Goal: Transaction & Acquisition: Purchase product/service

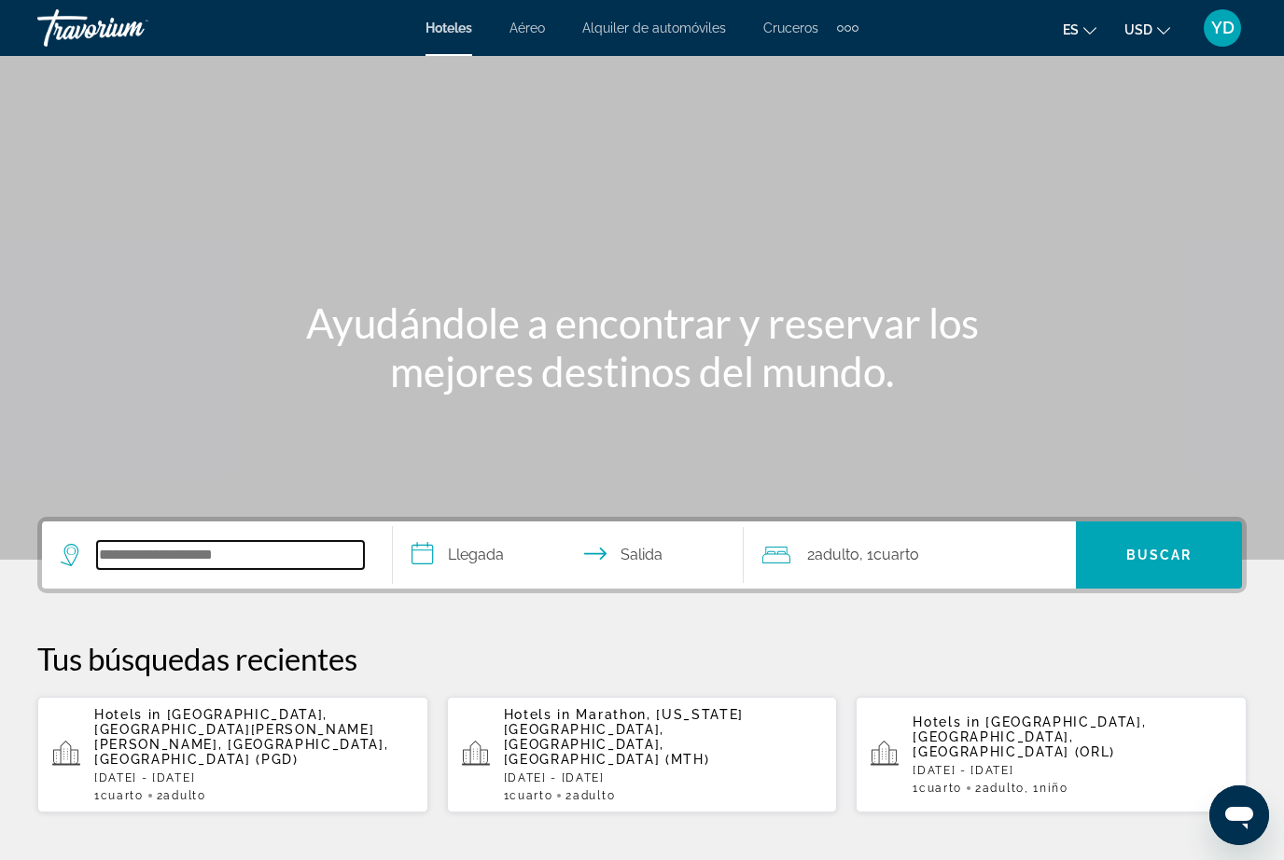
click at [203, 550] on input "Search widget" at bounding box center [230, 555] width 267 height 28
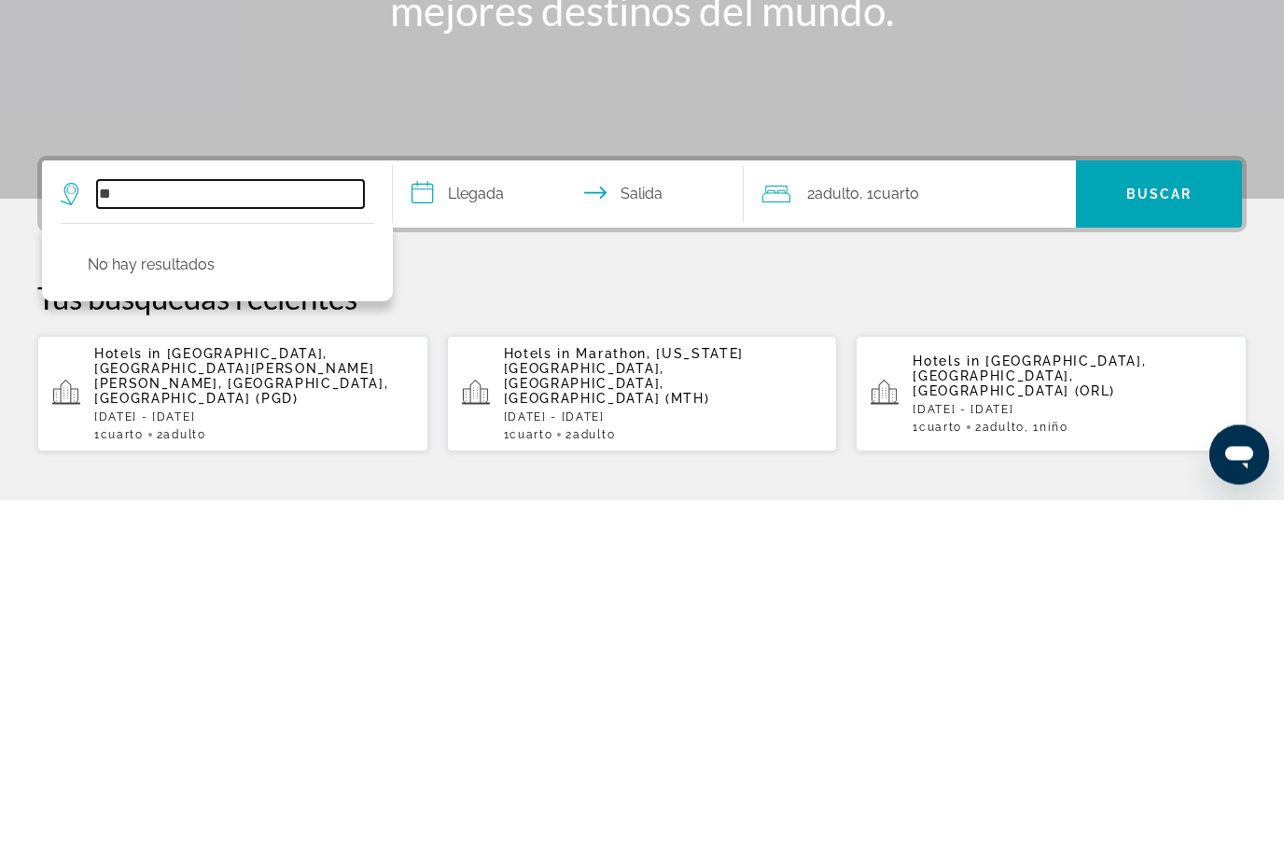
type input "*"
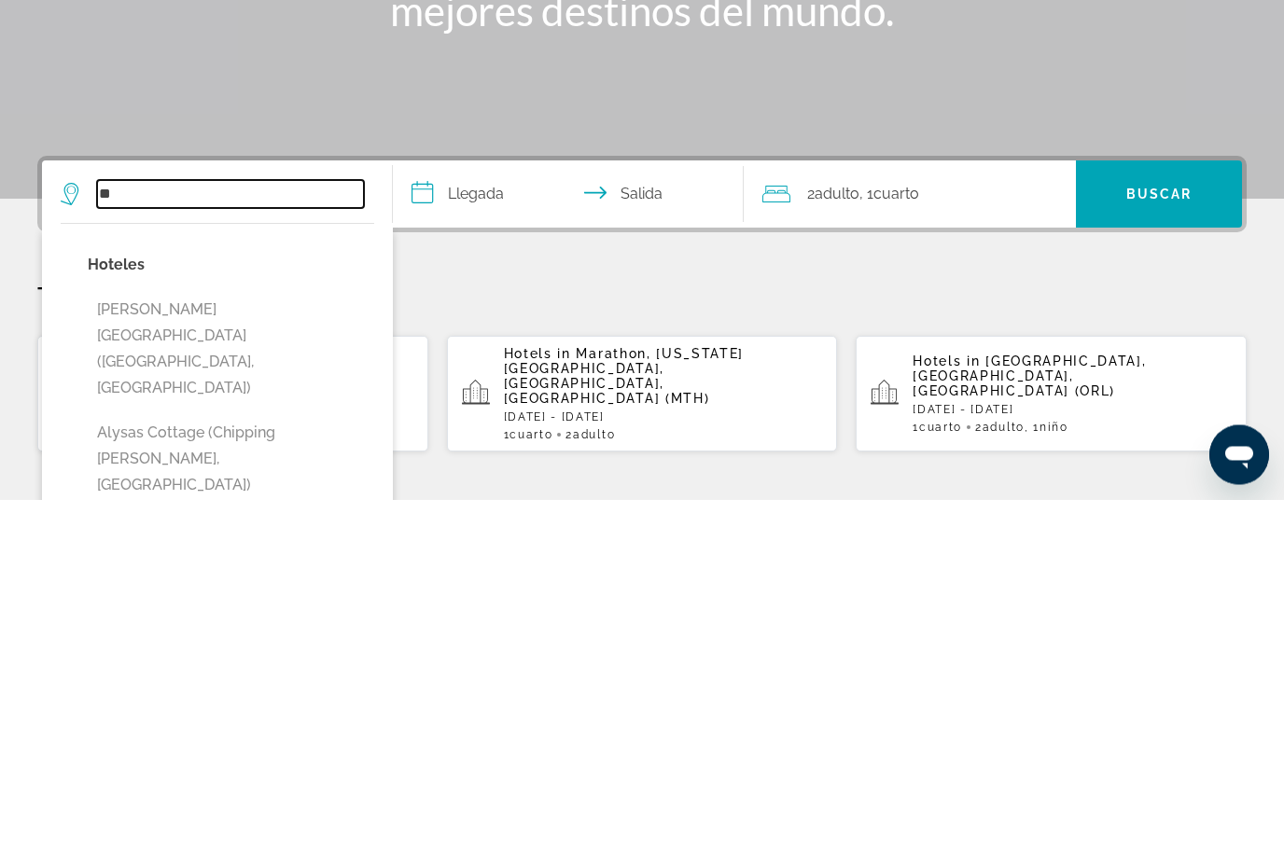
type input "*"
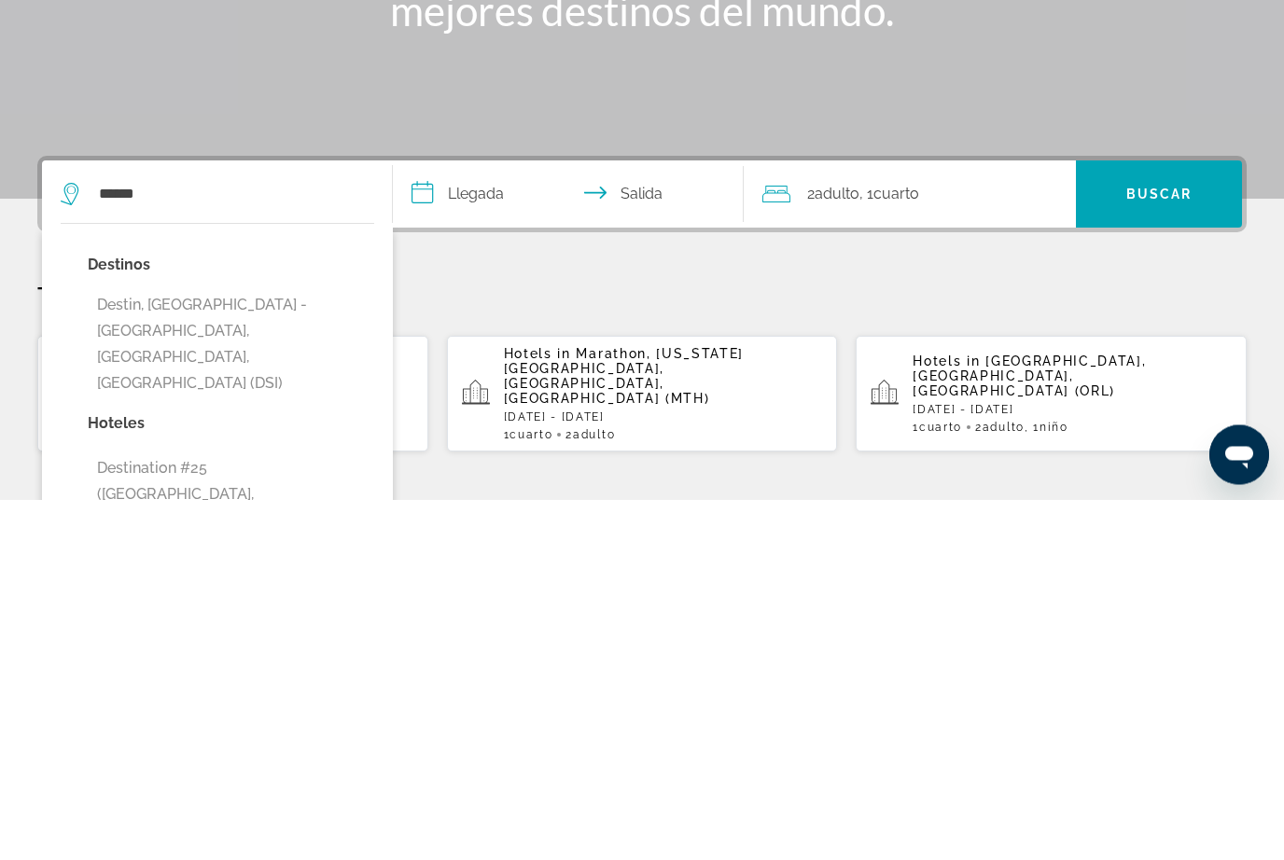
click at [230, 649] on button "Destin, [GEOGRAPHIC_DATA] - [GEOGRAPHIC_DATA], [GEOGRAPHIC_DATA], [GEOGRAPHIC_D…" at bounding box center [231, 706] width 286 height 114
type input "**********"
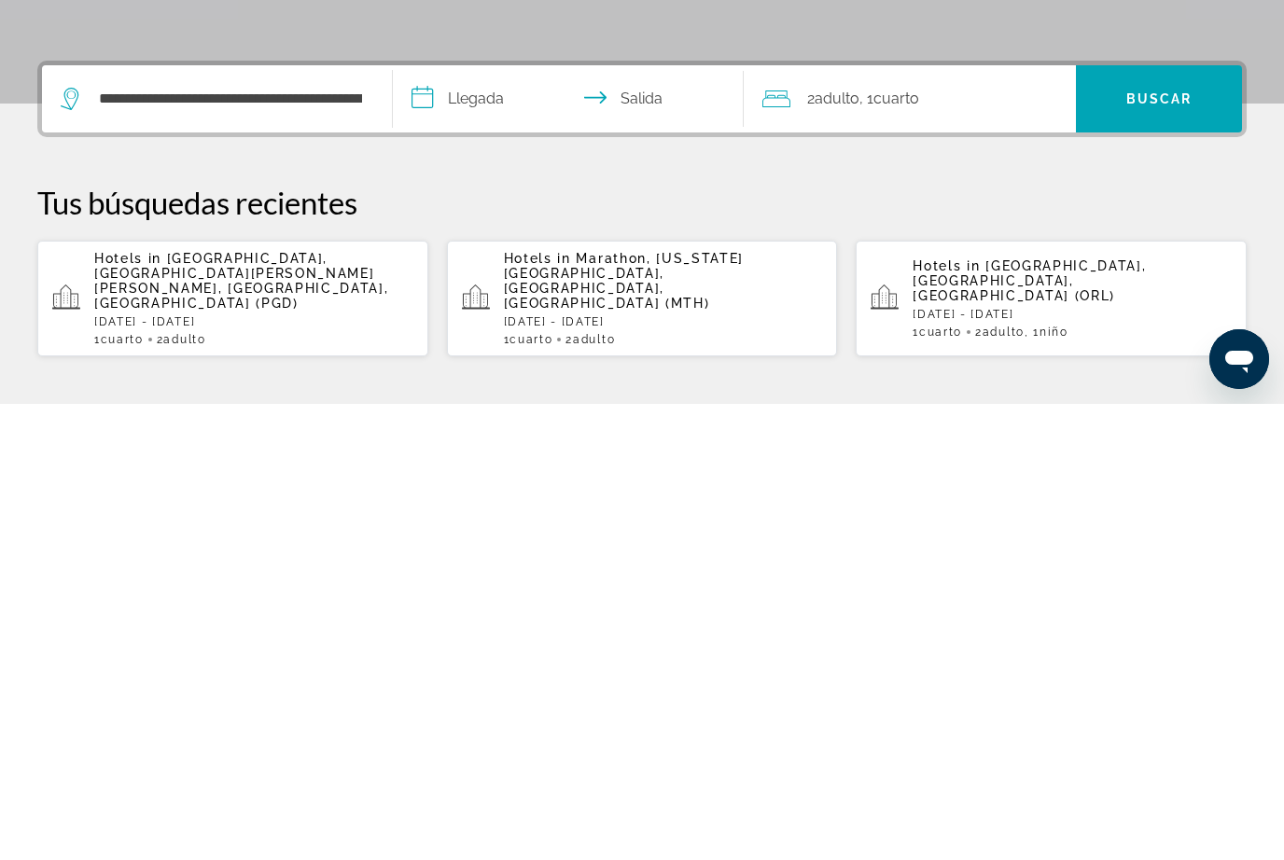
click at [479, 522] on input "**********" at bounding box center [572, 558] width 358 height 73
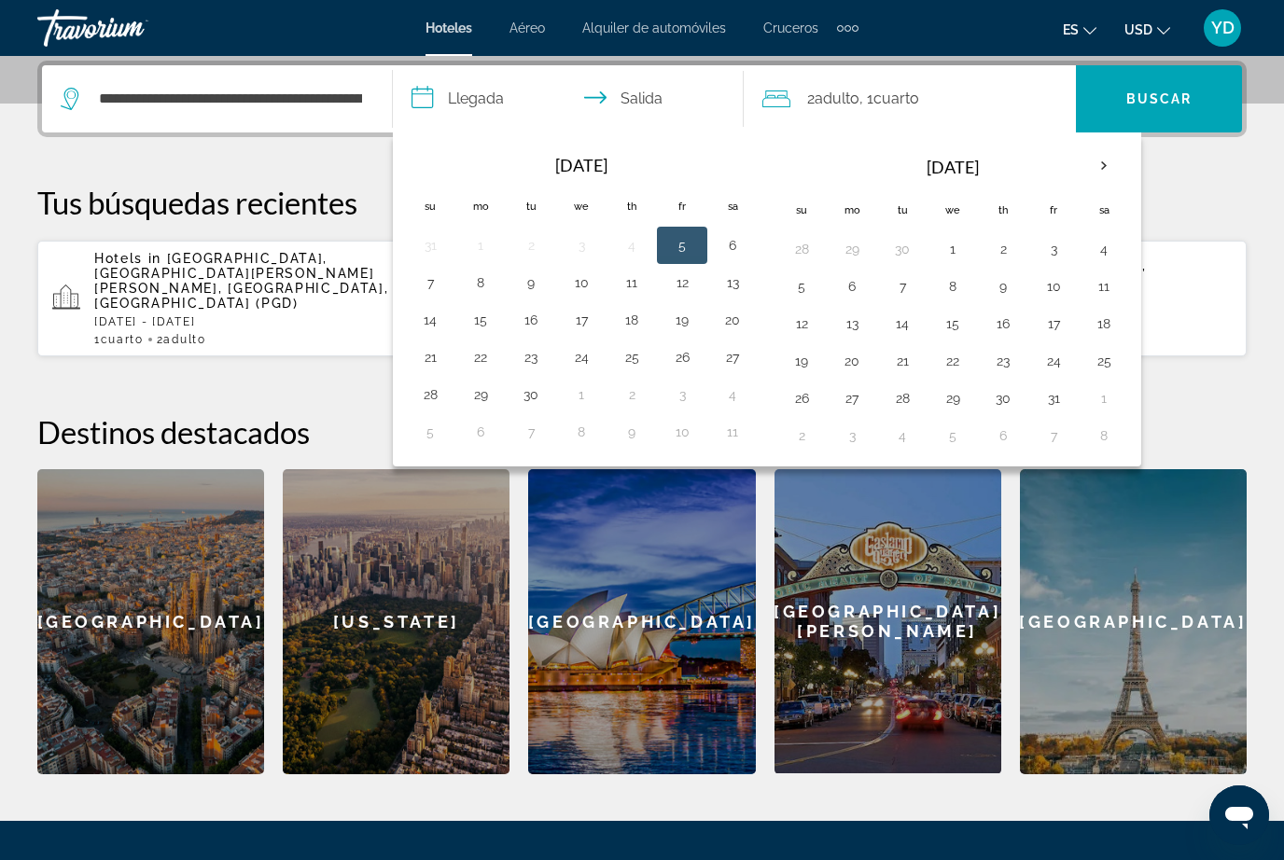
click at [1050, 256] on button "3" at bounding box center [1054, 249] width 30 height 26
click at [1002, 259] on button "2" at bounding box center [1003, 249] width 30 height 26
type input "**********"
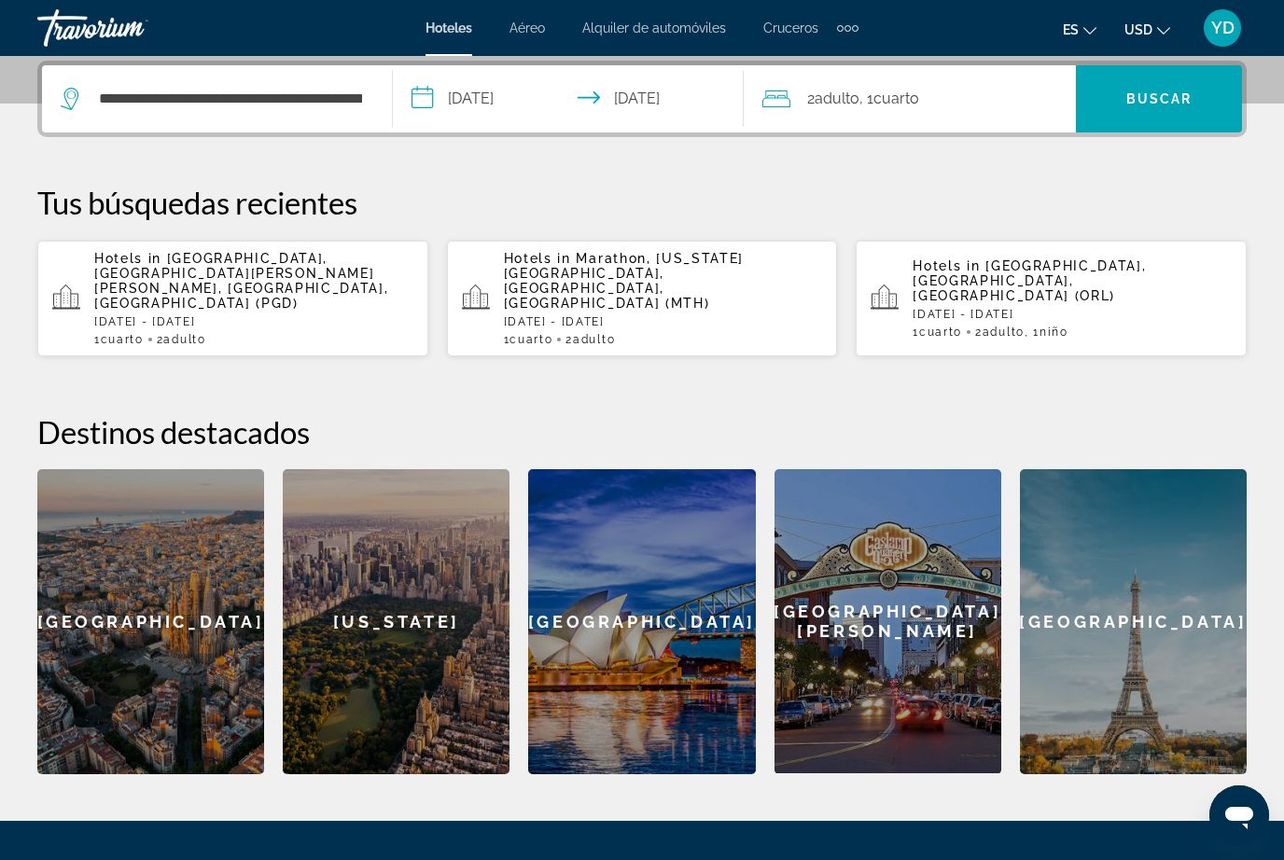
click at [486, 90] on input "**********" at bounding box center [572, 101] width 358 height 73
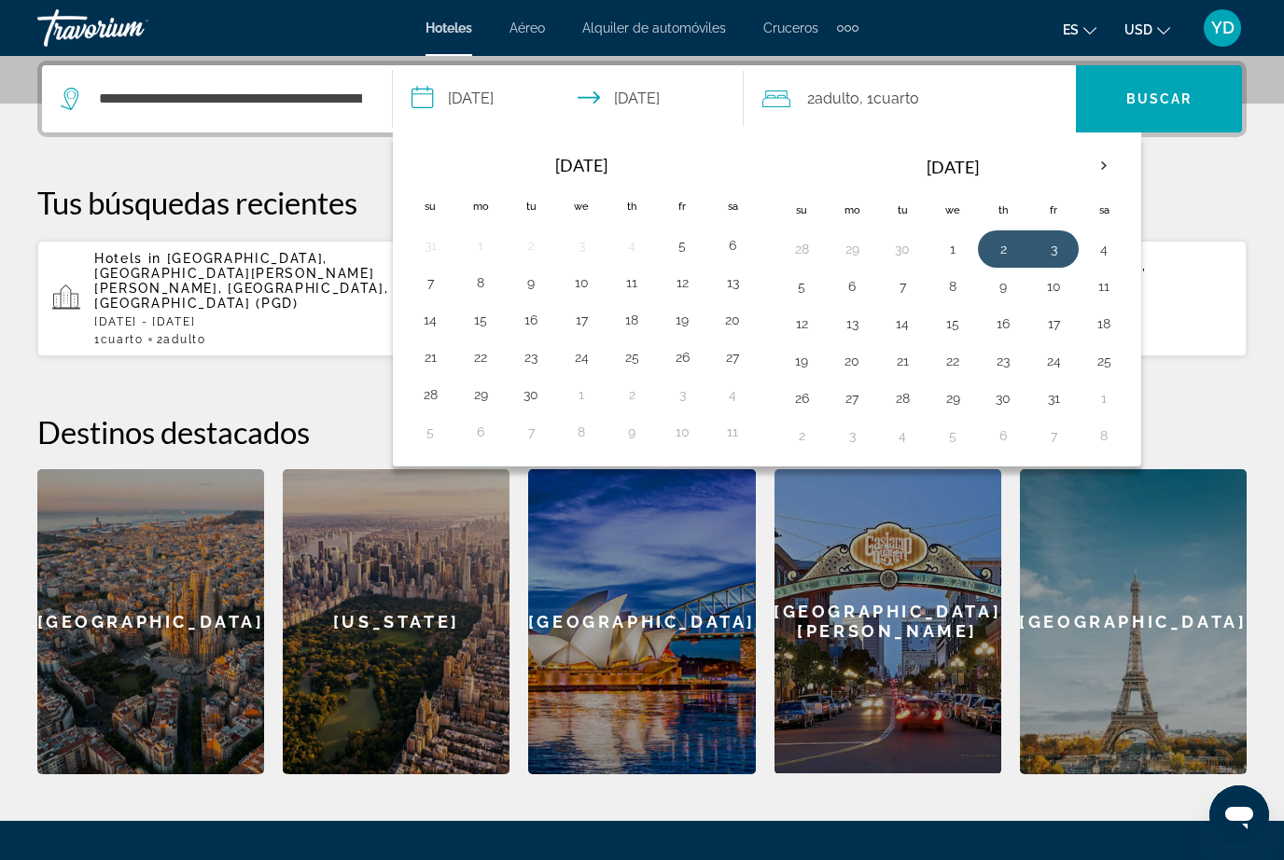
click at [1241, 658] on div "[GEOGRAPHIC_DATA]" at bounding box center [1133, 621] width 227 height 305
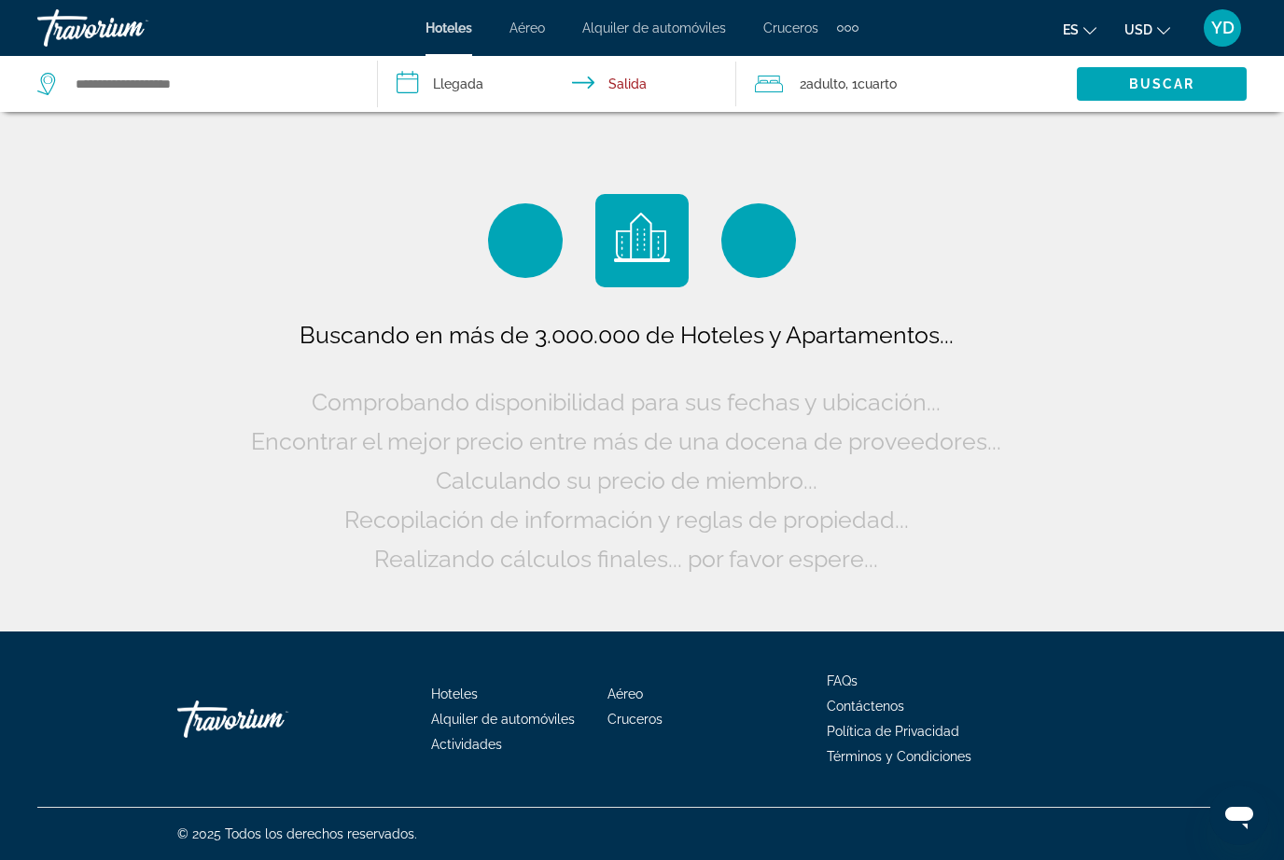
click at [476, 93] on input "**********" at bounding box center [561, 87] width 367 height 62
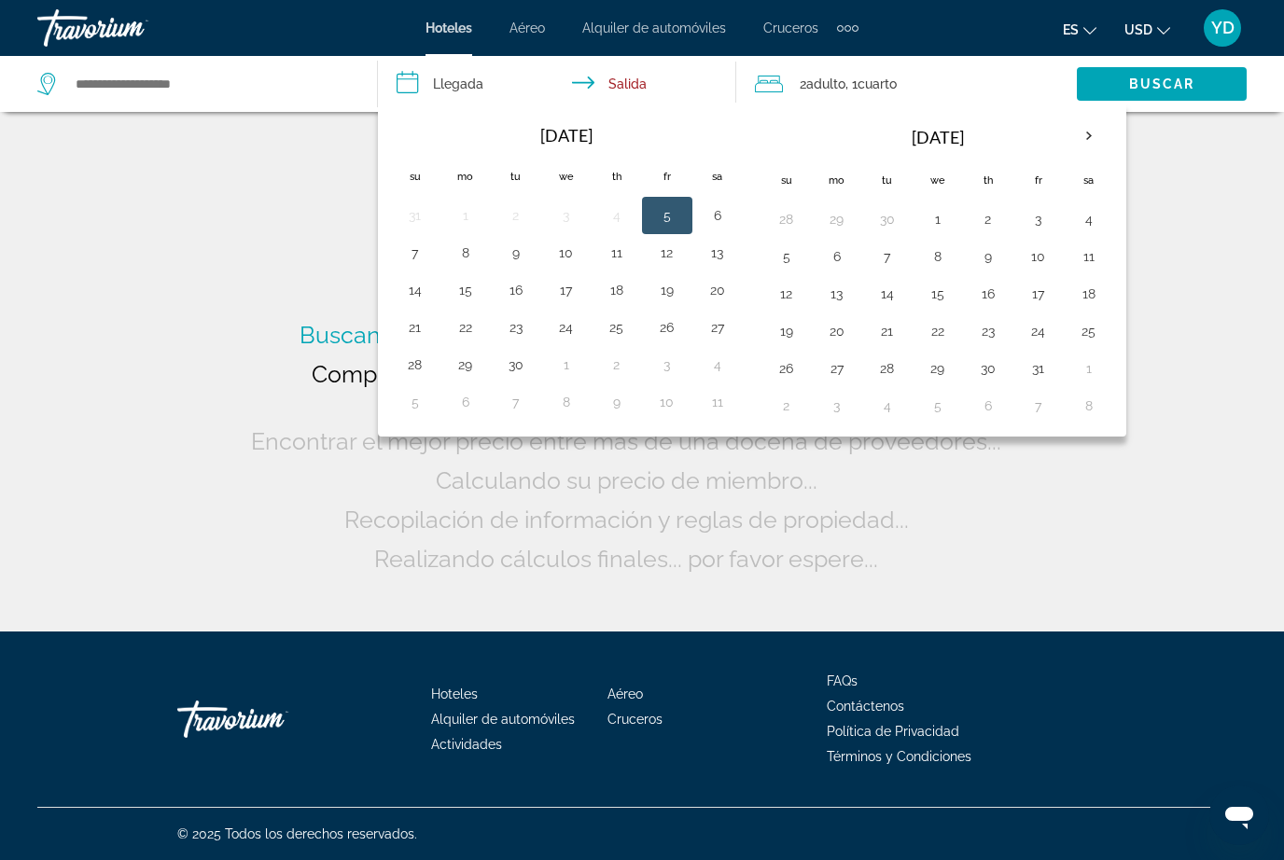
click at [1037, 223] on button "3" at bounding box center [1039, 219] width 30 height 26
click at [787, 265] on button "5" at bounding box center [787, 257] width 30 height 26
type input "**********"
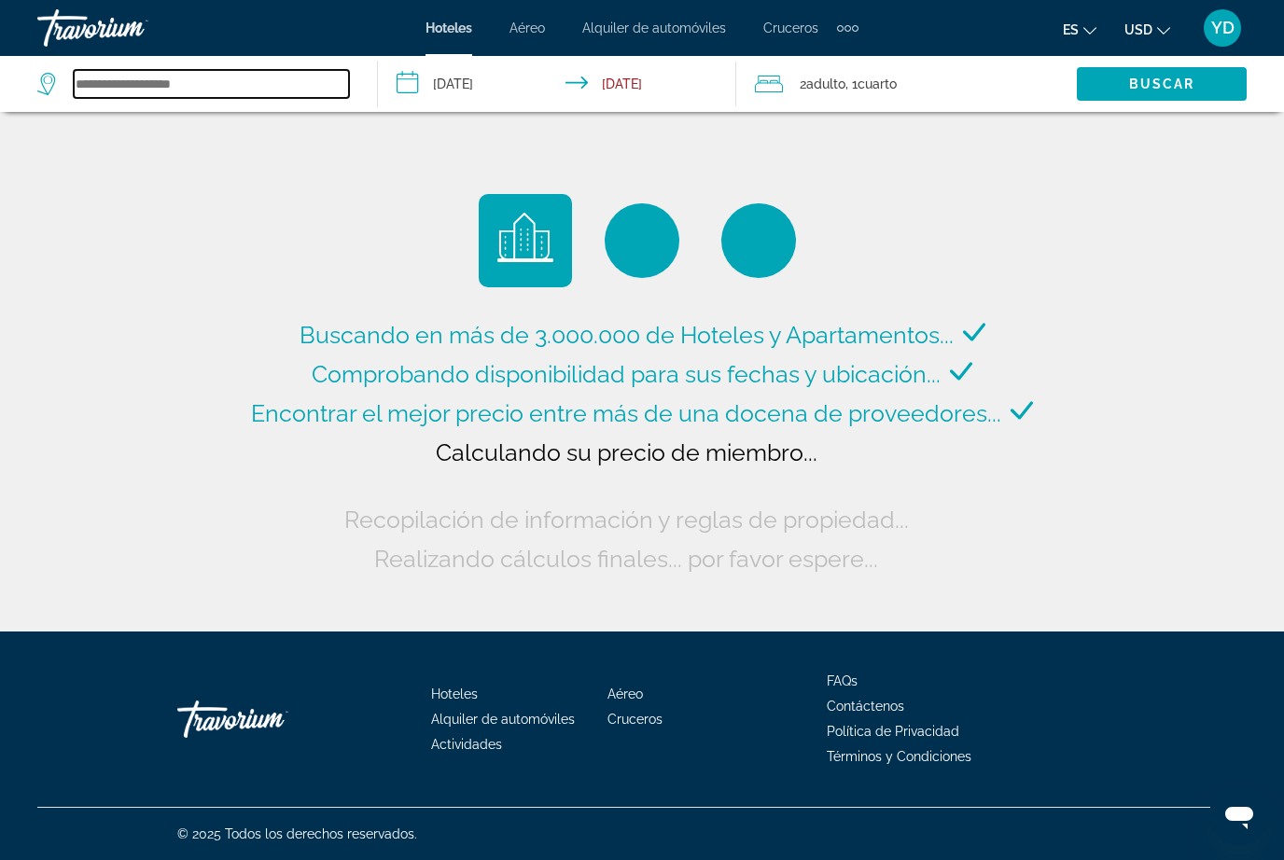
click at [221, 82] on input "Search widget" at bounding box center [211, 84] width 275 height 28
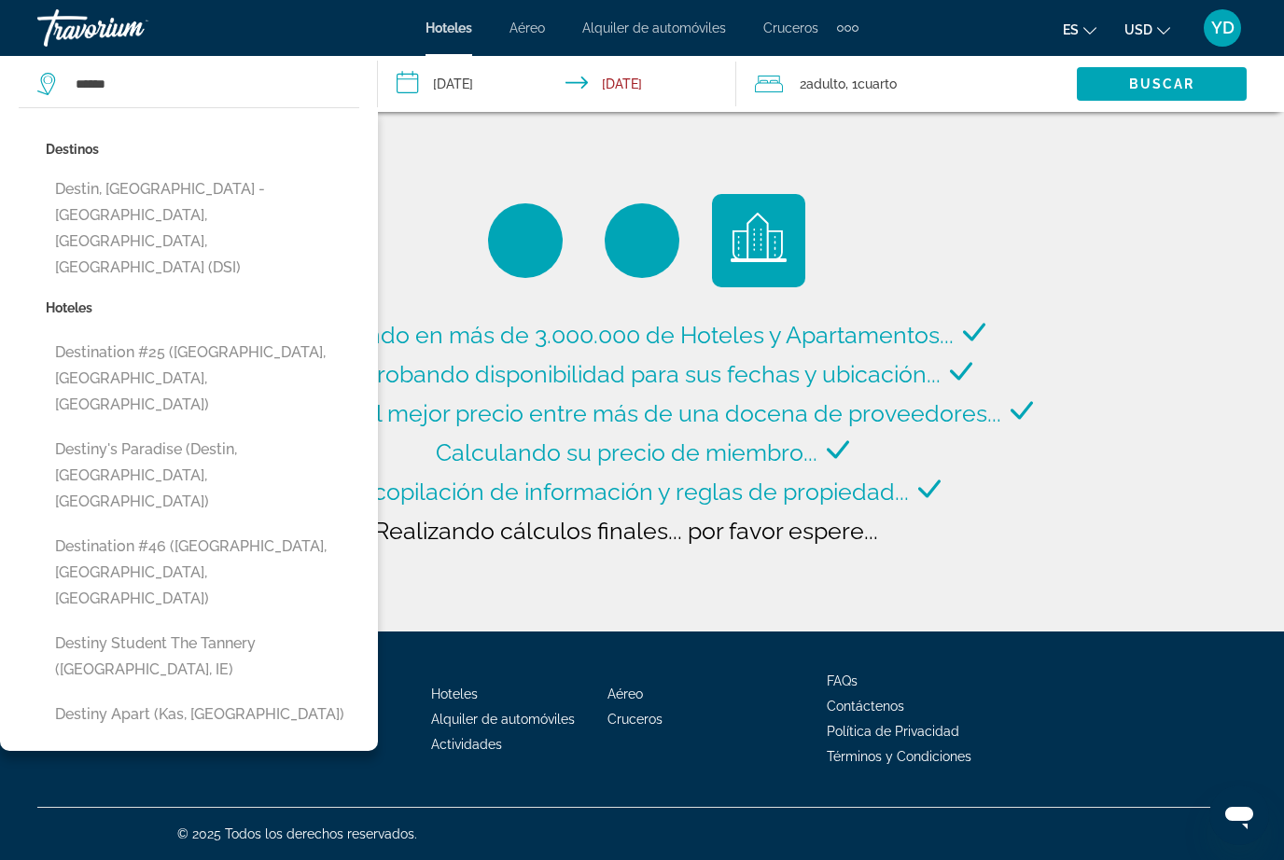
click at [196, 205] on button "Destin, [GEOGRAPHIC_DATA] - [GEOGRAPHIC_DATA], [GEOGRAPHIC_DATA], [GEOGRAPHIC_D…" at bounding box center [203, 229] width 314 height 114
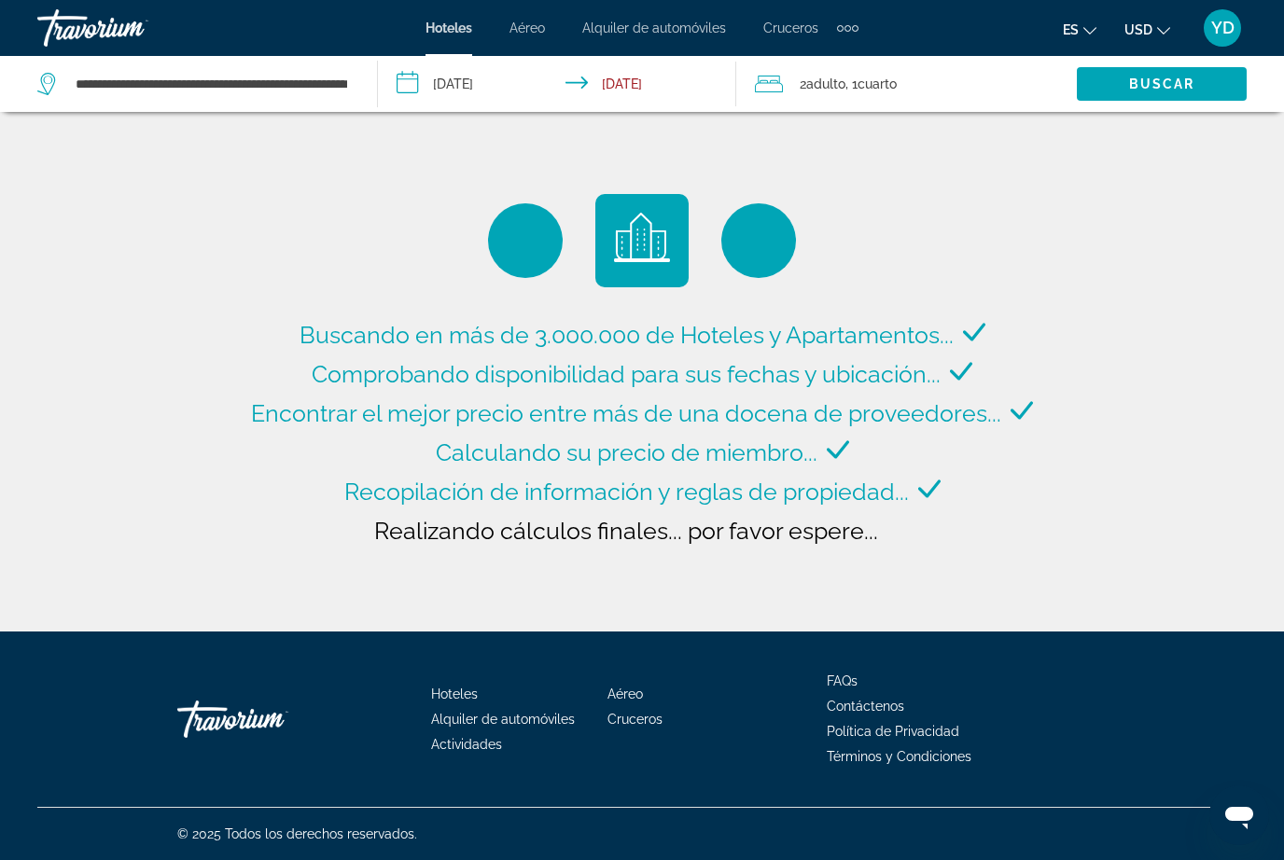
click at [1175, 86] on span "Buscar" at bounding box center [1162, 84] width 66 height 15
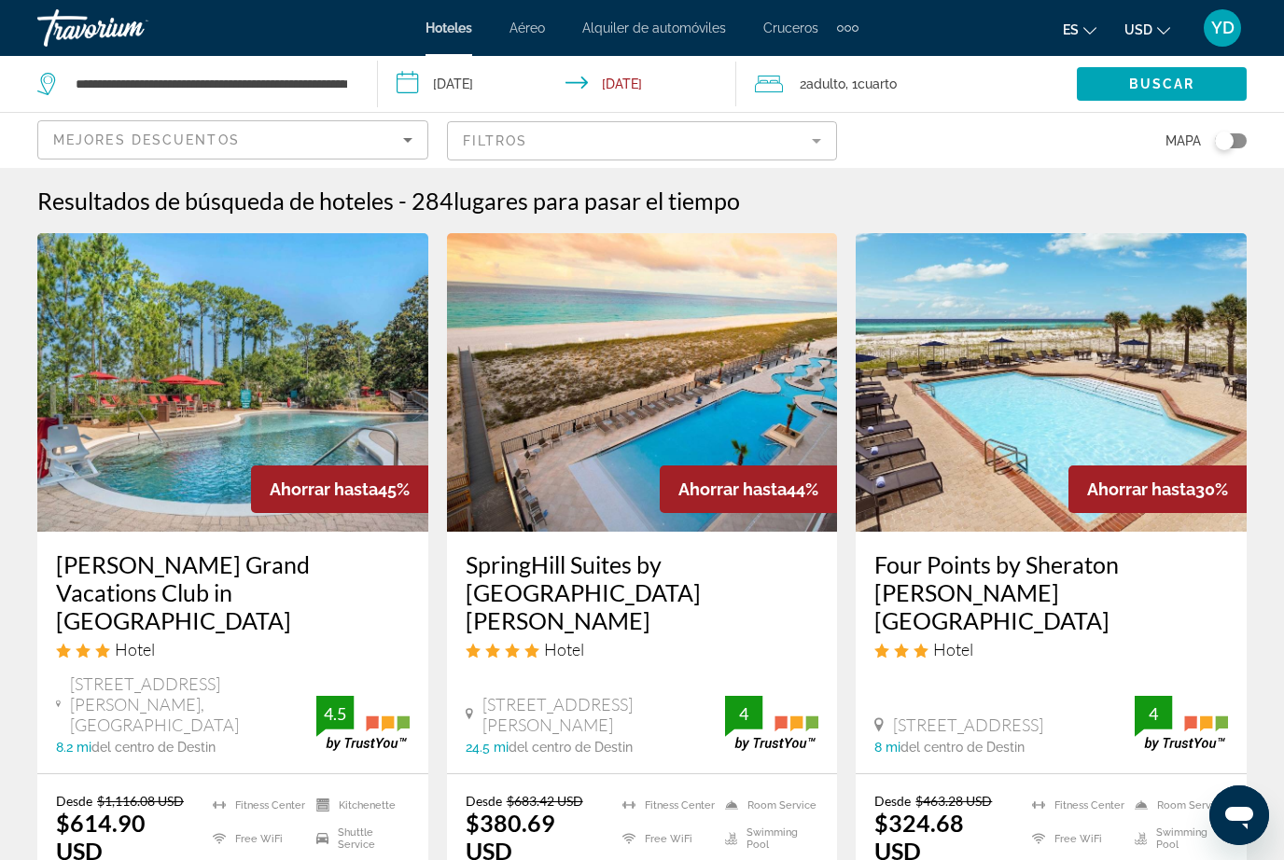
type input "**********"
click at [767, 415] on img "Main content" at bounding box center [642, 382] width 391 height 299
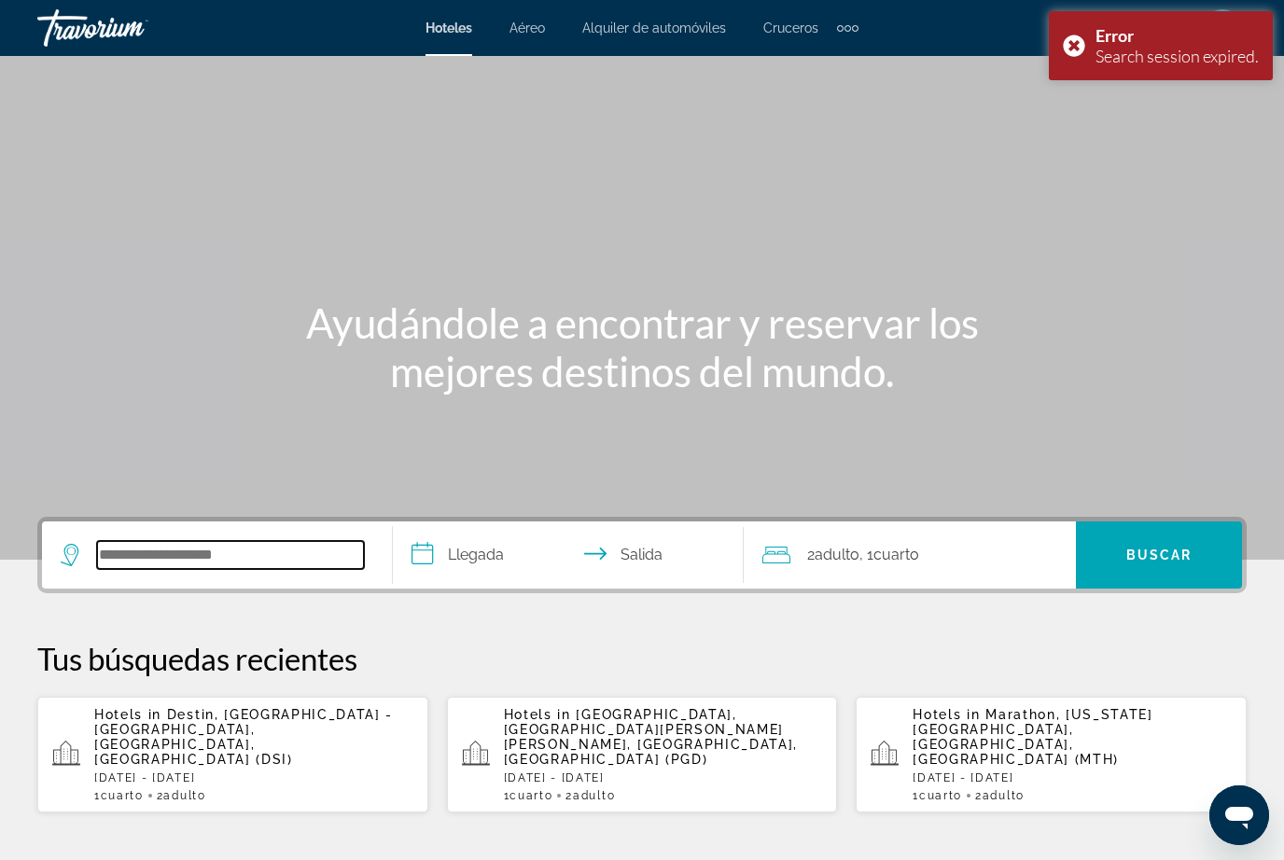
click at [268, 565] on input "Search widget" at bounding box center [230, 555] width 267 height 28
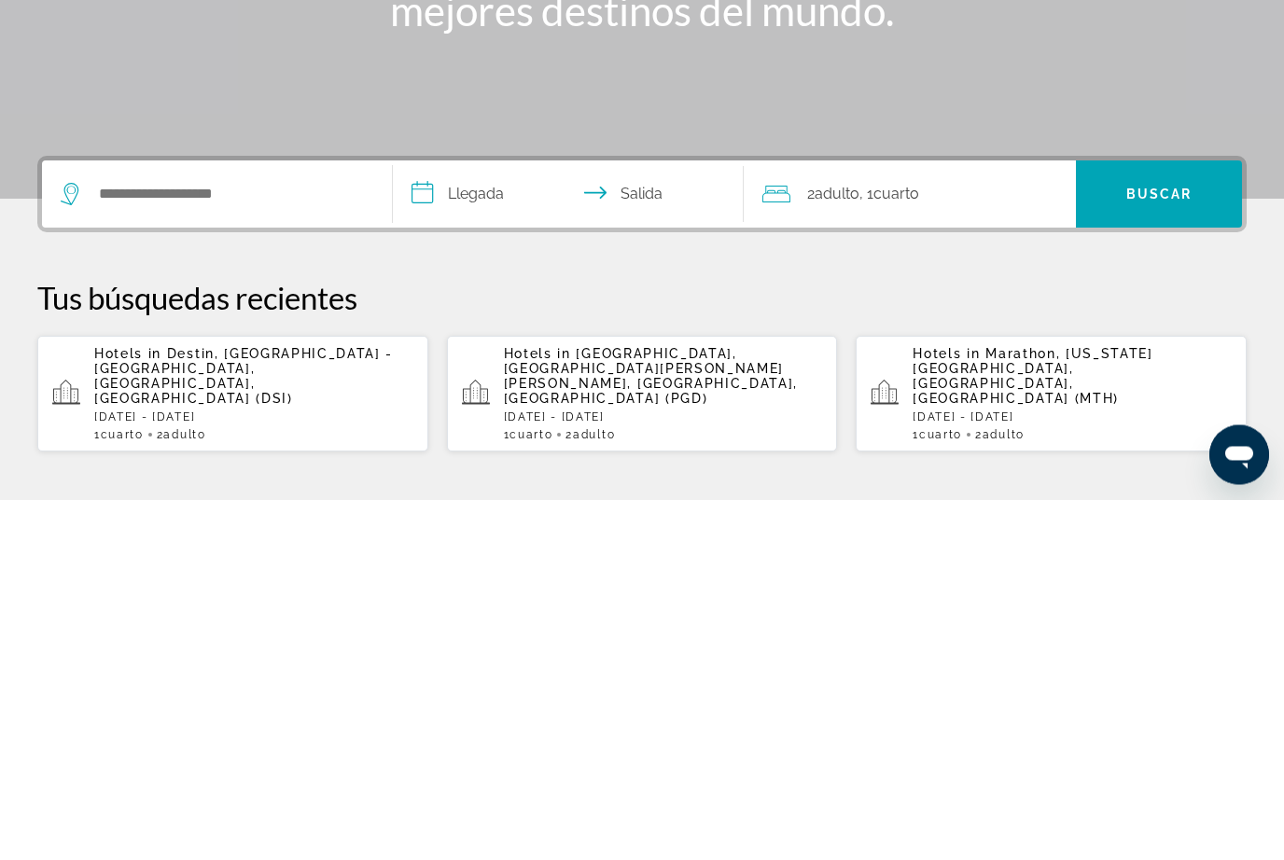
click at [304, 707] on span "Destin, [GEOGRAPHIC_DATA] - [GEOGRAPHIC_DATA], [GEOGRAPHIC_DATA], [GEOGRAPHIC_D…" at bounding box center [243, 737] width 299 height 60
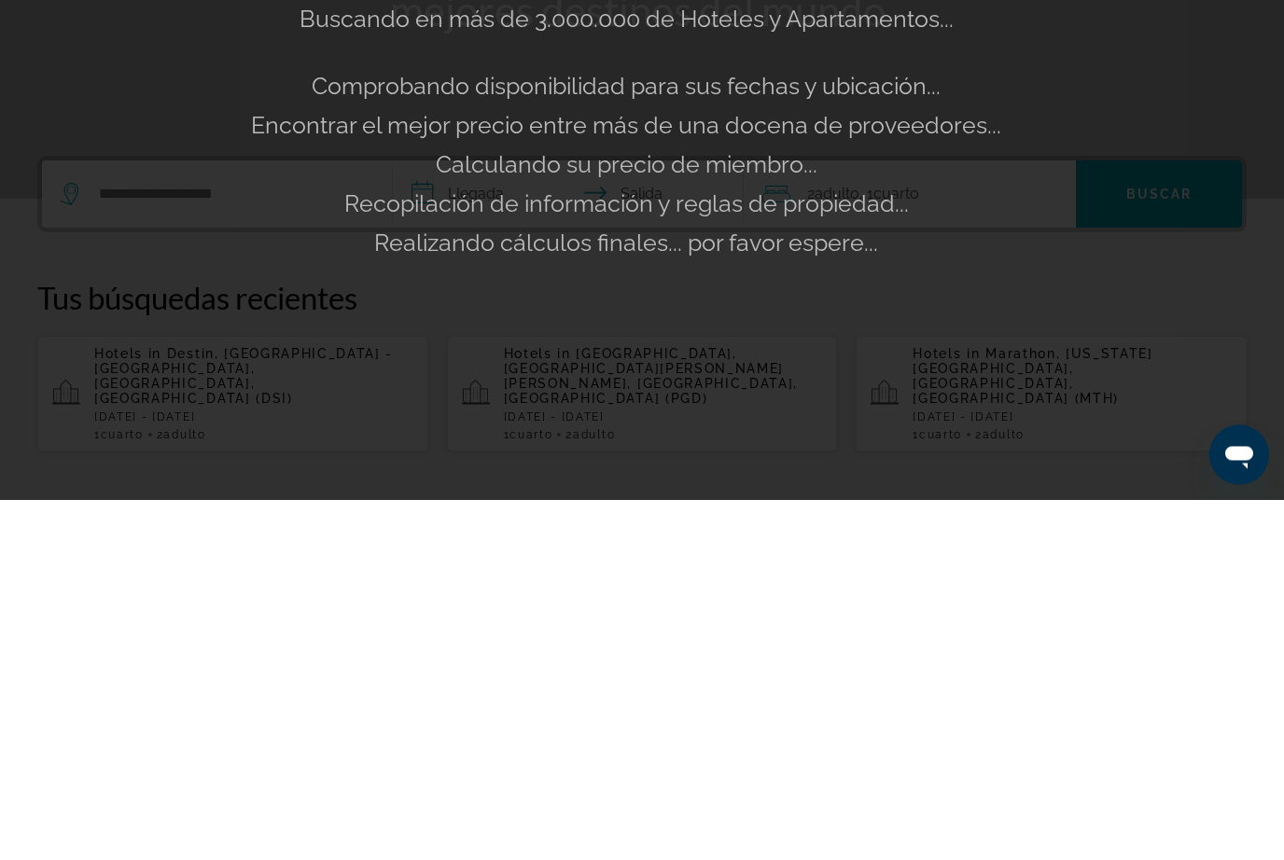
scroll to position [361, 0]
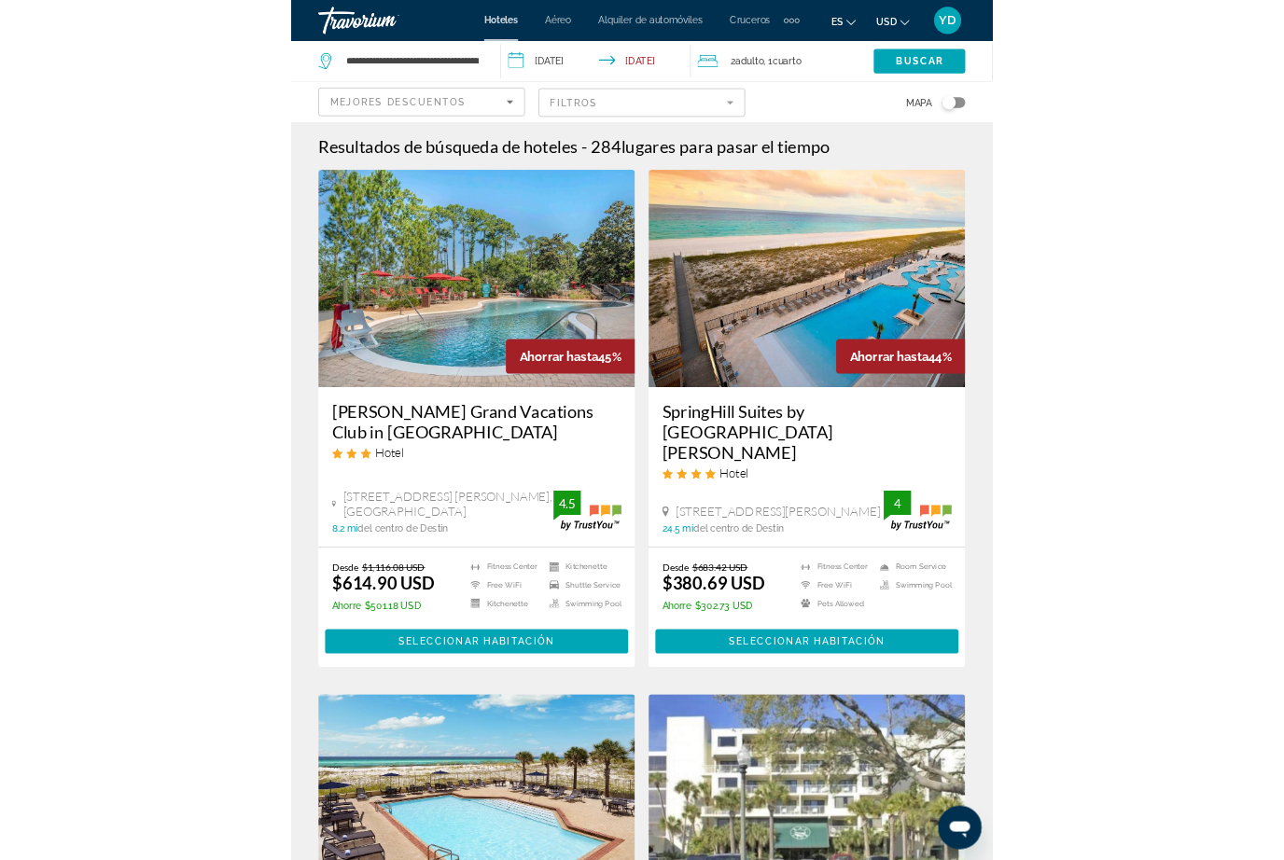
scroll to position [62, 0]
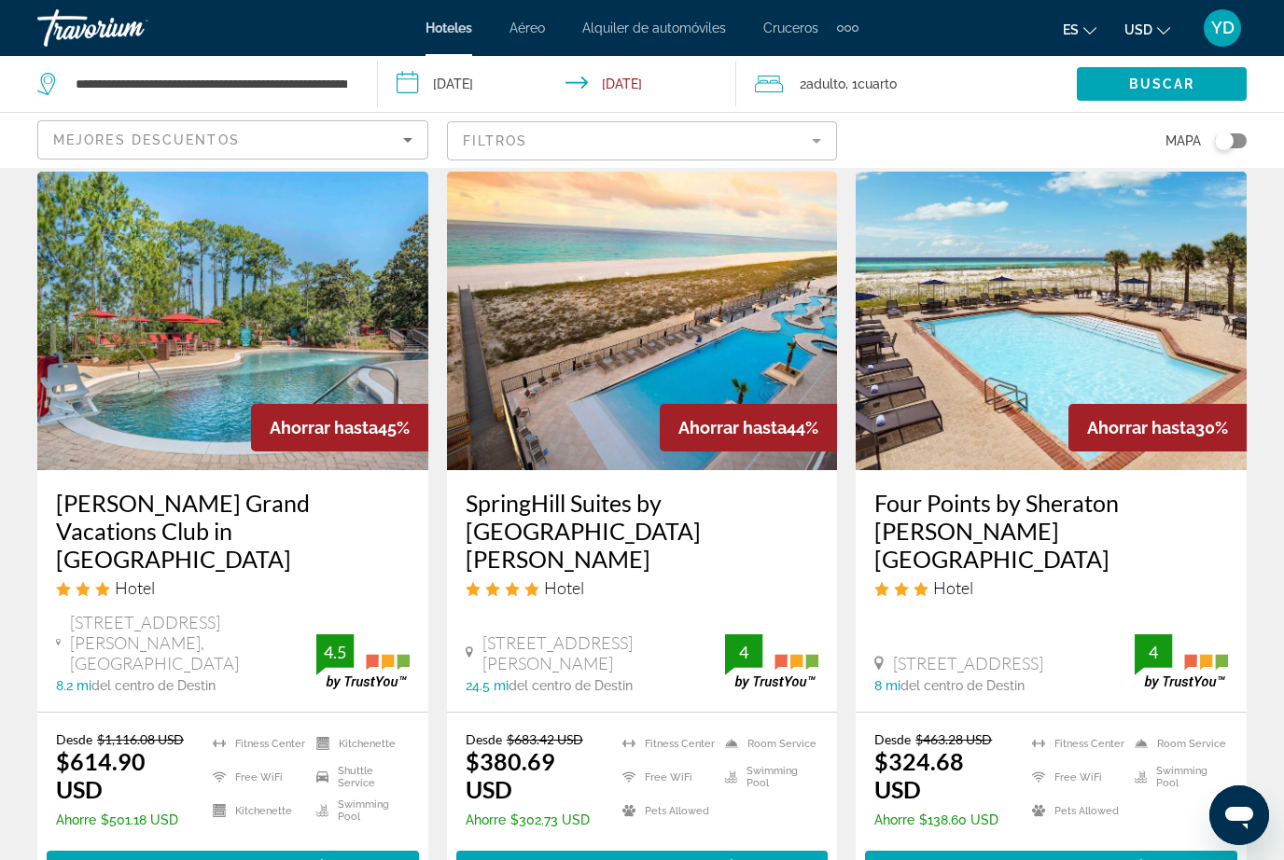
click at [762, 350] on img "Main content" at bounding box center [642, 321] width 391 height 299
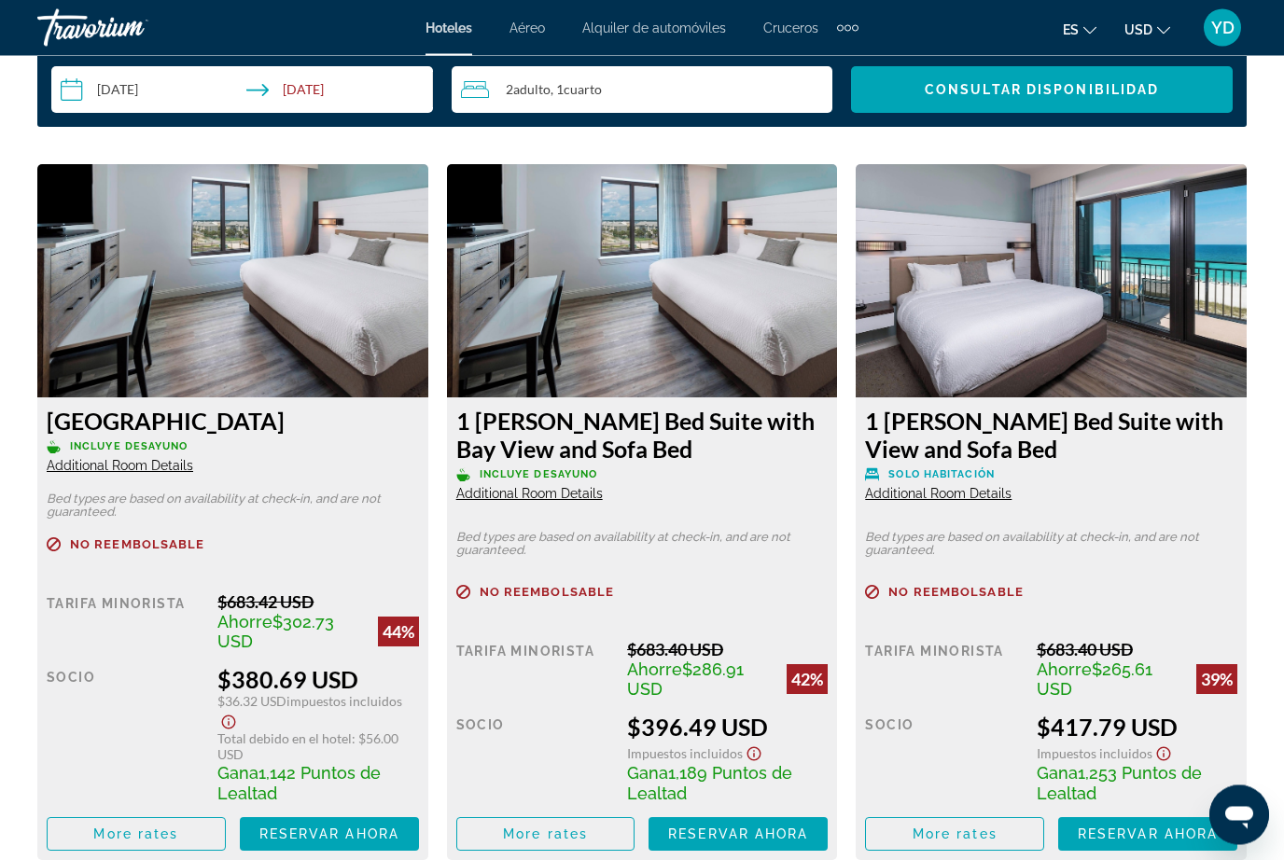
scroll to position [2804, 0]
click at [103, 345] on img "Main content" at bounding box center [232, 280] width 391 height 233
click at [122, 386] on img "Main content" at bounding box center [232, 280] width 391 height 233
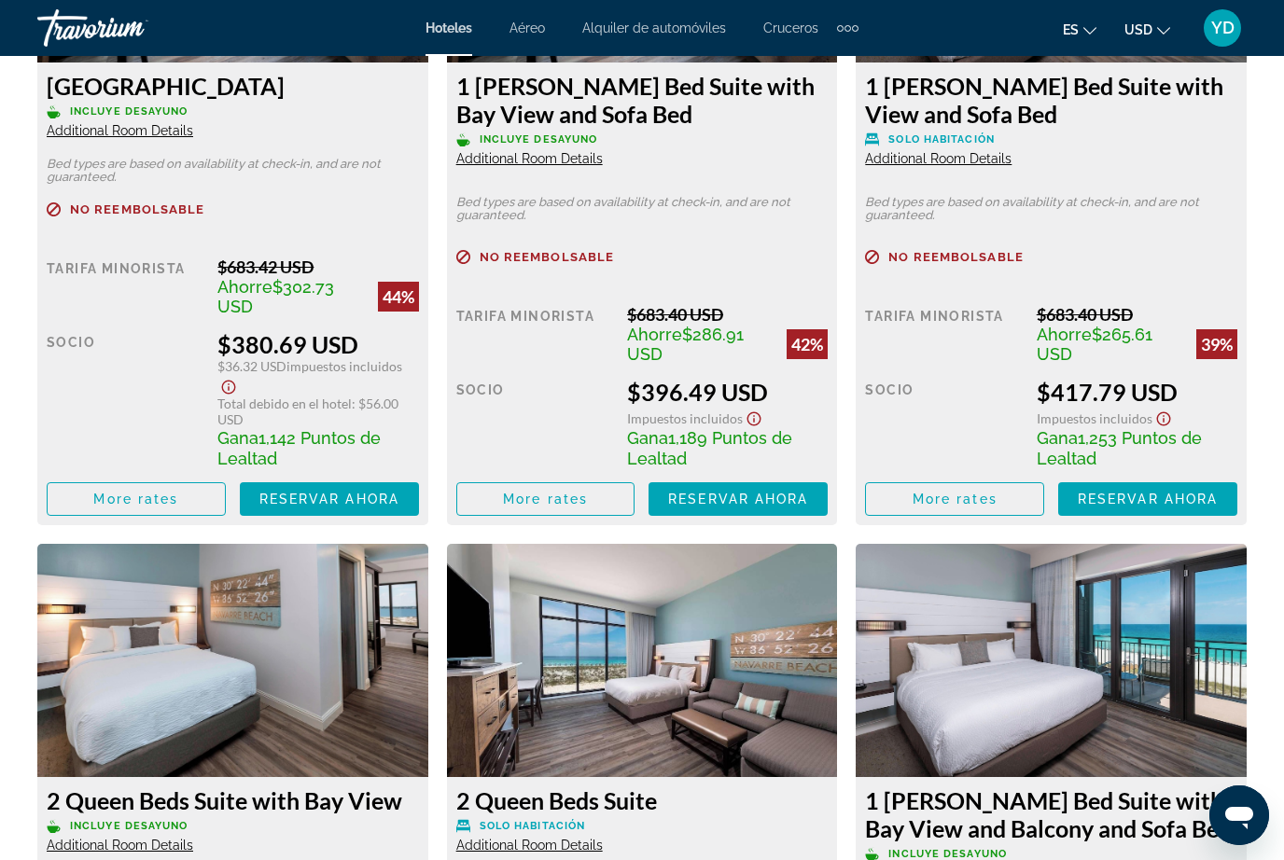
scroll to position [3137, 0]
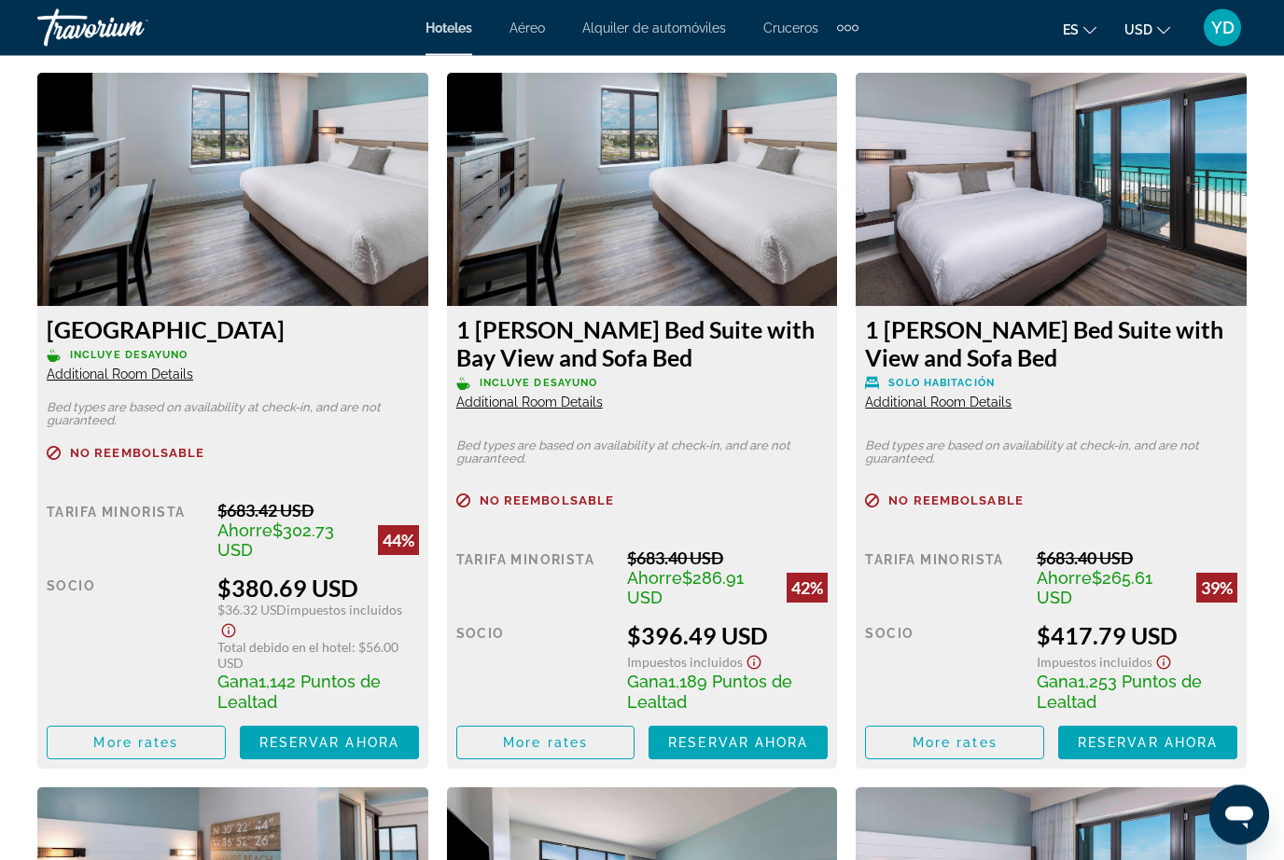
click at [301, 195] on img "Main content" at bounding box center [232, 190] width 391 height 233
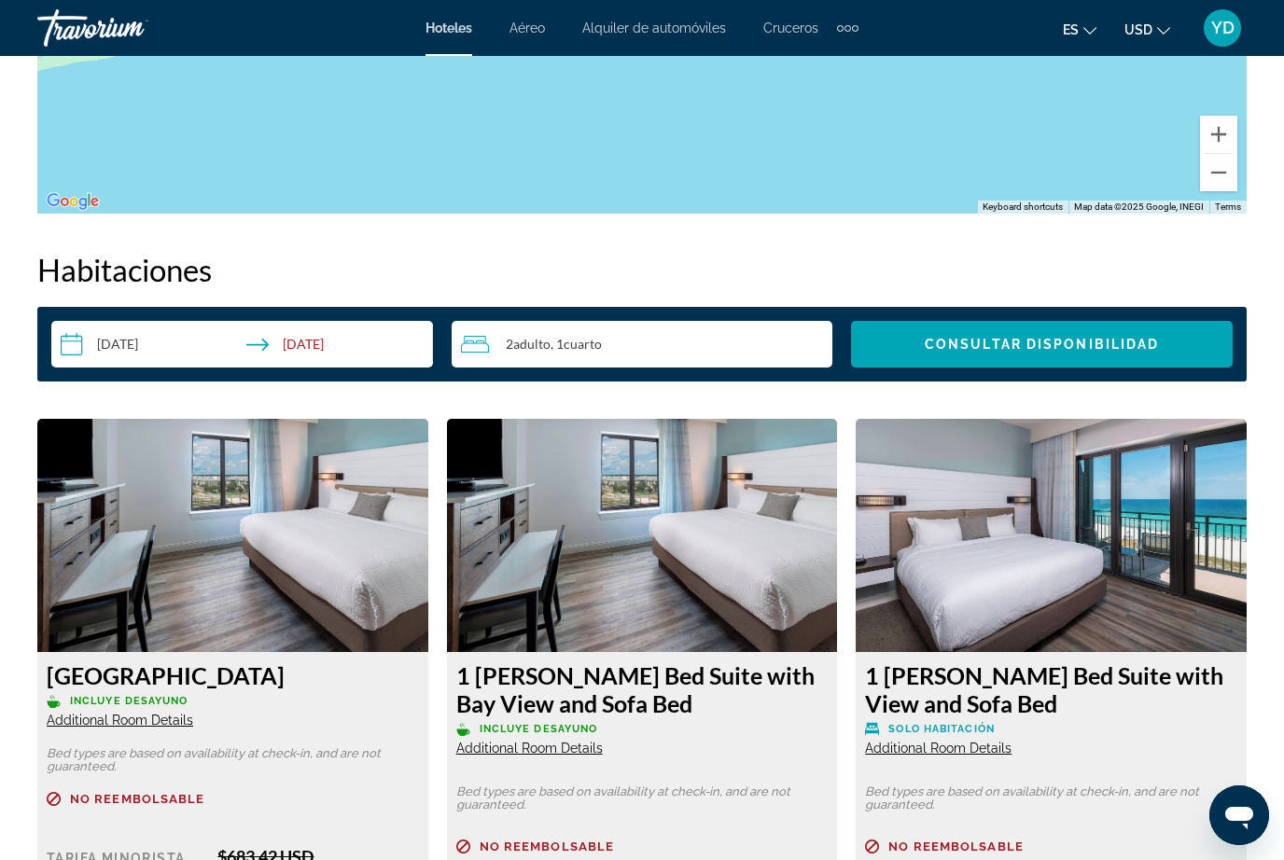
scroll to position [2555, 0]
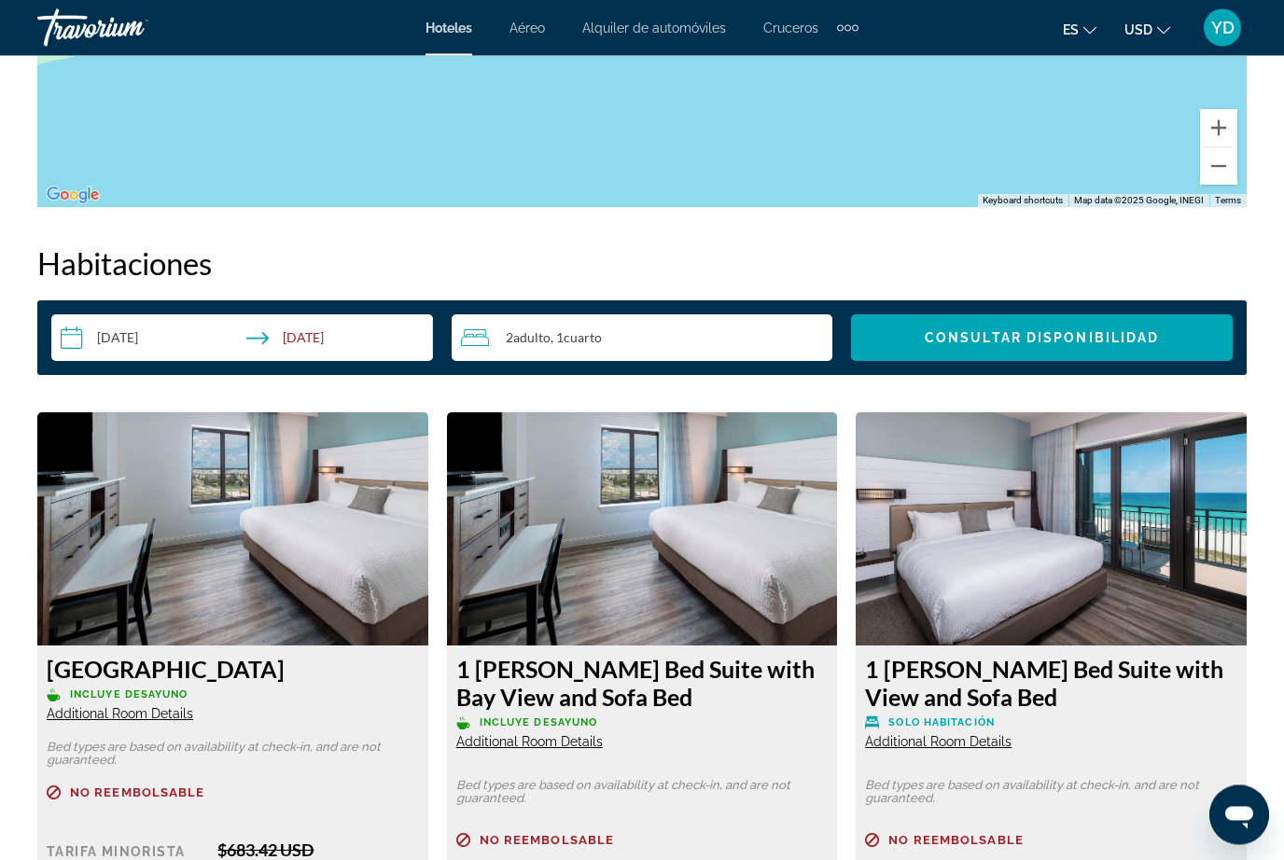
click at [355, 565] on img "Main content" at bounding box center [232, 529] width 391 height 233
click at [343, 574] on img "Main content" at bounding box center [232, 529] width 391 height 233
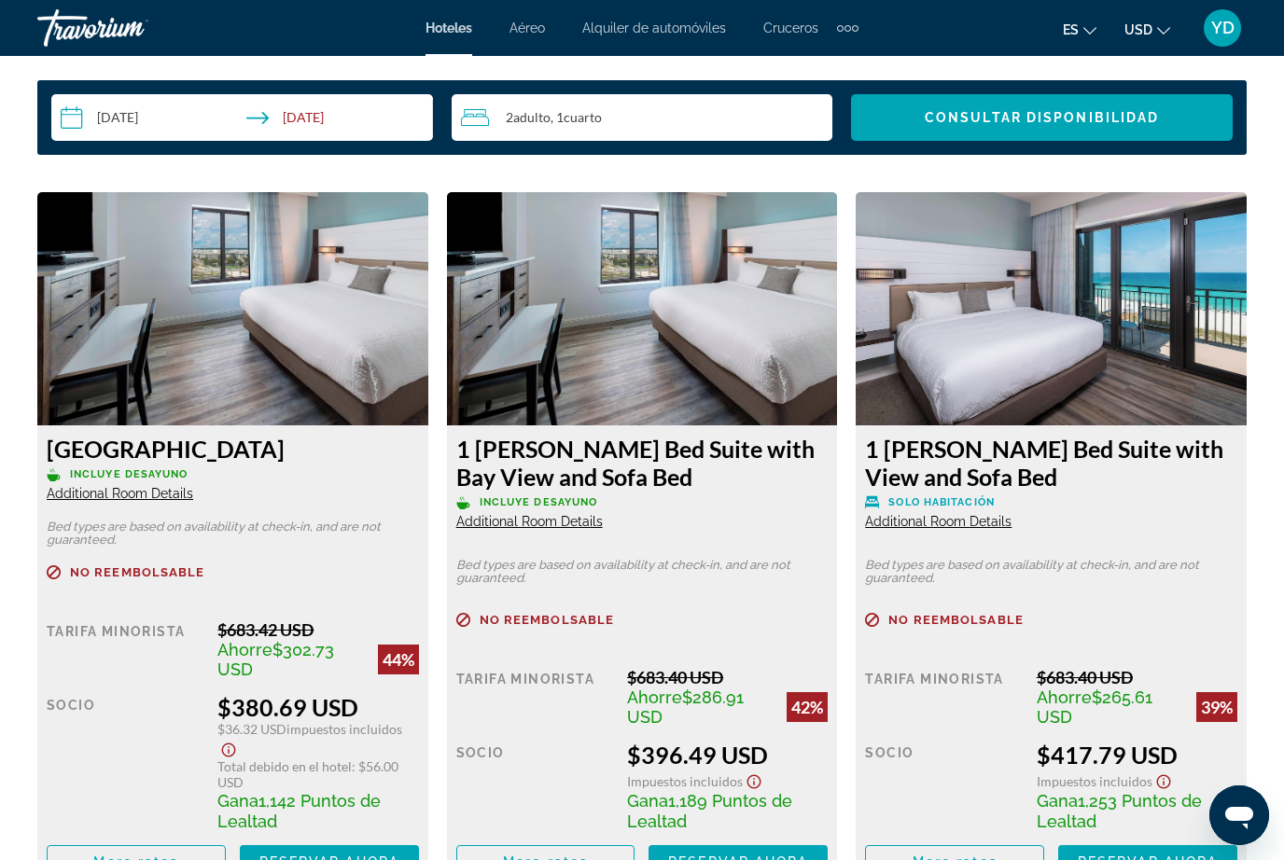
scroll to position [2812, 0]
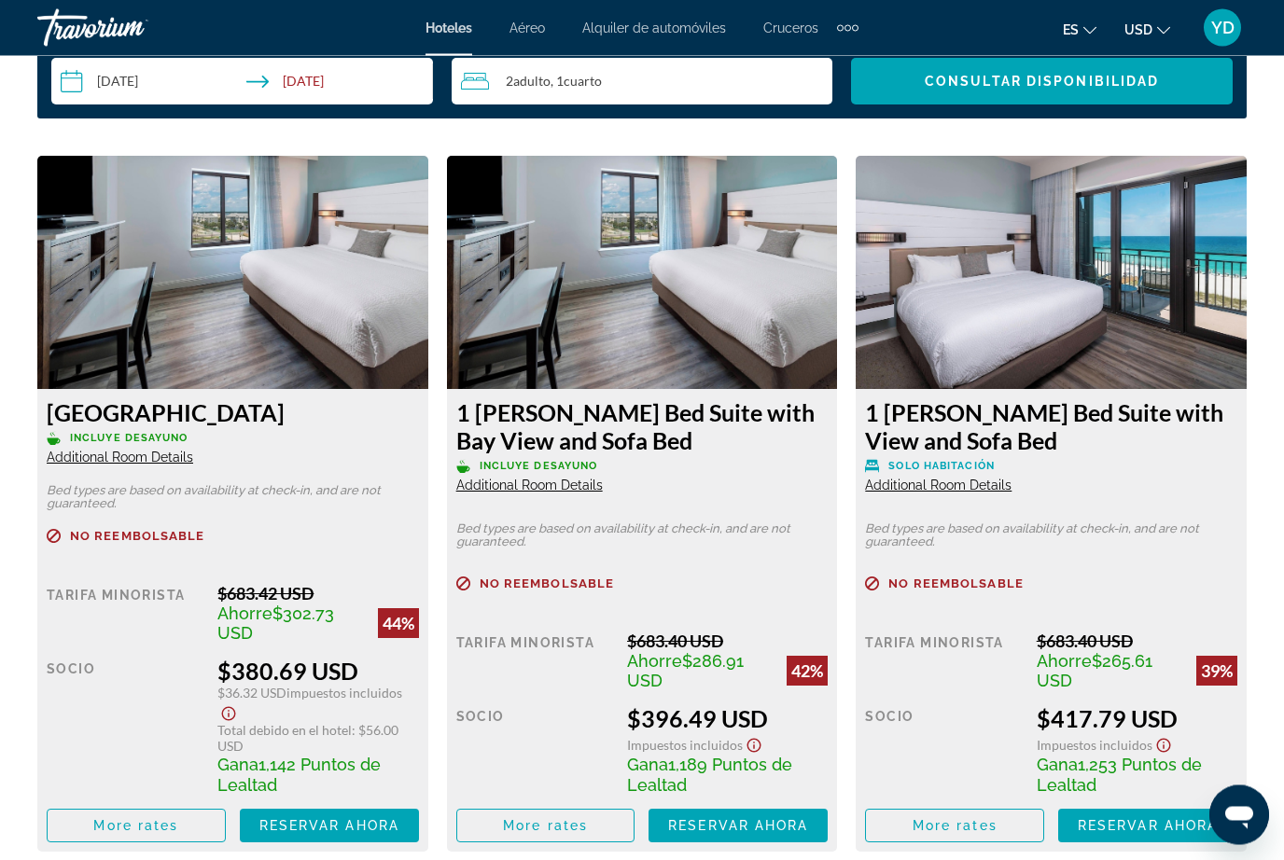
click at [343, 830] on span "Reservar ahora" at bounding box center [329, 826] width 140 height 15
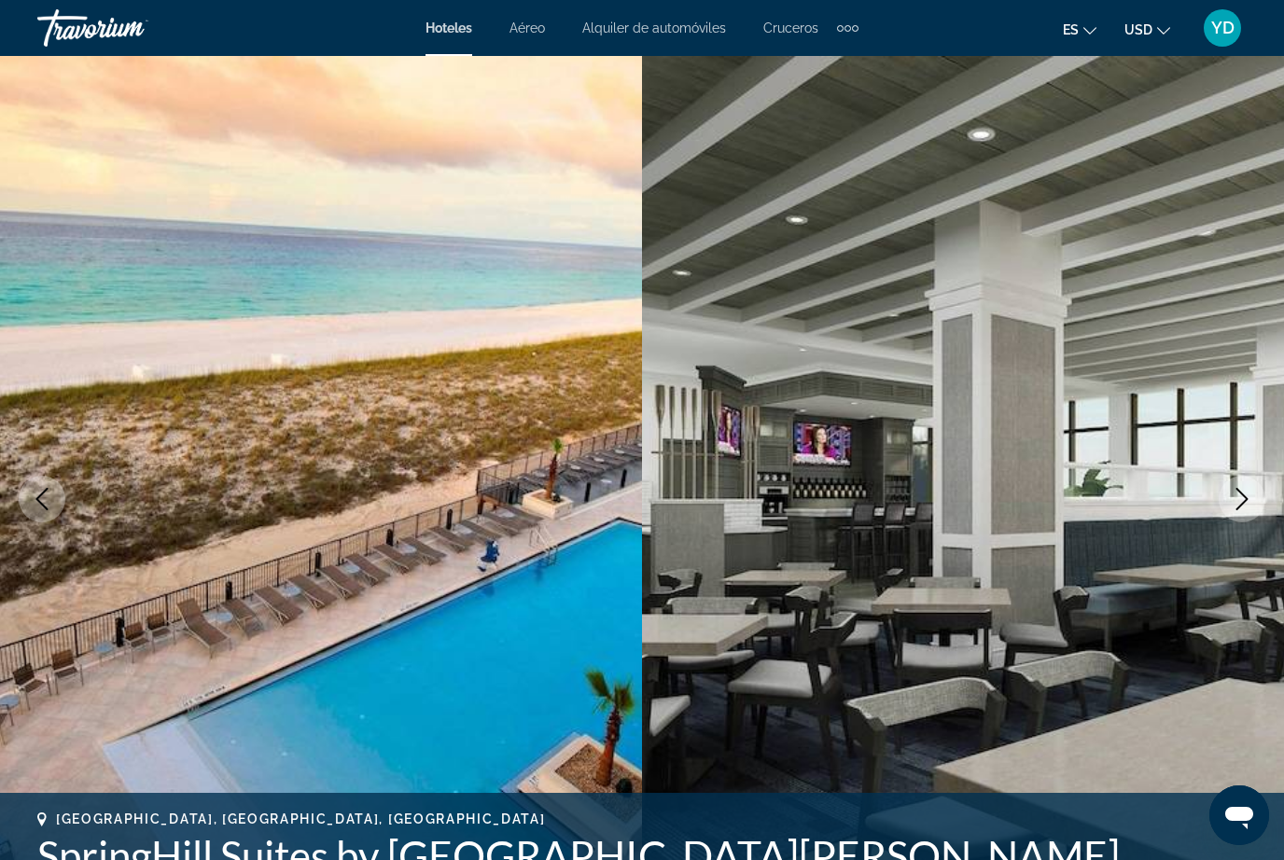
click at [480, 551] on img "Main content" at bounding box center [321, 499] width 642 height 886
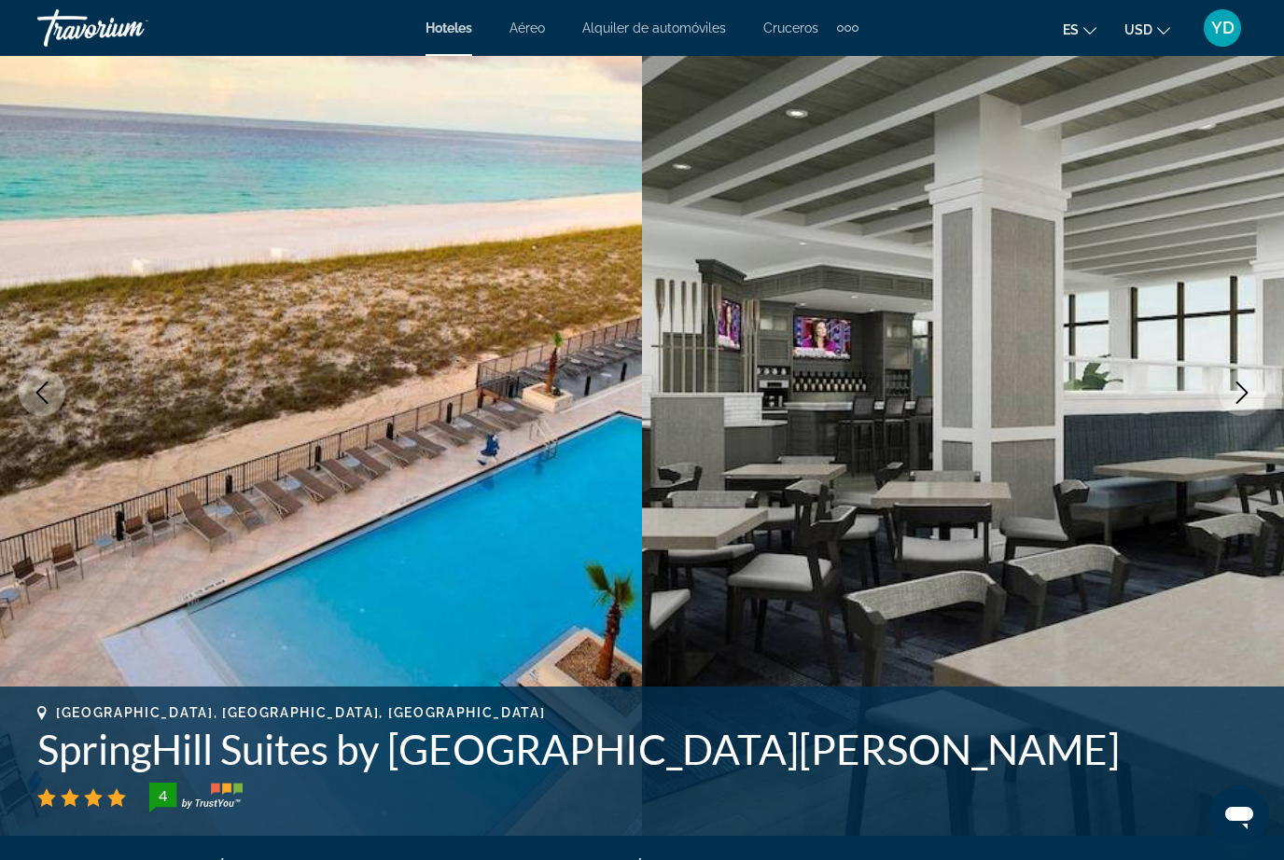
scroll to position [112, 0]
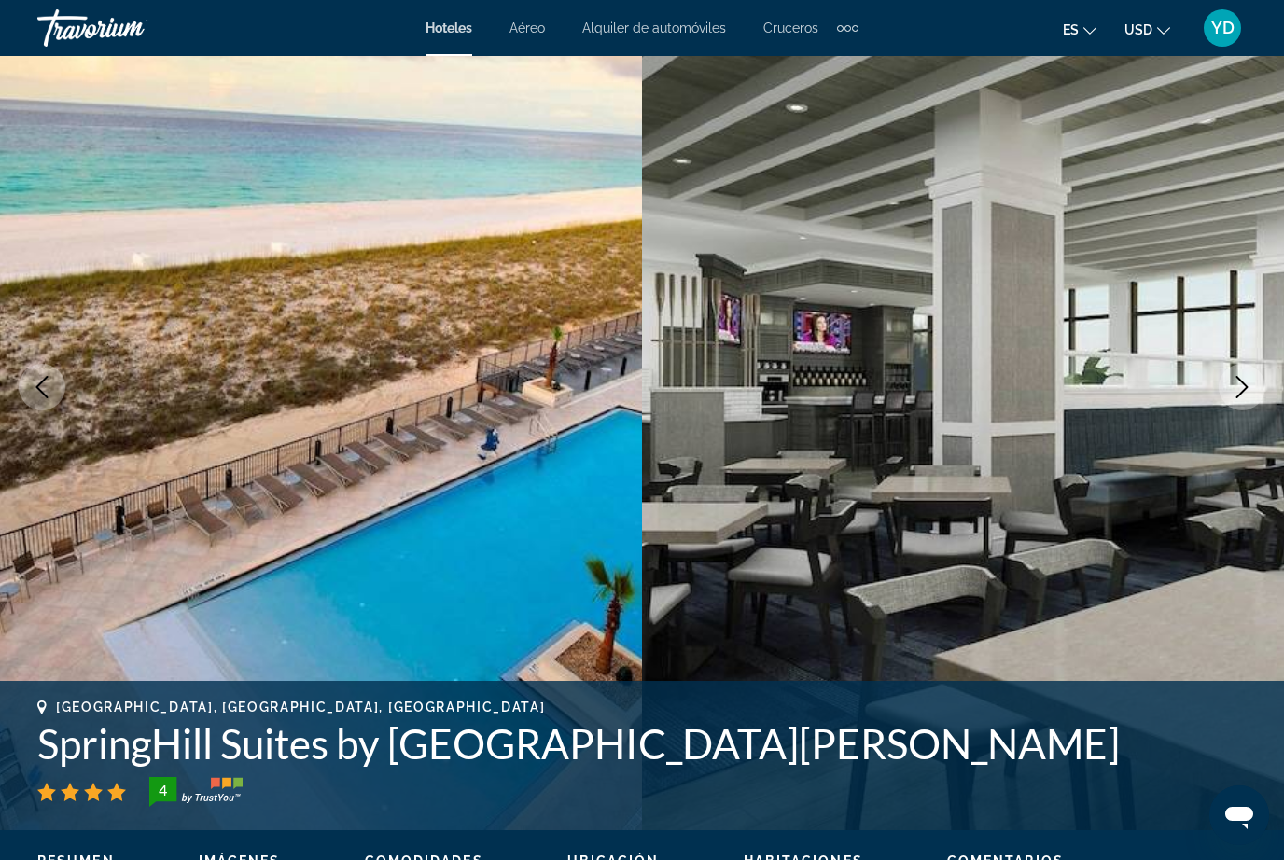
click at [1238, 411] on img "Main content" at bounding box center [963, 387] width 642 height 886
click at [1232, 401] on button "Next image" at bounding box center [1242, 387] width 47 height 47
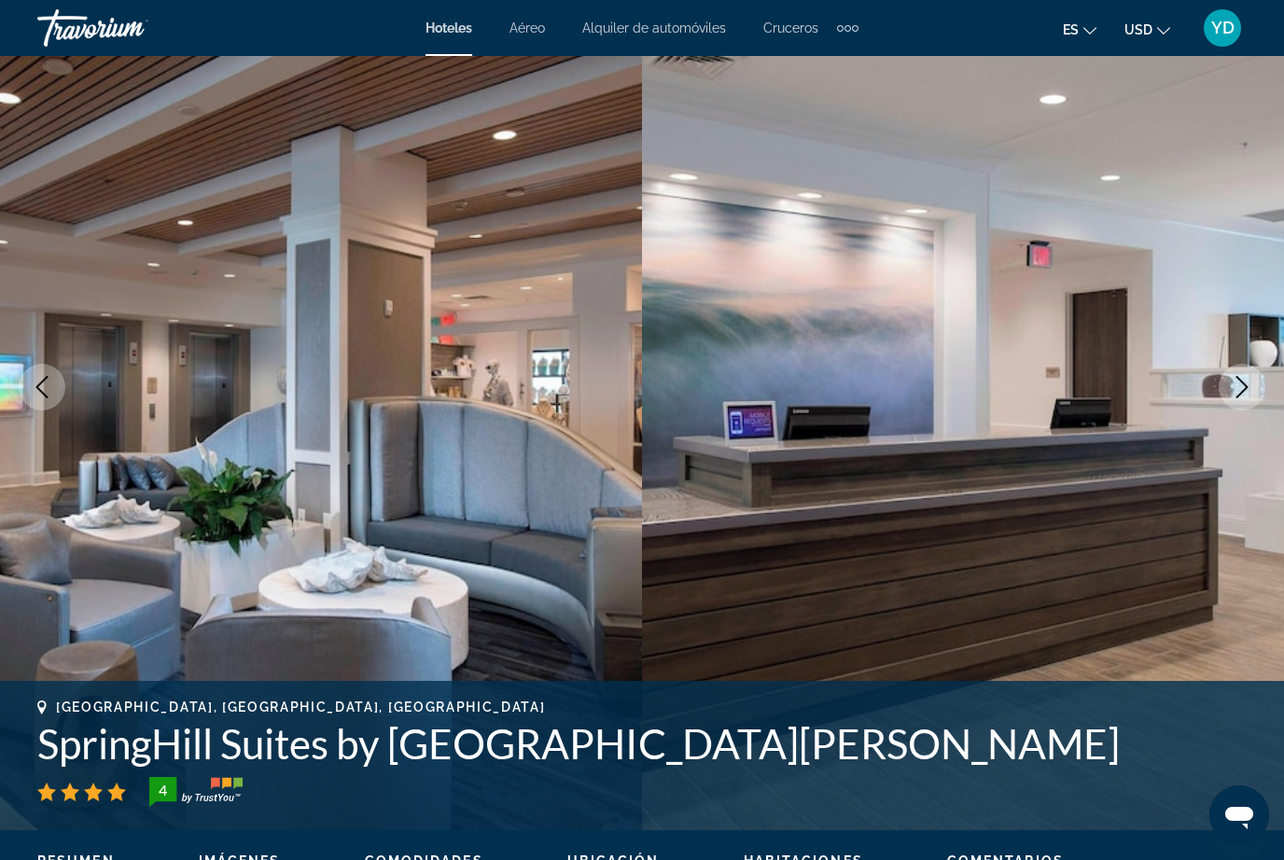
click at [1235, 399] on button "Next image" at bounding box center [1242, 387] width 47 height 47
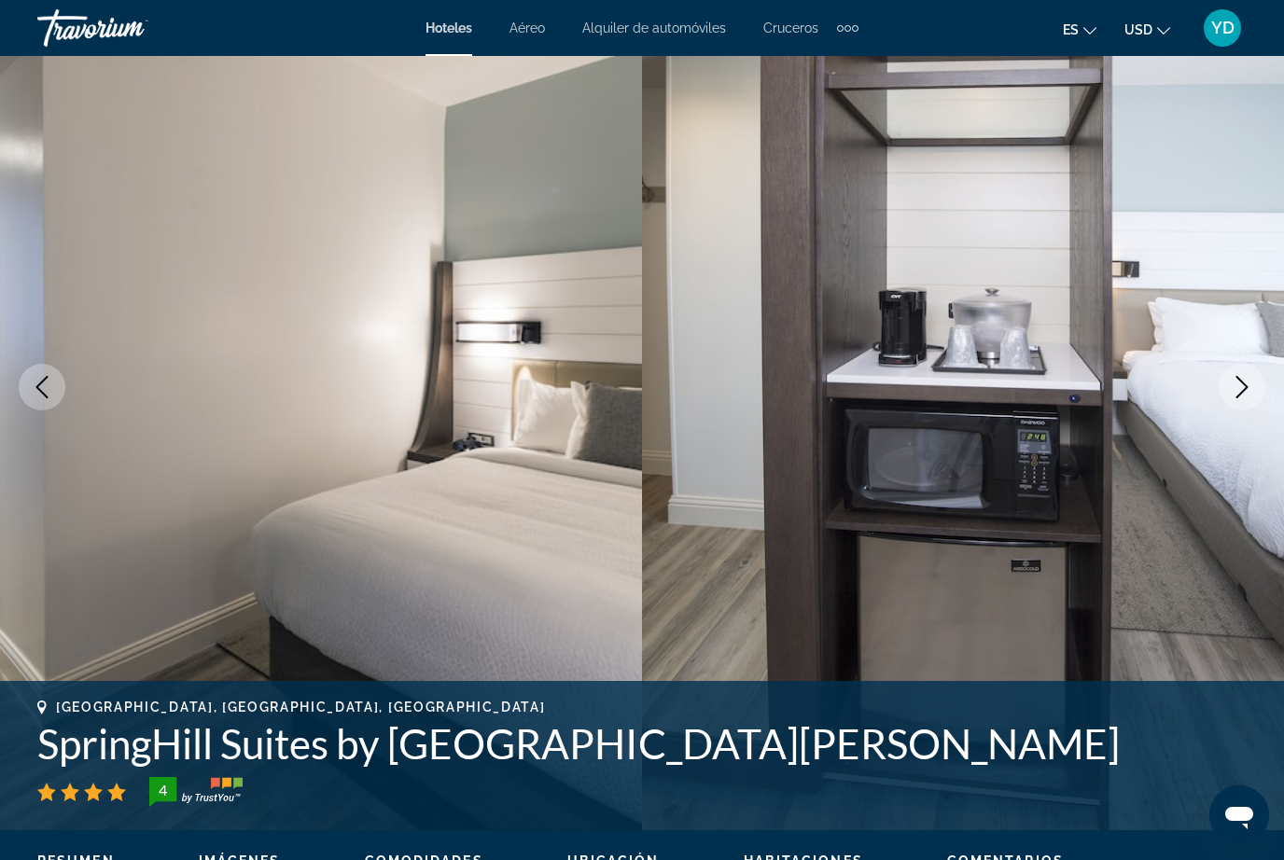
click at [1235, 397] on icon "Next image" at bounding box center [1242, 387] width 22 height 22
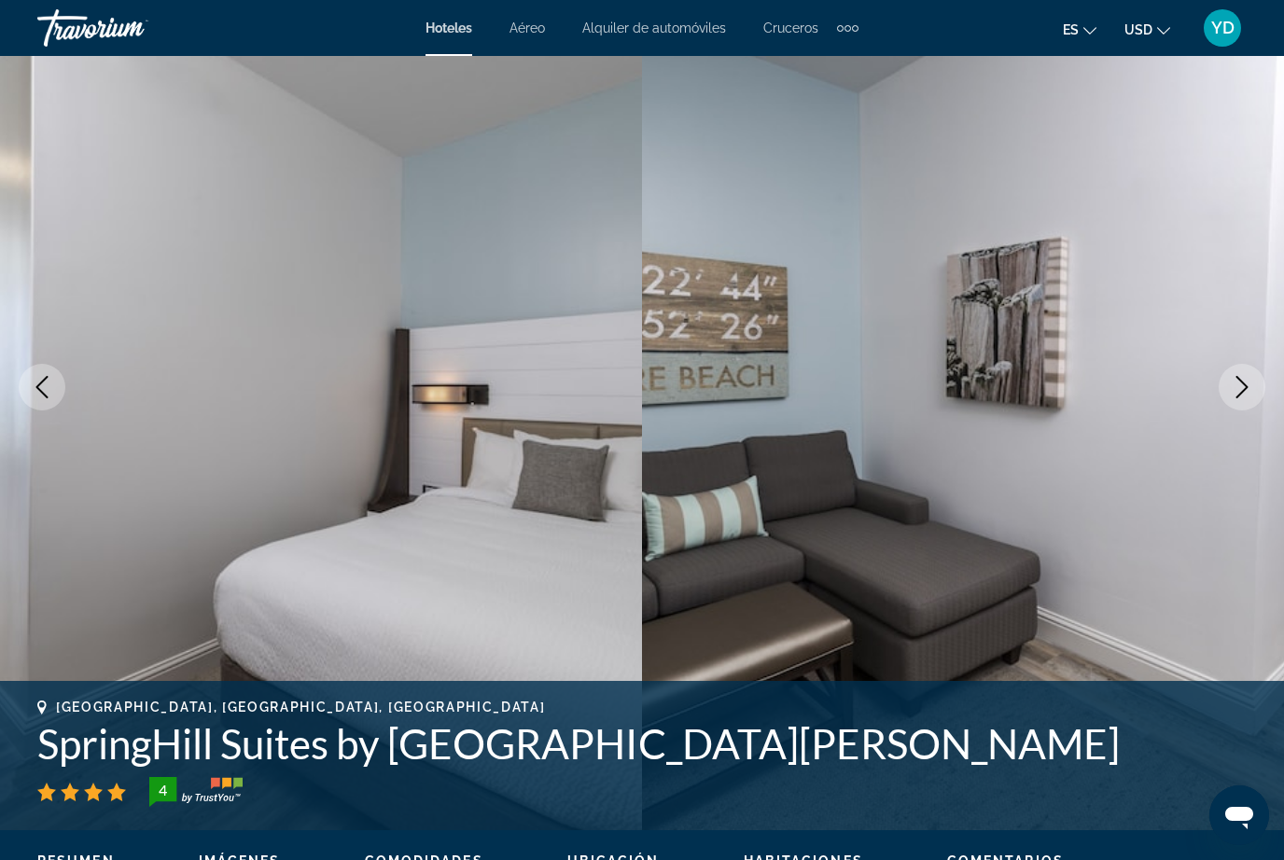
click at [1243, 398] on icon "Next image" at bounding box center [1242, 387] width 22 height 22
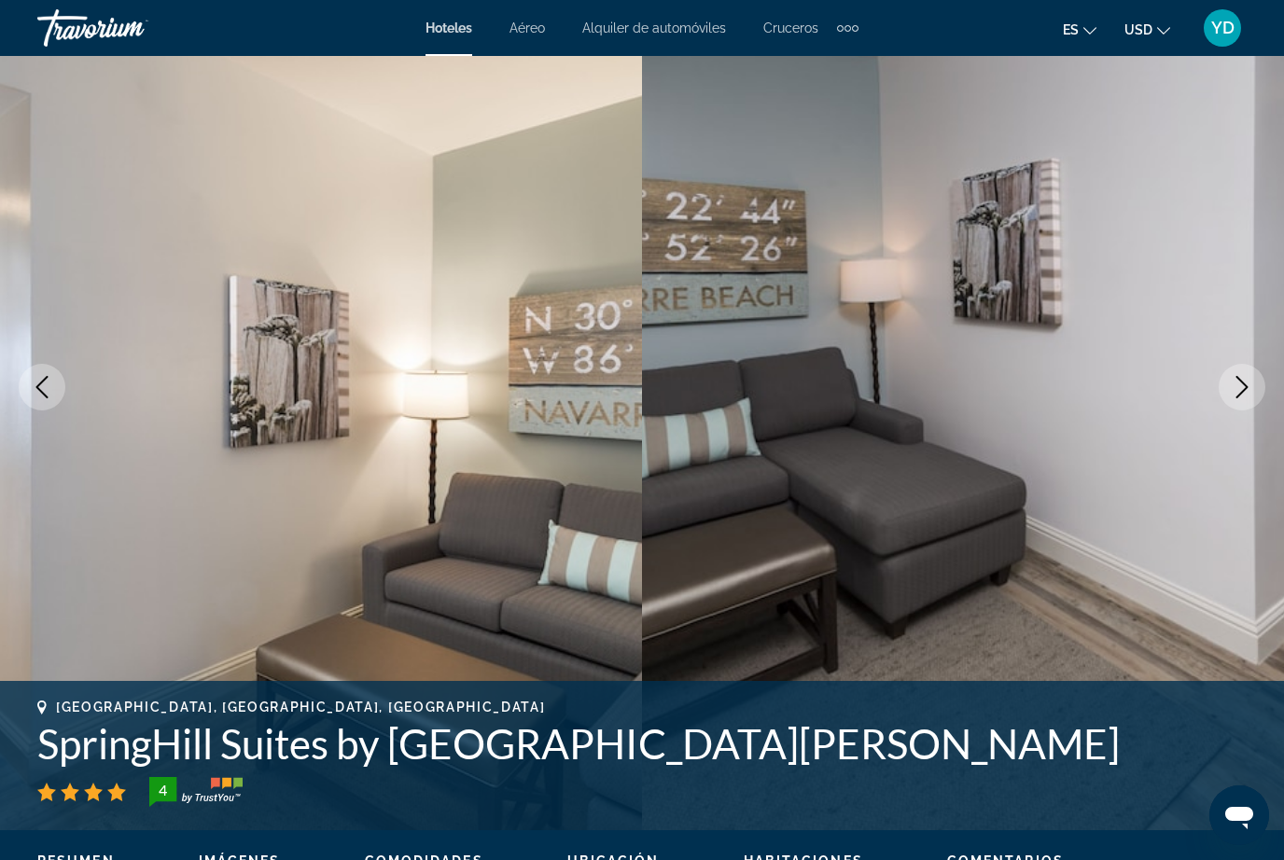
click at [1248, 402] on button "Next image" at bounding box center [1242, 387] width 47 height 47
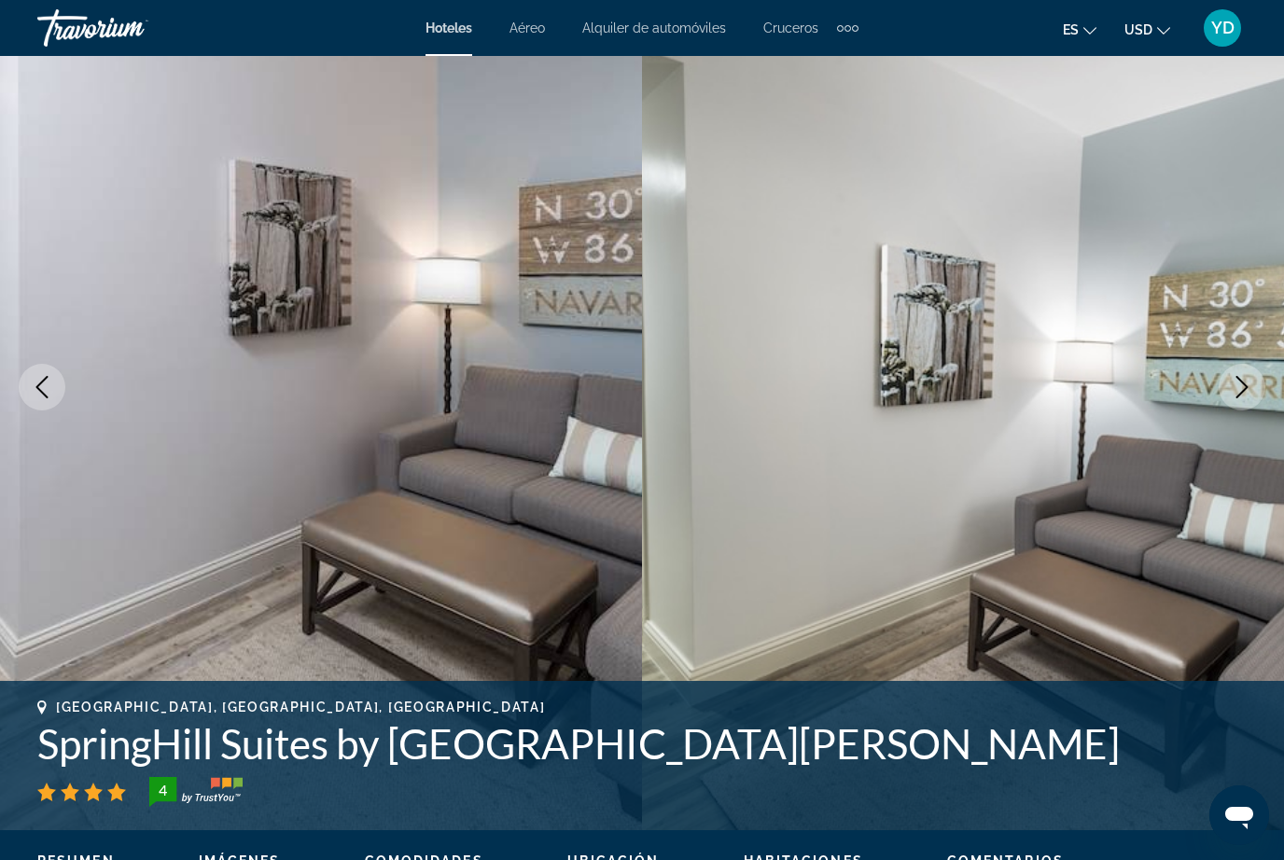
click at [1245, 392] on icon "Next image" at bounding box center [1242, 387] width 22 height 22
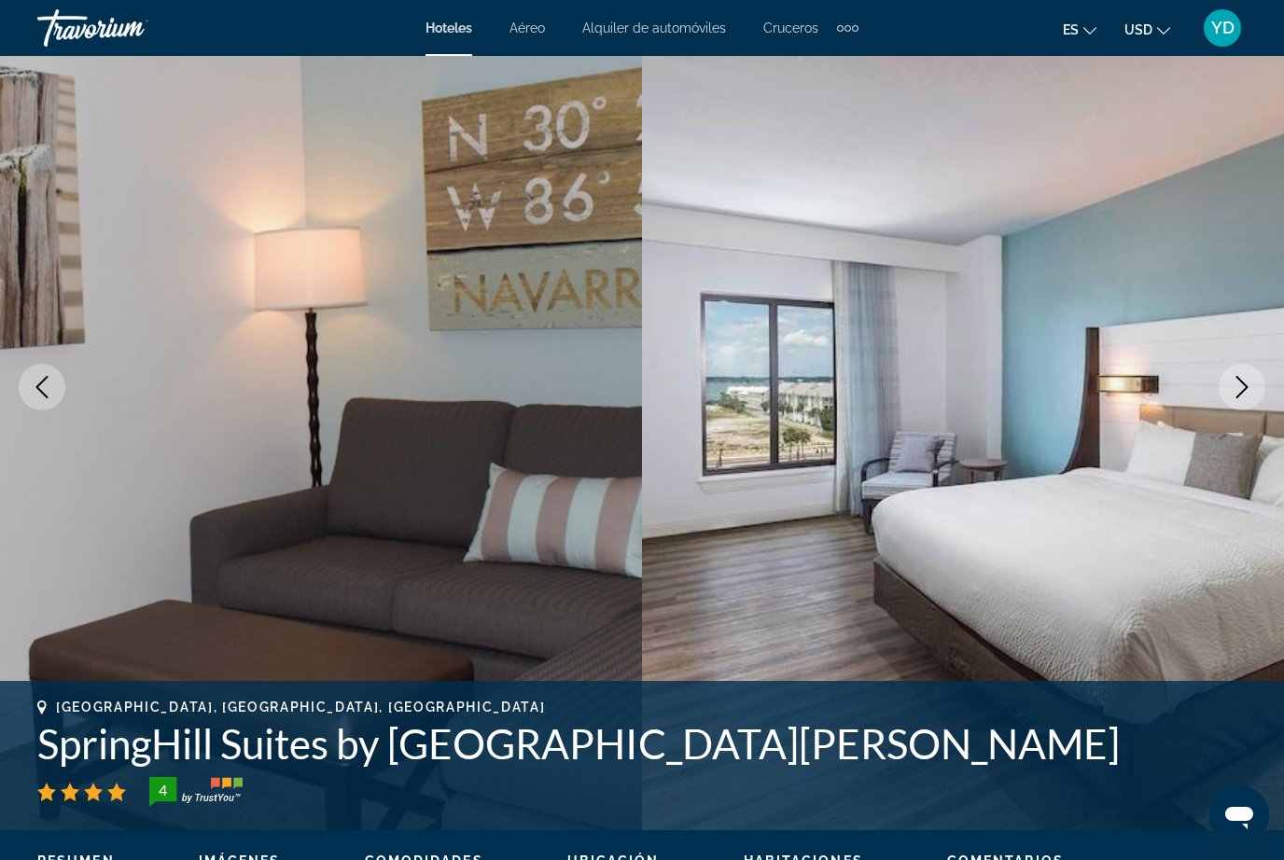
click at [1238, 409] on button "Next image" at bounding box center [1242, 387] width 47 height 47
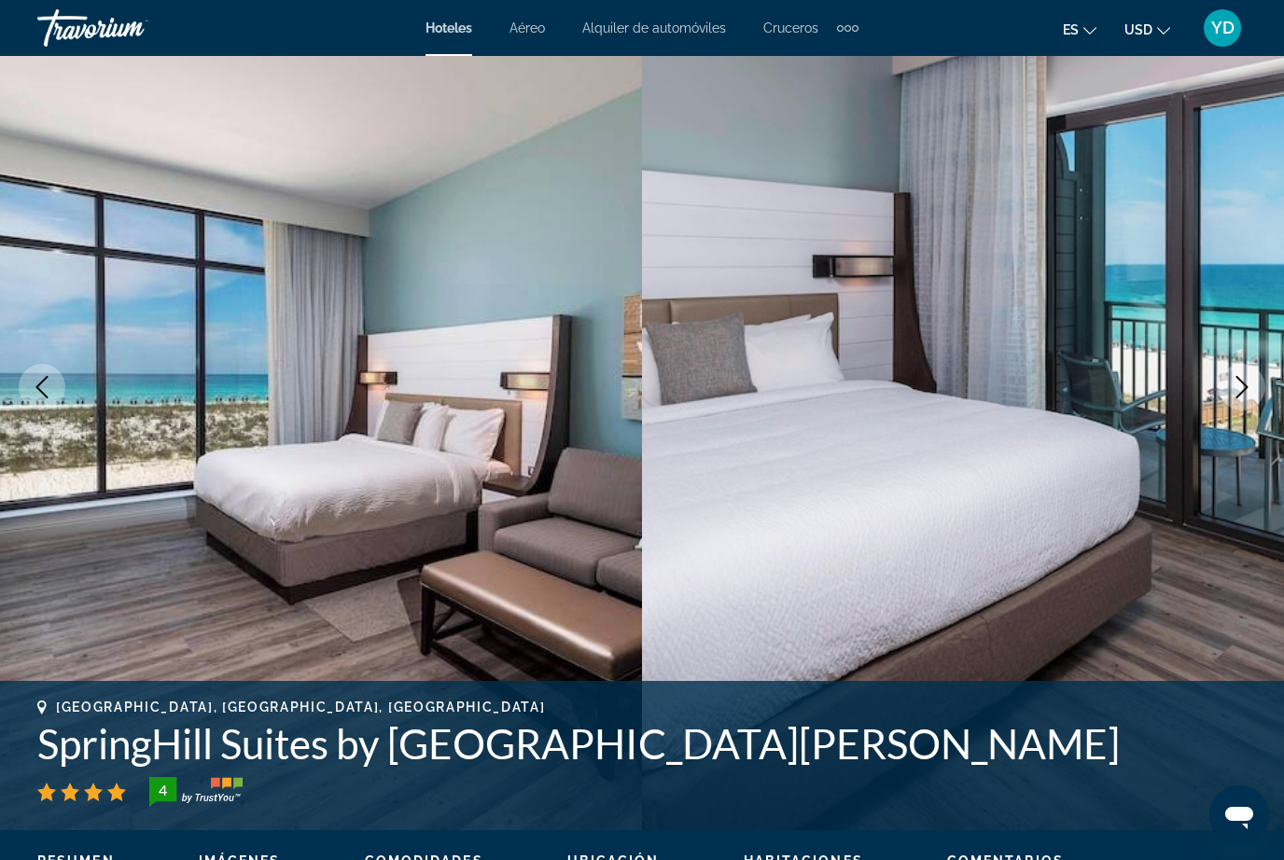
click at [1231, 399] on button "Next image" at bounding box center [1242, 387] width 47 height 47
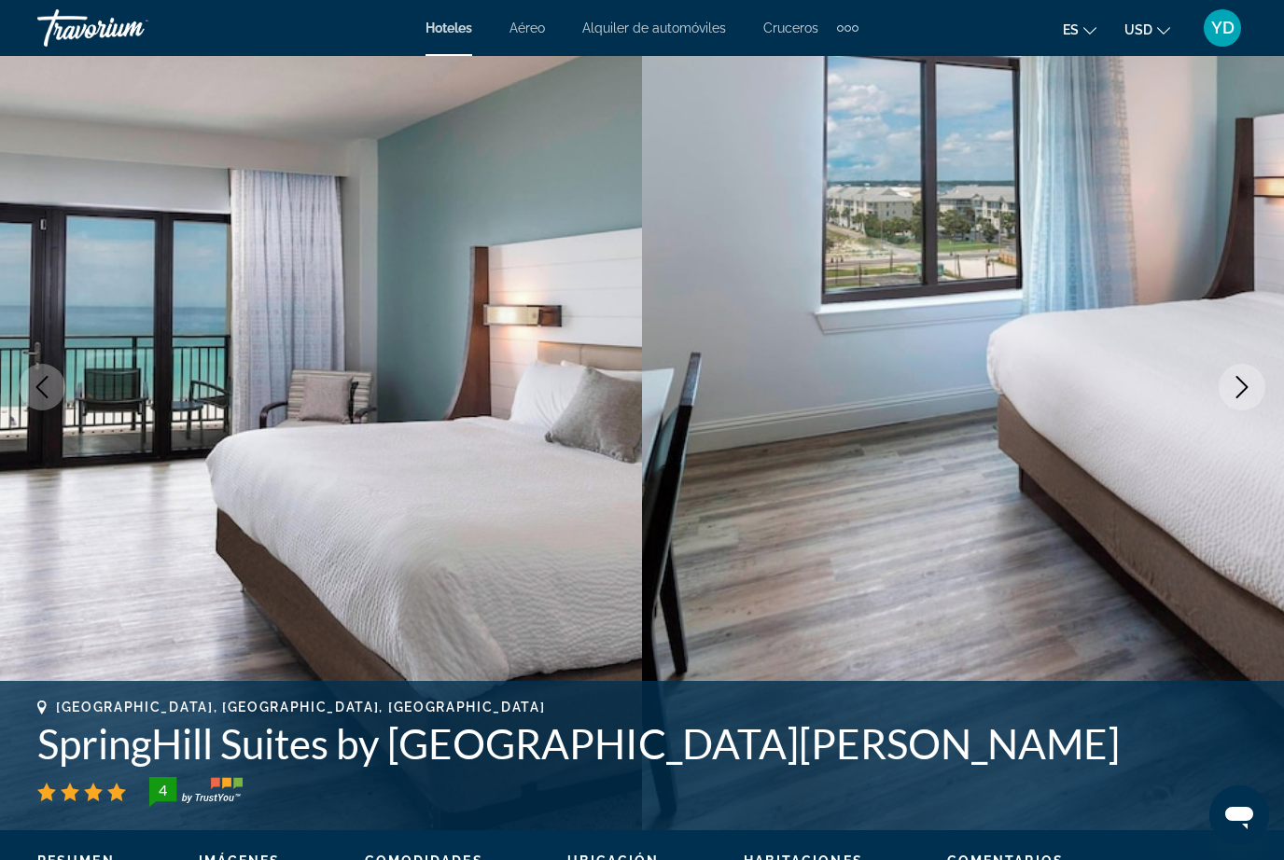
click at [1235, 400] on button "Next image" at bounding box center [1242, 387] width 47 height 47
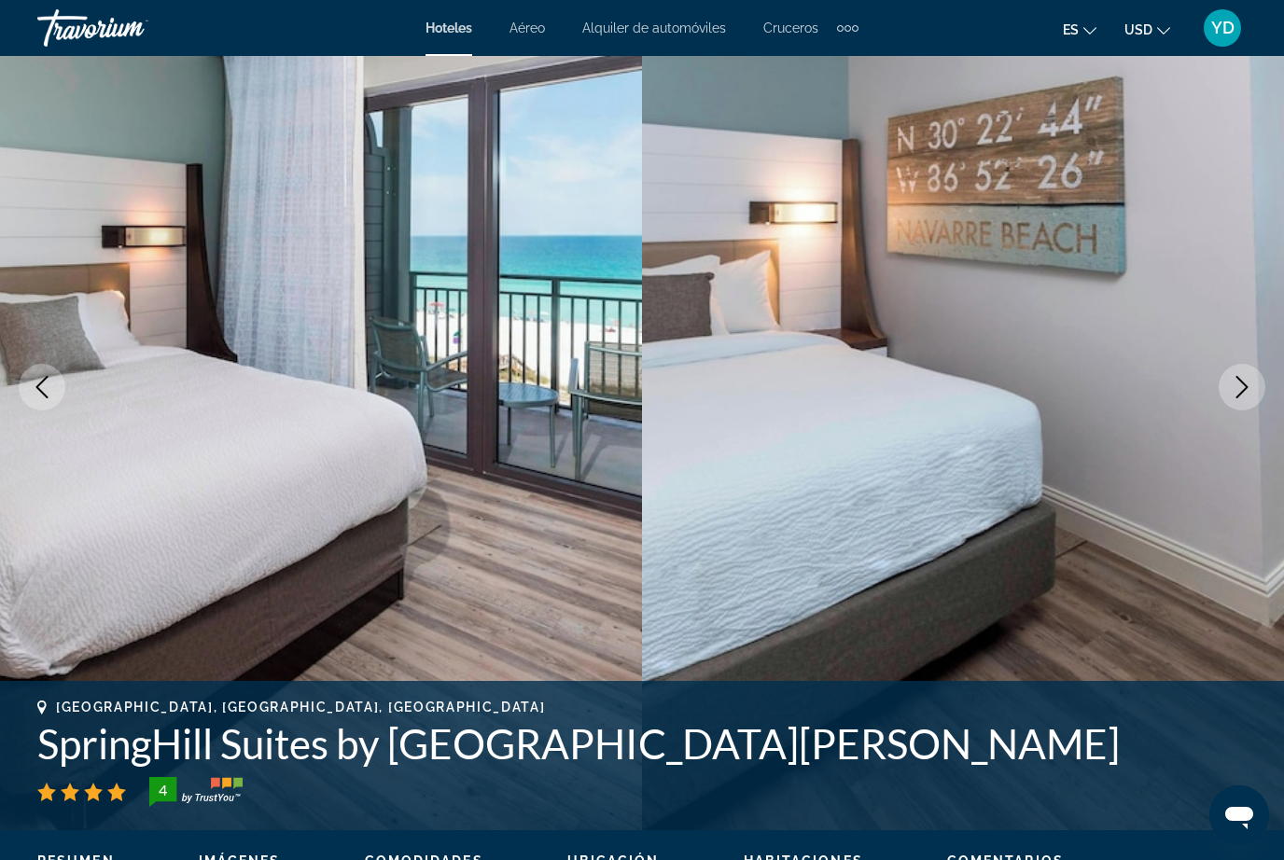
click at [1239, 393] on icon "Next image" at bounding box center [1242, 387] width 22 height 22
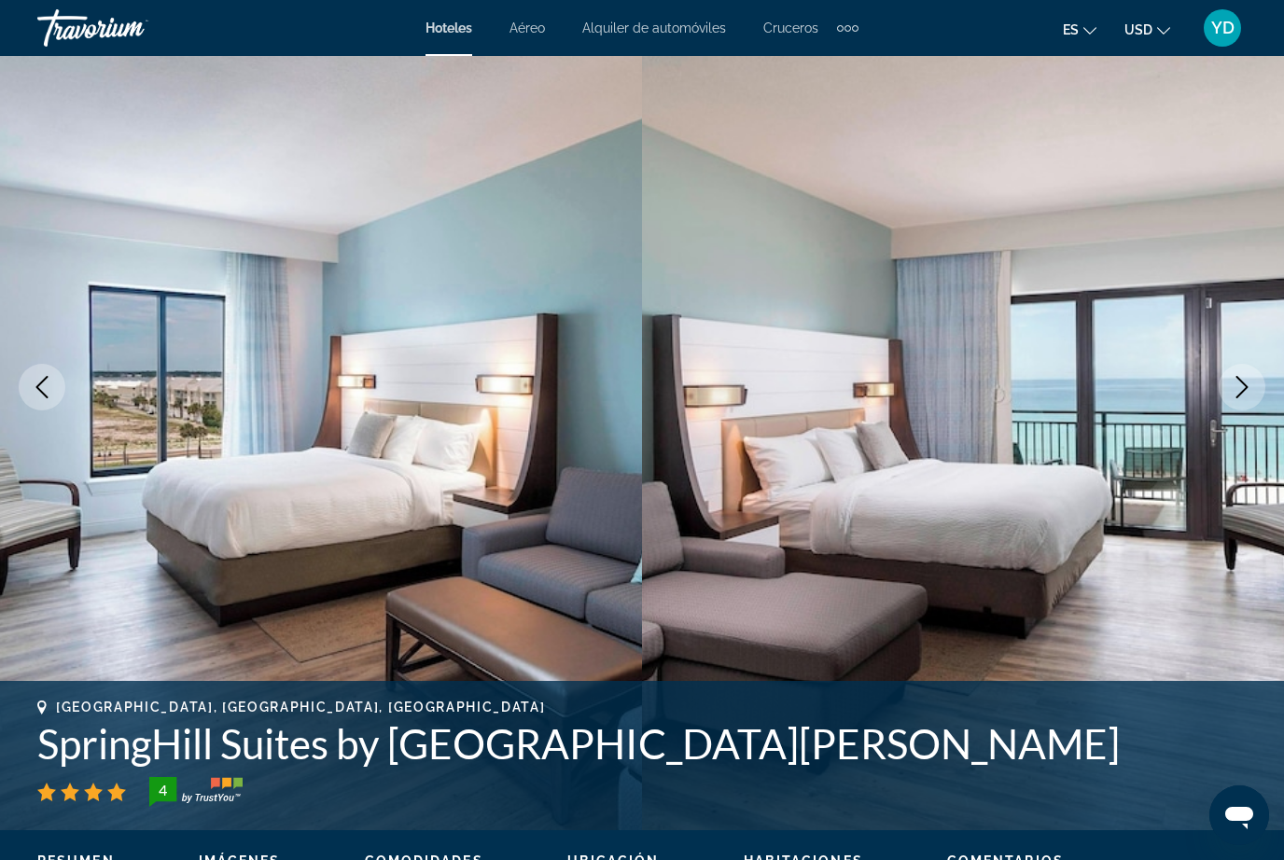
click at [1243, 388] on icon "Next image" at bounding box center [1242, 387] width 22 height 22
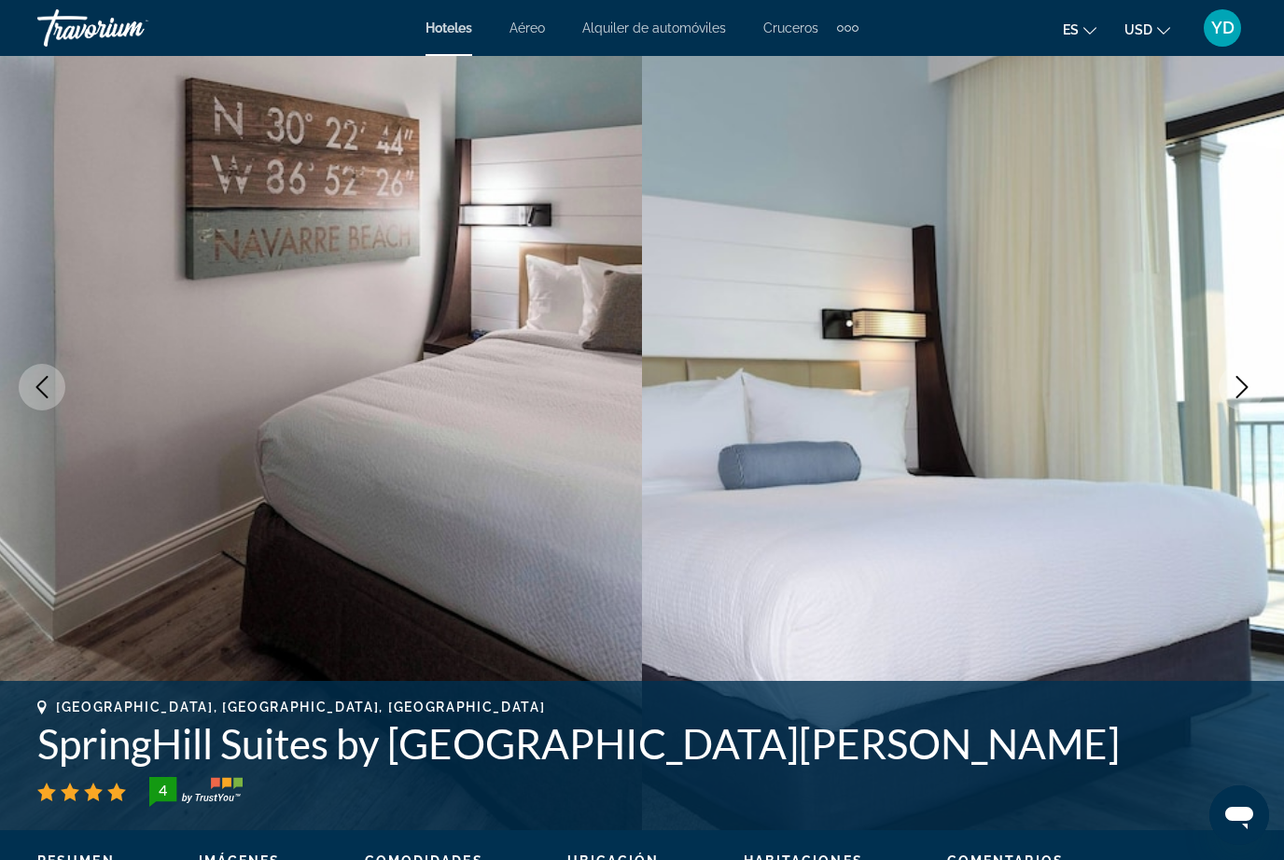
click at [1245, 385] on icon "Next image" at bounding box center [1242, 387] width 12 height 22
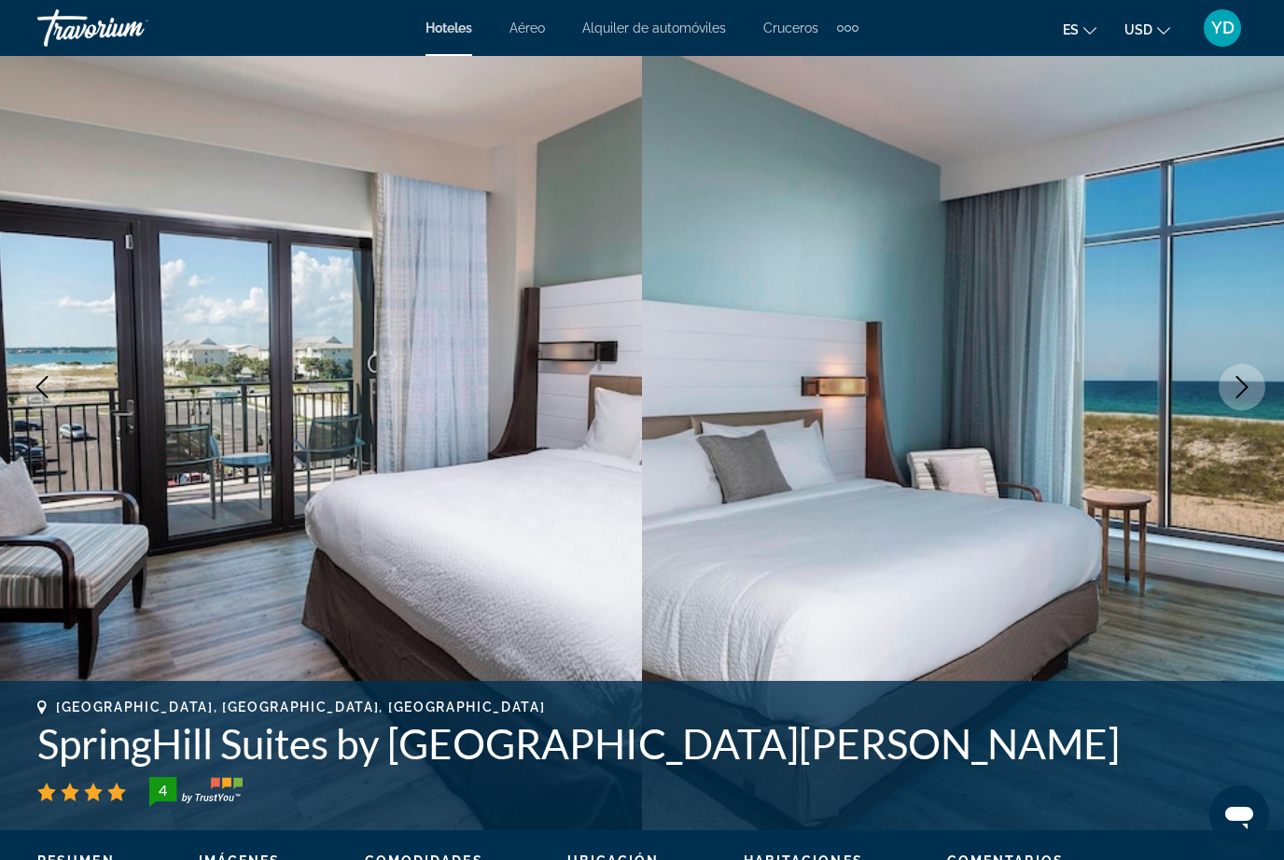
click at [1249, 386] on icon "Next image" at bounding box center [1242, 387] width 22 height 22
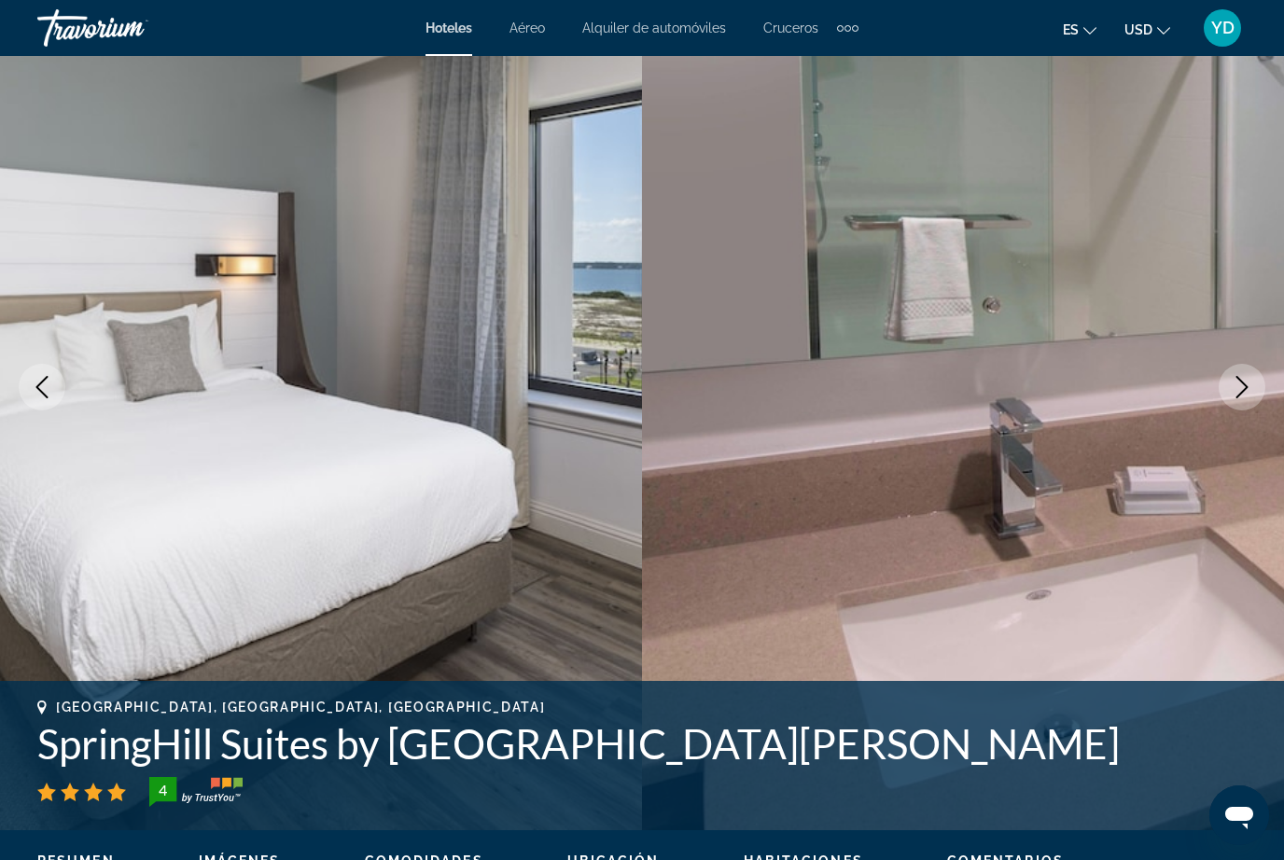
click at [1247, 391] on icon "Next image" at bounding box center [1242, 387] width 22 height 22
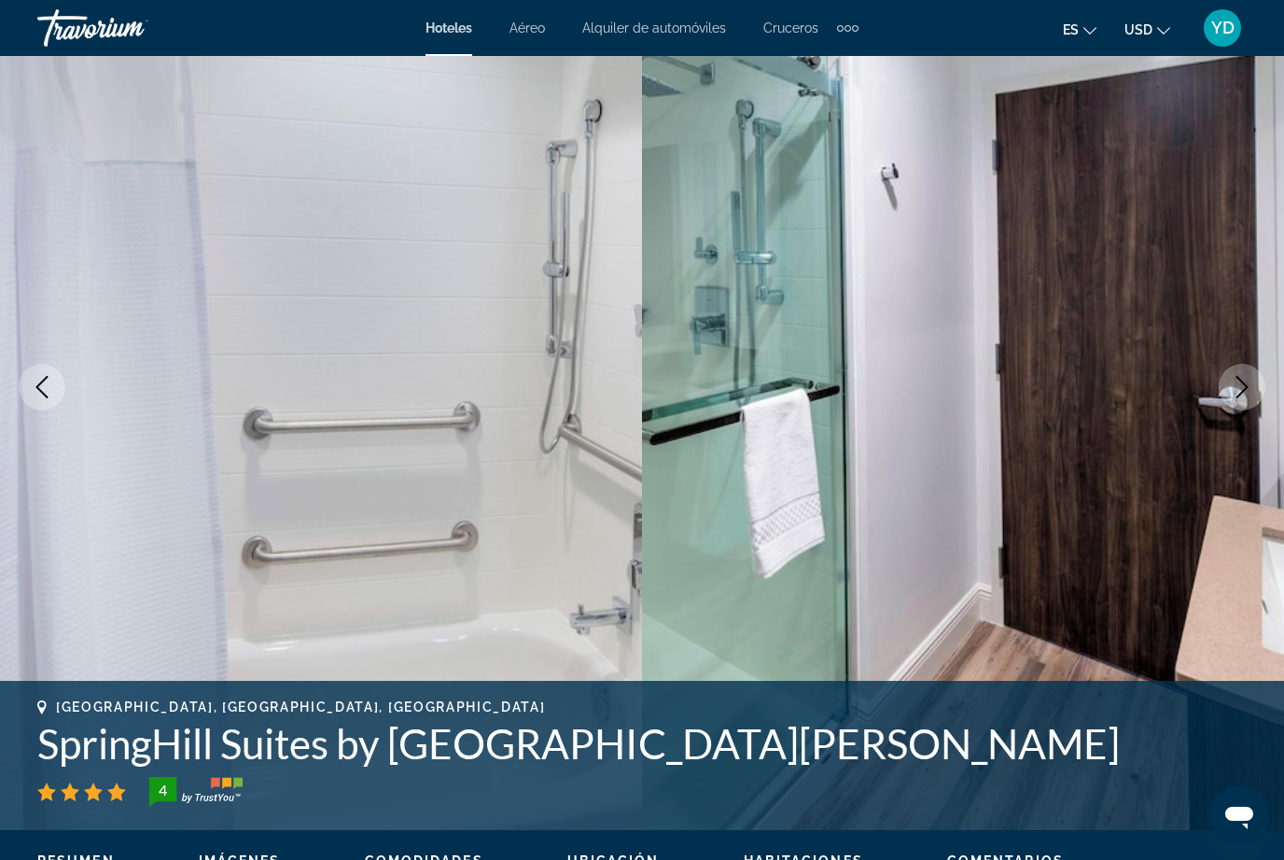
click at [1245, 391] on icon "Next image" at bounding box center [1242, 387] width 22 height 22
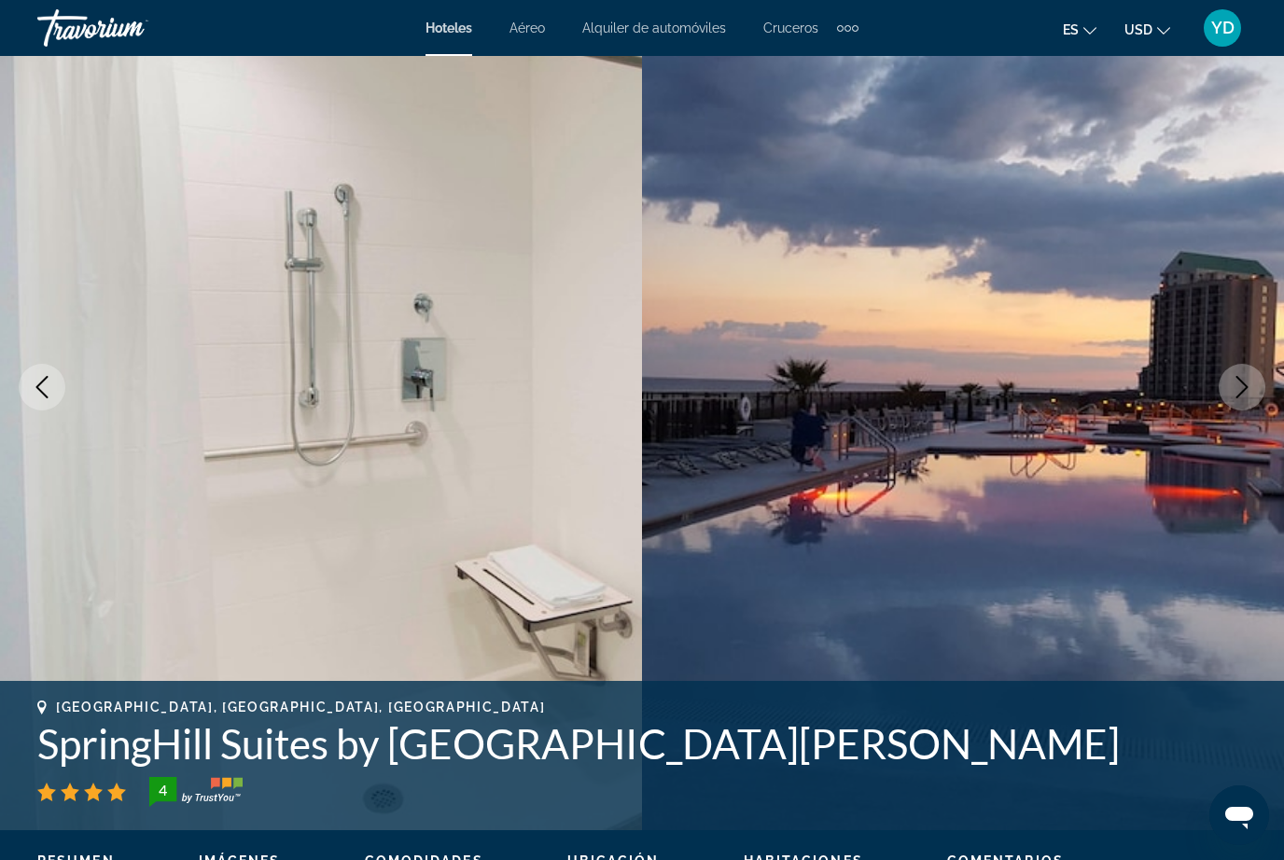
click at [1228, 407] on img "Main content" at bounding box center [963, 387] width 642 height 886
click at [1234, 399] on button "Next image" at bounding box center [1242, 387] width 47 height 47
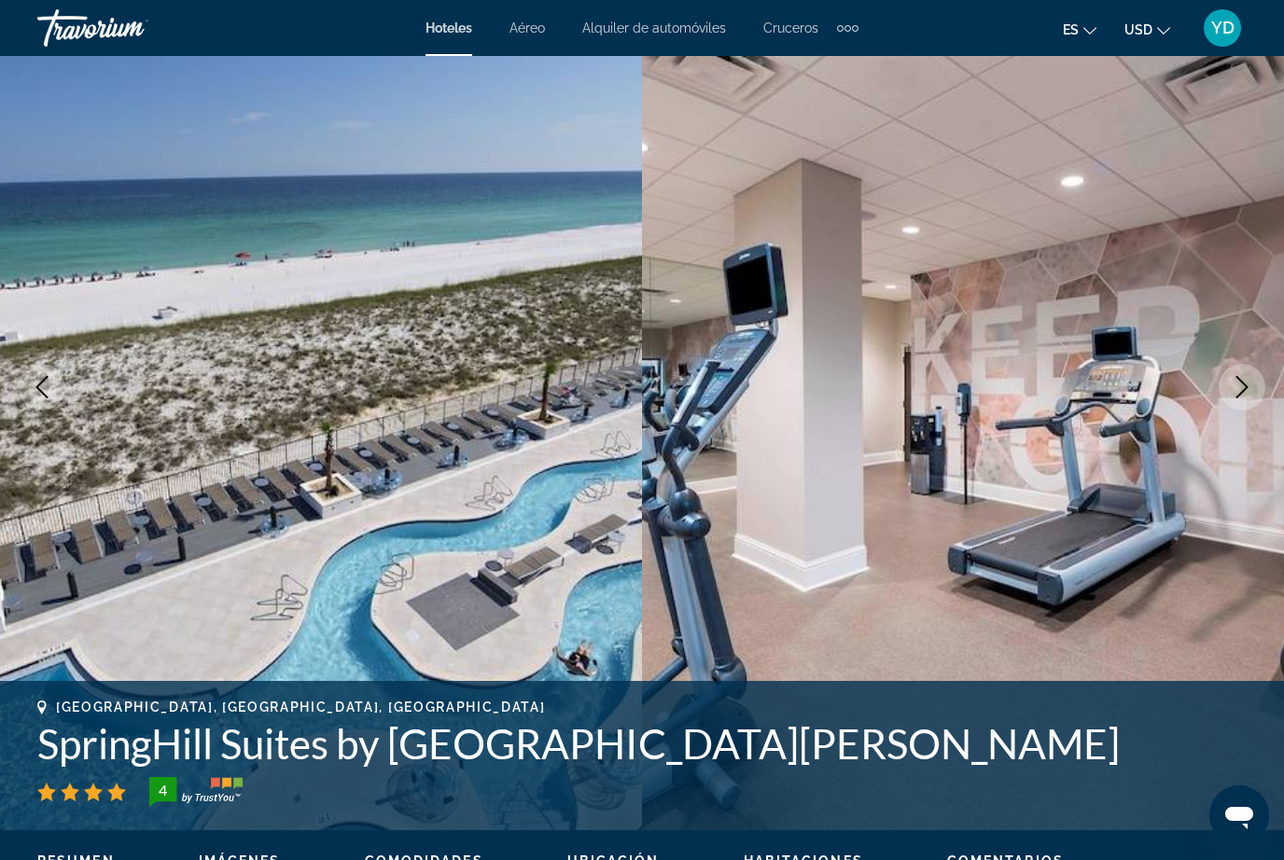
click at [1224, 410] on img "Main content" at bounding box center [963, 387] width 642 height 886
click at [1225, 409] on img "Main content" at bounding box center [963, 387] width 642 height 886
click at [1229, 398] on button "Next image" at bounding box center [1242, 387] width 47 height 47
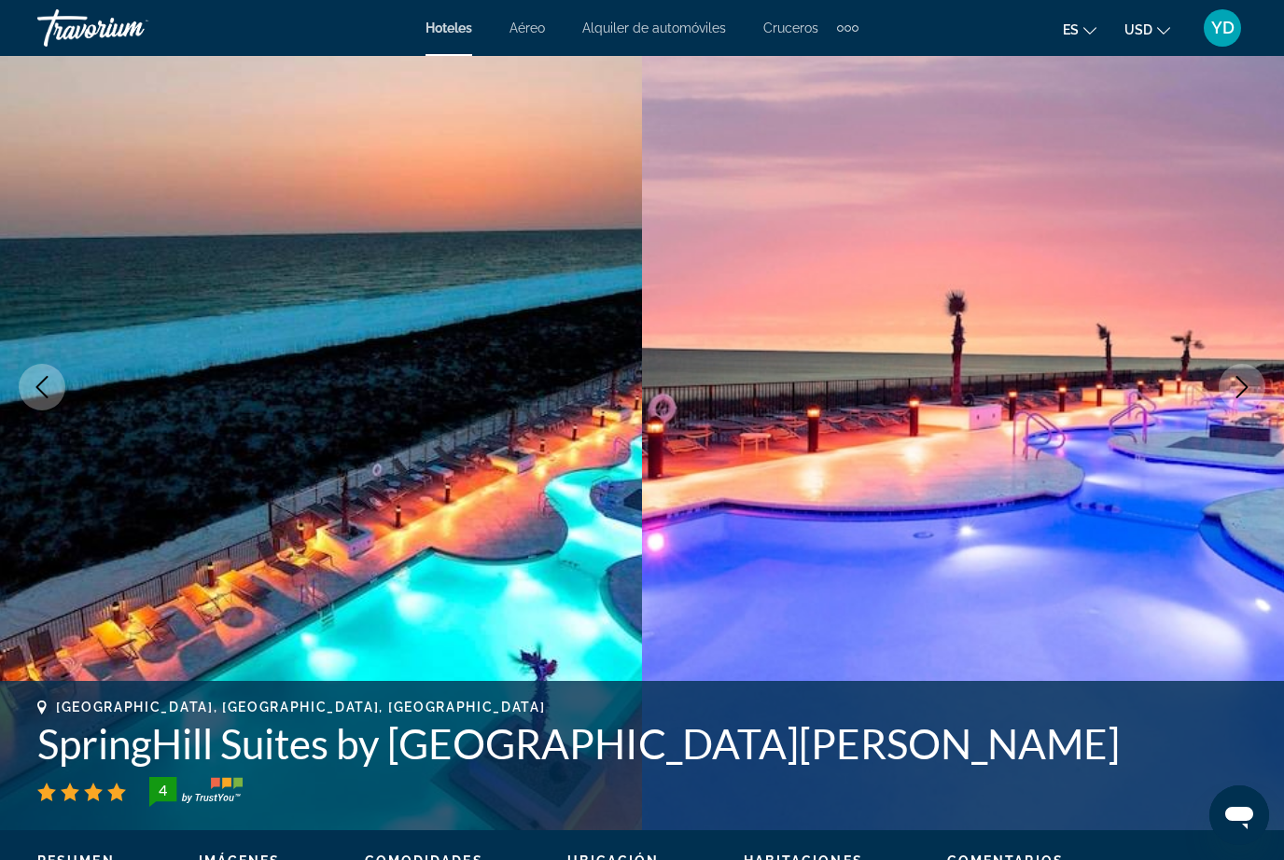
click at [1222, 406] on img "Main content" at bounding box center [963, 387] width 642 height 886
click at [1235, 397] on icon "Next image" at bounding box center [1242, 387] width 22 height 22
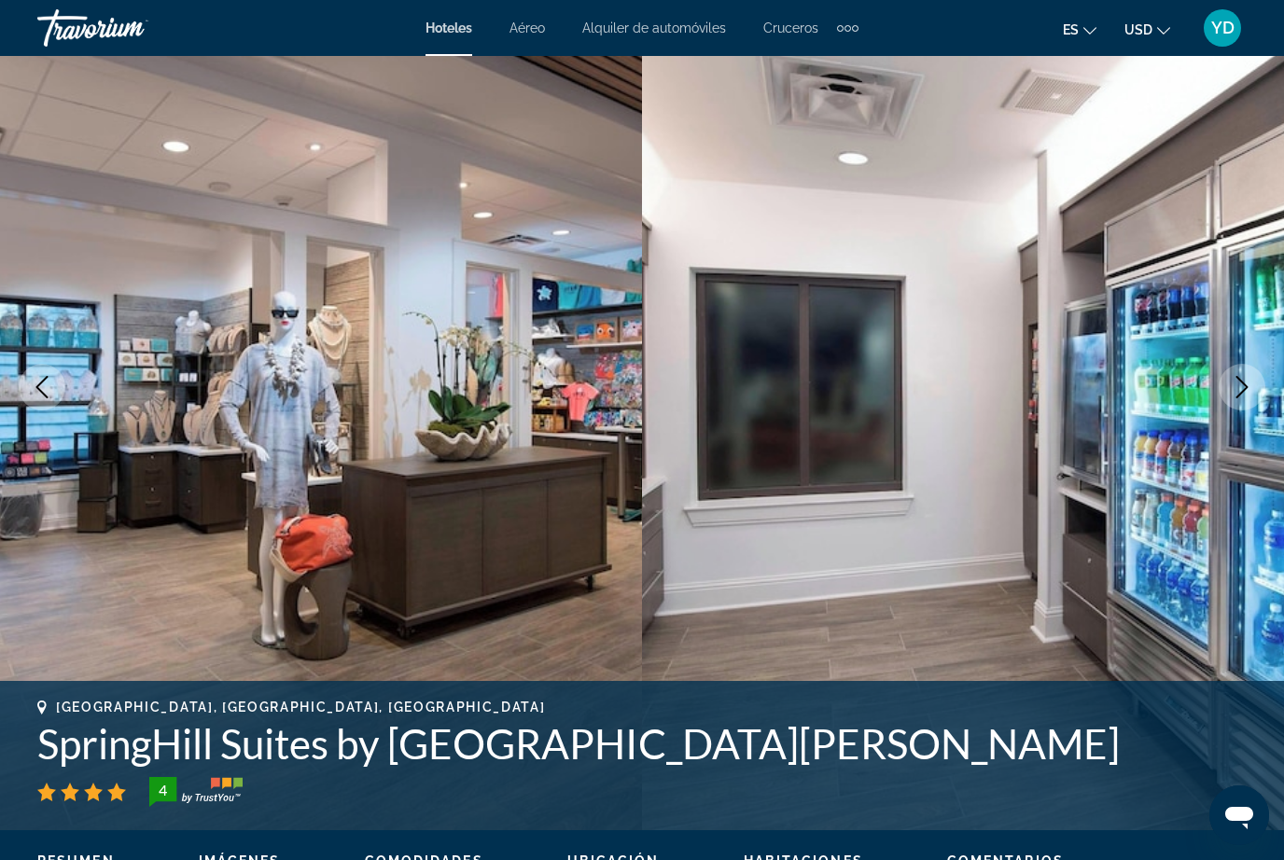
click at [1233, 402] on button "Next image" at bounding box center [1242, 387] width 47 height 47
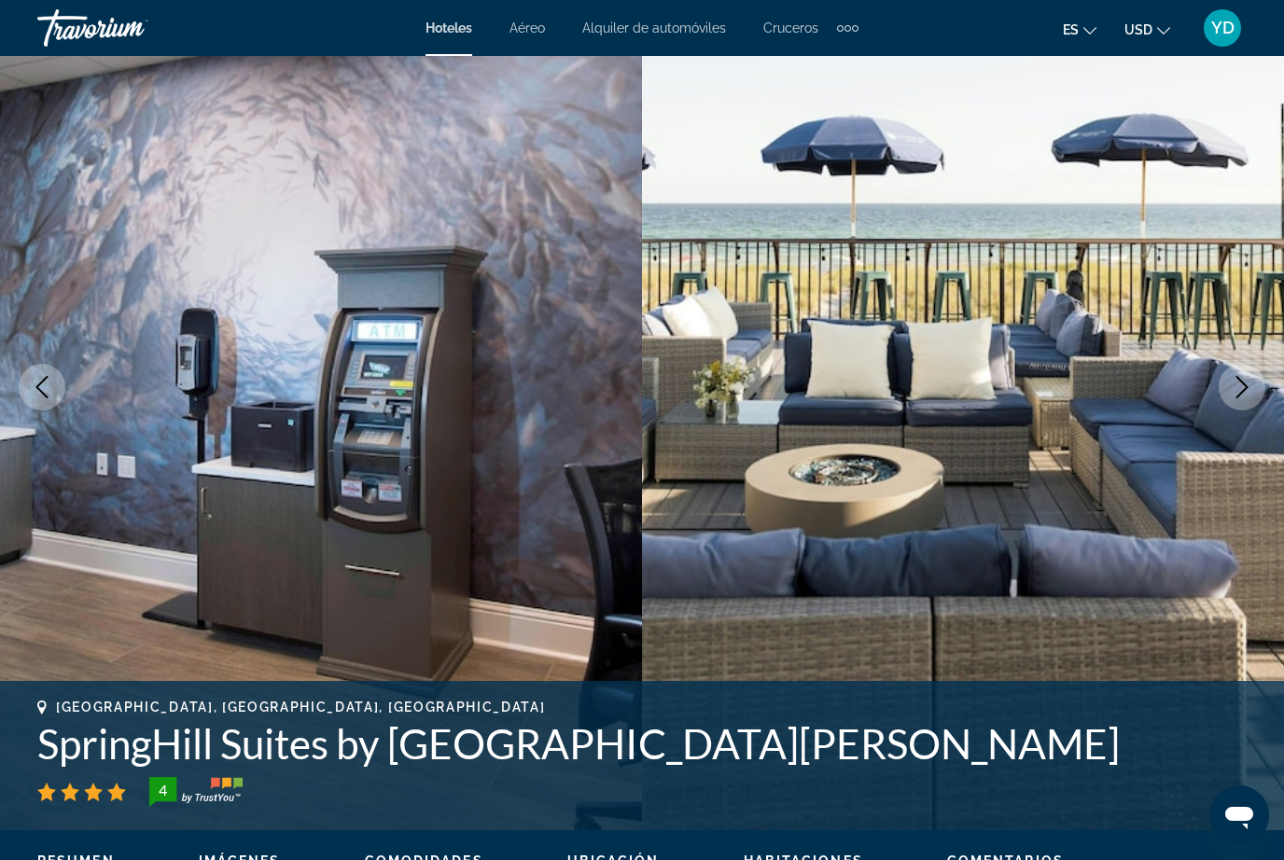
click at [1228, 405] on button "Next image" at bounding box center [1242, 387] width 47 height 47
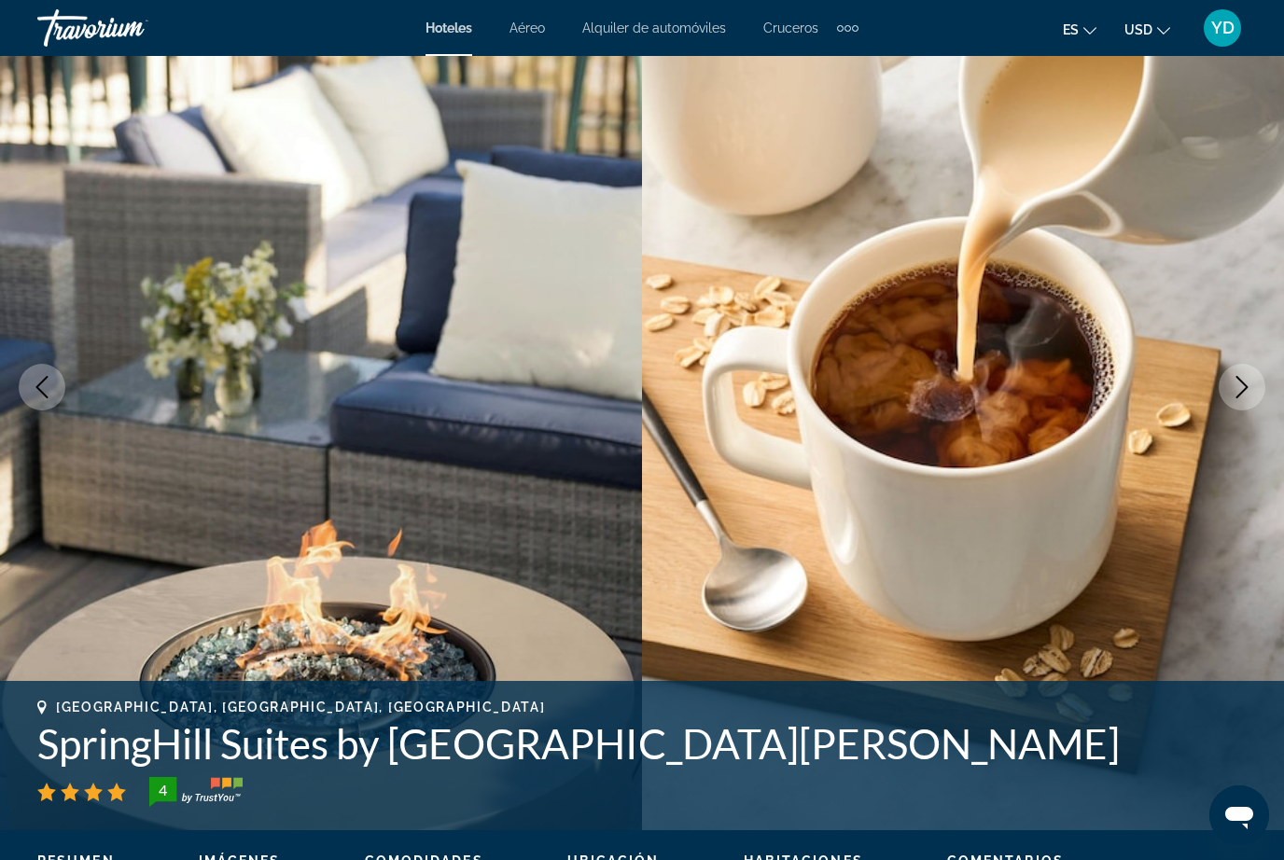
click at [1235, 396] on icon "Next image" at bounding box center [1242, 387] width 22 height 22
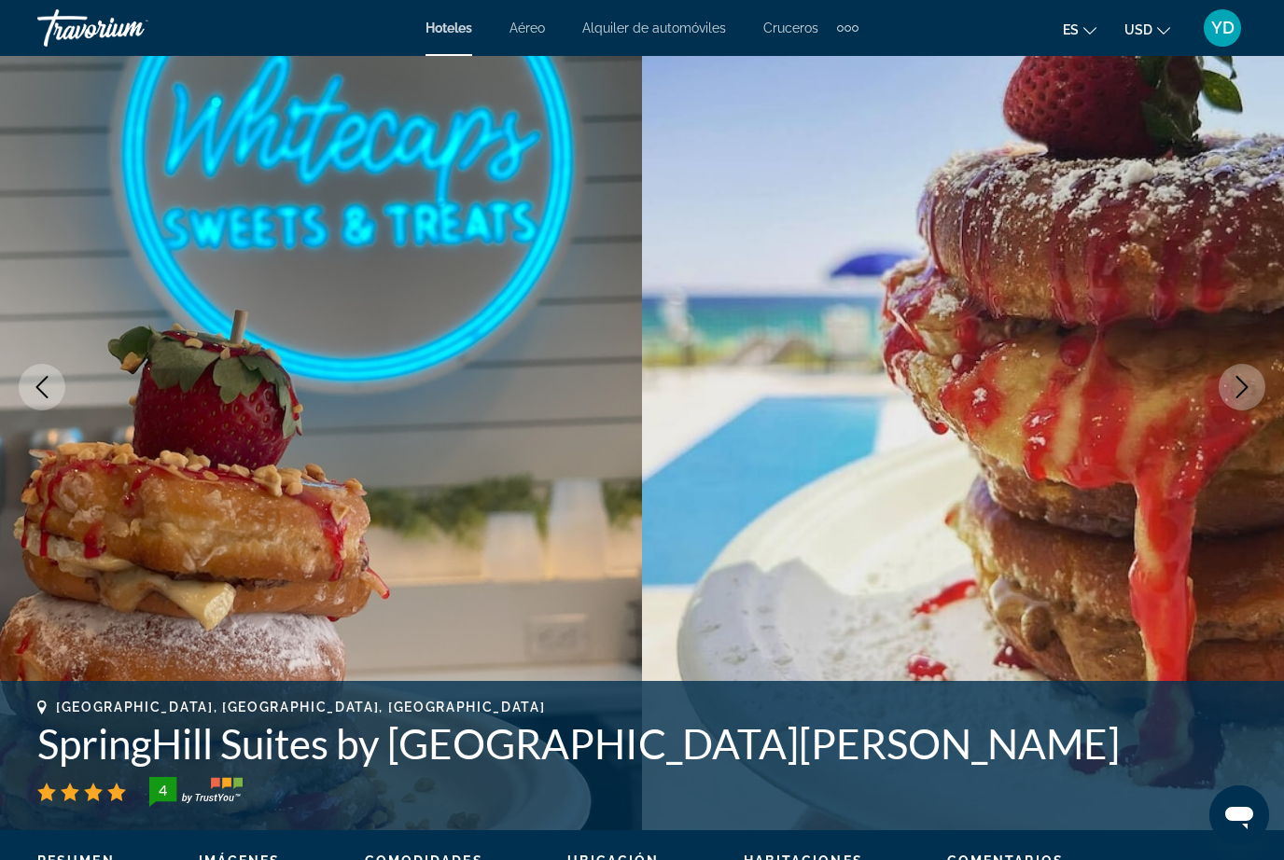
click at [1235, 398] on icon "Next image" at bounding box center [1242, 387] width 22 height 22
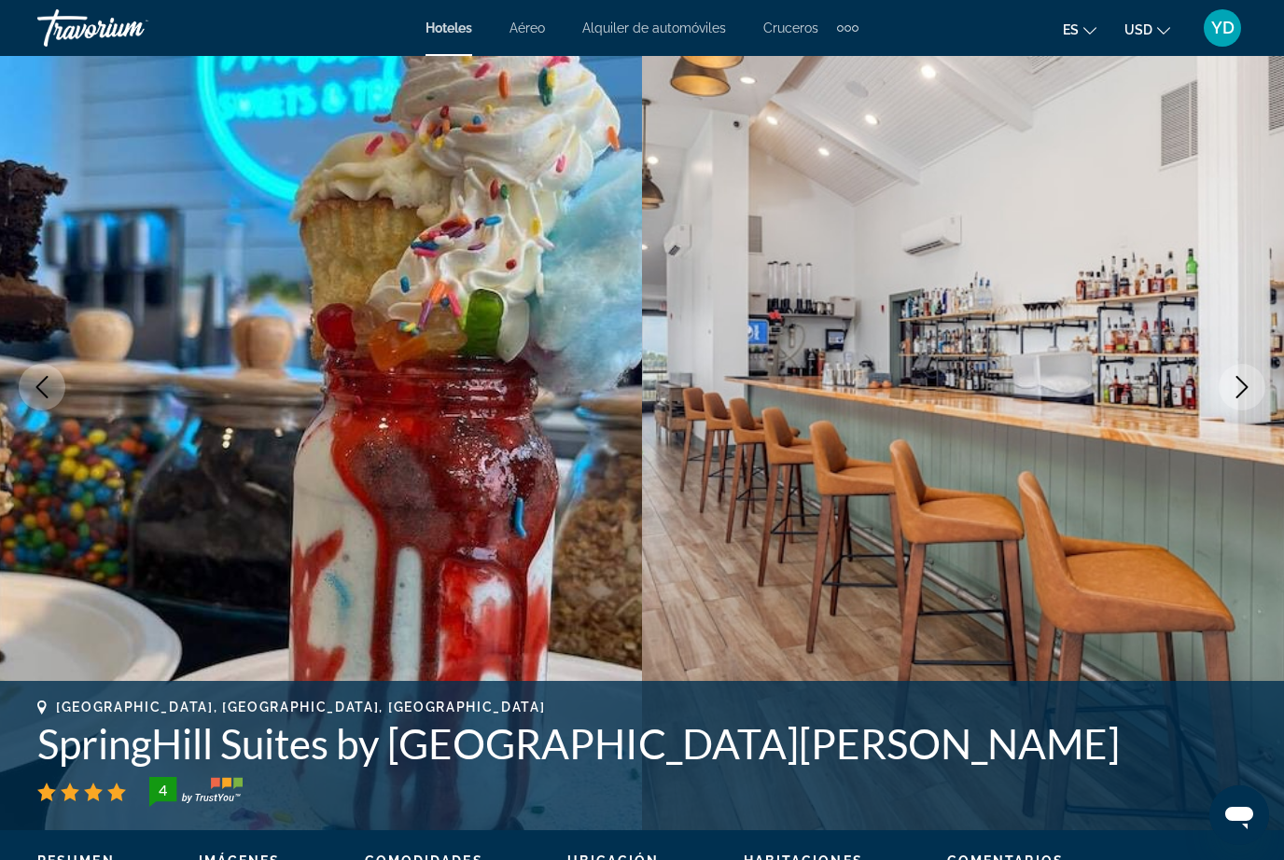
click at [1233, 398] on icon "Next image" at bounding box center [1242, 387] width 22 height 22
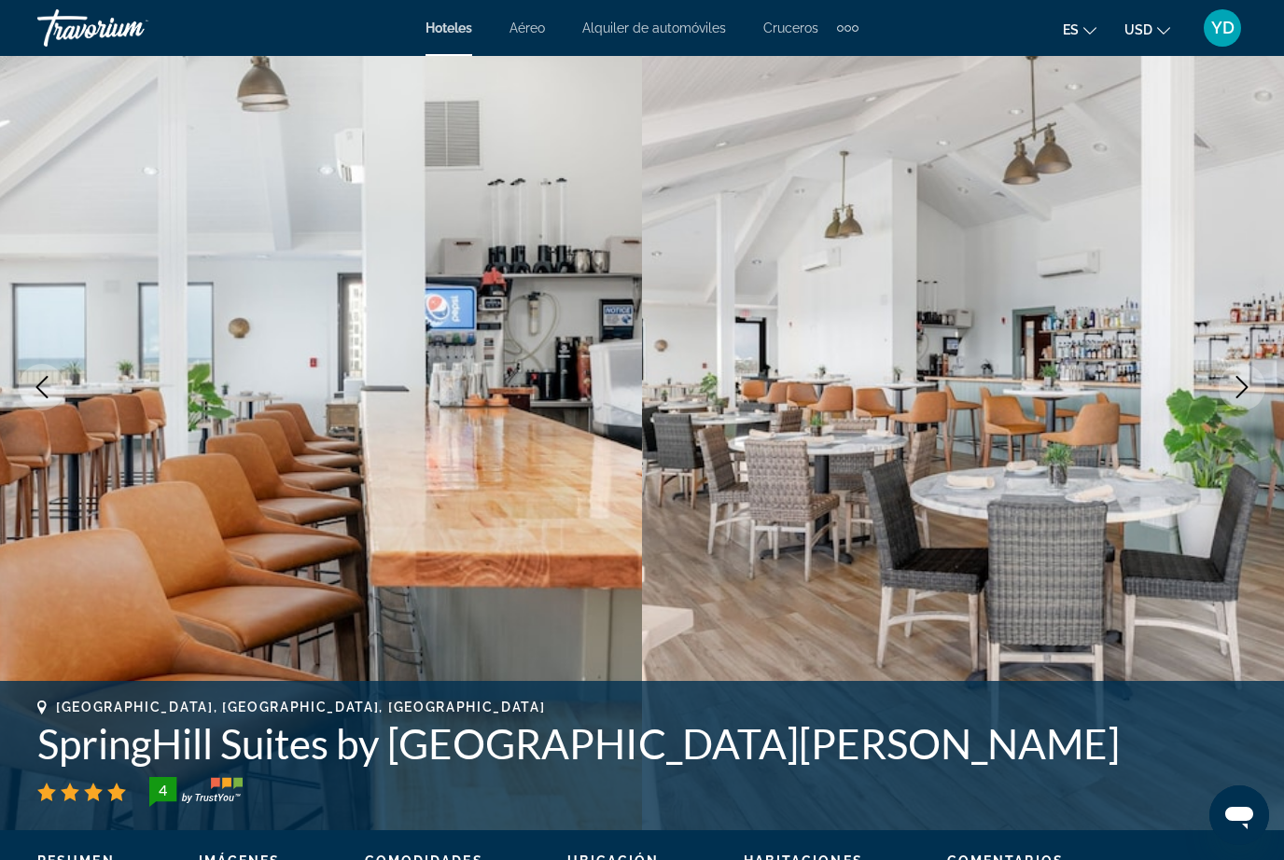
click at [1226, 404] on button "Next image" at bounding box center [1242, 387] width 47 height 47
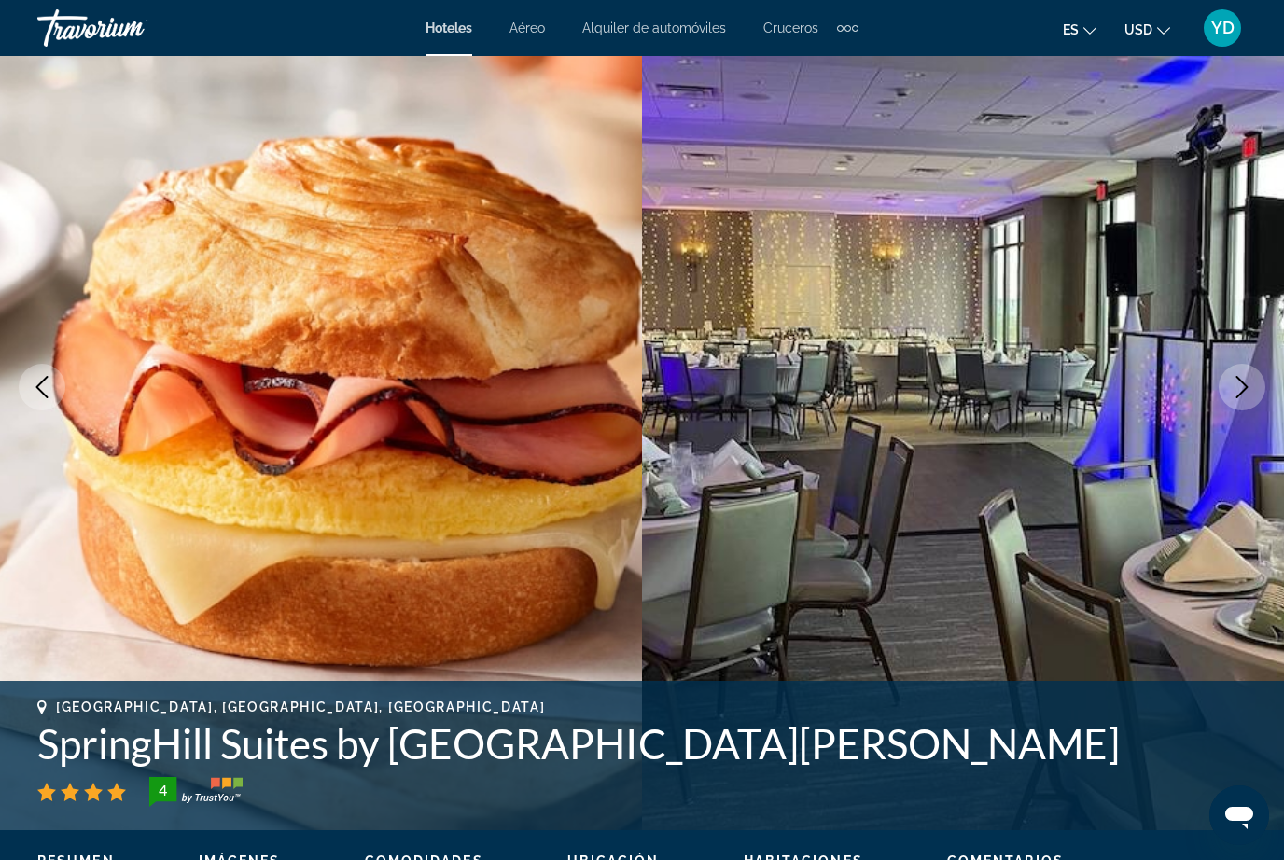
click at [1231, 402] on button "Next image" at bounding box center [1242, 387] width 47 height 47
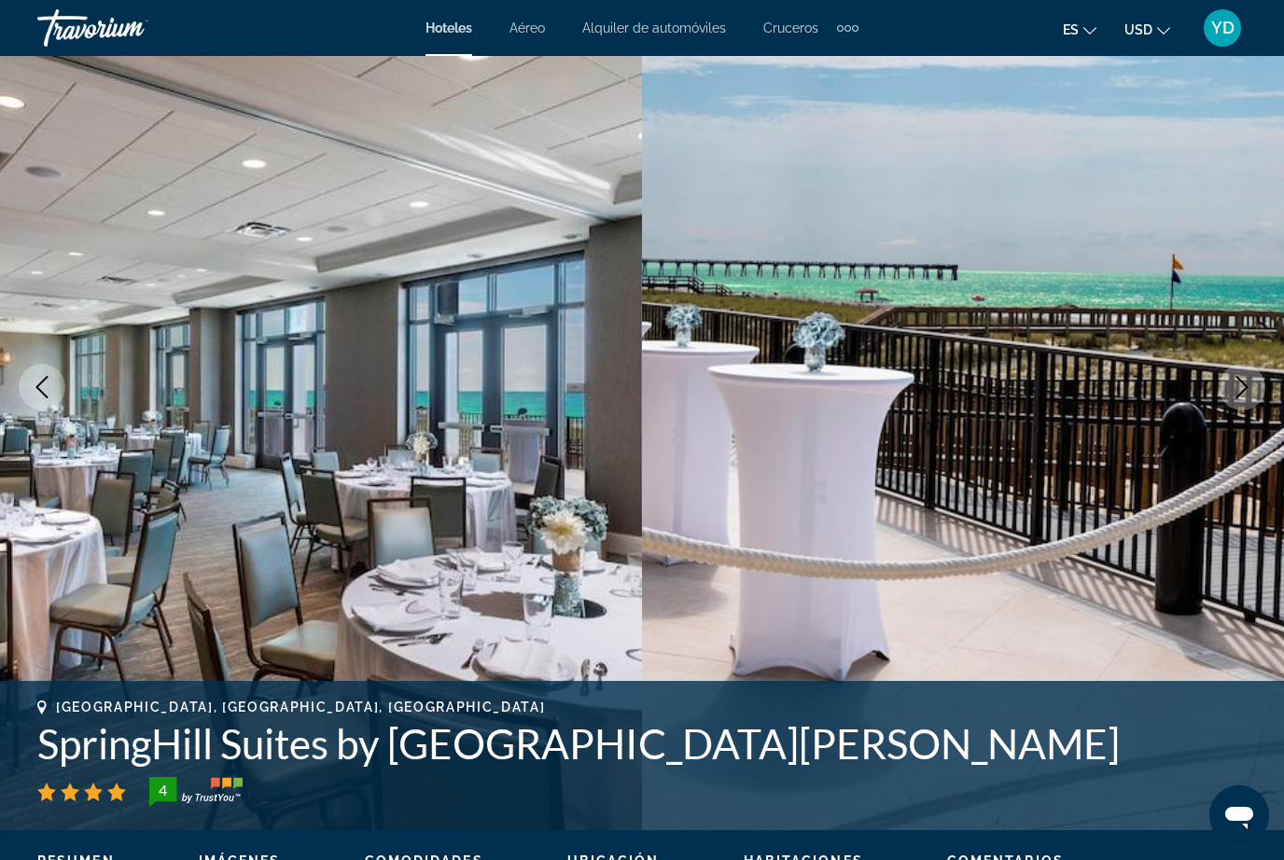
click at [1235, 398] on icon "Next image" at bounding box center [1242, 387] width 22 height 22
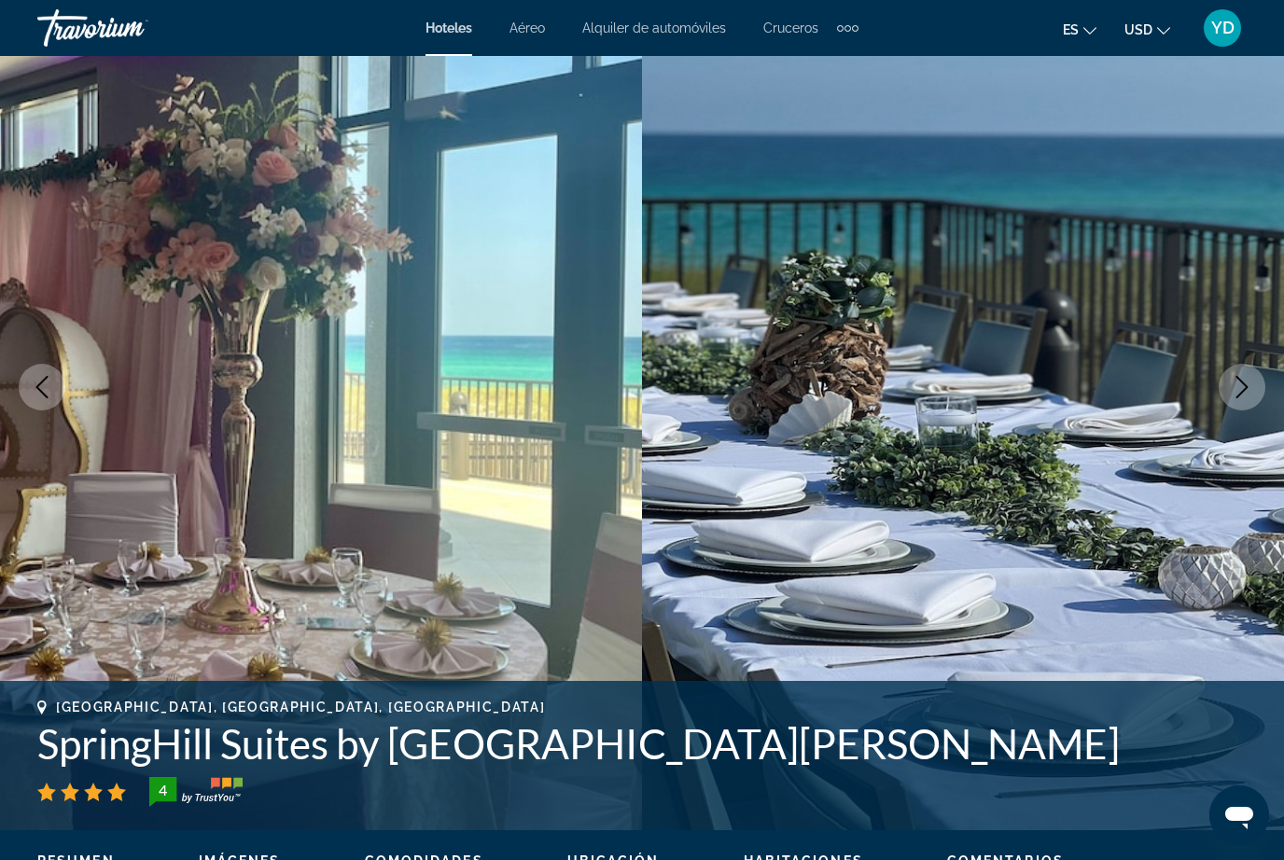
click at [1238, 397] on icon "Next image" at bounding box center [1242, 387] width 12 height 22
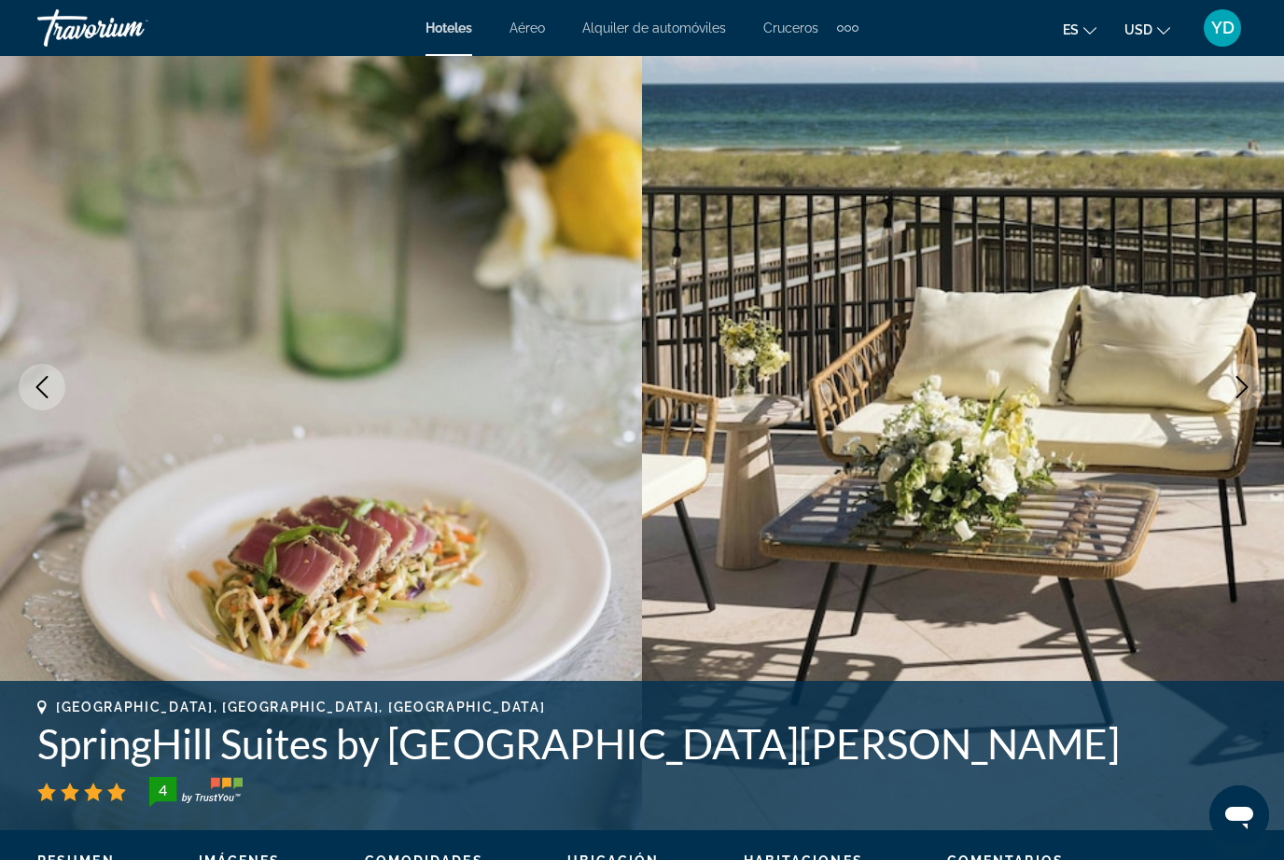
click at [1241, 399] on button "Next image" at bounding box center [1242, 387] width 47 height 47
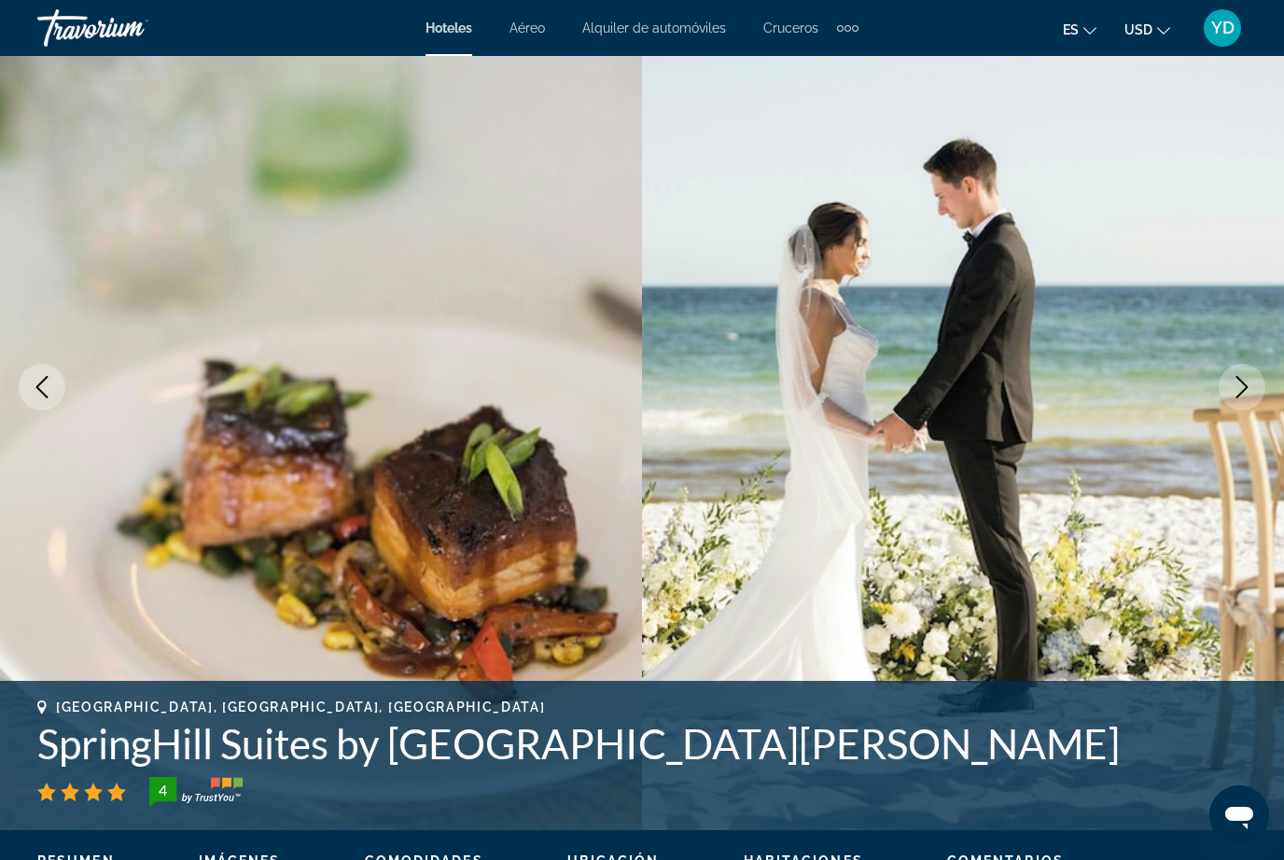
click at [1225, 406] on img "Main content" at bounding box center [963, 387] width 642 height 886
click at [1239, 385] on icon "Next image" at bounding box center [1242, 387] width 22 height 22
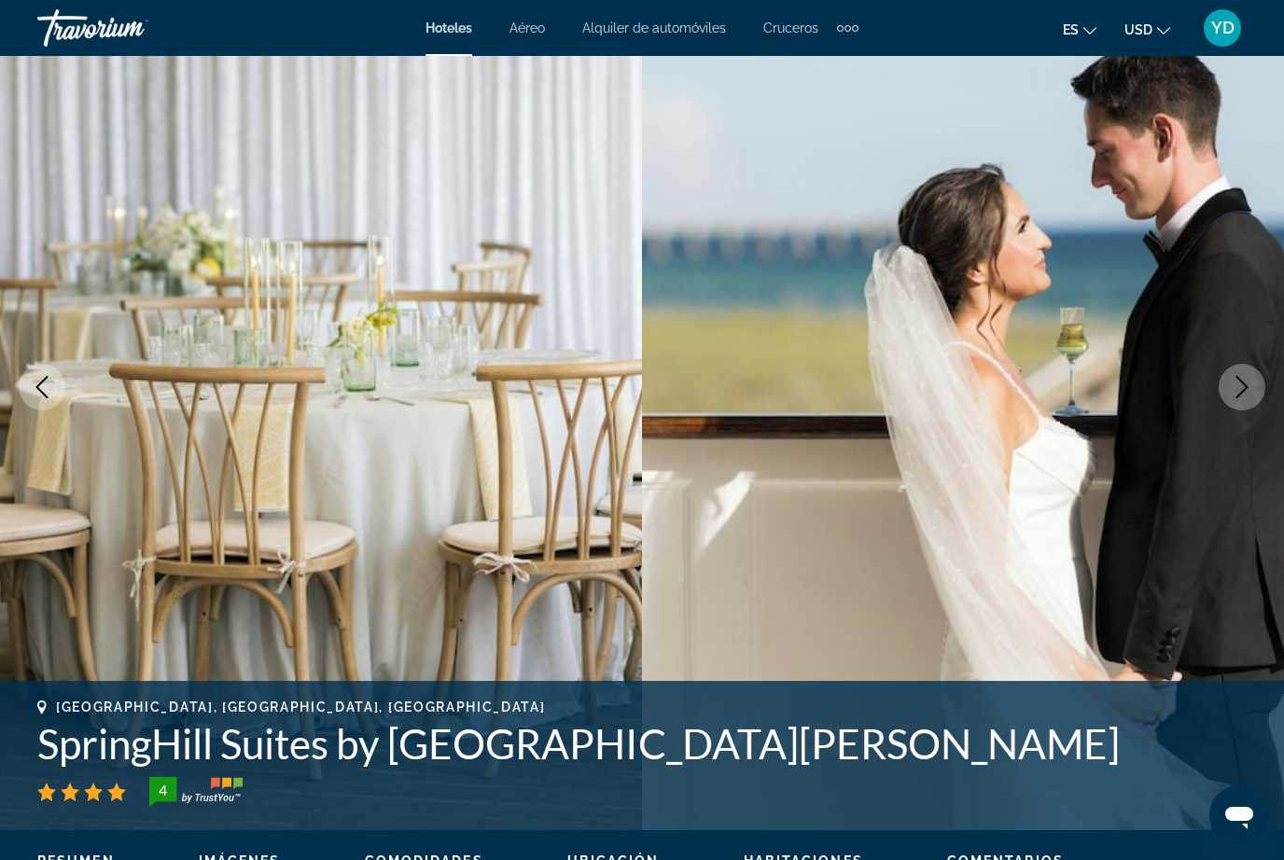
scroll to position [113, 0]
click at [1230, 403] on button "Next image" at bounding box center [1242, 386] width 47 height 47
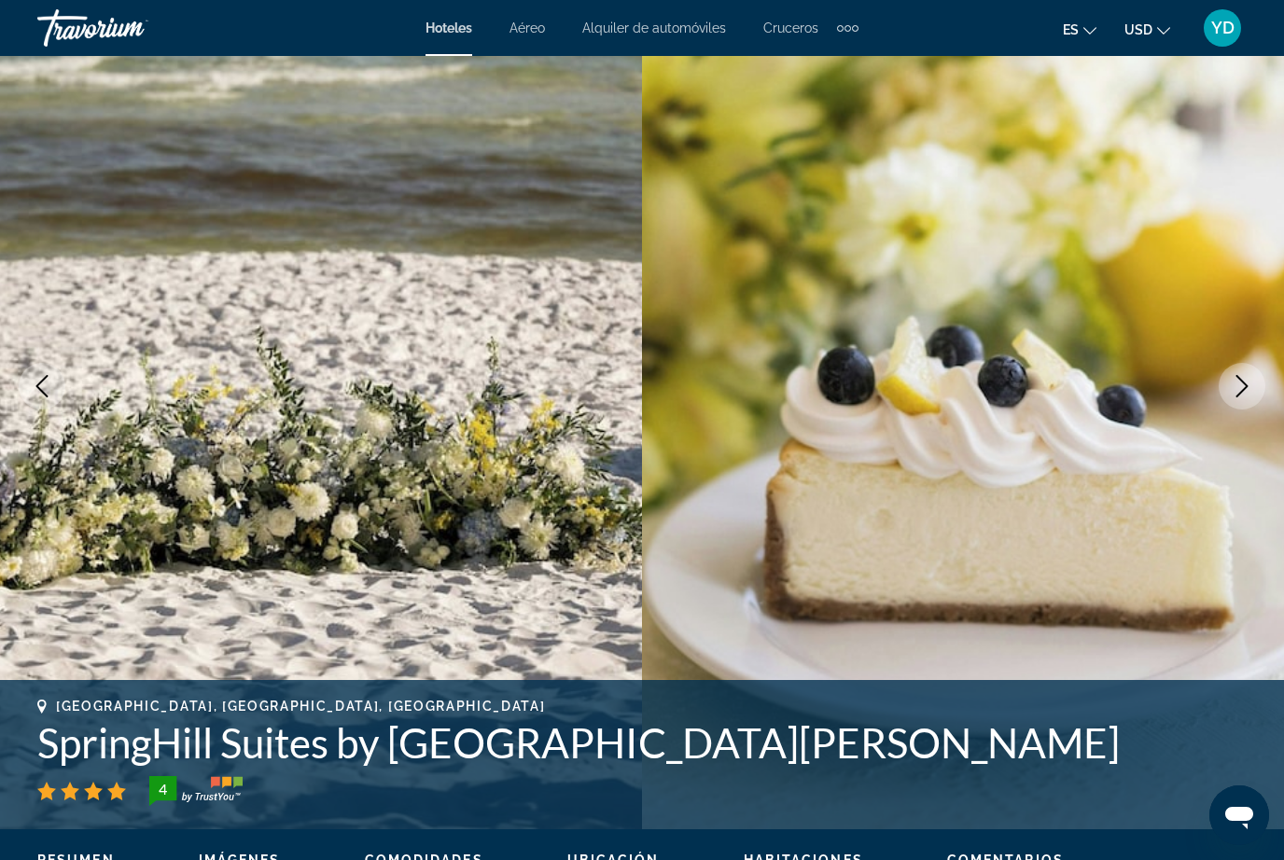
click at [1230, 402] on button "Next image" at bounding box center [1242, 386] width 47 height 47
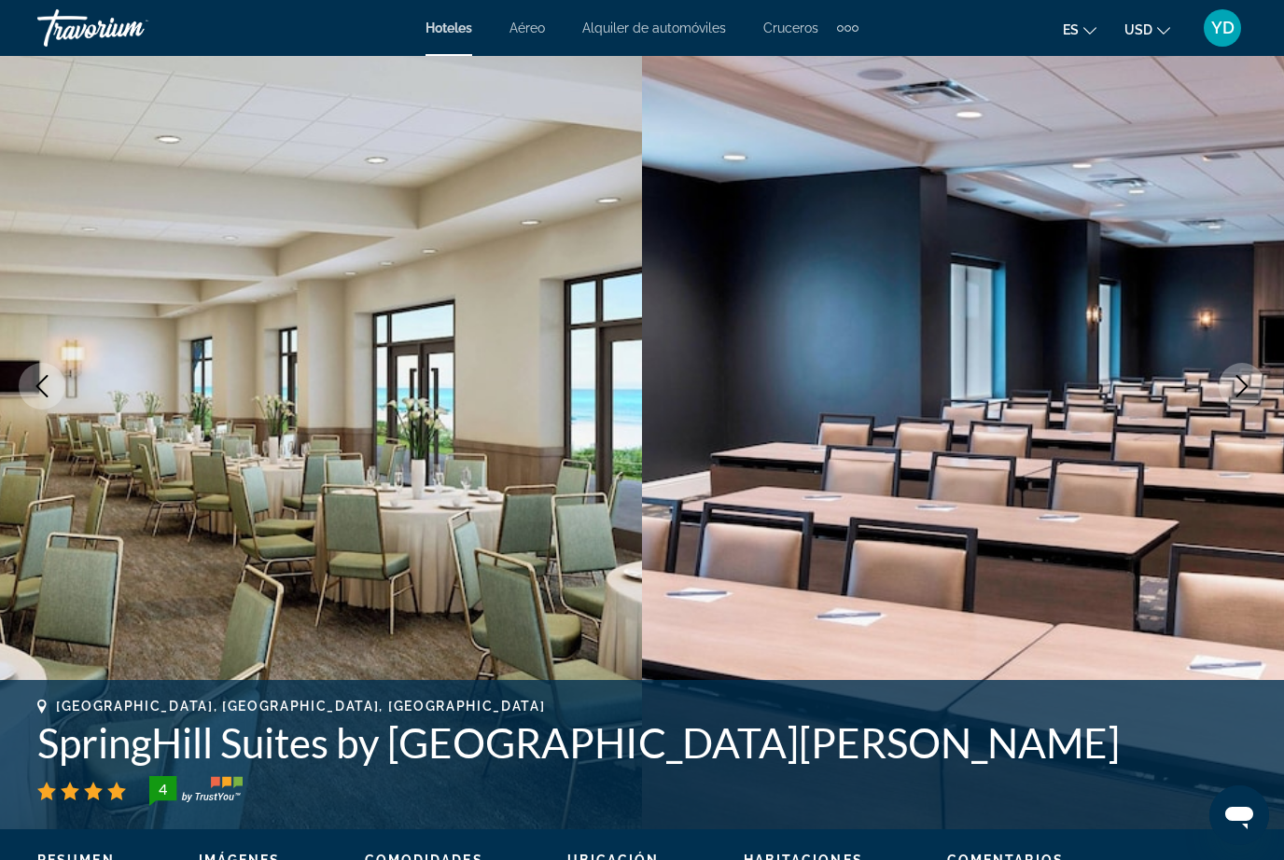
click at [1255, 384] on button "Next image" at bounding box center [1242, 386] width 47 height 47
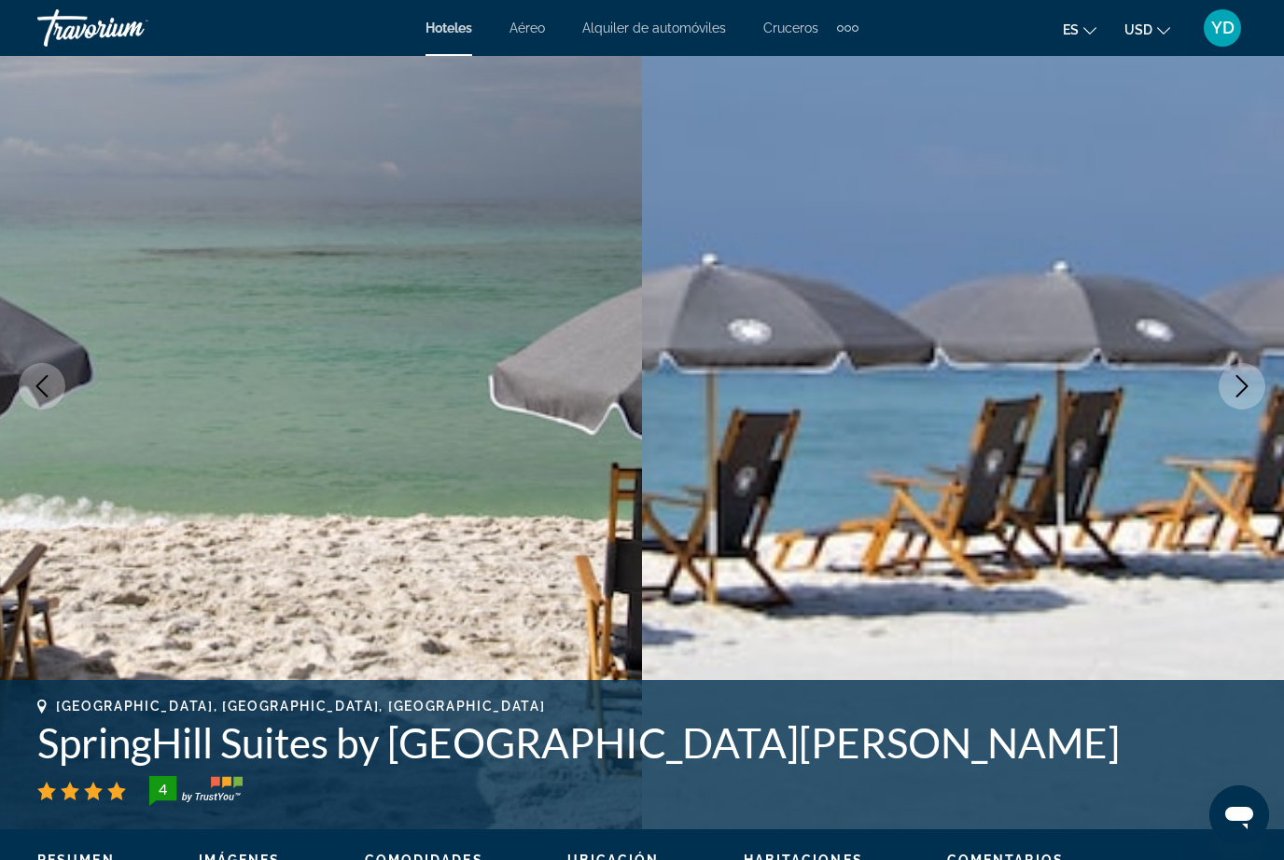
click at [1244, 390] on icon "Next image" at bounding box center [1242, 386] width 12 height 22
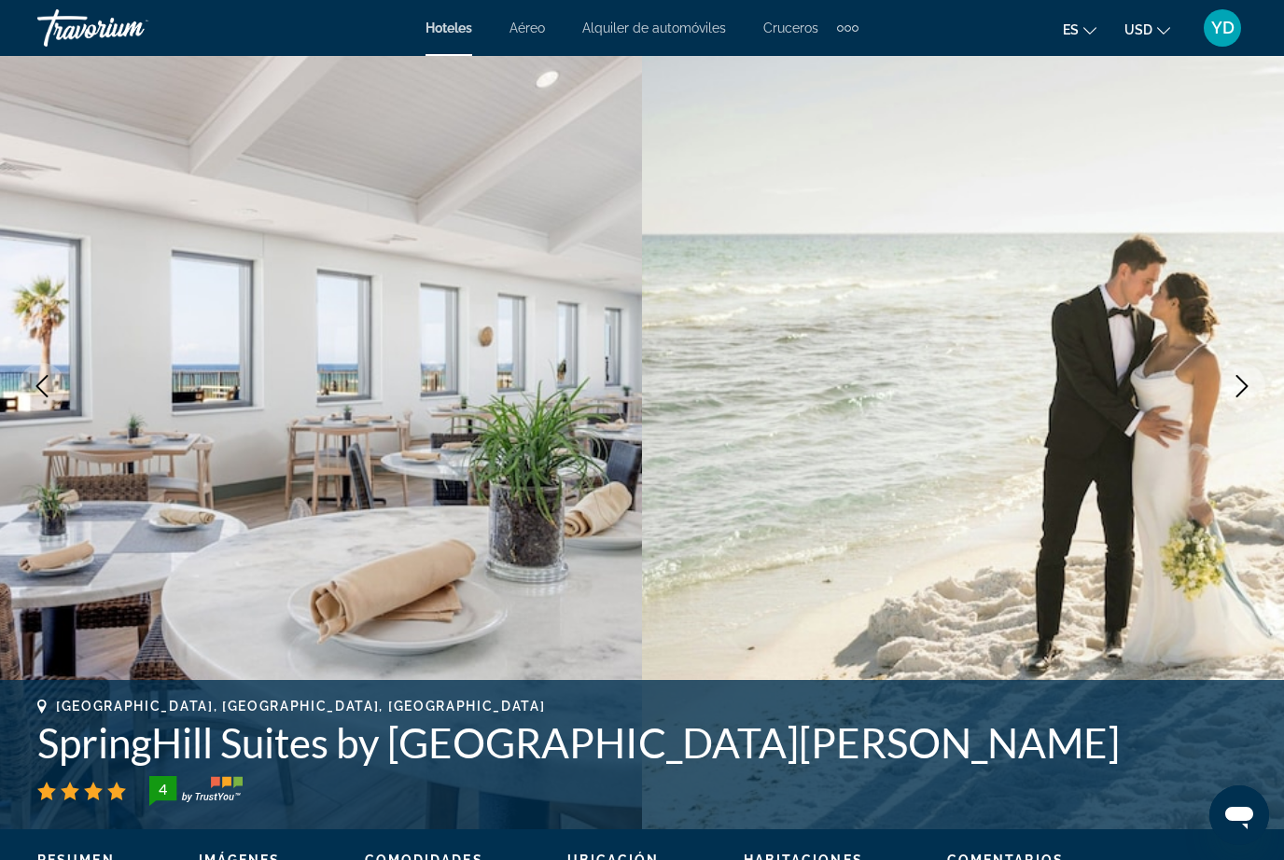
click at [1238, 393] on icon "Next image" at bounding box center [1242, 386] width 22 height 22
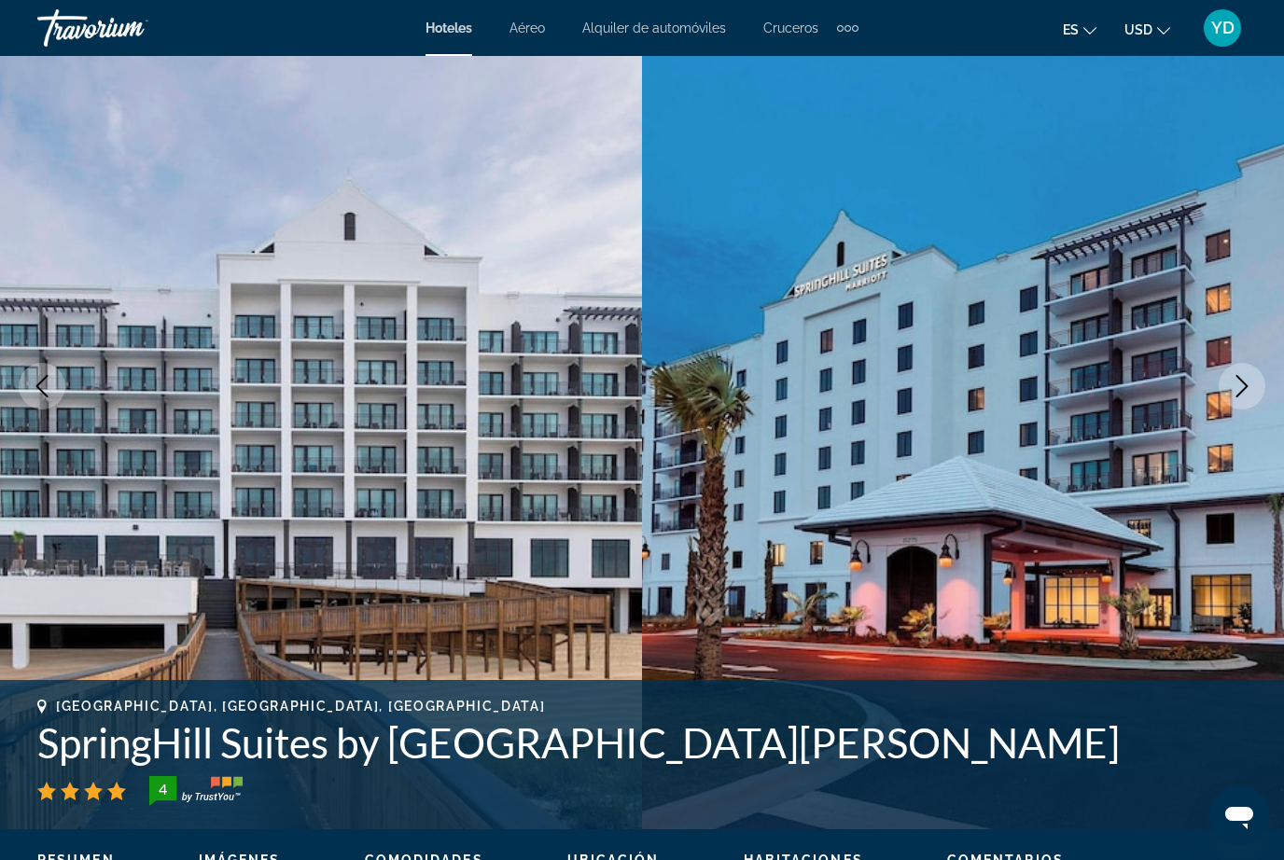
click at [1241, 388] on icon "Next image" at bounding box center [1242, 386] width 22 height 22
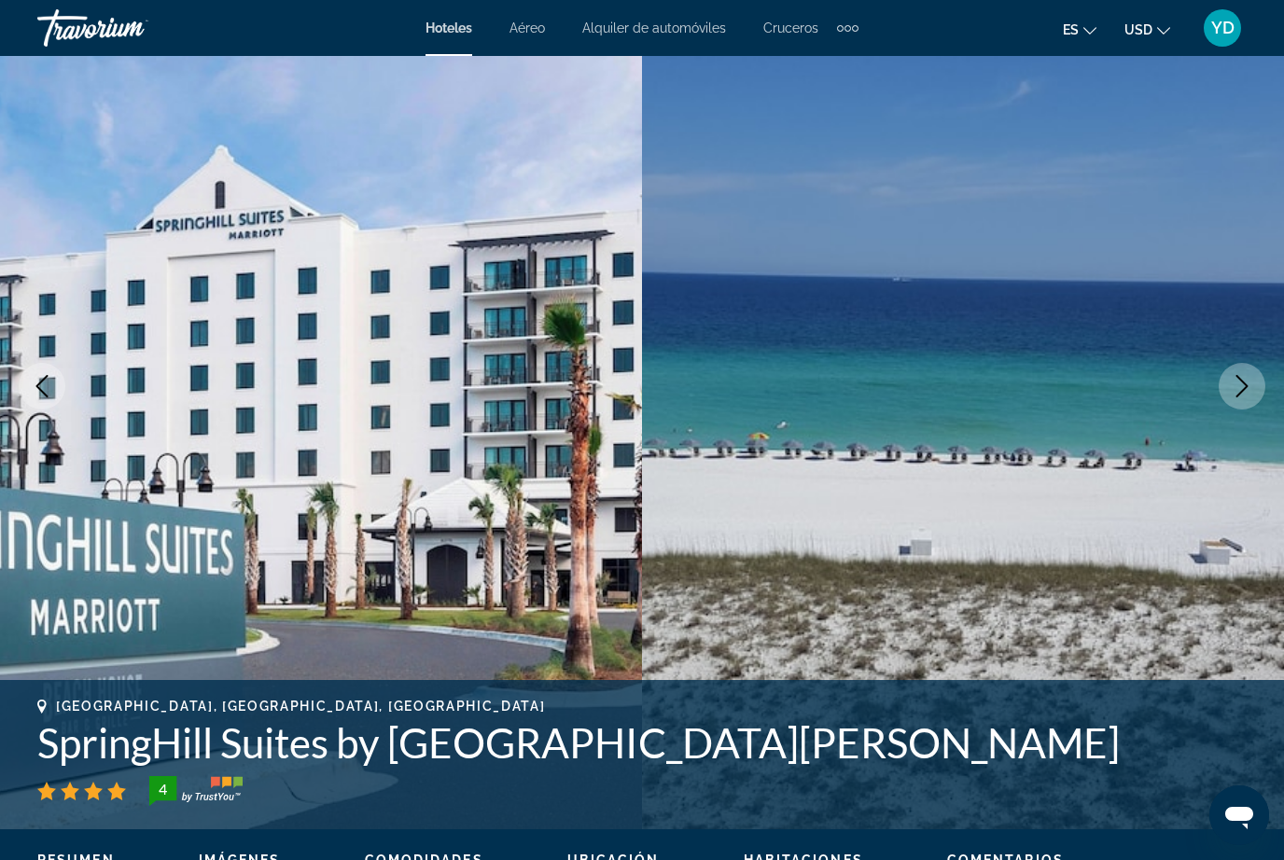
click at [1248, 384] on icon "Next image" at bounding box center [1242, 386] width 22 height 22
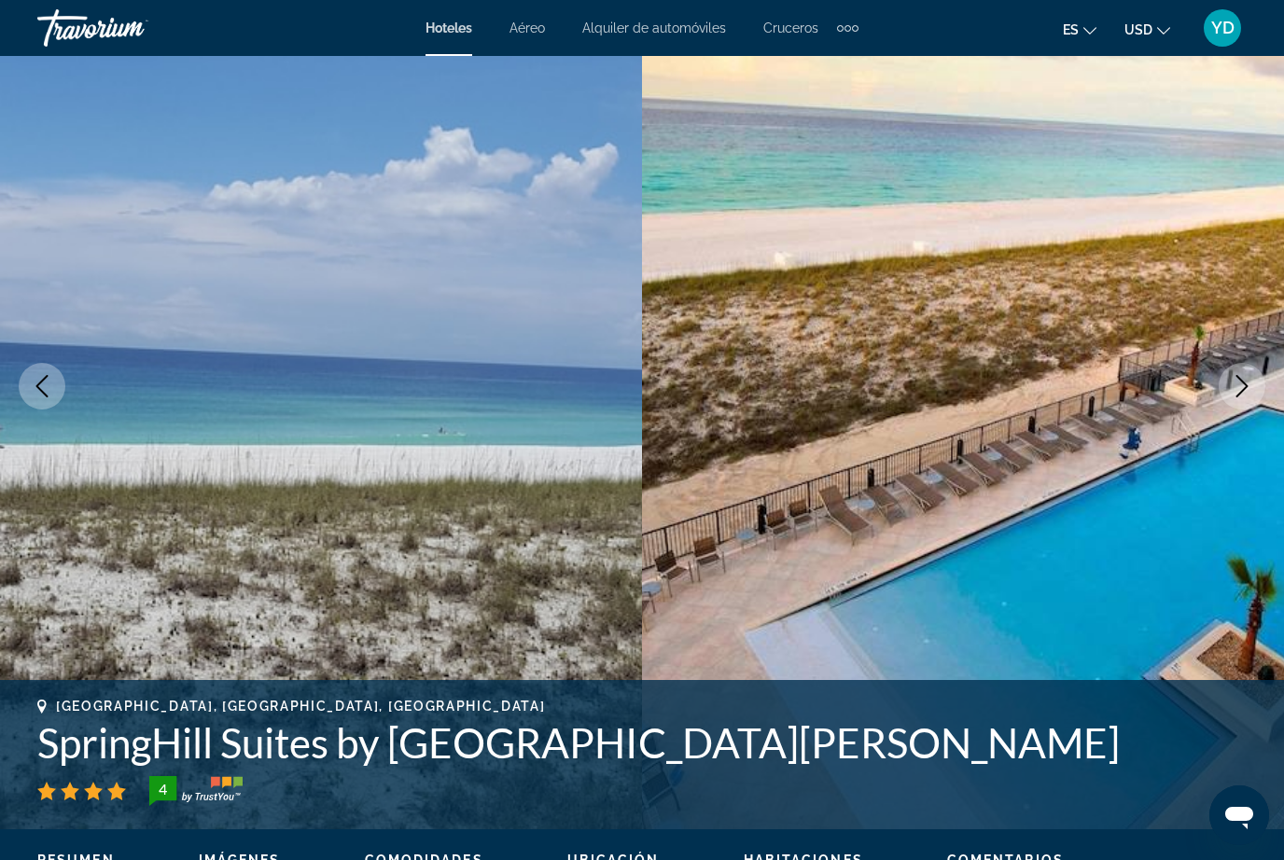
click at [1235, 389] on icon "Next image" at bounding box center [1242, 386] width 22 height 22
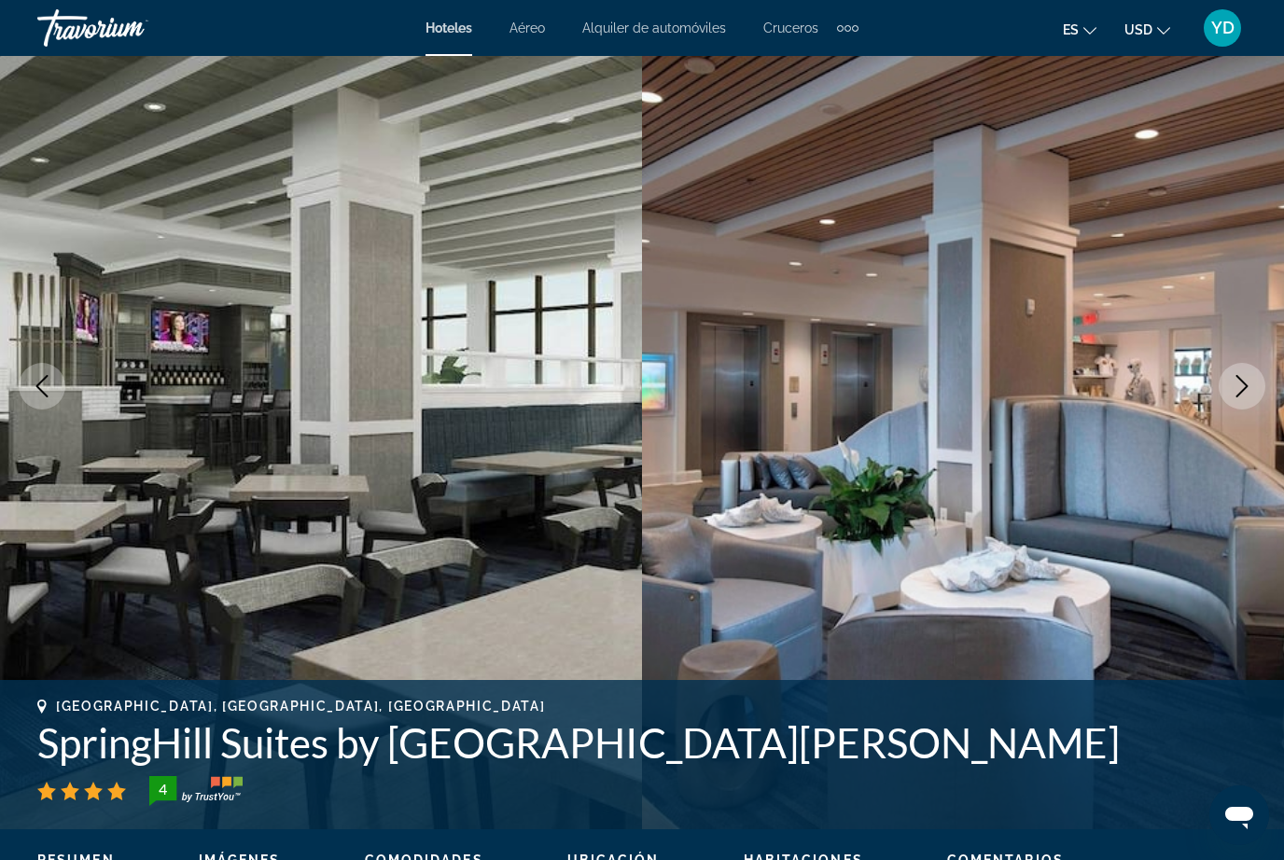
click at [1235, 386] on icon "Next image" at bounding box center [1242, 386] width 22 height 22
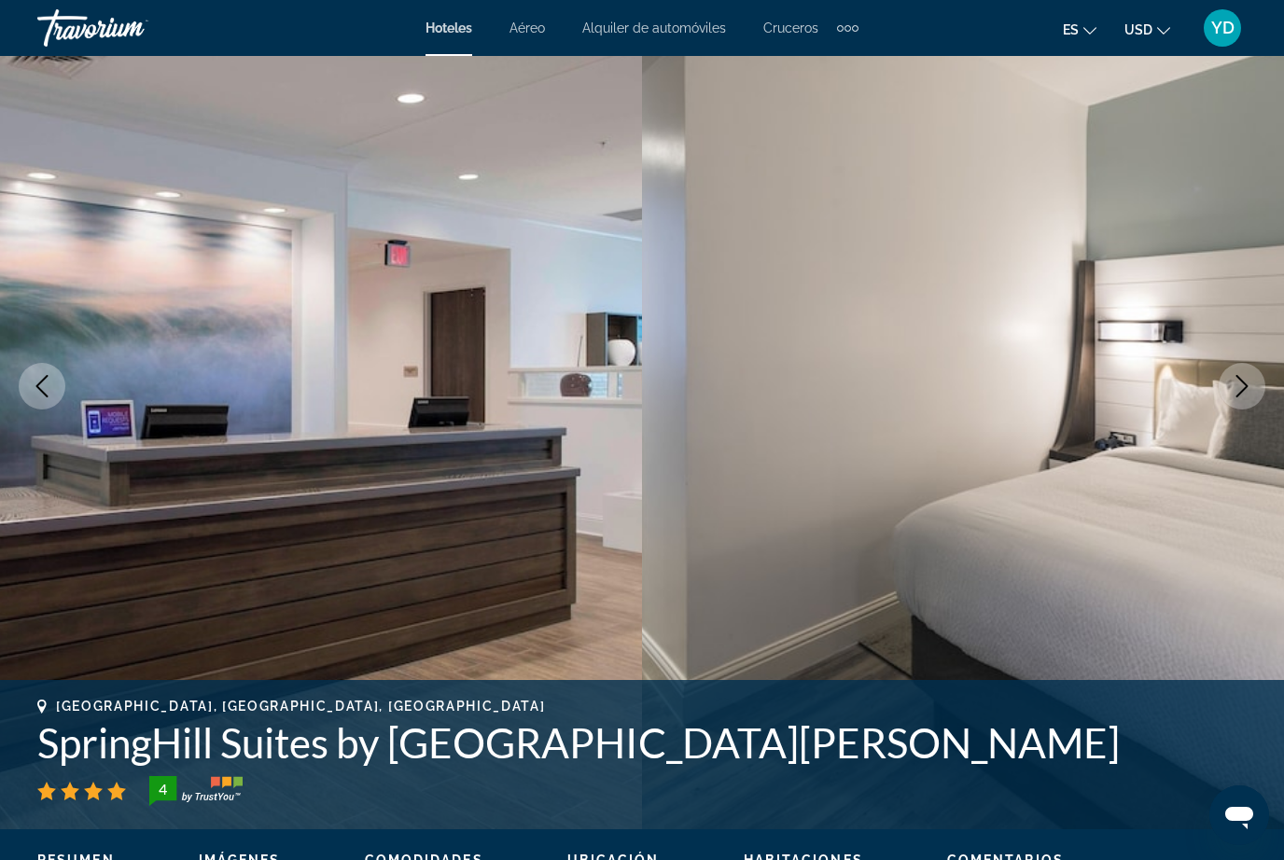
click at [1238, 386] on icon "Next image" at bounding box center [1242, 386] width 22 height 22
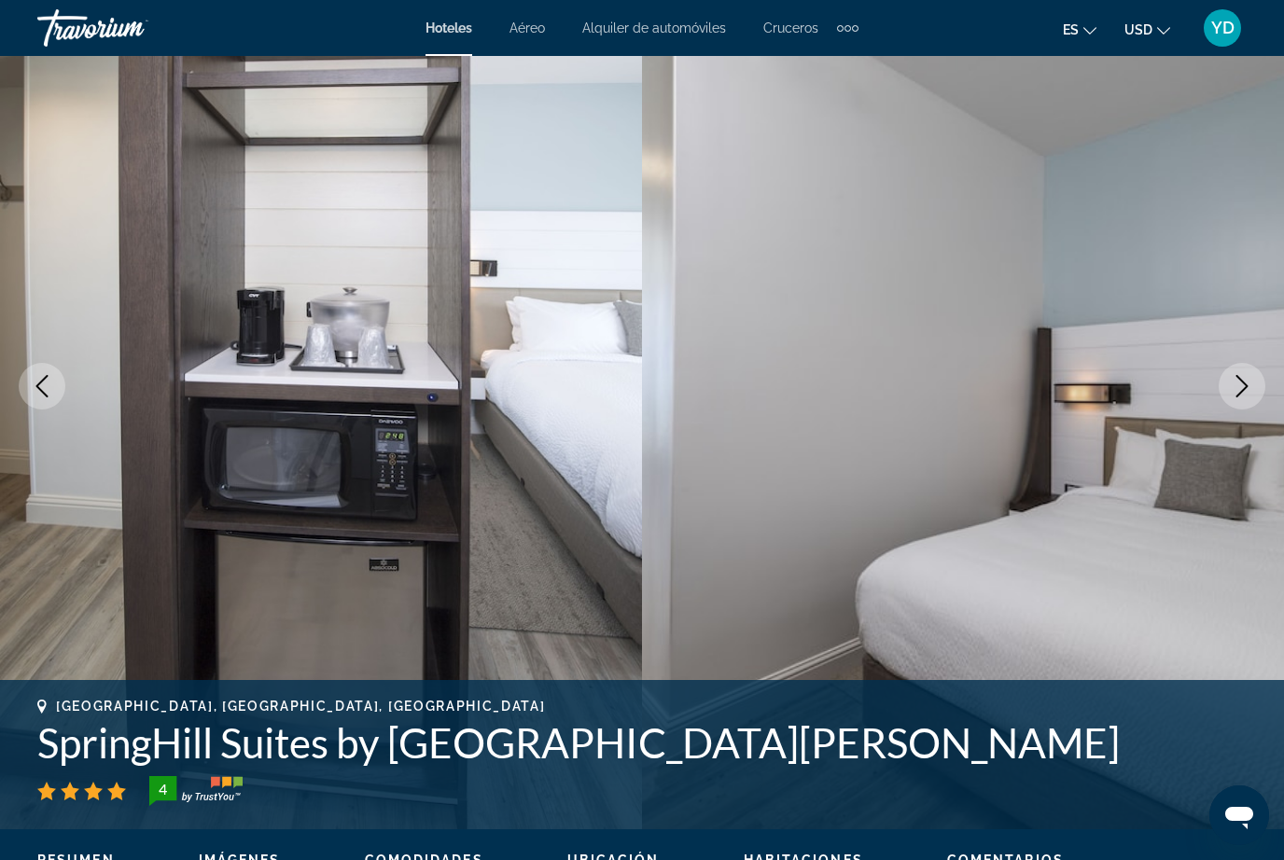
click at [1241, 381] on icon "Next image" at bounding box center [1242, 386] width 12 height 22
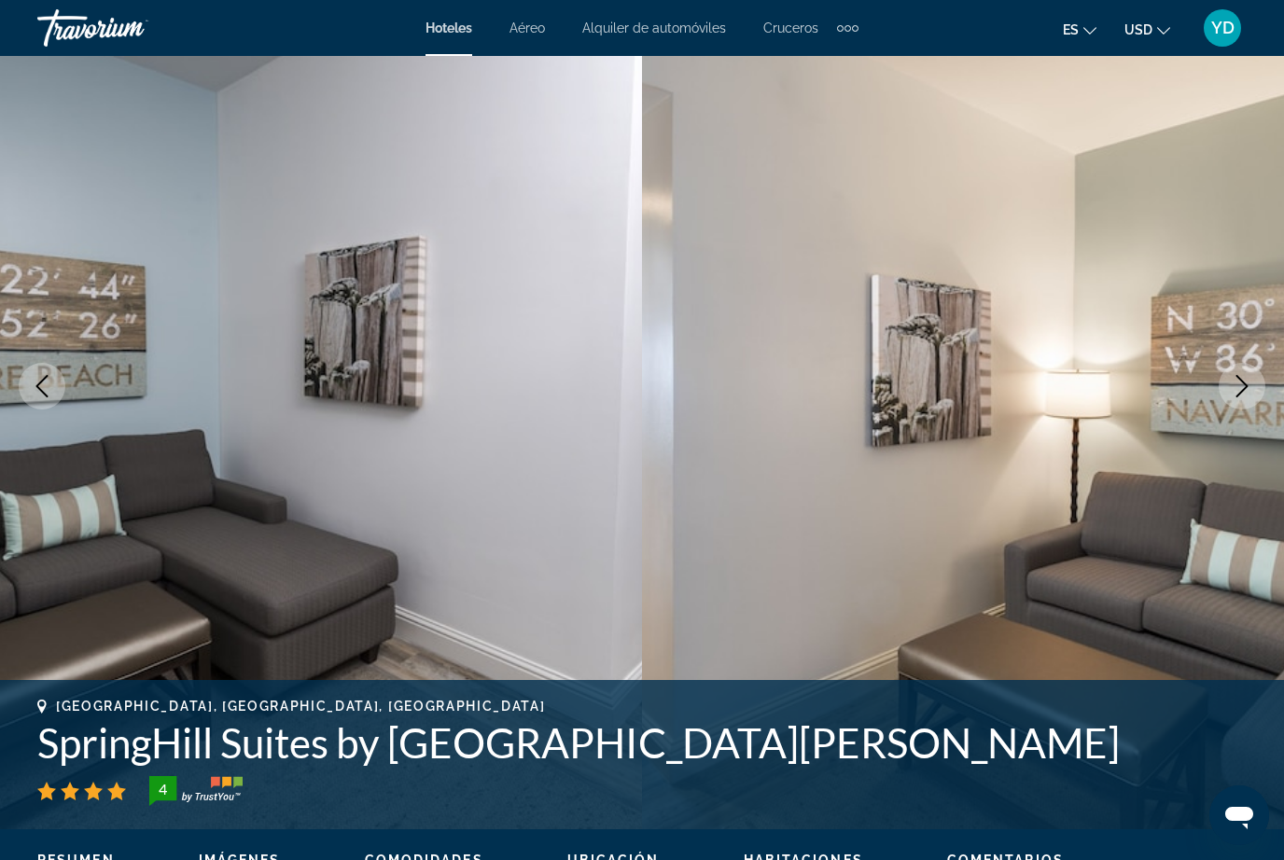
click at [1249, 377] on icon "Next image" at bounding box center [1242, 386] width 22 height 22
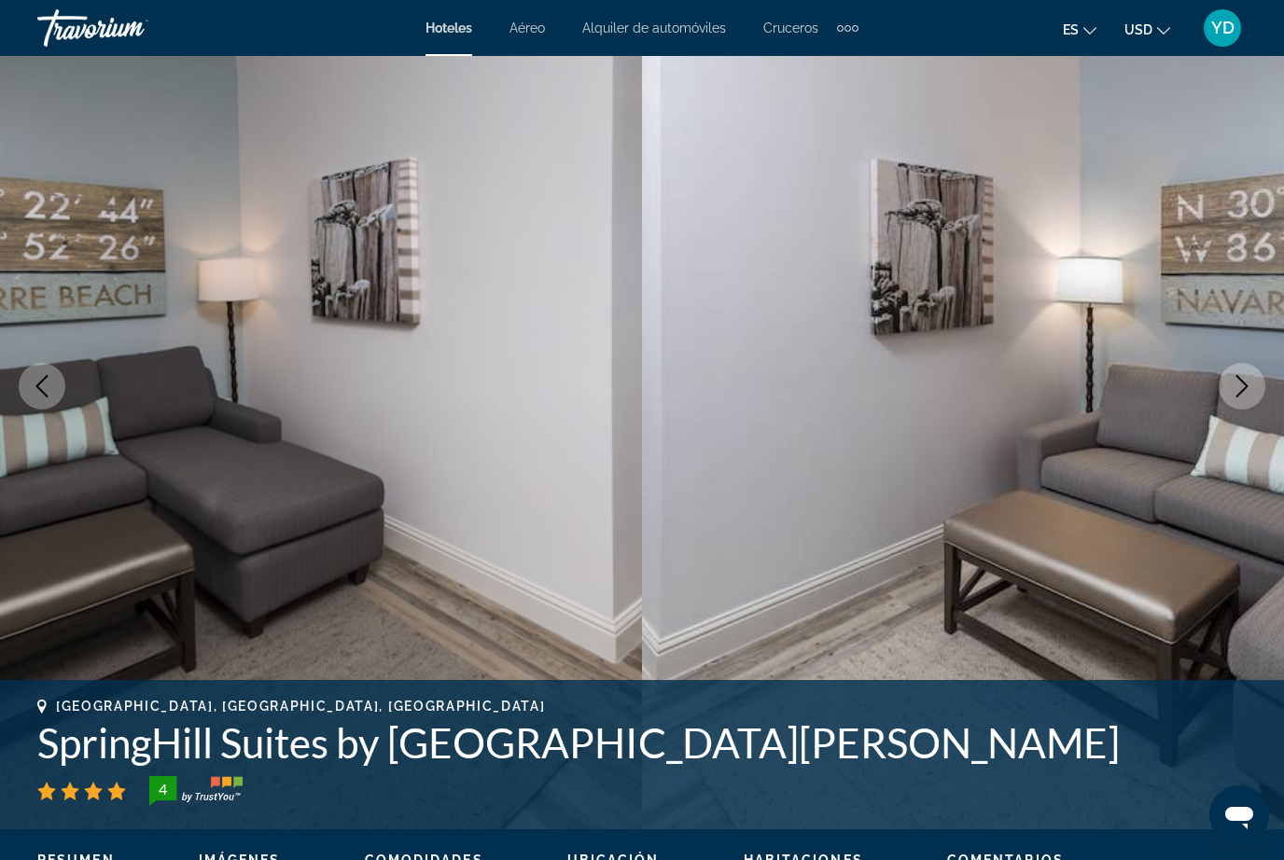
click at [1235, 394] on icon "Next image" at bounding box center [1242, 386] width 22 height 22
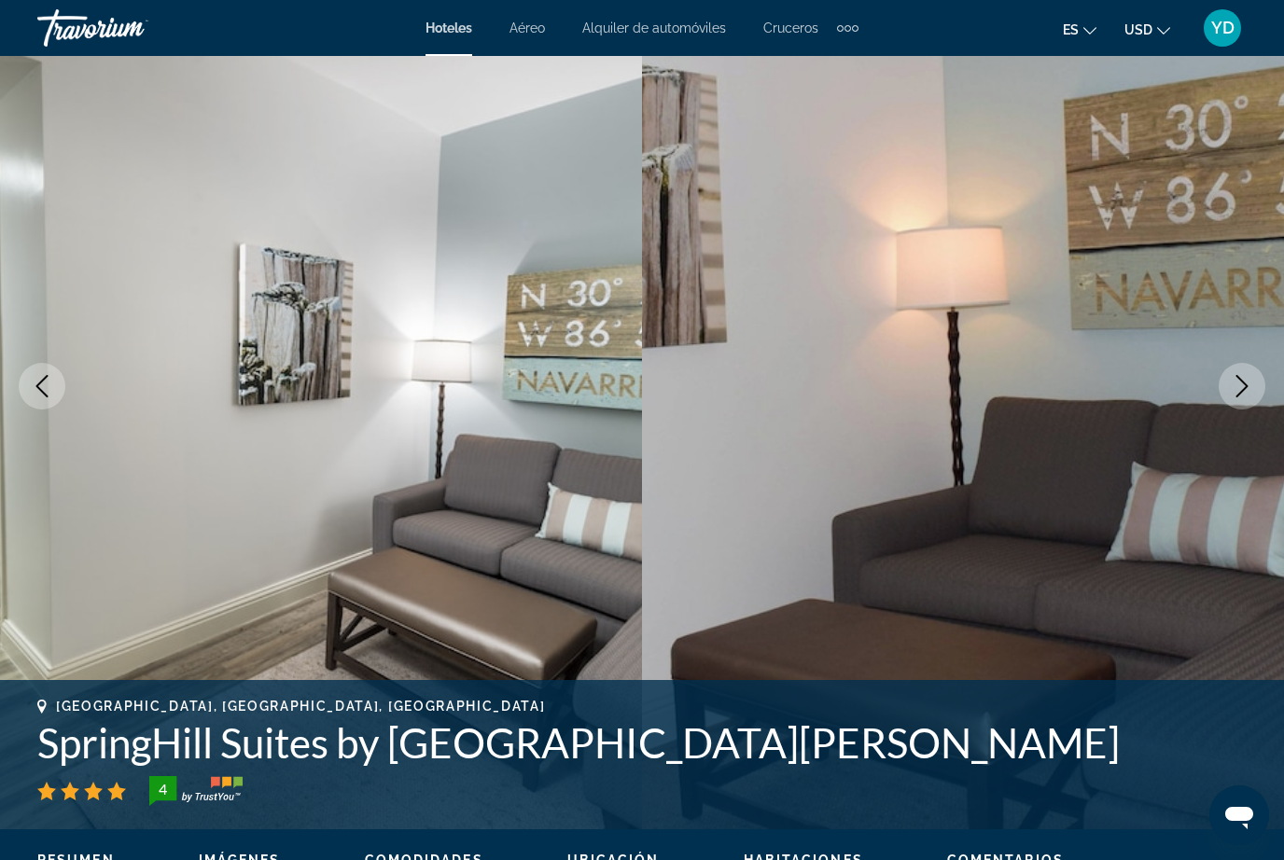
scroll to position [0, 0]
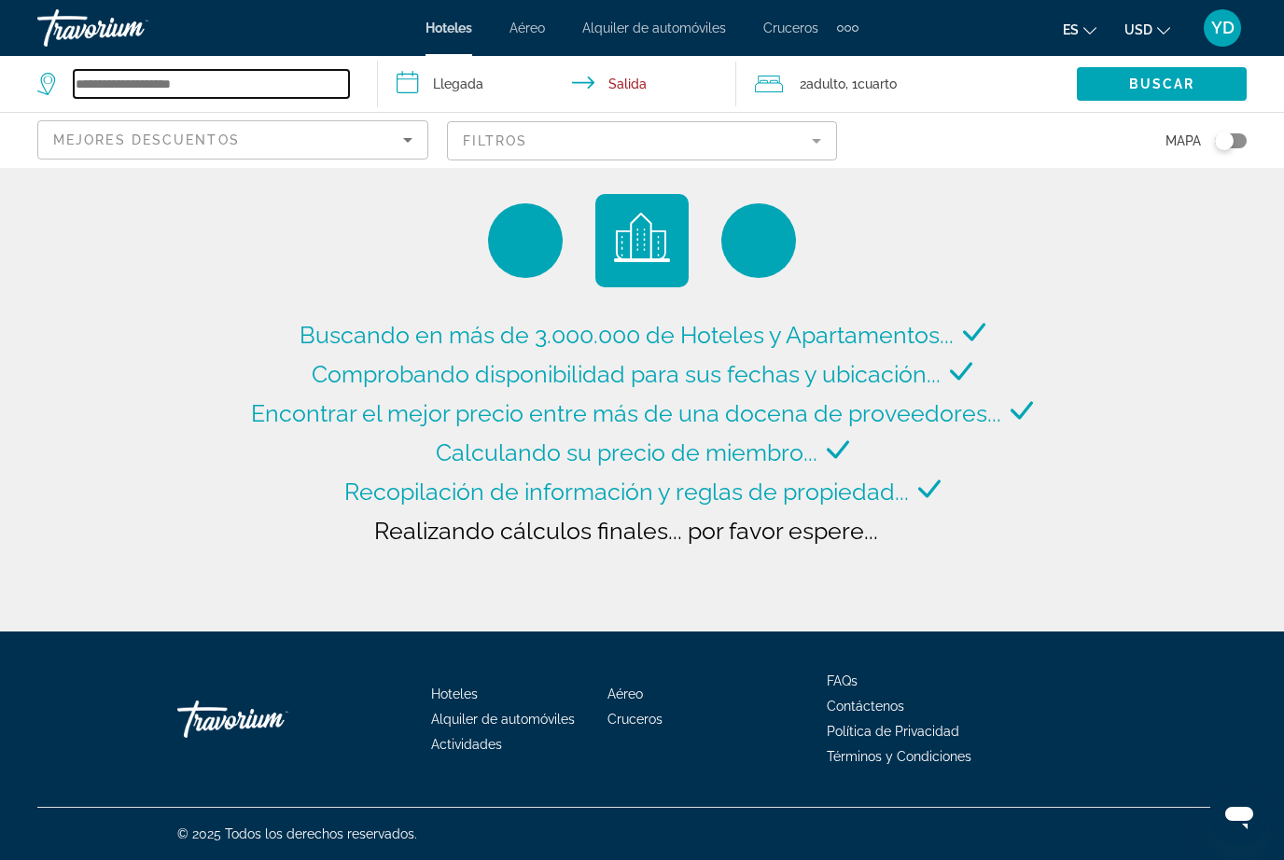
click at [202, 83] on input "Search widget" at bounding box center [211, 84] width 275 height 28
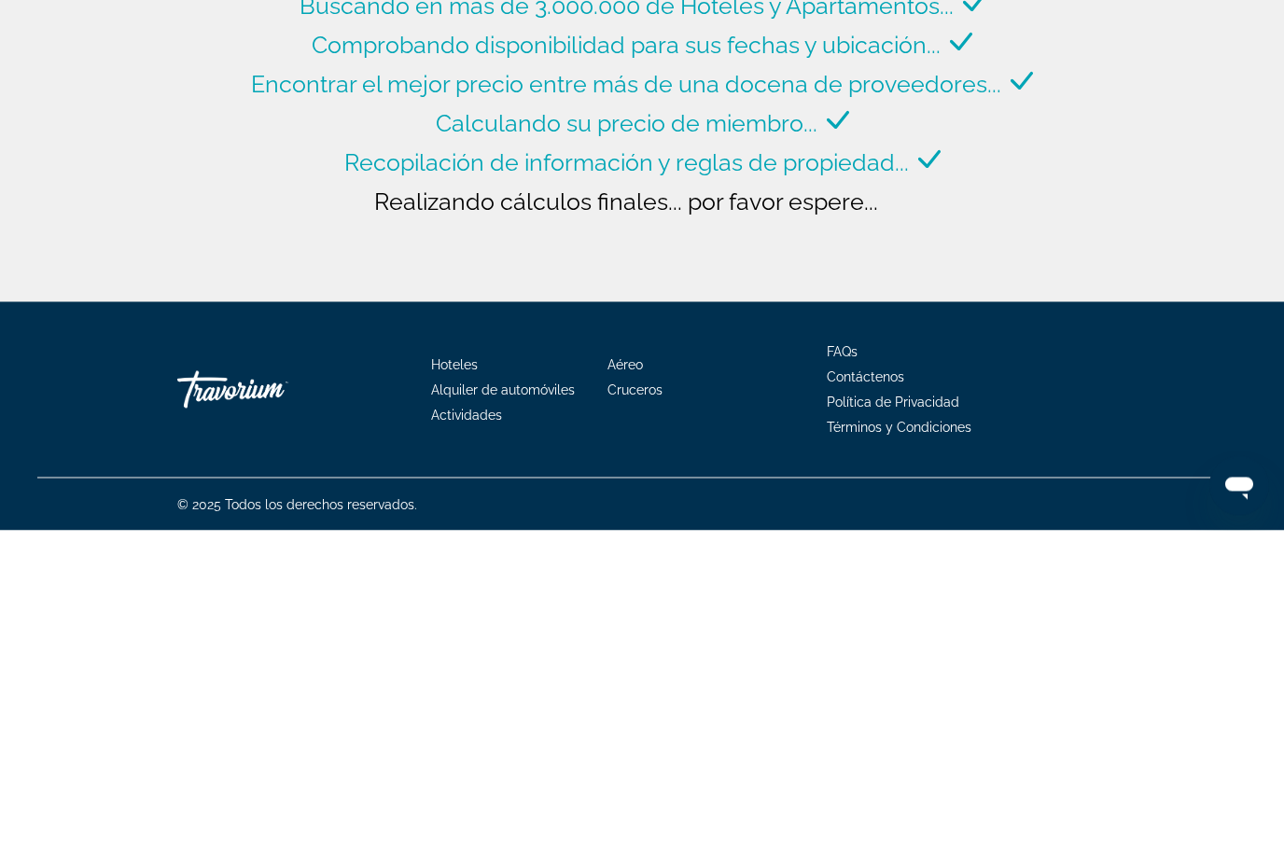
type input "**********"
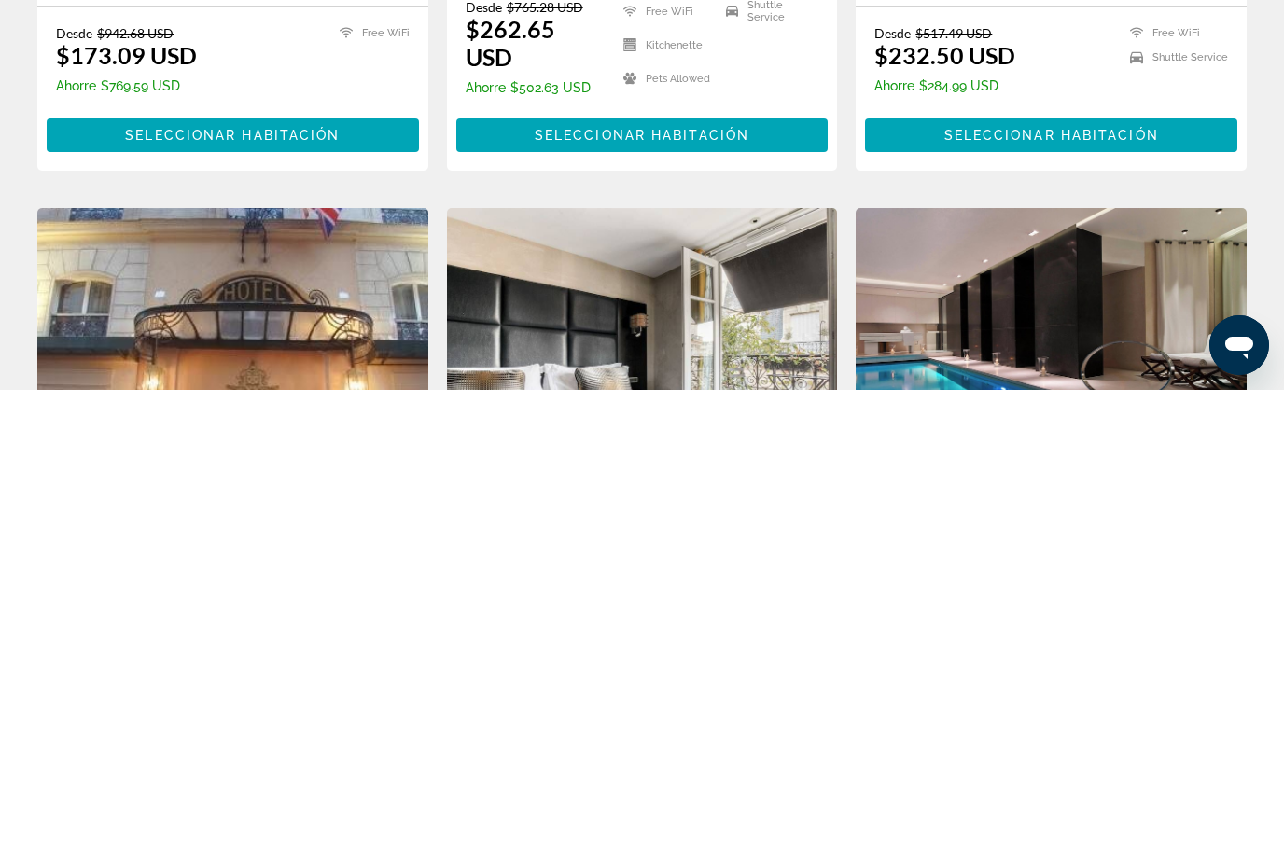
scroll to position [278, 0]
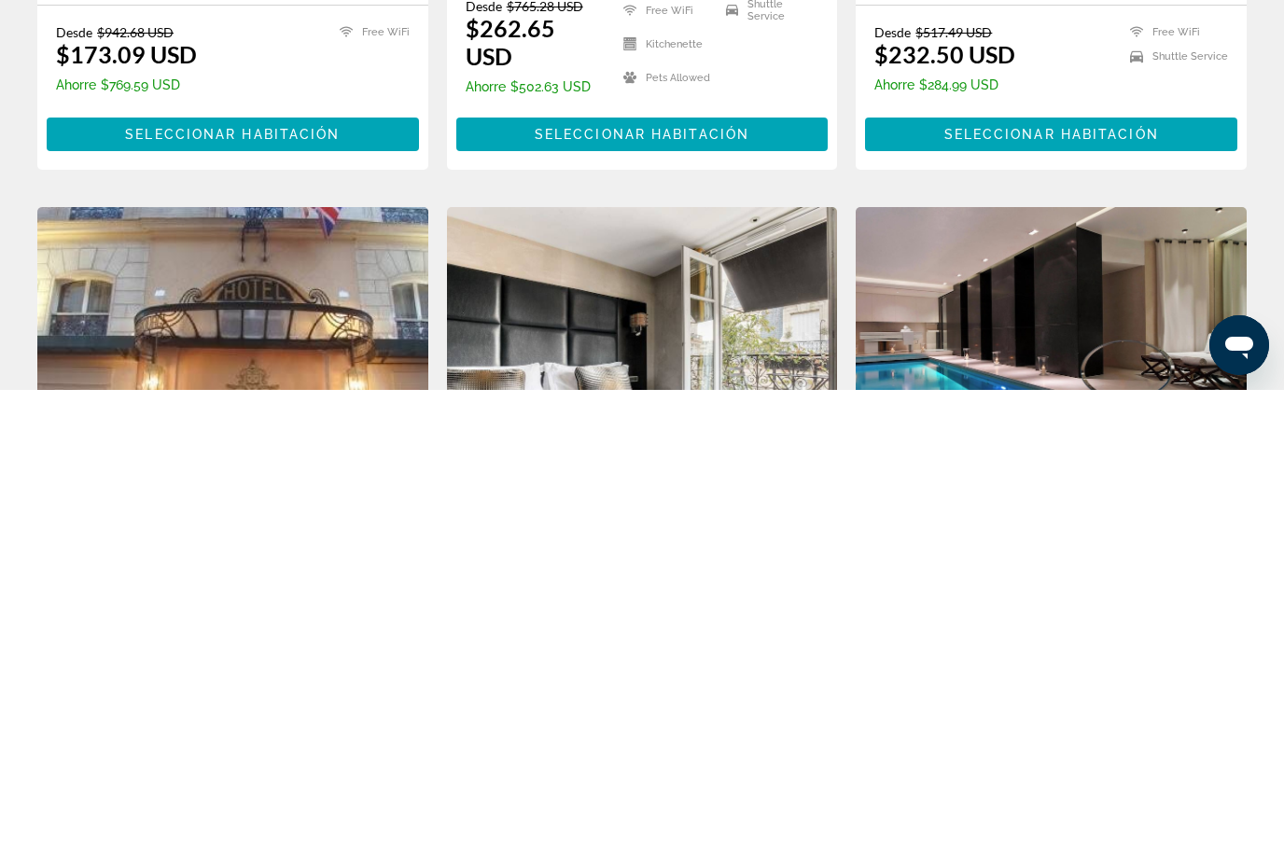
click at [719, 677] on img "Main content" at bounding box center [642, 826] width 391 height 299
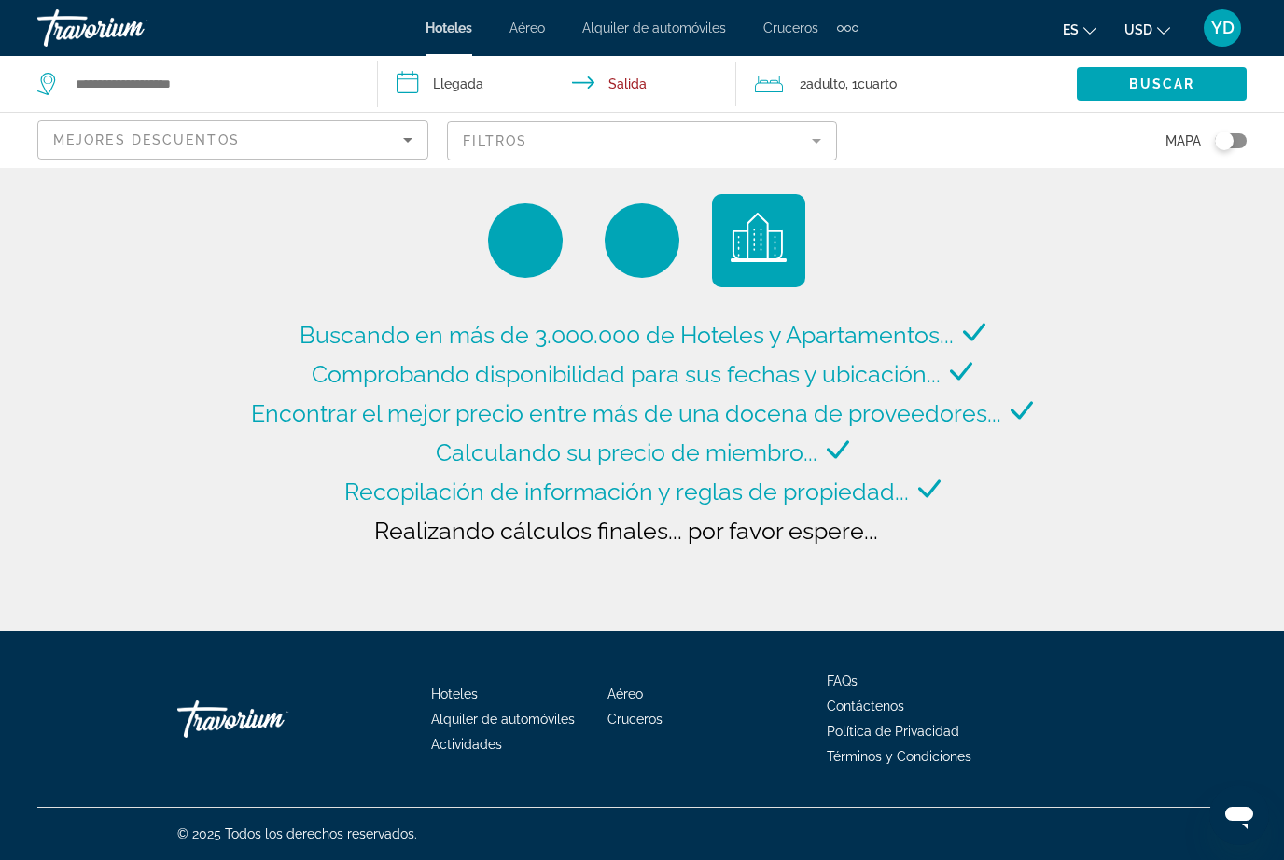
type input "**********"
click at [11, 844] on div "Hoteles Aéreo Alquiler de automóviles Cruceros Actividades FAQs Contáctenos Pol…" at bounding box center [642, 746] width 1284 height 229
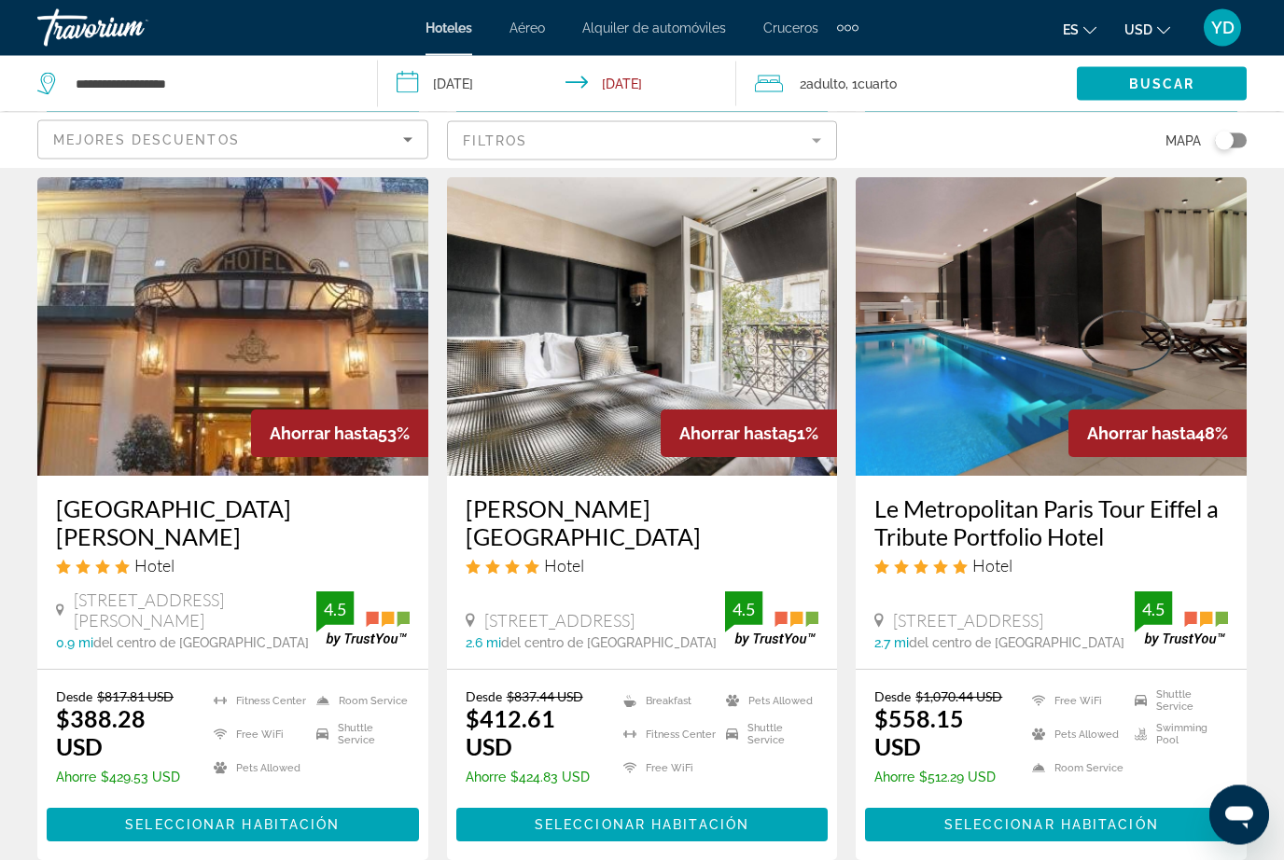
scroll to position [786, 0]
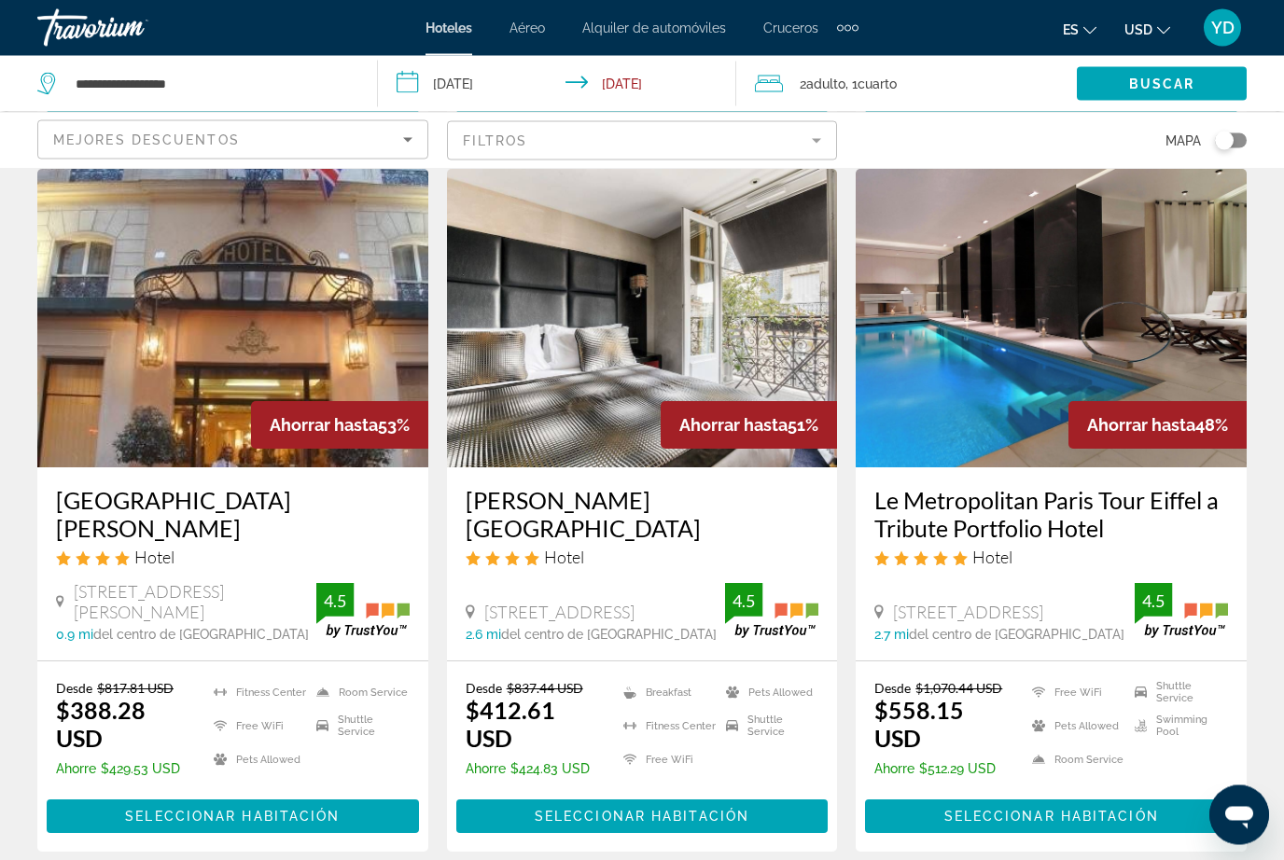
click at [110, 379] on img "Main content" at bounding box center [232, 319] width 391 height 299
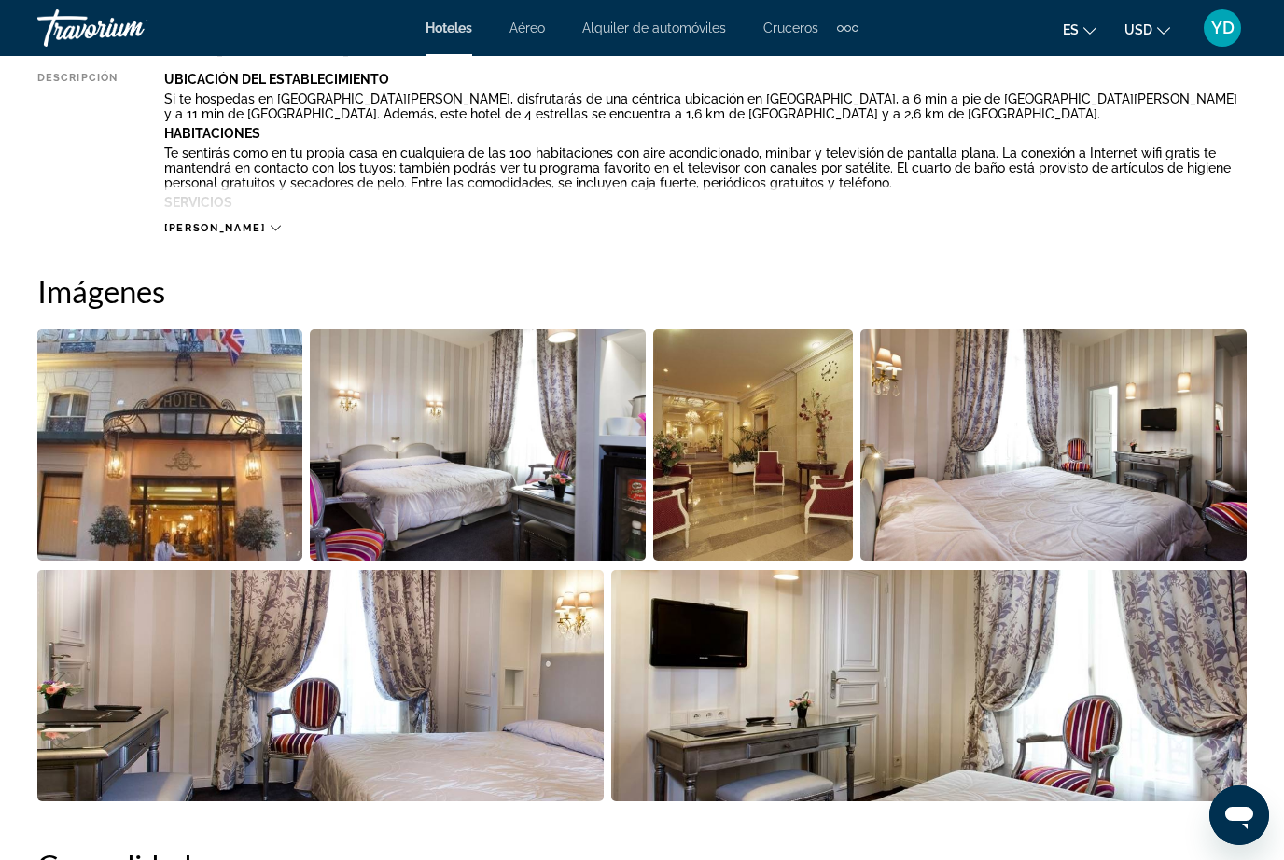
scroll to position [1089, 0]
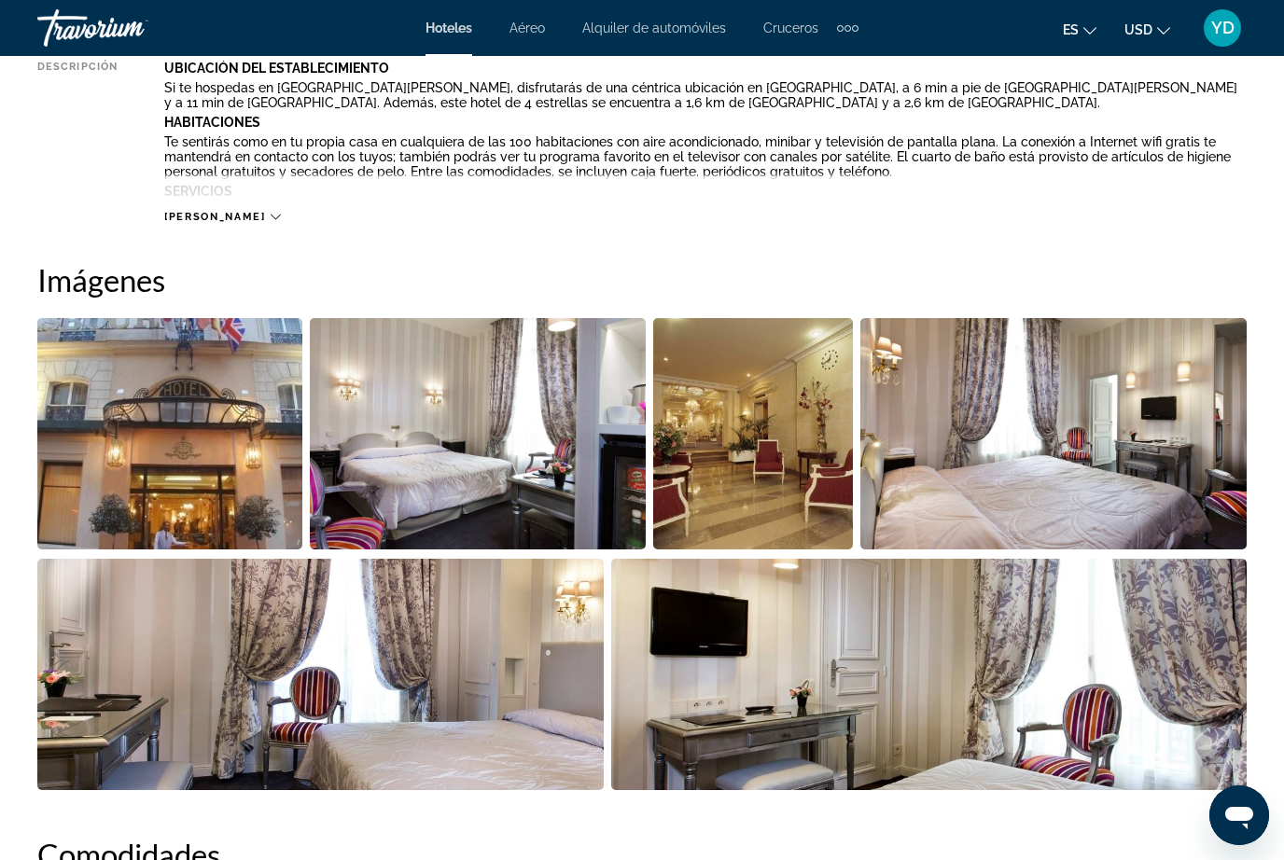
click at [1173, 517] on img "Open full-screen image slider" at bounding box center [1053, 433] width 386 height 231
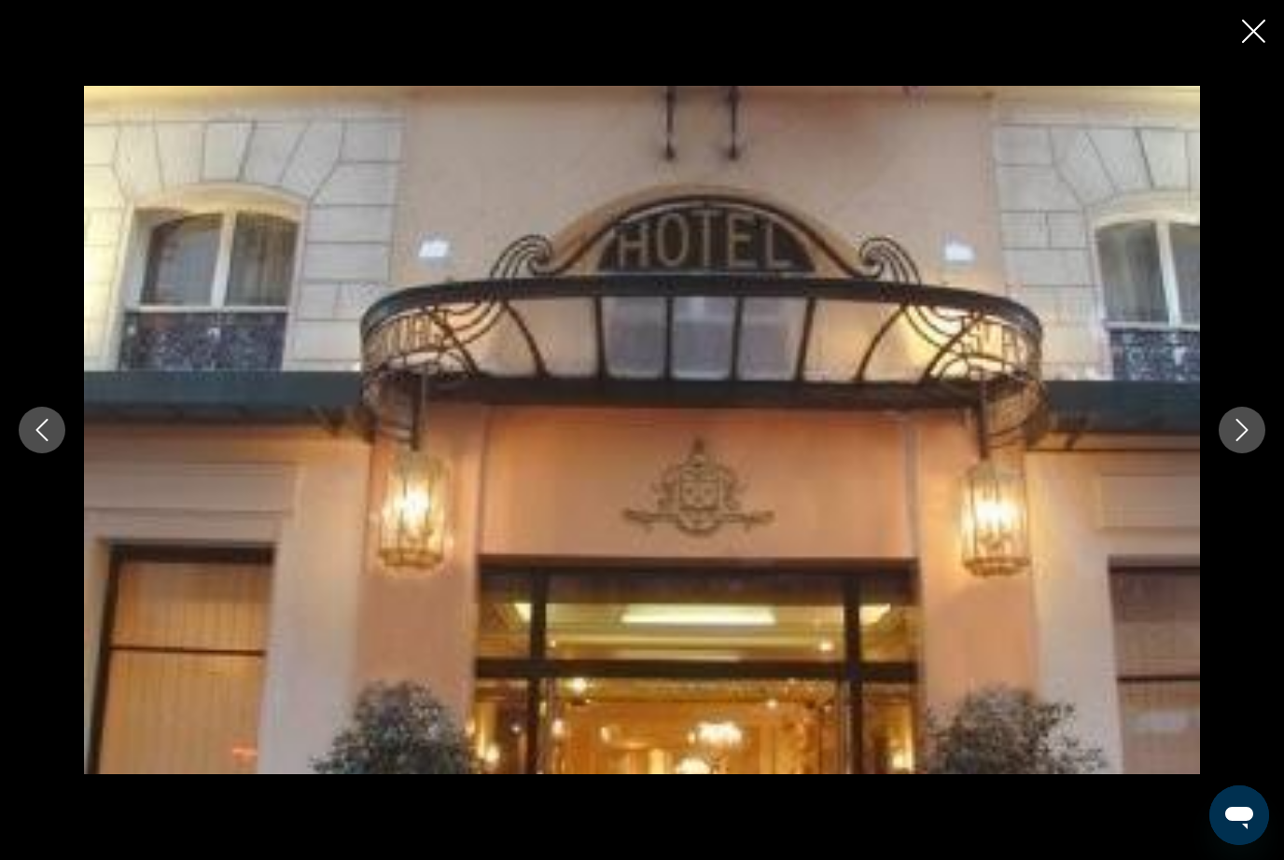
click at [1252, 454] on button "Next image" at bounding box center [1242, 430] width 47 height 47
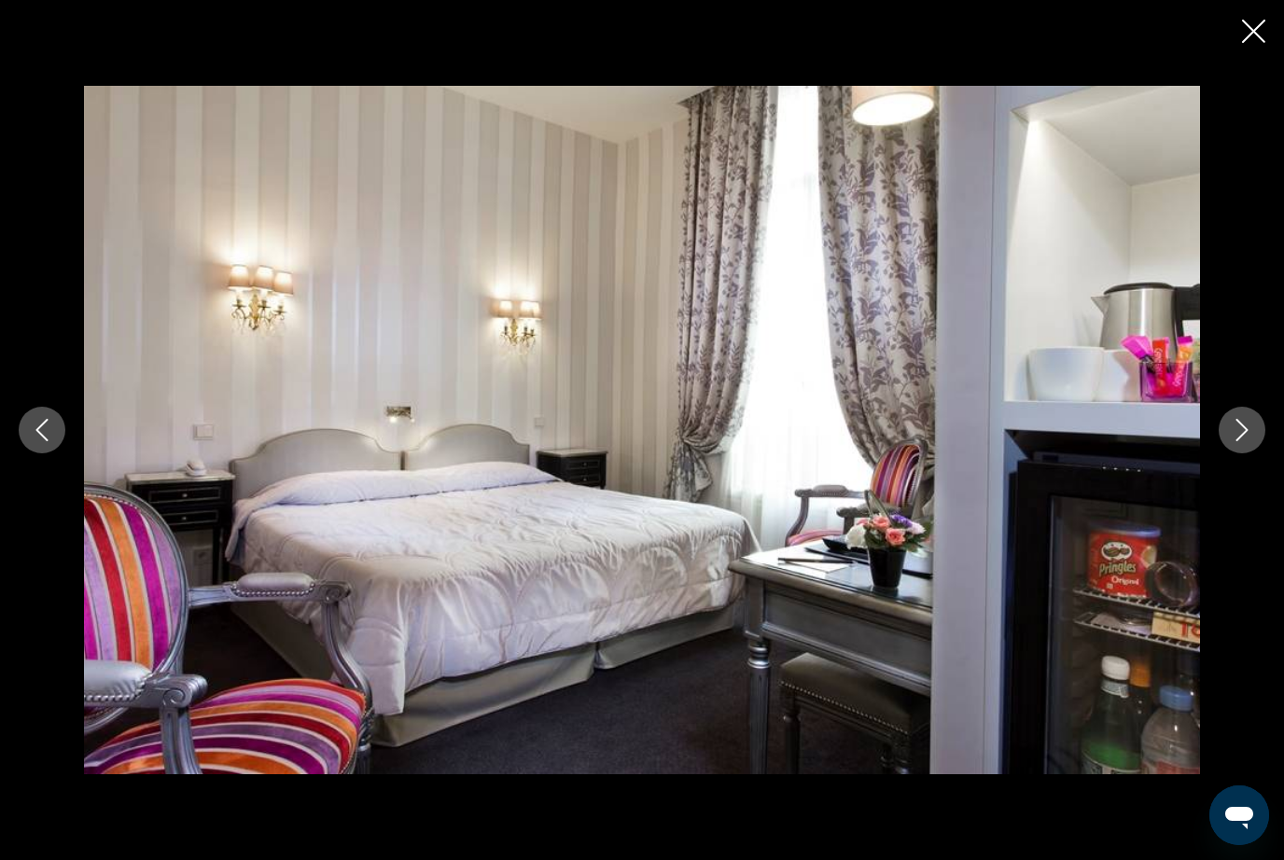
click at [1226, 454] on button "Next image" at bounding box center [1242, 430] width 47 height 47
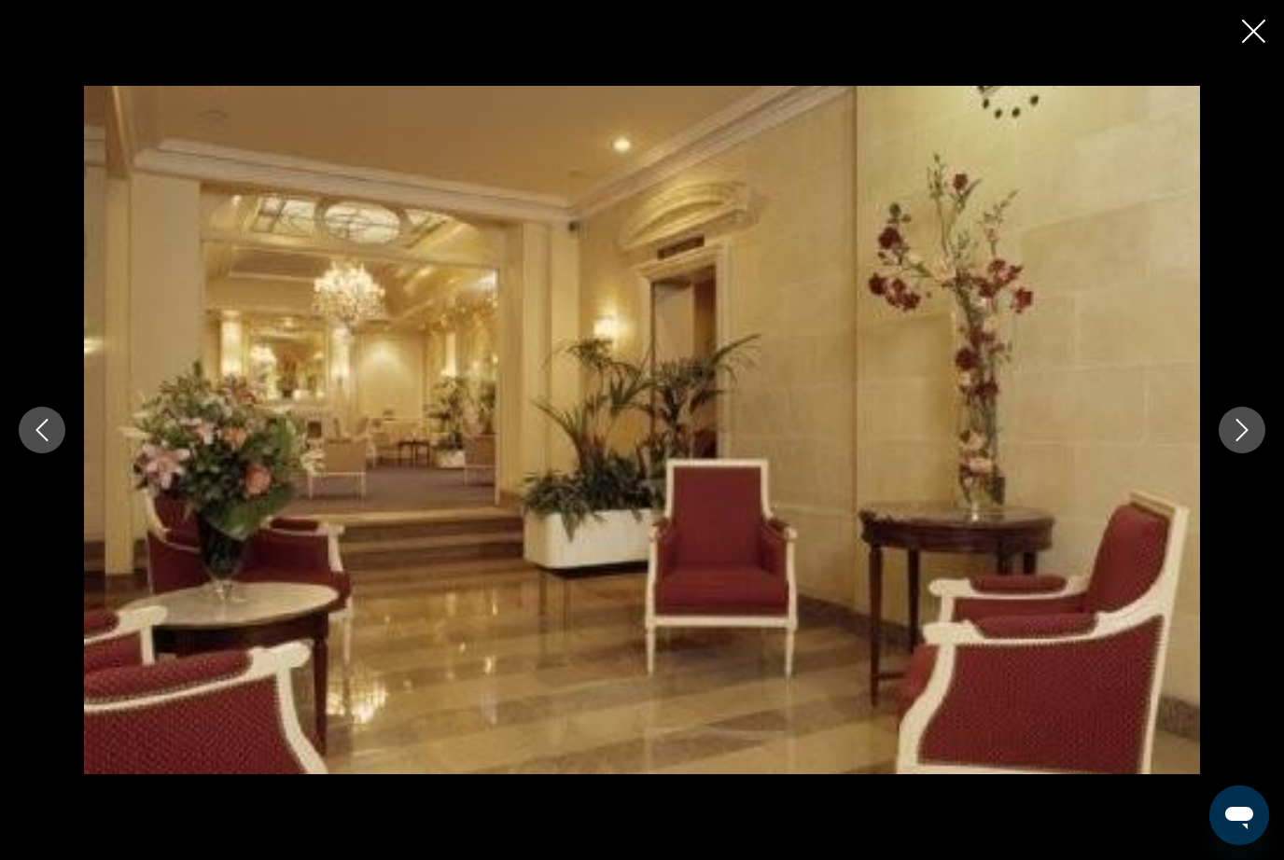
click at [1232, 454] on button "Next image" at bounding box center [1242, 430] width 47 height 47
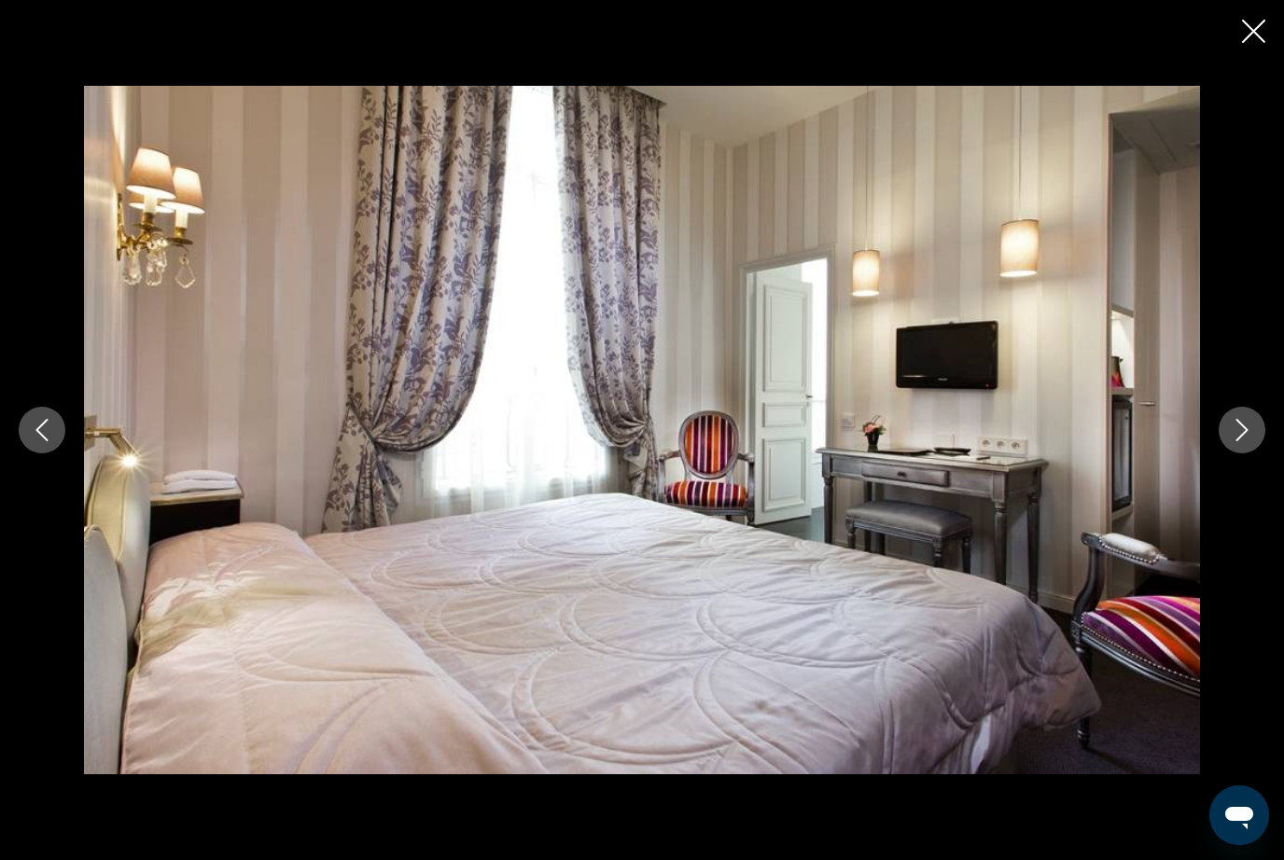
click at [1217, 474] on div "prev next" at bounding box center [642, 430] width 1284 height 689
click at [1238, 441] on icon "Next image" at bounding box center [1242, 430] width 12 height 22
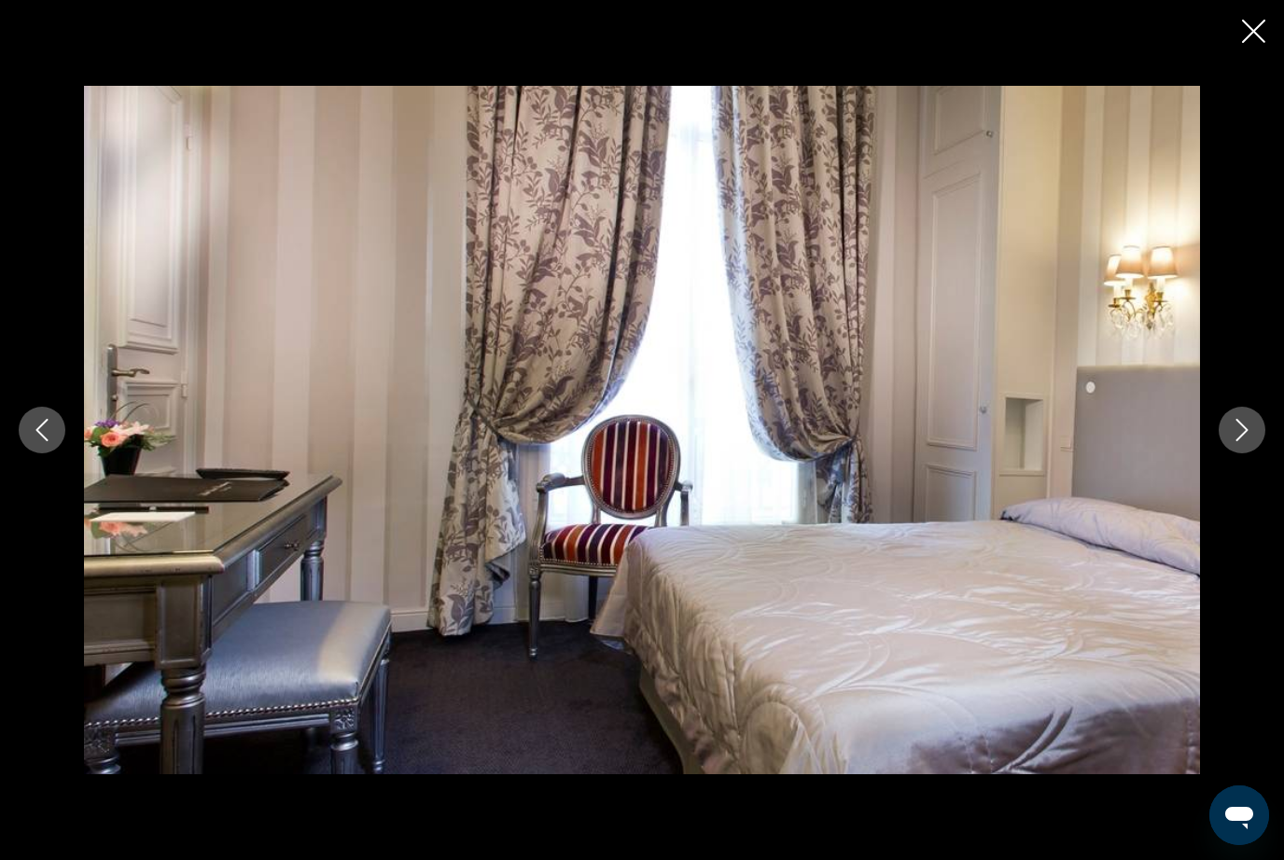
click at [1254, 454] on button "Next image" at bounding box center [1242, 430] width 47 height 47
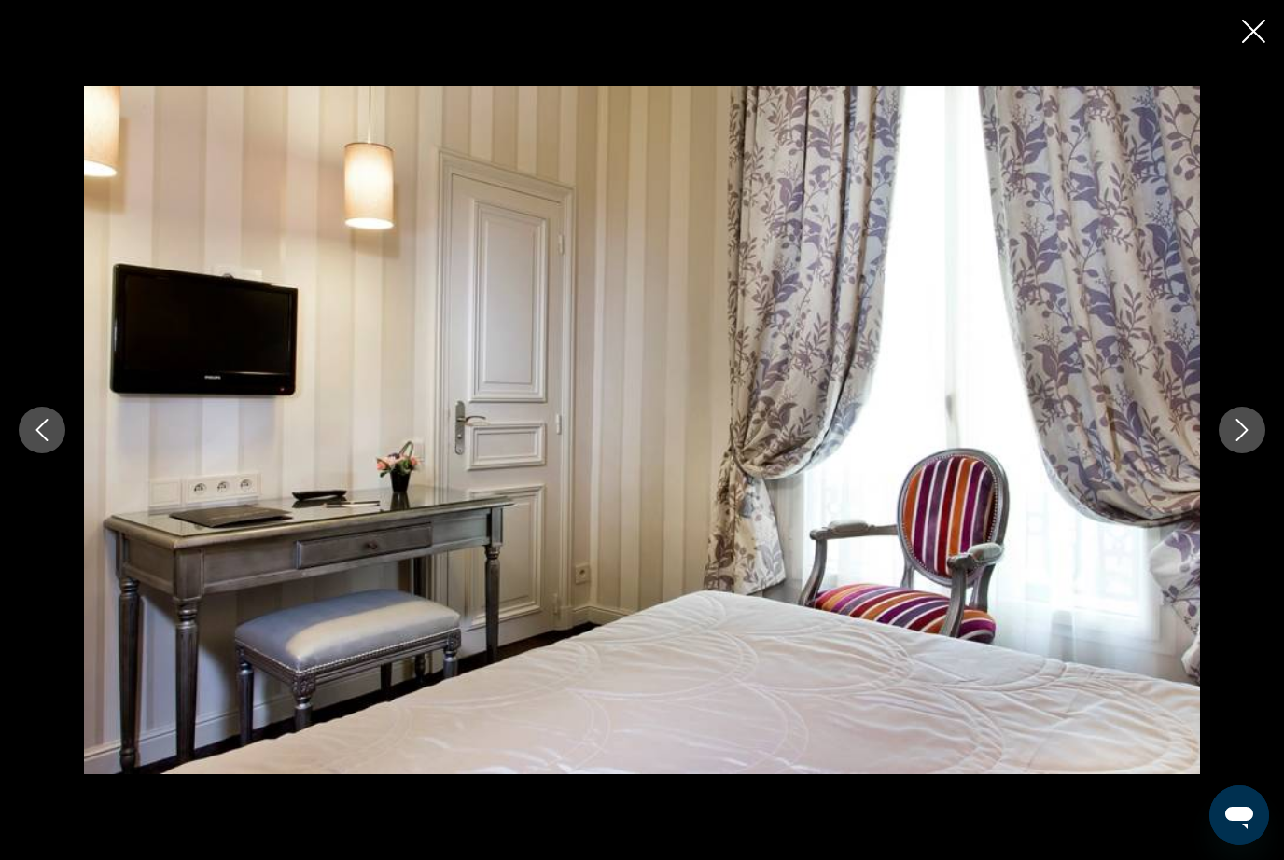
click at [1251, 441] on icon "Next image" at bounding box center [1242, 430] width 22 height 22
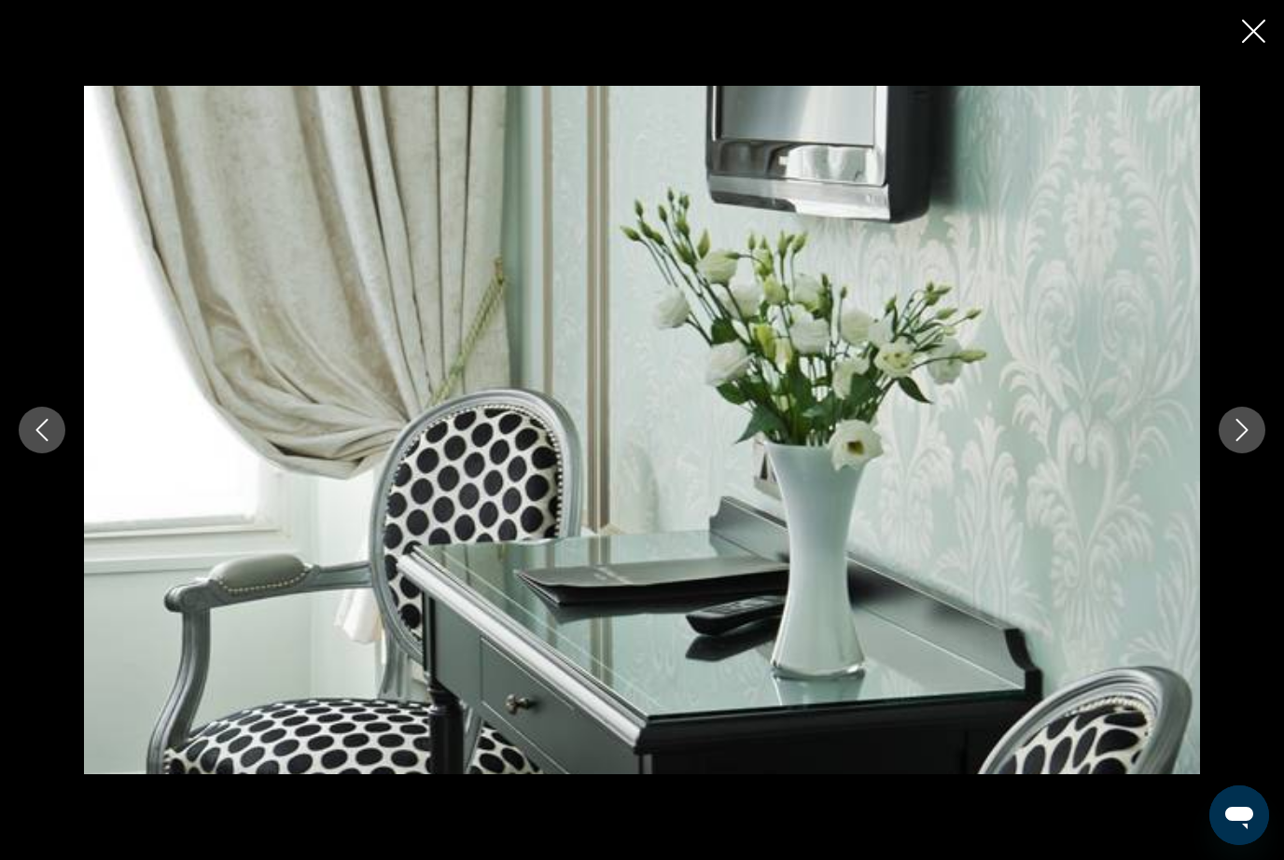
click at [1237, 441] on icon "Next image" at bounding box center [1242, 430] width 22 height 22
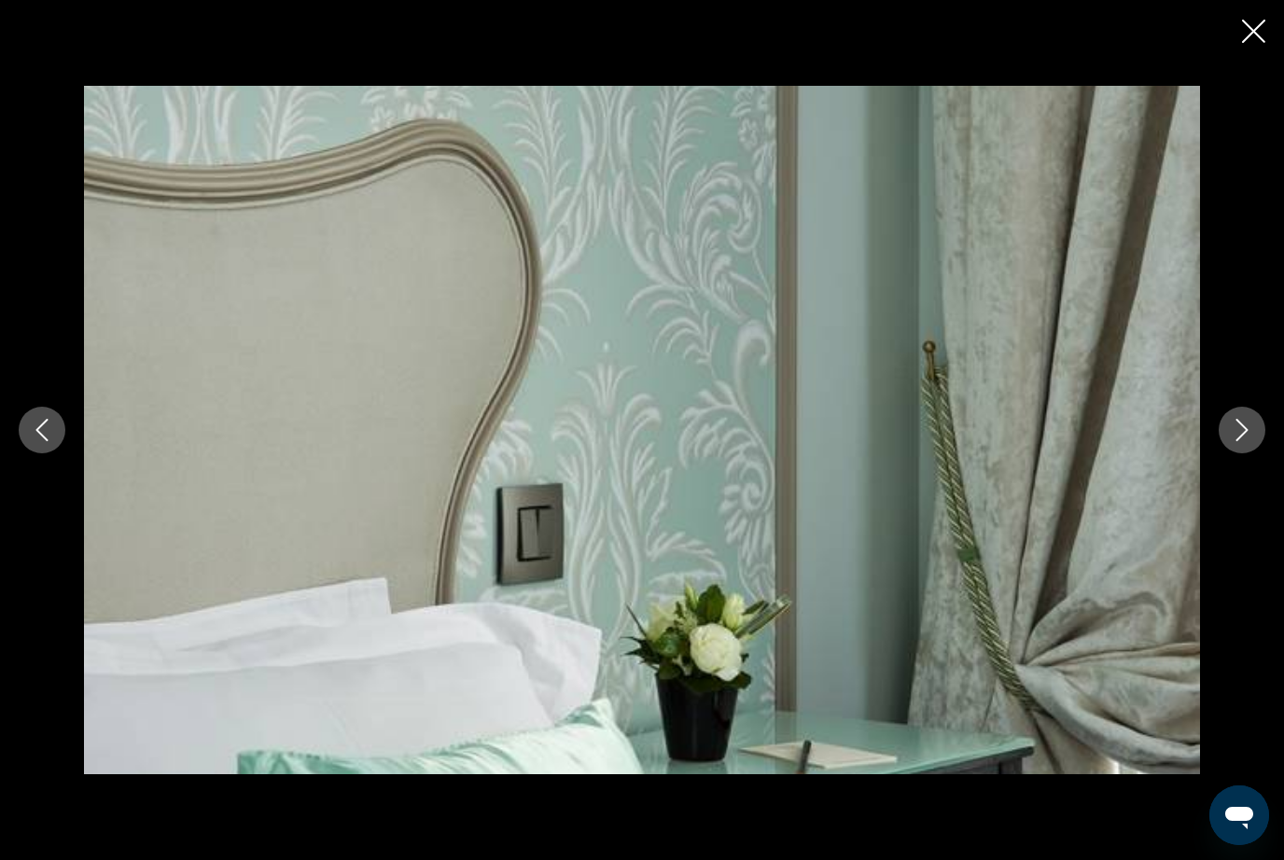
click at [1252, 441] on icon "Next image" at bounding box center [1242, 430] width 22 height 22
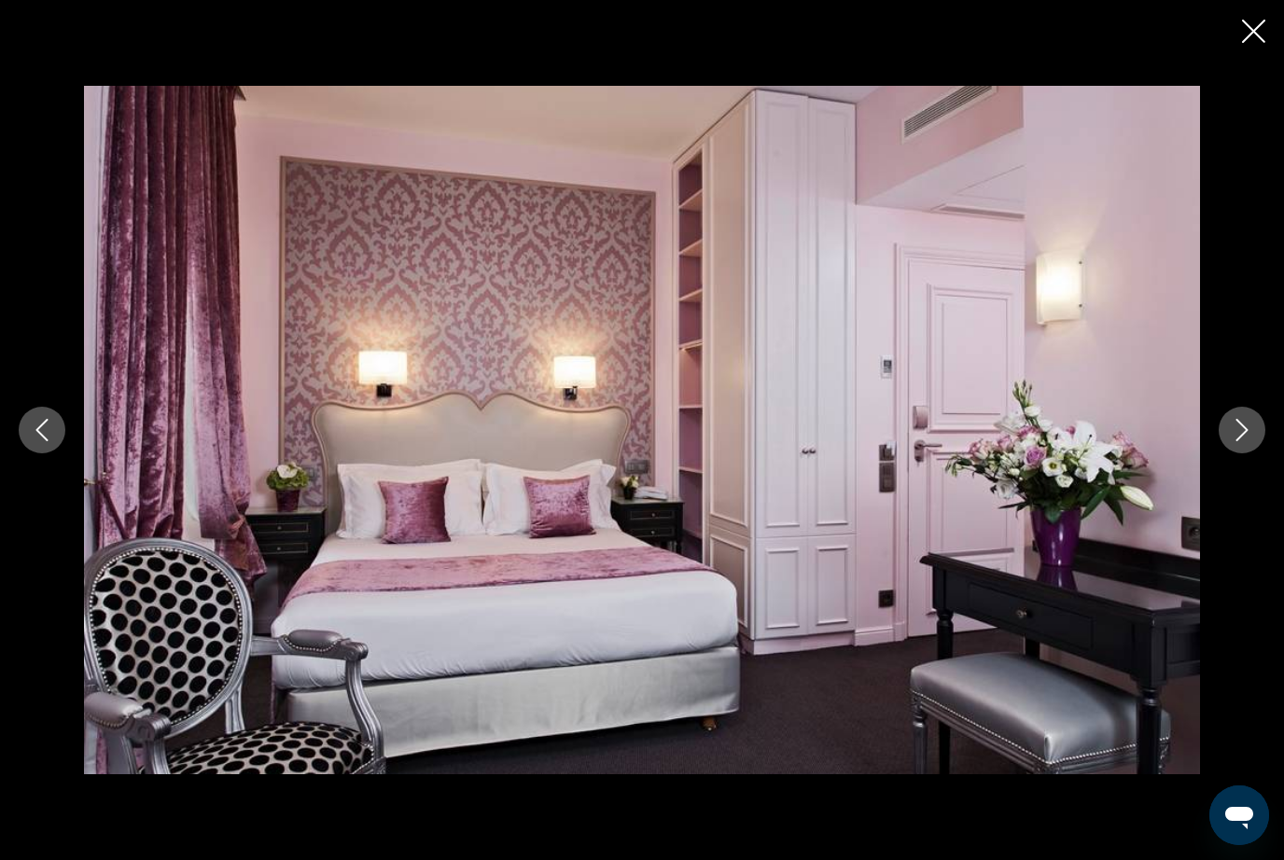
click at [1249, 441] on icon "Next image" at bounding box center [1242, 430] width 22 height 22
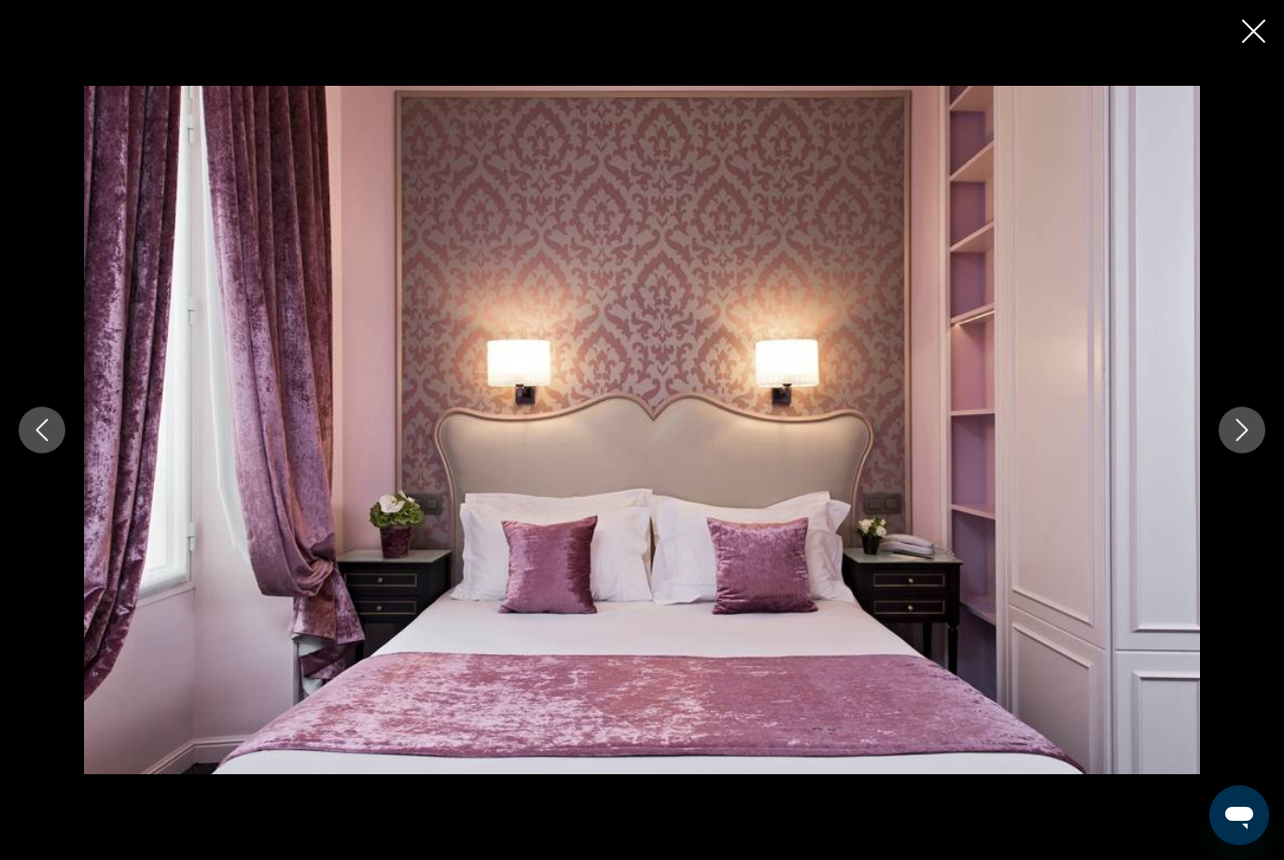
click at [1248, 441] on icon "Next image" at bounding box center [1242, 430] width 22 height 22
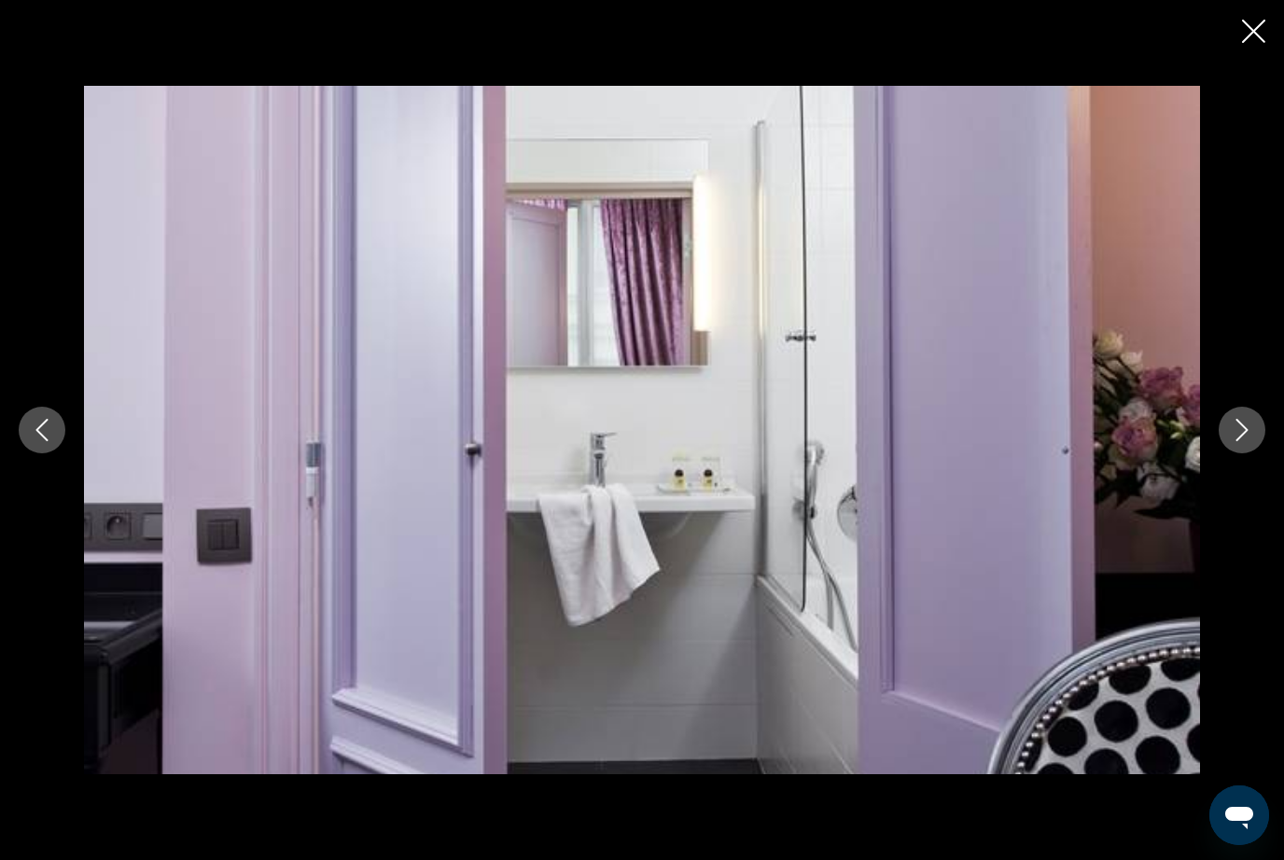
click at [1248, 441] on icon "Next image" at bounding box center [1242, 430] width 12 height 22
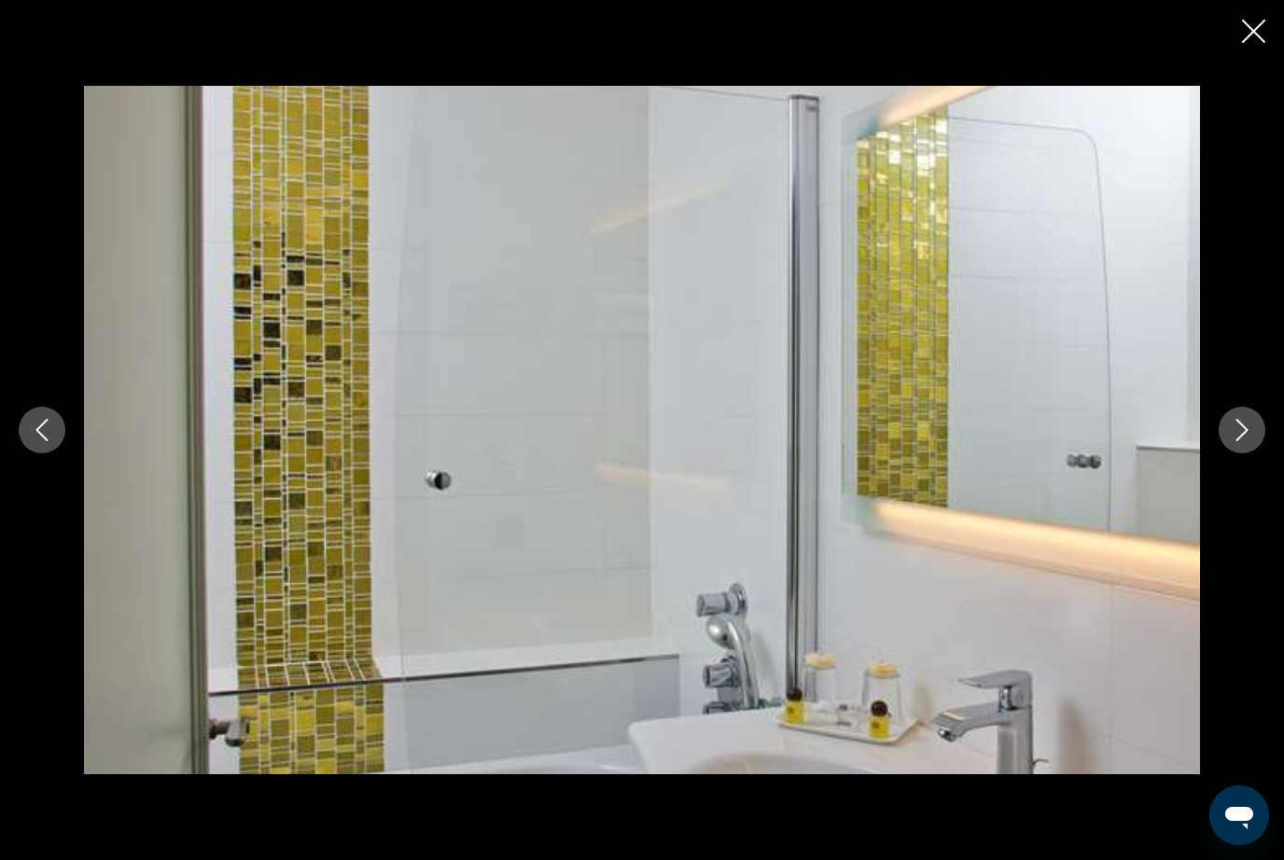
click at [1241, 441] on icon "Next image" at bounding box center [1242, 430] width 22 height 22
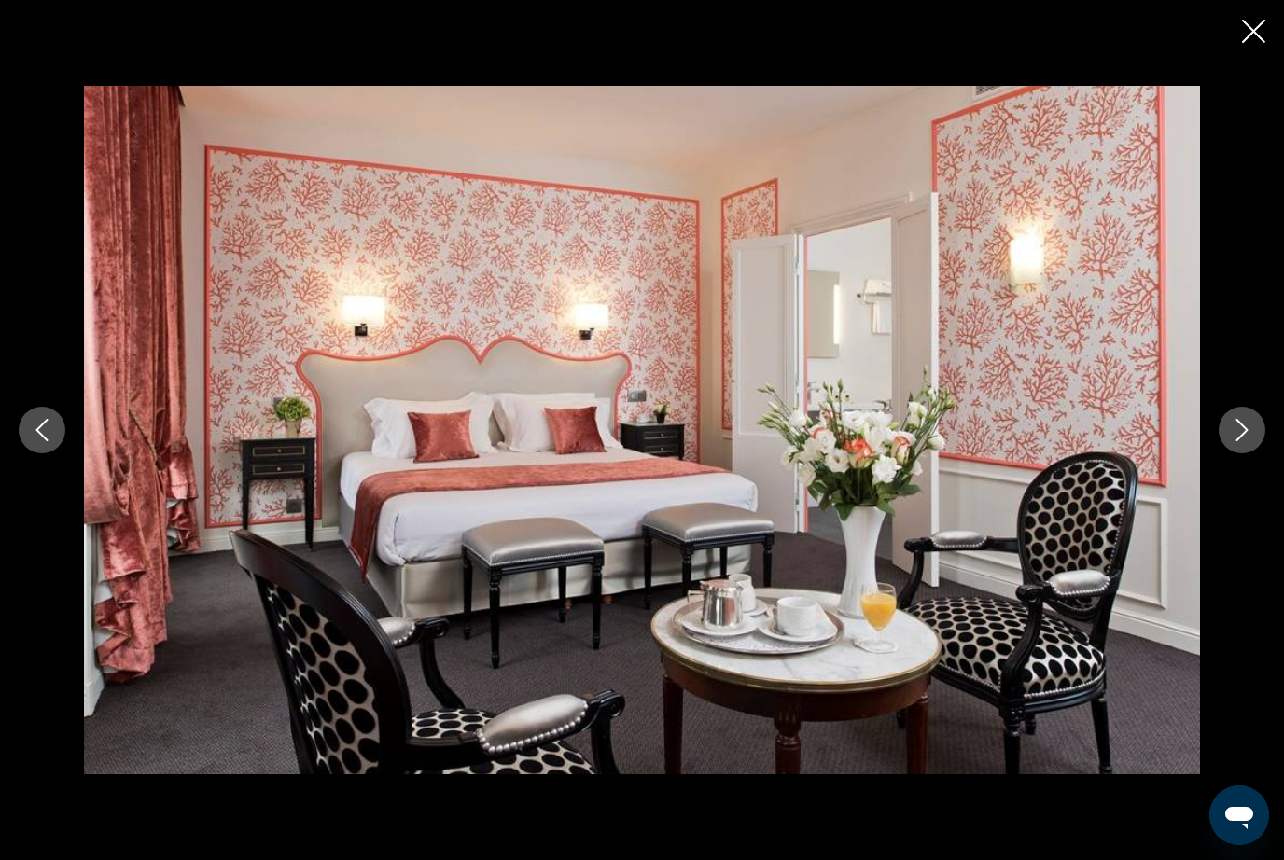
click at [1250, 441] on icon "Next image" at bounding box center [1242, 430] width 22 height 22
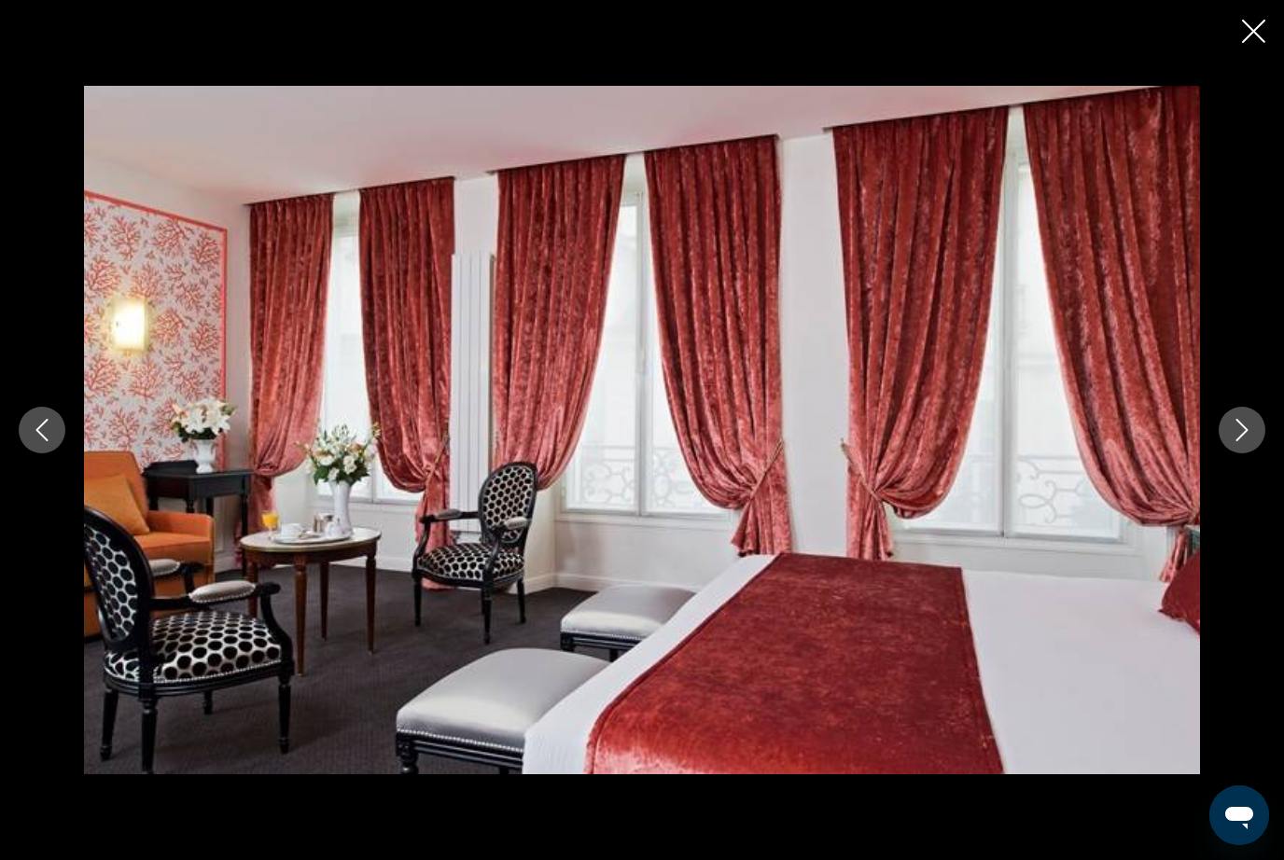
click at [1251, 454] on button "Next image" at bounding box center [1242, 430] width 47 height 47
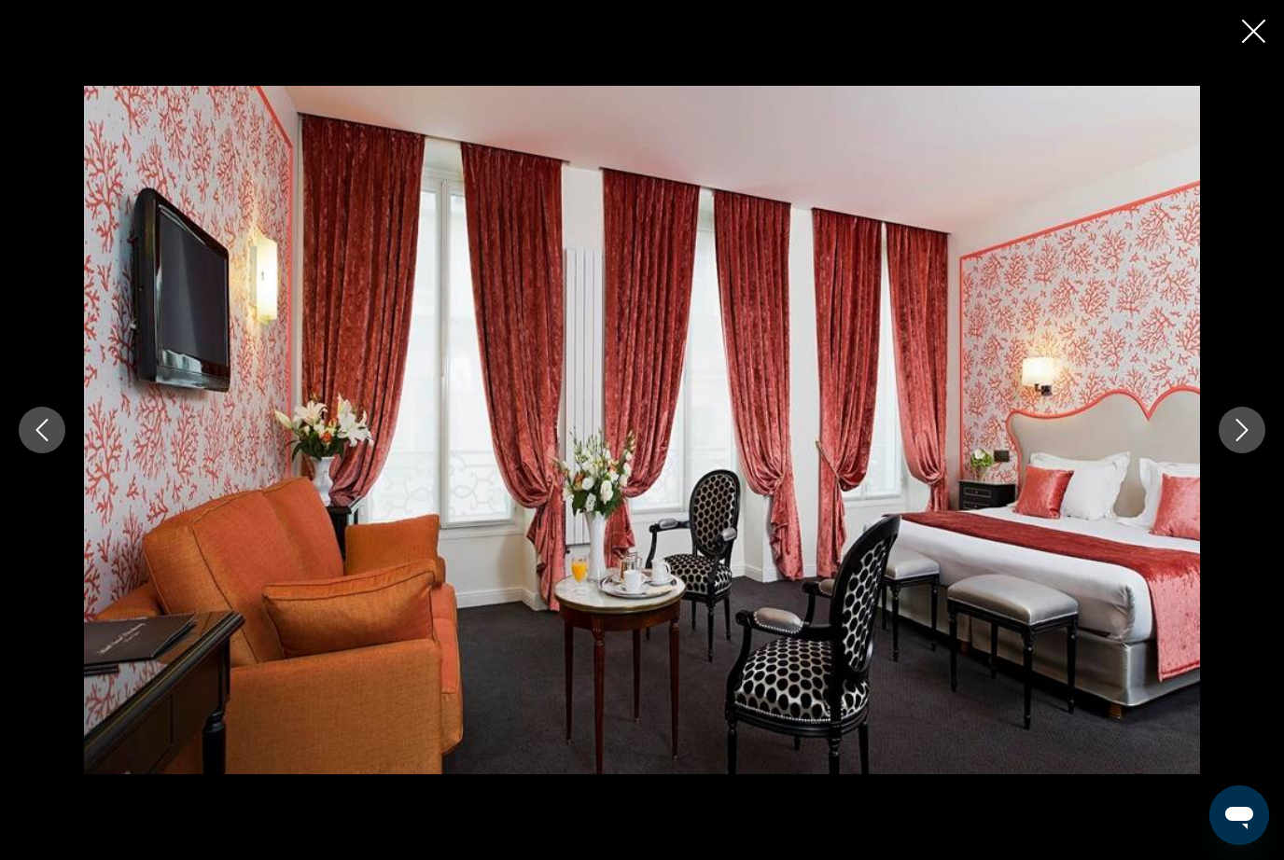
click at [1253, 454] on button "Next image" at bounding box center [1242, 430] width 47 height 47
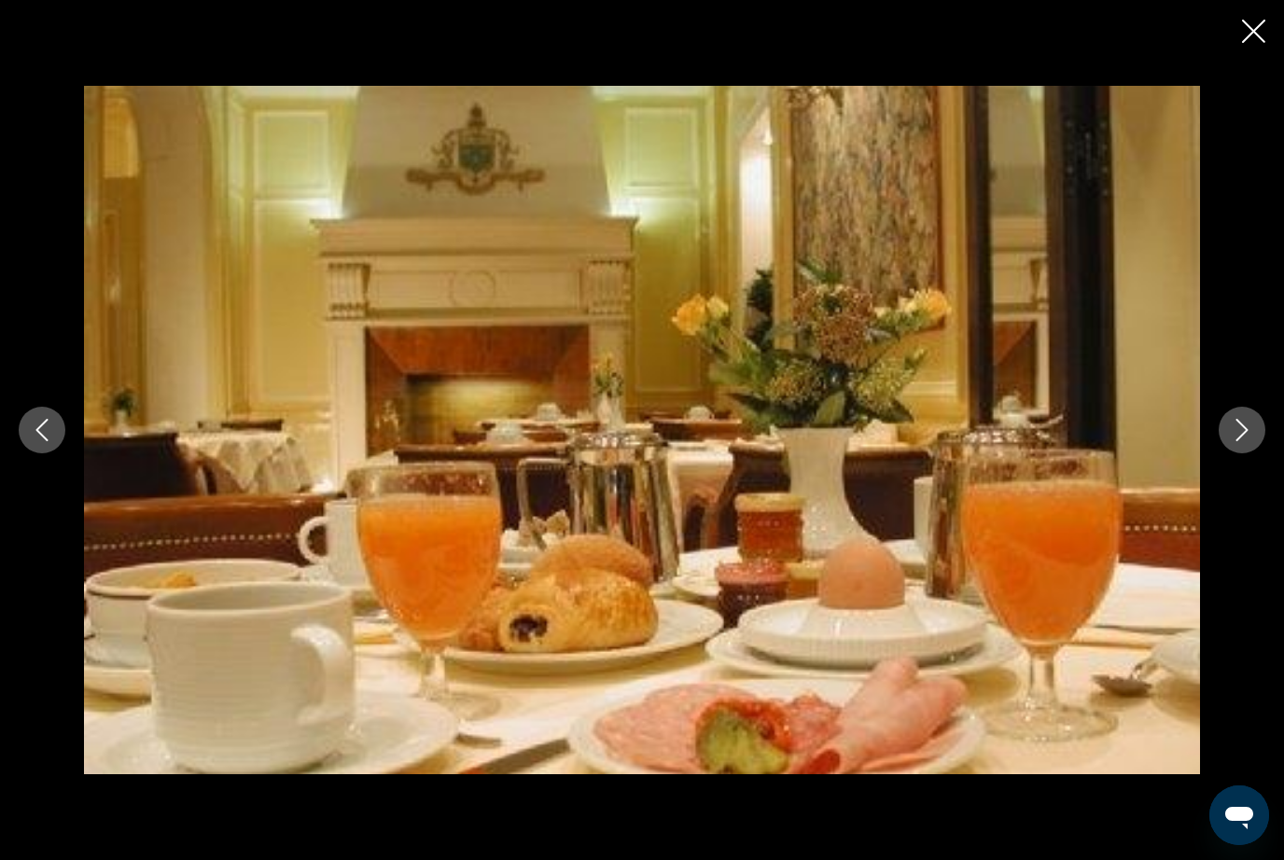
click at [1252, 454] on button "Next image" at bounding box center [1242, 430] width 47 height 47
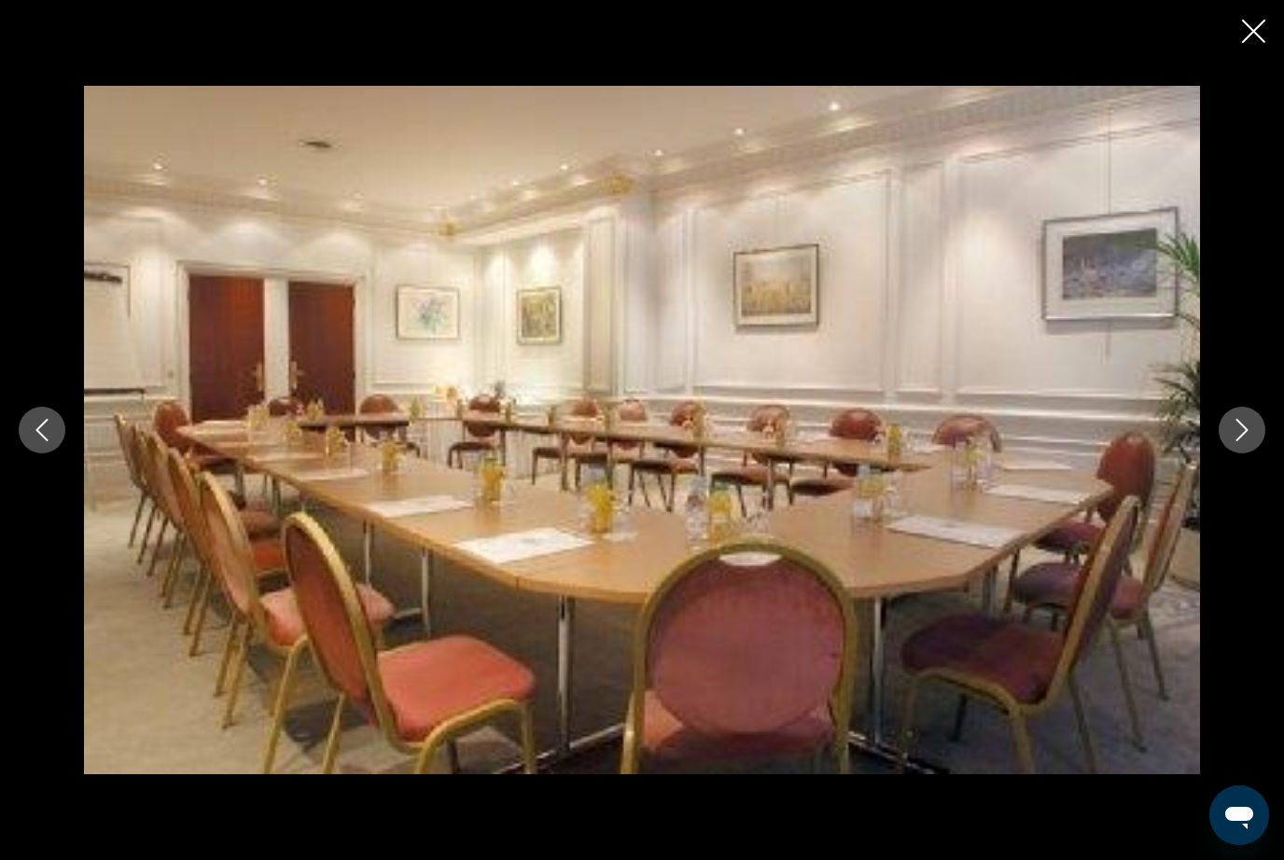
click at [1247, 454] on button "Next image" at bounding box center [1242, 430] width 47 height 47
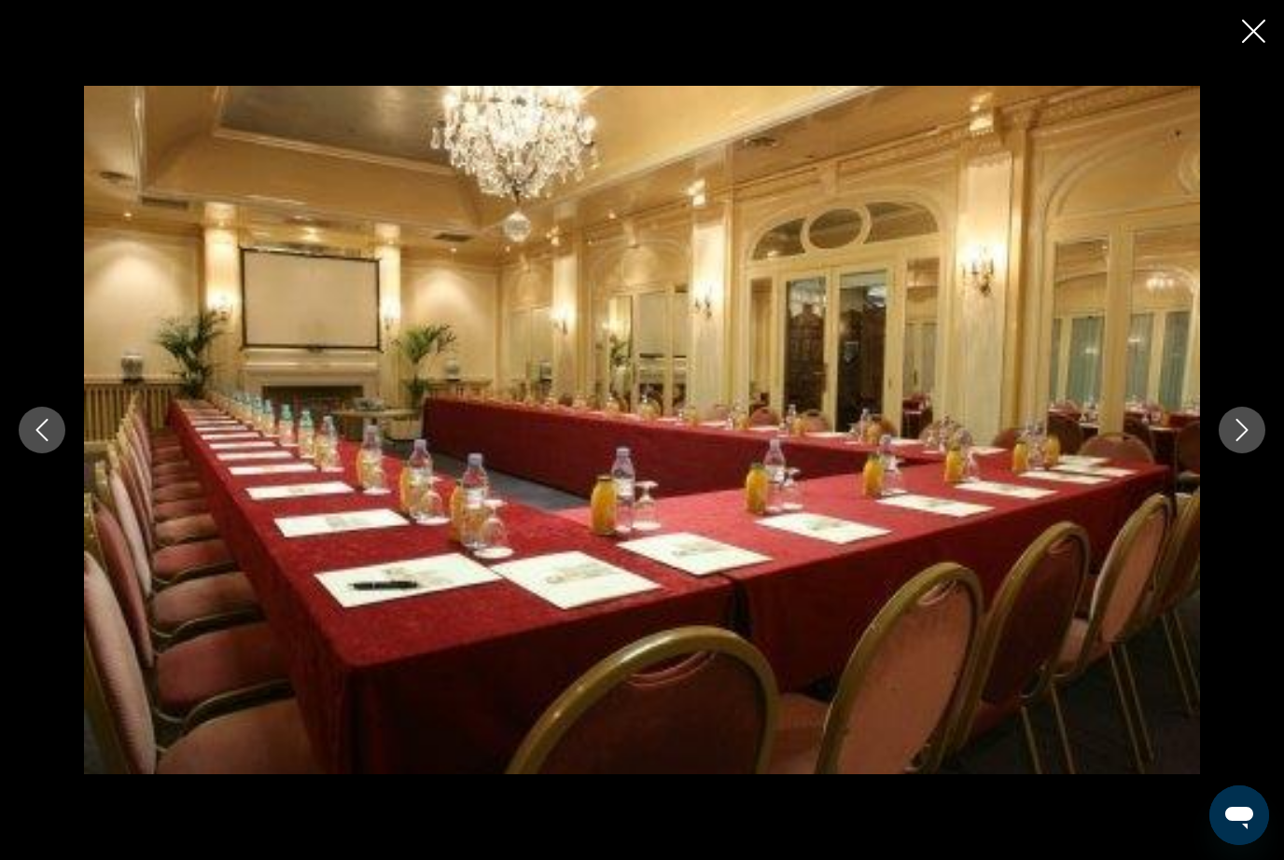
click at [1249, 454] on button "Next image" at bounding box center [1242, 430] width 47 height 47
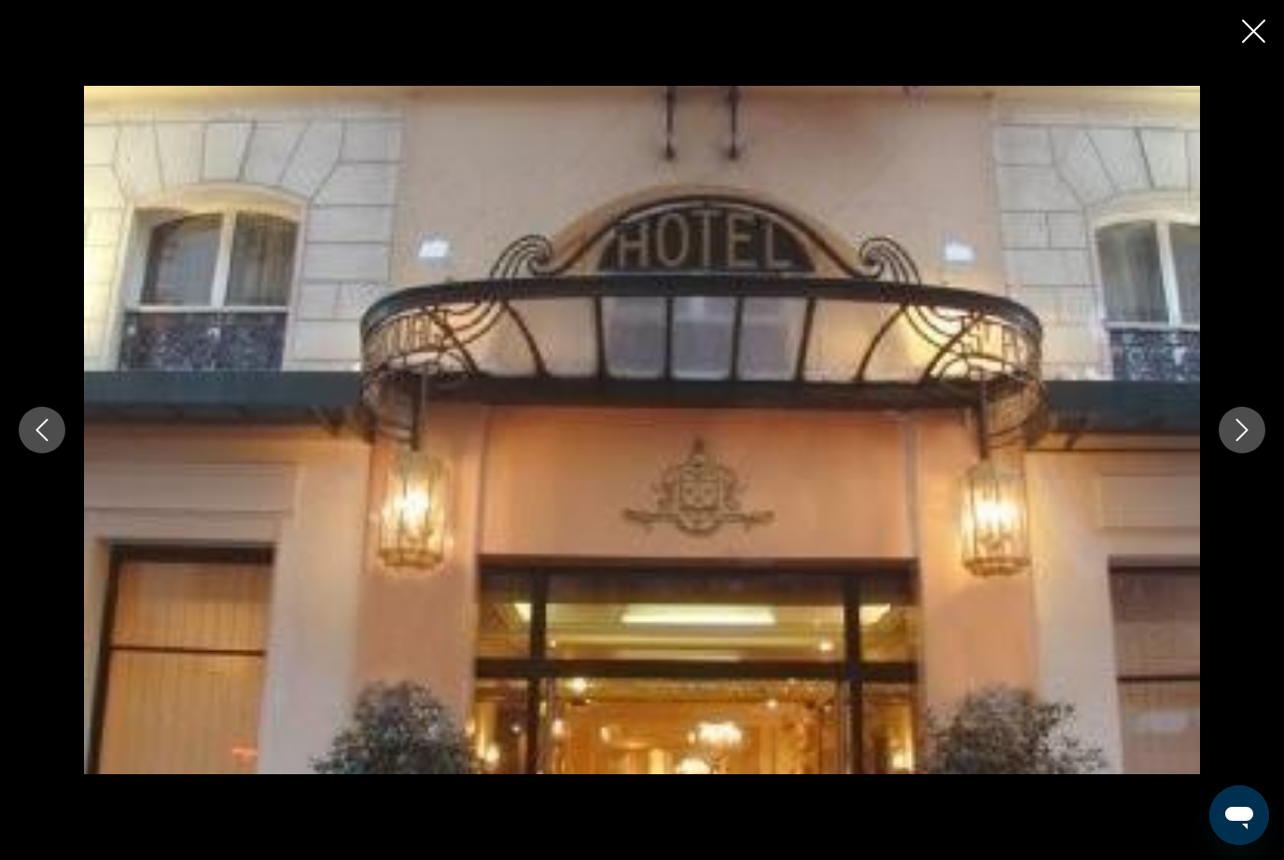
click at [1255, 454] on button "Next image" at bounding box center [1242, 430] width 47 height 47
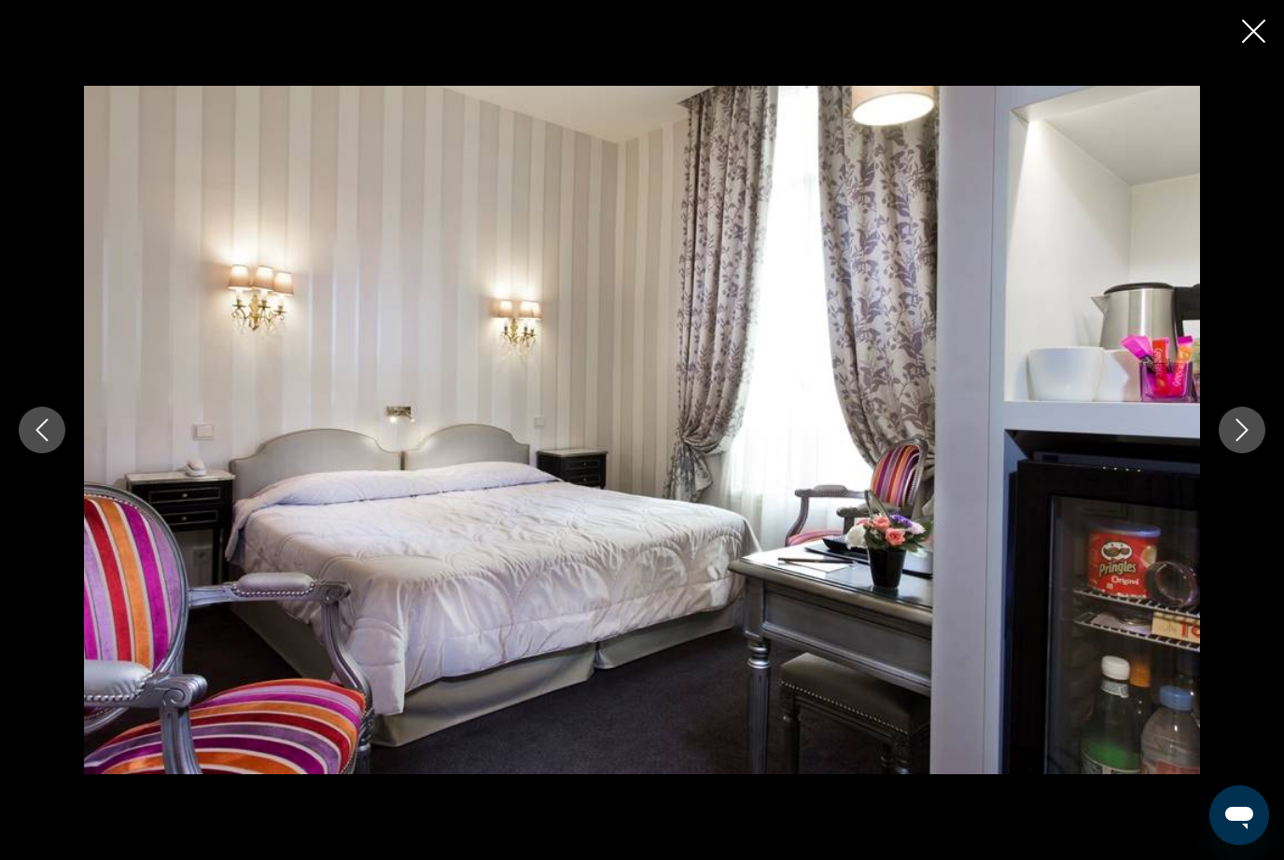
click at [1253, 454] on button "Next image" at bounding box center [1242, 430] width 47 height 47
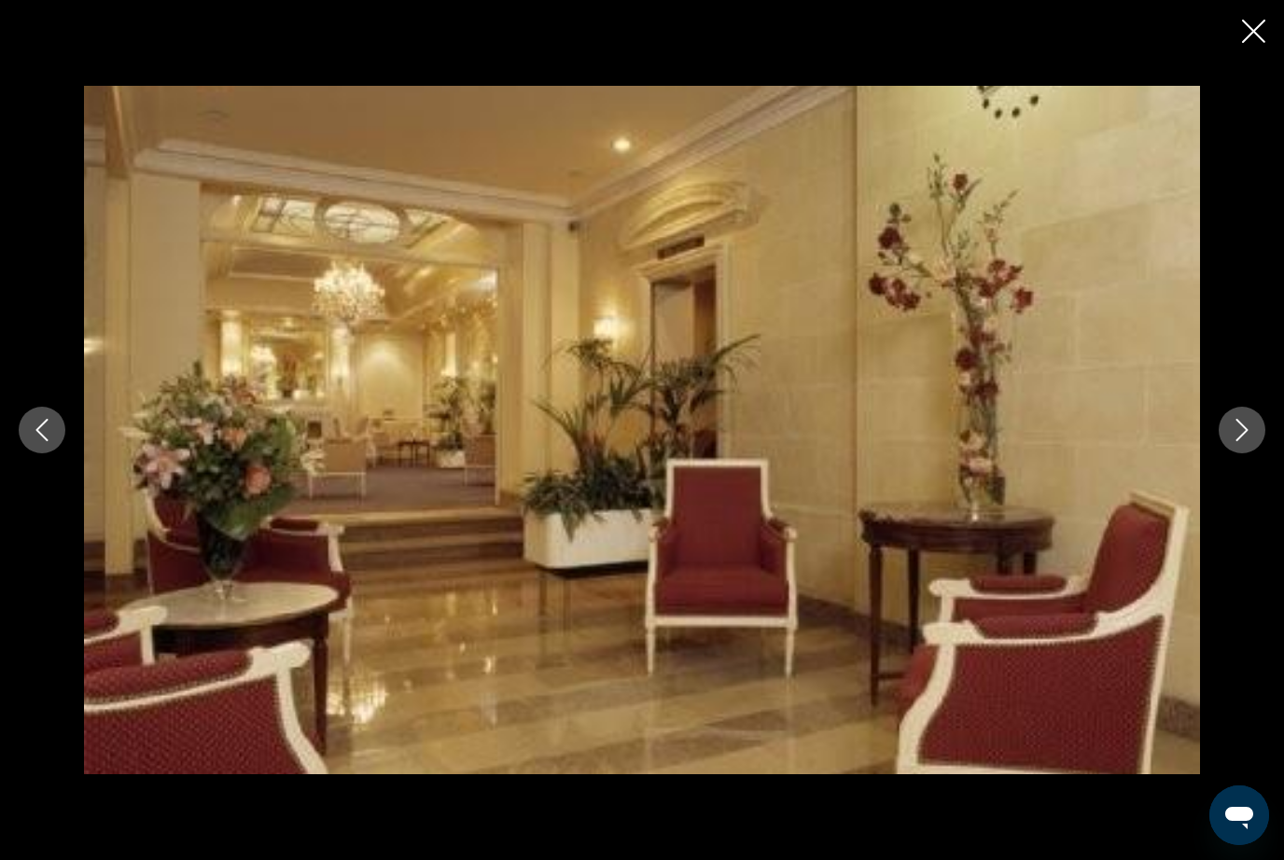
scroll to position [321, 0]
click at [1260, 36] on icon "Close slideshow" at bounding box center [1253, 31] width 23 height 23
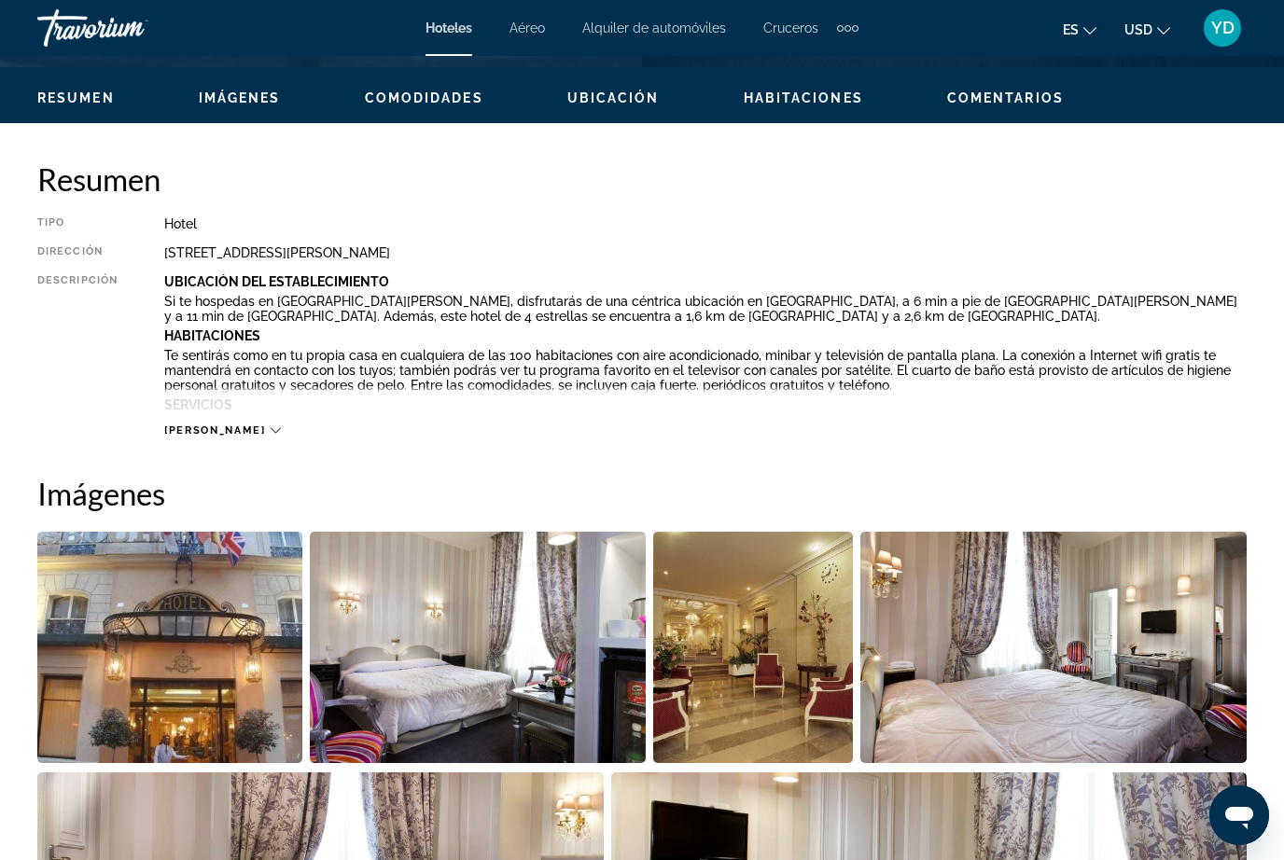
scroll to position [62, 0]
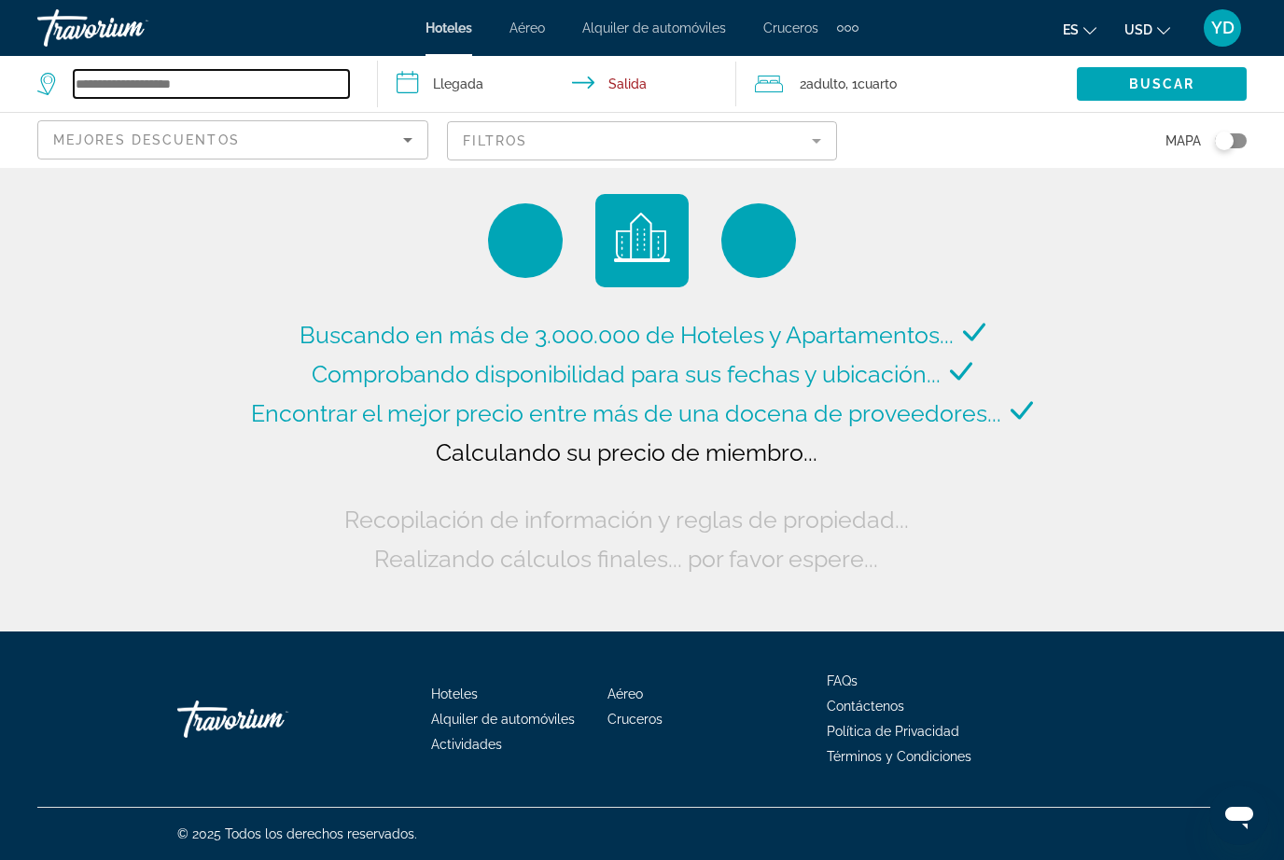
click at [202, 89] on input "Search widget" at bounding box center [211, 84] width 275 height 28
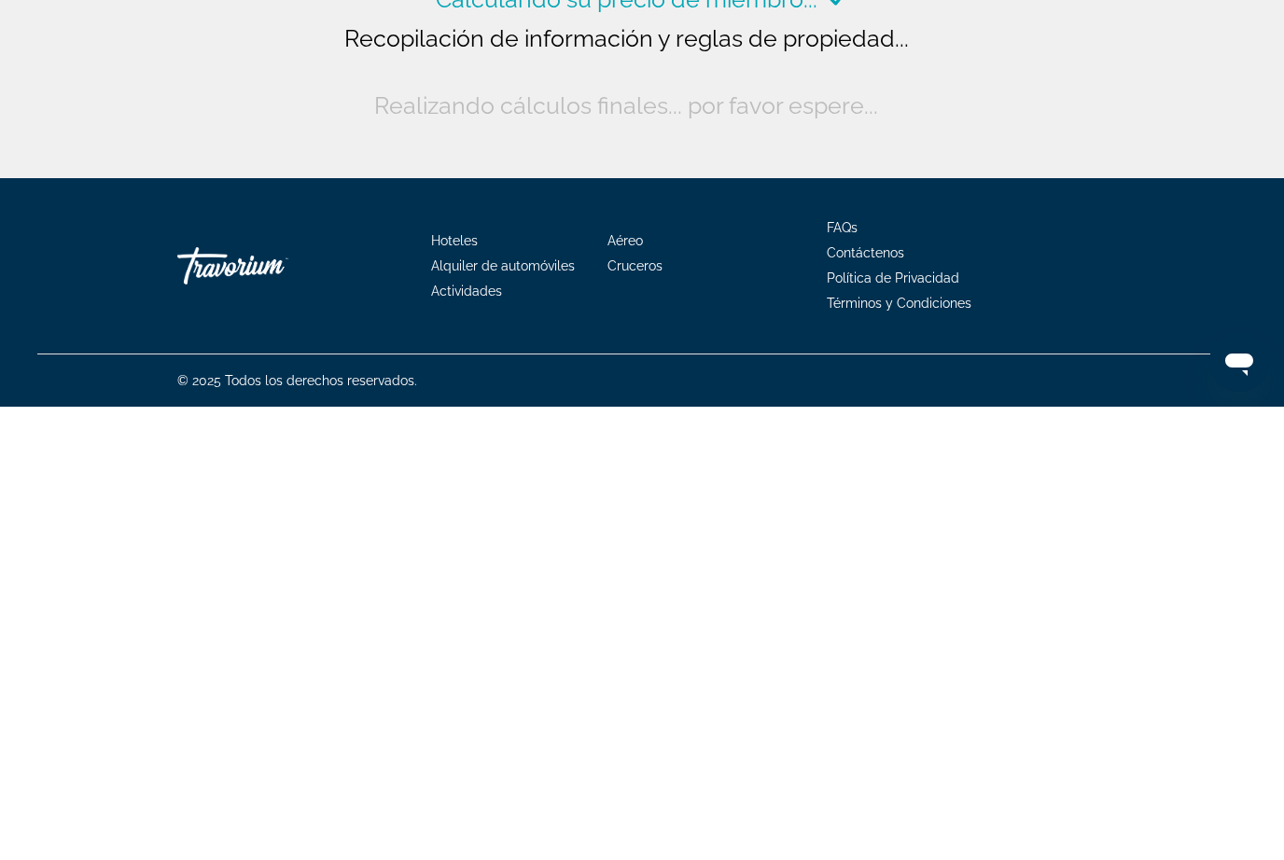
scroll to position [63, 0]
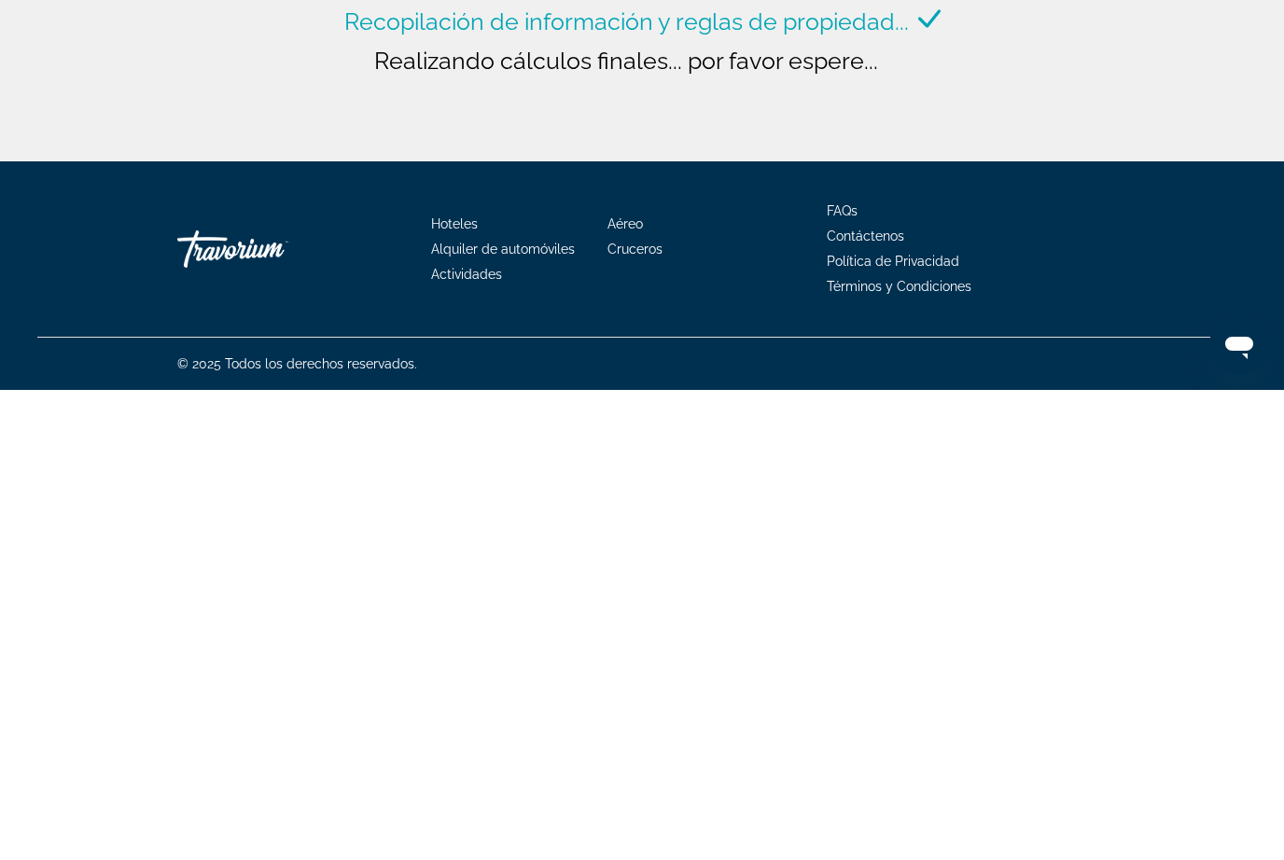
type input "**********"
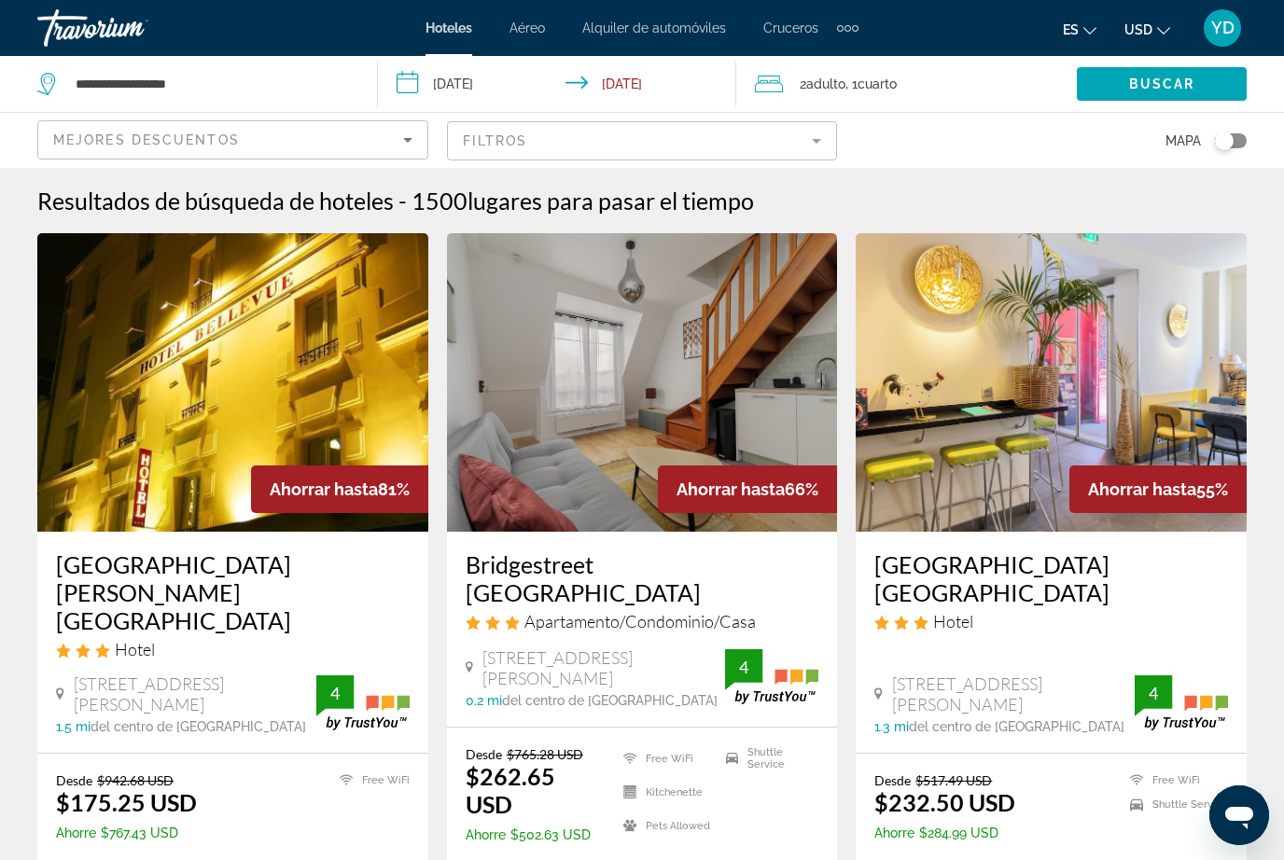
click at [145, 333] on img "Main content" at bounding box center [232, 382] width 391 height 299
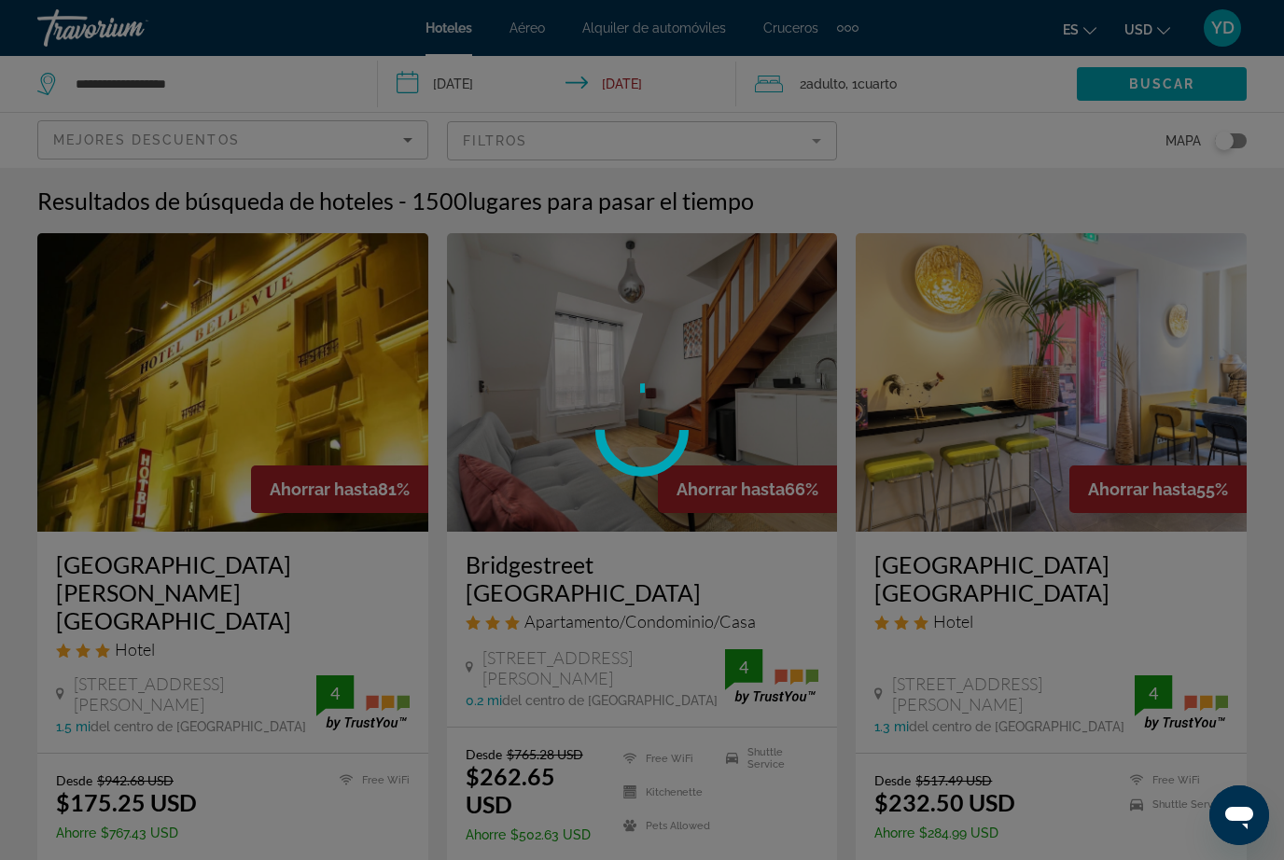
click at [125, 338] on div at bounding box center [642, 430] width 1284 height 860
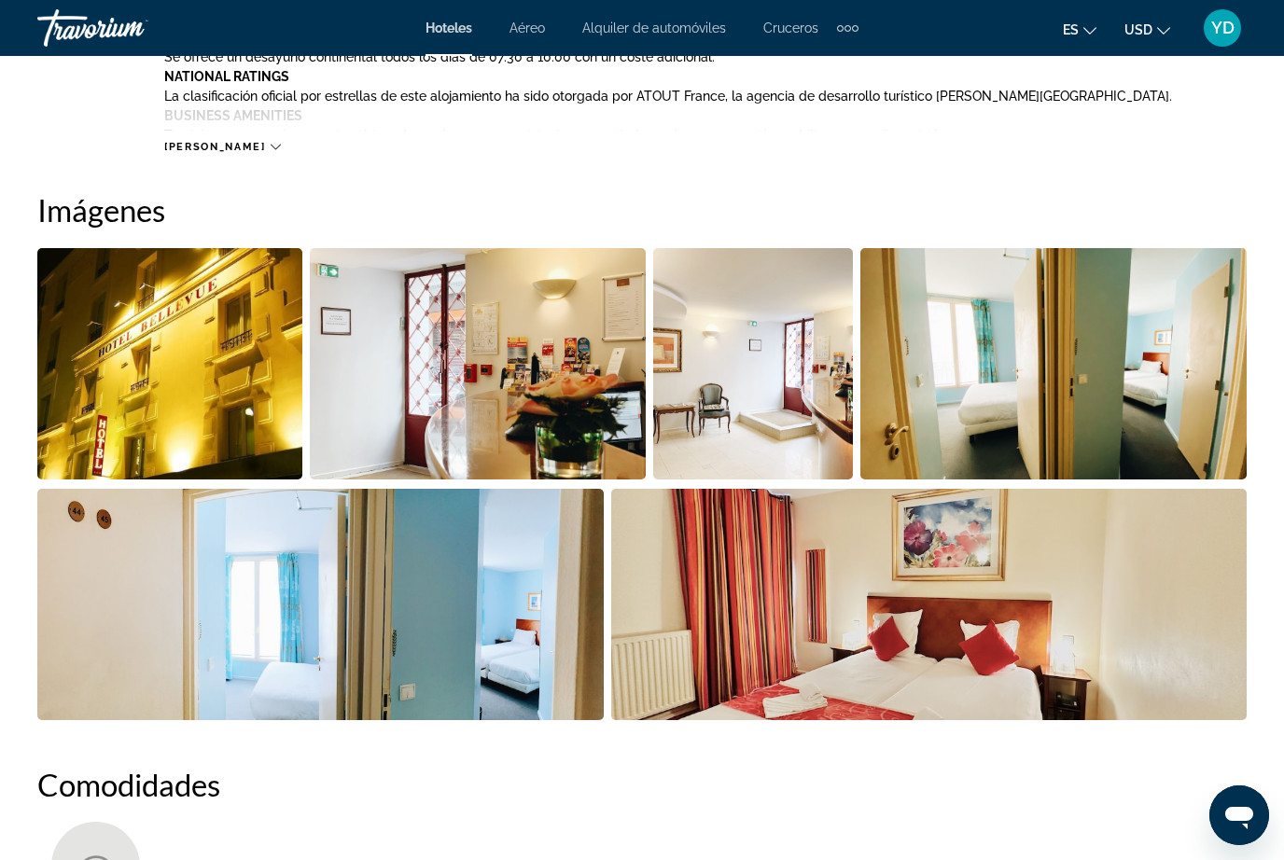
scroll to position [1163, 0]
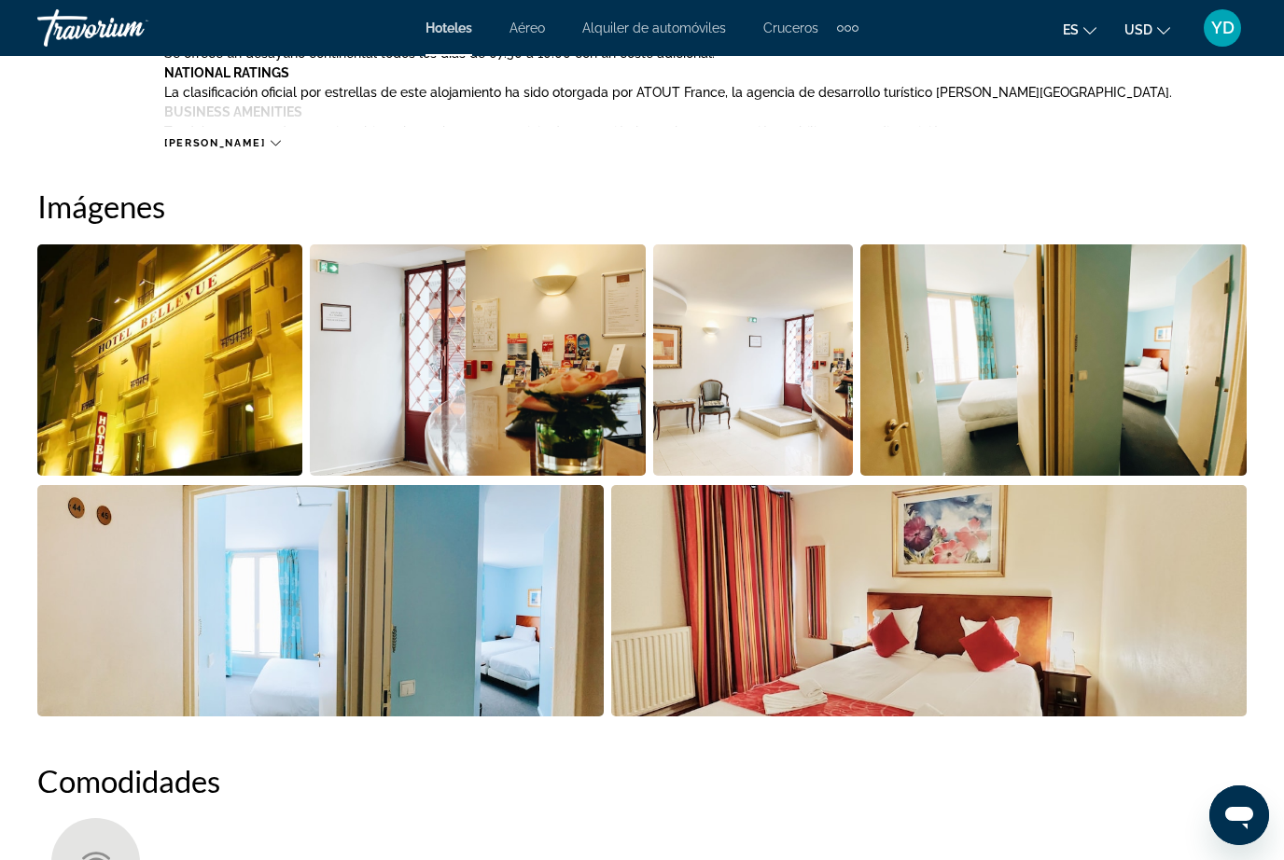
click at [732, 406] on img "Open full-screen image slider" at bounding box center [753, 359] width 200 height 231
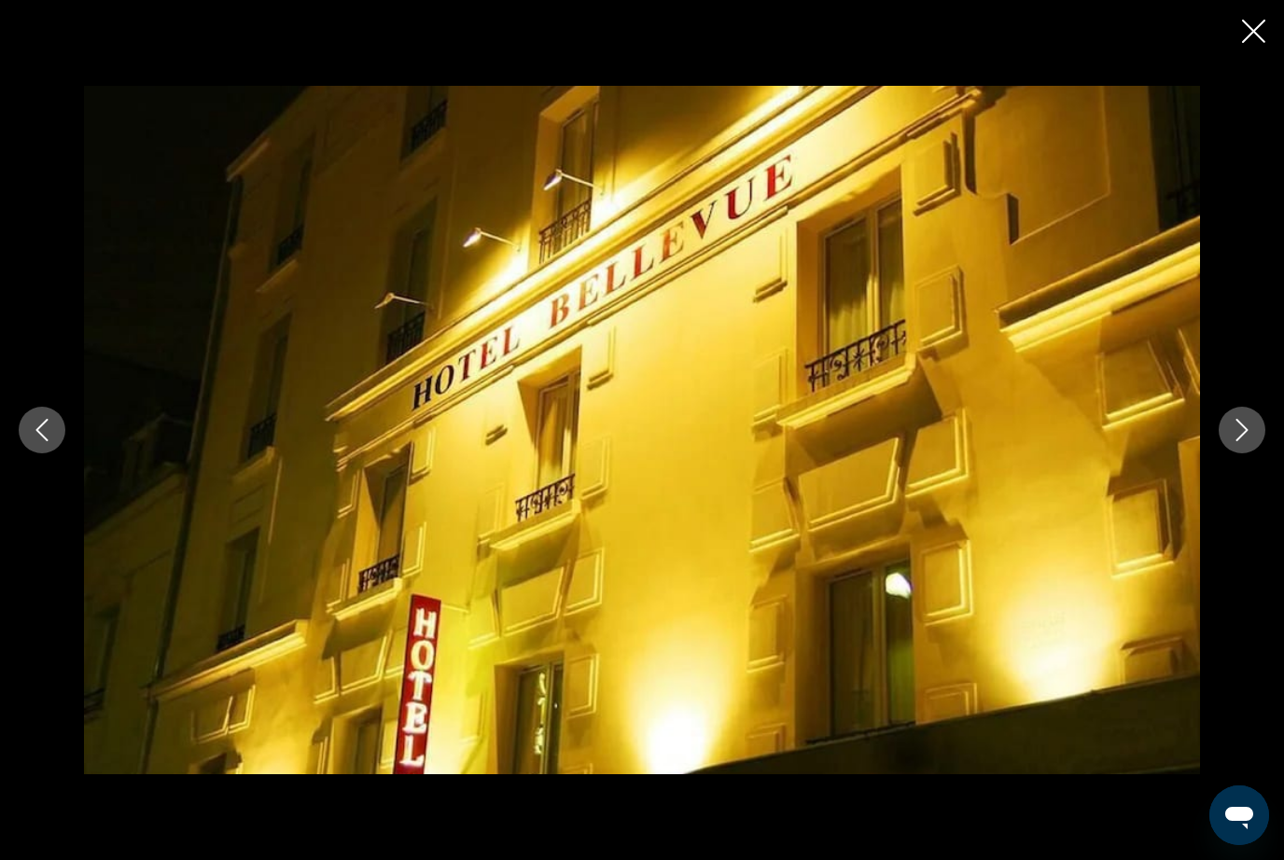
click at [1237, 454] on button "Next image" at bounding box center [1242, 430] width 47 height 47
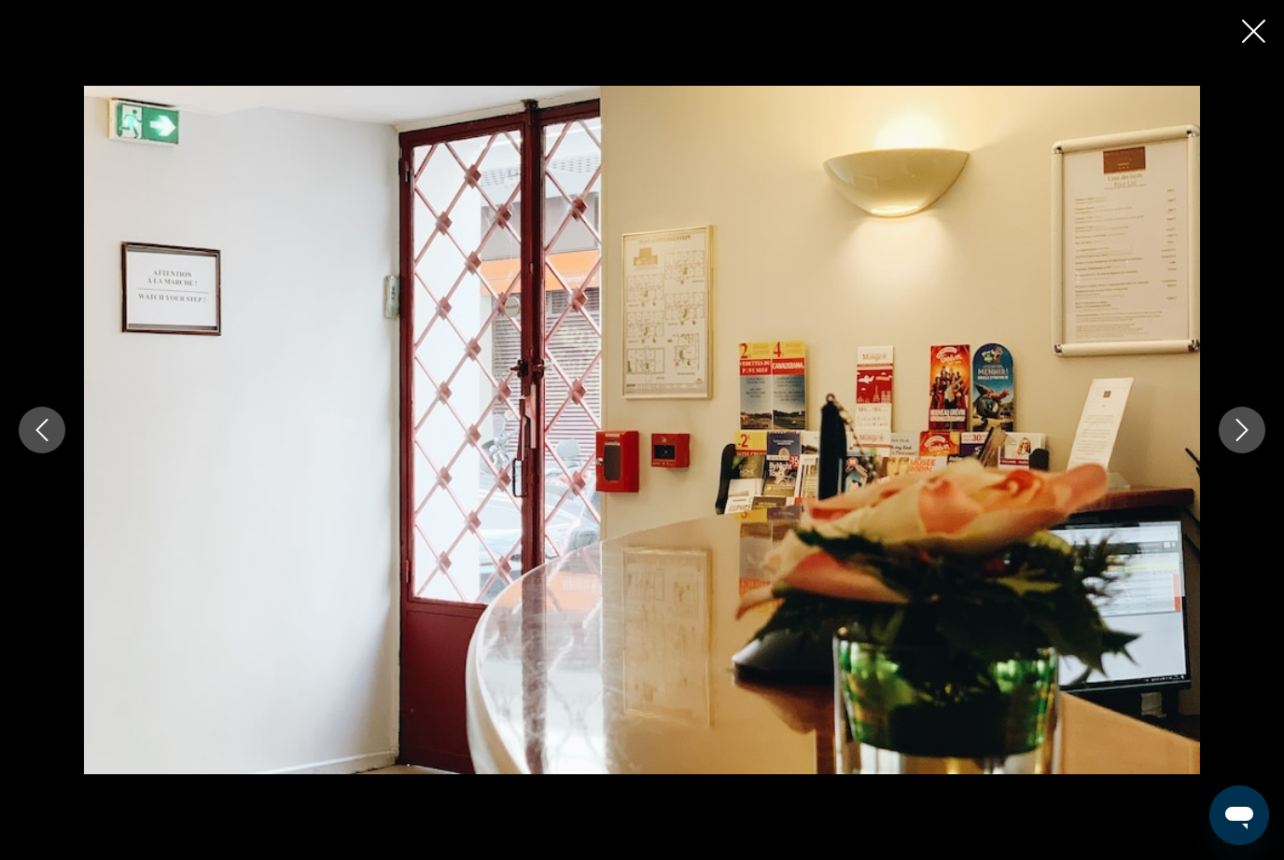
click at [1257, 454] on button "Next image" at bounding box center [1242, 430] width 47 height 47
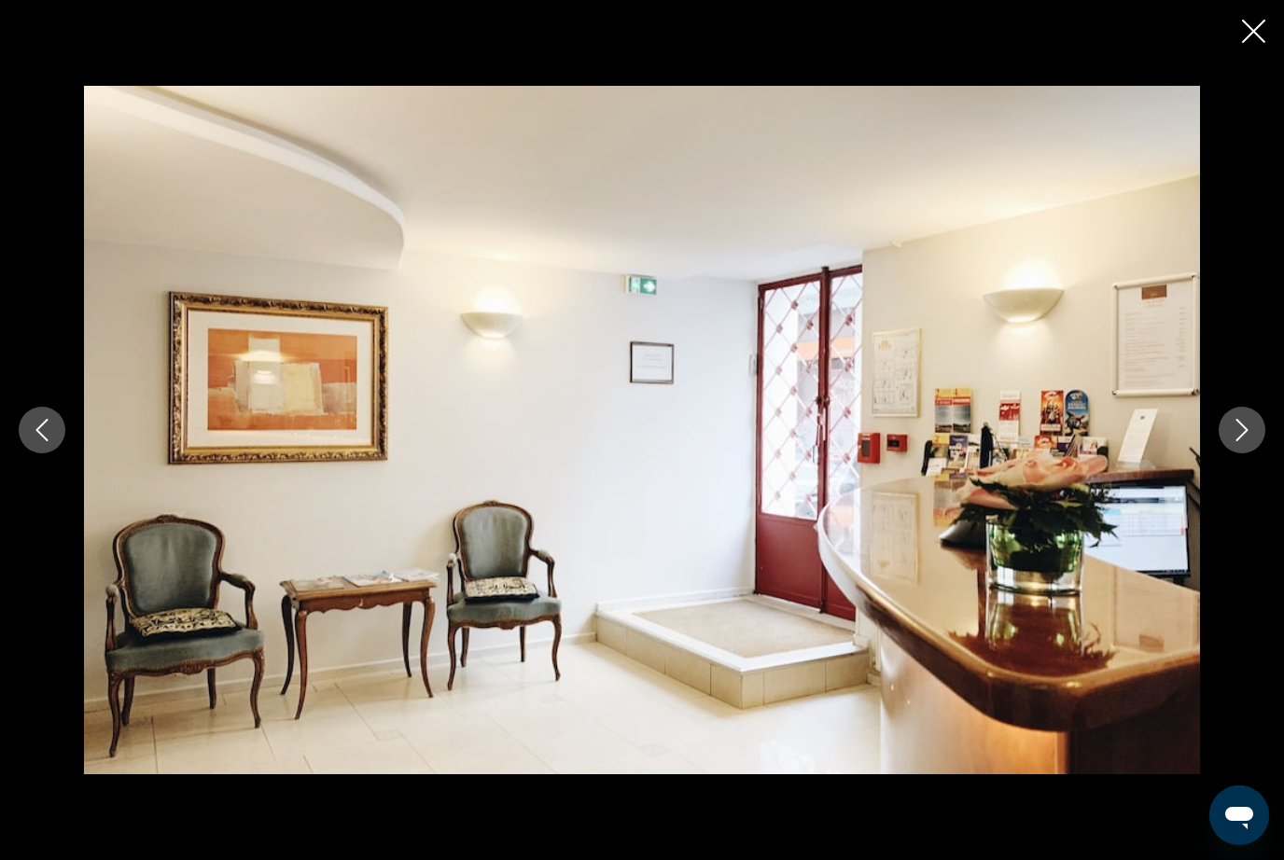
click at [1262, 454] on button "Next image" at bounding box center [1242, 430] width 47 height 47
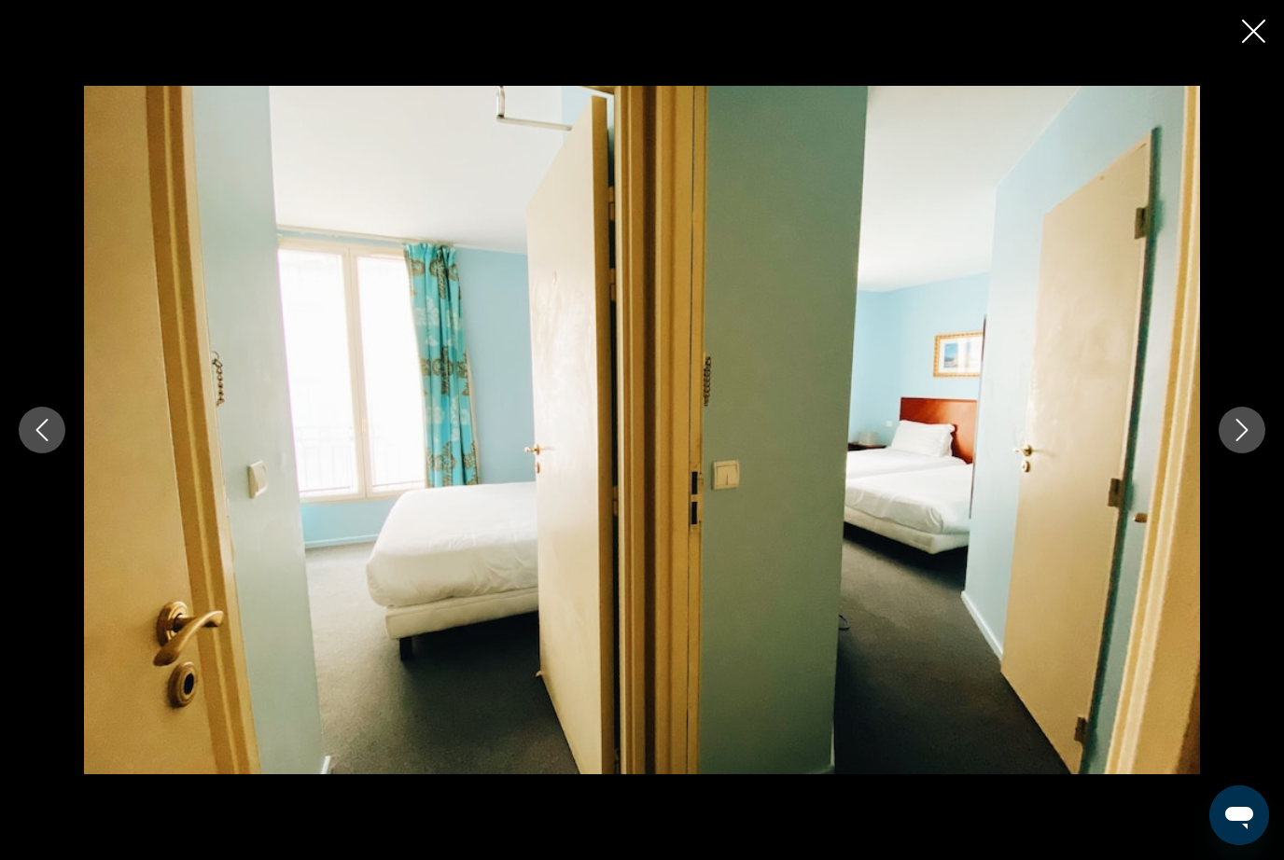
click at [1249, 441] on icon "Next image" at bounding box center [1242, 430] width 22 height 22
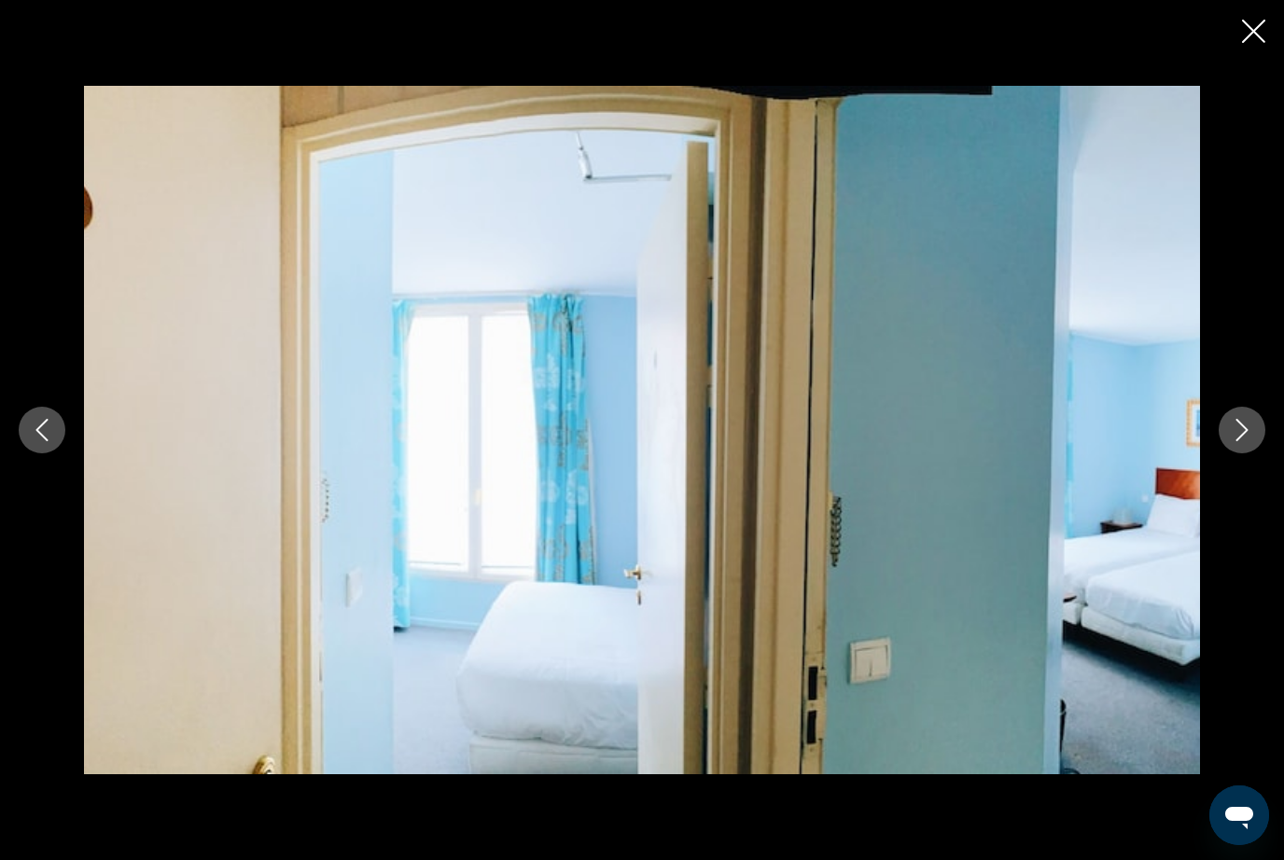
click at [1239, 441] on icon "Next image" at bounding box center [1242, 430] width 22 height 22
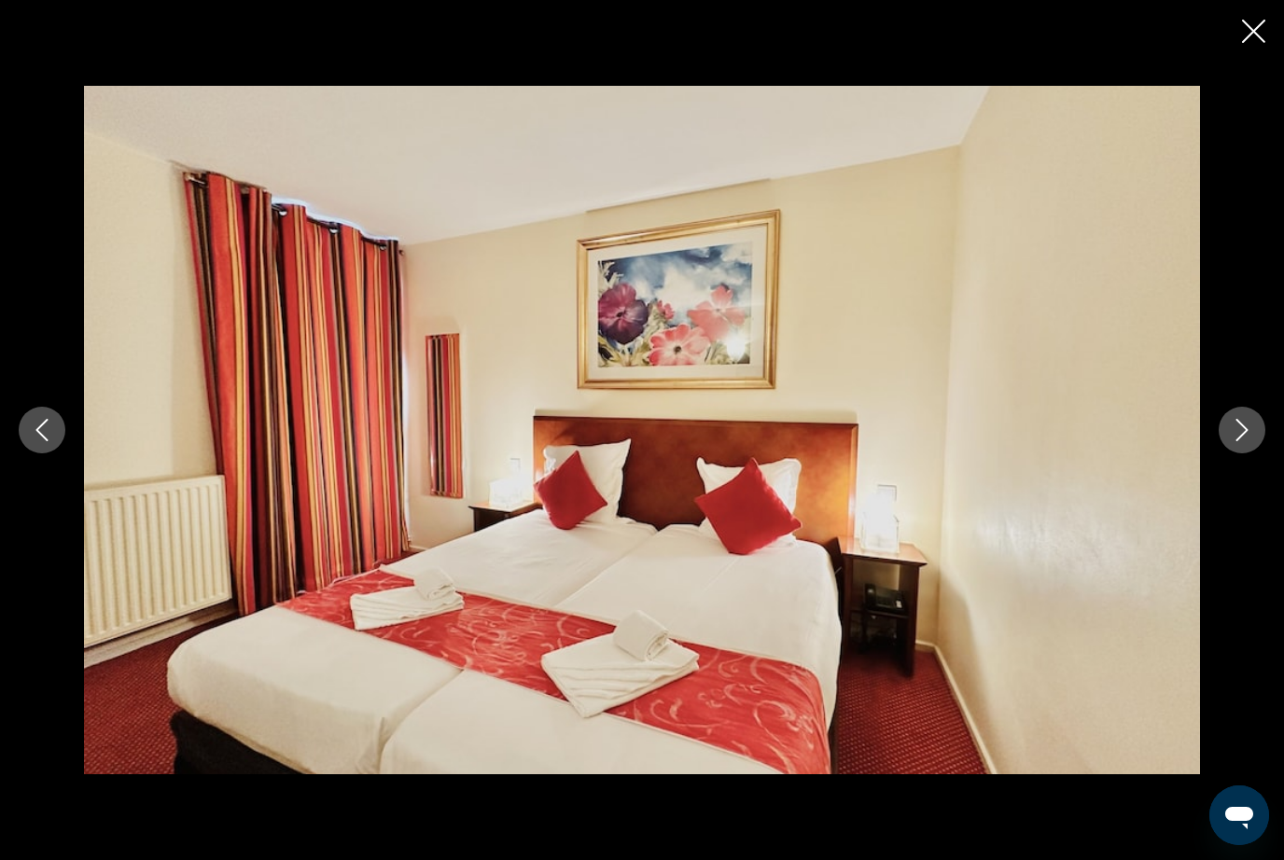
click at [1244, 441] on icon "Next image" at bounding box center [1242, 430] width 12 height 22
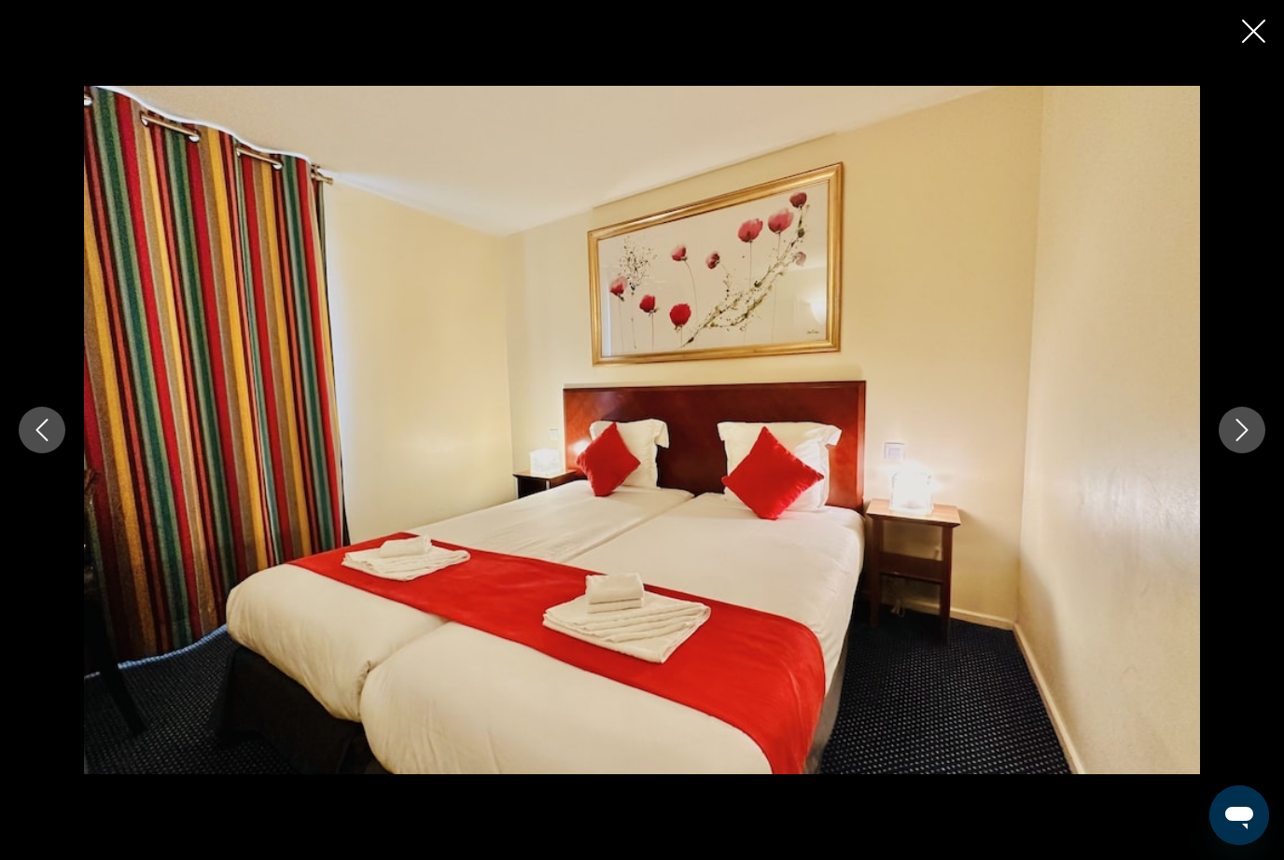
click at [1243, 441] on icon "Next image" at bounding box center [1242, 430] width 22 height 22
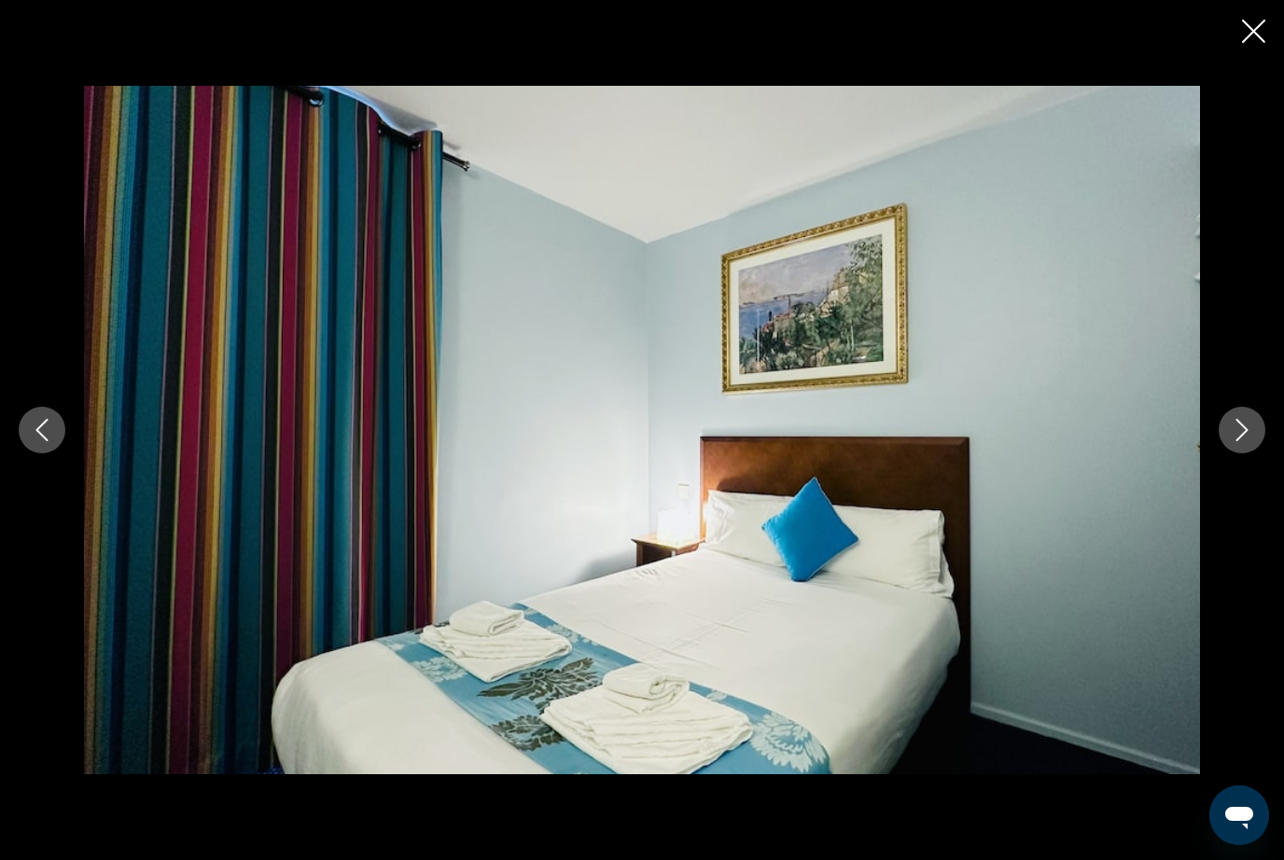
click at [1242, 441] on icon "Next image" at bounding box center [1242, 430] width 22 height 22
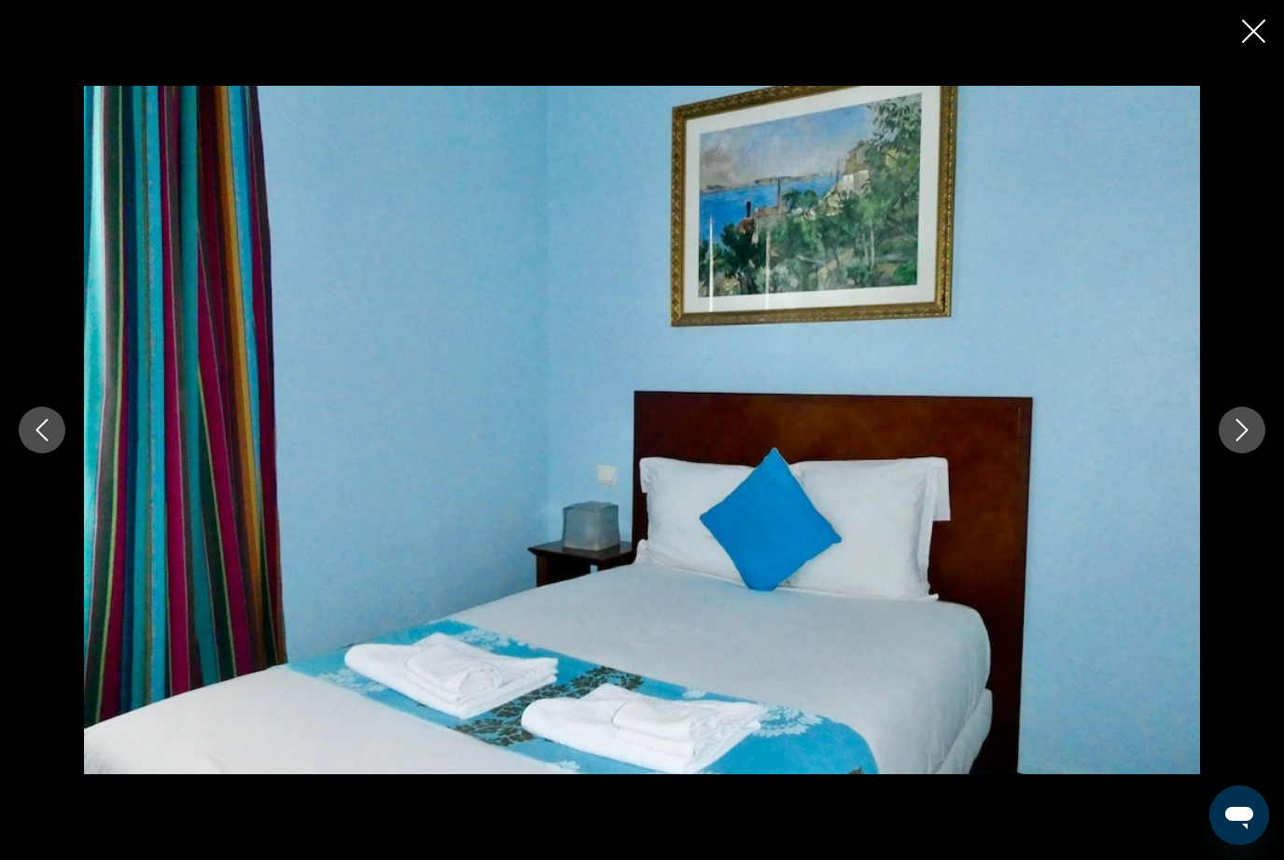
click at [1242, 441] on icon "Next image" at bounding box center [1242, 430] width 22 height 22
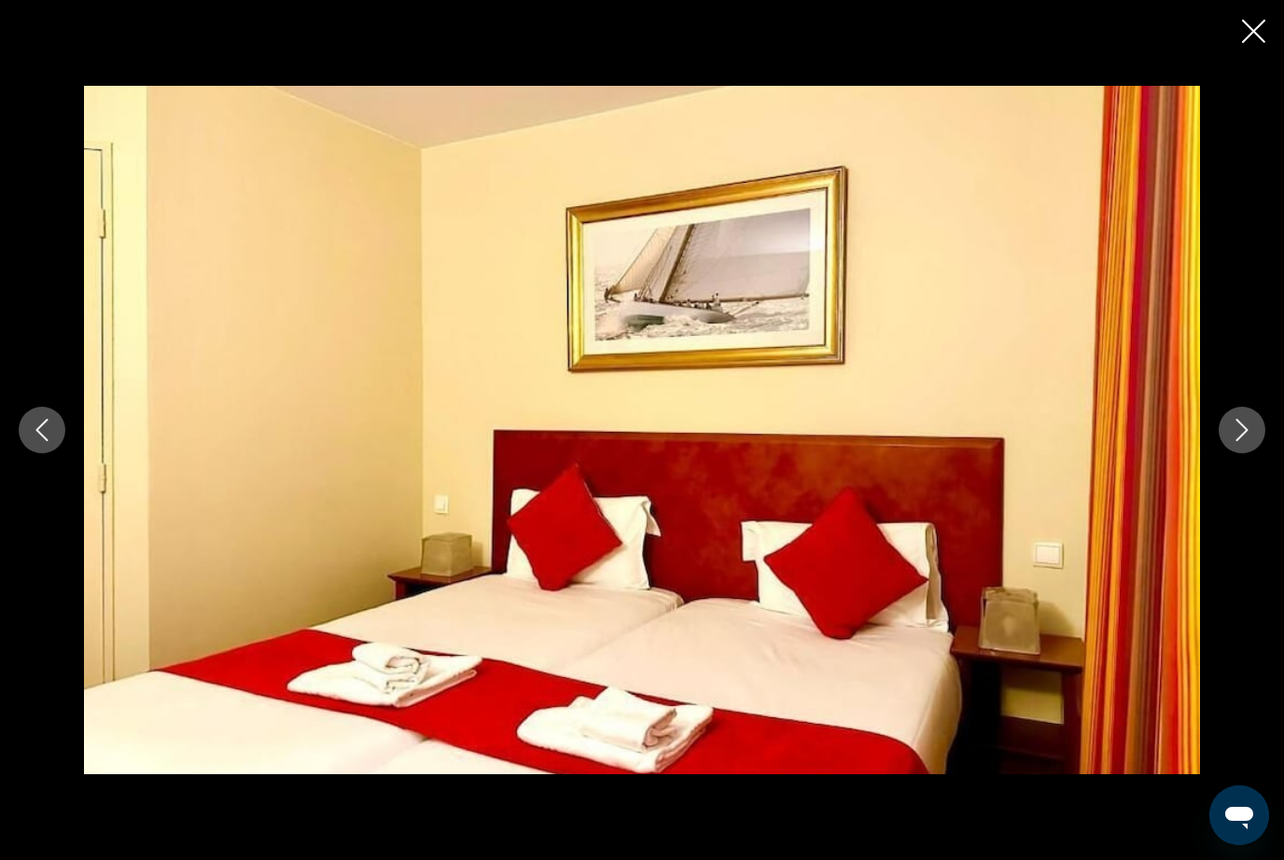
click at [1241, 441] on icon "Next image" at bounding box center [1242, 430] width 22 height 22
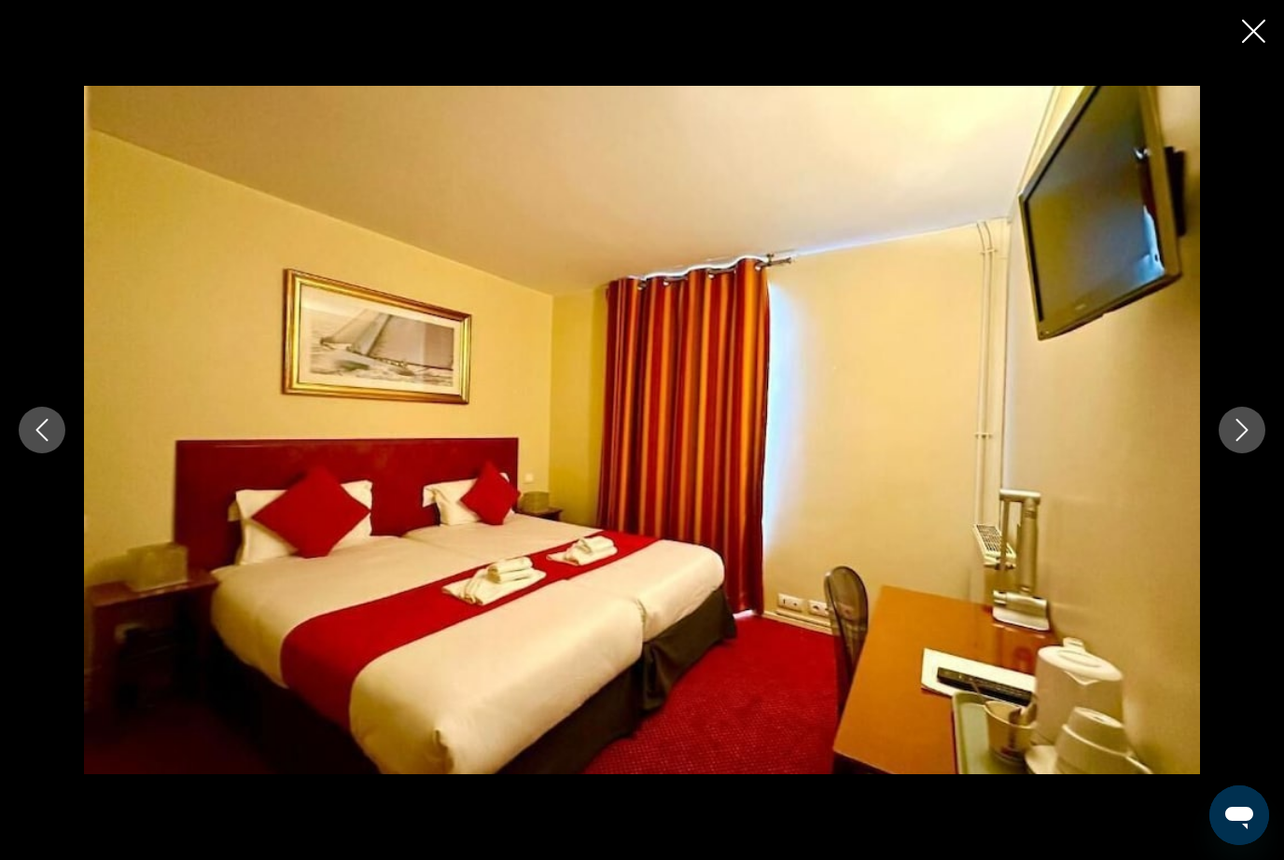
click at [39, 441] on icon "Previous image" at bounding box center [42, 430] width 22 height 22
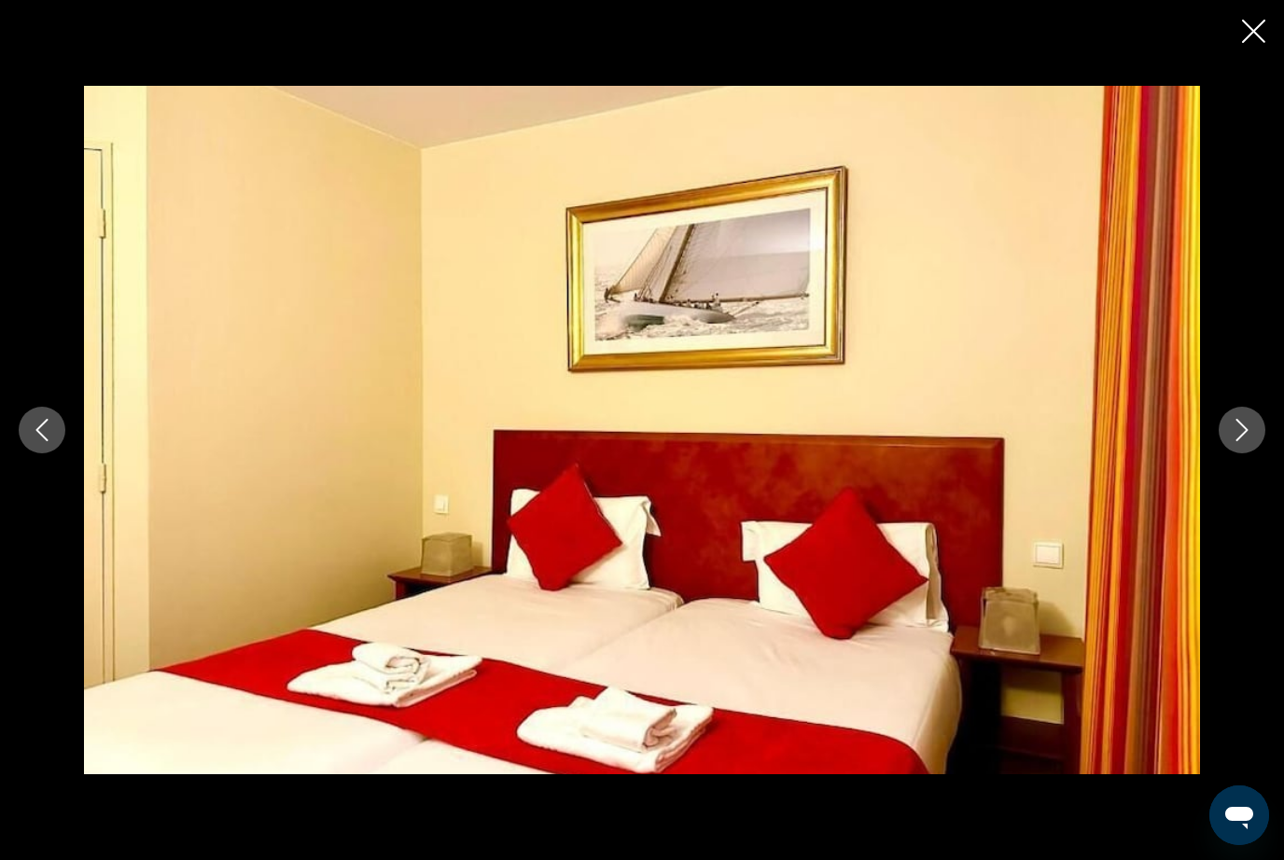
scroll to position [0, 0]
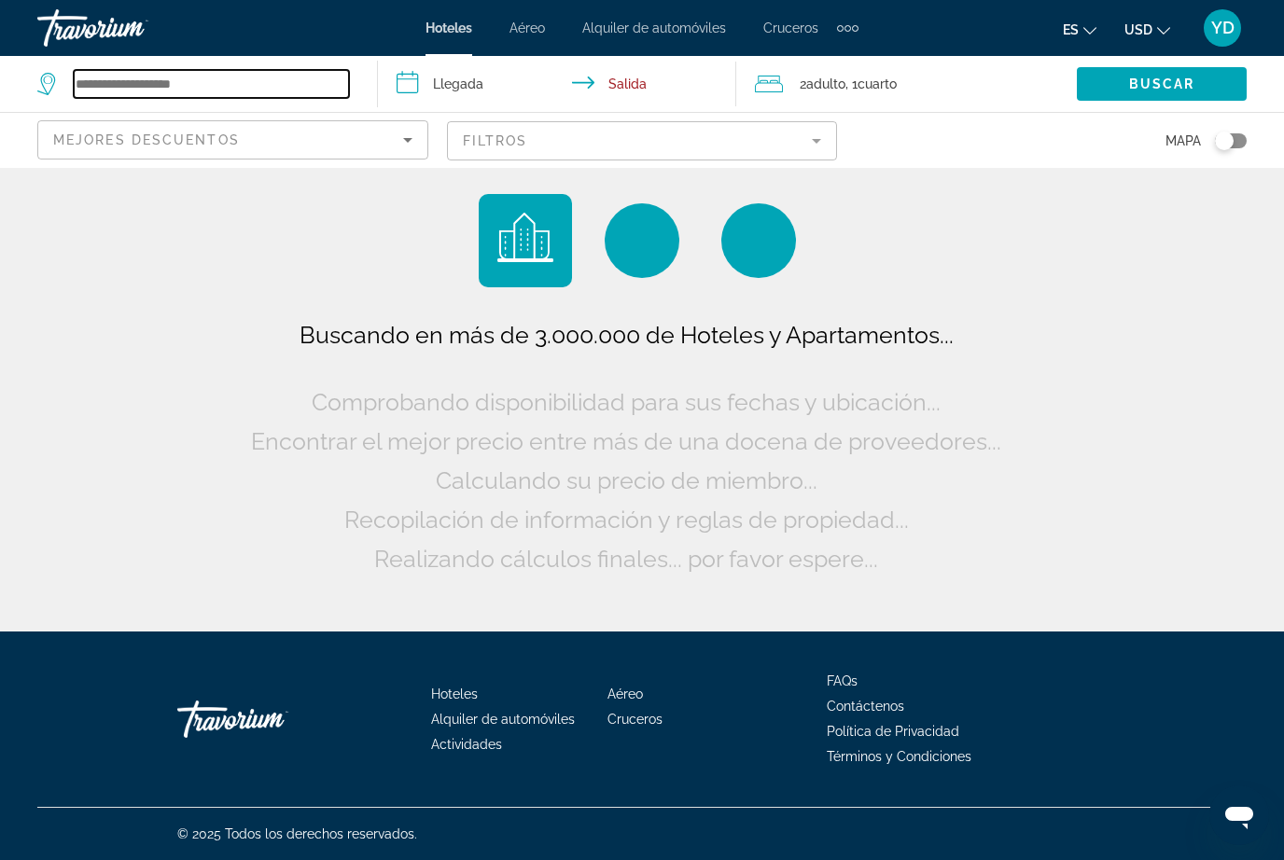
click at [137, 78] on input "Search widget" at bounding box center [211, 84] width 275 height 28
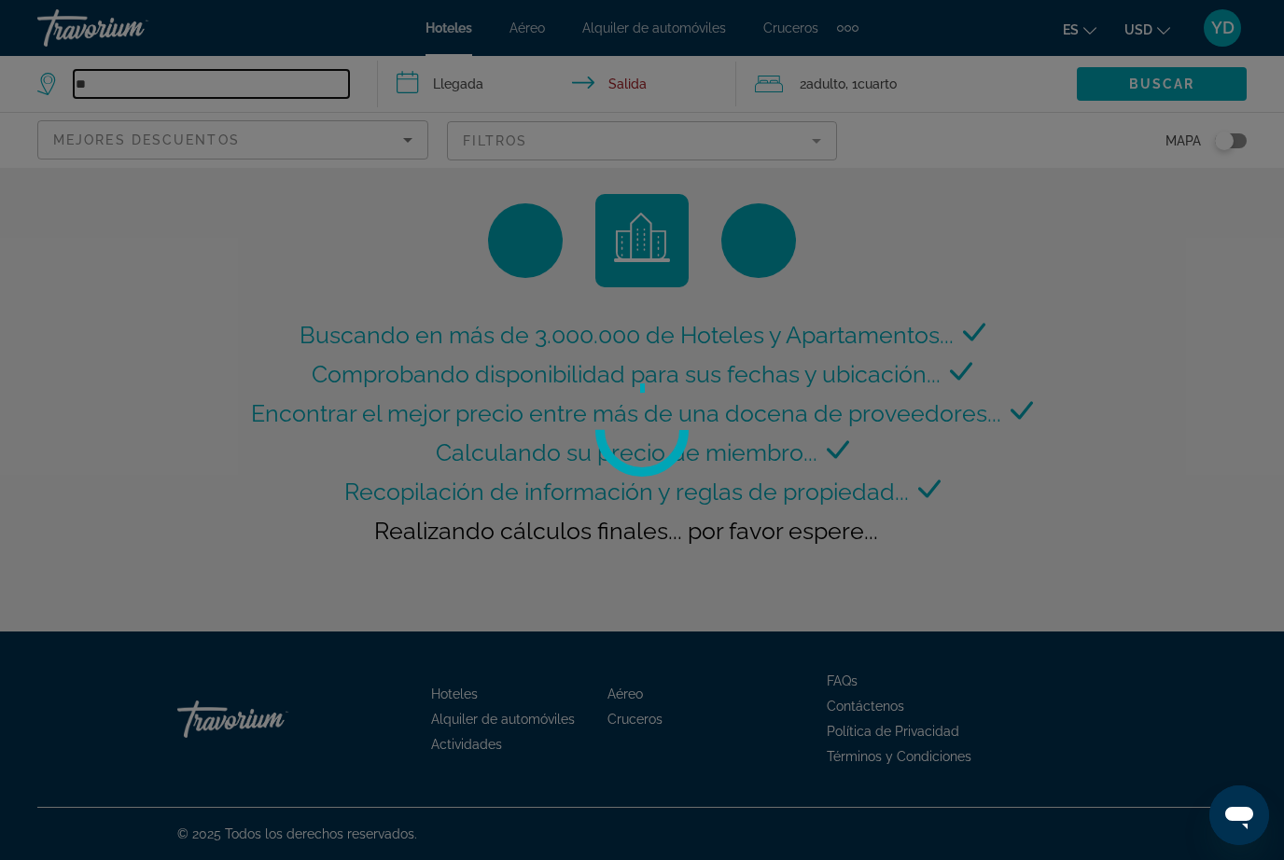
type input "*"
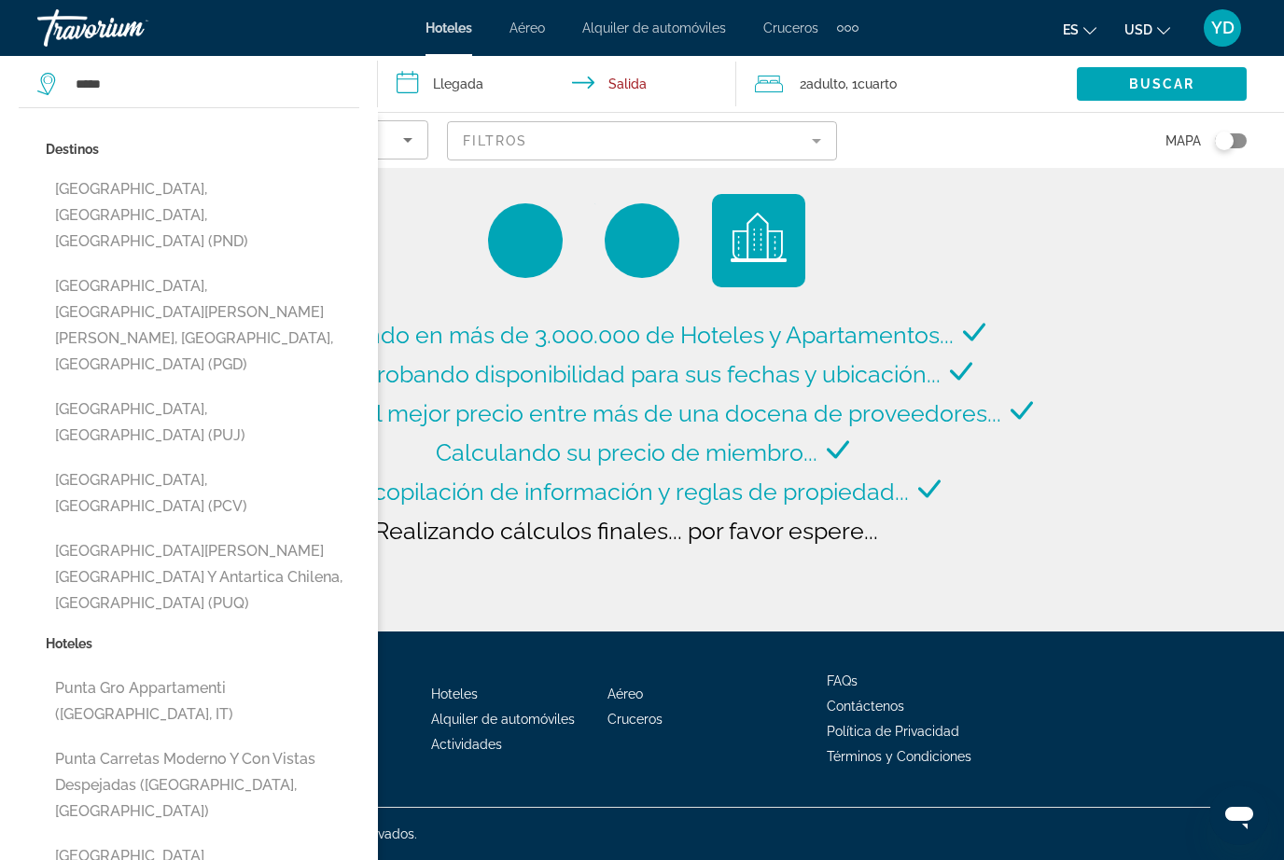
click at [144, 269] on button "[GEOGRAPHIC_DATA], [GEOGRAPHIC_DATA][PERSON_NAME][PERSON_NAME], [GEOGRAPHIC_DAT…" at bounding box center [203, 326] width 314 height 114
type input "**********"
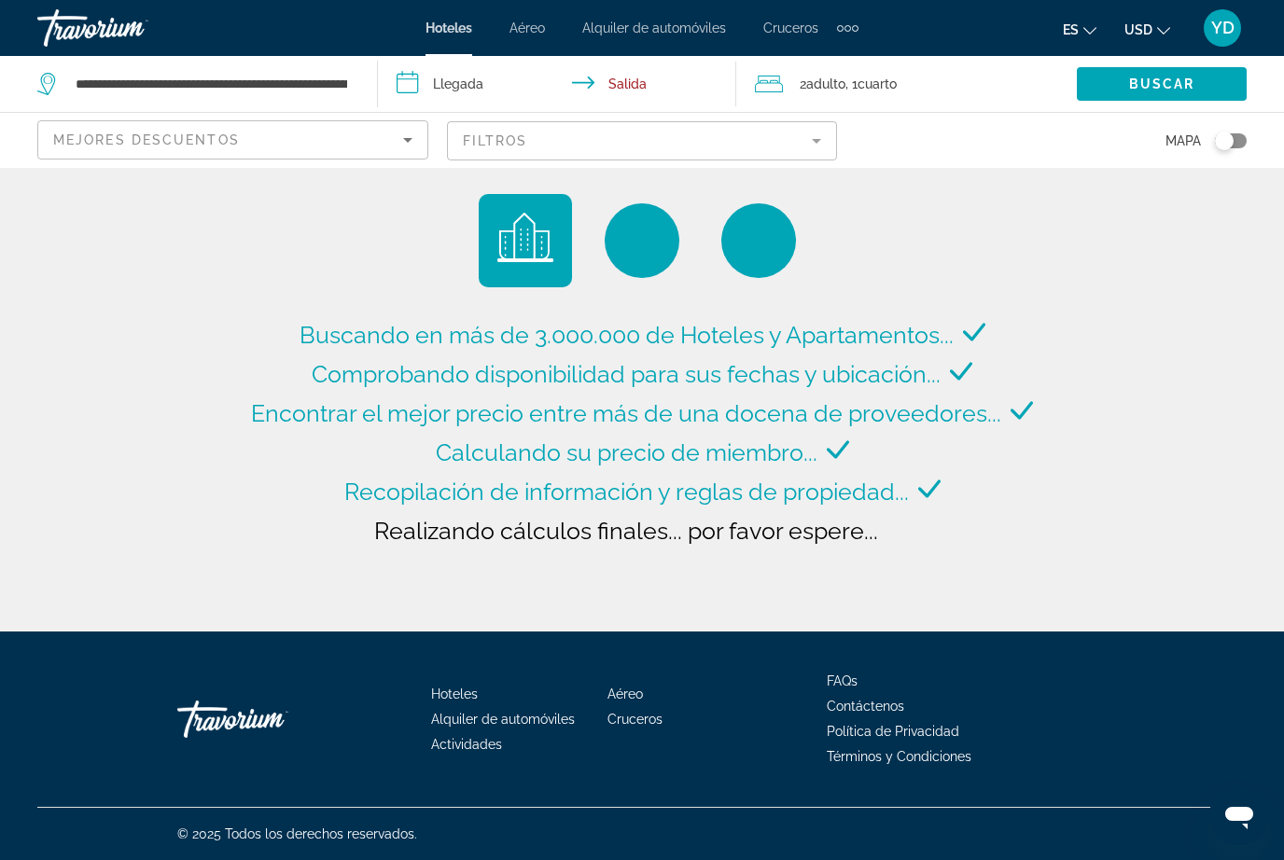
click at [486, 84] on input "**********" at bounding box center [561, 87] width 367 height 62
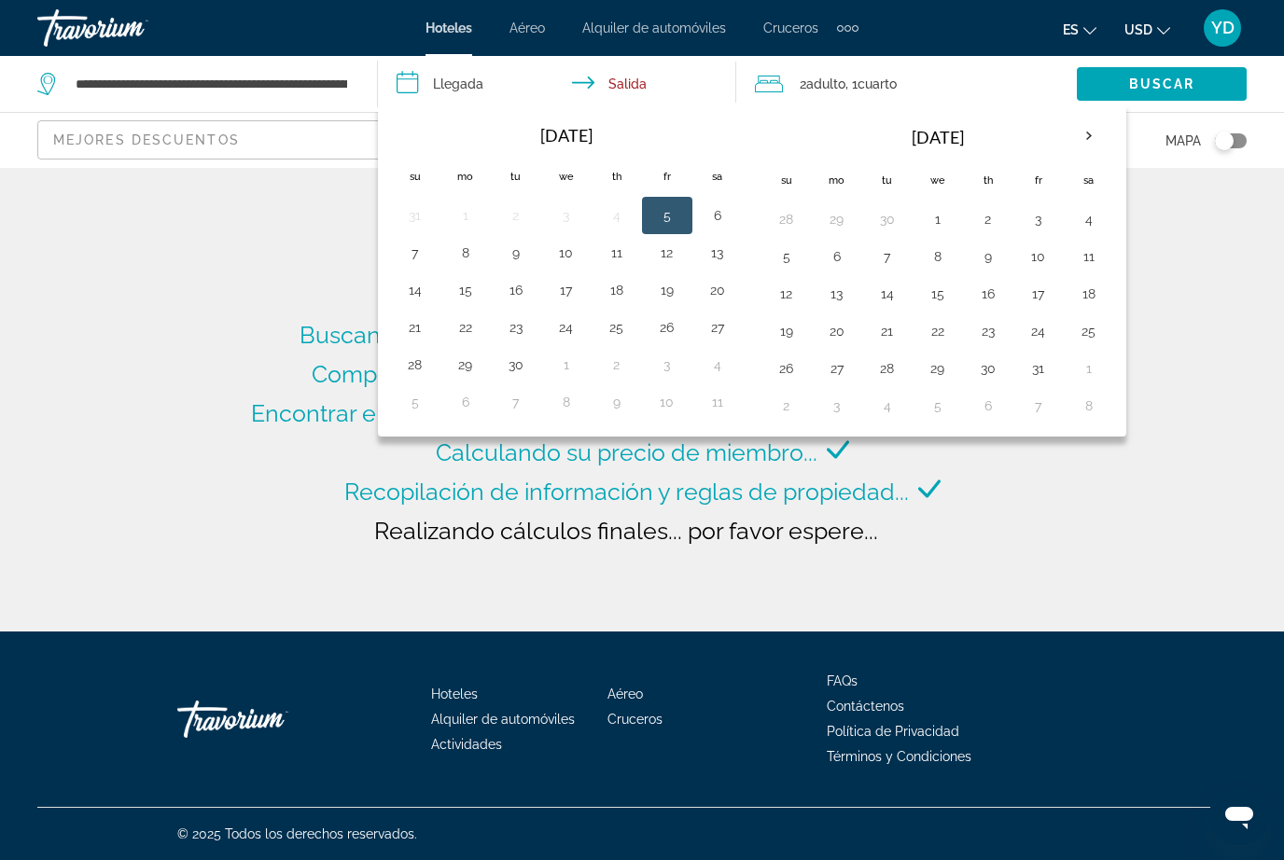
click at [1034, 227] on button "3" at bounding box center [1039, 219] width 30 height 26
click at [776, 262] on button "5" at bounding box center [787, 257] width 30 height 26
type input "**********"
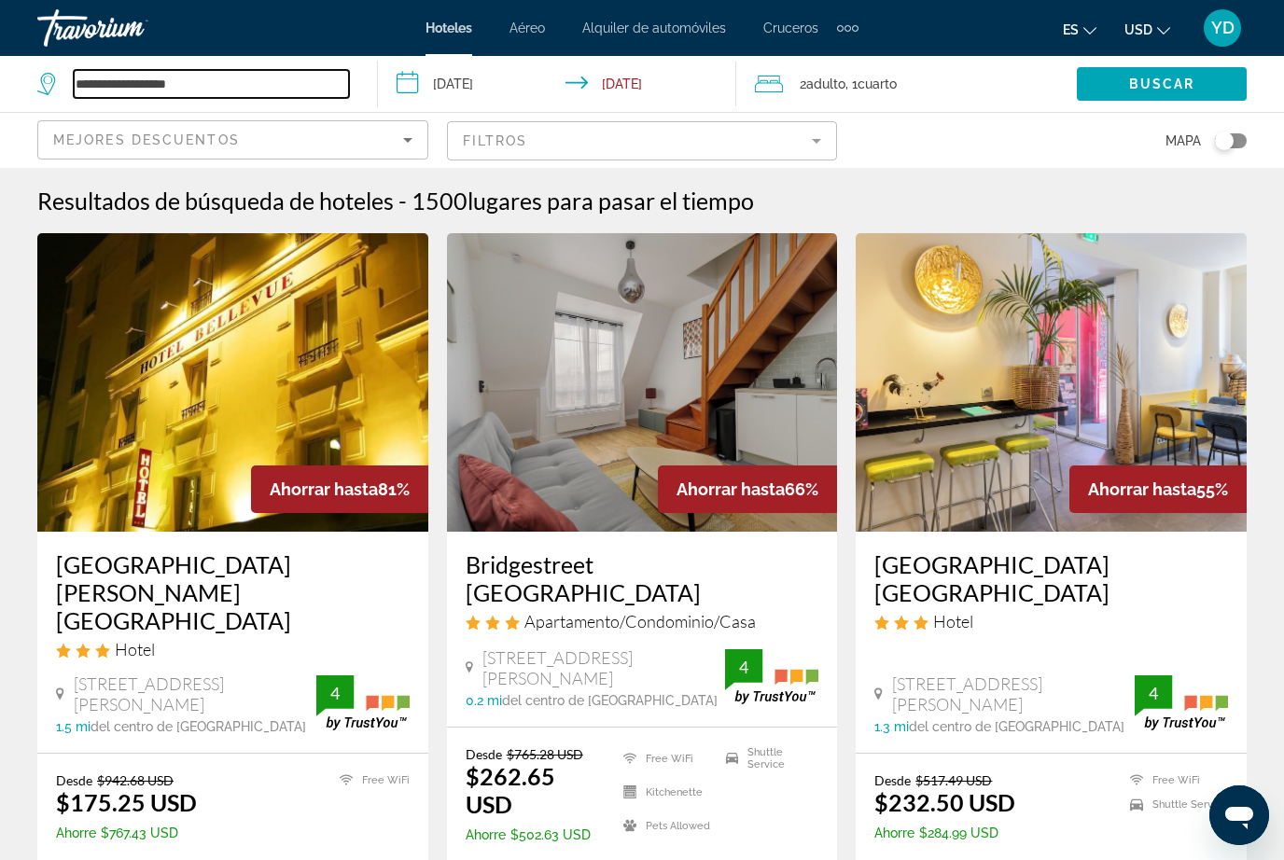
click at [248, 94] on input "**********" at bounding box center [211, 84] width 275 height 28
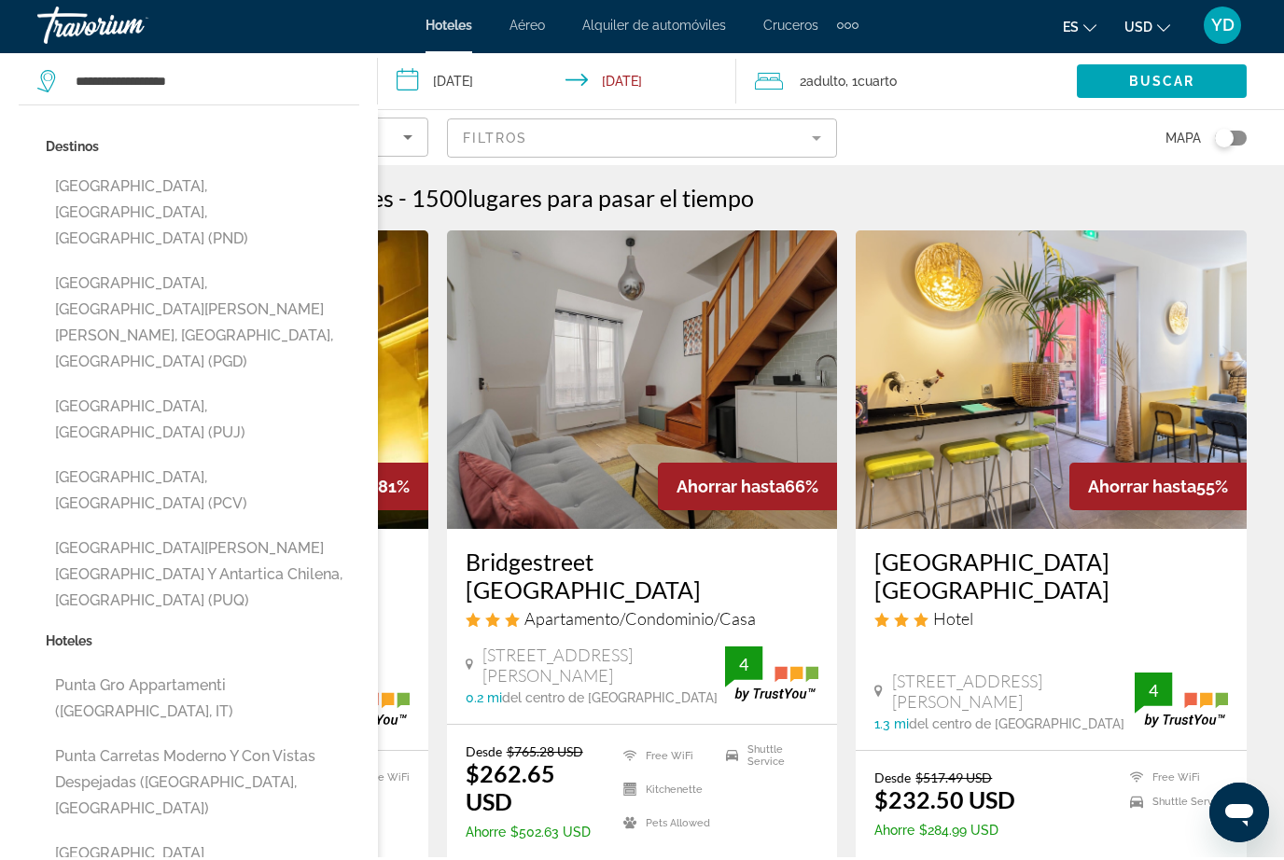
click at [466, 94] on input "**********" at bounding box center [561, 87] width 367 height 62
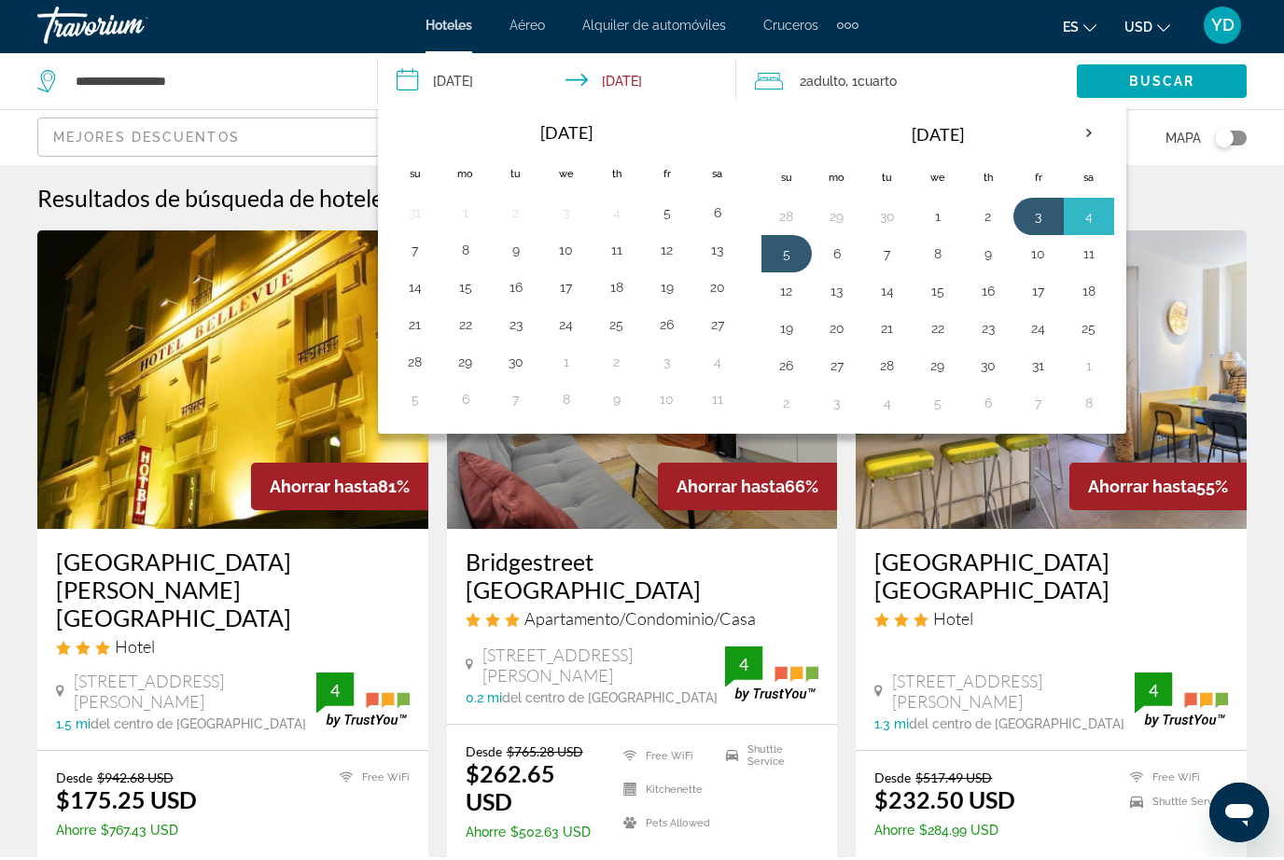
scroll to position [3, 0]
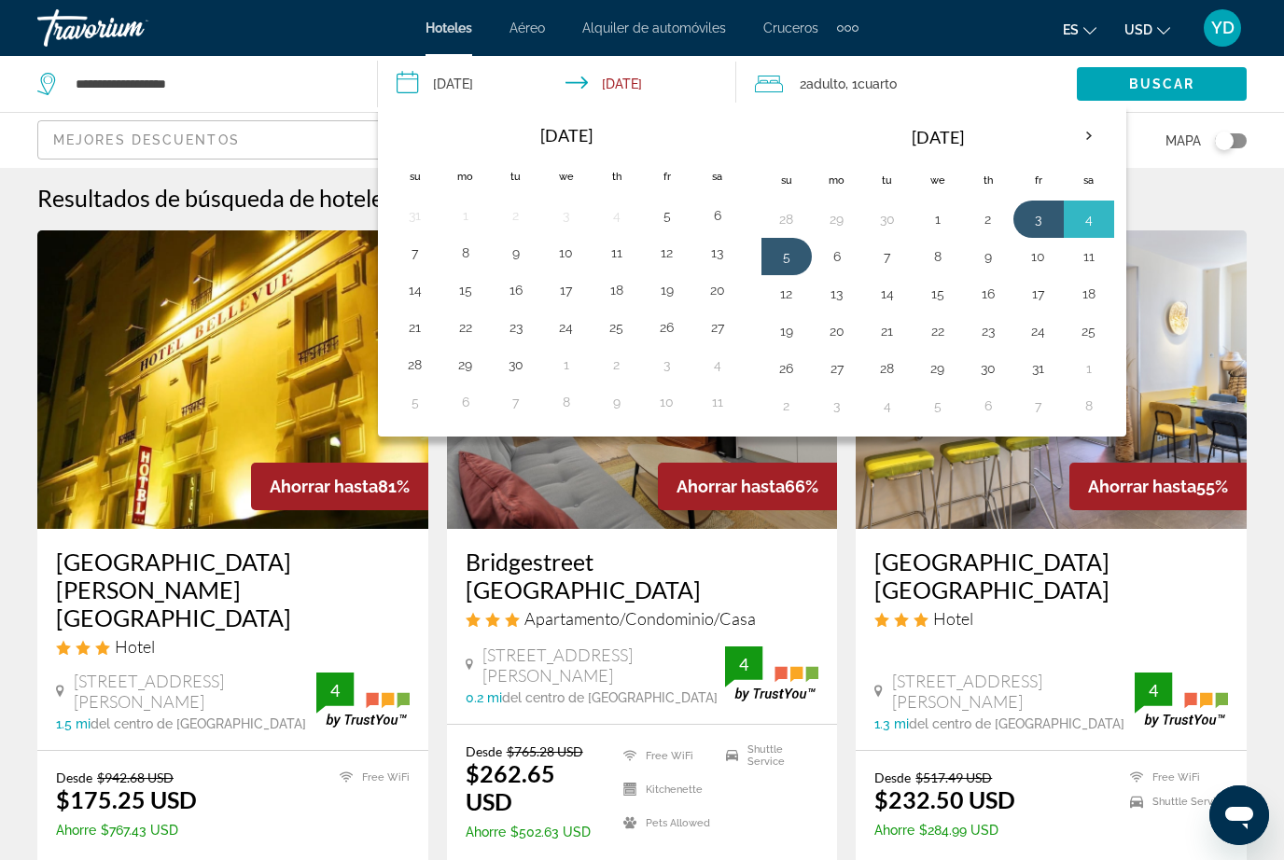
click at [1042, 223] on button "3" at bounding box center [1039, 219] width 30 height 26
click at [794, 263] on button "5" at bounding box center [787, 257] width 30 height 26
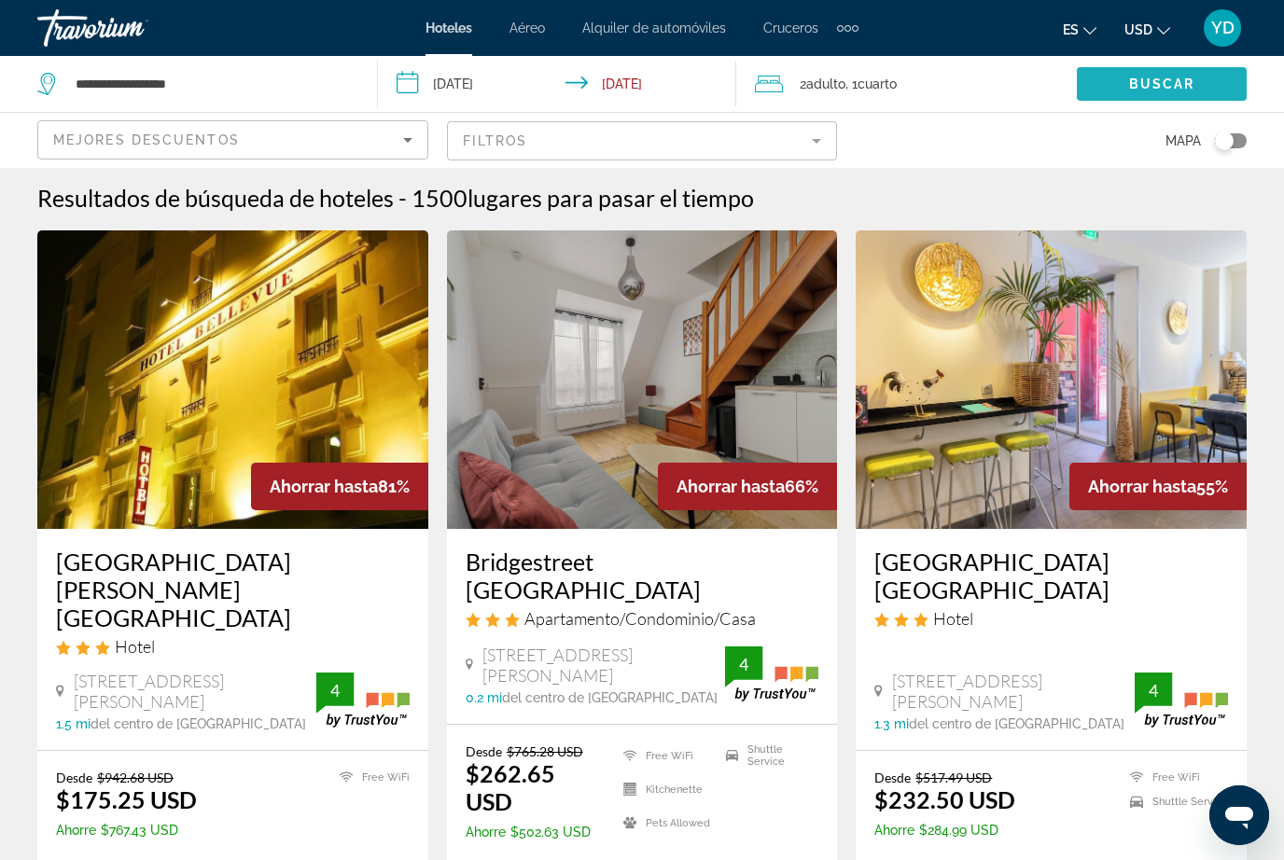
click at [1148, 91] on span "Buscar" at bounding box center [1162, 84] width 66 height 15
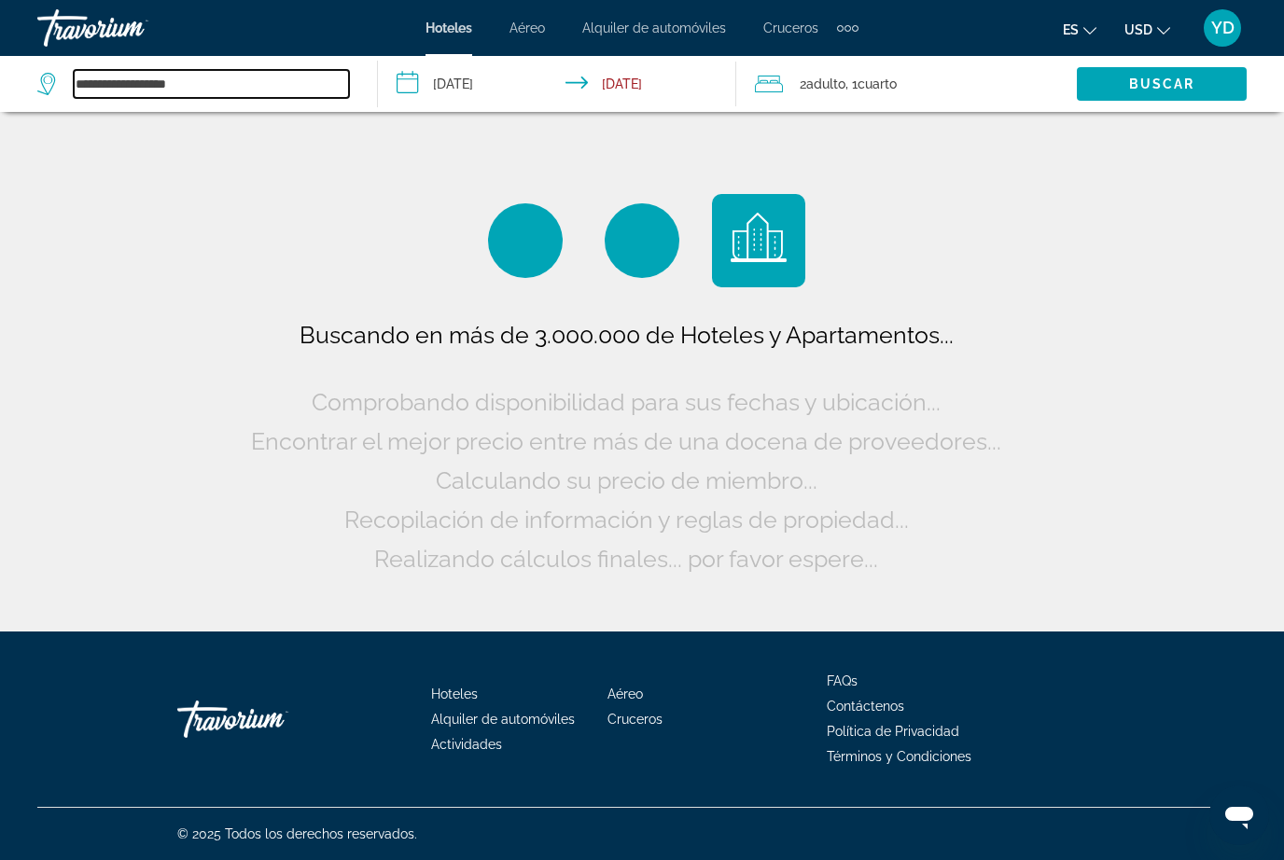
click at [201, 96] on input "**********" at bounding box center [211, 84] width 275 height 28
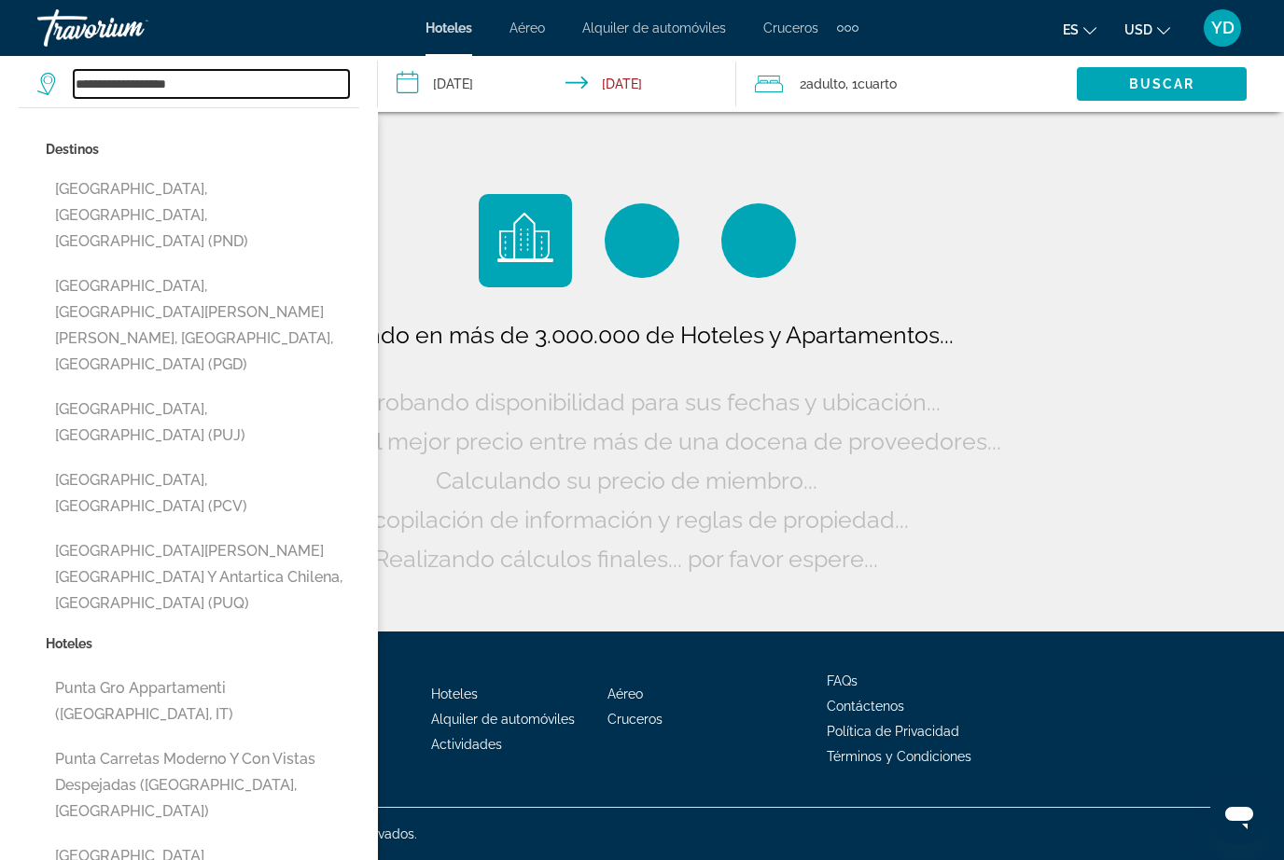
scroll to position [2, 0]
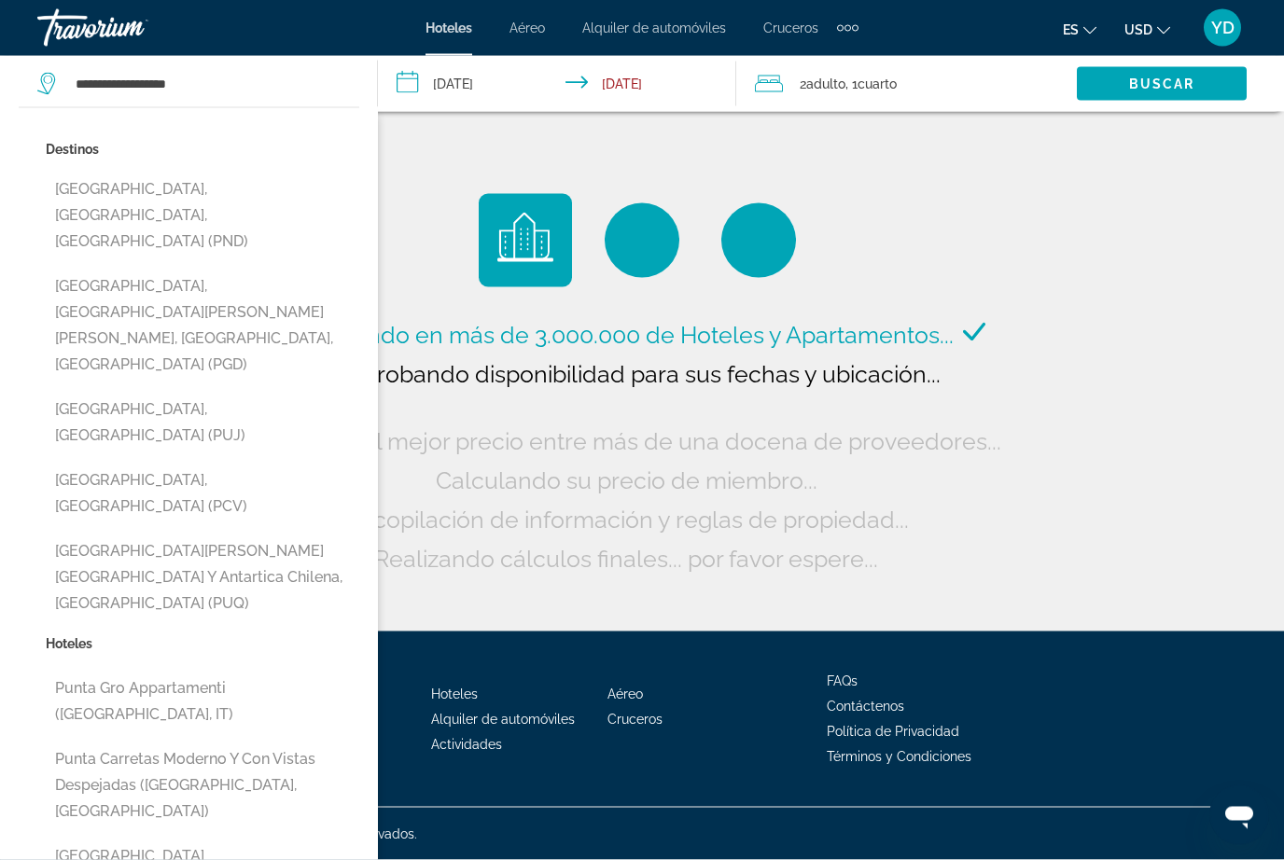
click at [129, 269] on button "[GEOGRAPHIC_DATA], [GEOGRAPHIC_DATA][PERSON_NAME][PERSON_NAME], [GEOGRAPHIC_DAT…" at bounding box center [203, 326] width 314 height 114
type input "**********"
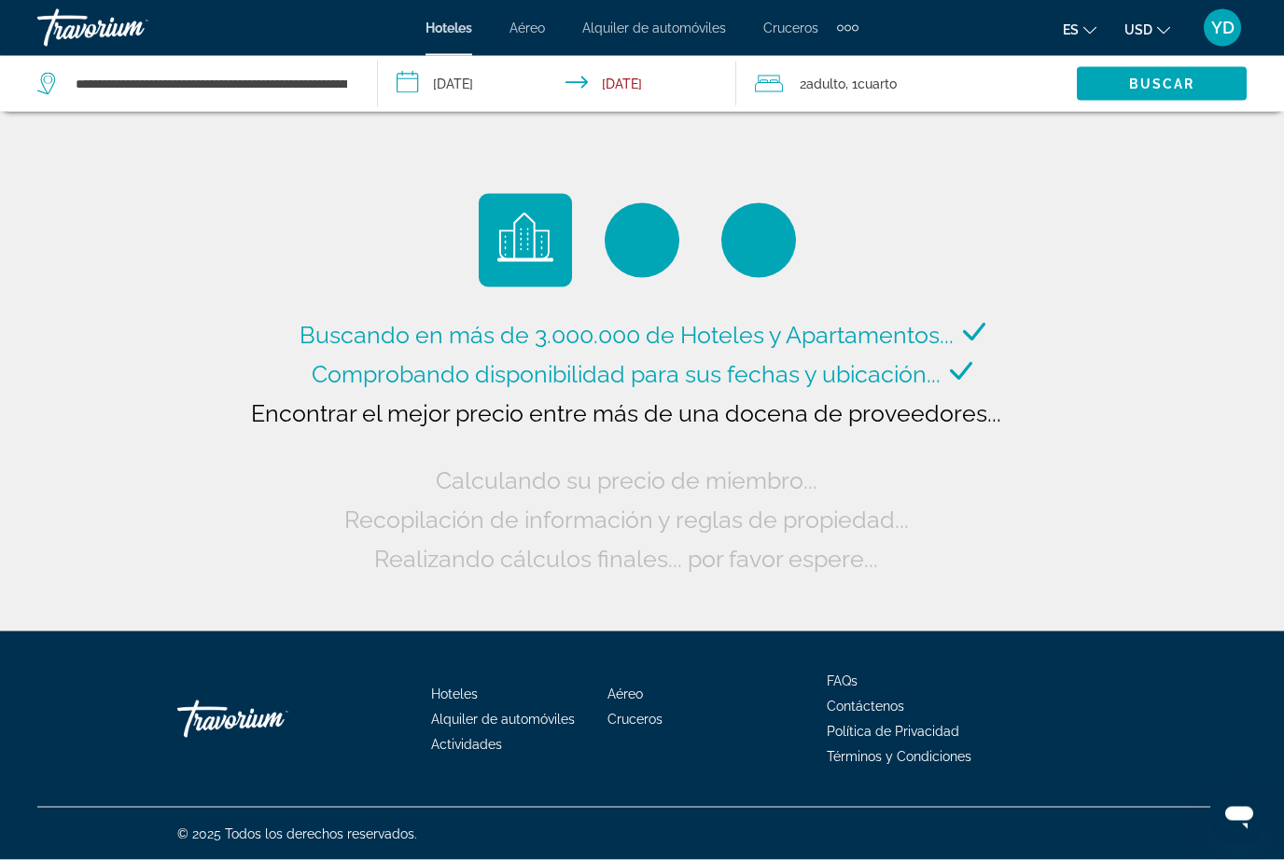
click at [1144, 86] on span "Buscar" at bounding box center [1162, 84] width 66 height 15
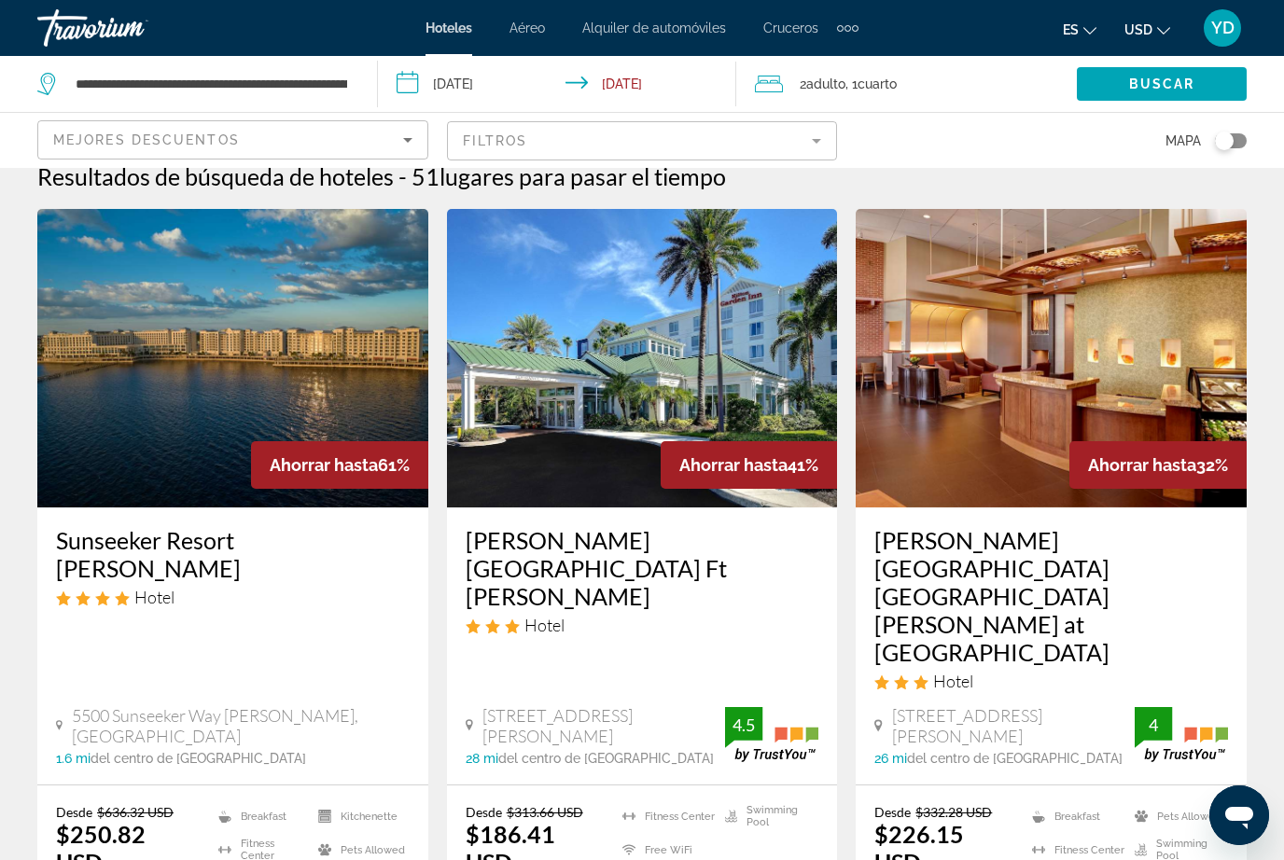
scroll to position [31, 0]
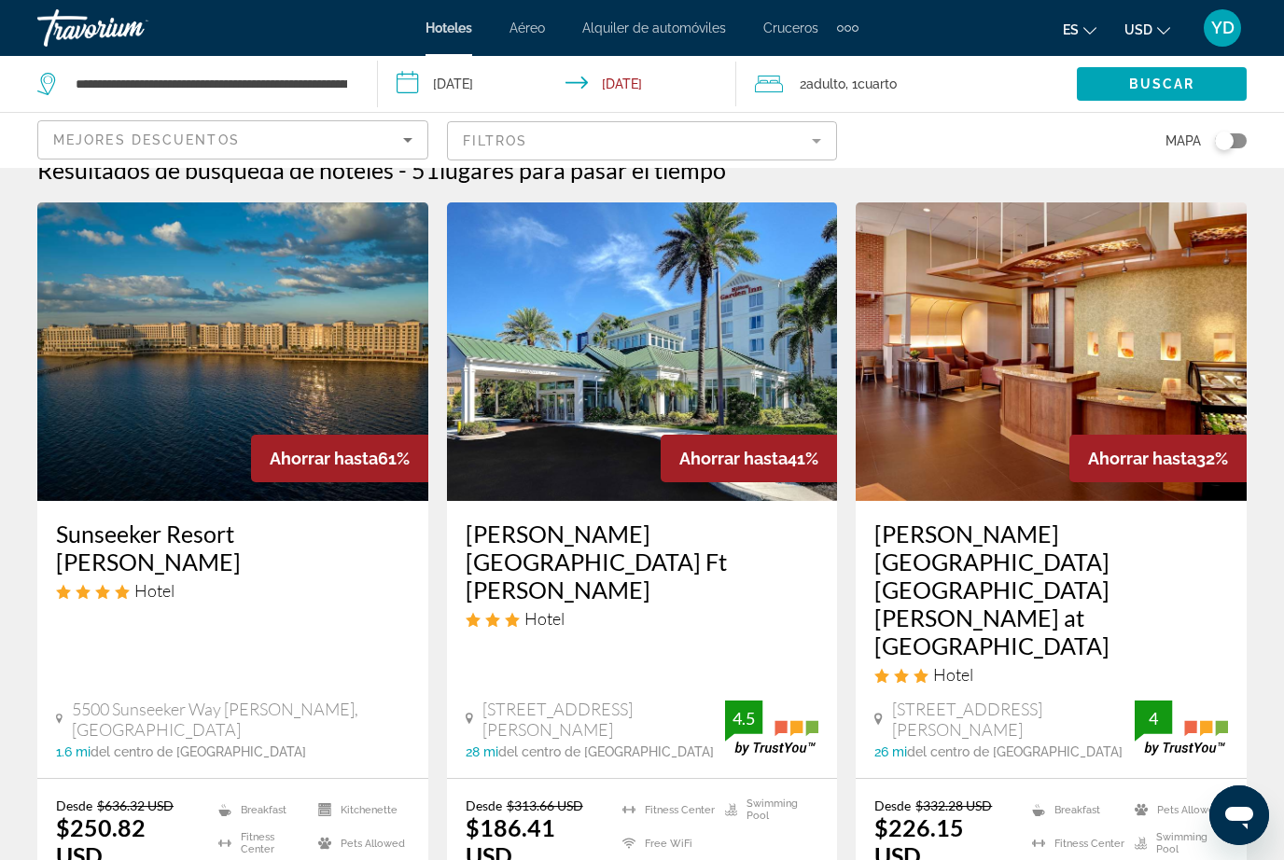
click at [133, 407] on img "Main content" at bounding box center [232, 351] width 391 height 299
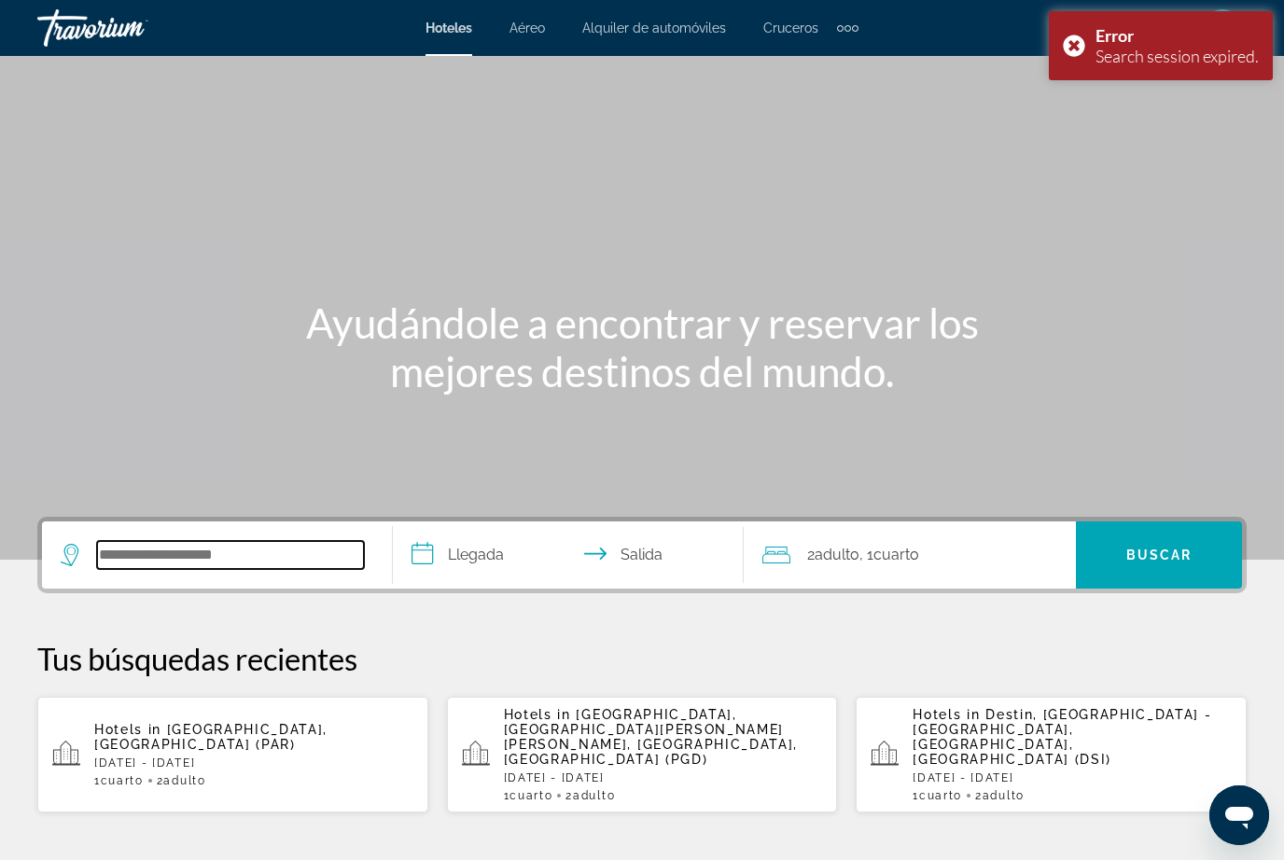
click at [111, 563] on input "Search widget" at bounding box center [230, 555] width 267 height 28
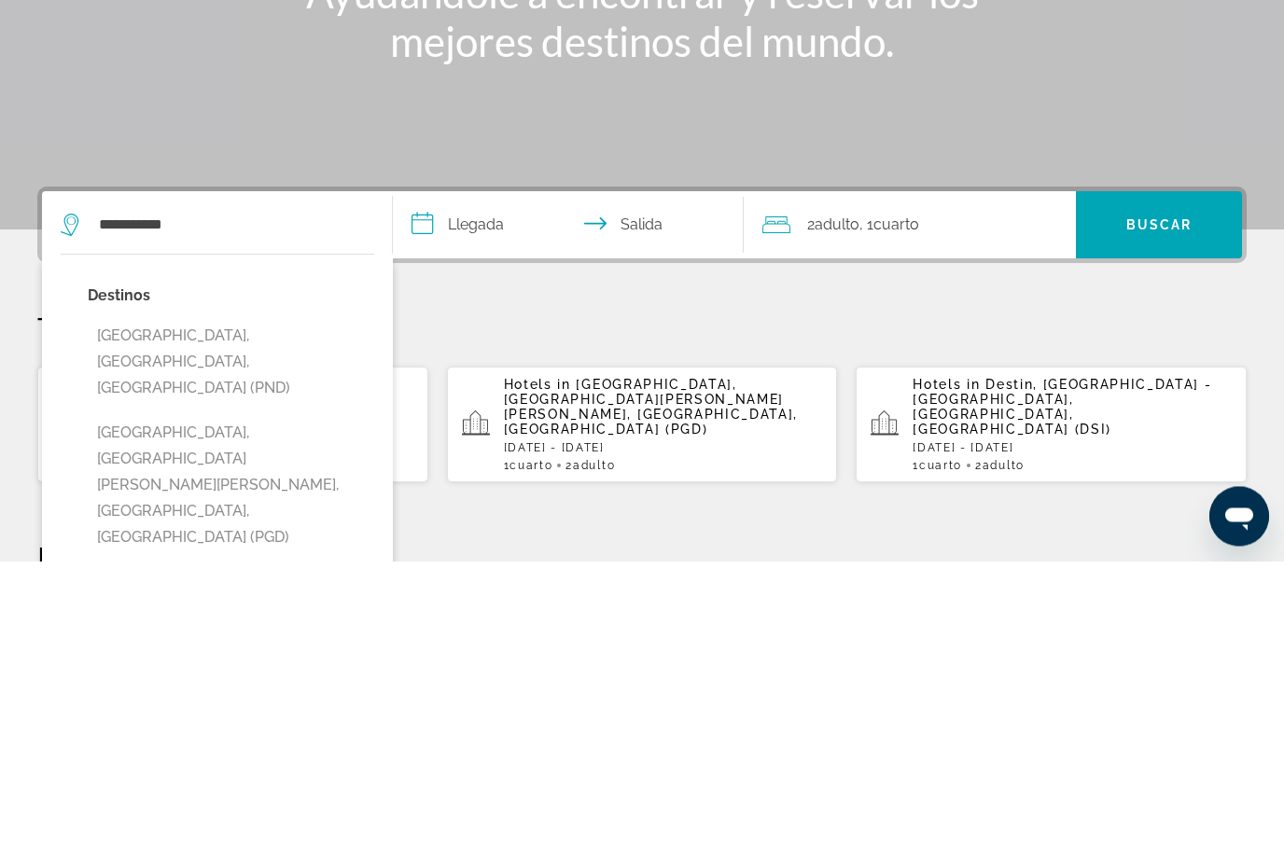
click at [299, 715] on button "[GEOGRAPHIC_DATA], [GEOGRAPHIC_DATA][PERSON_NAME][PERSON_NAME], [GEOGRAPHIC_DAT…" at bounding box center [231, 785] width 286 height 140
type input "**********"
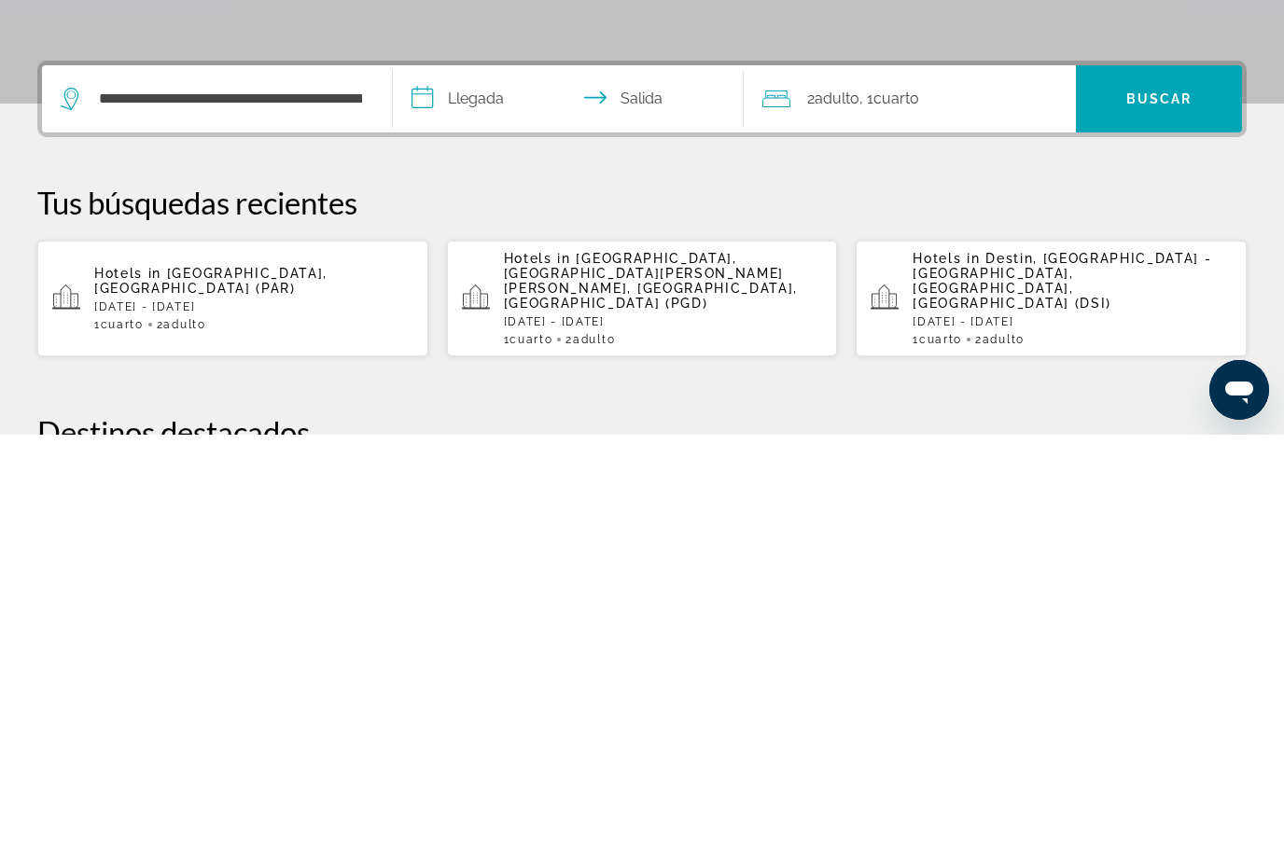
click at [514, 491] on input "**********" at bounding box center [572, 527] width 358 height 73
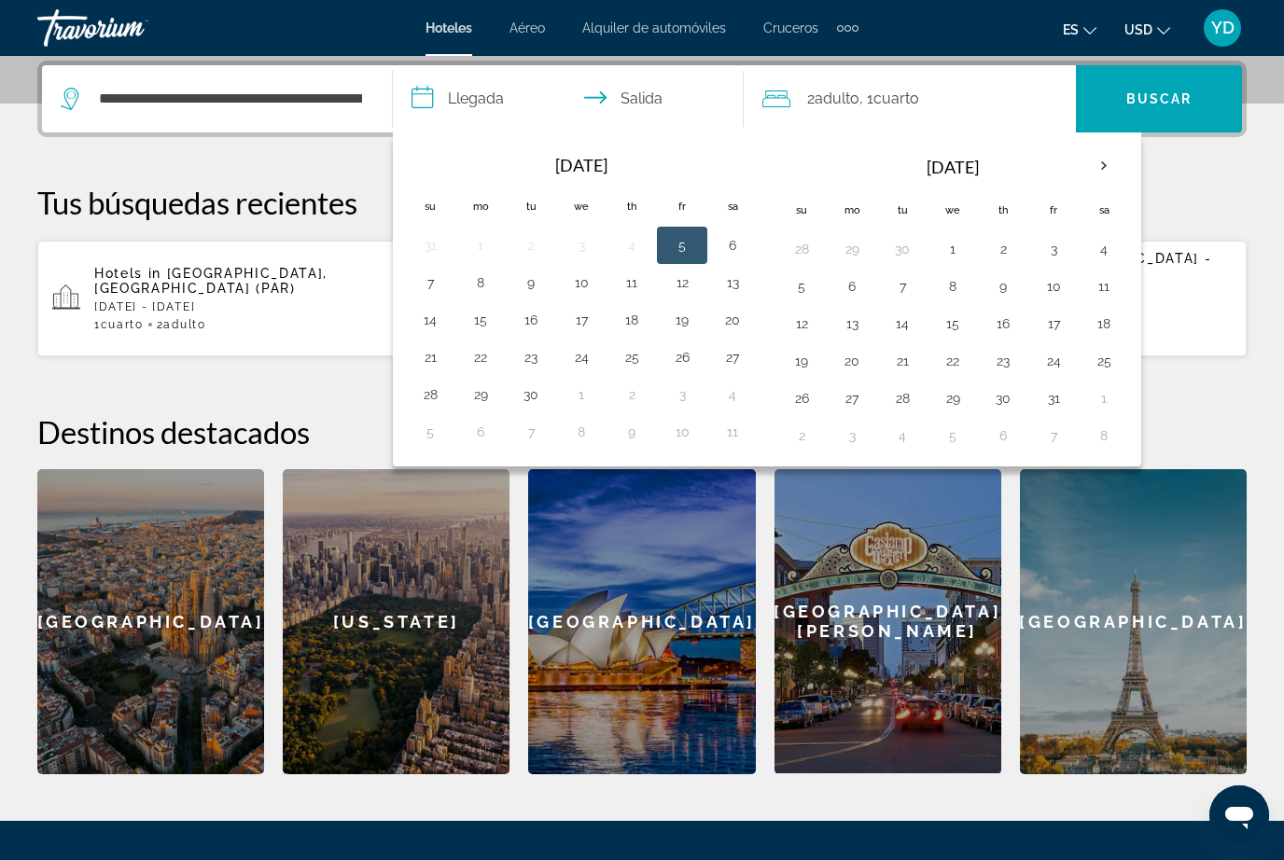
click at [1045, 249] on button "3" at bounding box center [1054, 249] width 30 height 26
click at [798, 284] on button "5" at bounding box center [802, 286] width 30 height 26
type input "**********"
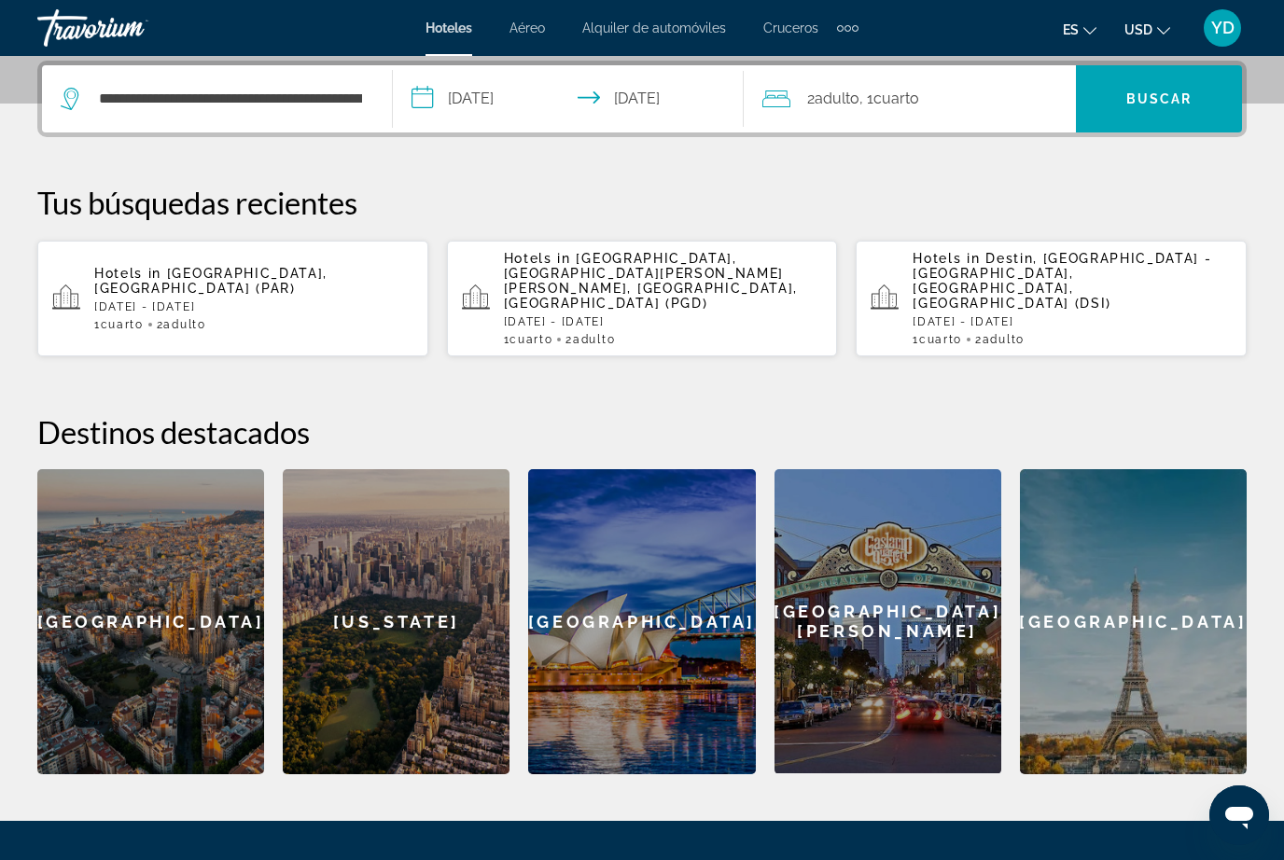
click at [1170, 97] on span "Buscar" at bounding box center [1159, 98] width 66 height 15
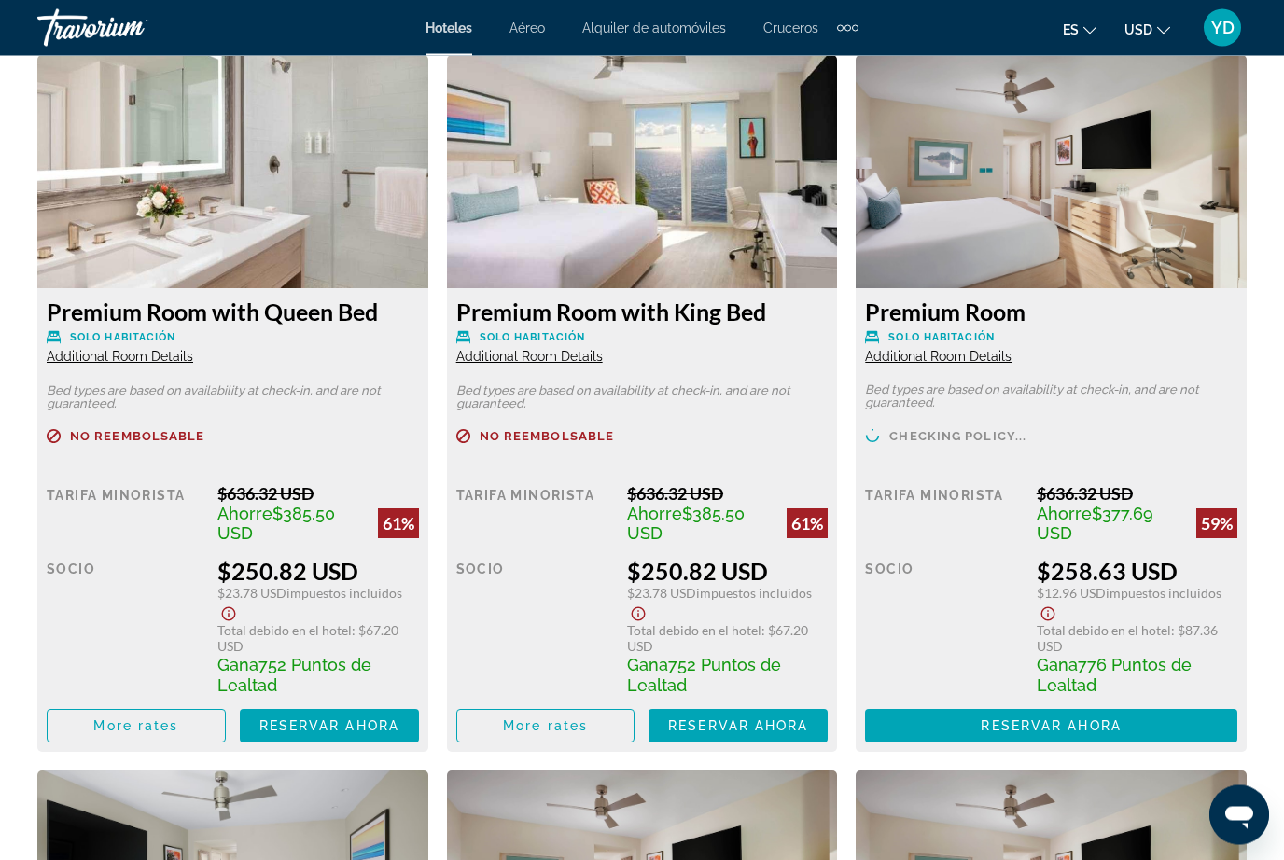
scroll to position [2916, 0]
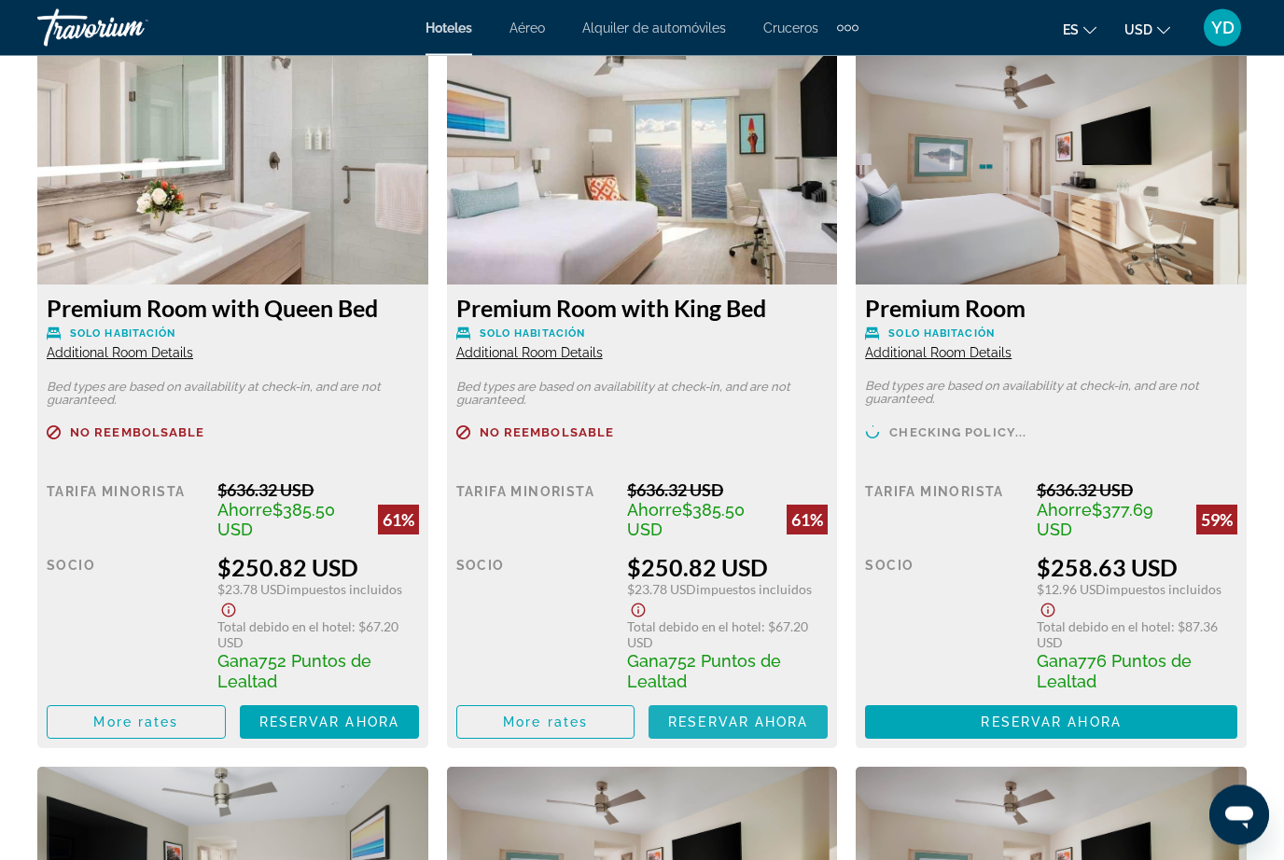
click at [772, 733] on span "Main content" at bounding box center [738, 723] width 179 height 45
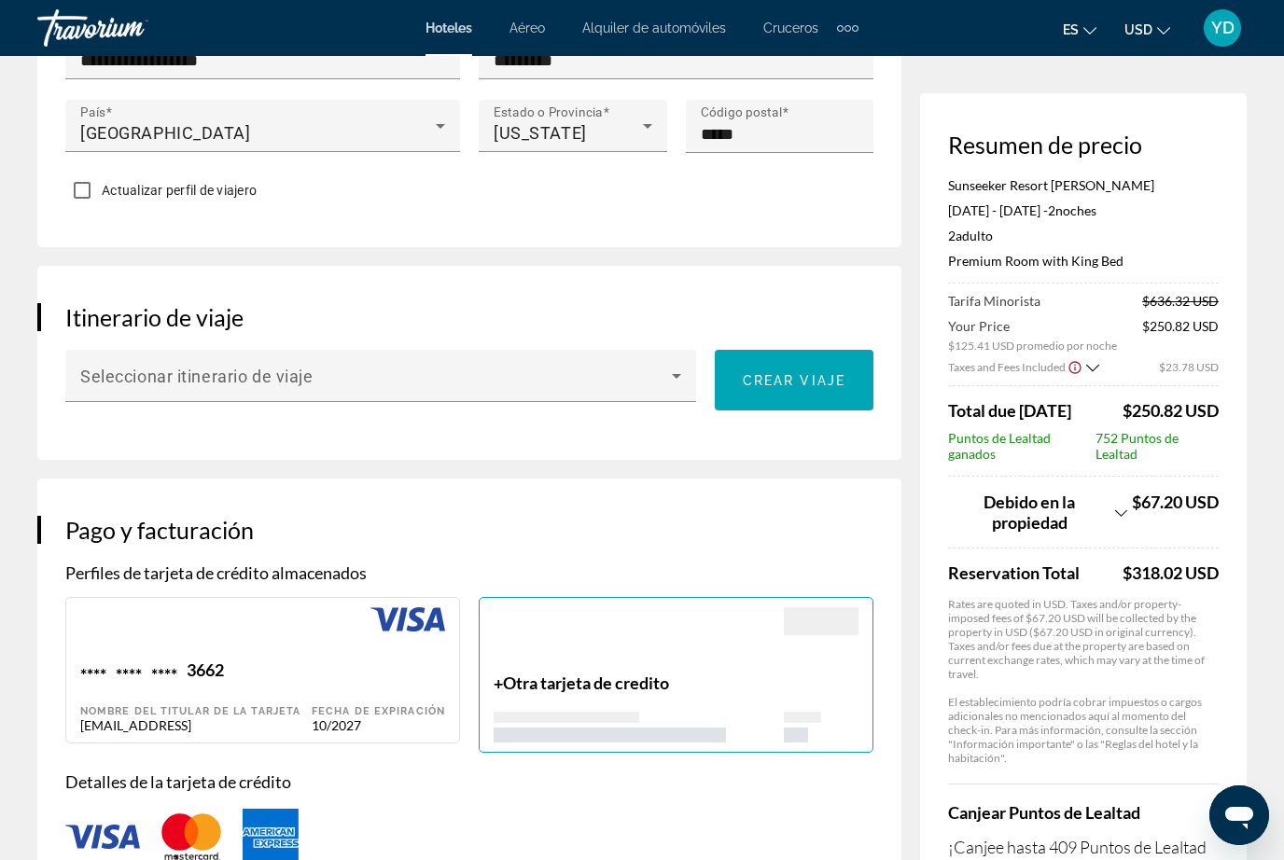
scroll to position [856, 0]
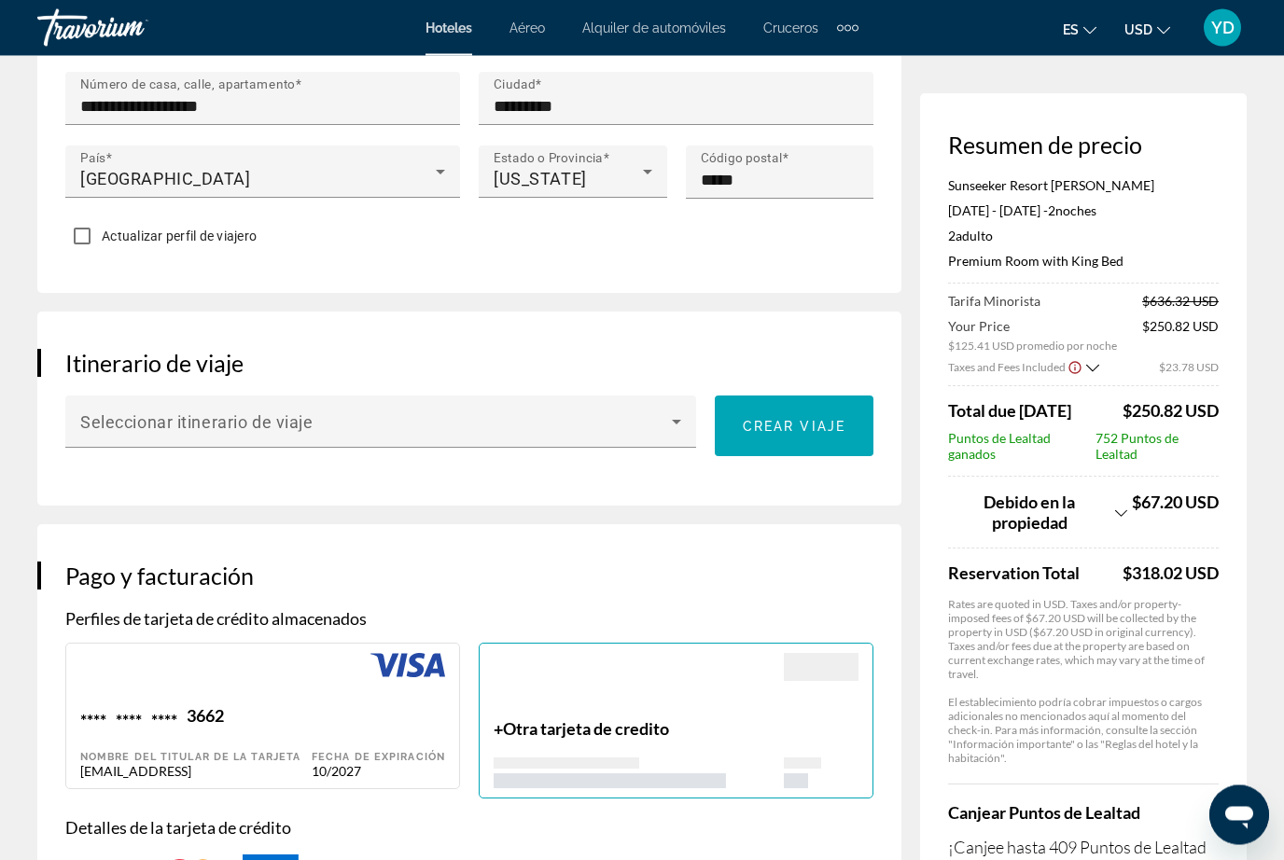
click at [680, 441] on div "Main content" at bounding box center [380, 430] width 601 height 22
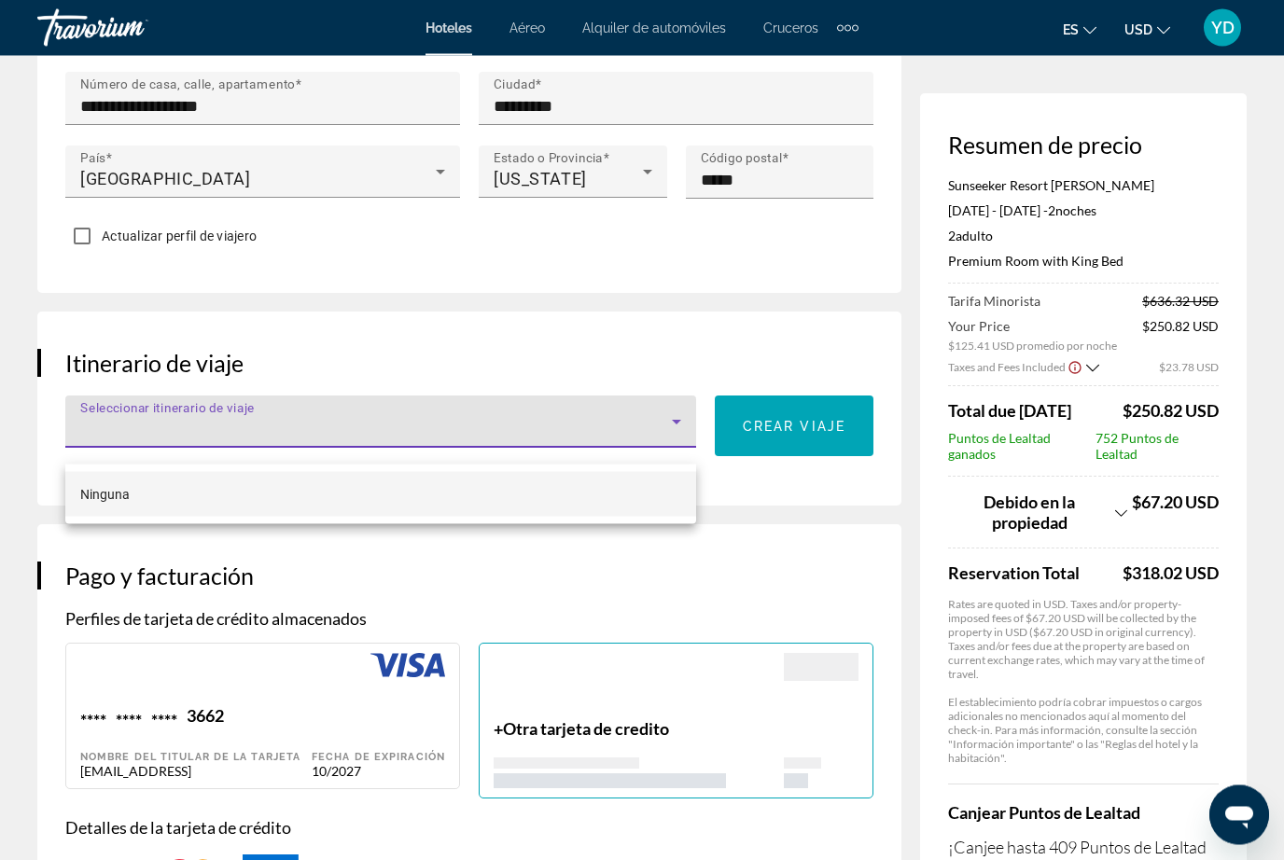
scroll to position [857, 0]
click at [734, 599] on div at bounding box center [642, 430] width 1284 height 860
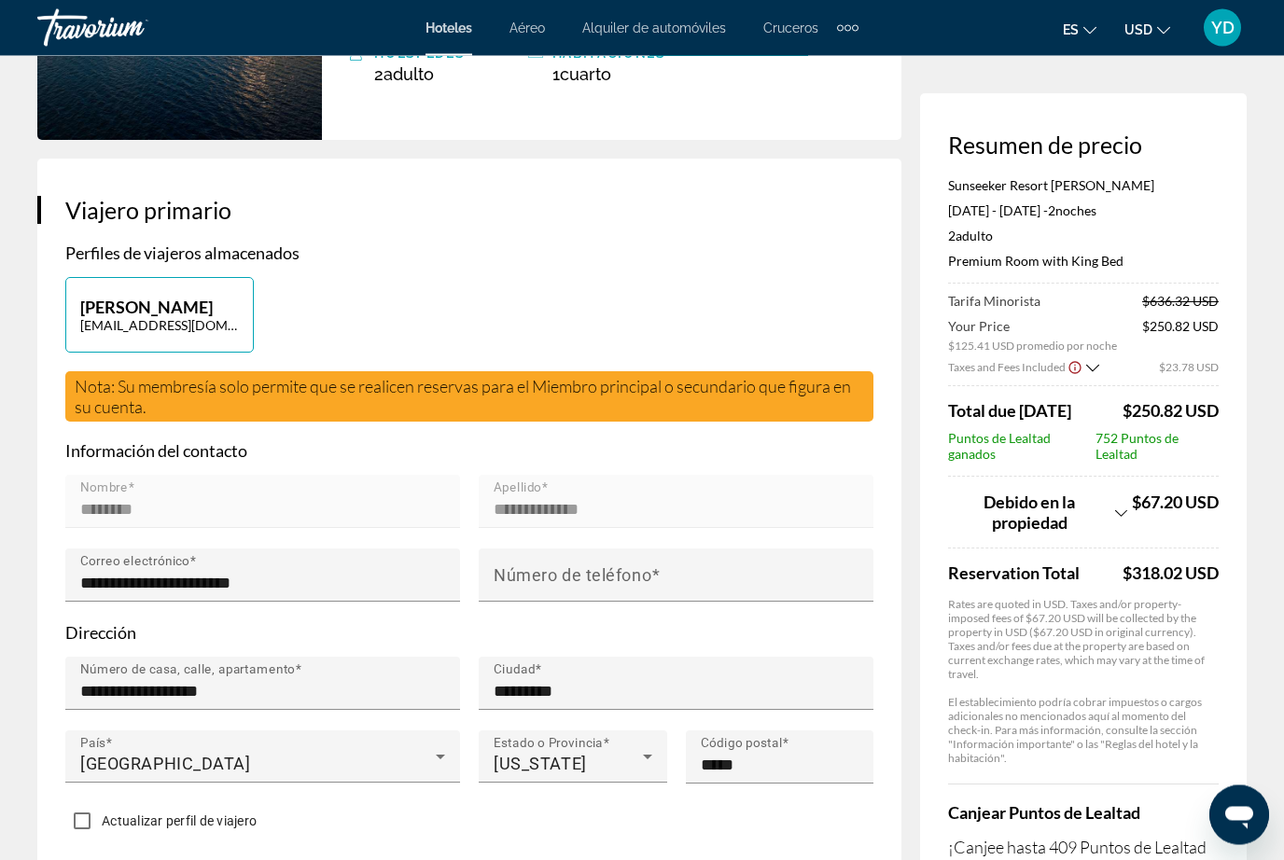
scroll to position [0, 0]
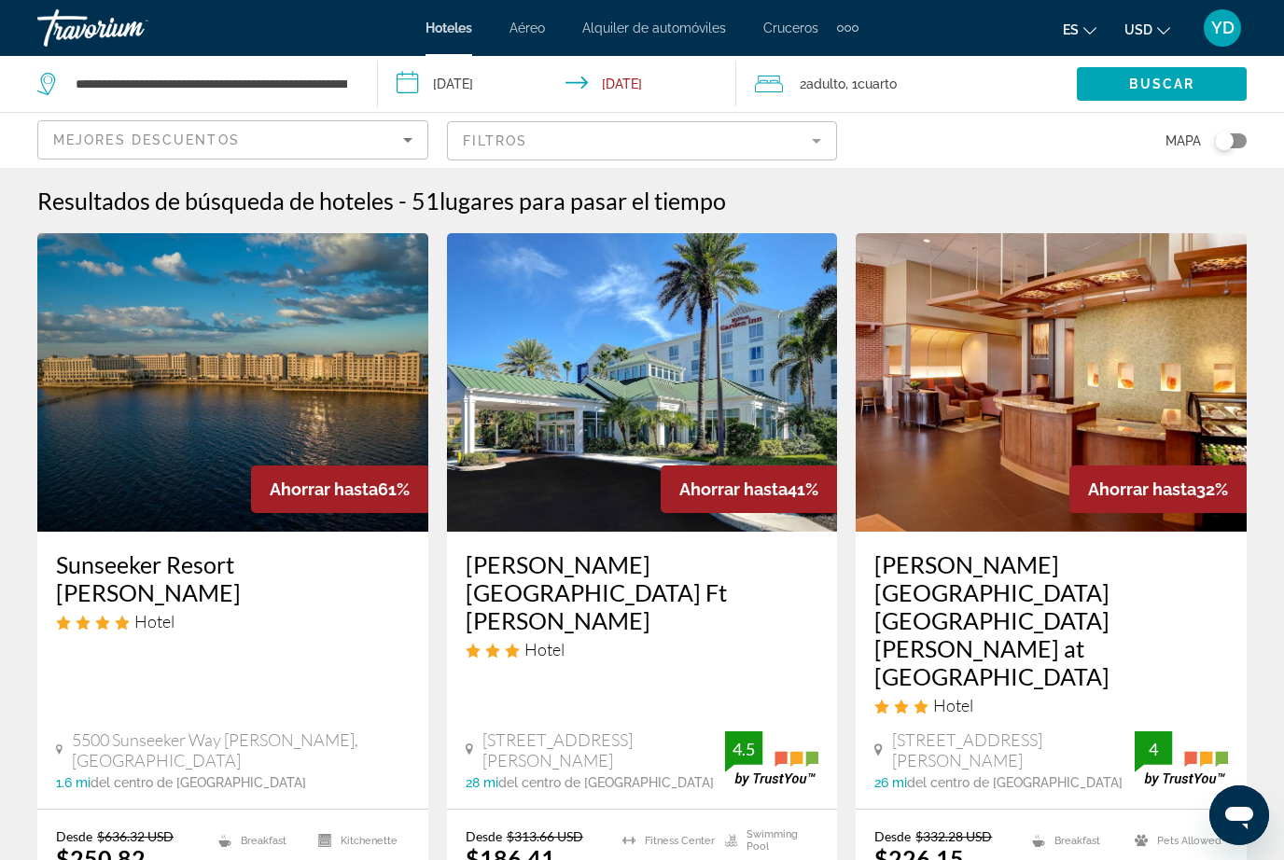
click at [928, 81] on div "2 Adulto Adulto , 1 Cuarto habitaciones" at bounding box center [916, 84] width 322 height 26
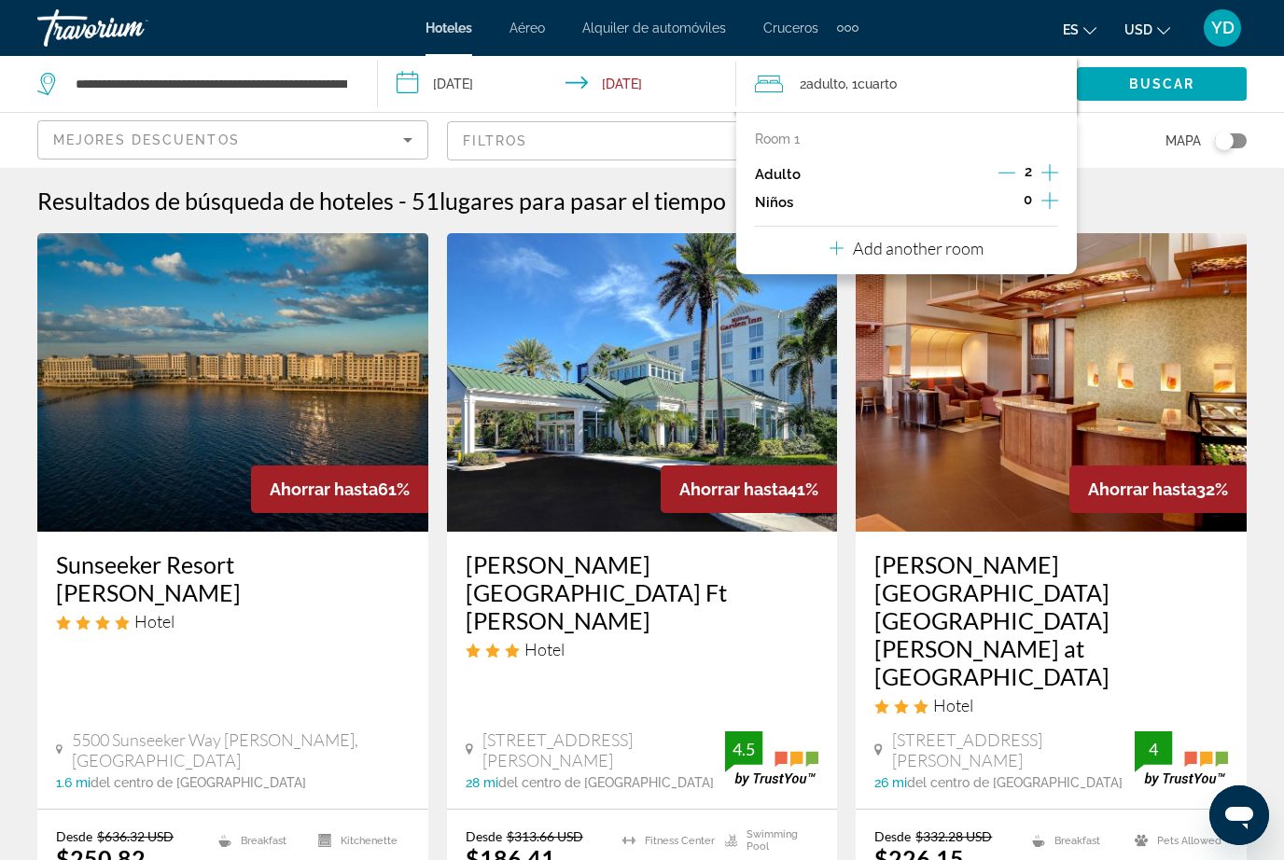
click at [1047, 198] on icon "Increment children" at bounding box center [1049, 200] width 17 height 17
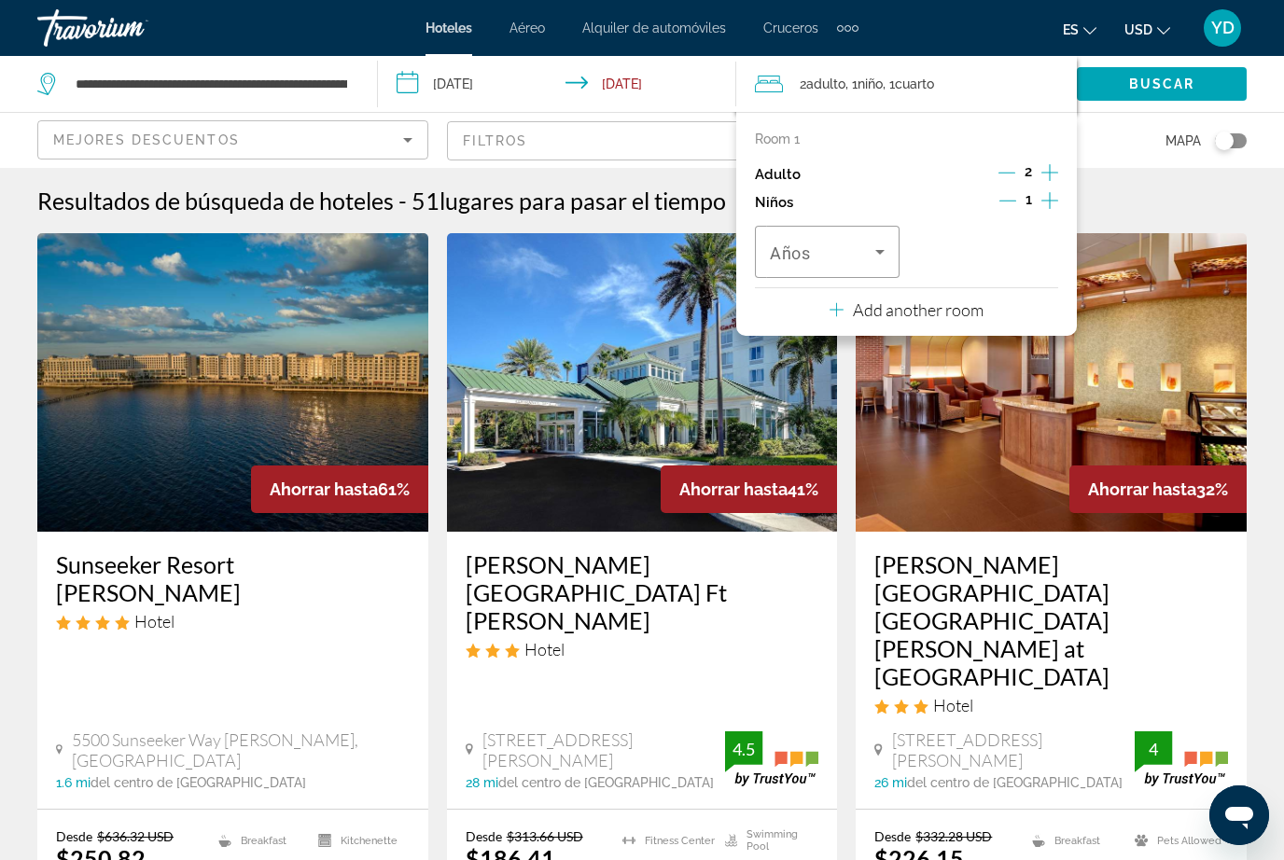
click at [877, 245] on icon "Travelers: 2 adults, 1 child" at bounding box center [880, 252] width 22 height 22
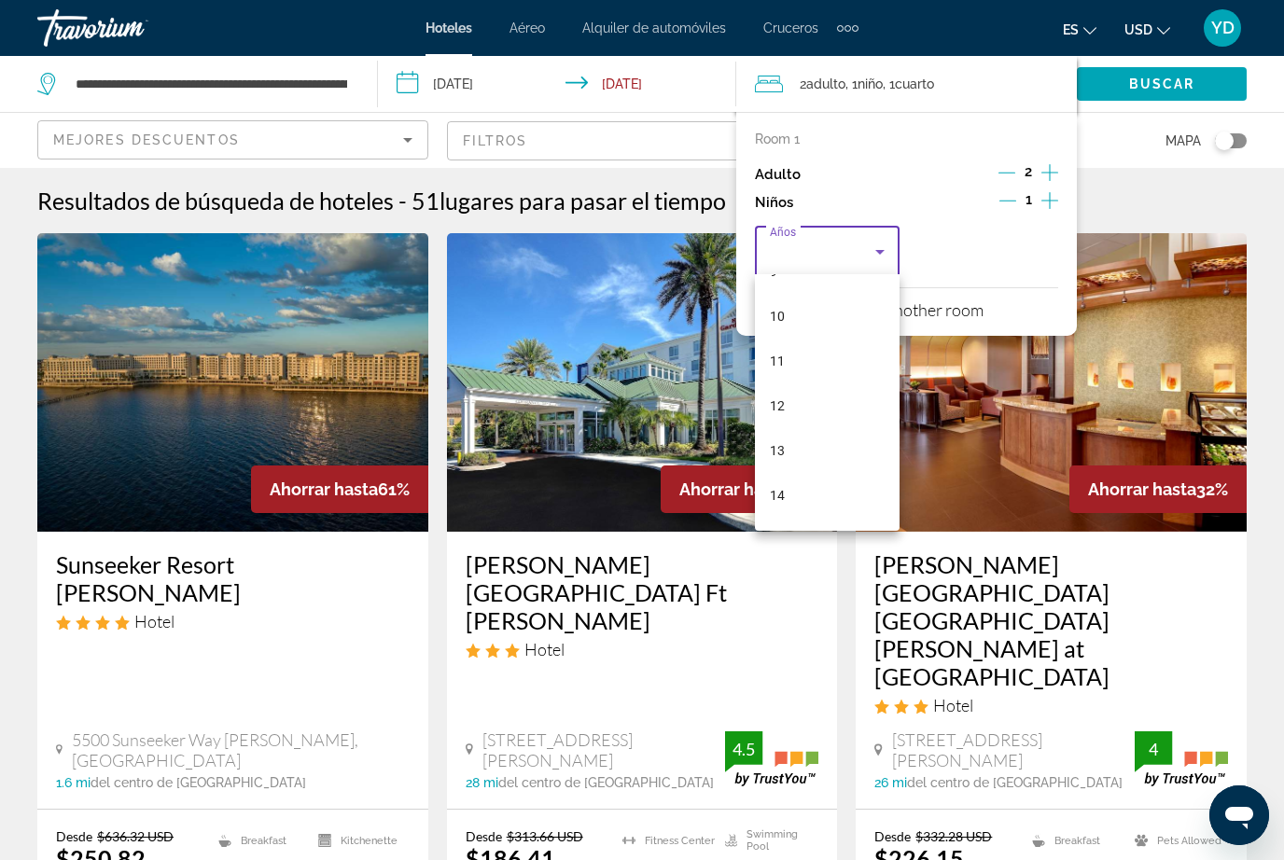
scroll to position [449, 0]
click at [816, 400] on mat-option "12" at bounding box center [827, 392] width 145 height 45
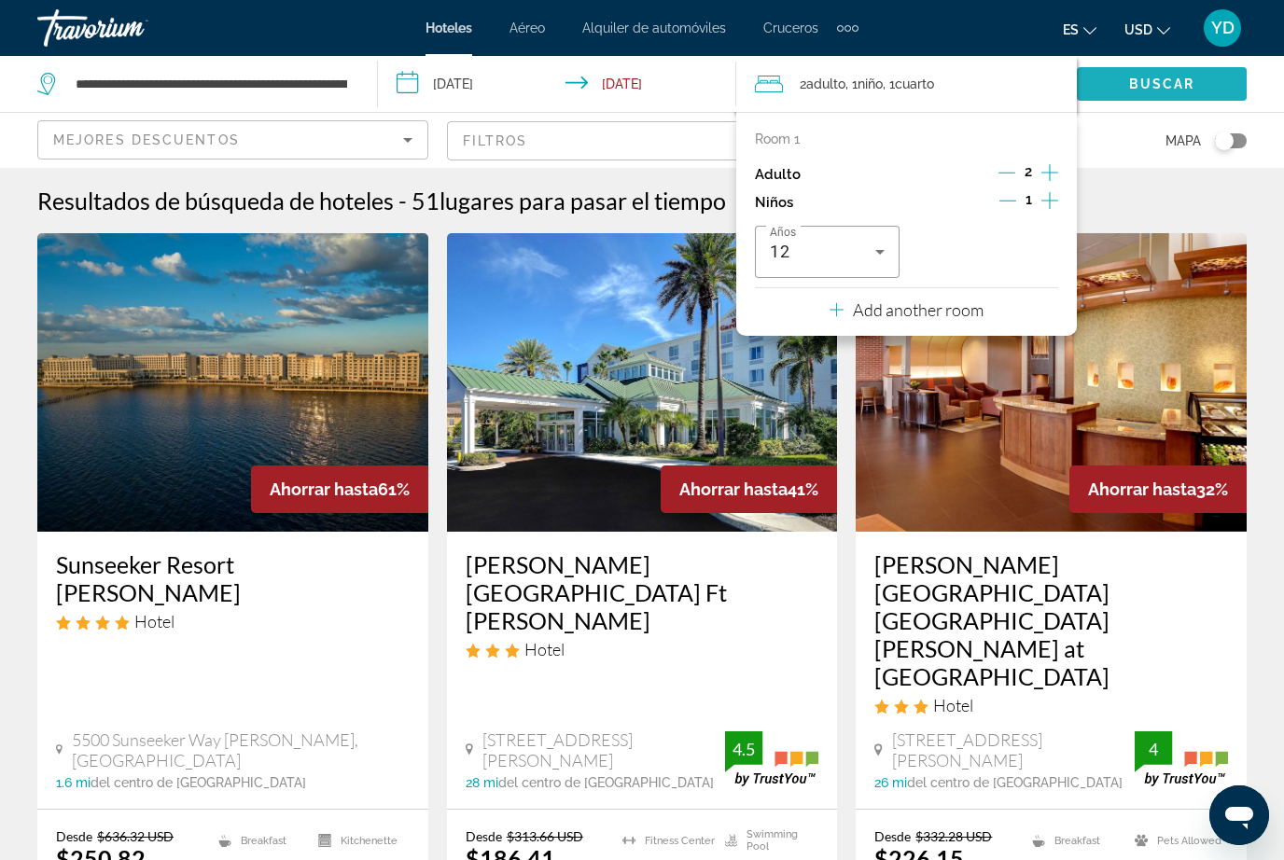
click at [1153, 79] on span "Buscar" at bounding box center [1162, 84] width 66 height 15
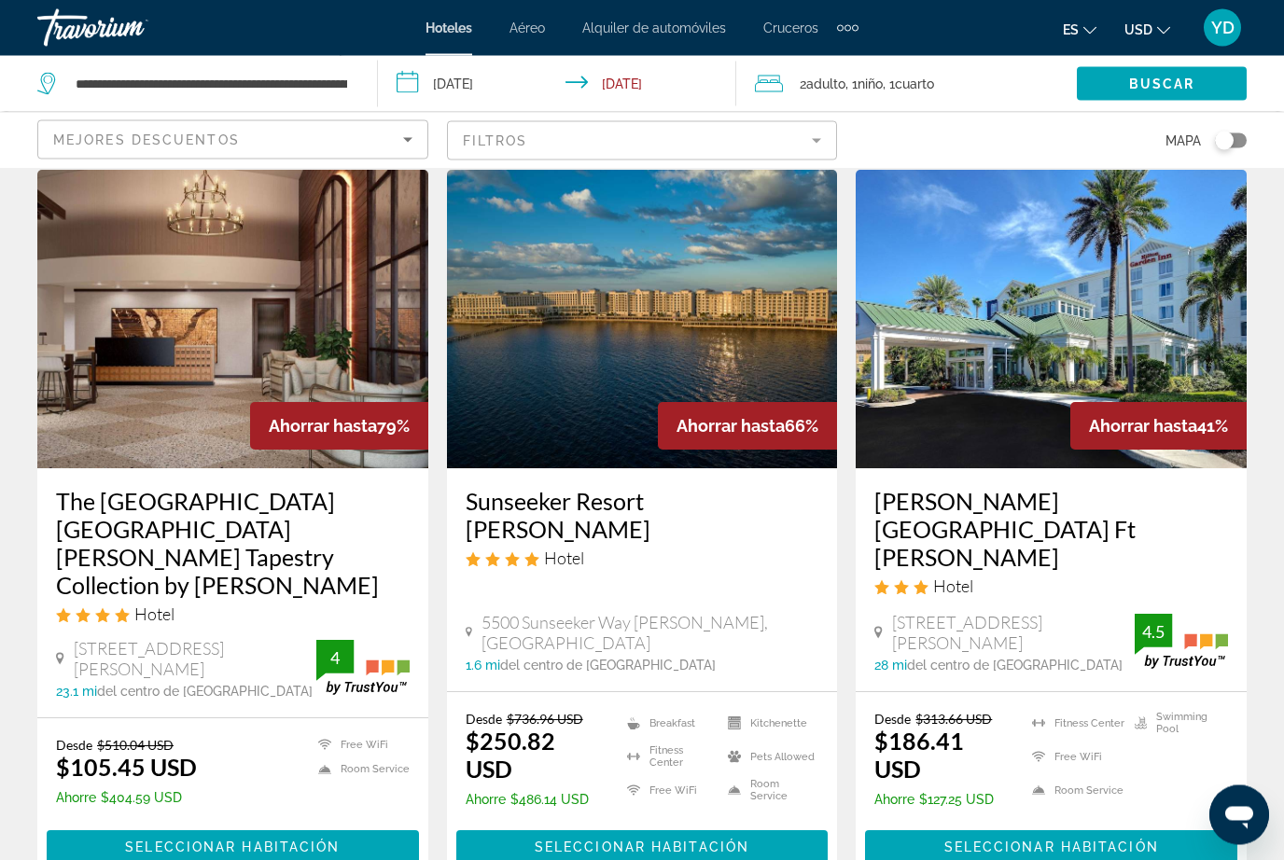
scroll to position [68, 0]
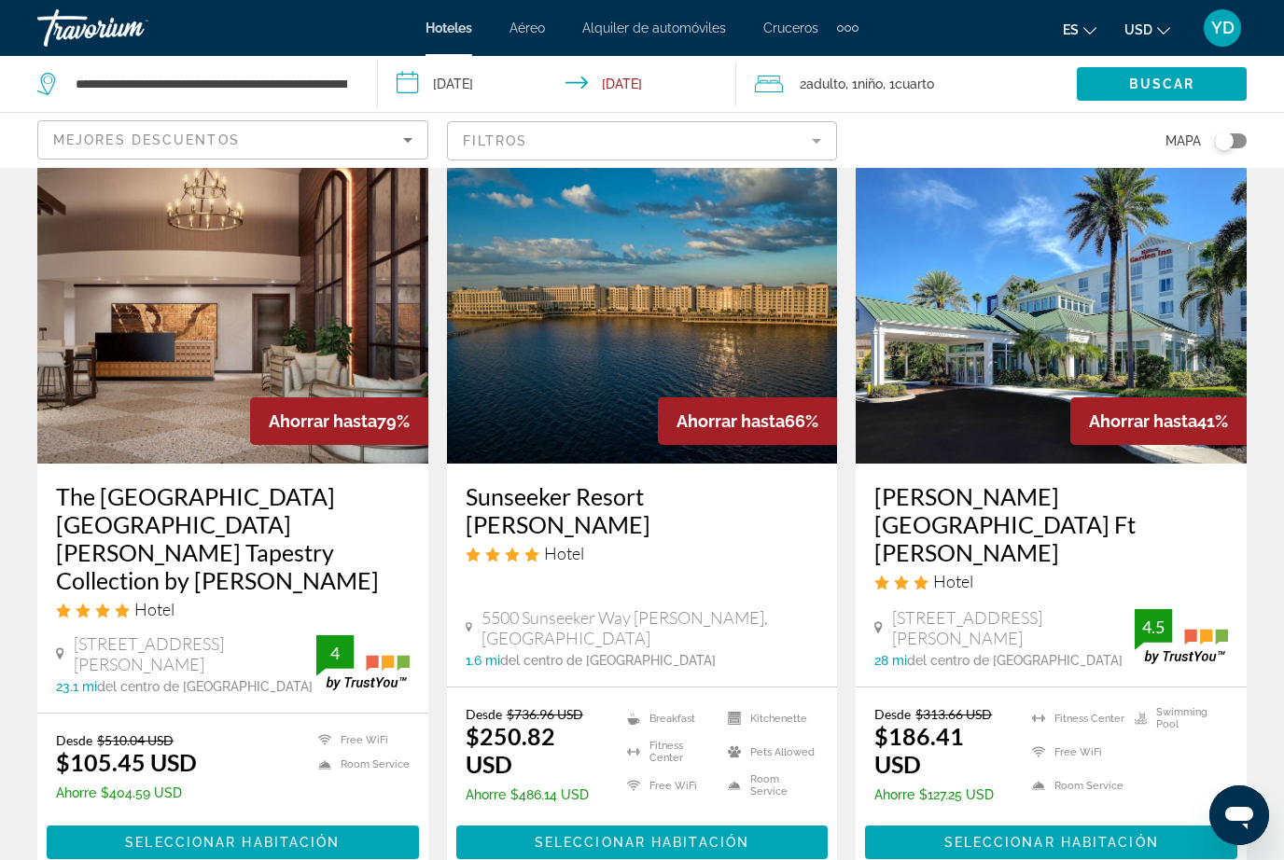
click at [134, 417] on img "Main content" at bounding box center [232, 314] width 391 height 299
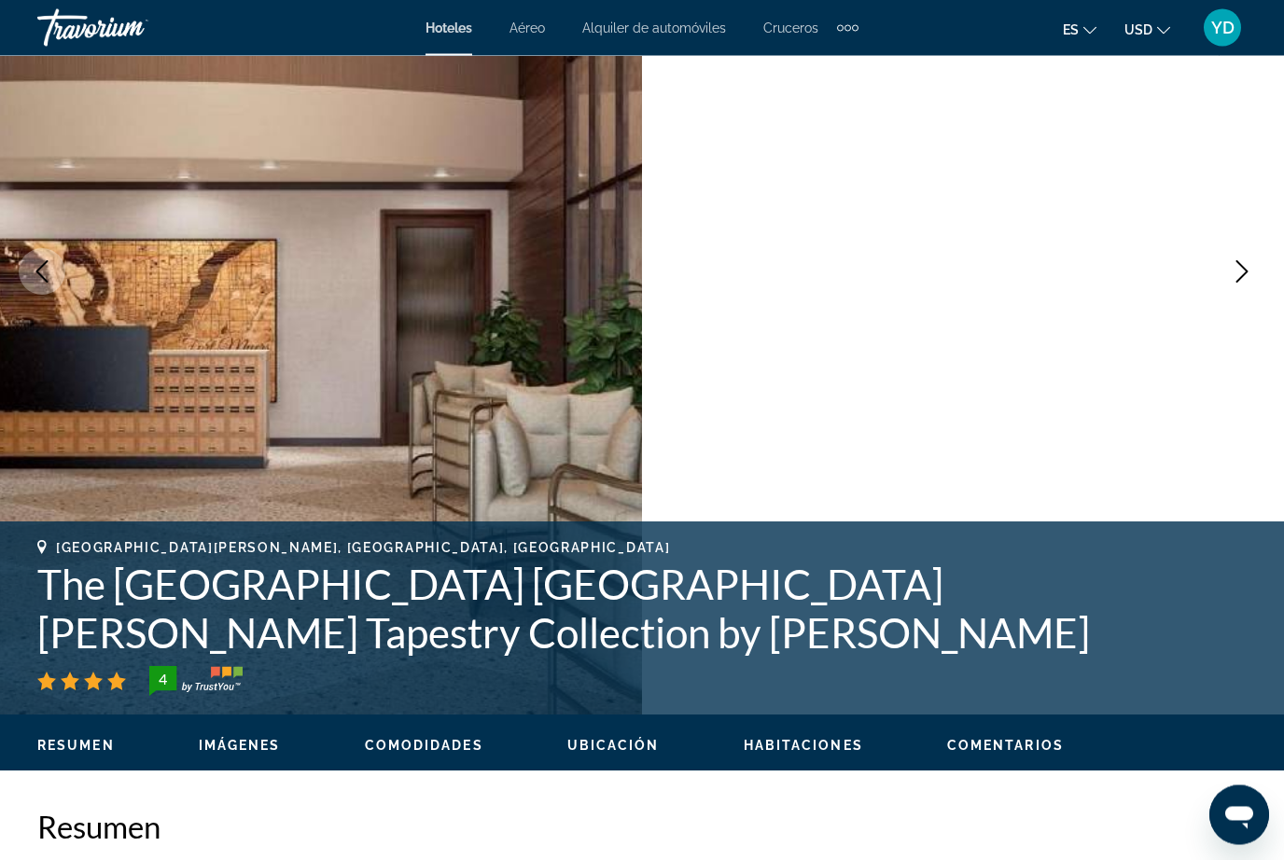
scroll to position [179, 0]
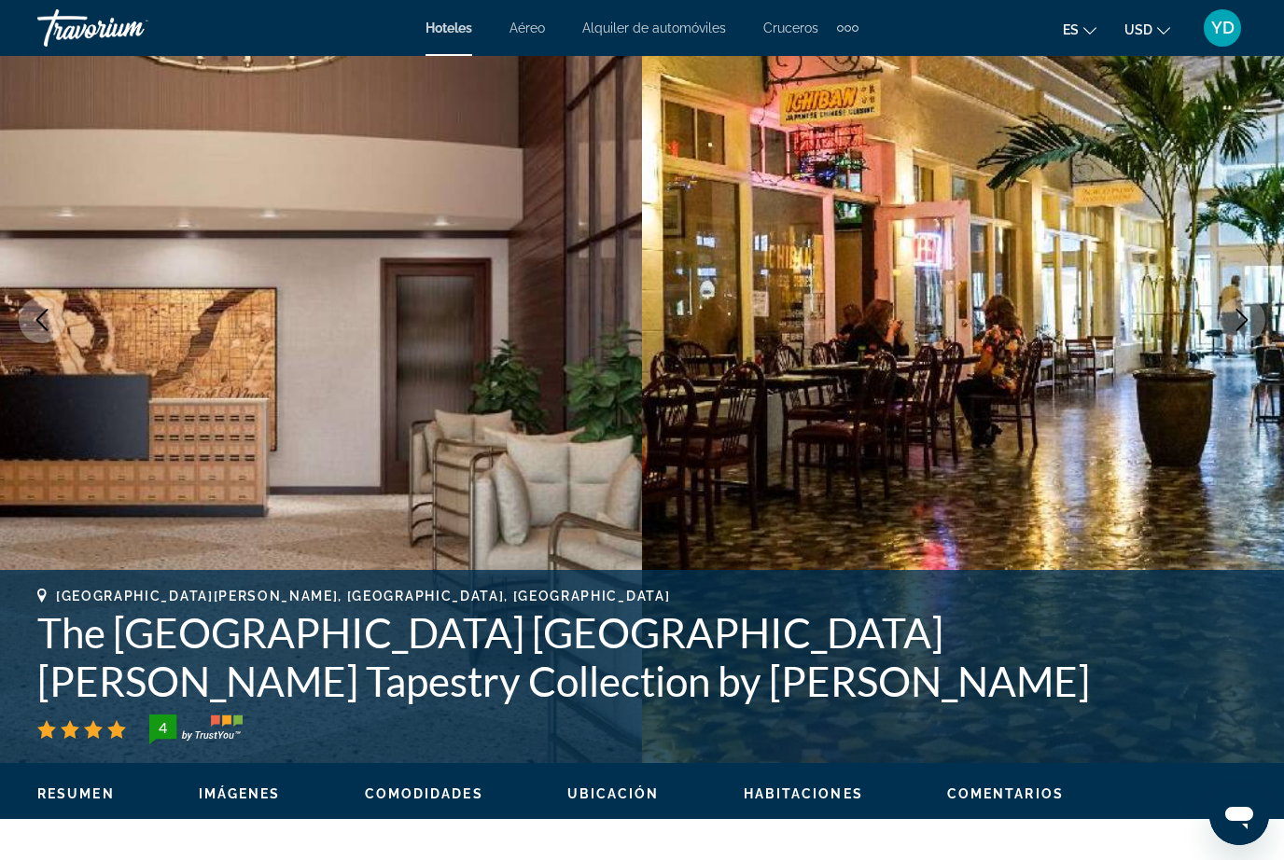
click at [1240, 326] on icon "Next image" at bounding box center [1242, 320] width 22 height 22
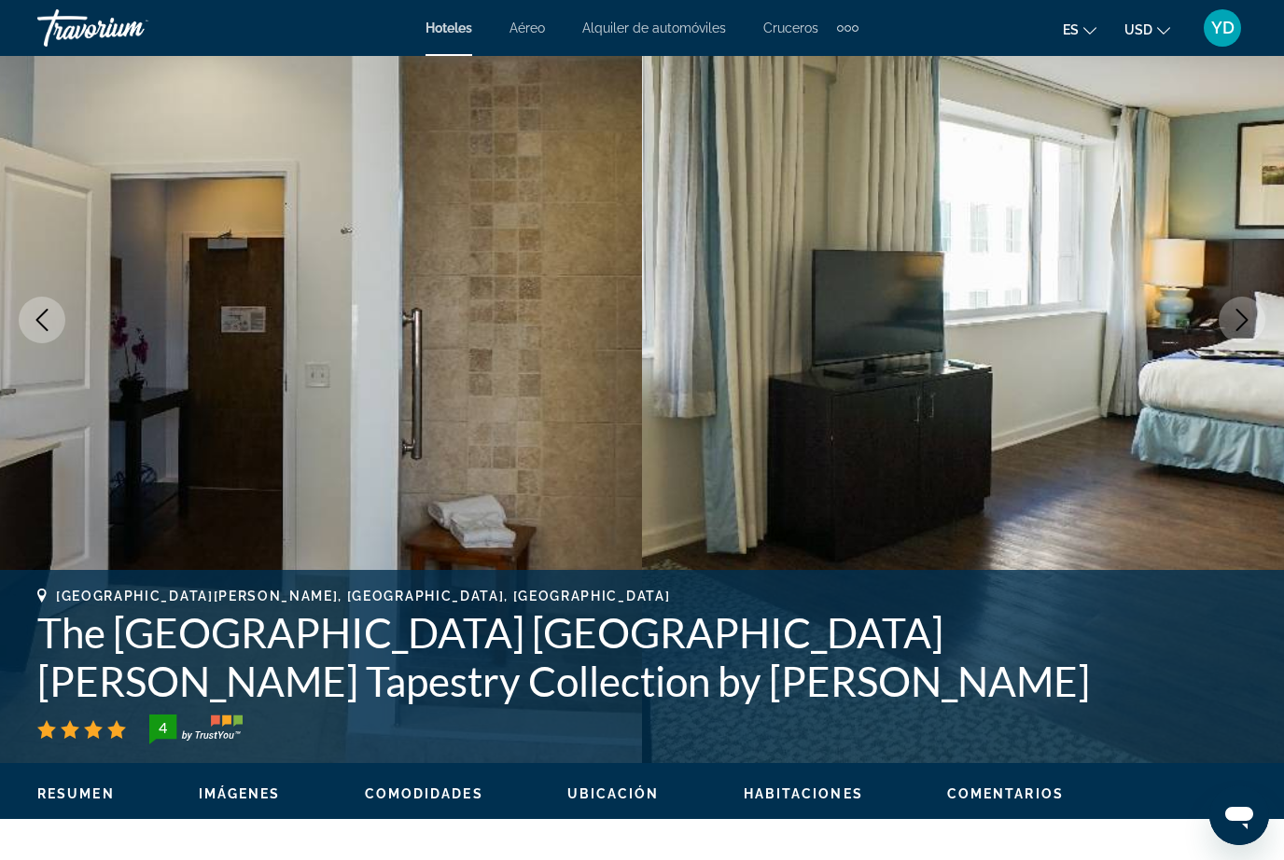
click at [1244, 338] on button "Next image" at bounding box center [1242, 320] width 47 height 47
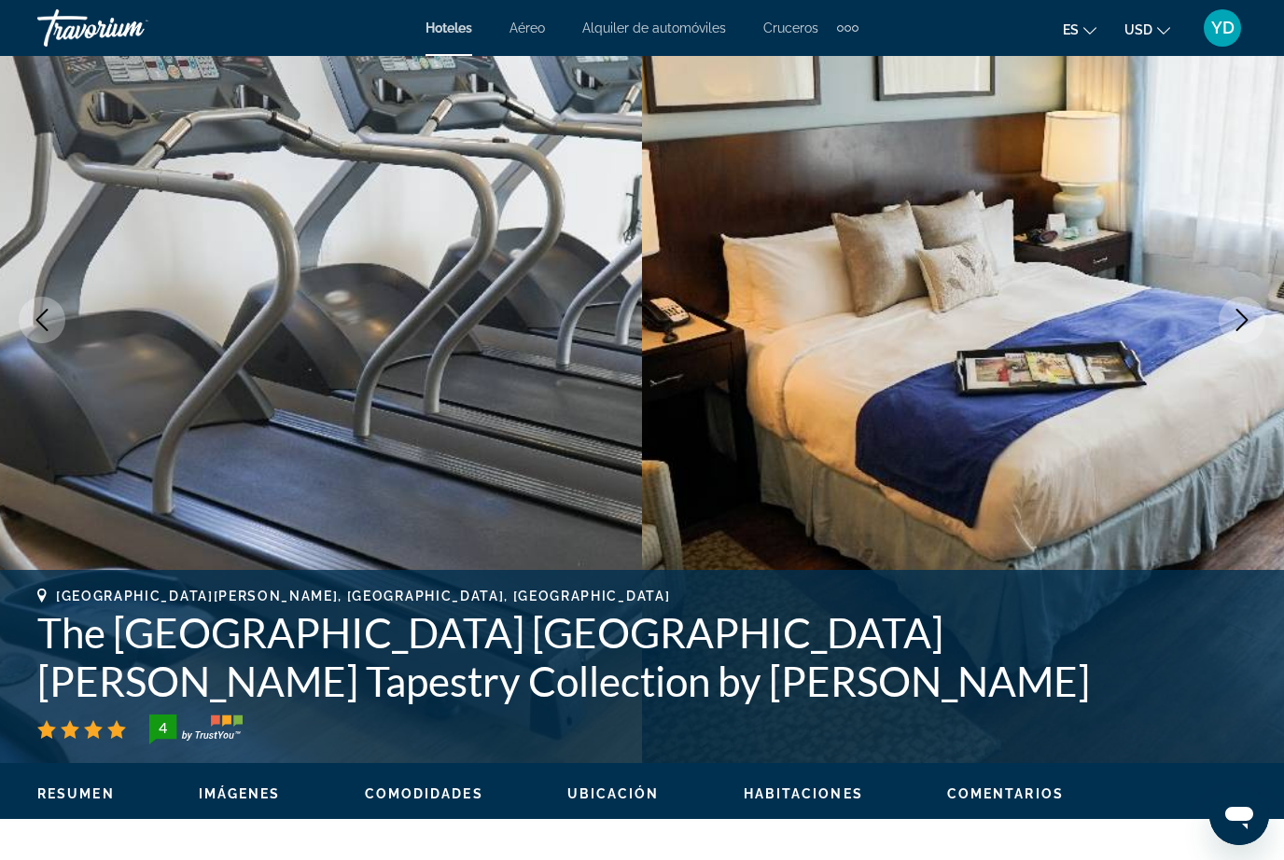
click at [1240, 323] on icon "Next image" at bounding box center [1242, 320] width 22 height 22
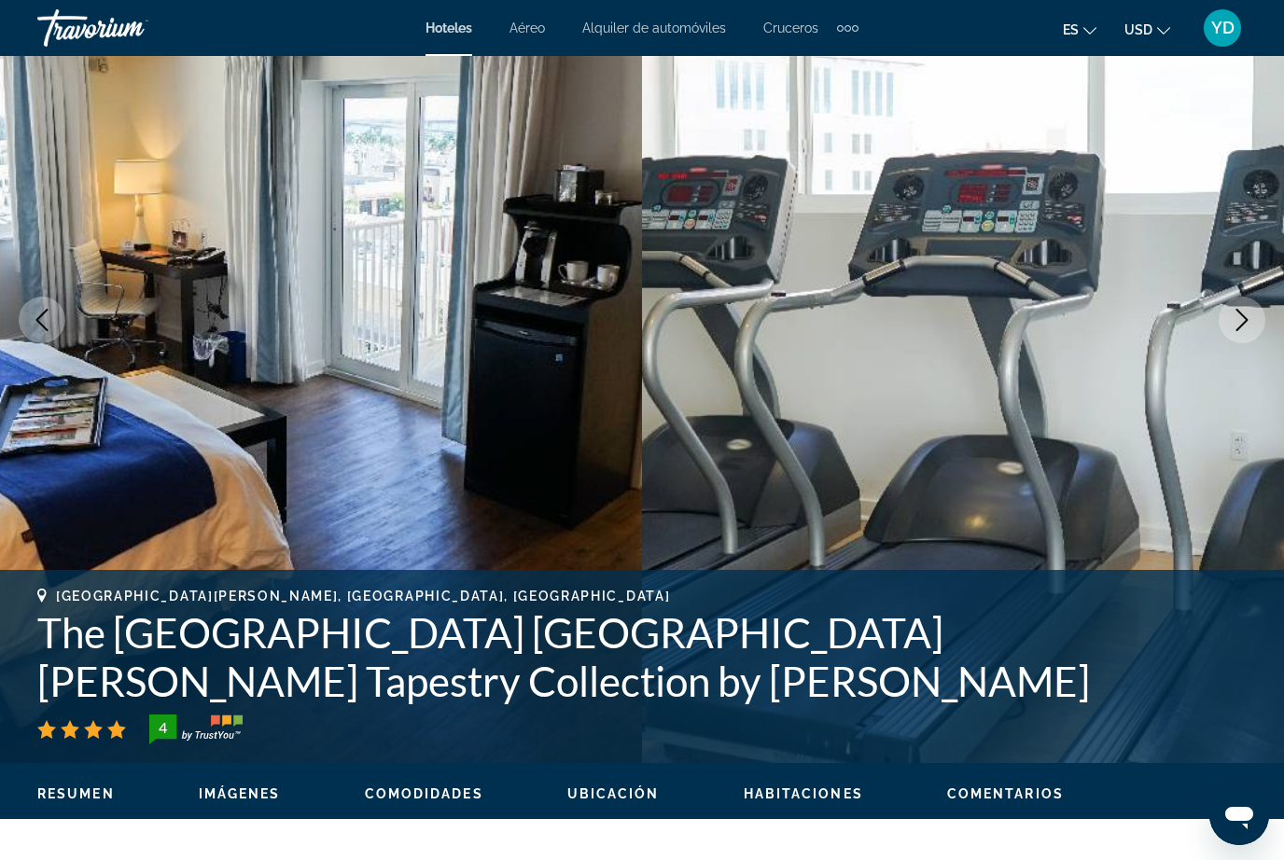
click at [1247, 321] on icon "Next image" at bounding box center [1242, 320] width 12 height 22
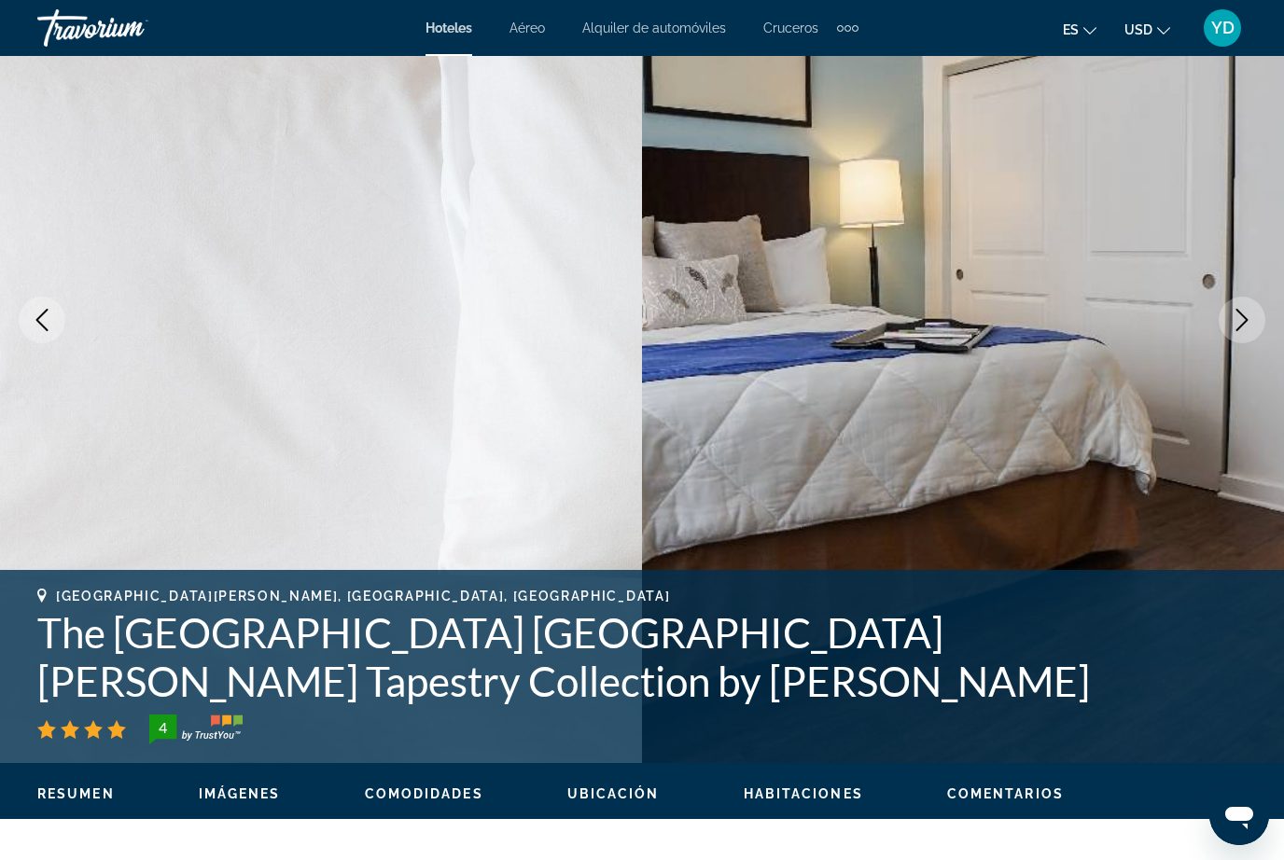
click at [1248, 331] on button "Next image" at bounding box center [1242, 320] width 47 height 47
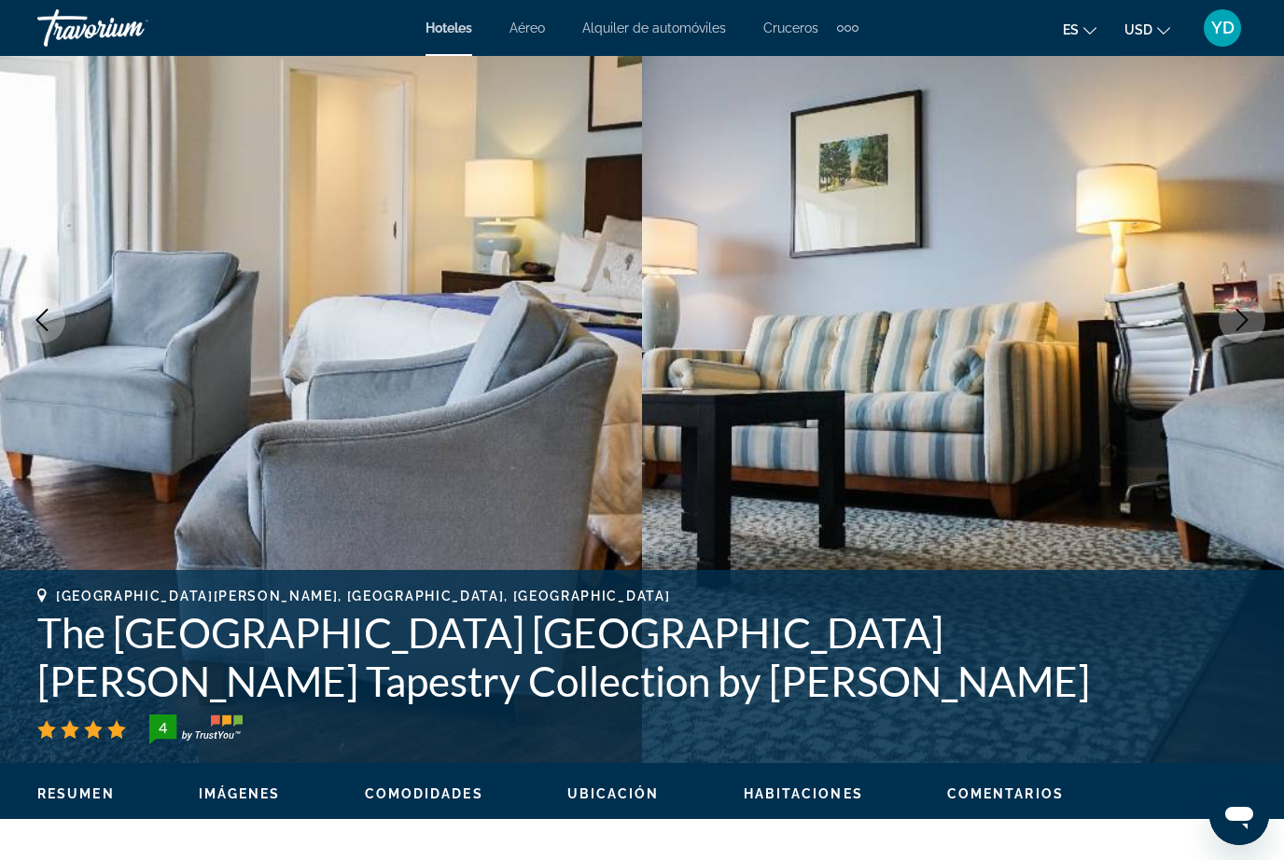
click at [1241, 335] on button "Next image" at bounding box center [1242, 320] width 47 height 47
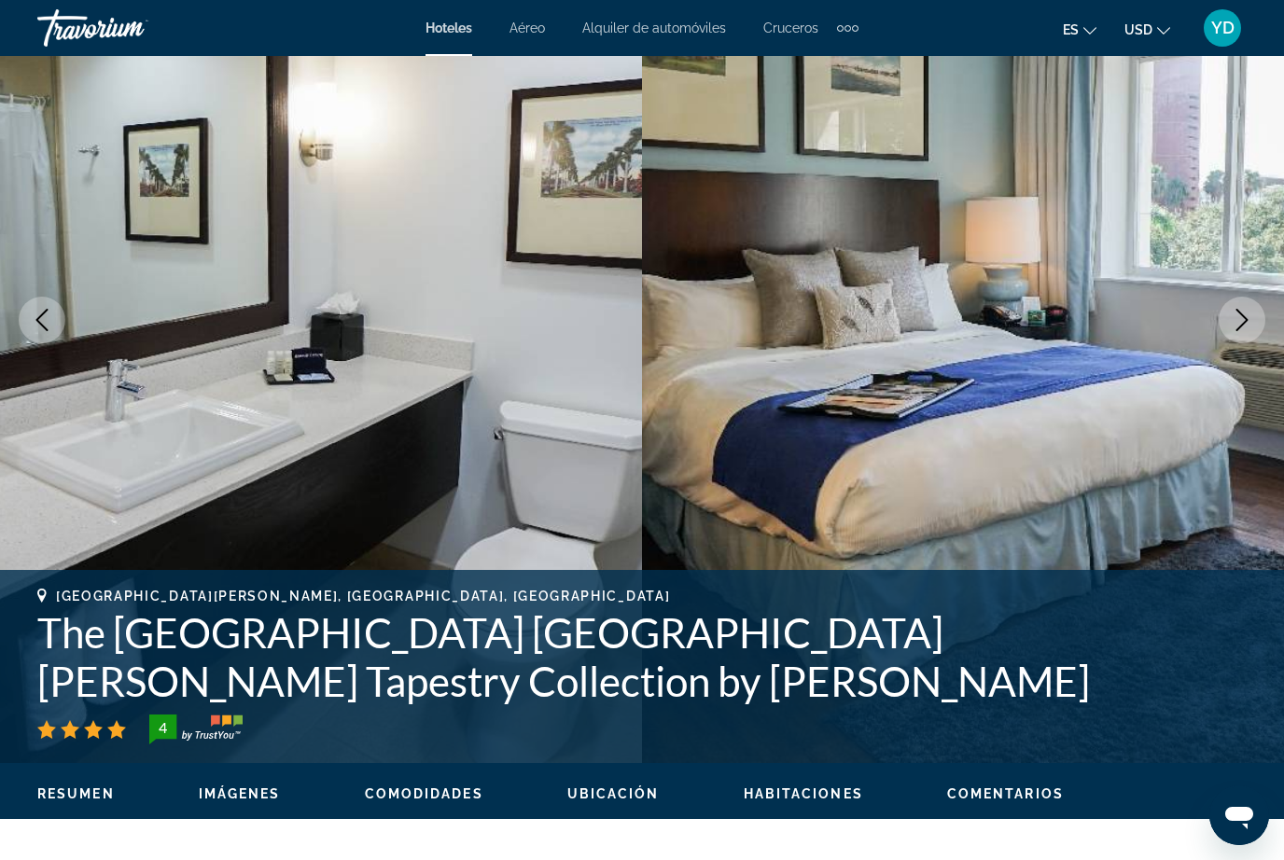
click at [1238, 324] on icon "Next image" at bounding box center [1242, 320] width 22 height 22
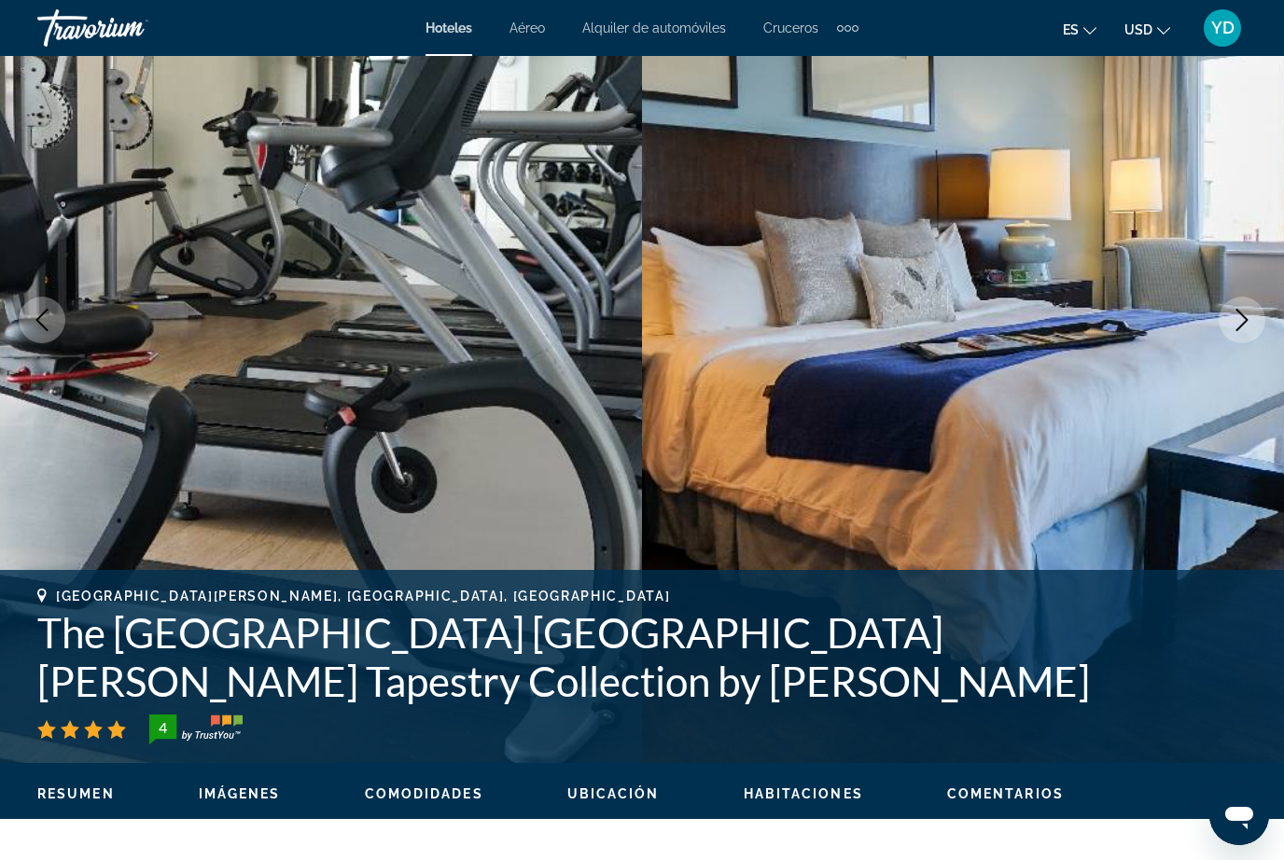
click at [1240, 317] on icon "Next image" at bounding box center [1242, 320] width 22 height 22
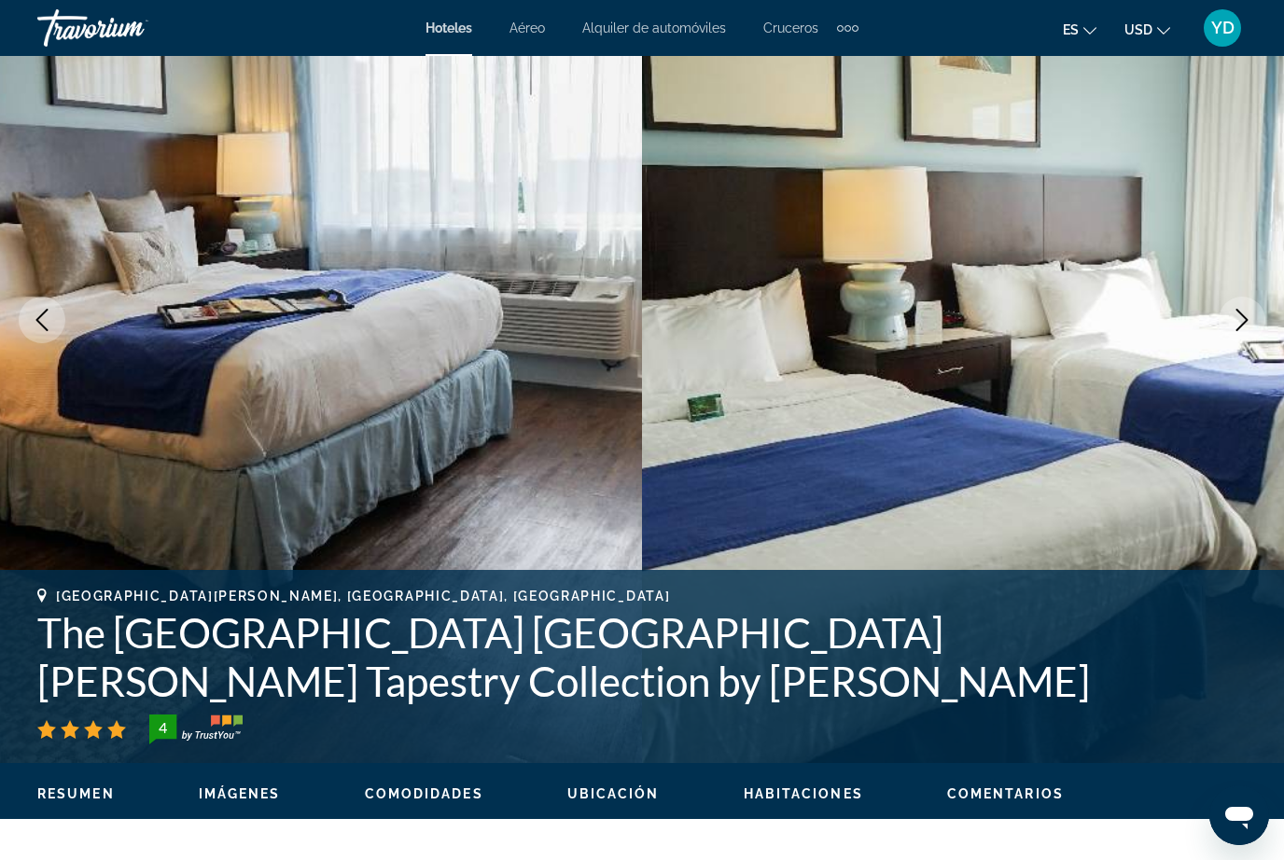
click at [1241, 321] on icon "Next image" at bounding box center [1242, 320] width 22 height 22
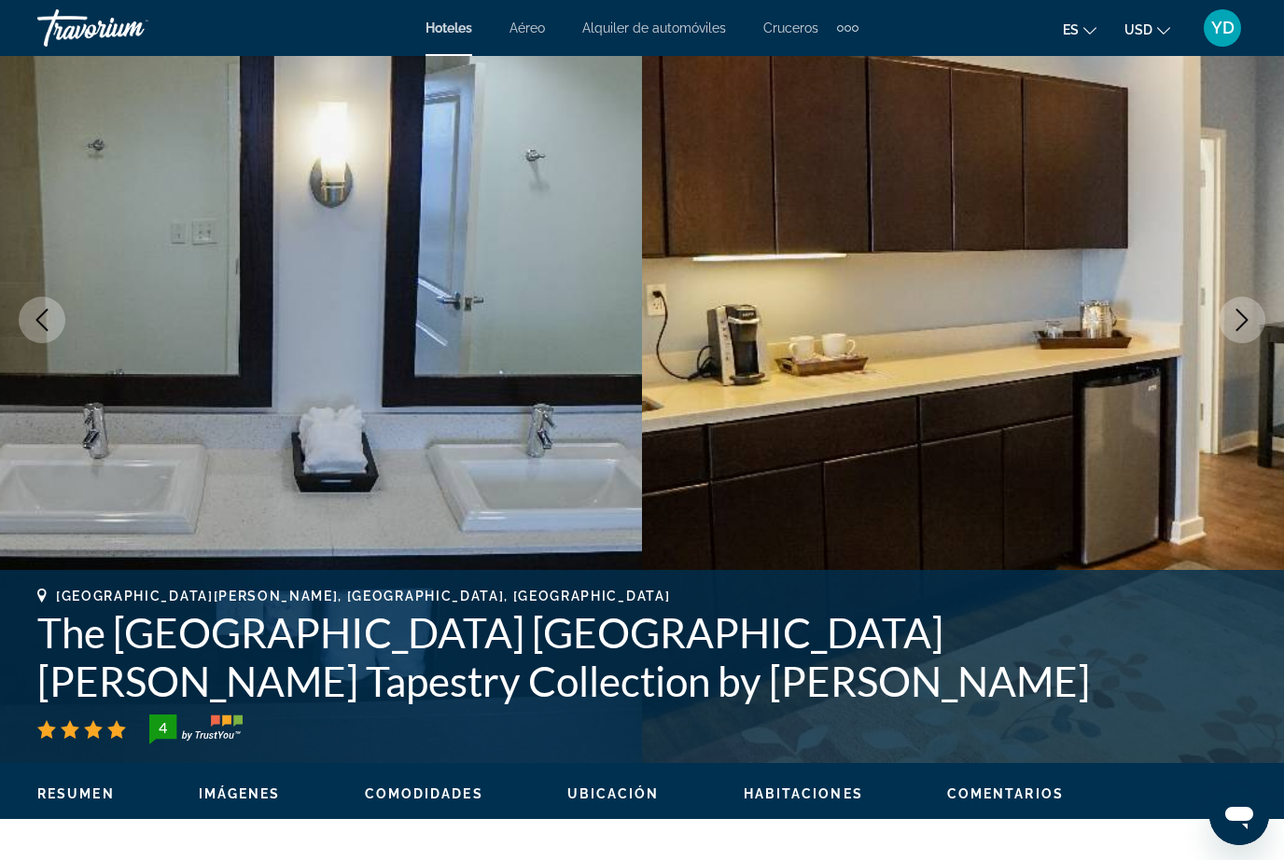
click at [1245, 319] on icon "Next image" at bounding box center [1242, 320] width 22 height 22
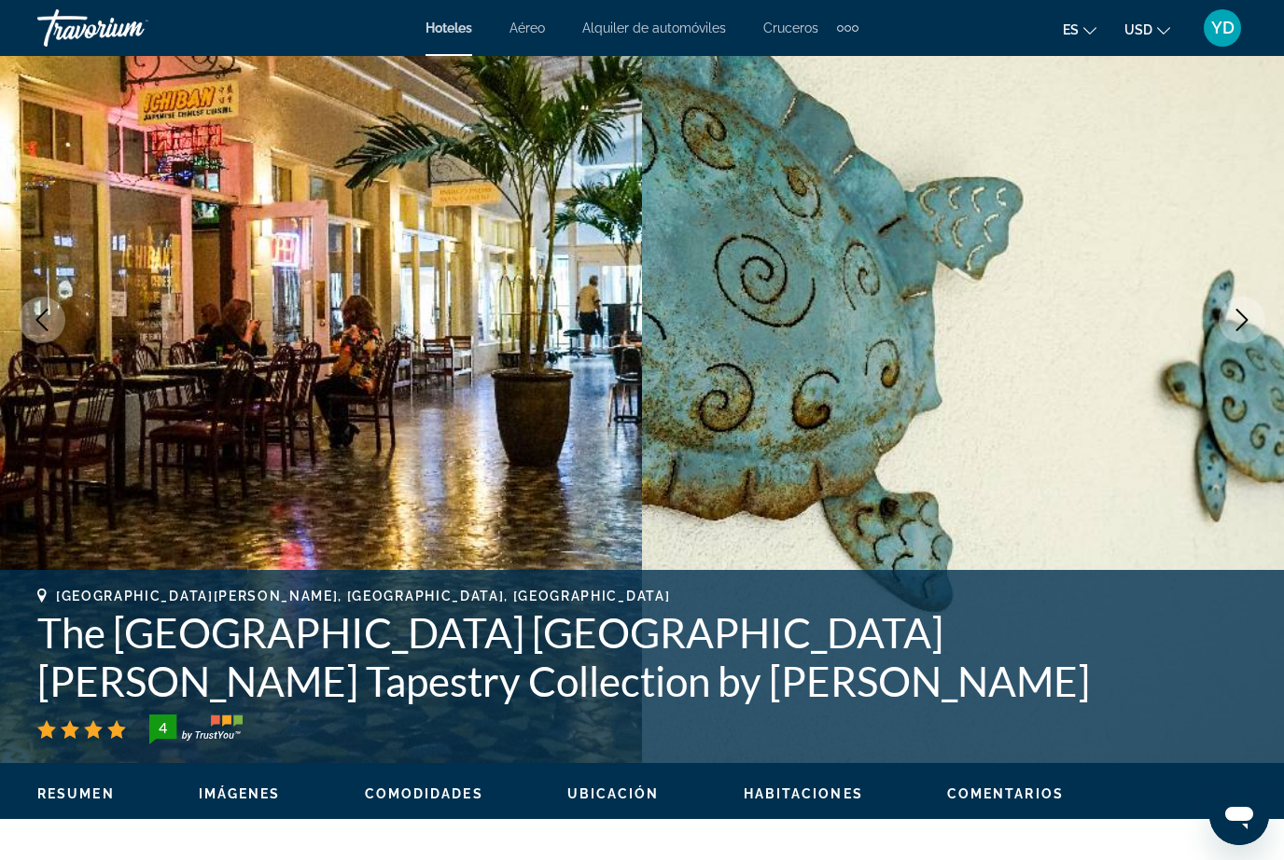
click at [1245, 318] on icon "Next image" at bounding box center [1242, 320] width 12 height 22
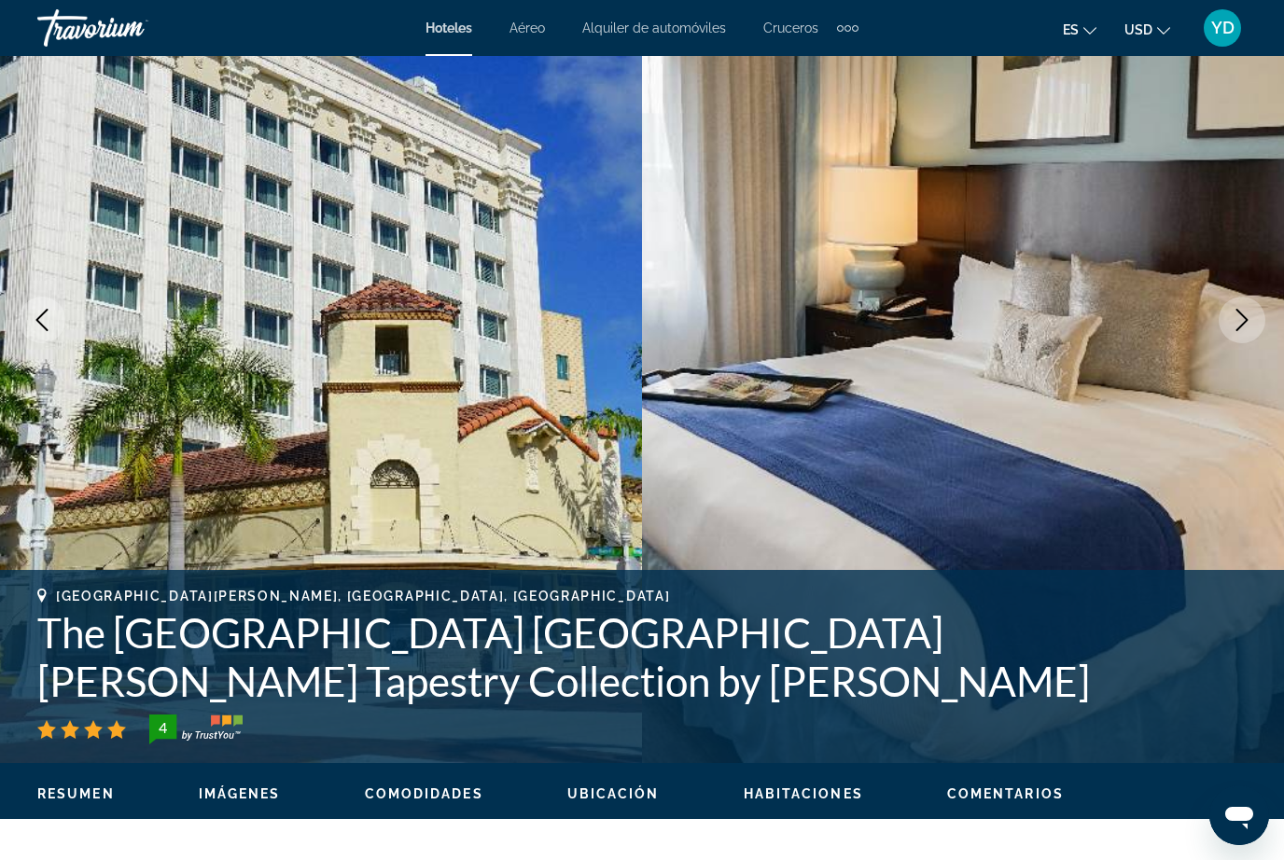
click at [1230, 328] on button "Next image" at bounding box center [1242, 320] width 47 height 47
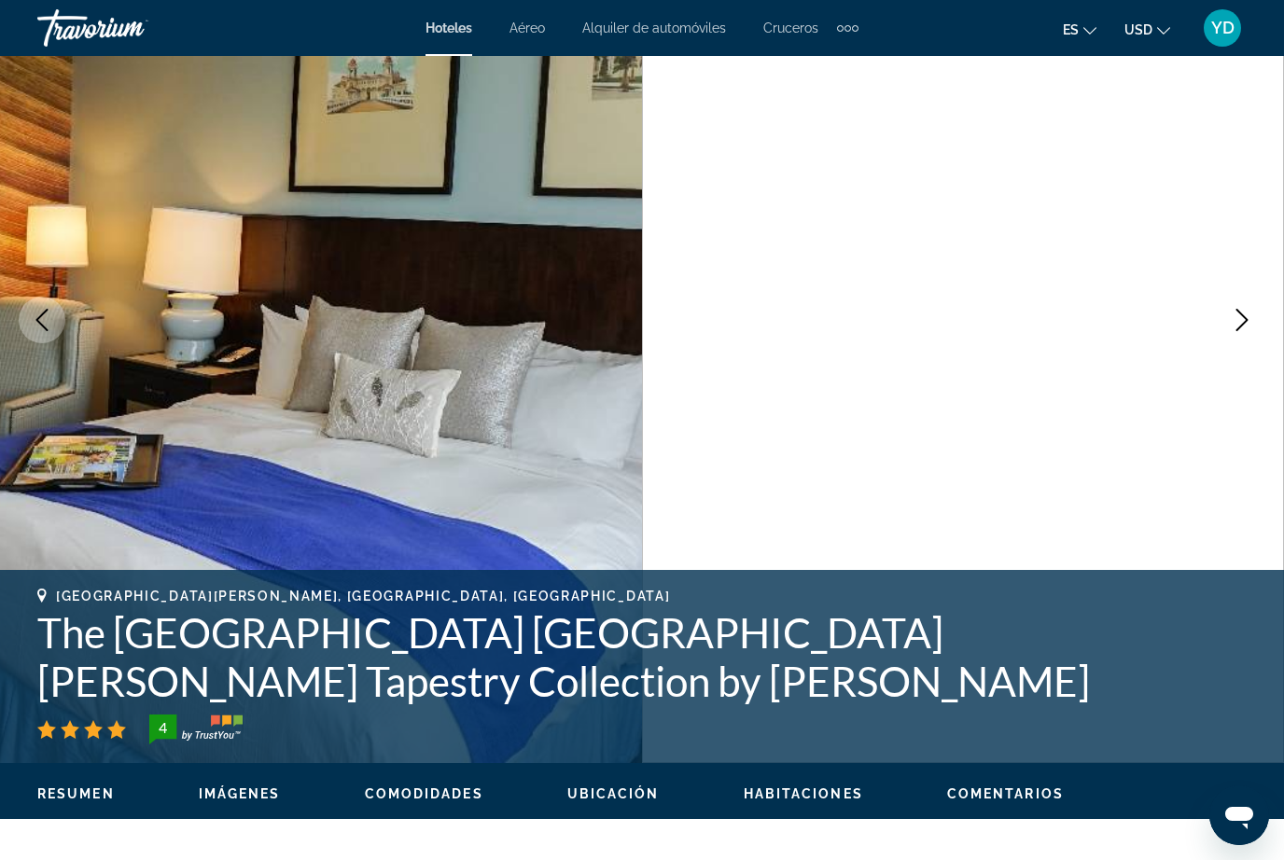
click at [1252, 315] on icon "Next image" at bounding box center [1242, 320] width 22 height 22
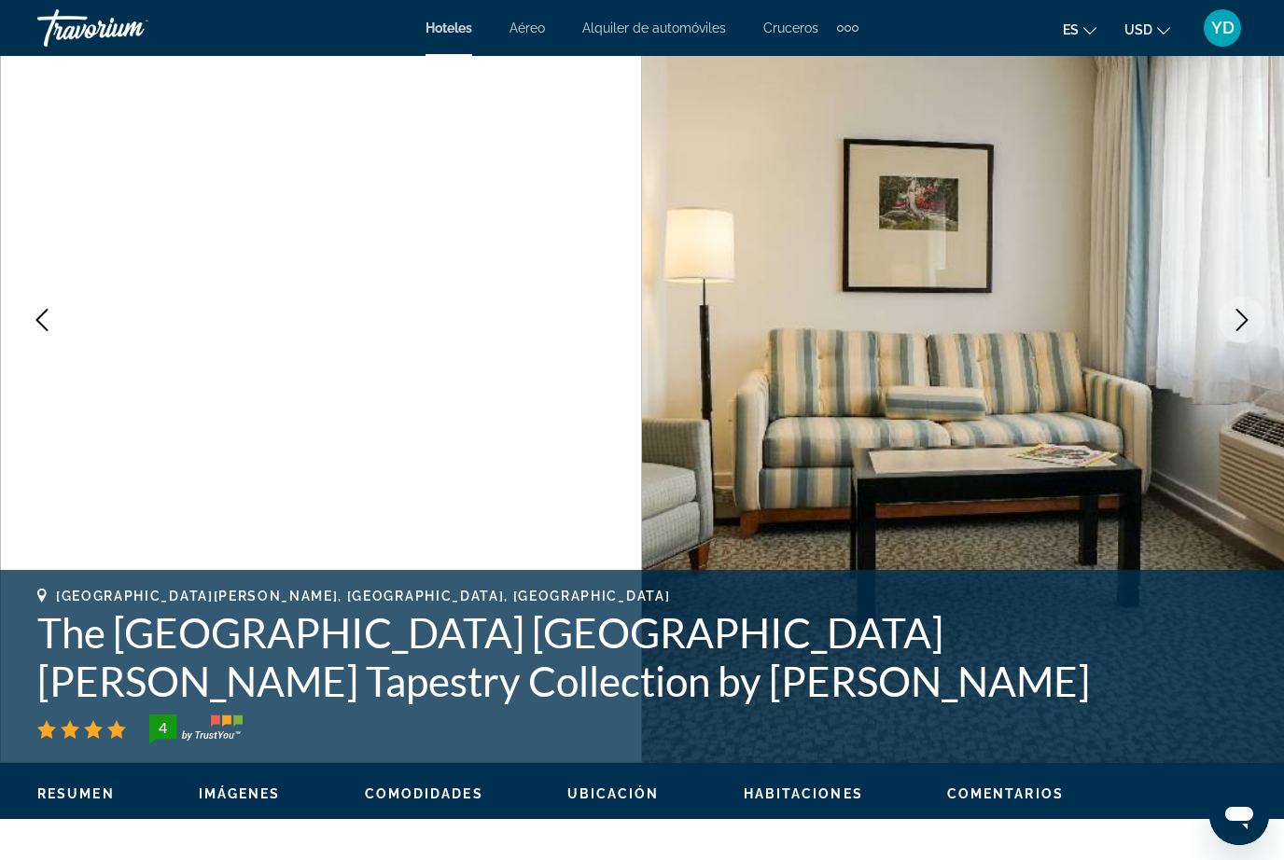
click at [1241, 325] on icon "Next image" at bounding box center [1242, 320] width 22 height 22
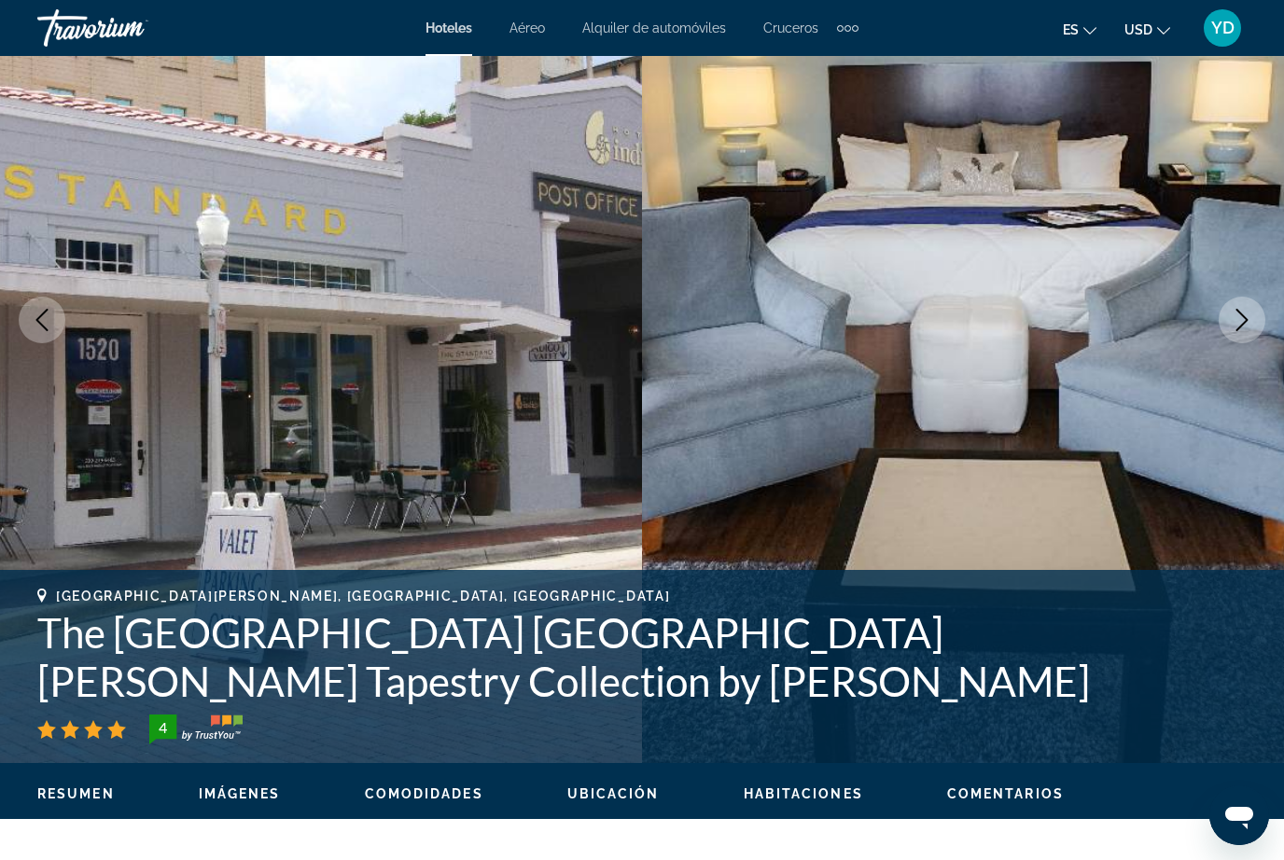
click at [1242, 325] on icon "Next image" at bounding box center [1242, 320] width 12 height 22
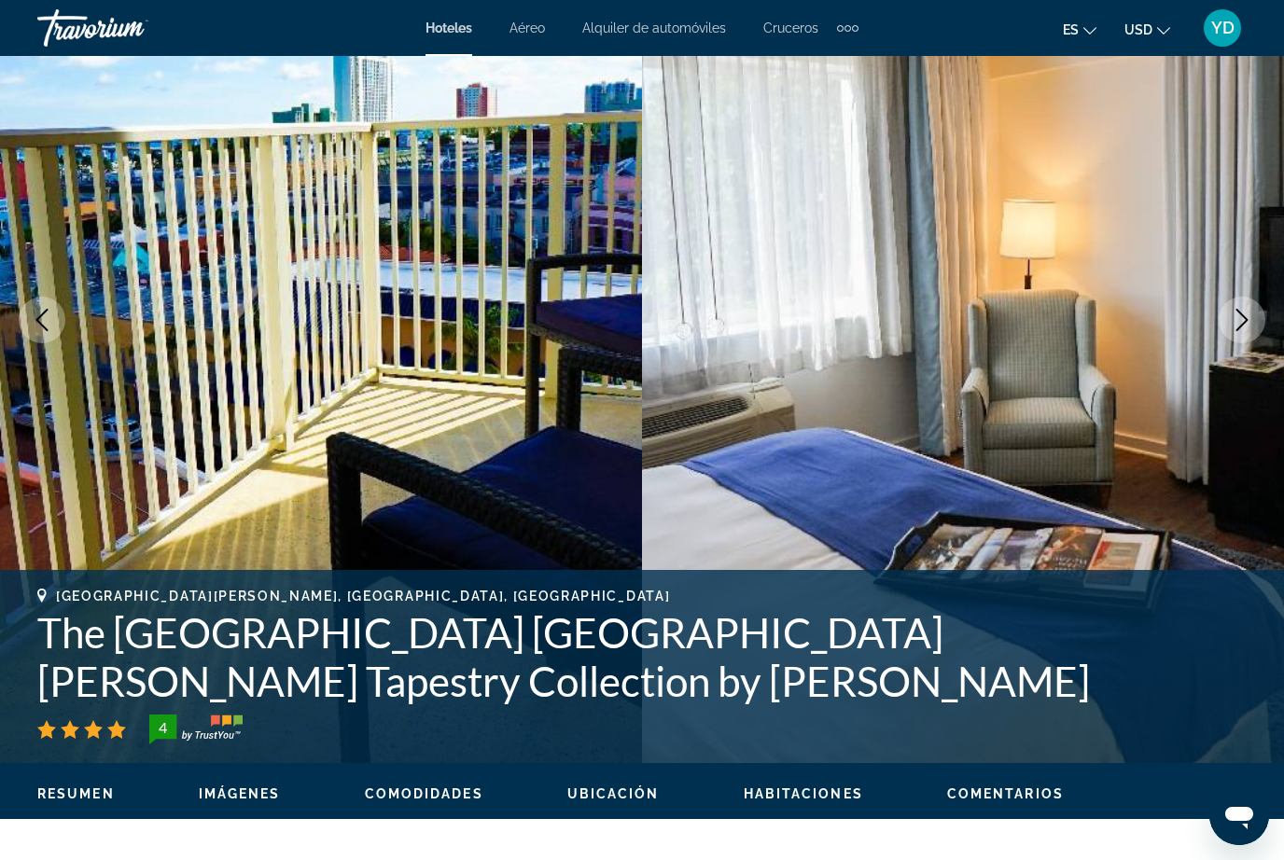
click at [1248, 318] on icon "Next image" at bounding box center [1242, 320] width 22 height 22
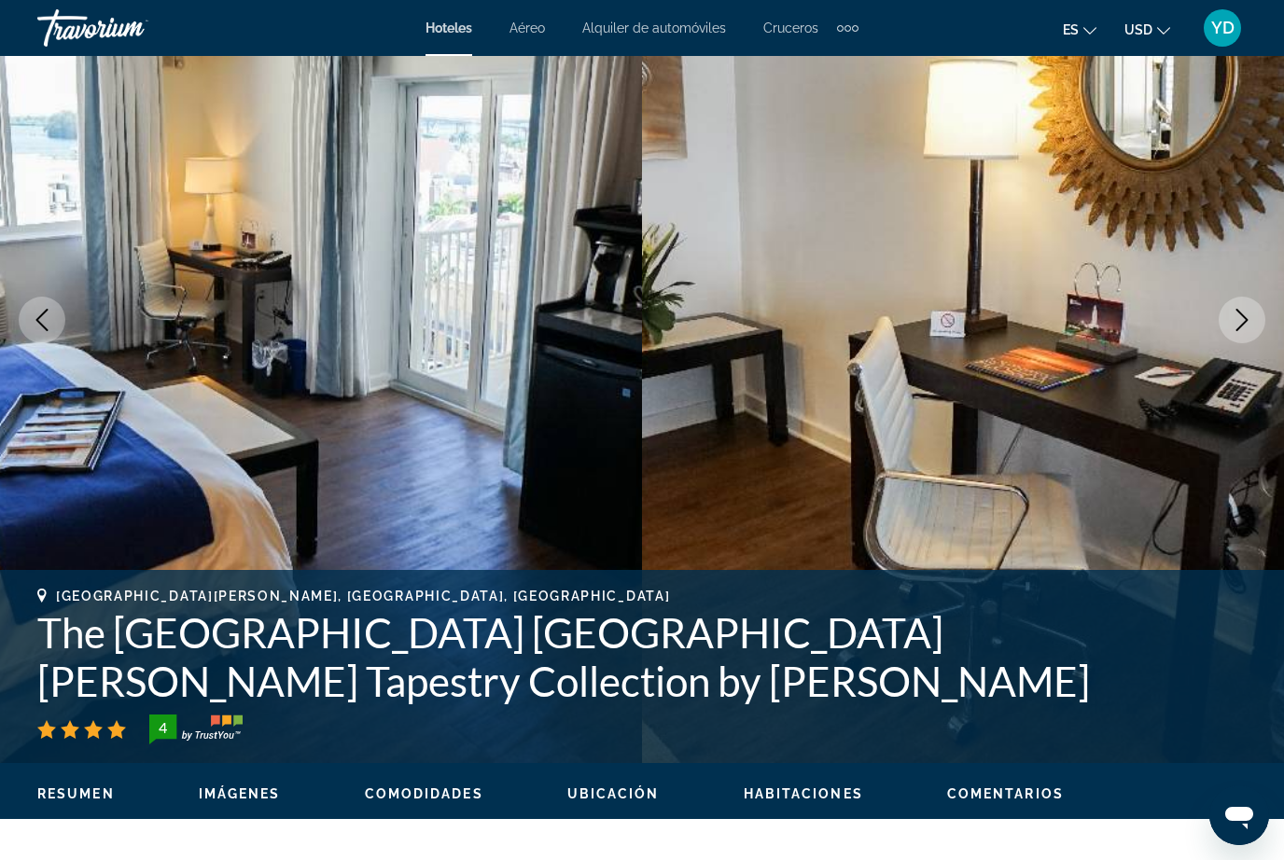
click at [1241, 327] on icon "Next image" at bounding box center [1242, 320] width 12 height 22
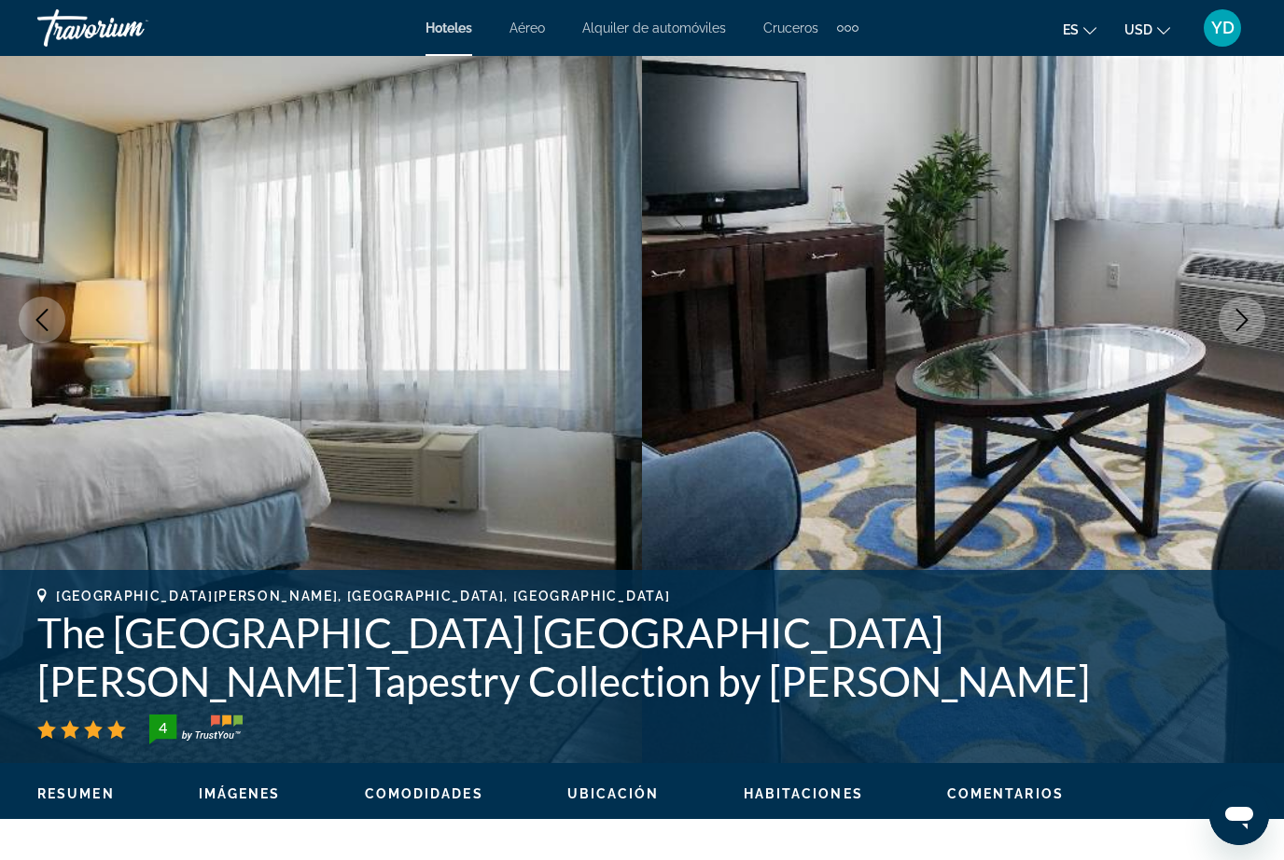
click at [1244, 331] on button "Next image" at bounding box center [1242, 320] width 47 height 47
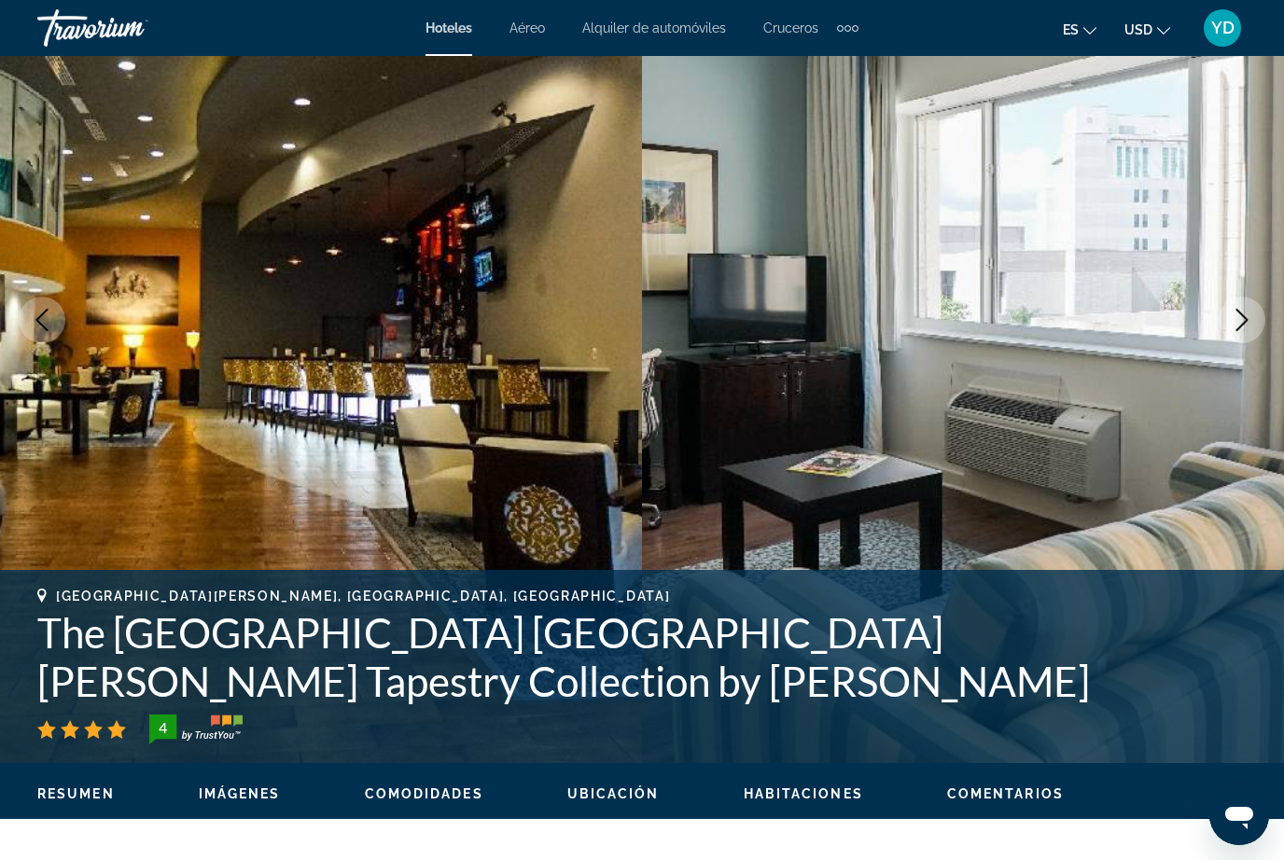
click at [1252, 333] on button "Next image" at bounding box center [1242, 320] width 47 height 47
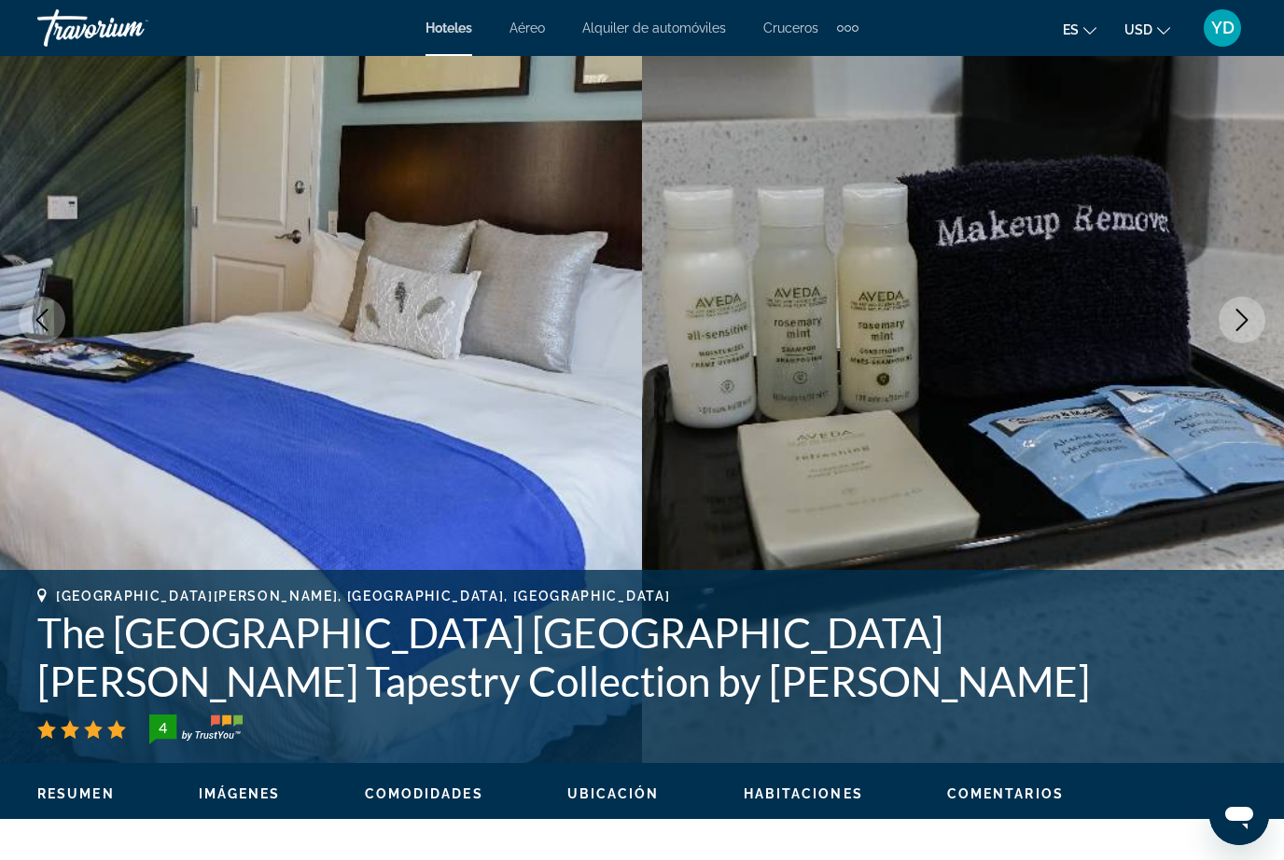
click at [1261, 328] on button "Next image" at bounding box center [1242, 320] width 47 height 47
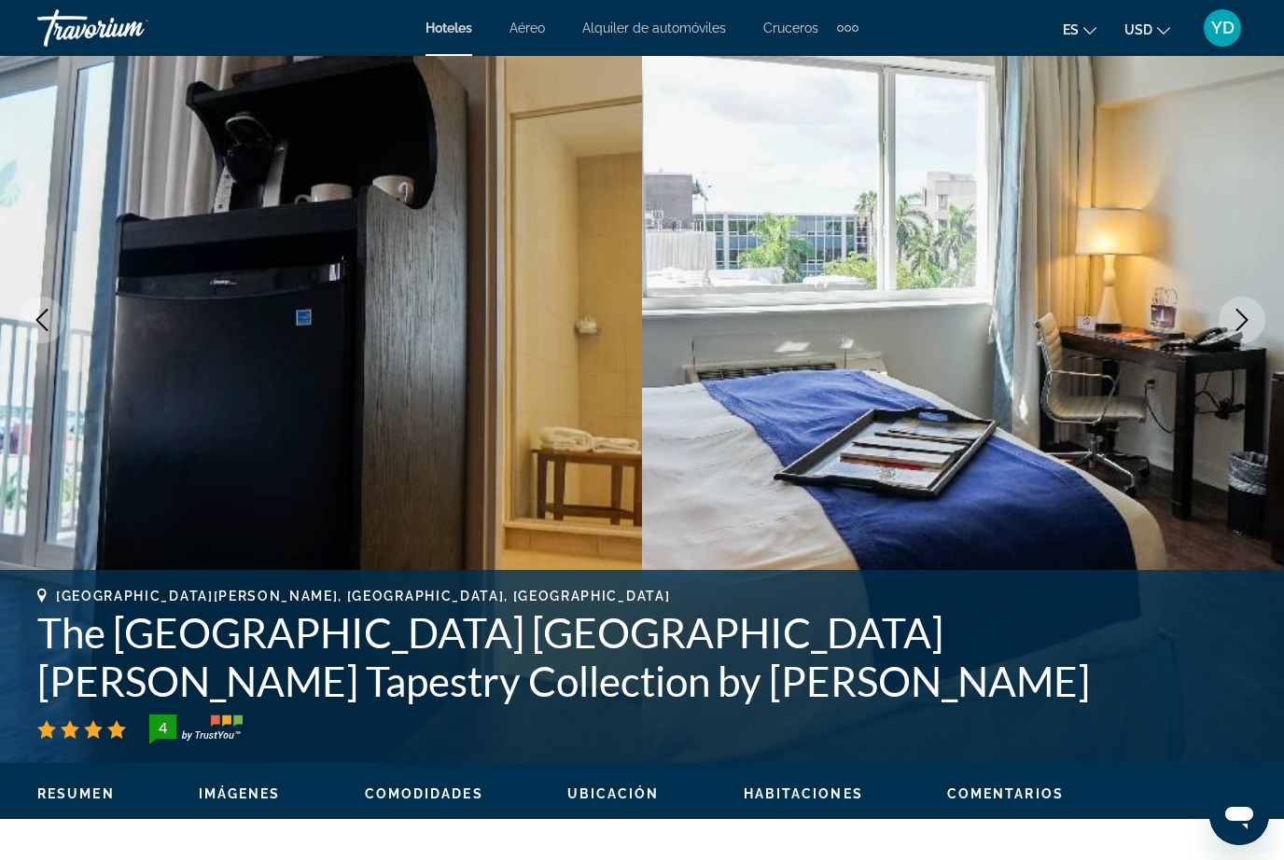
click at [1249, 349] on img "Main content" at bounding box center [963, 320] width 642 height 886
click at [1248, 328] on icon "Next image" at bounding box center [1242, 320] width 22 height 22
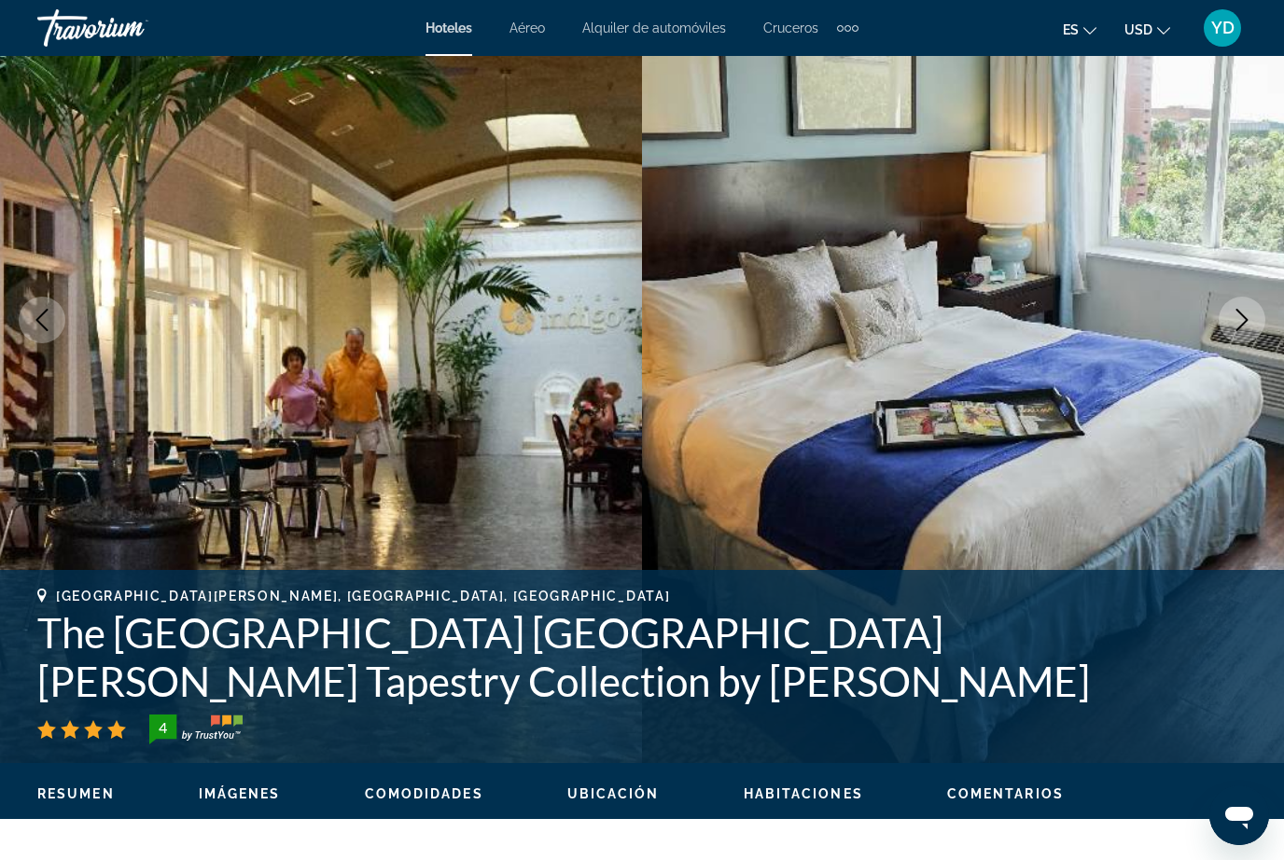
click at [1234, 316] on icon "Next image" at bounding box center [1242, 320] width 22 height 22
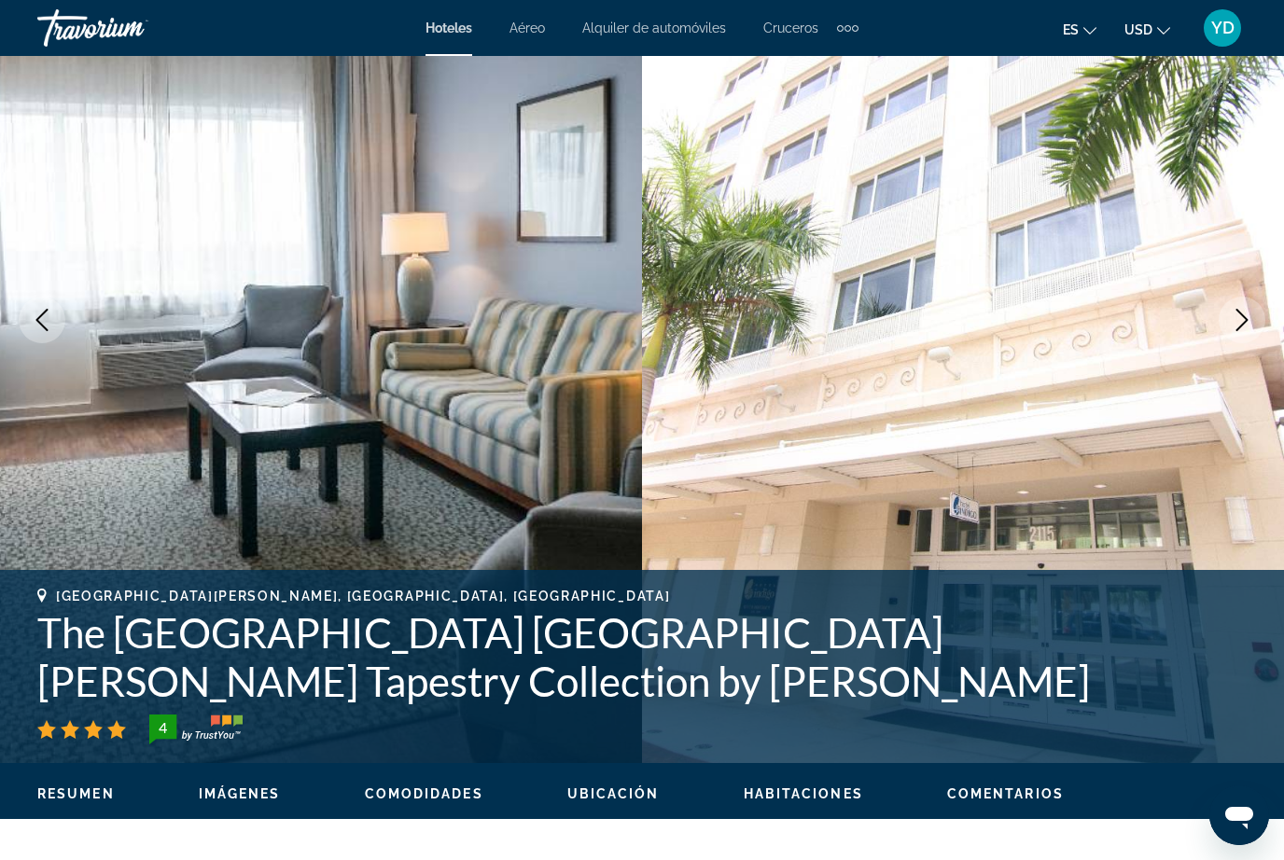
click at [1245, 326] on icon "Next image" at bounding box center [1242, 320] width 22 height 22
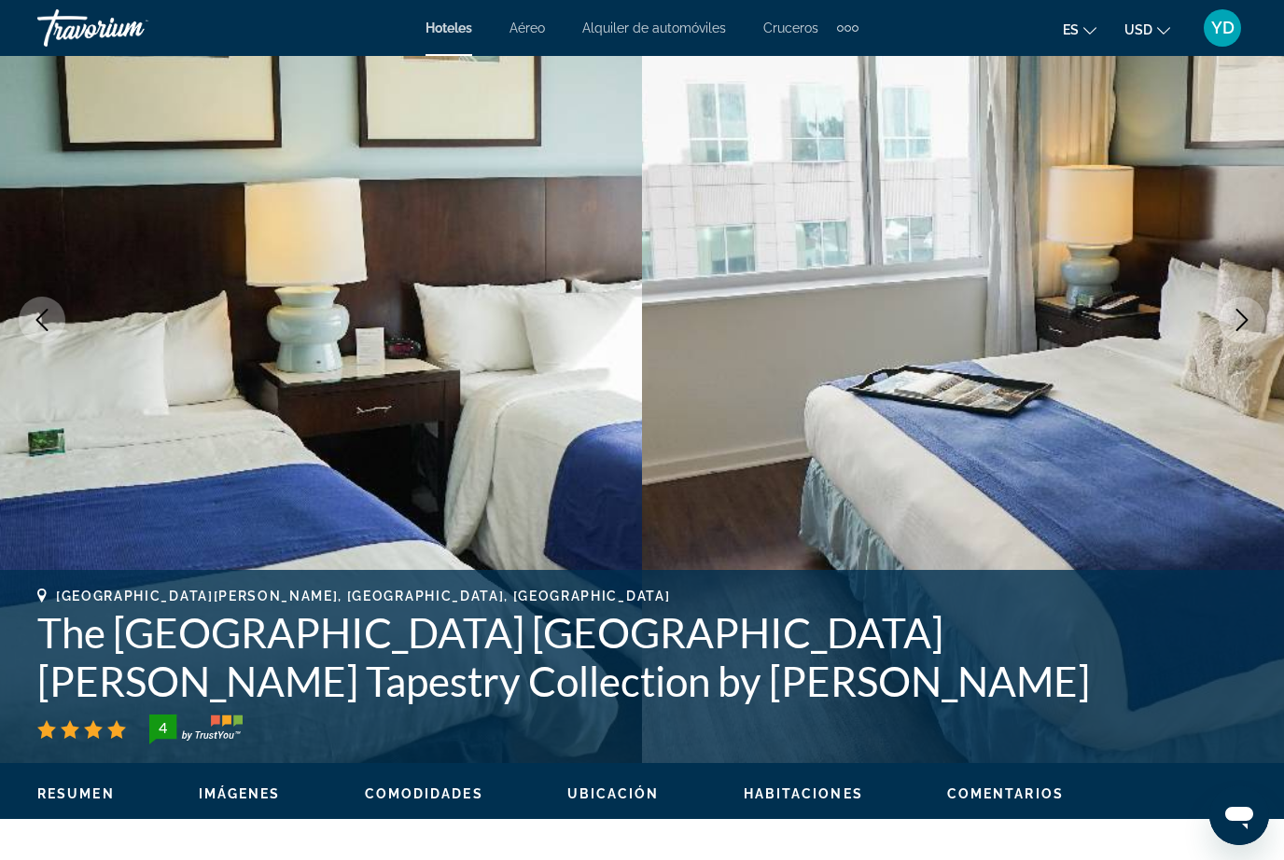
click at [1256, 314] on button "Next image" at bounding box center [1242, 320] width 47 height 47
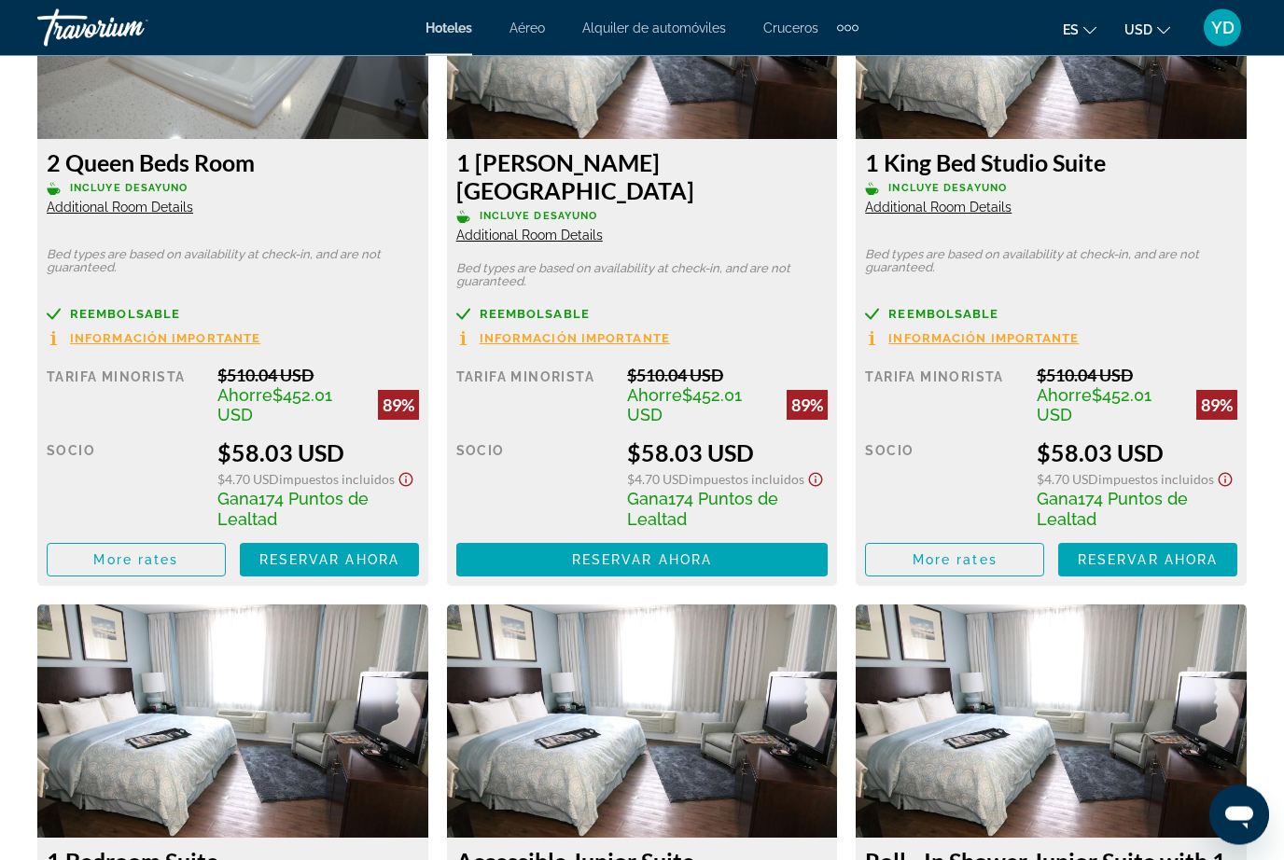
scroll to position [3063, 0]
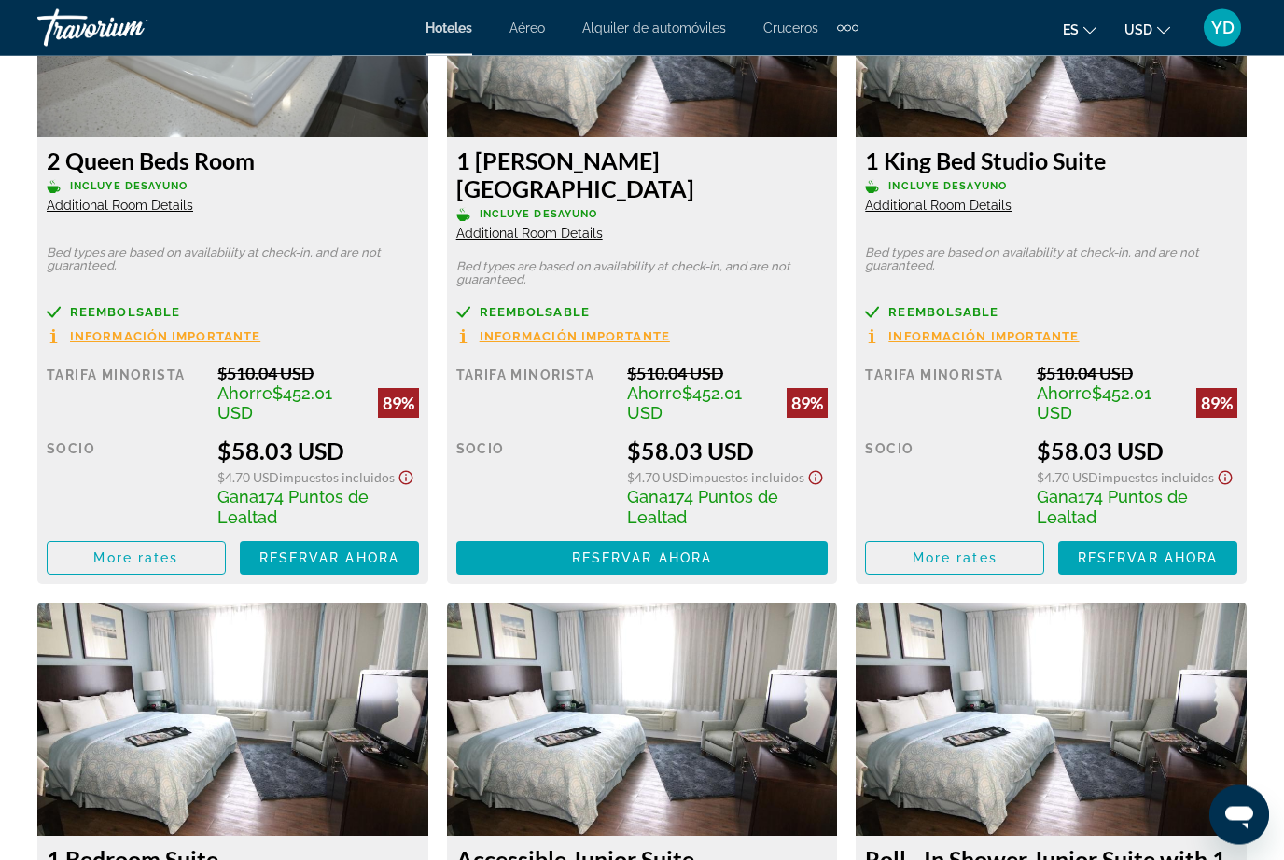
click at [345, 551] on span "Reservar ahora" at bounding box center [329, 558] width 140 height 15
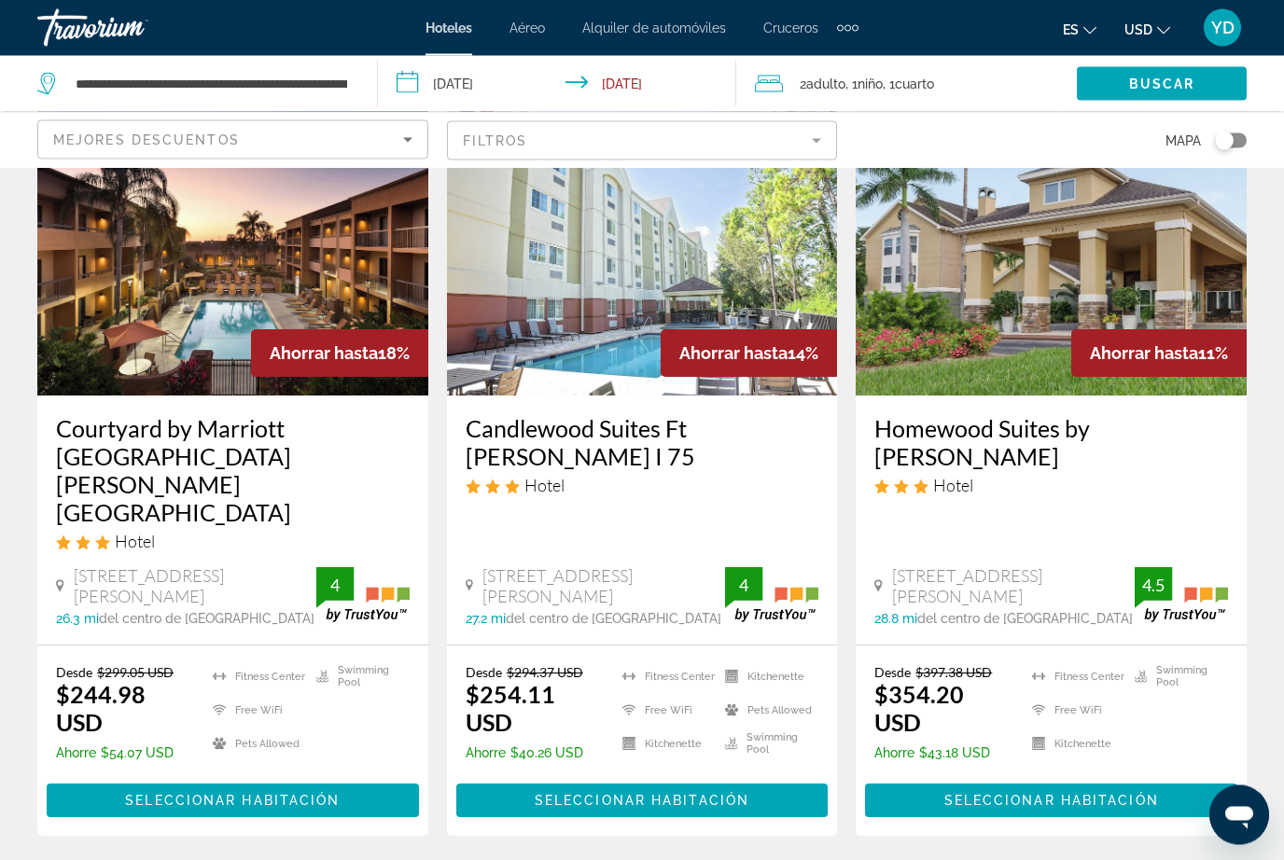
scroll to position [2469, 0]
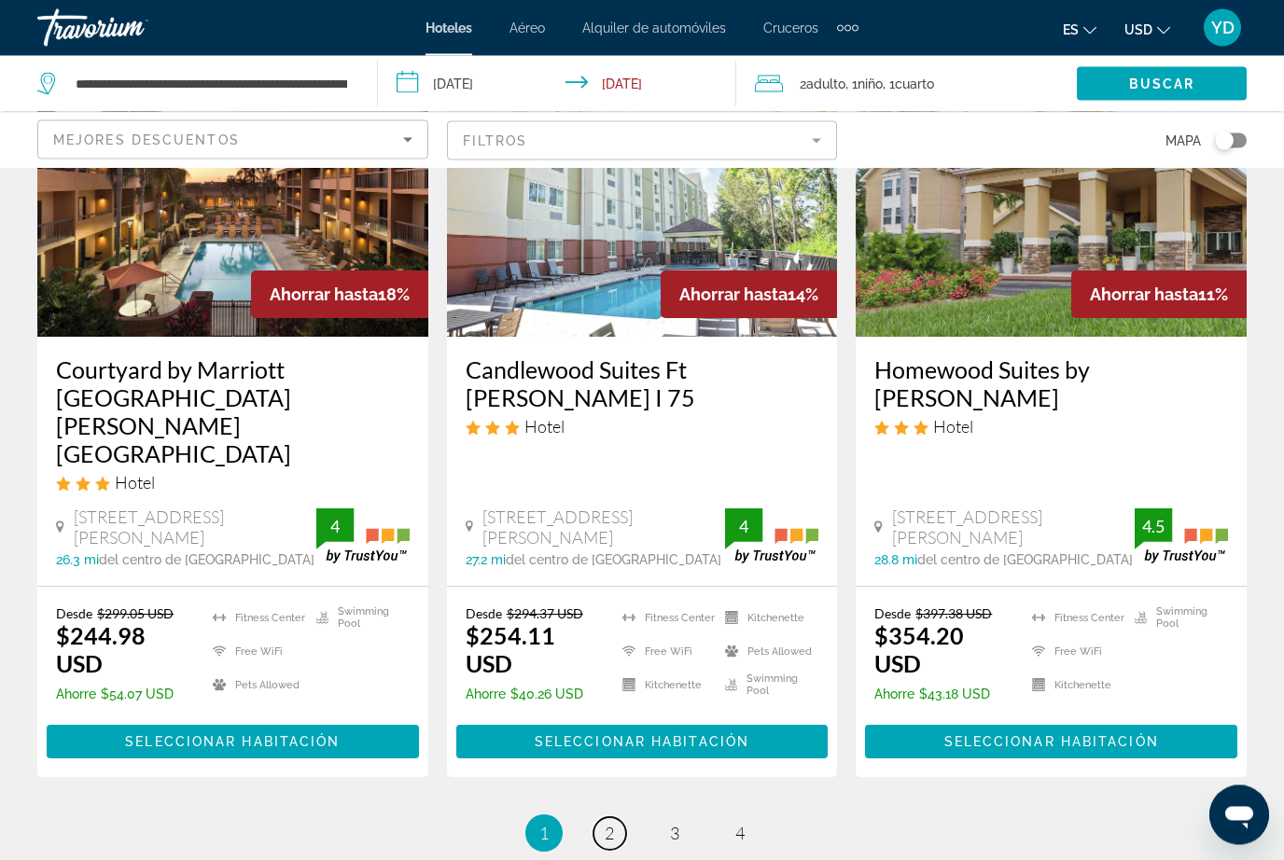
click at [610, 824] on span "2" at bounding box center [609, 834] width 9 height 21
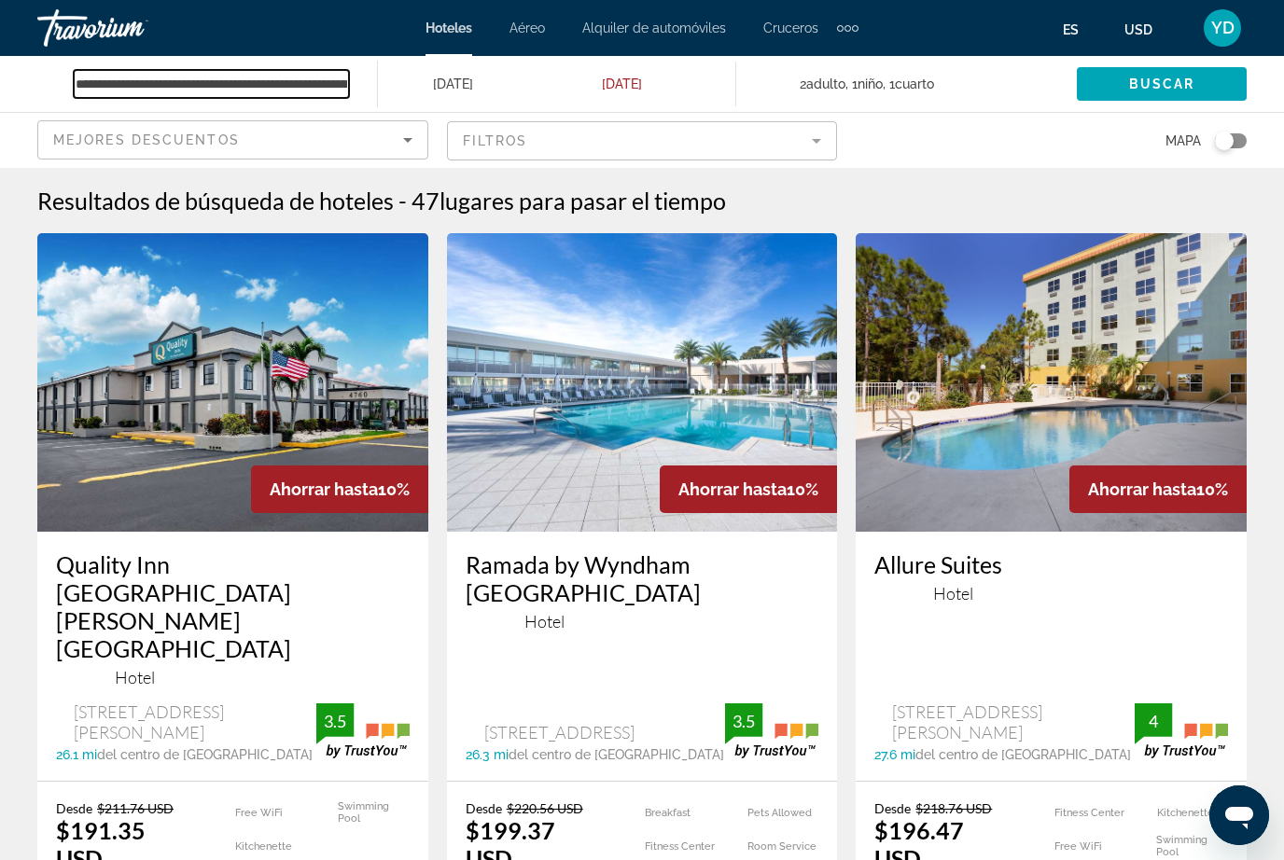
click at [342, 89] on input "**********" at bounding box center [211, 84] width 275 height 28
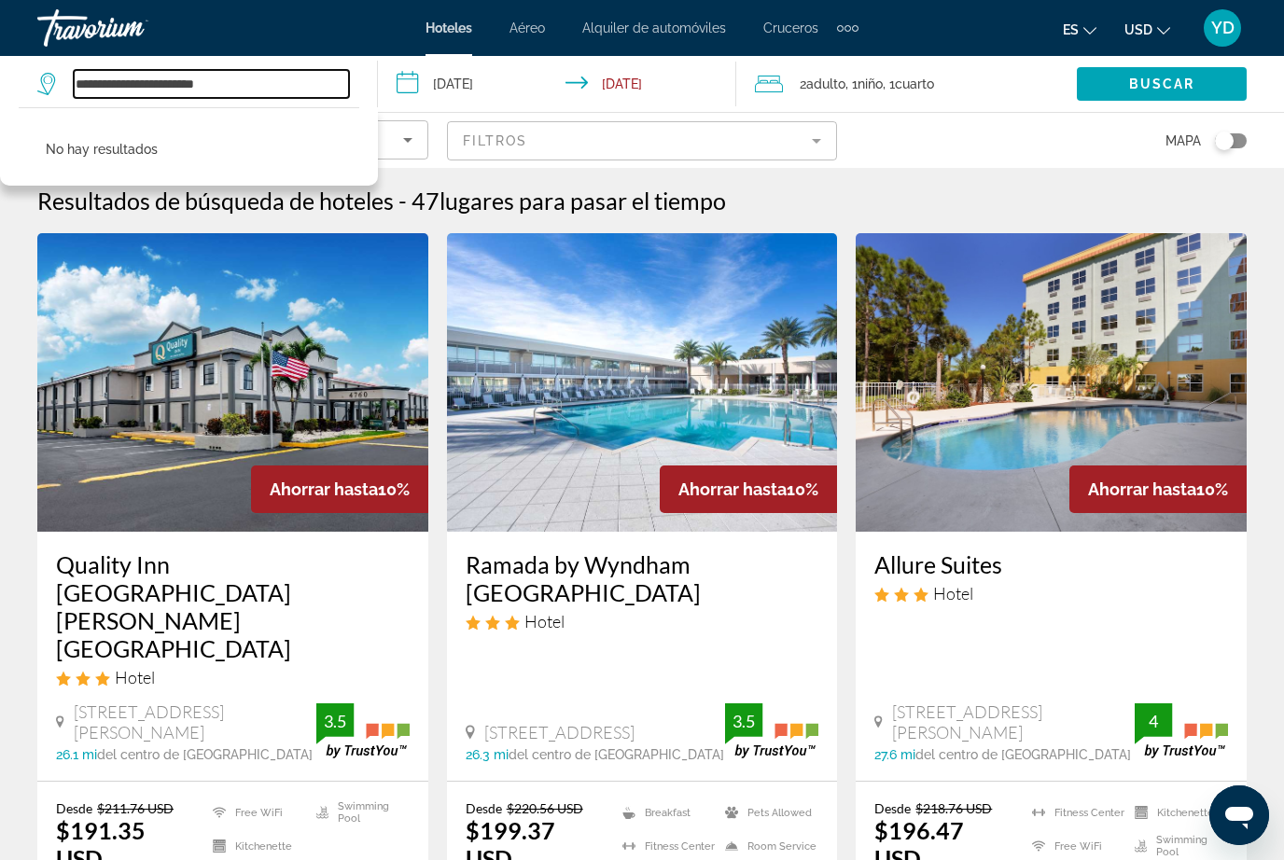
click at [258, 75] on input "**********" at bounding box center [211, 84] width 275 height 28
type input "****"
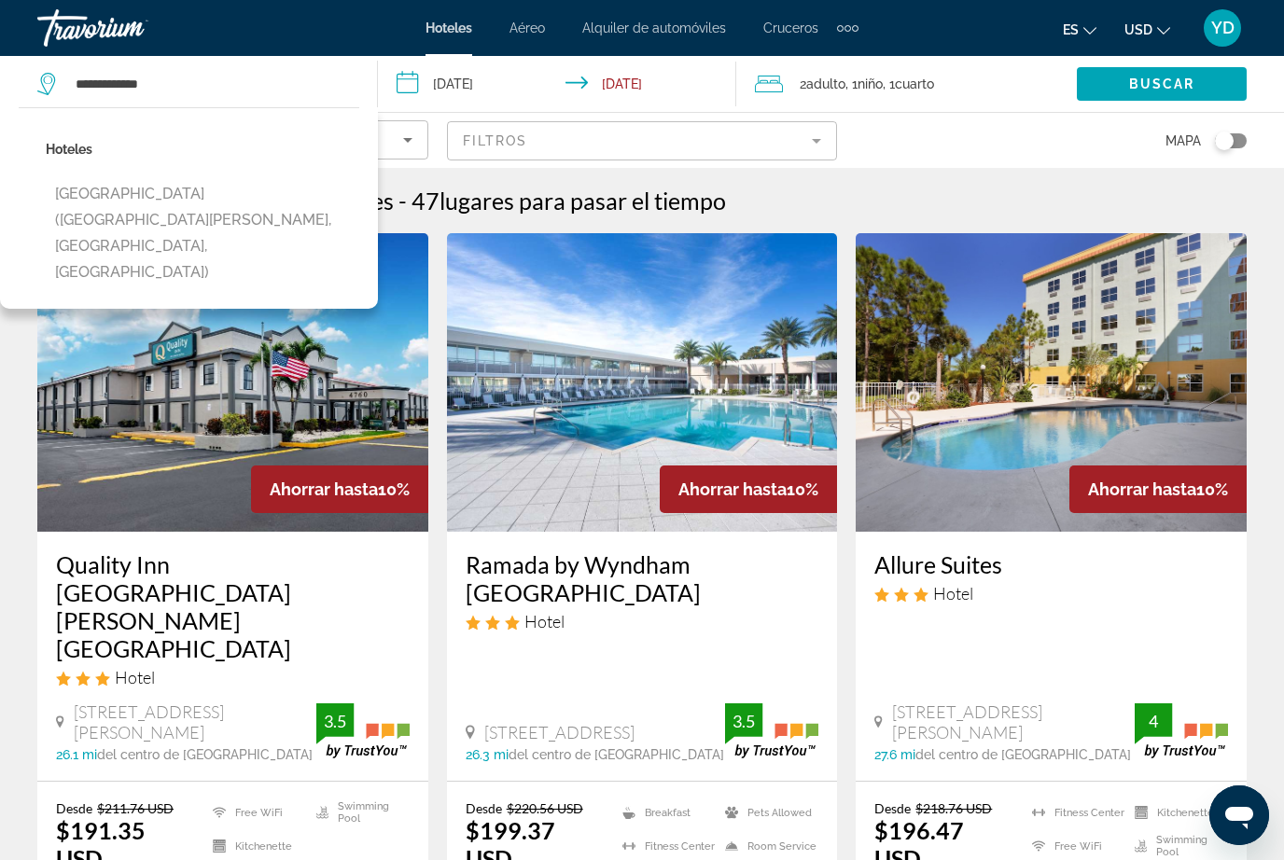
click at [205, 202] on button "Marriott Sanibel Harbour Resort & Spa (Fort Myers, FL, US)" at bounding box center [203, 233] width 314 height 114
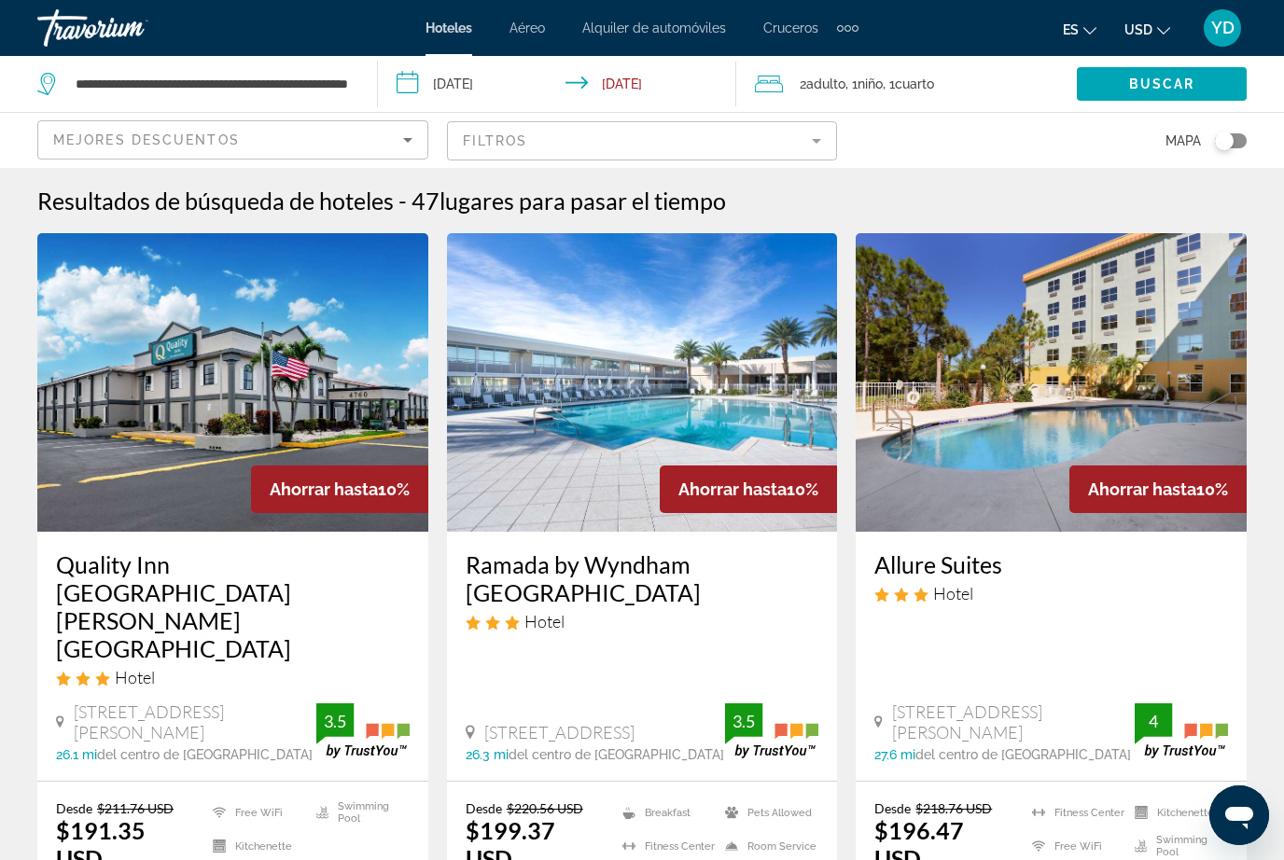
click at [1179, 91] on span "Buscar" at bounding box center [1162, 84] width 66 height 15
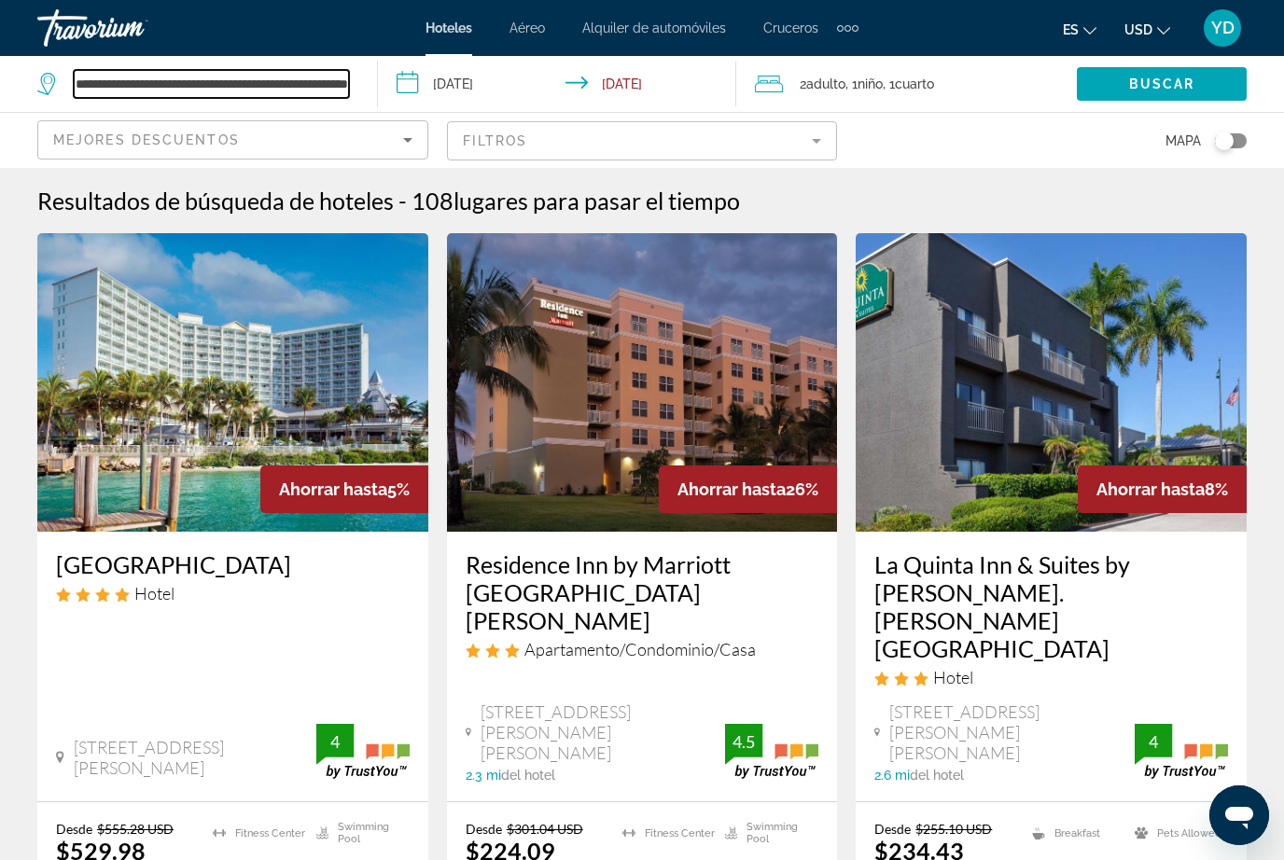
click at [344, 91] on input "**********" at bounding box center [211, 84] width 275 height 28
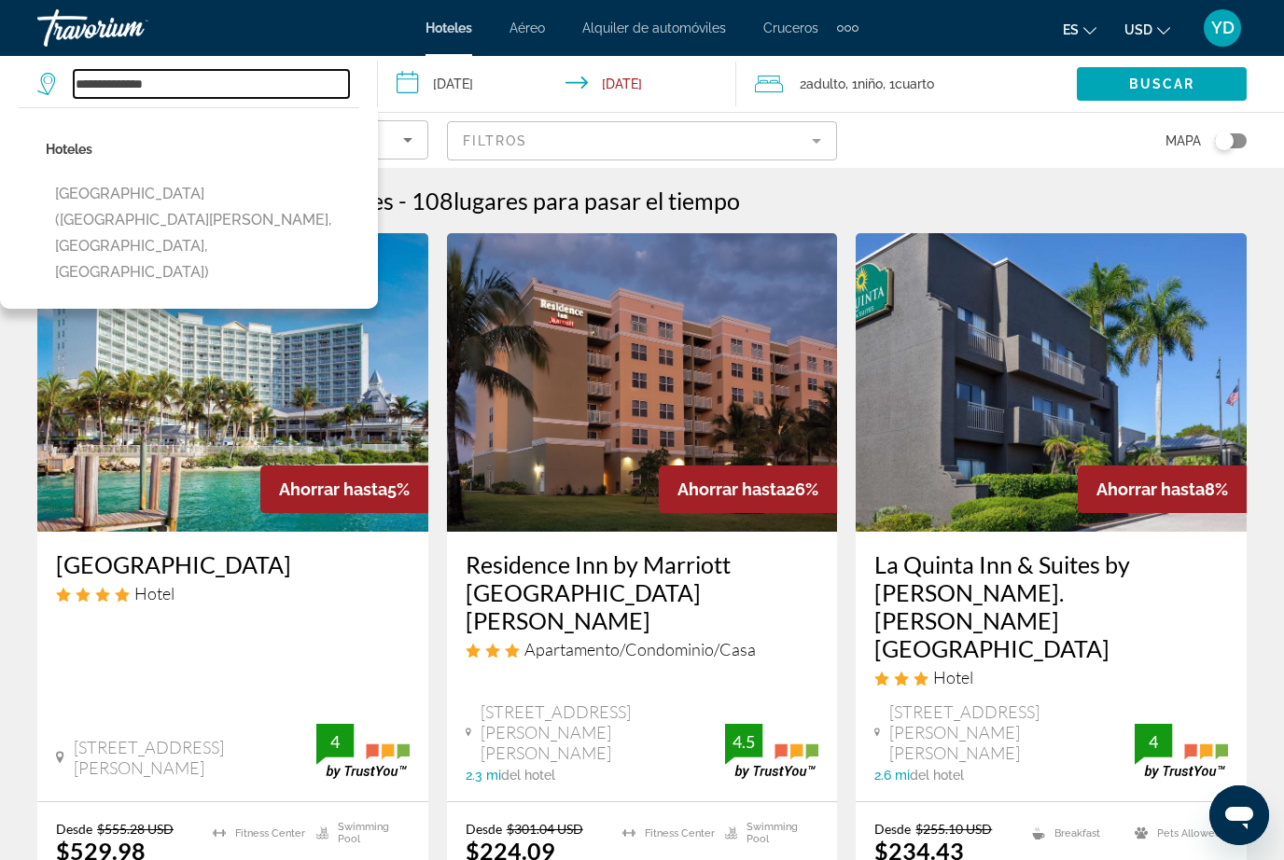
click at [181, 98] on input "**********" at bounding box center [211, 84] width 275 height 28
type input "*"
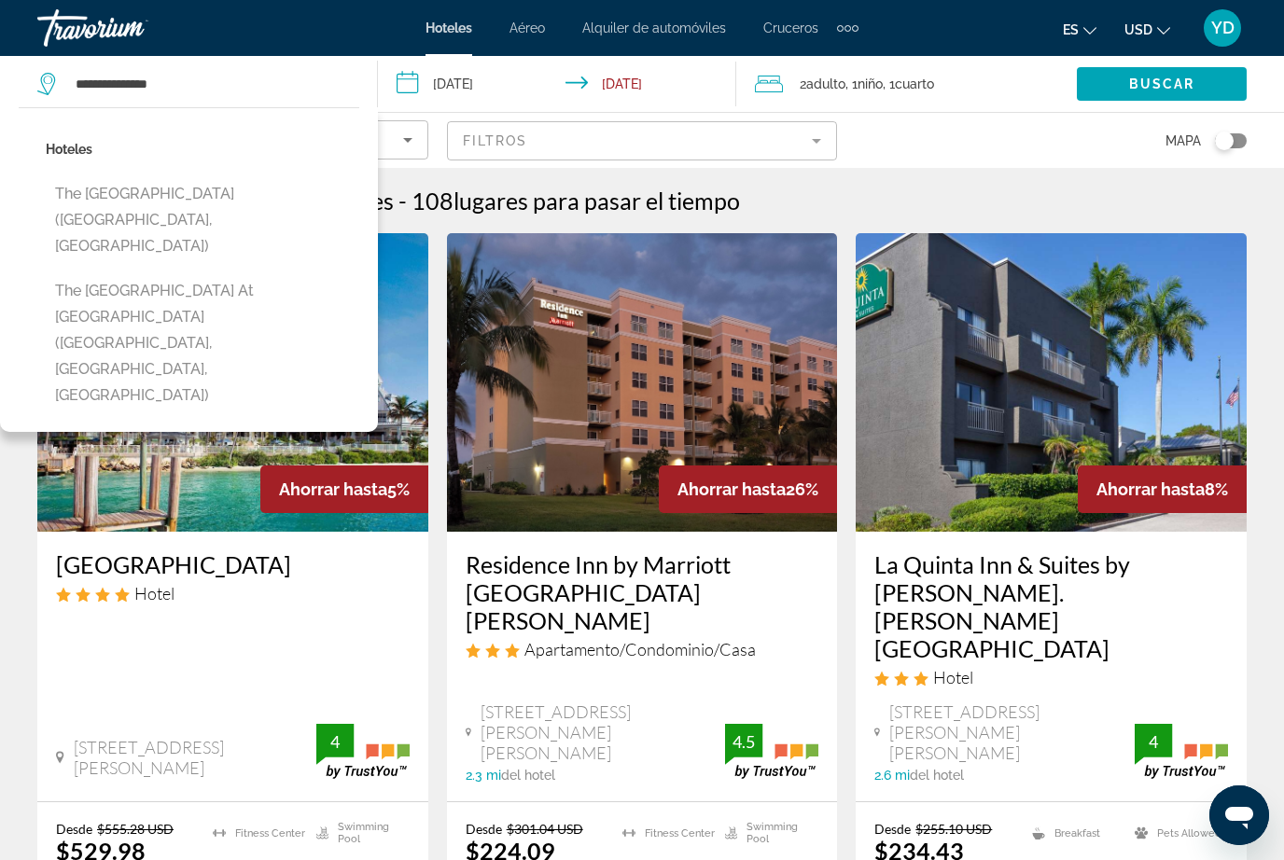
click at [270, 273] on button "The Westin Cape Coral Resort At Marina Village (Cape Coral, FL, US)" at bounding box center [203, 343] width 314 height 140
type input "**********"
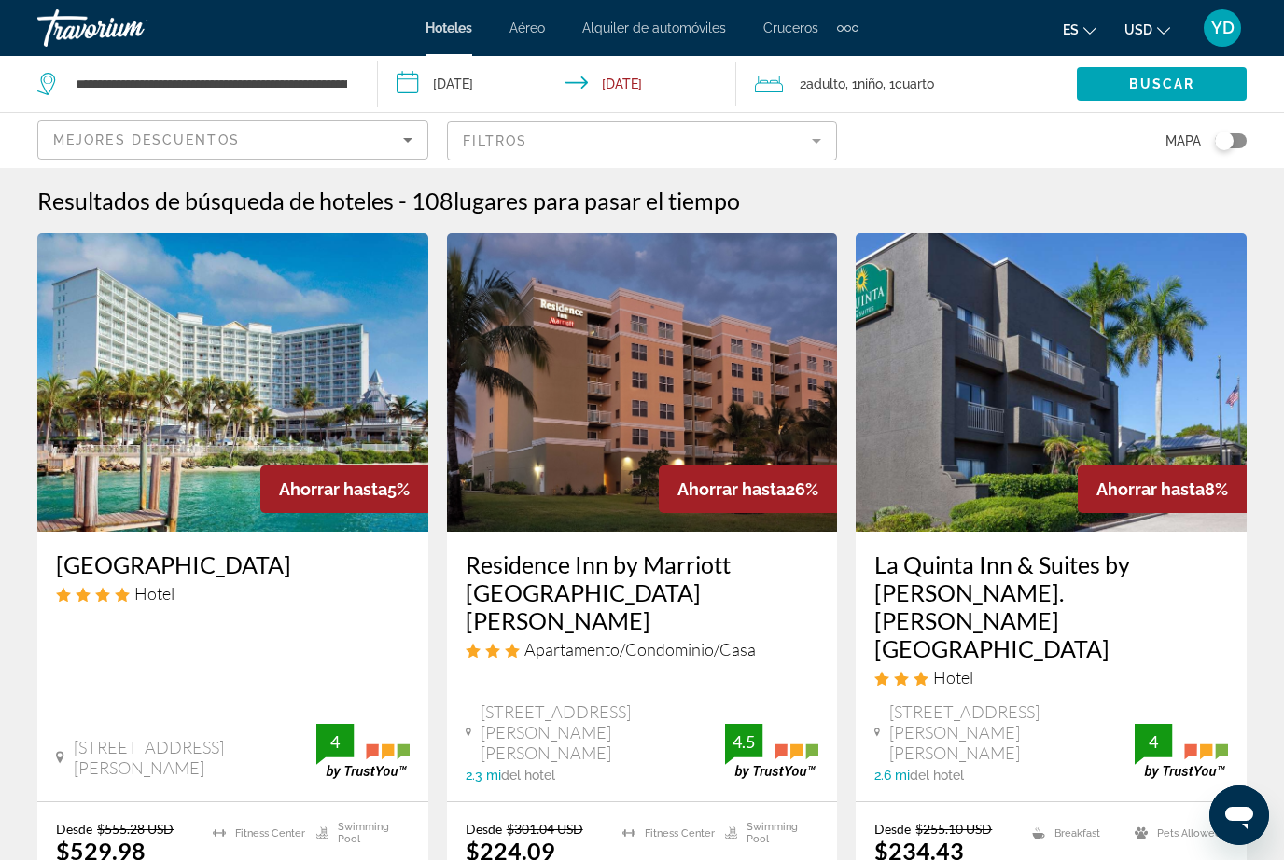
click at [1181, 94] on span "Search widget" at bounding box center [1162, 84] width 170 height 45
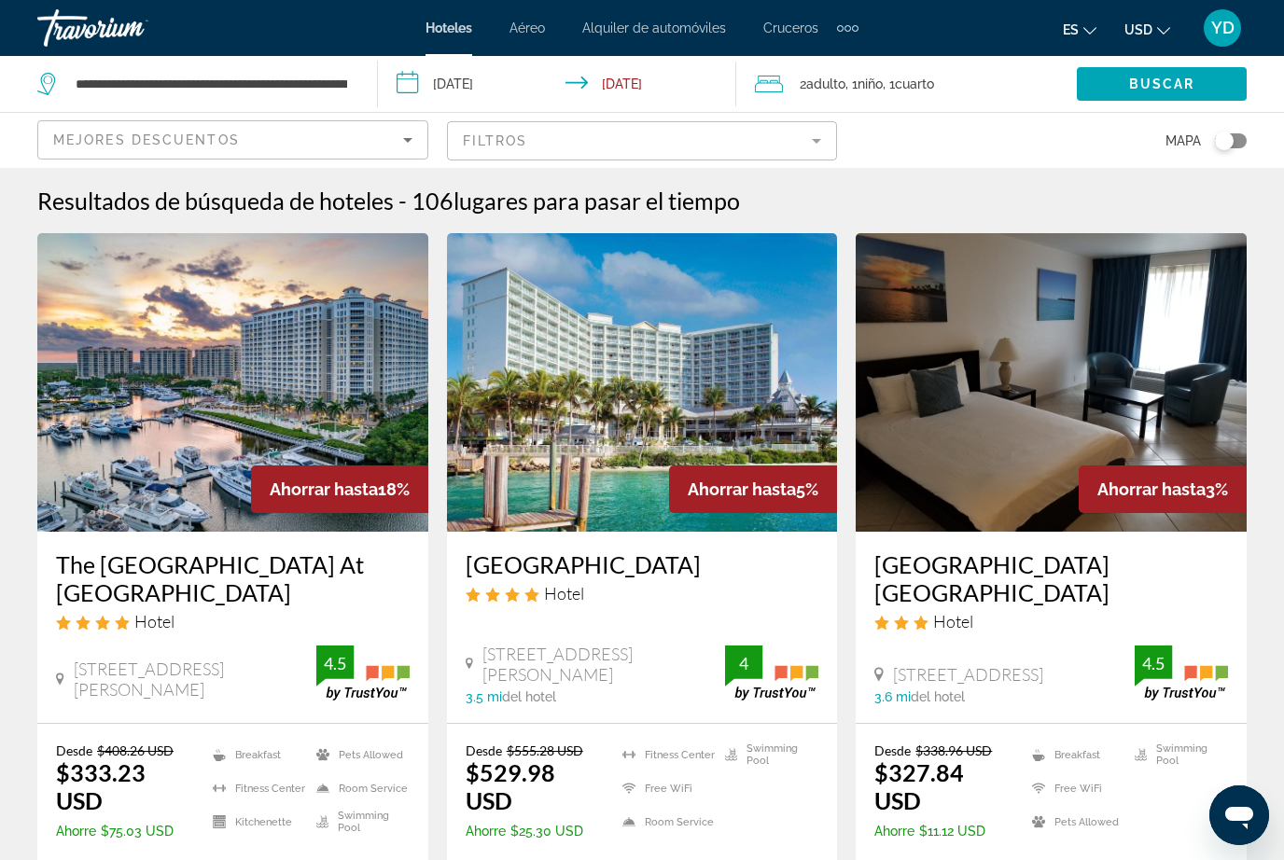
click at [134, 463] on img "Main content" at bounding box center [232, 382] width 391 height 299
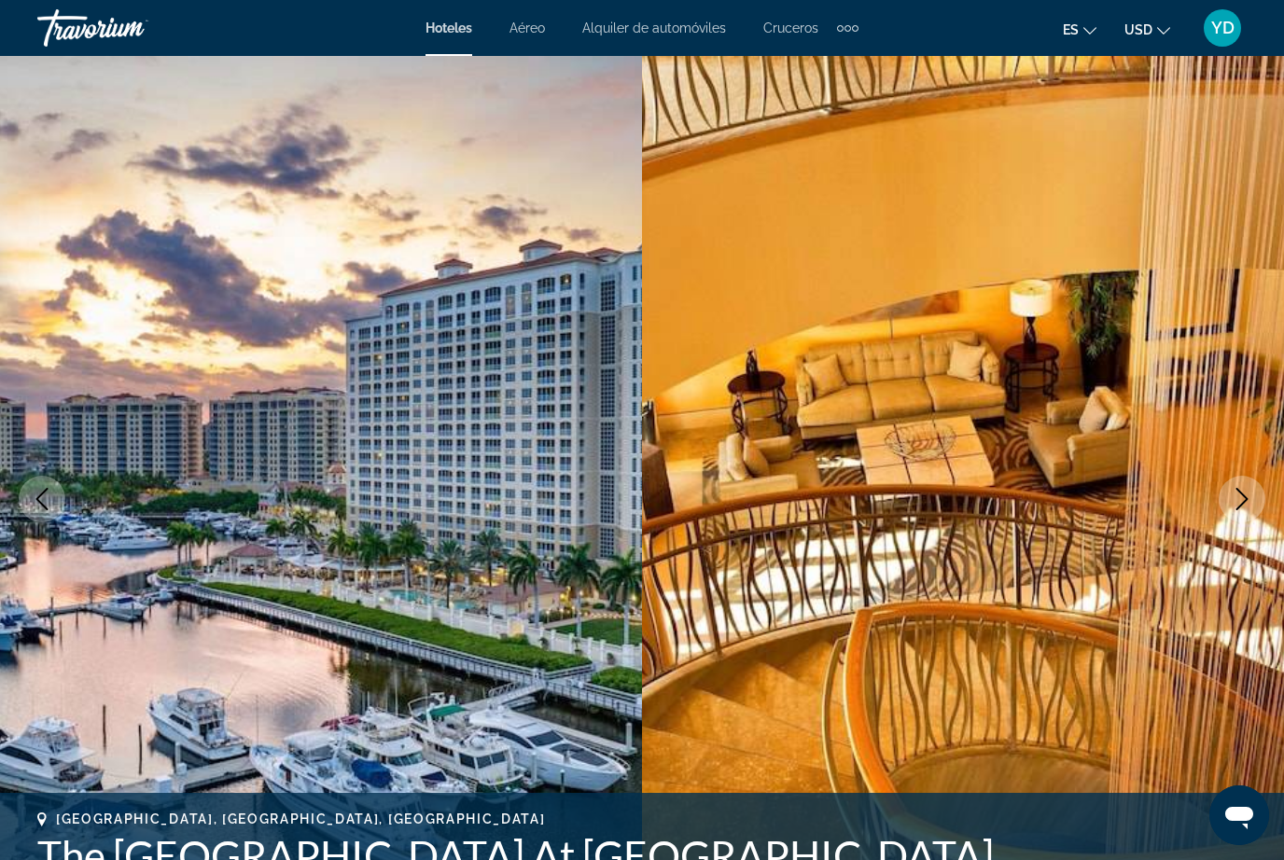
click at [1242, 503] on icon "Next image" at bounding box center [1242, 499] width 22 height 22
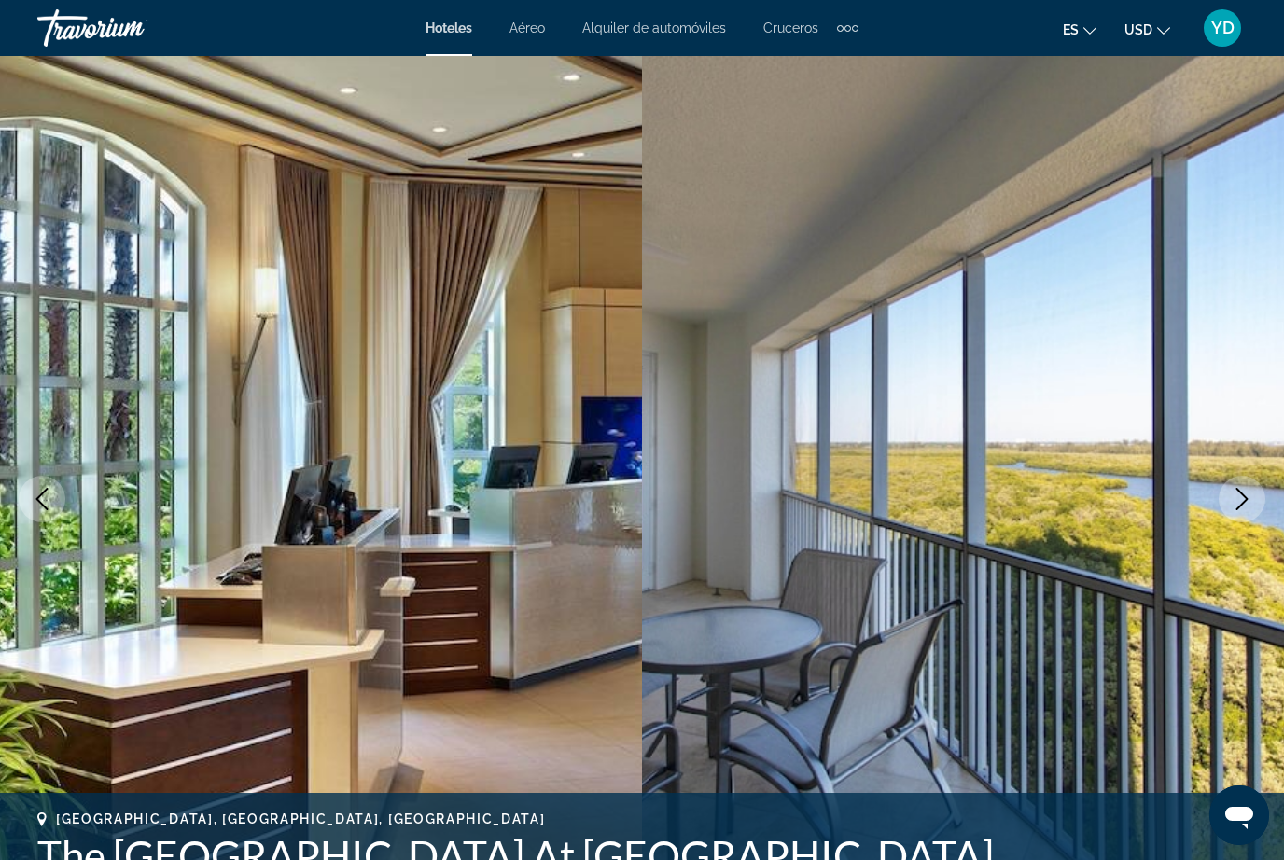
click at [1240, 505] on icon "Next image" at bounding box center [1242, 499] width 22 height 22
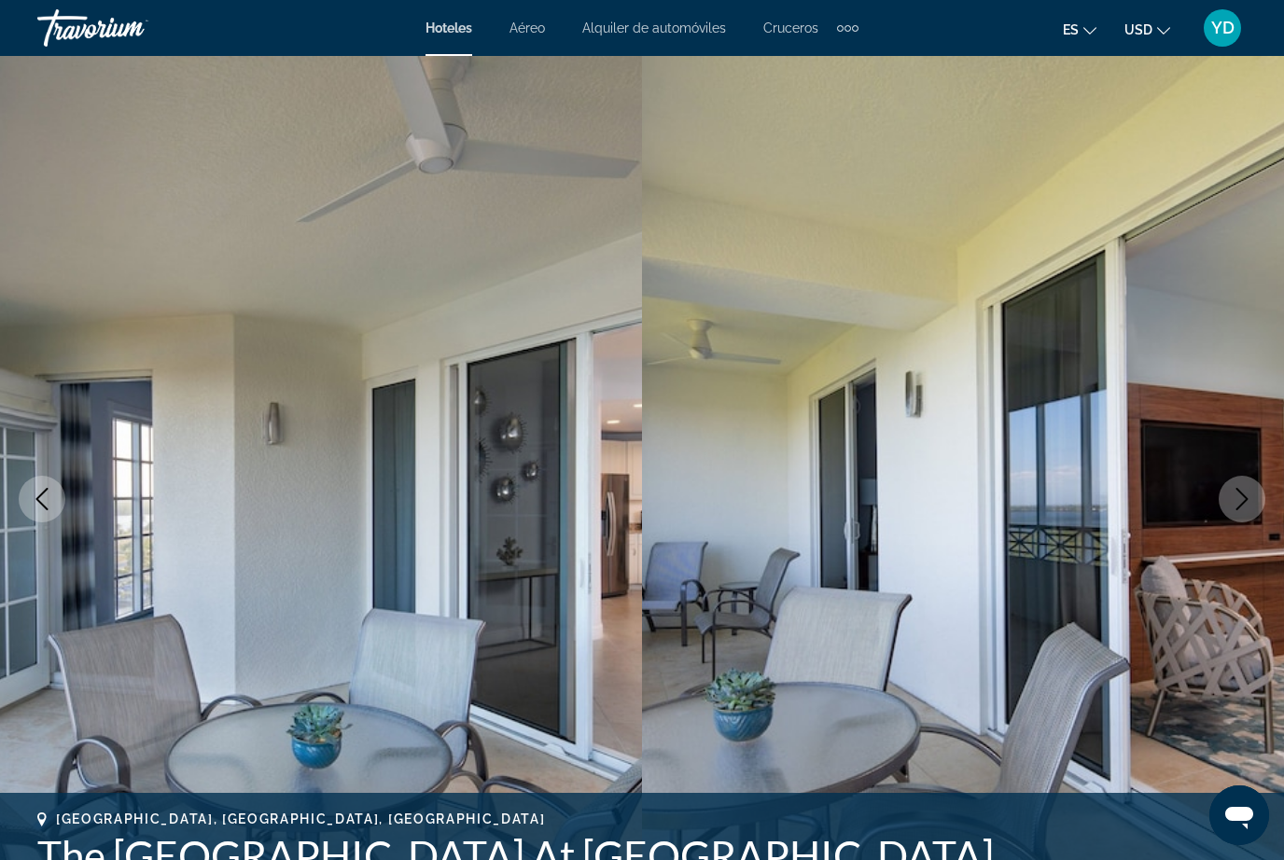
click at [1235, 511] on button "Next image" at bounding box center [1242, 499] width 47 height 47
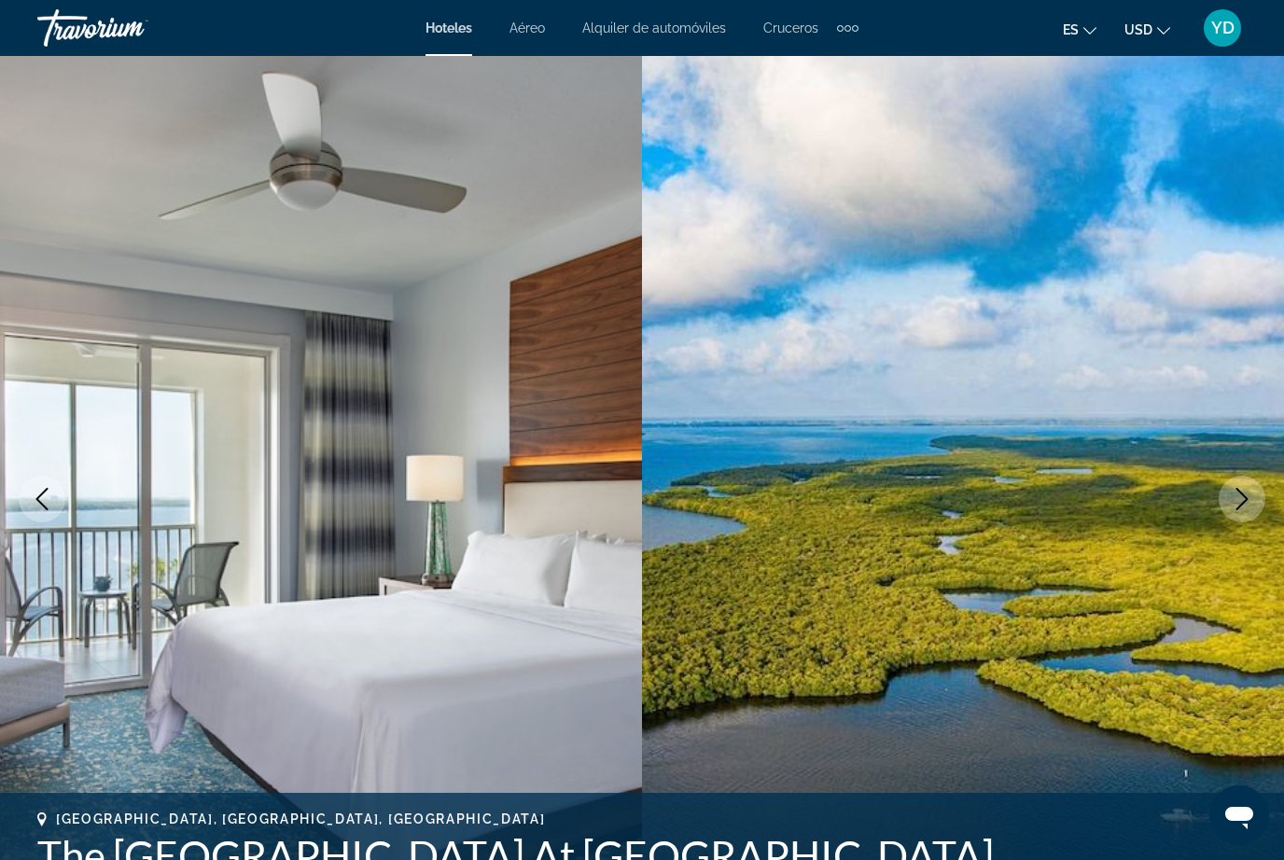
click at [1249, 495] on icon "Next image" at bounding box center [1242, 499] width 22 height 22
click at [1242, 500] on icon "Next image" at bounding box center [1242, 499] width 22 height 22
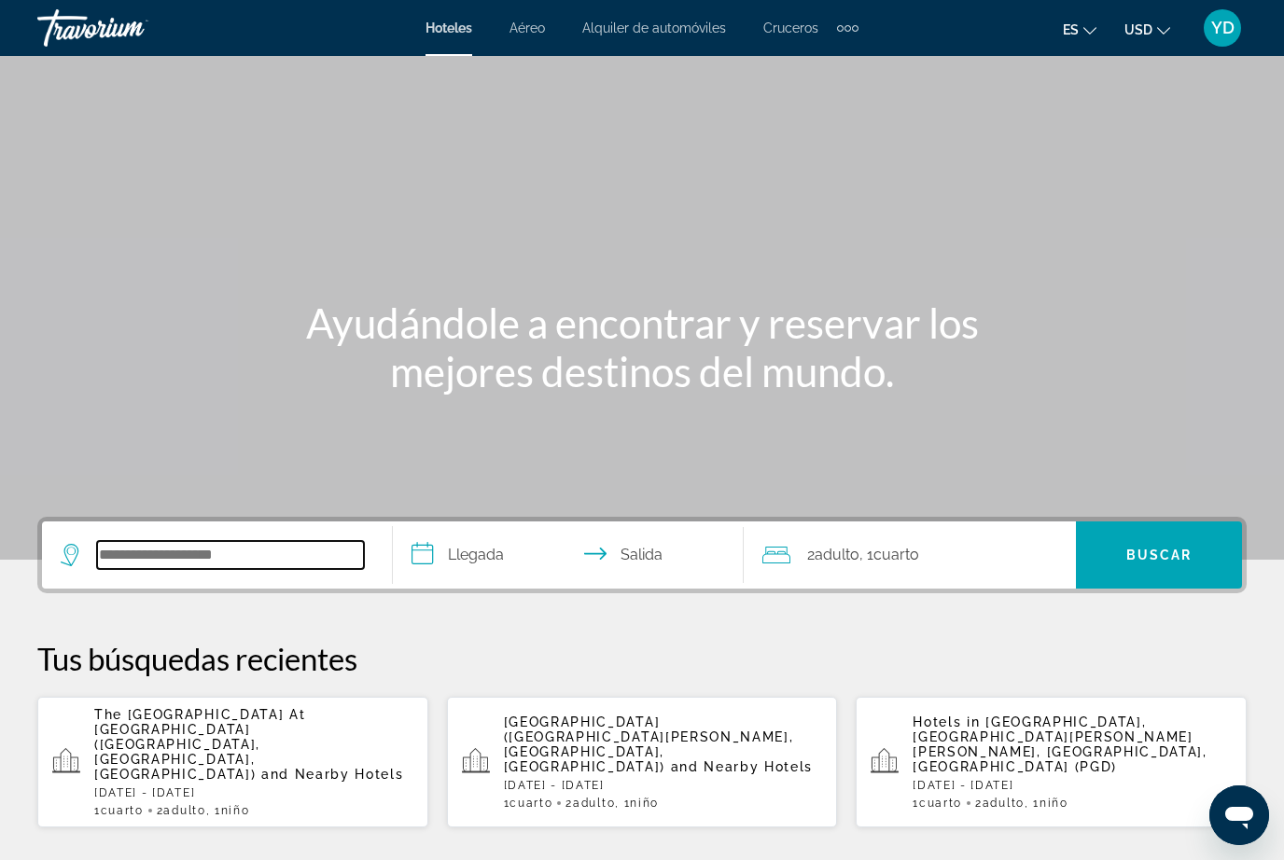
click at [187, 561] on input "Search widget" at bounding box center [230, 555] width 267 height 28
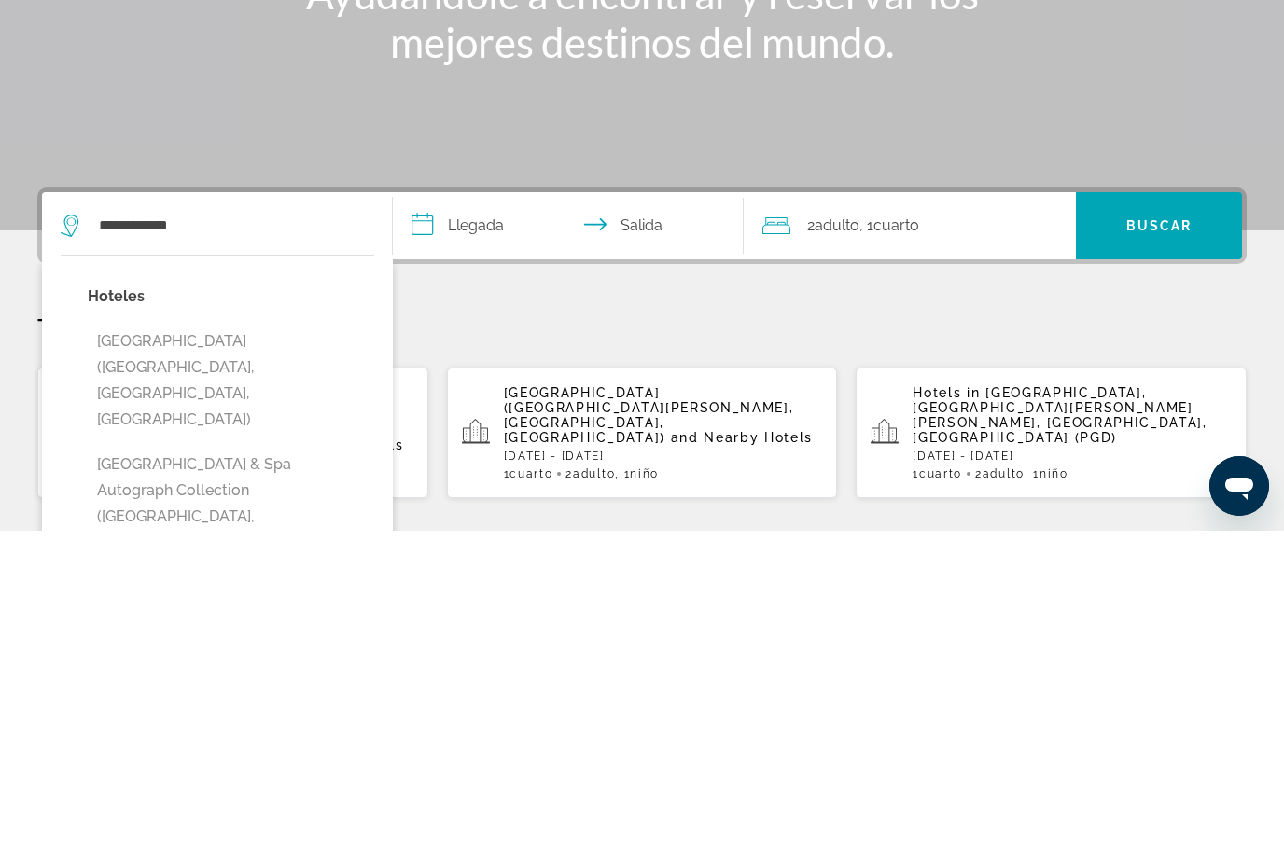
click at [251, 776] on button "[GEOGRAPHIC_DATA] & Spa Autograph Collection ([GEOGRAPHIC_DATA], [GEOGRAPHIC_DA…" at bounding box center [231, 846] width 286 height 140
type input "**********"
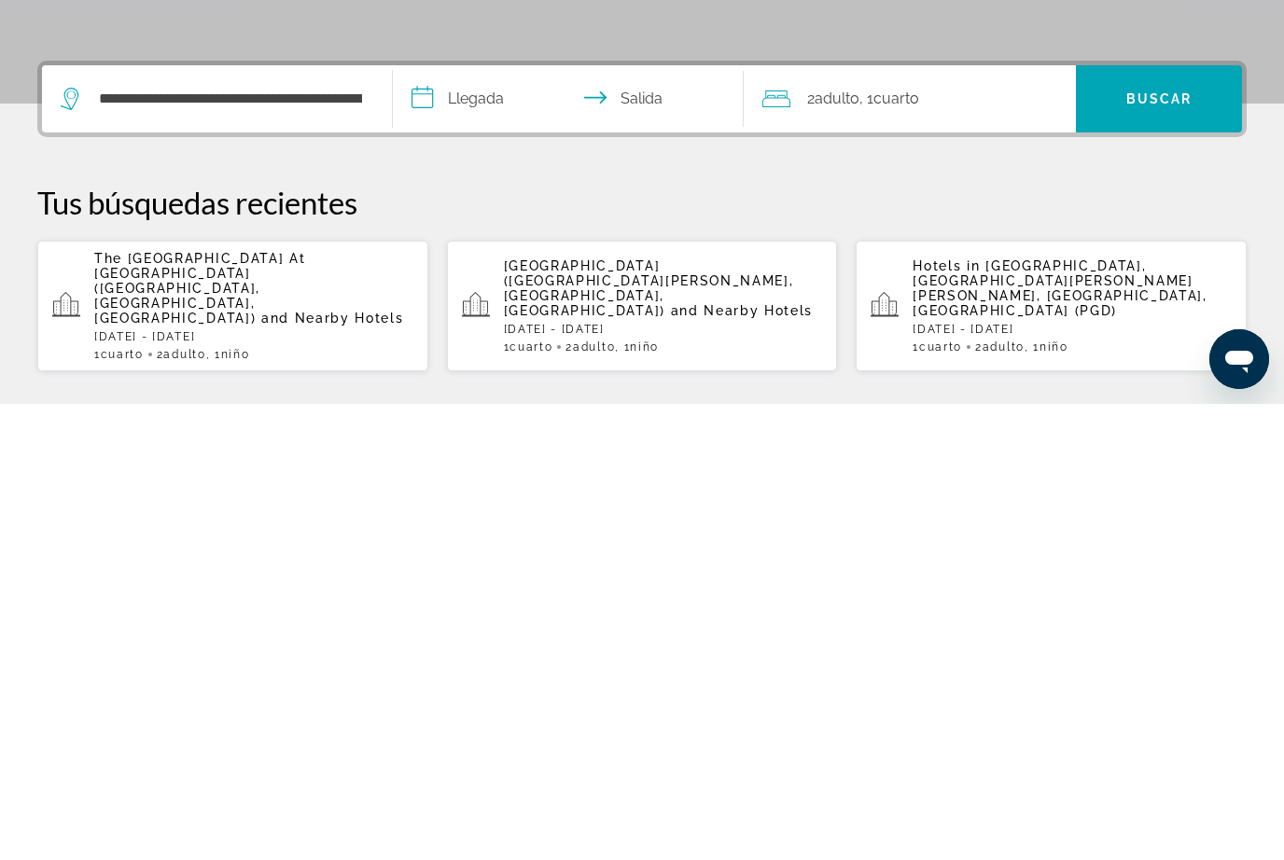
click at [459, 522] on input "**********" at bounding box center [572, 558] width 358 height 73
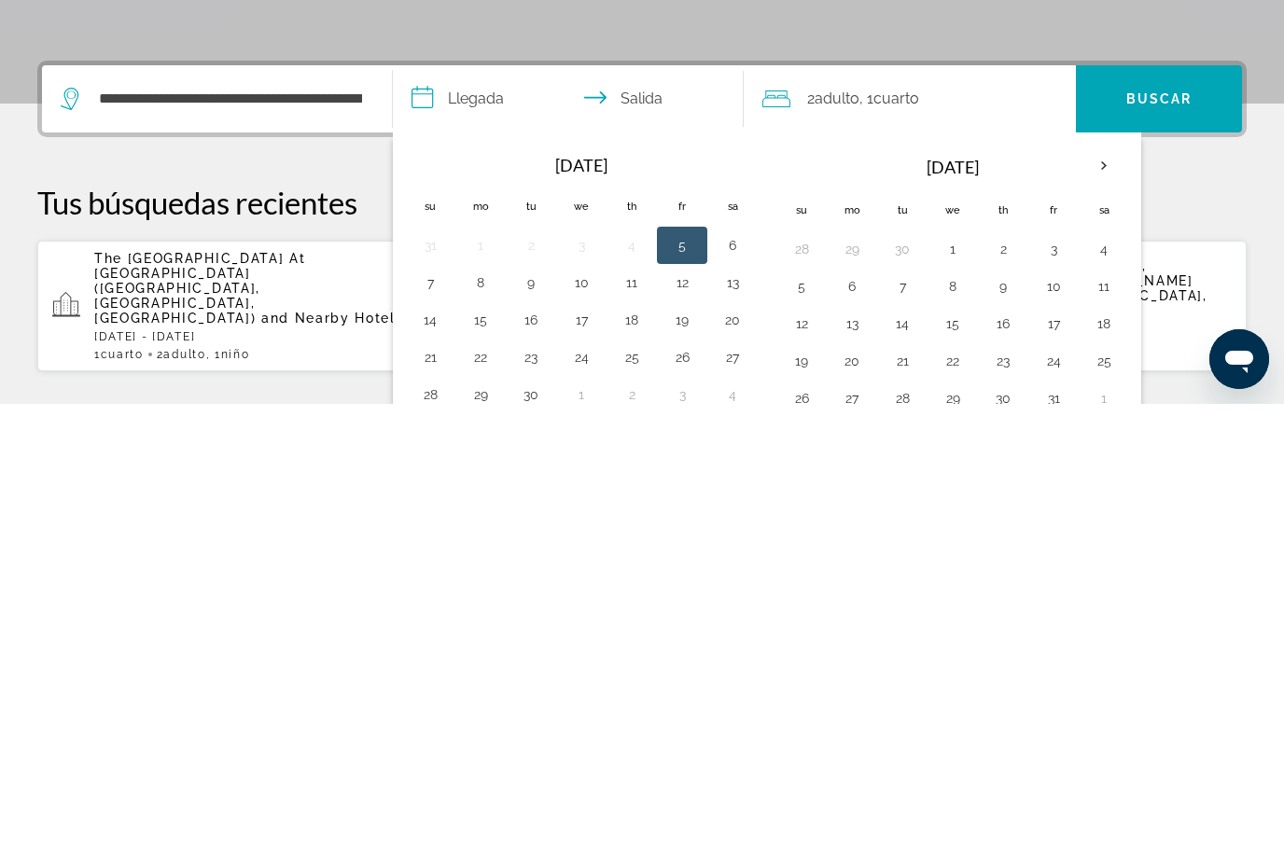
scroll to position [456, 0]
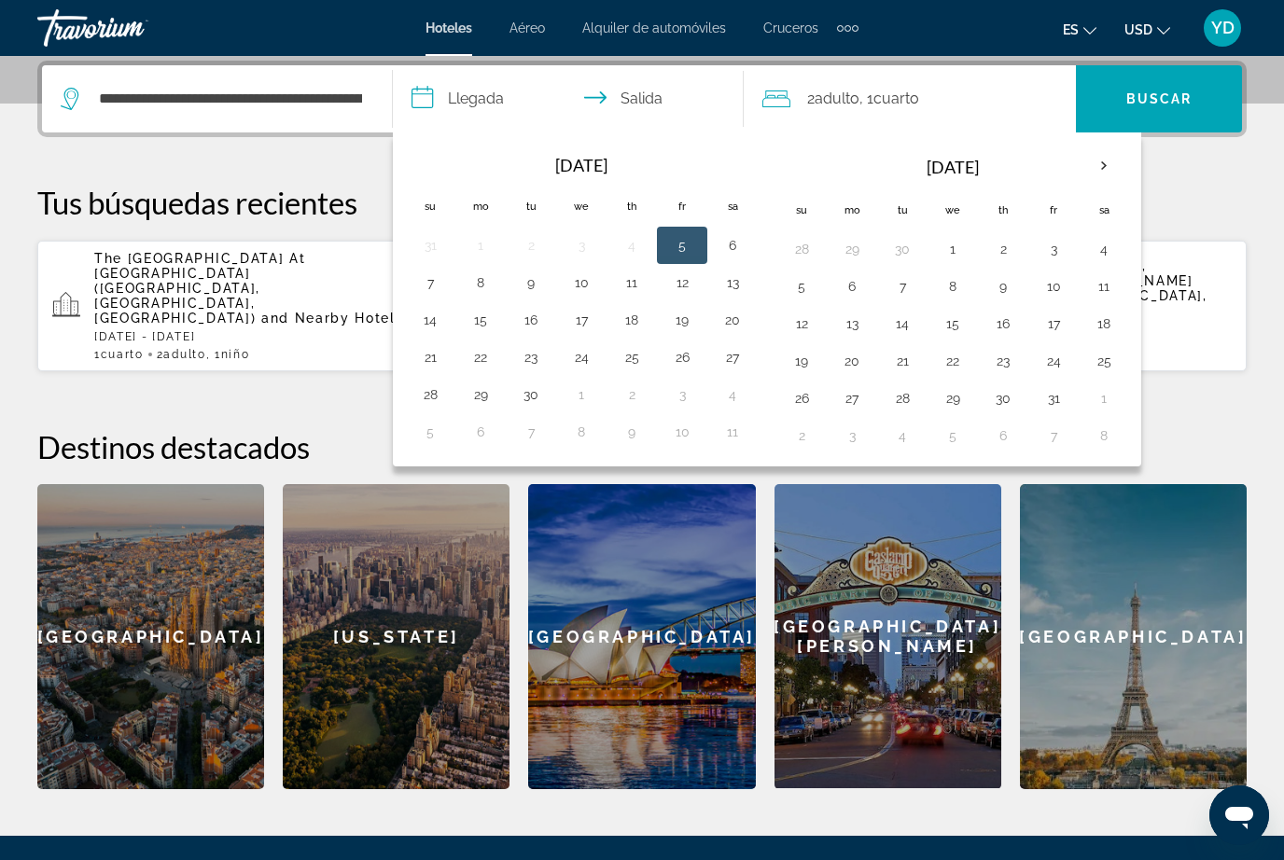
click at [1045, 250] on button "3" at bounding box center [1054, 249] width 30 height 26
click at [799, 291] on button "5" at bounding box center [802, 286] width 30 height 26
type input "**********"
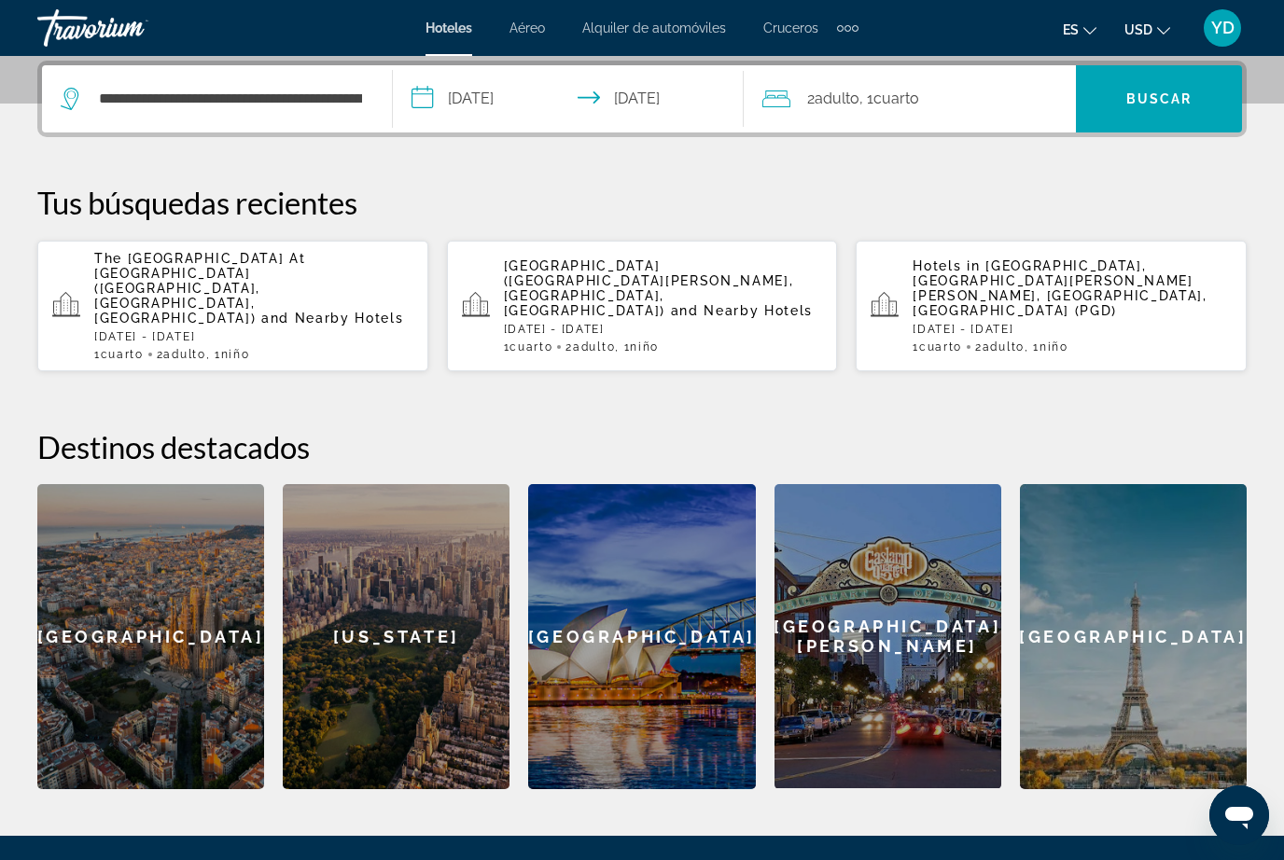
click at [1187, 100] on span "Buscar" at bounding box center [1159, 98] width 66 height 15
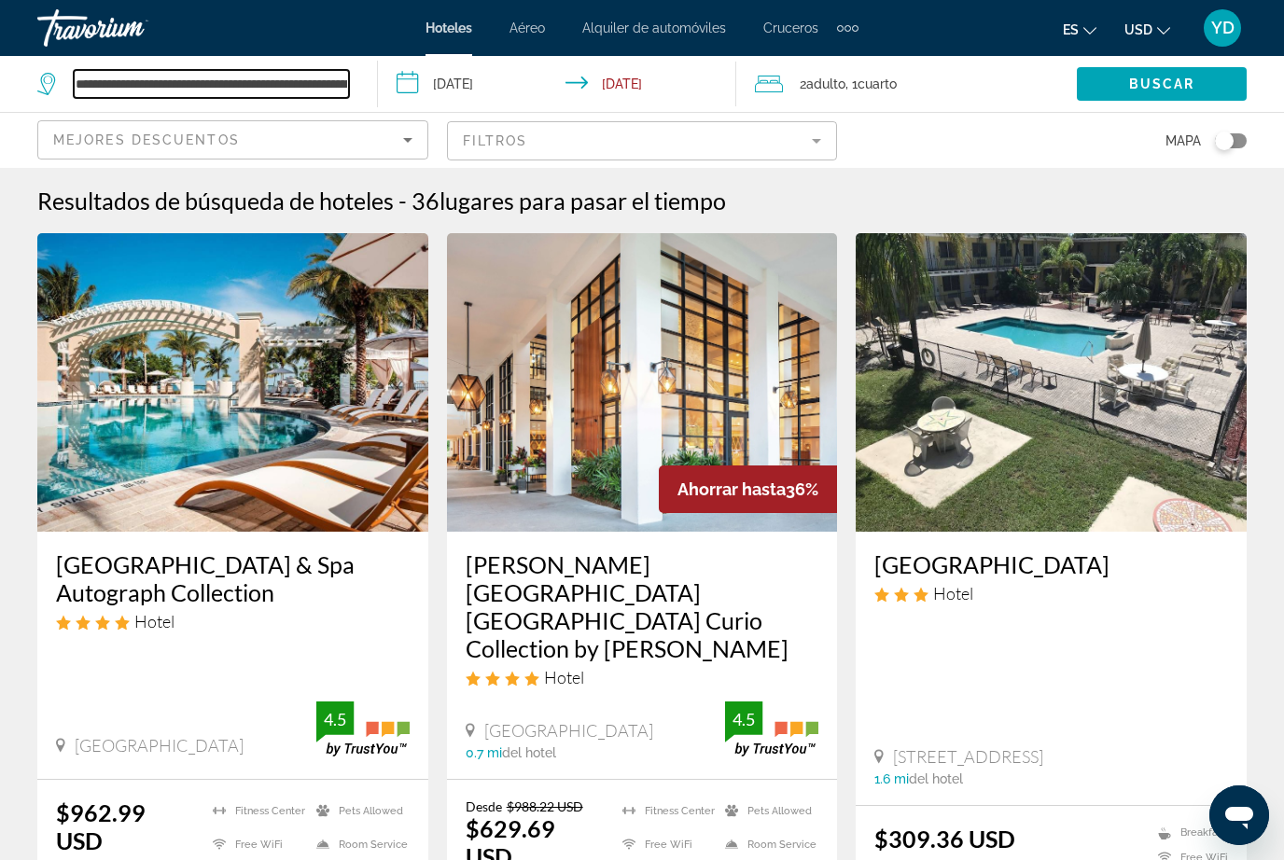
click at [327, 86] on input "**********" at bounding box center [211, 84] width 275 height 28
click at [289, 79] on input "**********" at bounding box center [211, 84] width 275 height 28
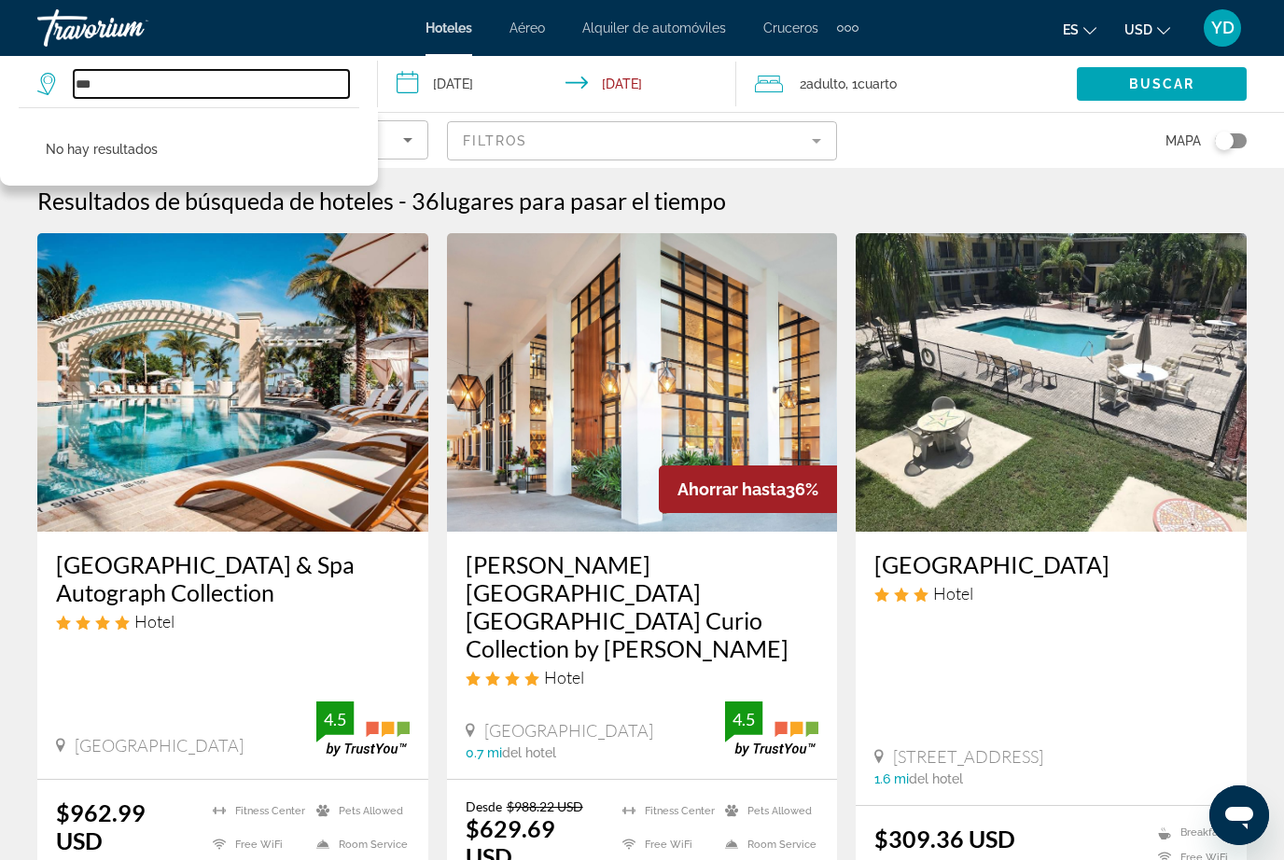
type input "*"
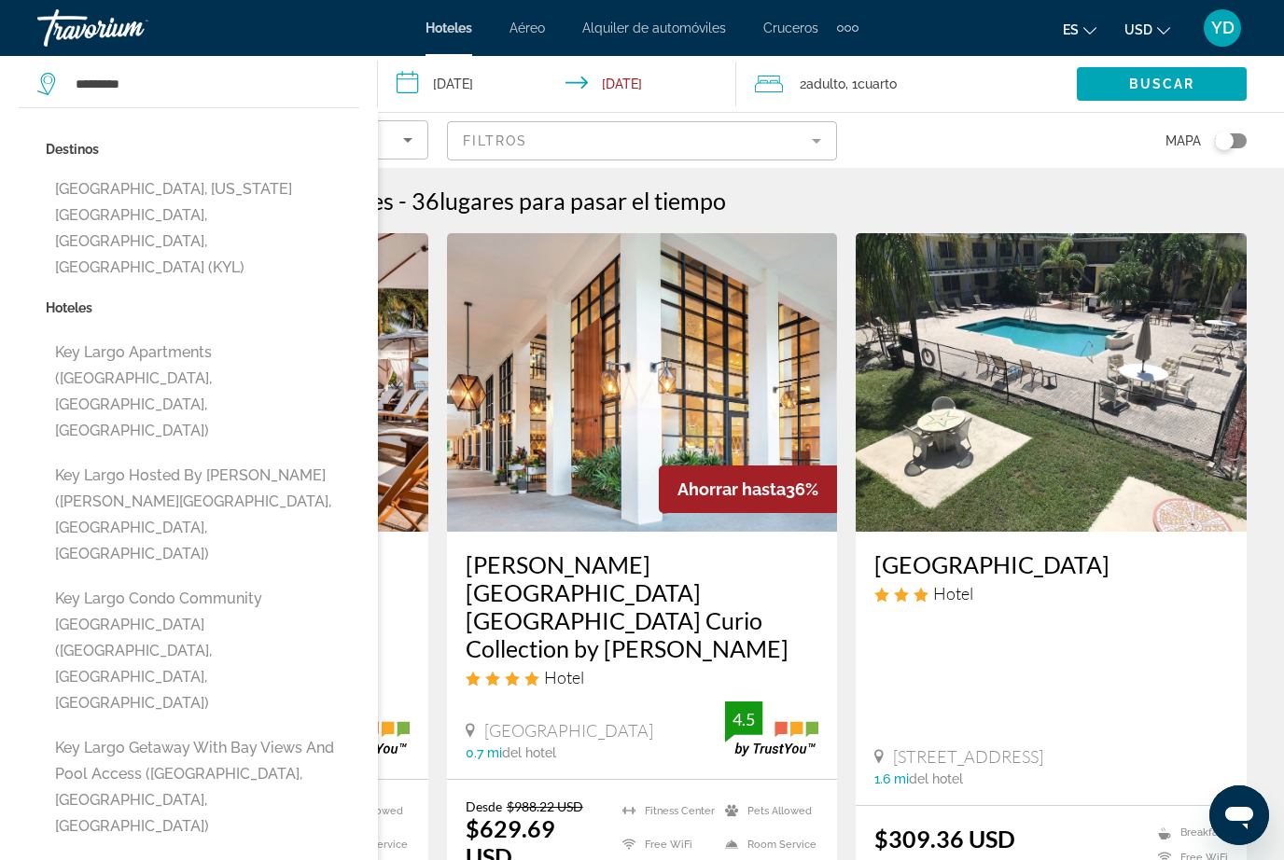
click at [223, 188] on button "Key Largo, Florida Keys, FL, United States (KYL)" at bounding box center [203, 229] width 314 height 114
type input "**********"
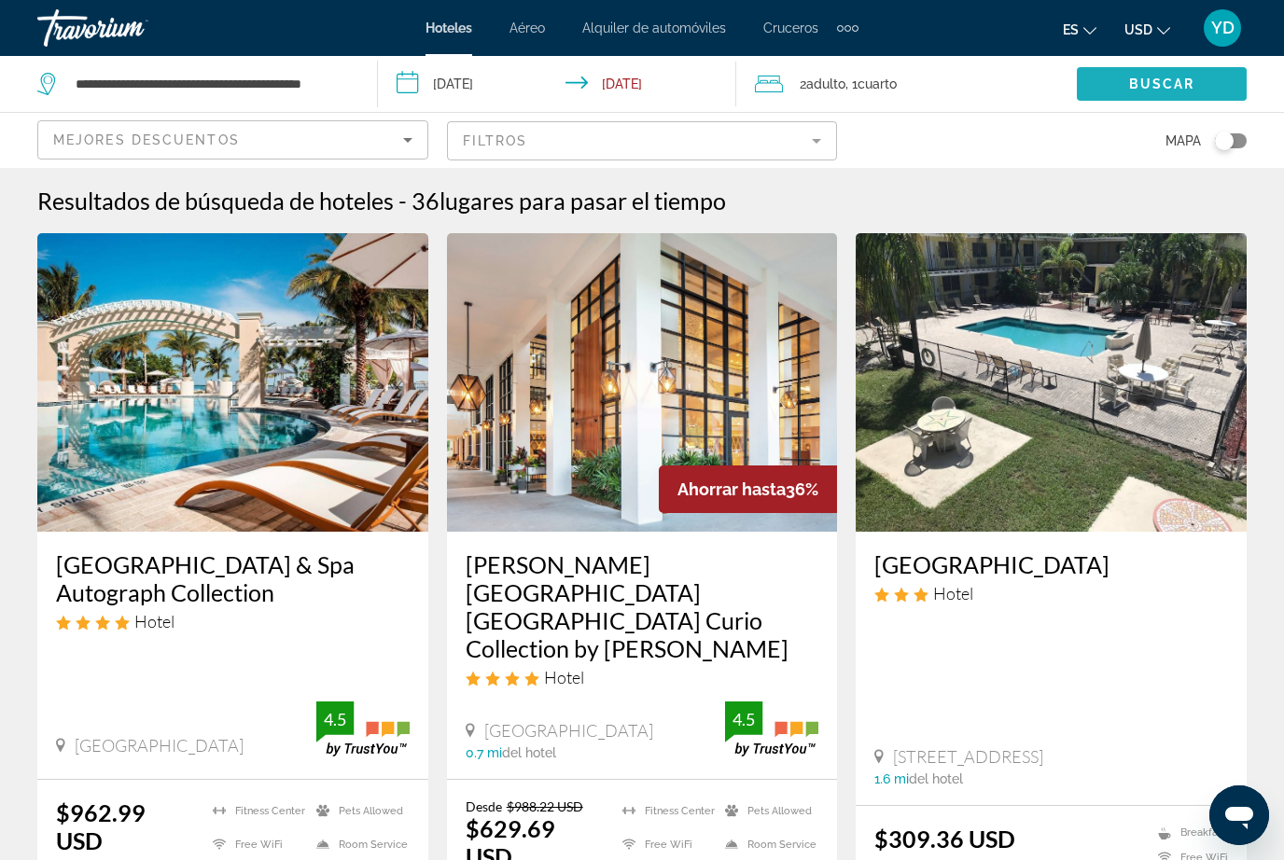
click at [1198, 79] on span "Search widget" at bounding box center [1162, 84] width 170 height 45
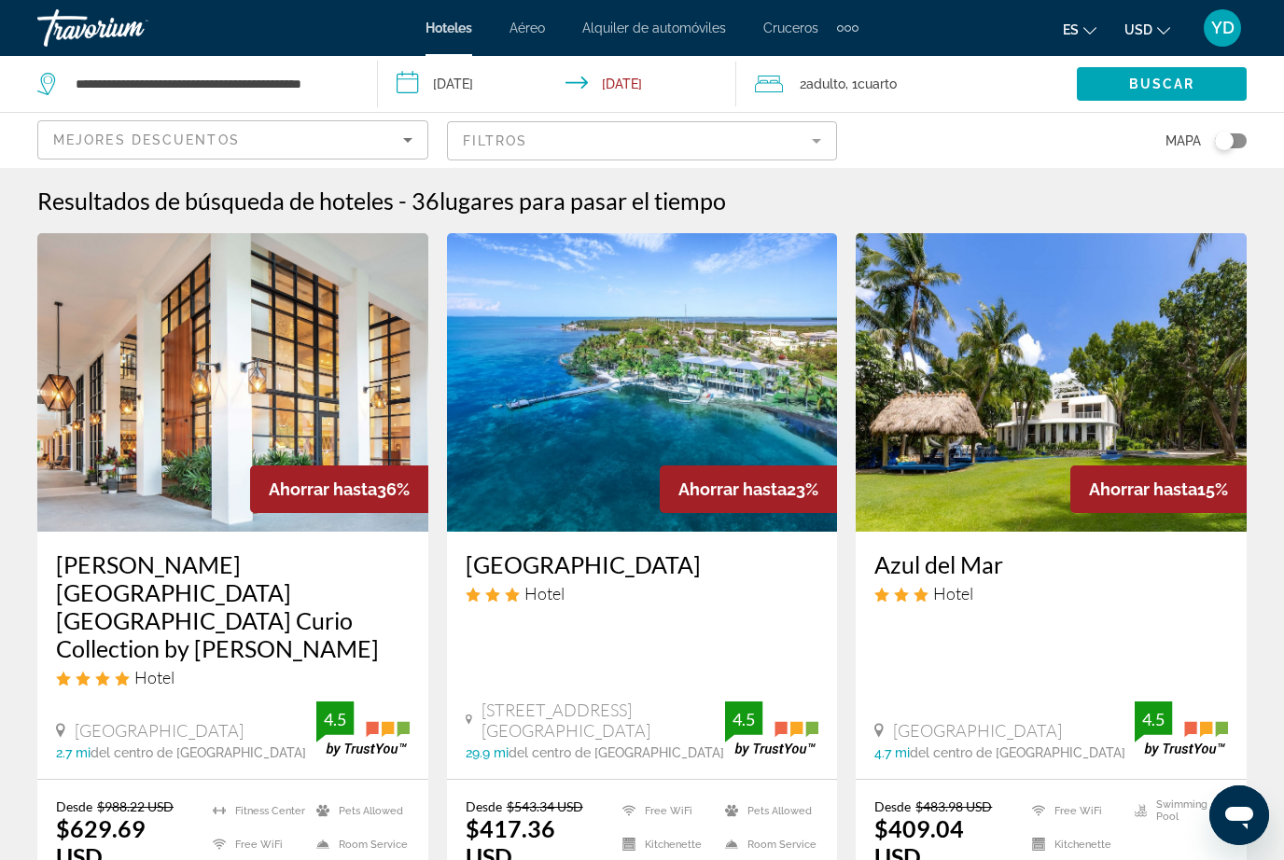
click at [201, 418] on img "Main content" at bounding box center [232, 382] width 391 height 299
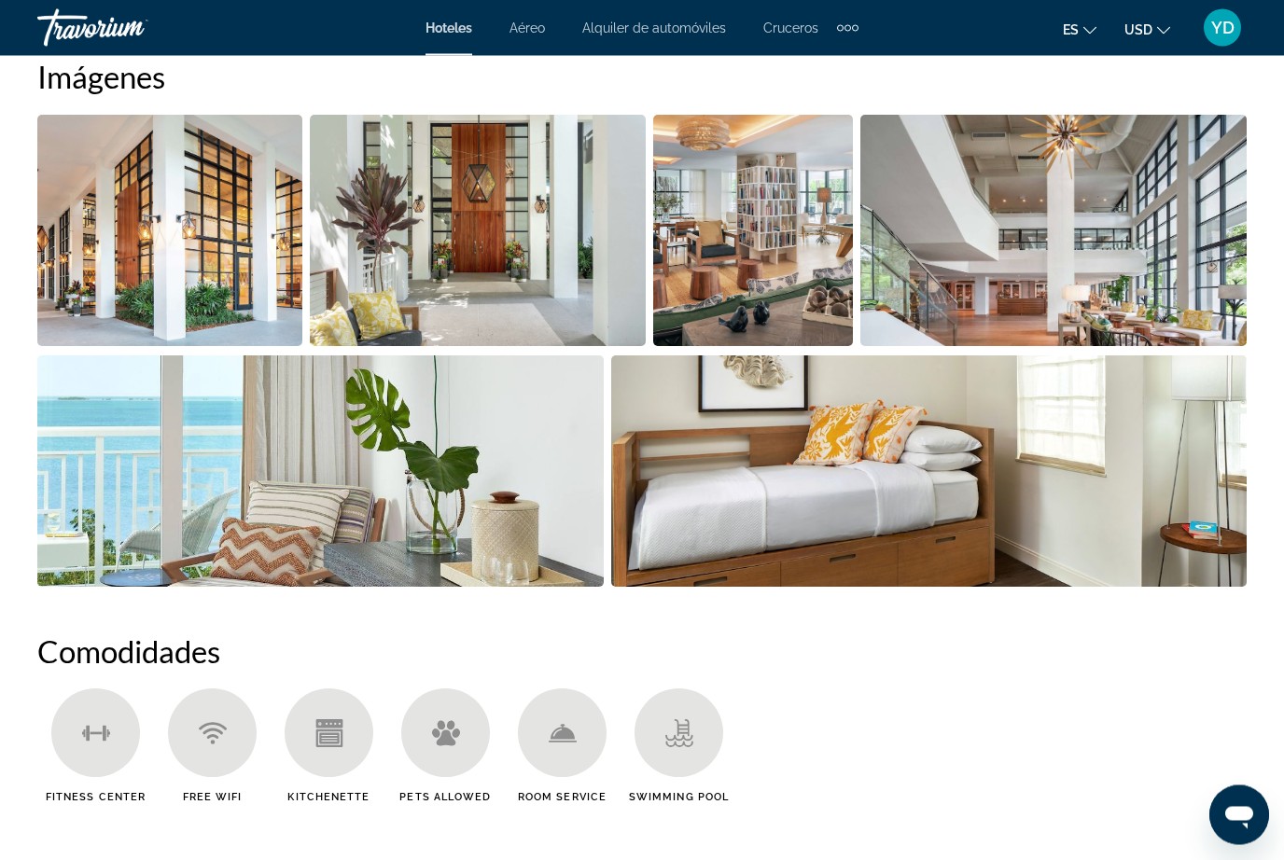
click at [1185, 506] on img "Open full-screen image slider" at bounding box center [929, 471] width 636 height 231
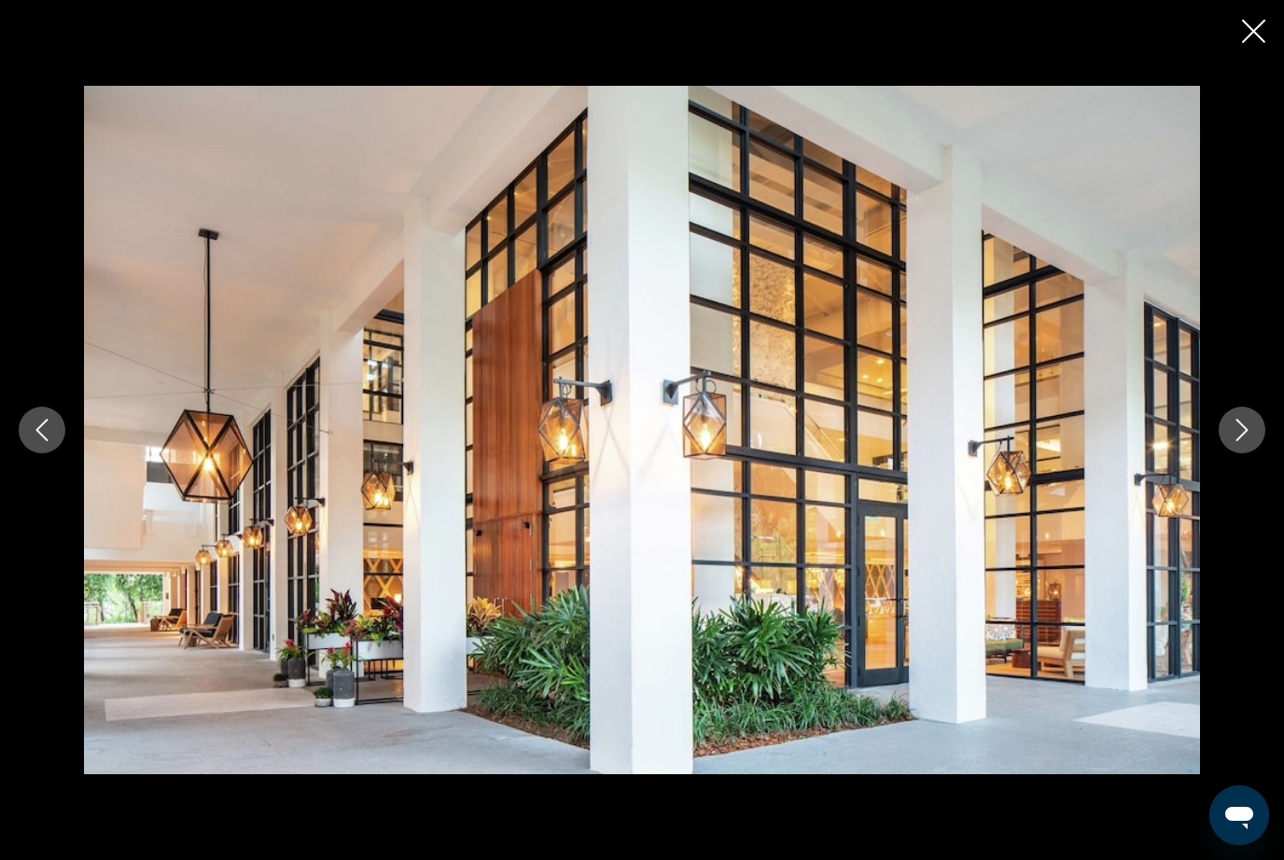
scroll to position [2461, 0]
click at [1237, 454] on button "Next image" at bounding box center [1242, 430] width 47 height 47
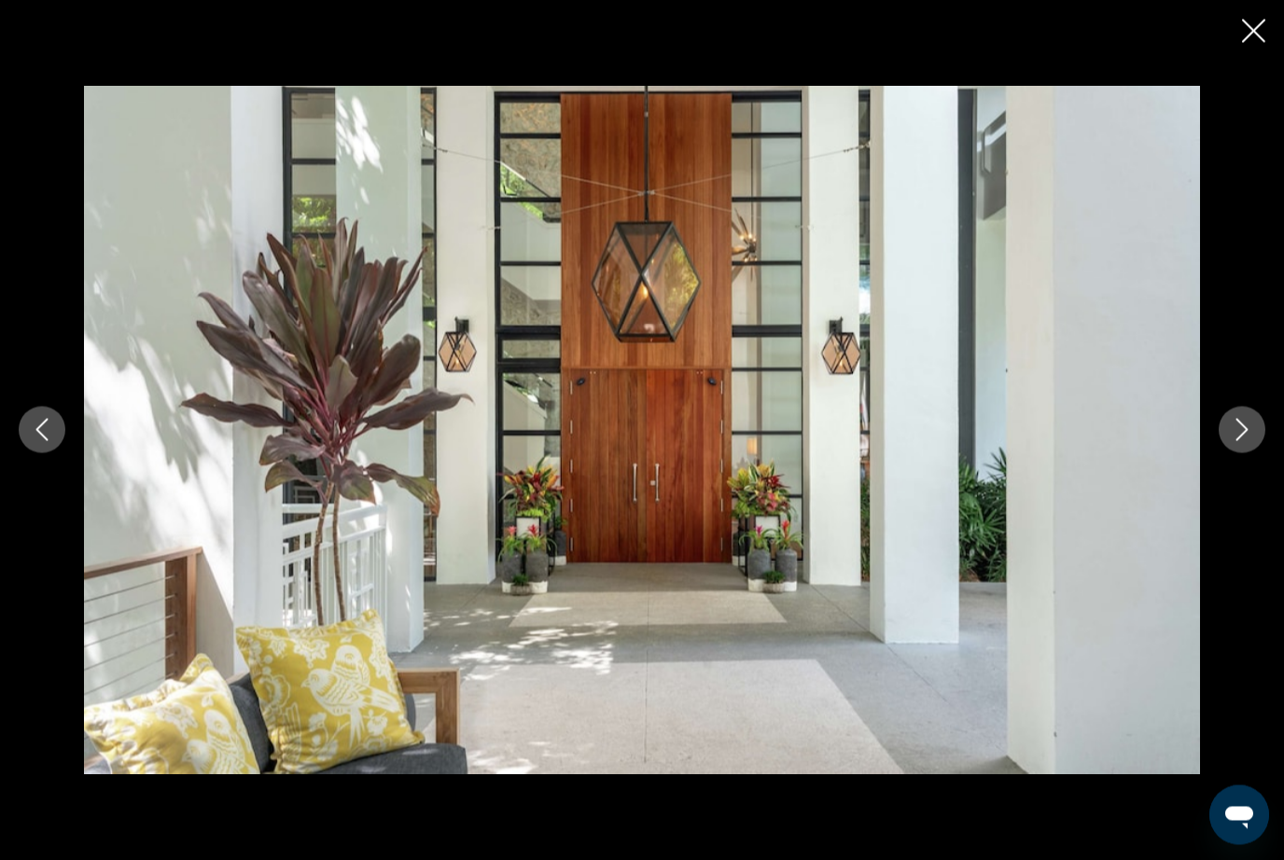
click at [1247, 441] on icon "Next image" at bounding box center [1242, 430] width 22 height 22
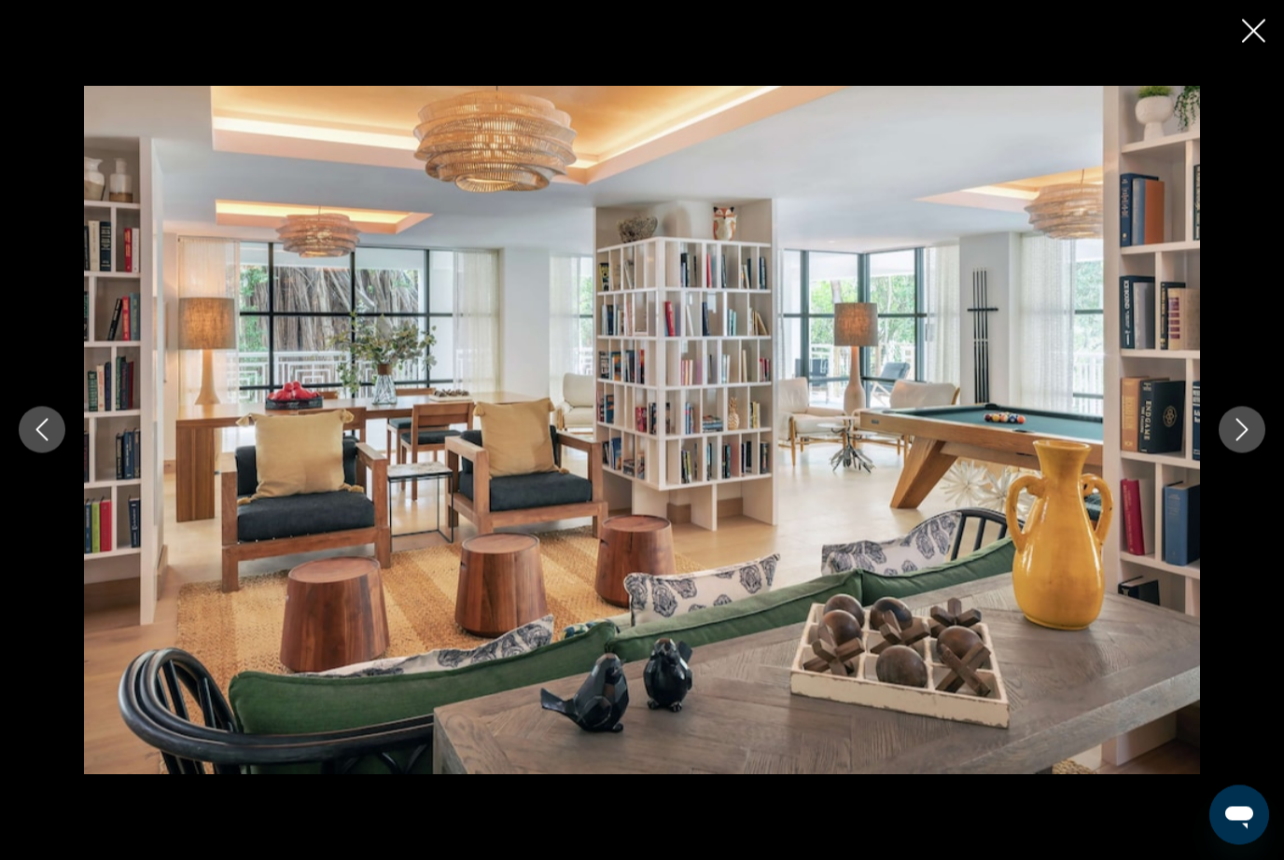
click at [1235, 441] on icon "Next image" at bounding box center [1242, 430] width 22 height 22
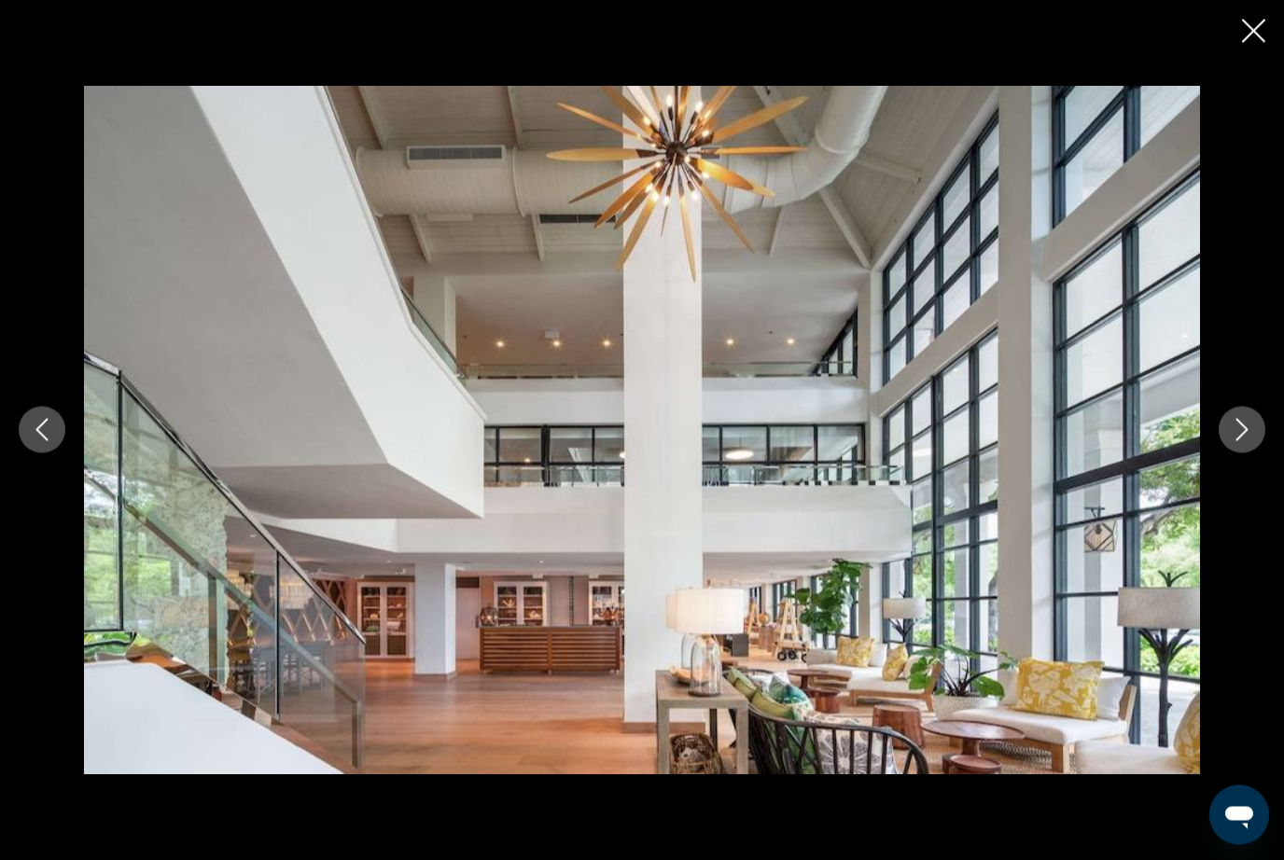
click at [1237, 441] on icon "Next image" at bounding box center [1242, 430] width 22 height 22
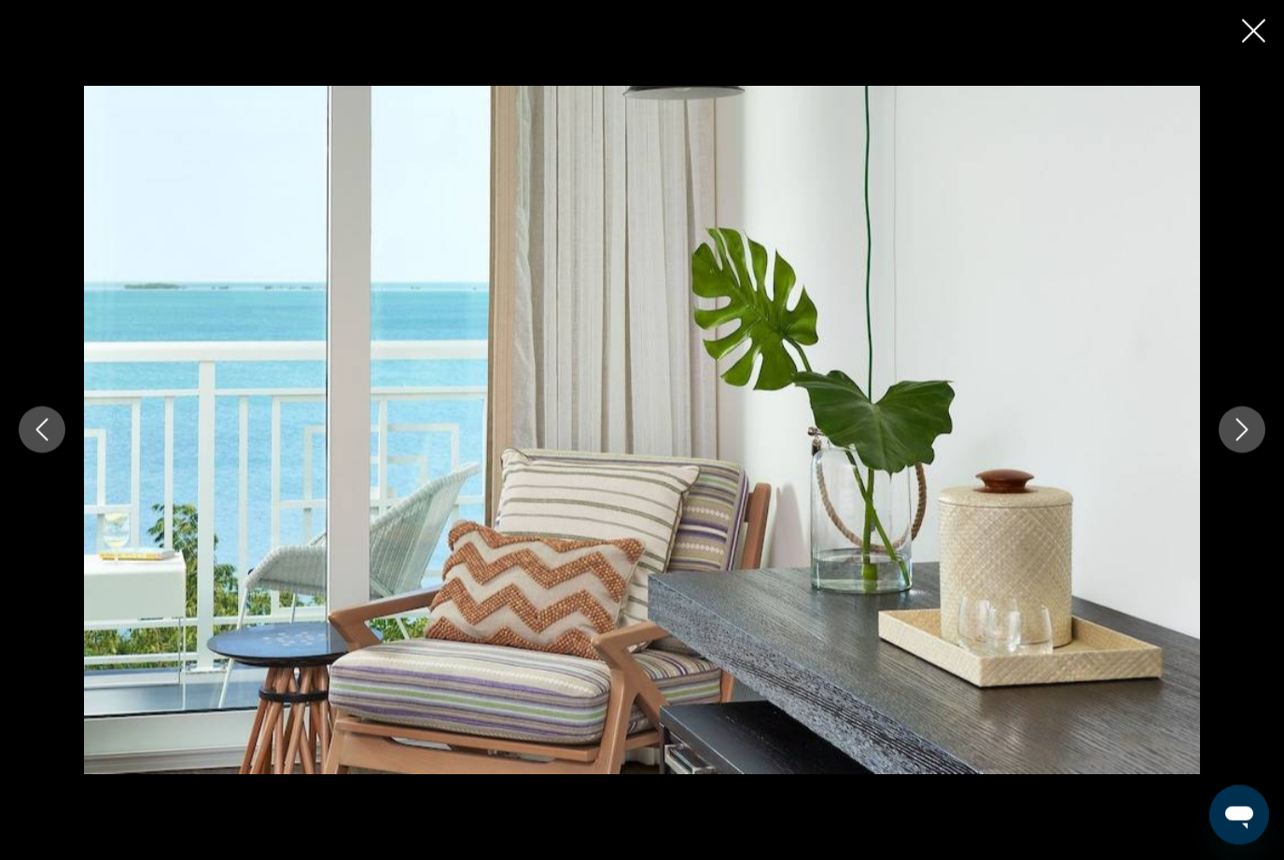
click at [1246, 441] on icon "Next image" at bounding box center [1242, 430] width 22 height 22
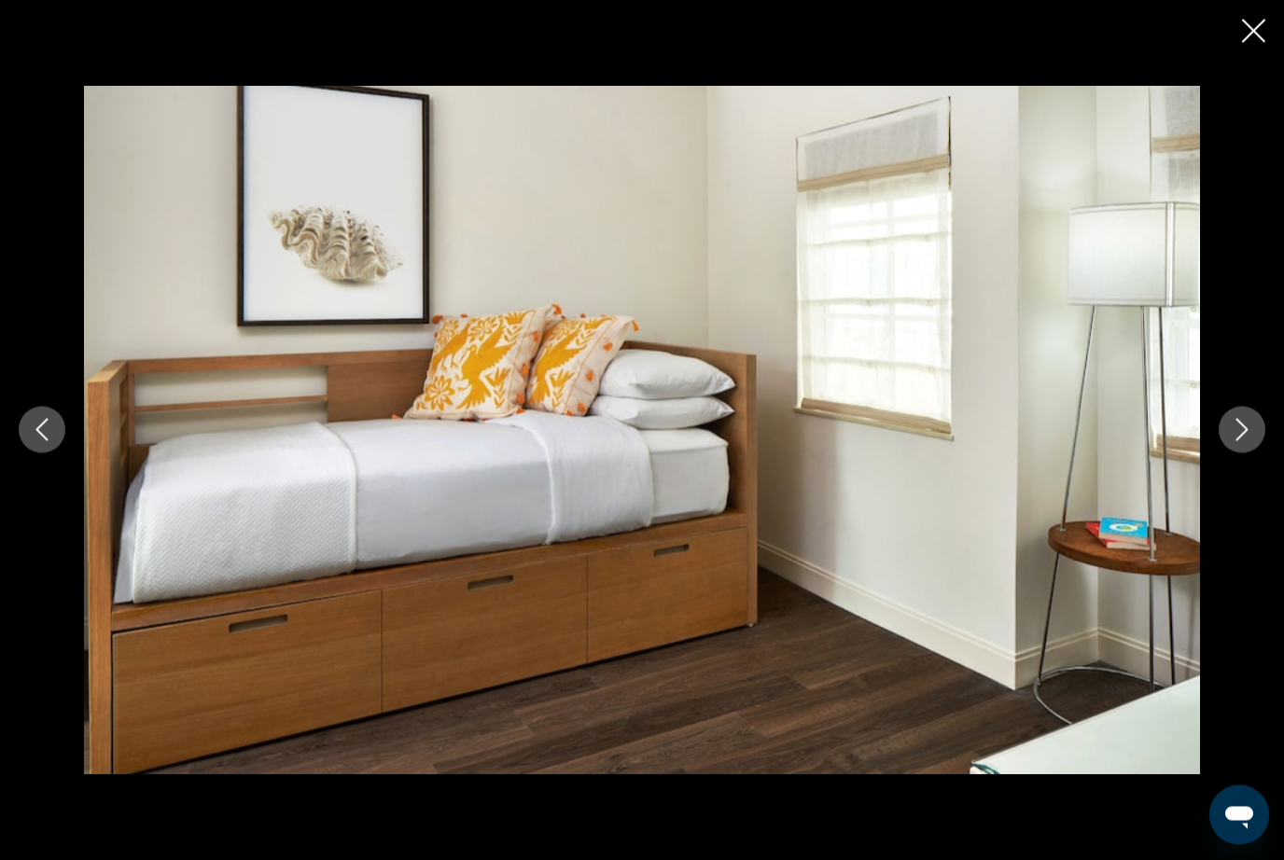
click at [1248, 454] on button "Next image" at bounding box center [1242, 430] width 47 height 47
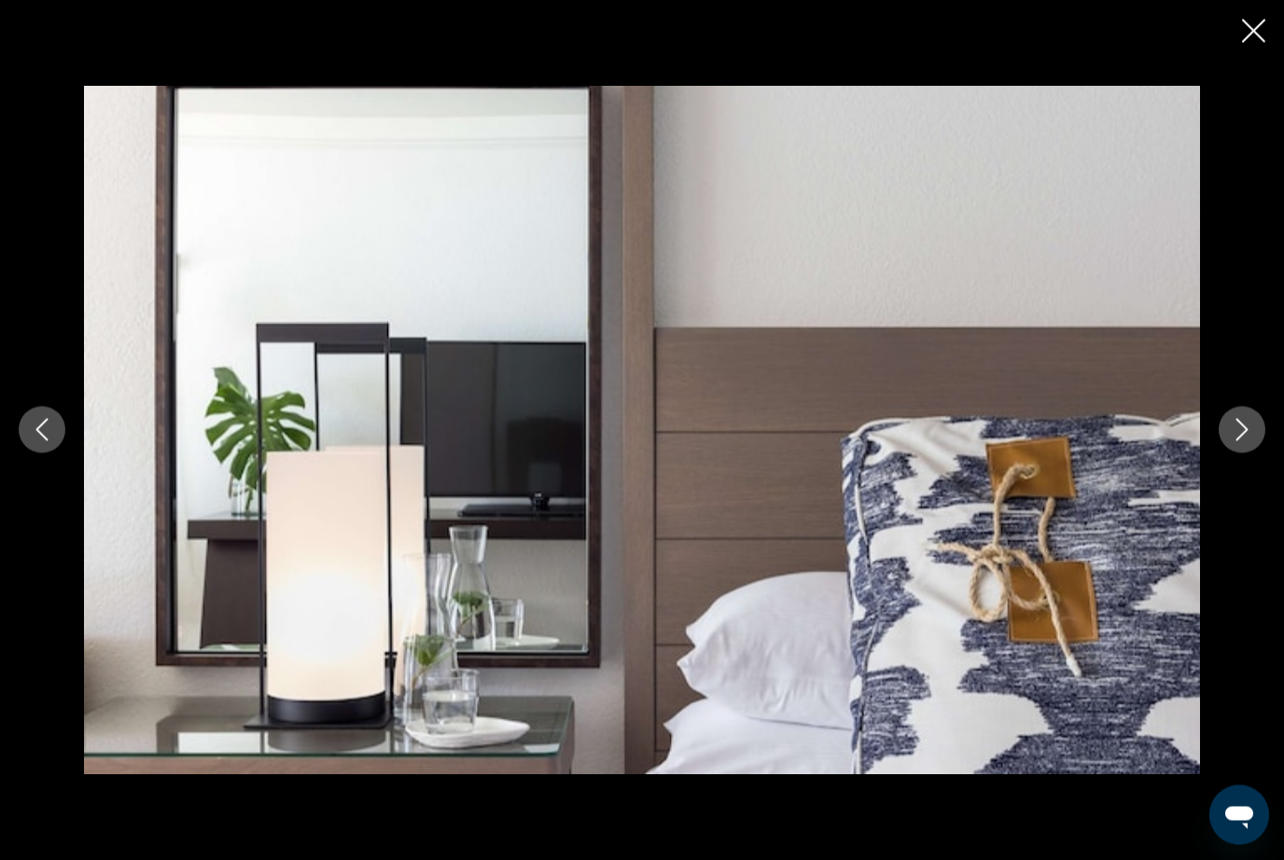
click at [1250, 441] on icon "Next image" at bounding box center [1242, 430] width 22 height 22
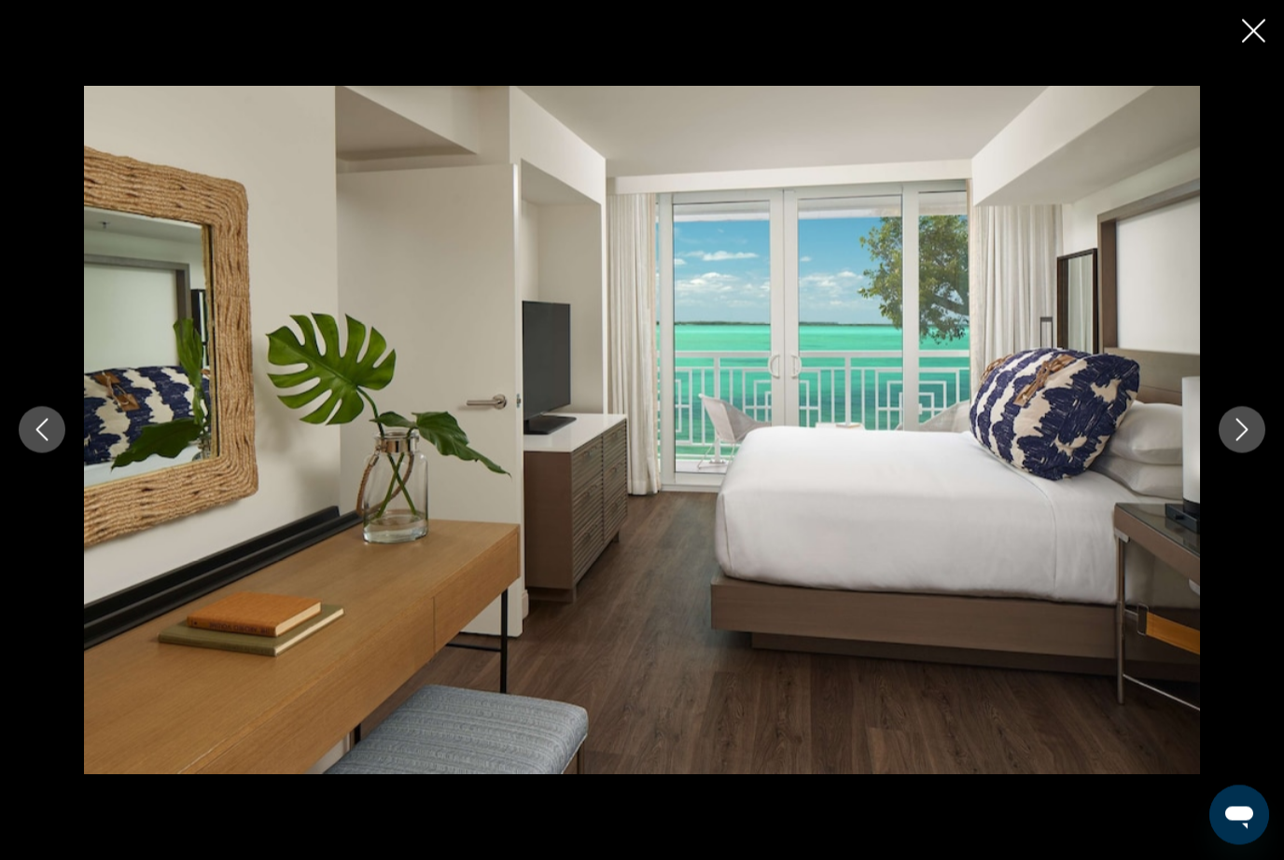
click at [1248, 441] on icon "Next image" at bounding box center [1242, 430] width 22 height 22
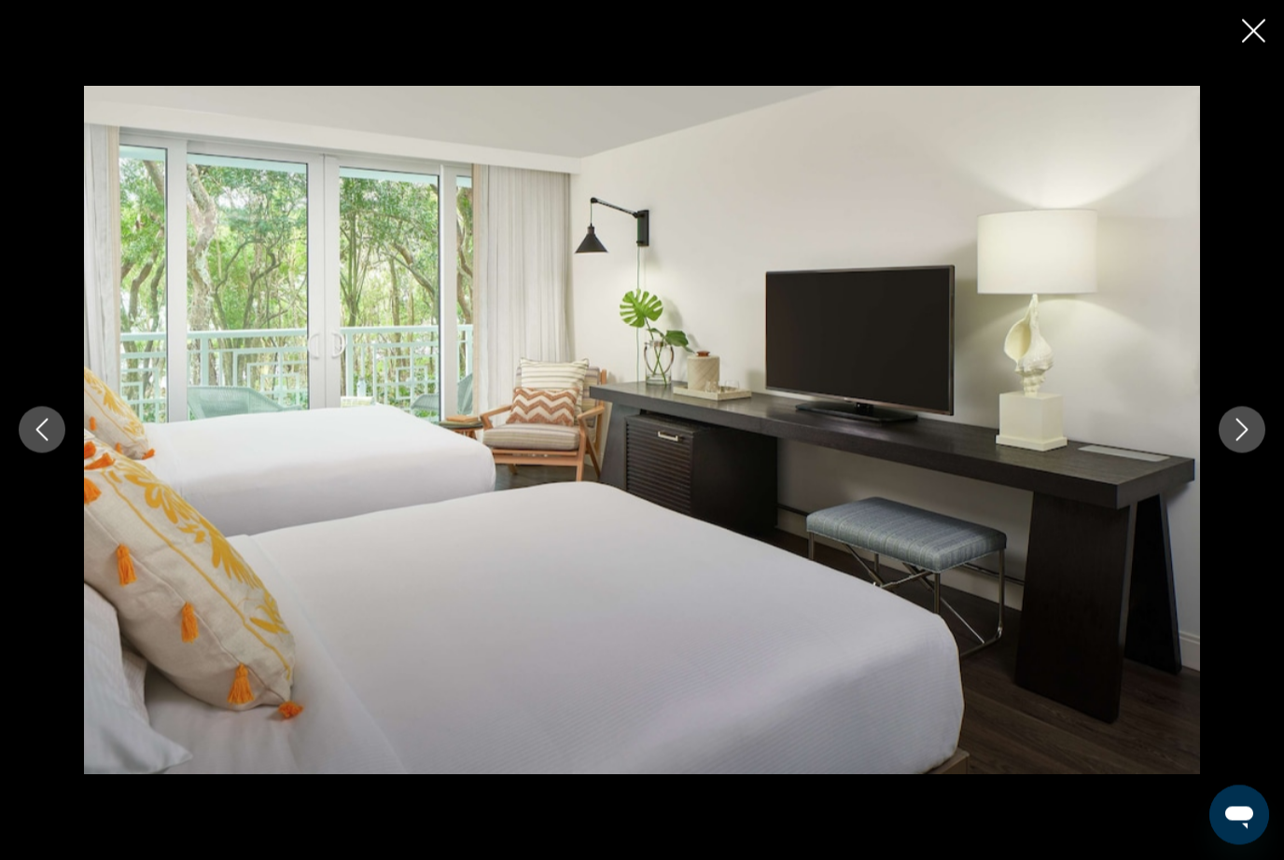
click at [1247, 441] on icon "Next image" at bounding box center [1242, 430] width 22 height 22
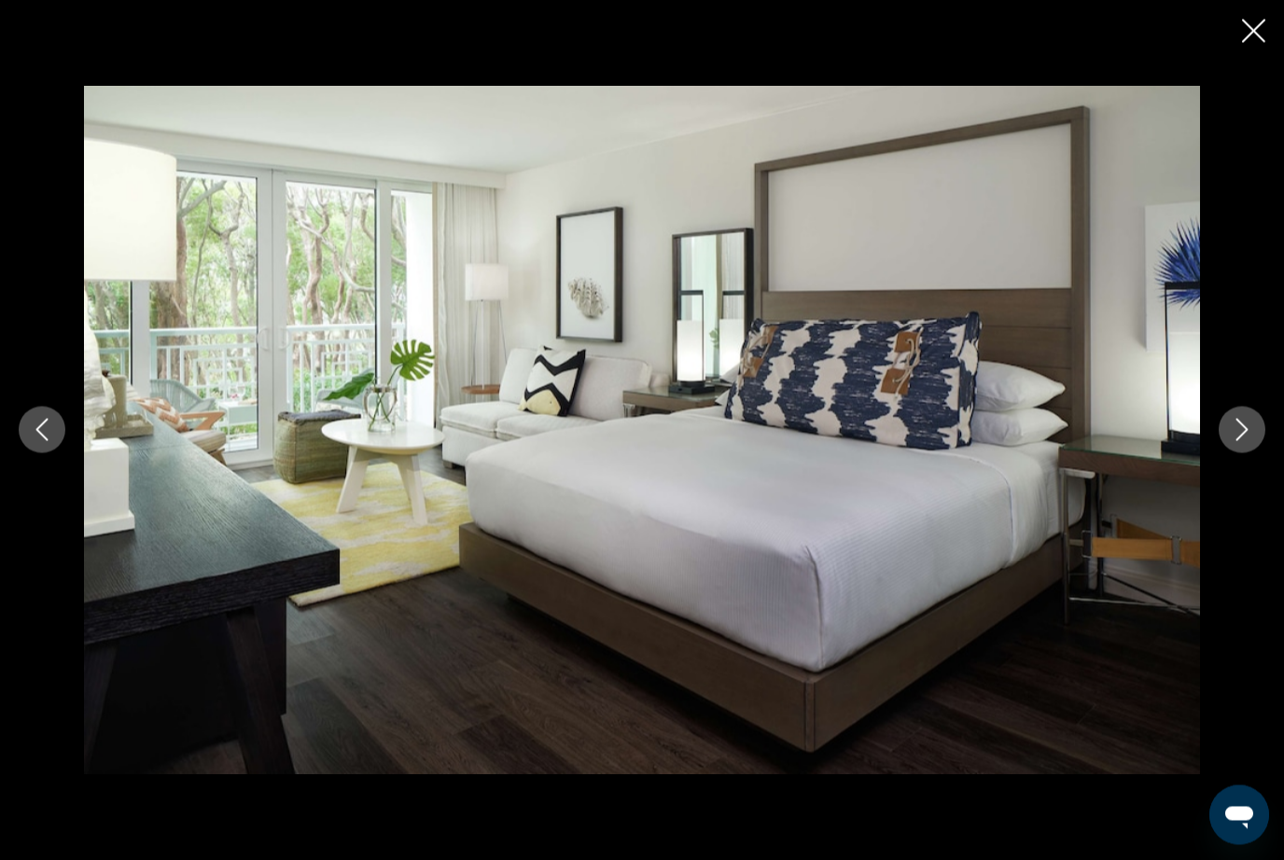
click at [1249, 441] on icon "Next image" at bounding box center [1242, 430] width 22 height 22
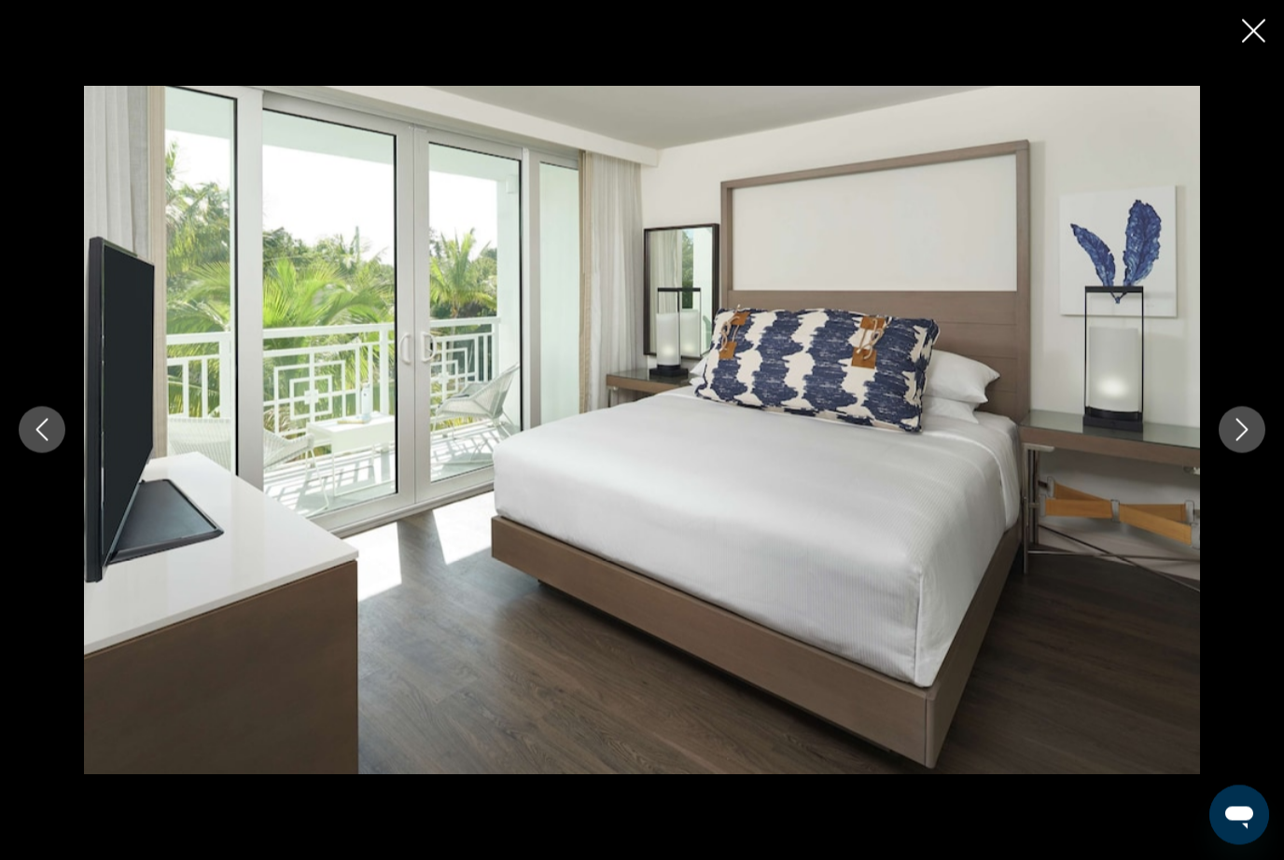
click at [1252, 441] on icon "Next image" at bounding box center [1242, 430] width 22 height 22
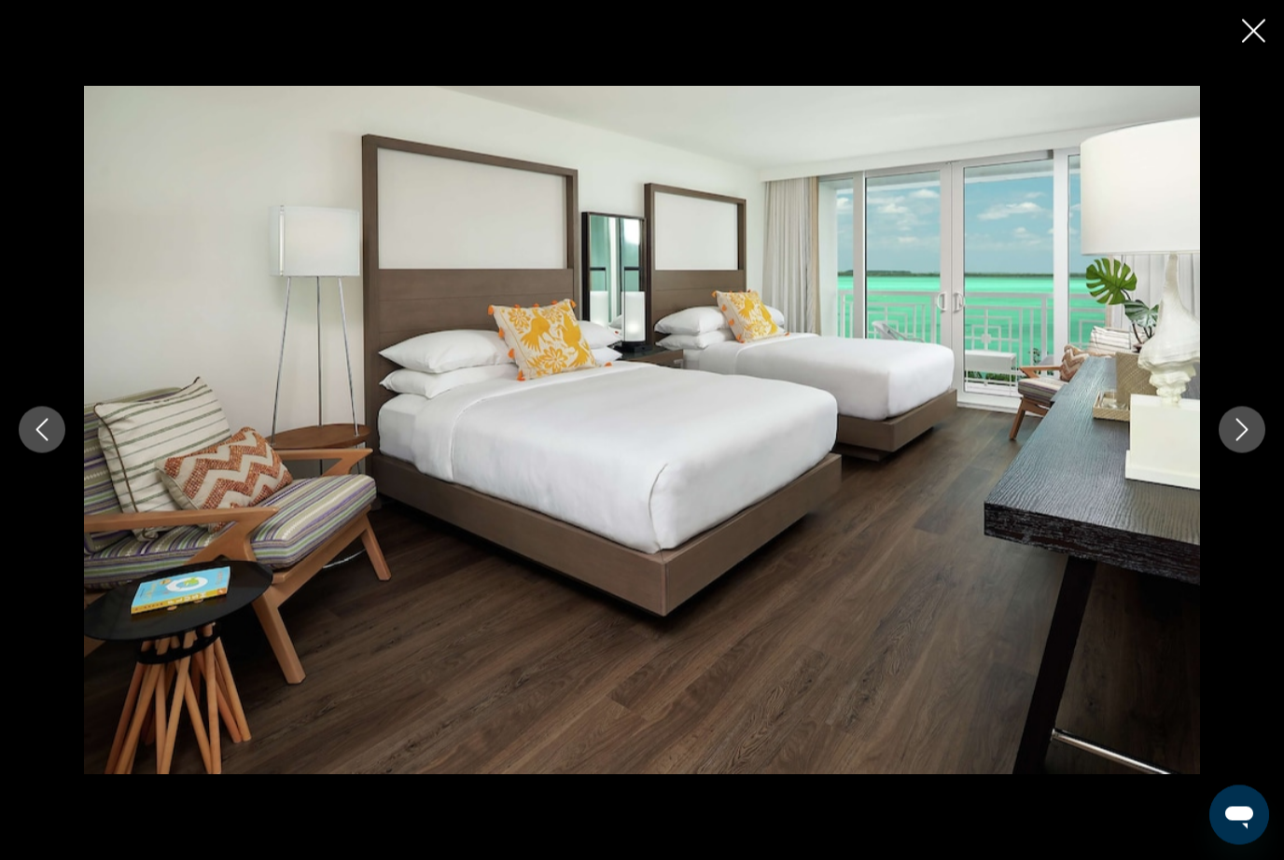
click at [1248, 454] on button "Next image" at bounding box center [1242, 430] width 47 height 47
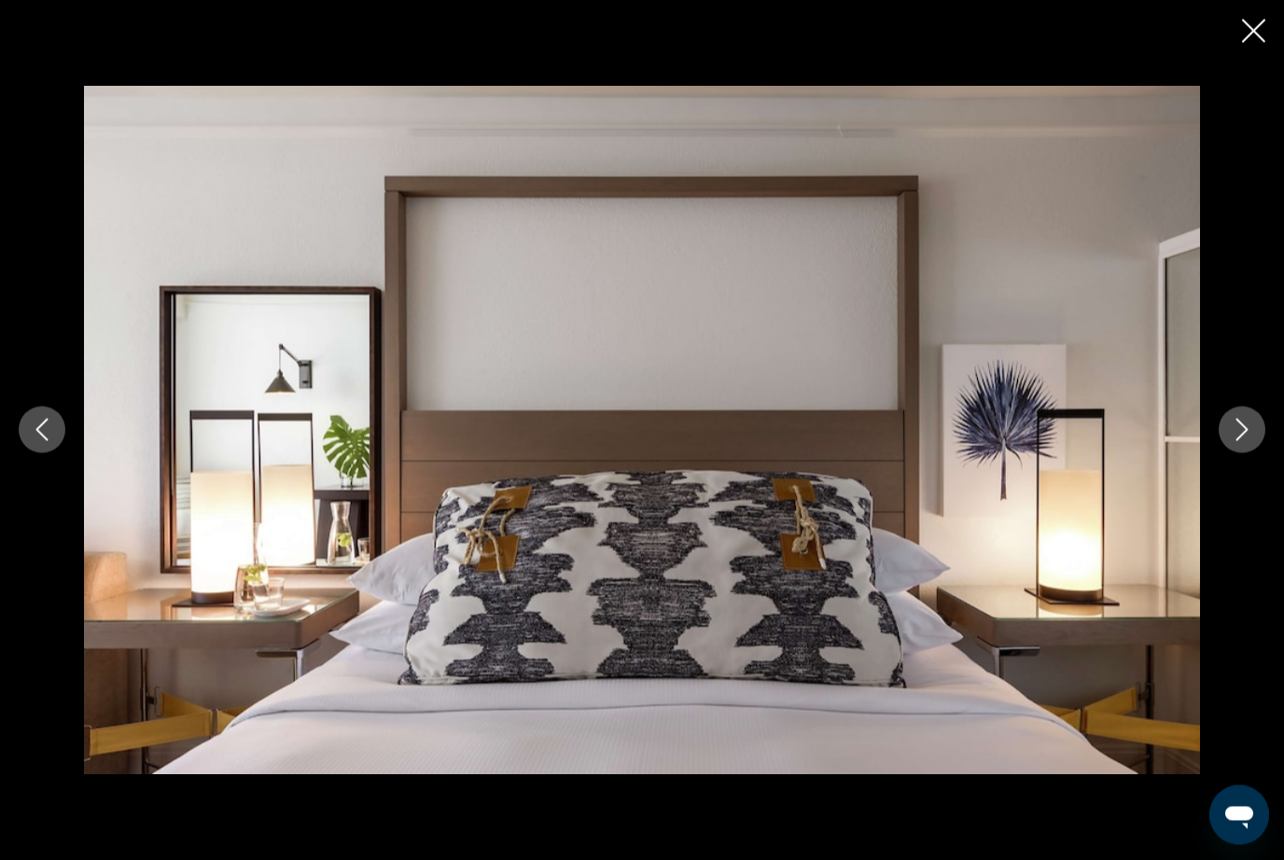
click at [1250, 454] on button "Next image" at bounding box center [1242, 430] width 47 height 47
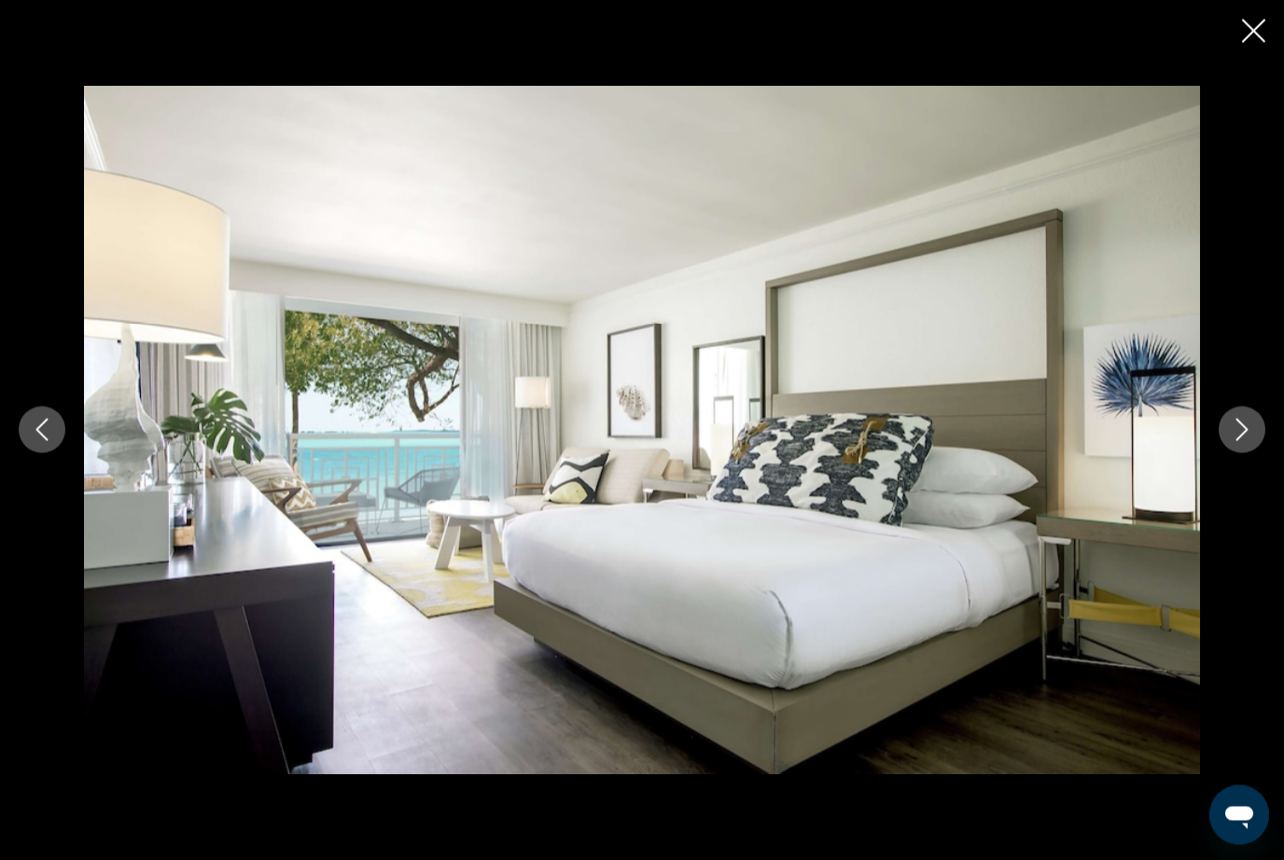
click at [1259, 454] on button "Next image" at bounding box center [1242, 430] width 47 height 47
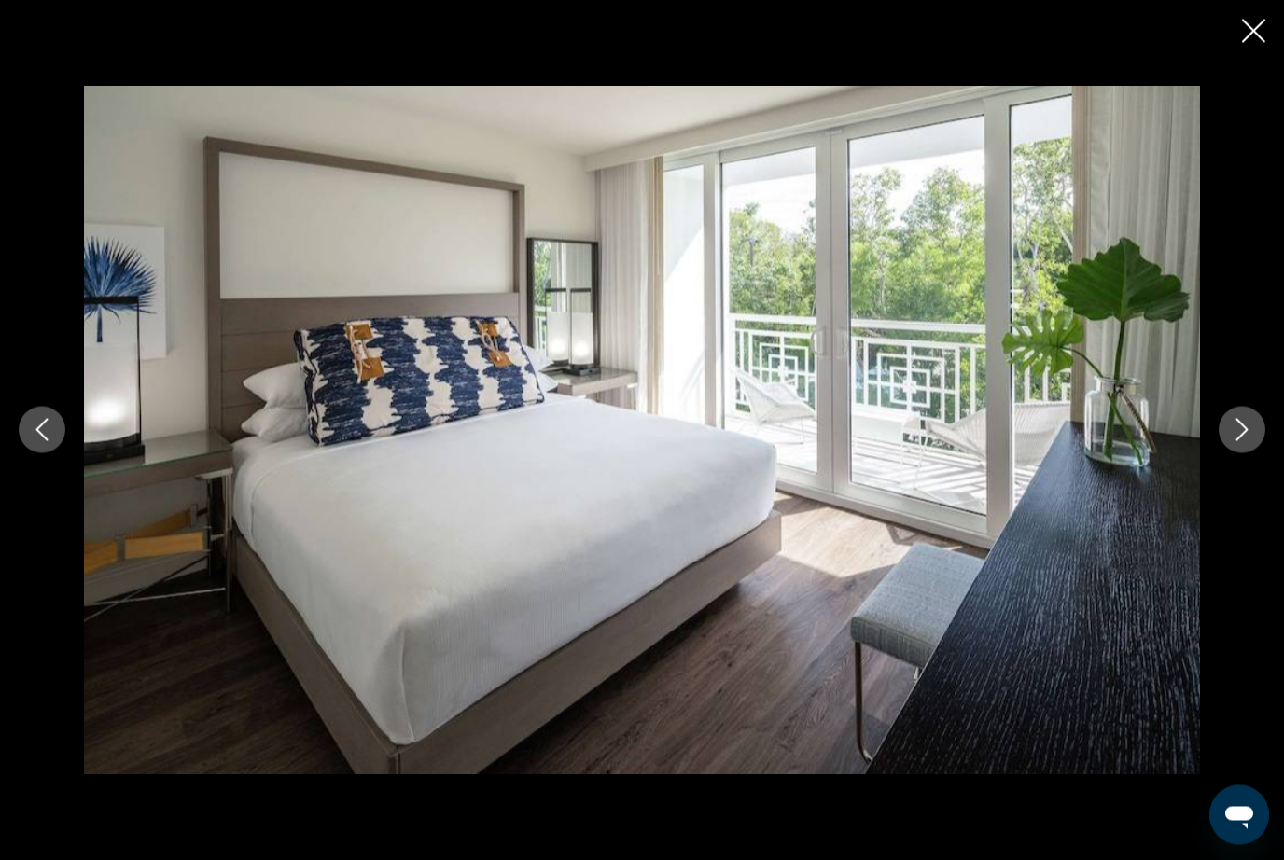
click at [1255, 454] on button "Next image" at bounding box center [1242, 430] width 47 height 47
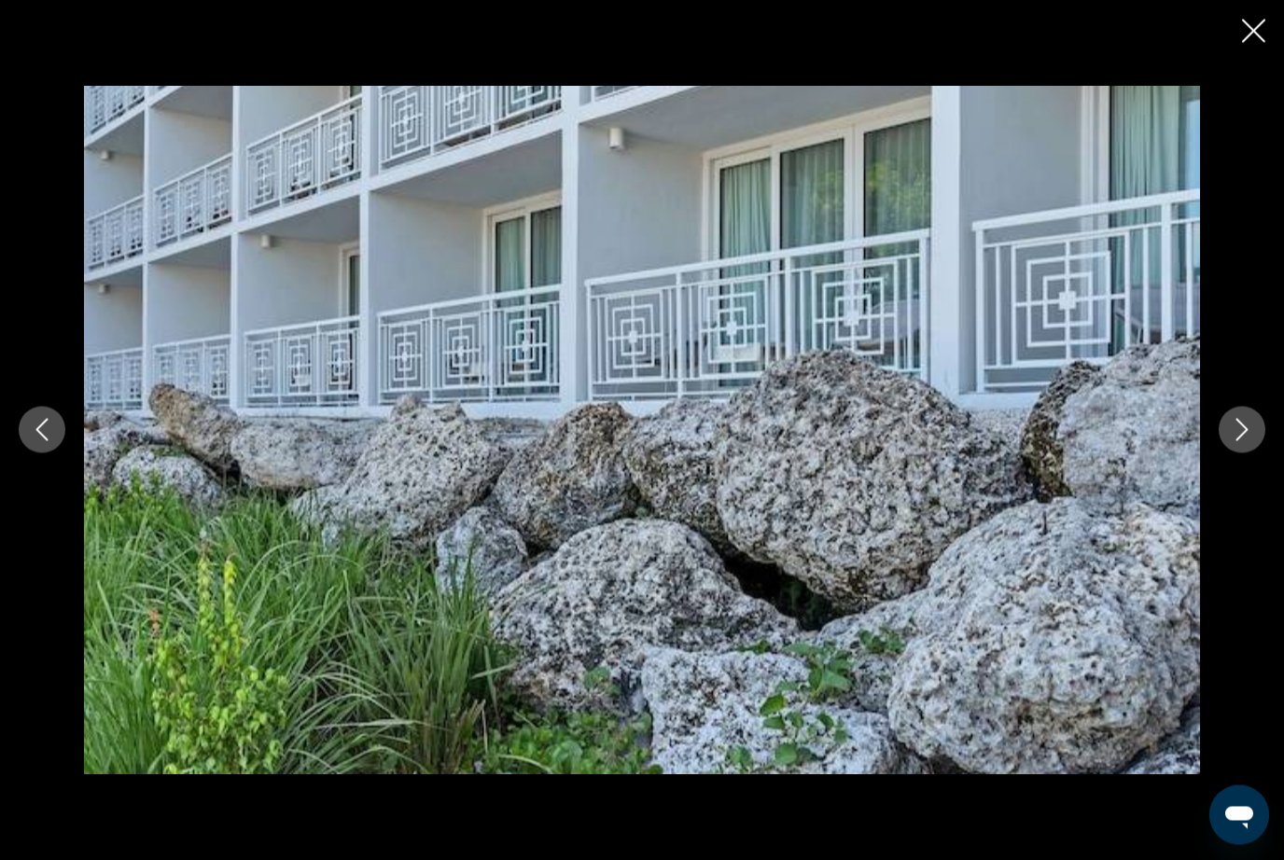
click at [1256, 454] on button "Next image" at bounding box center [1242, 430] width 47 height 47
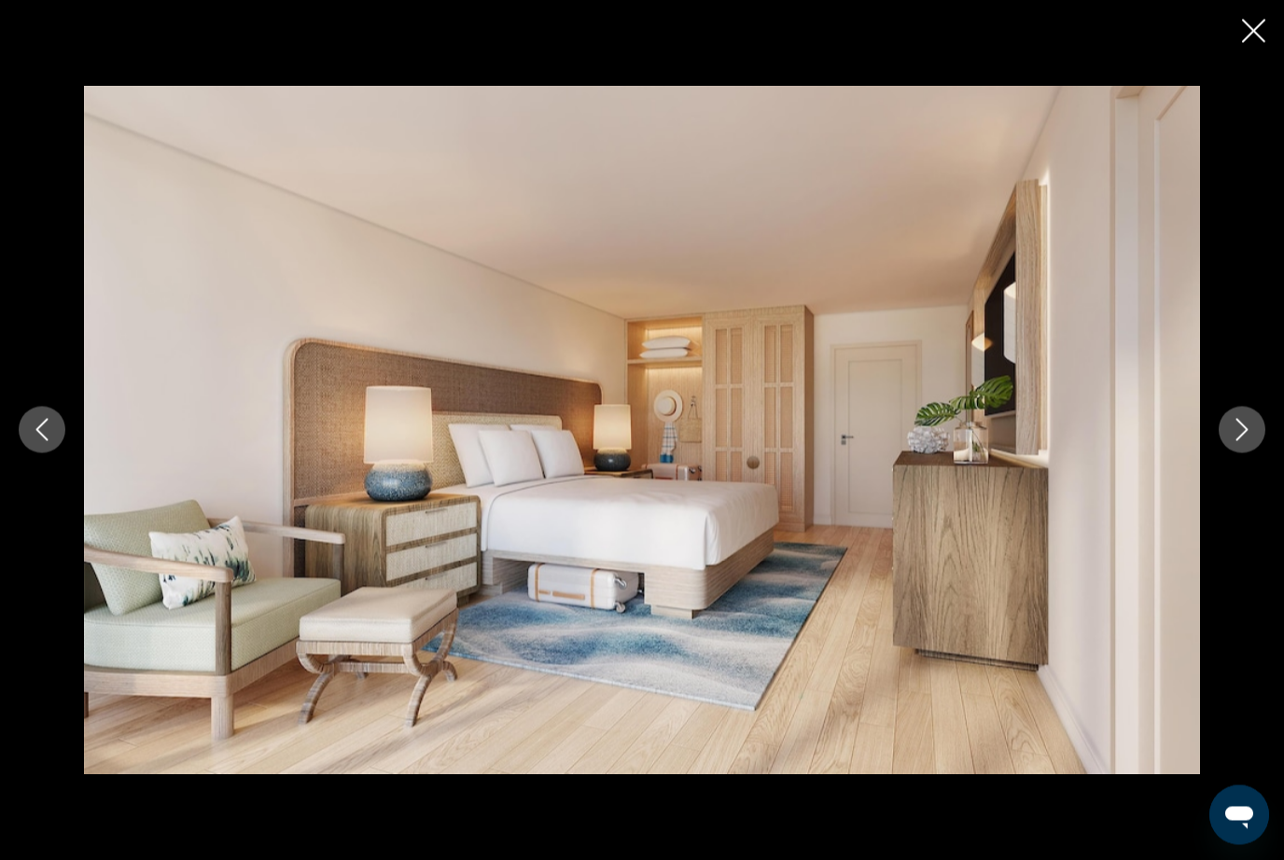
click at [1255, 454] on button "Next image" at bounding box center [1242, 430] width 47 height 47
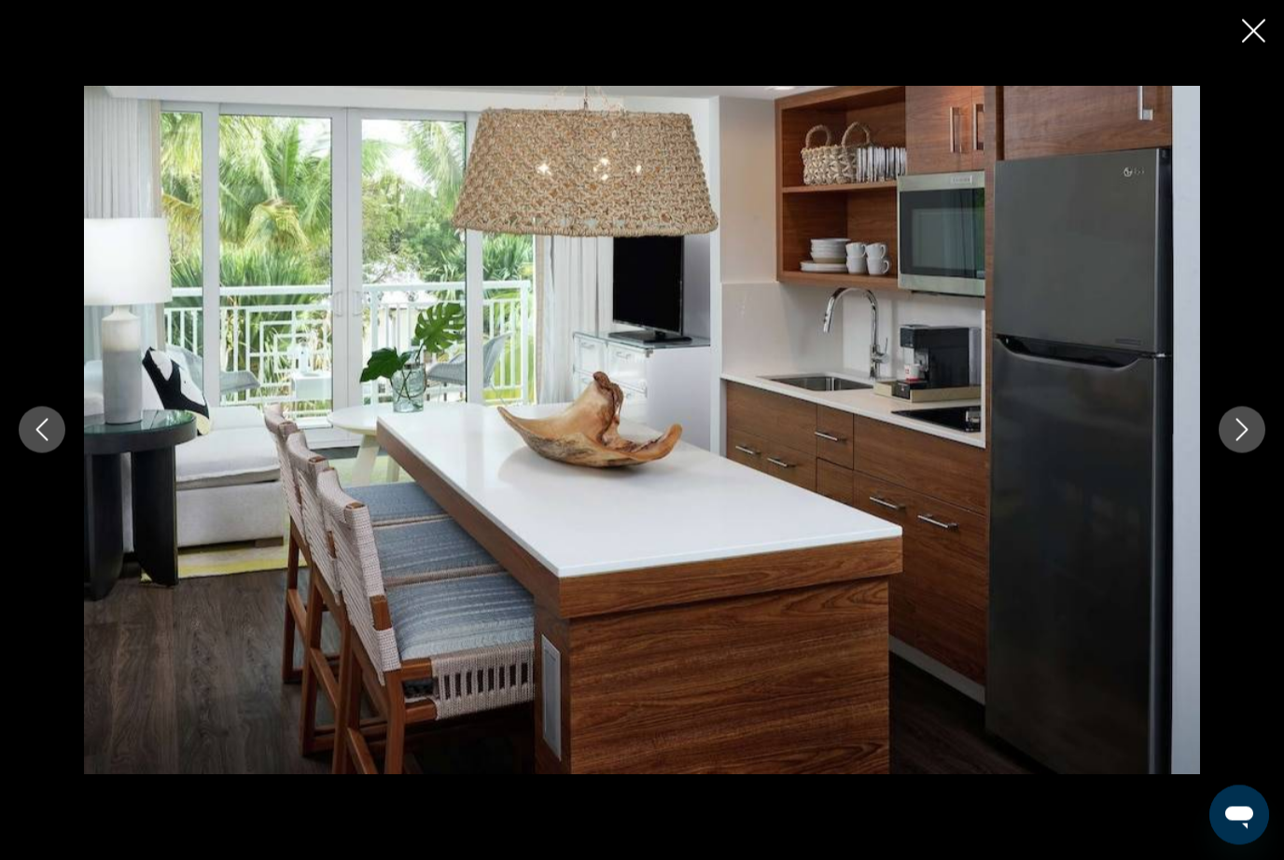
click at [1253, 454] on button "Next image" at bounding box center [1242, 430] width 47 height 47
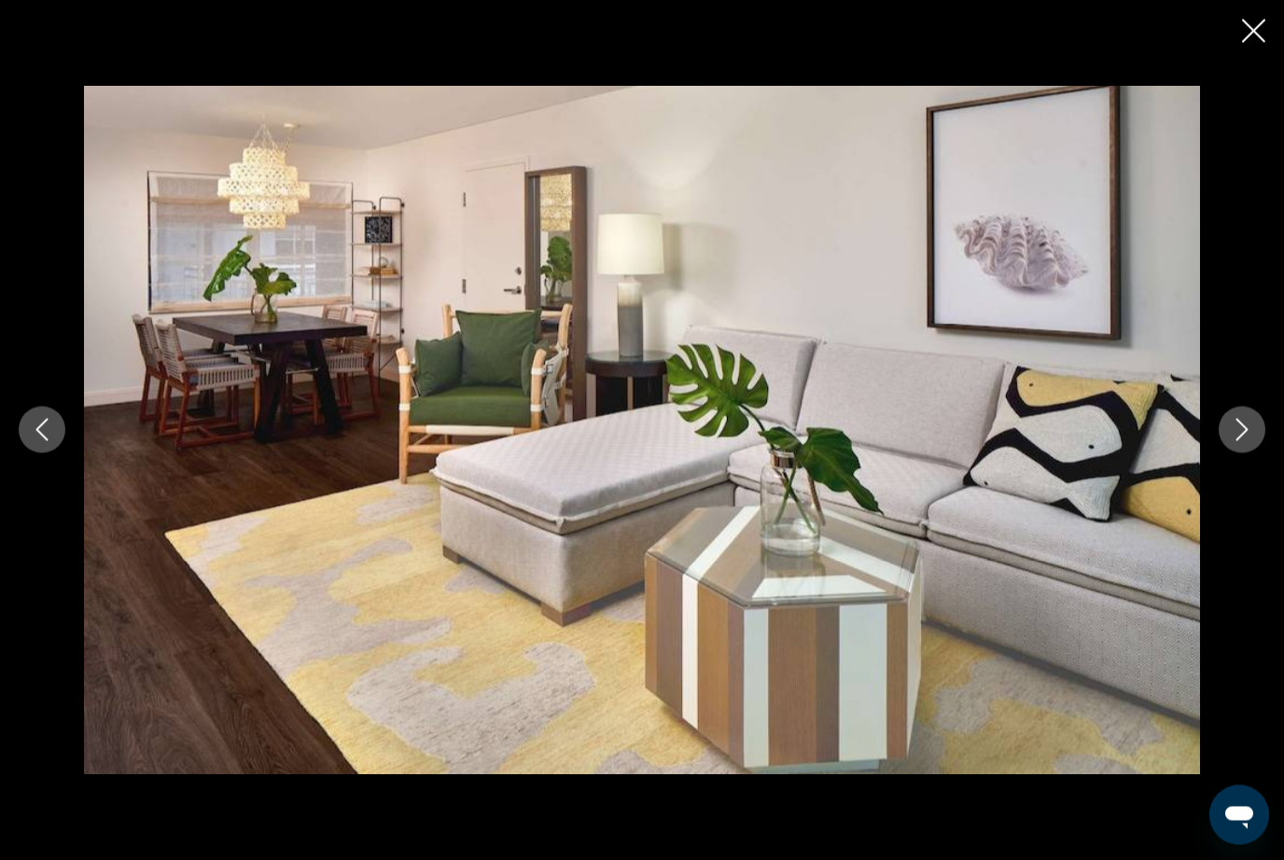
click at [1252, 441] on icon "Next image" at bounding box center [1242, 430] width 22 height 22
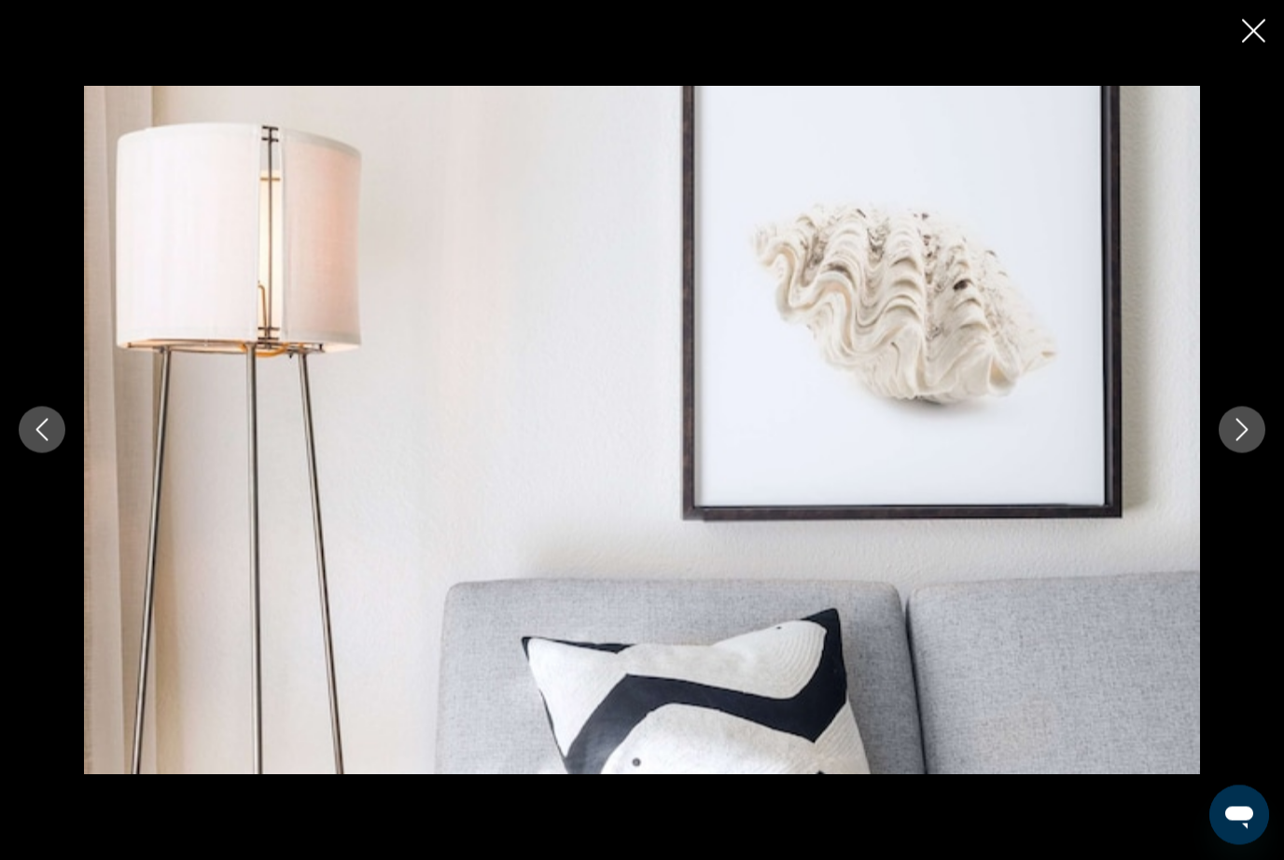
click at [1254, 454] on button "Next image" at bounding box center [1242, 430] width 47 height 47
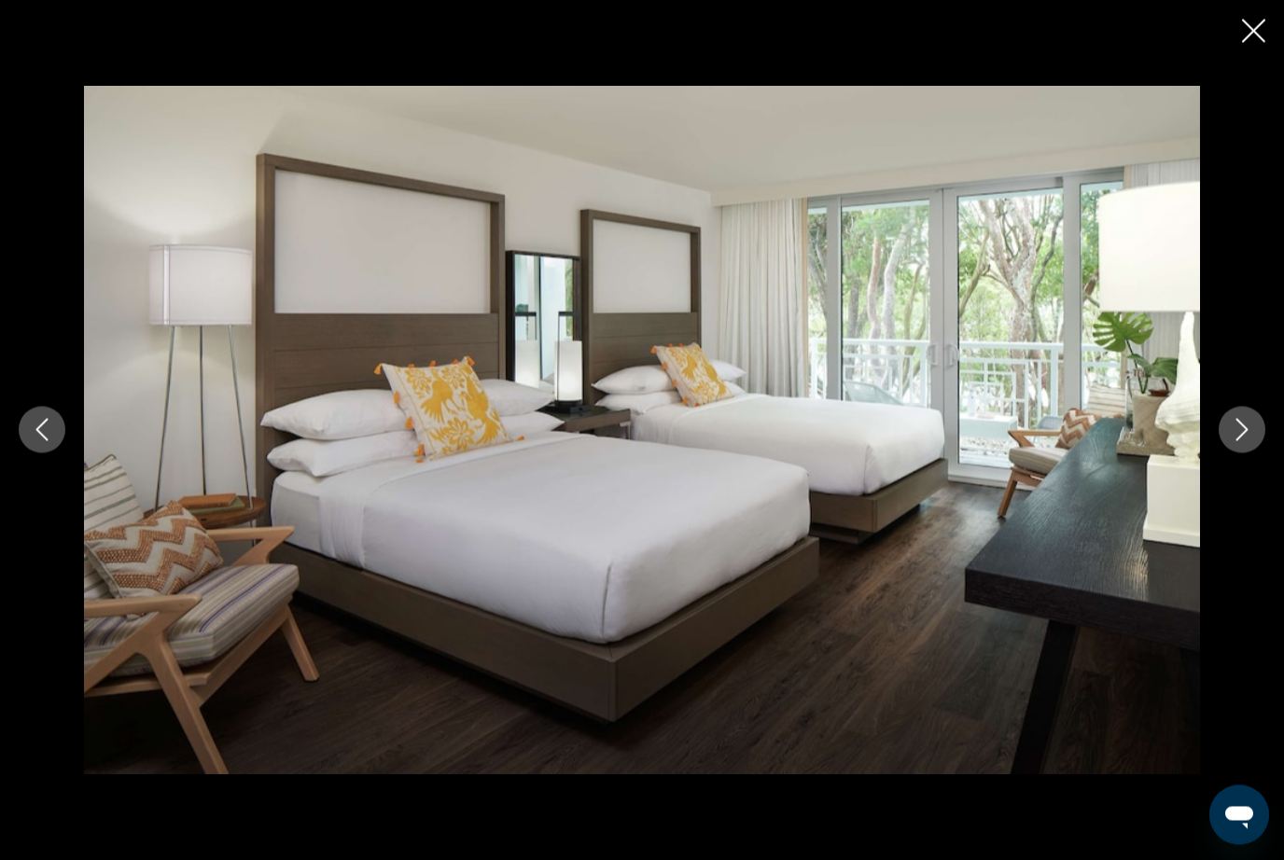
click at [1262, 454] on button "Next image" at bounding box center [1242, 430] width 47 height 47
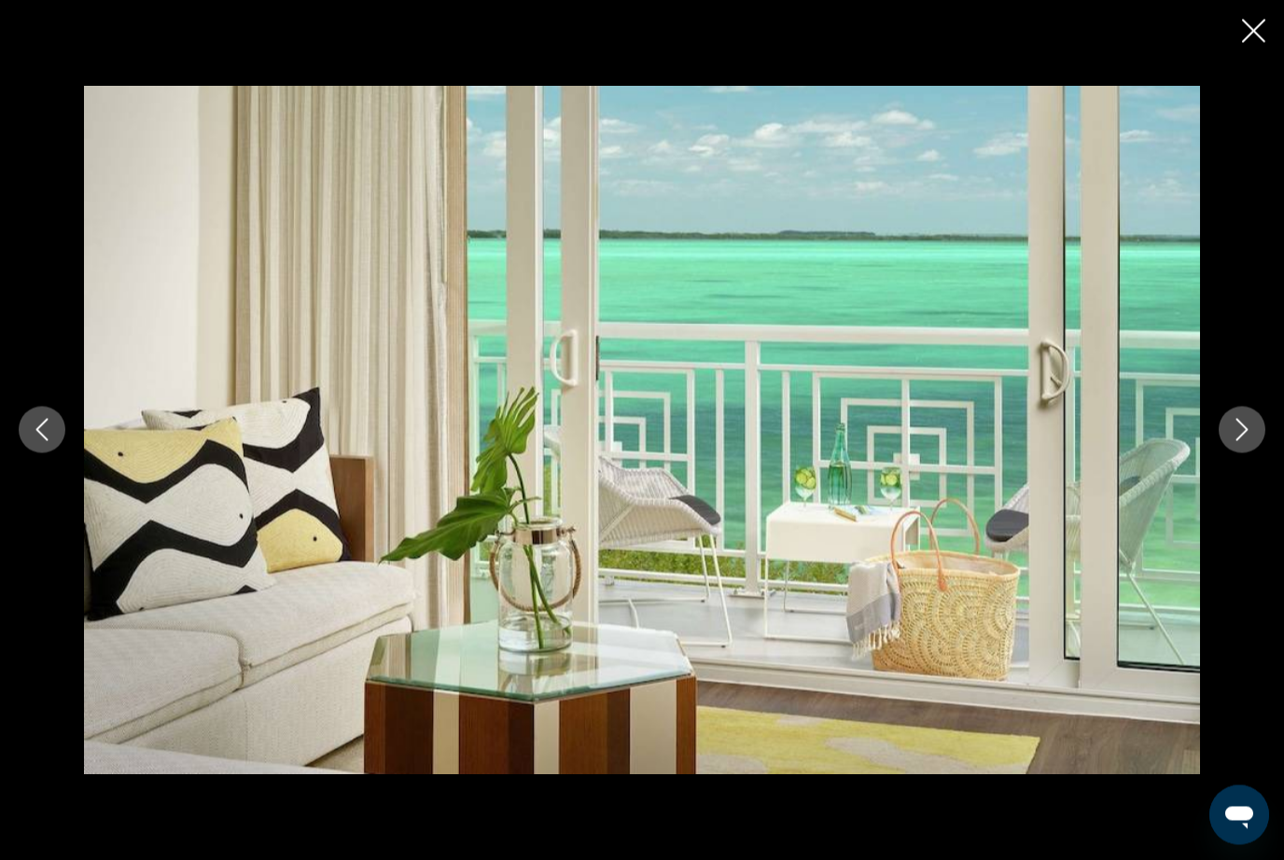
click at [1262, 454] on button "Next image" at bounding box center [1242, 430] width 47 height 47
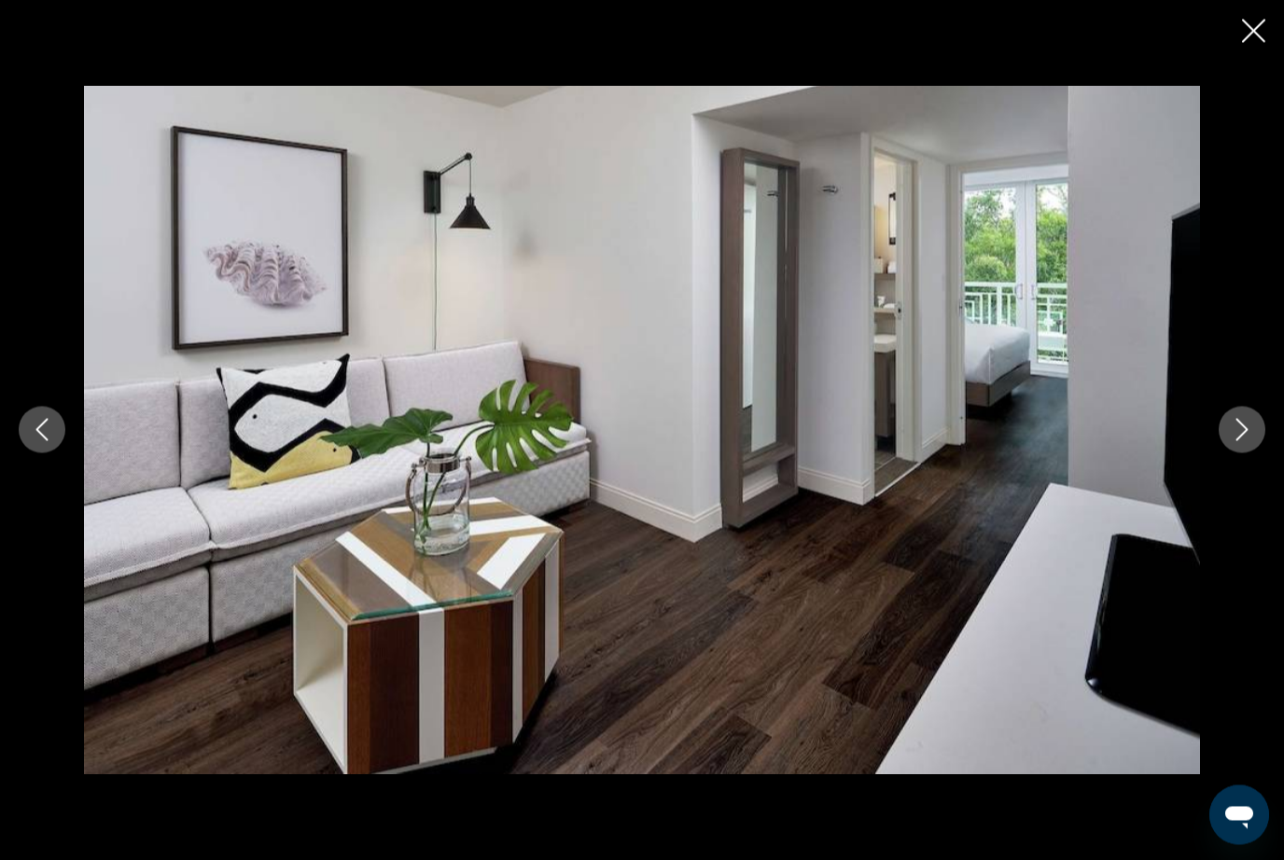
click at [1259, 454] on button "Next image" at bounding box center [1242, 430] width 47 height 47
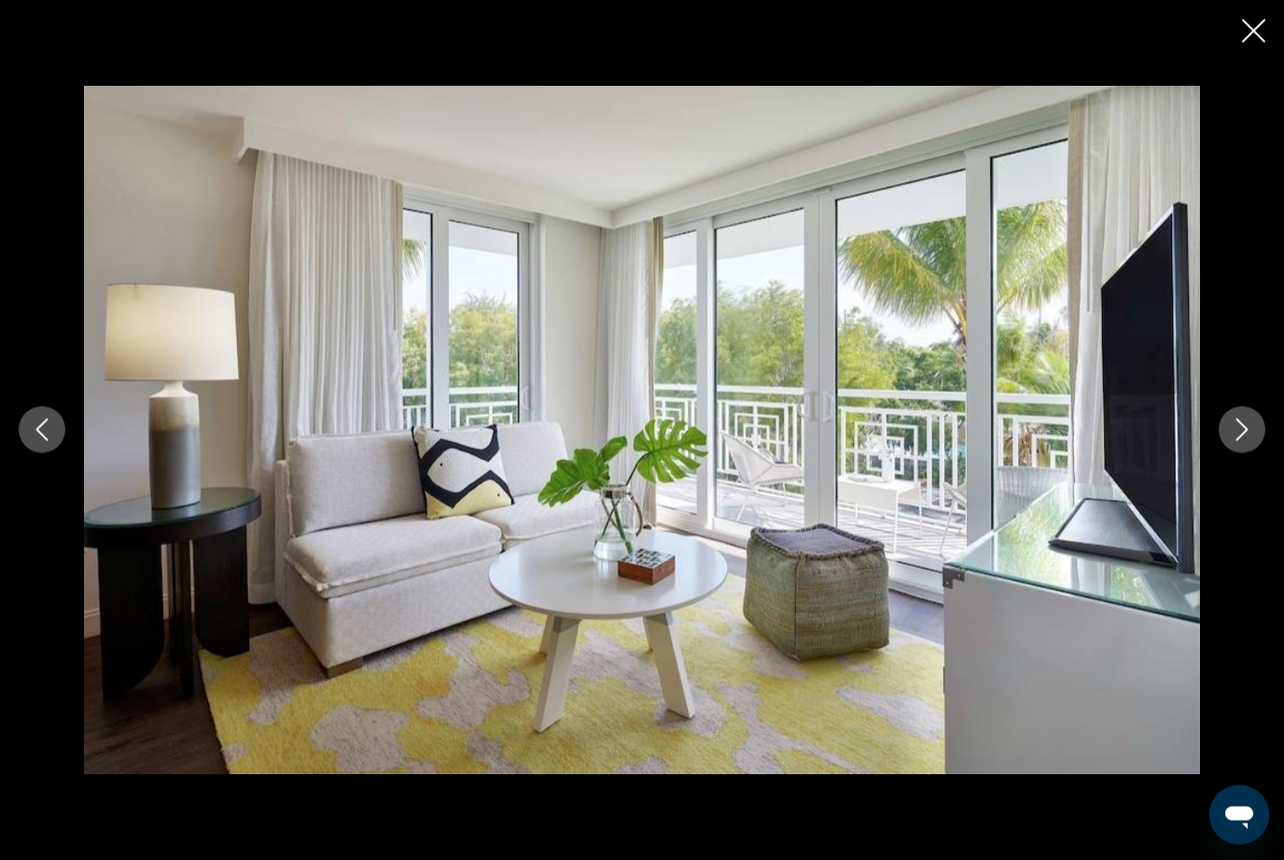
click at [1258, 454] on button "Next image" at bounding box center [1242, 430] width 47 height 47
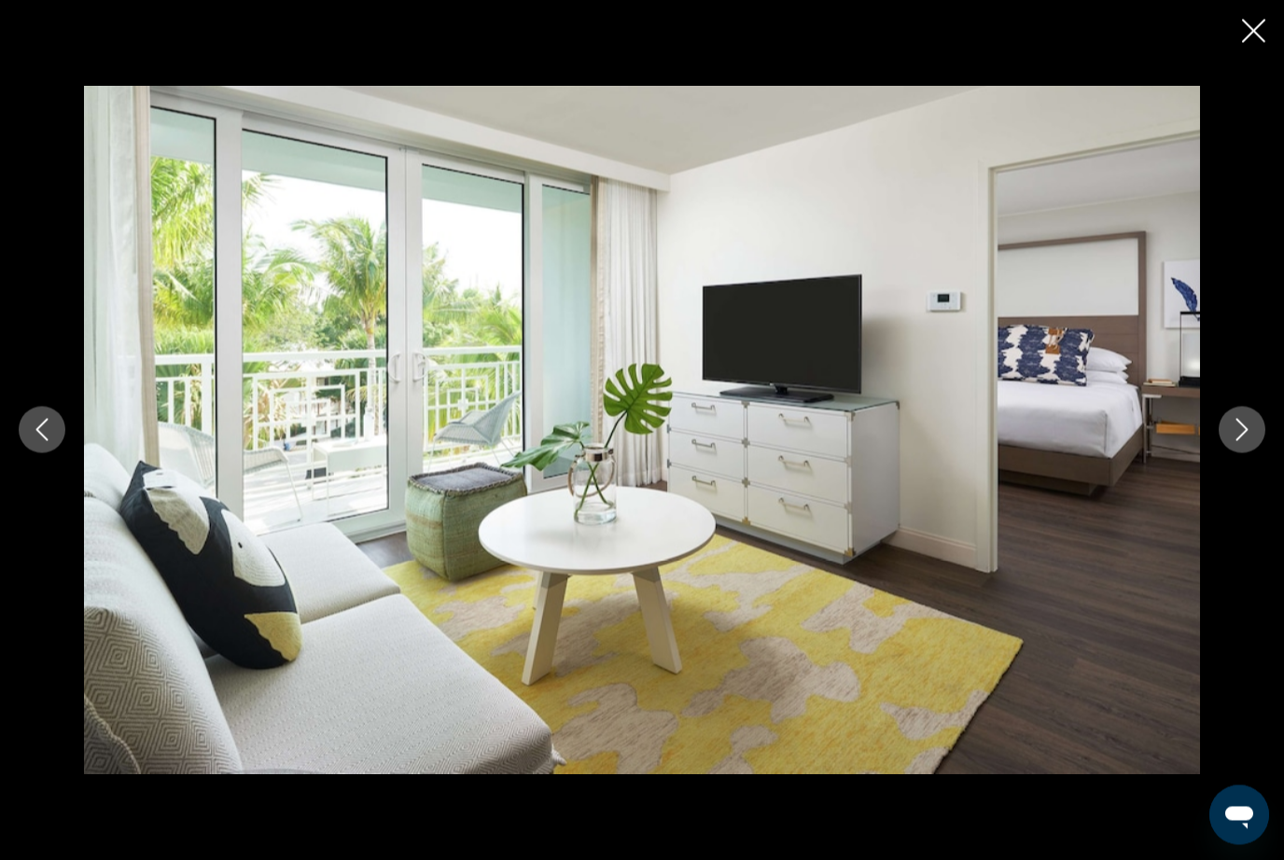
click at [1258, 454] on button "Next image" at bounding box center [1242, 430] width 47 height 47
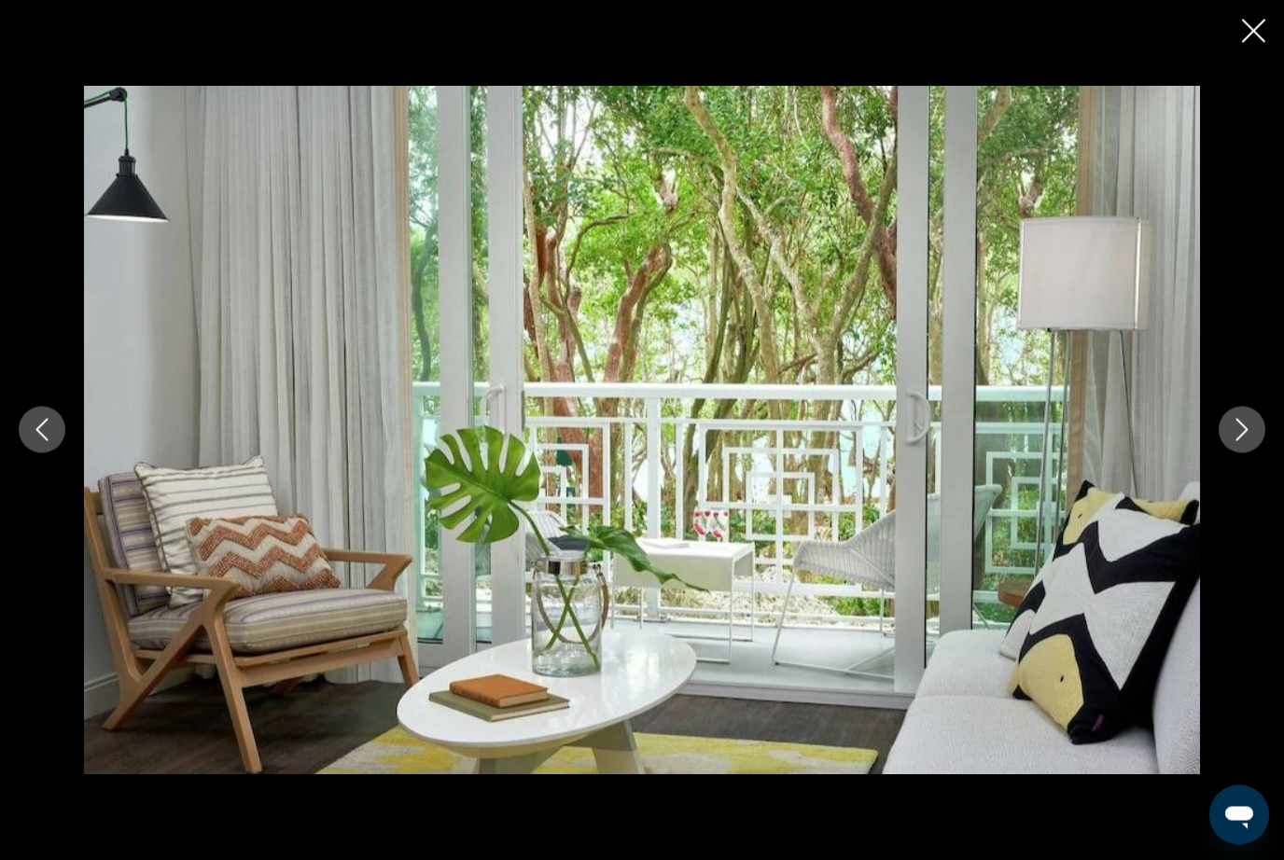
click at [1260, 454] on button "Next image" at bounding box center [1242, 430] width 47 height 47
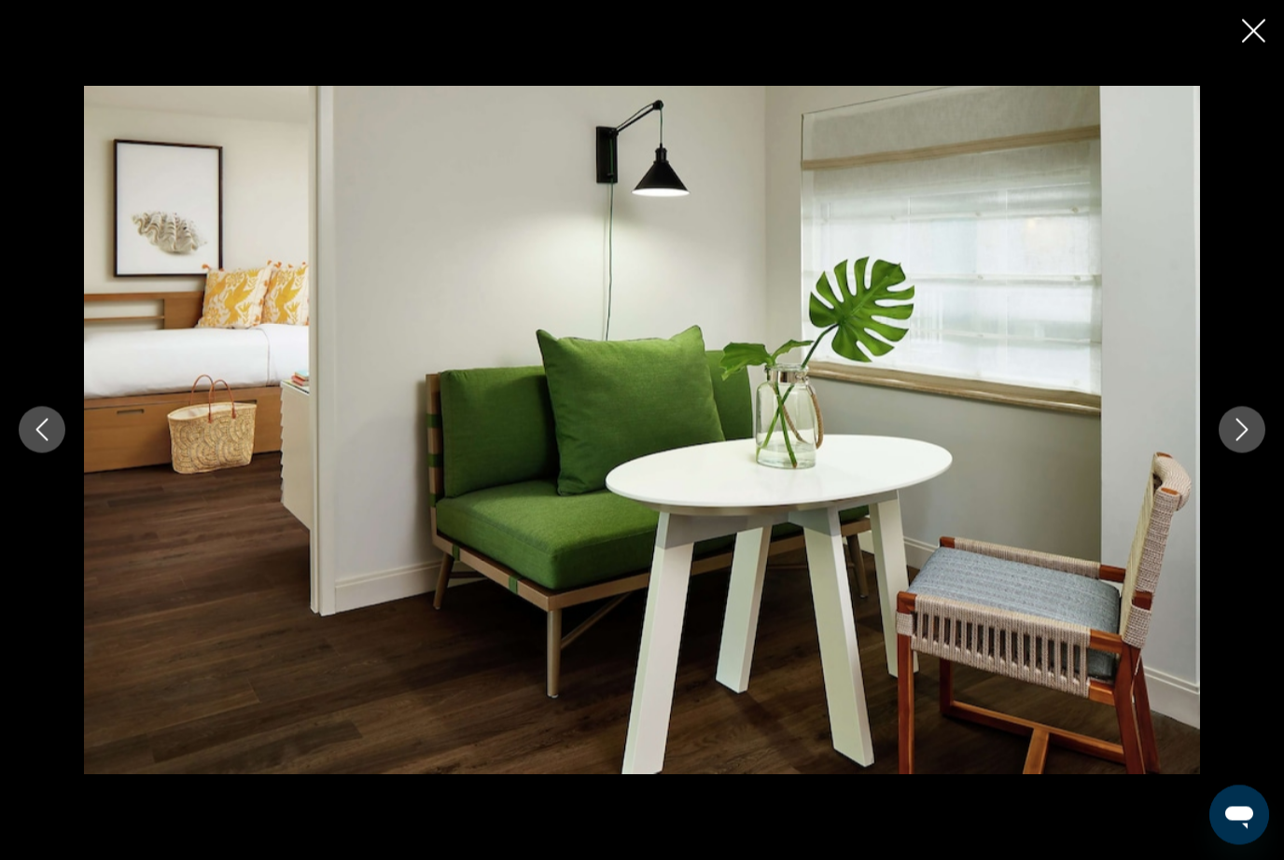
click at [1259, 454] on button "Next image" at bounding box center [1242, 430] width 47 height 47
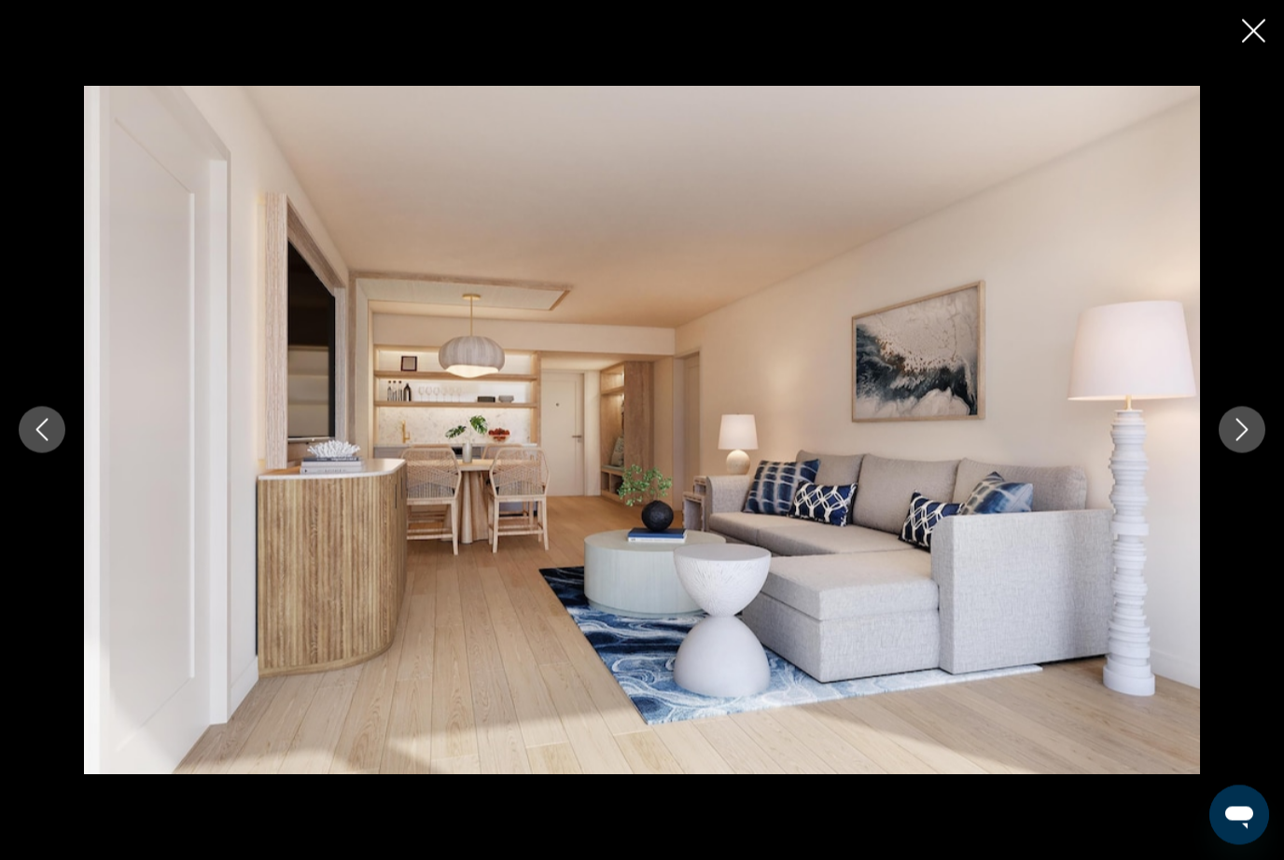
click at [1258, 454] on button "Next image" at bounding box center [1242, 430] width 47 height 47
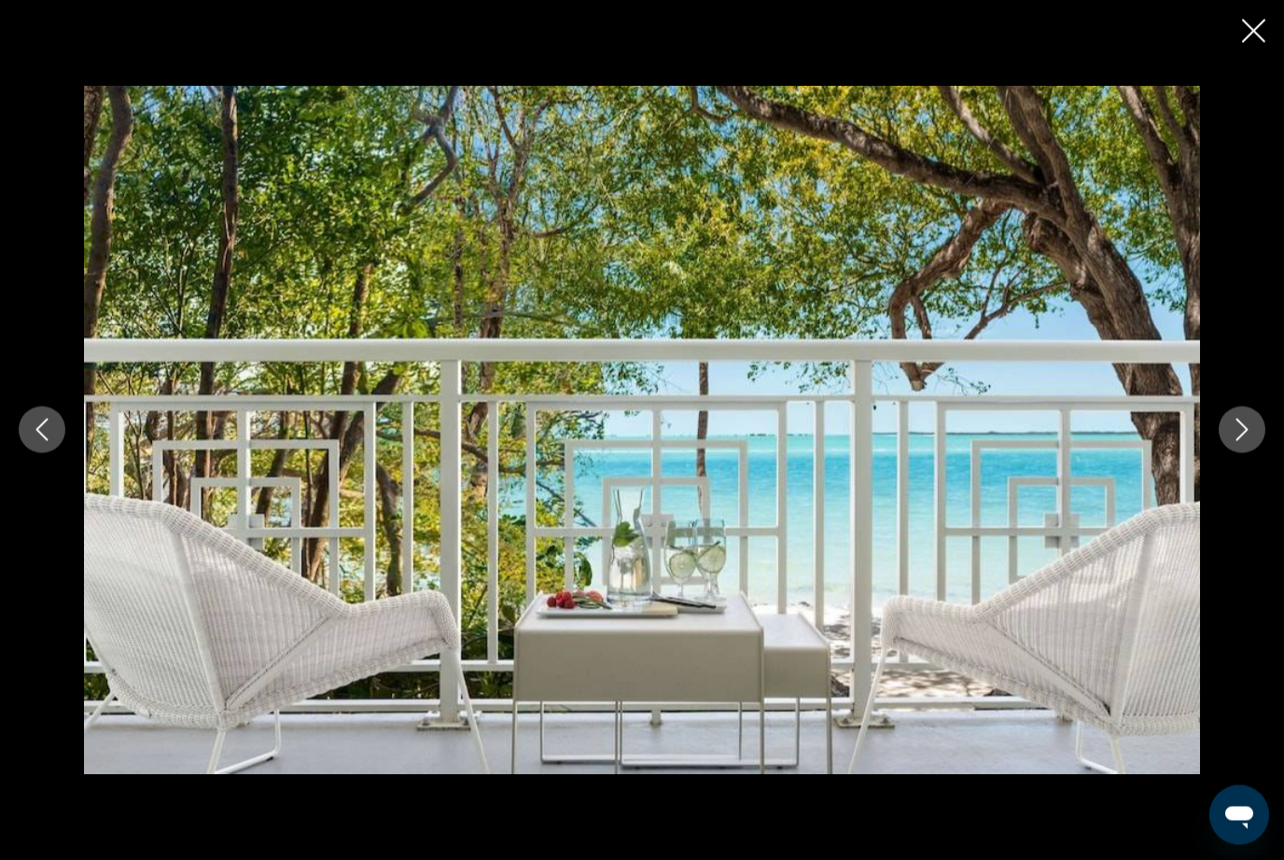
click at [1261, 454] on button "Next image" at bounding box center [1242, 430] width 47 height 47
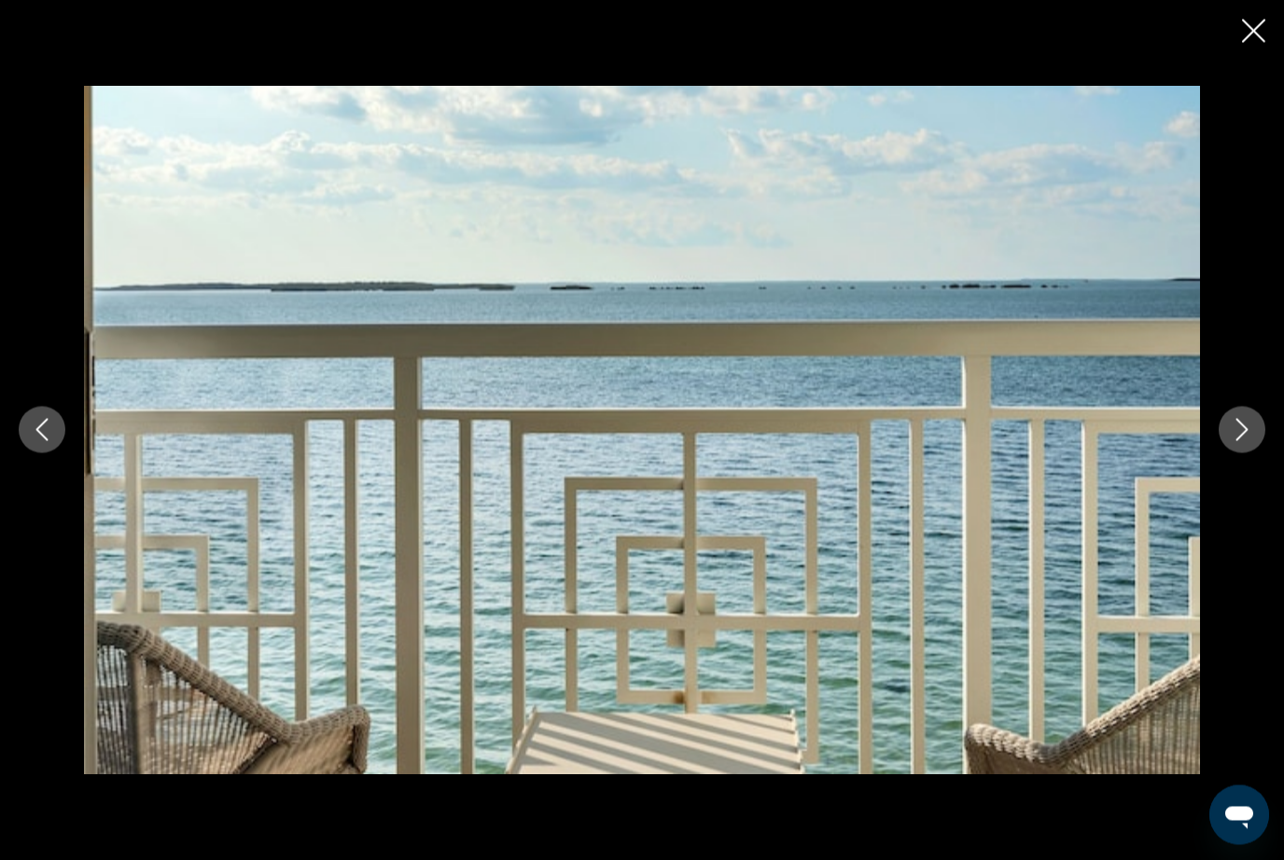
click at [1263, 454] on button "Next image" at bounding box center [1242, 430] width 47 height 47
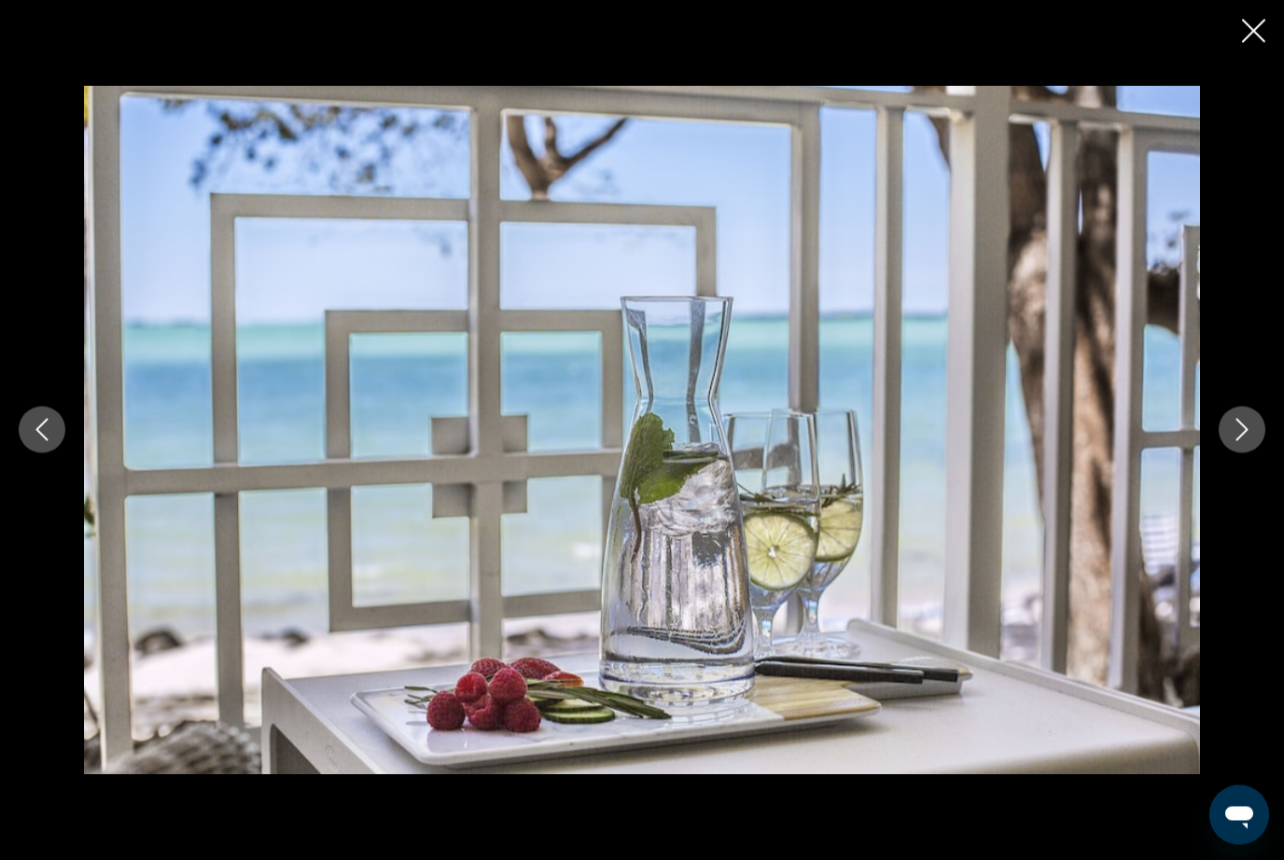
click at [1260, 454] on button "Next image" at bounding box center [1242, 430] width 47 height 47
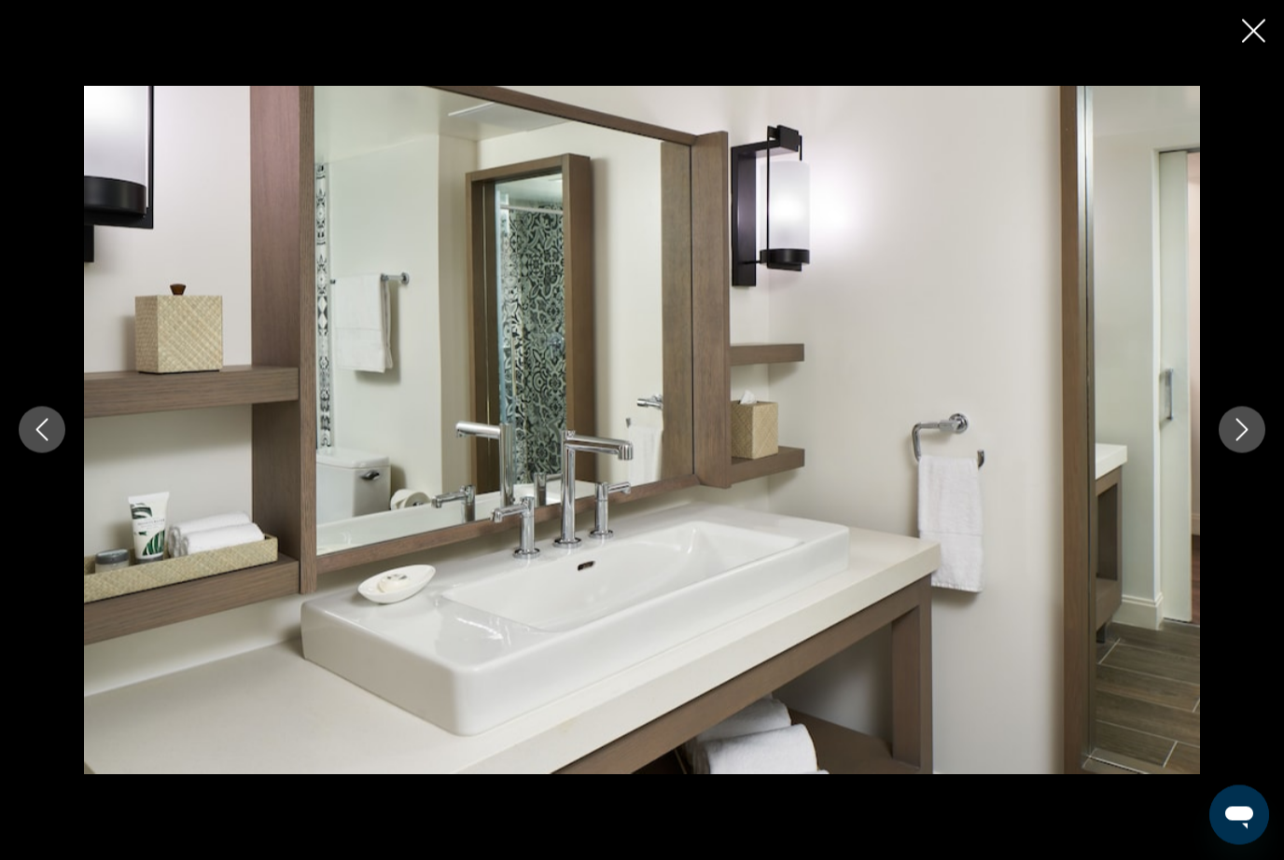
click at [1261, 454] on button "Next image" at bounding box center [1242, 430] width 47 height 47
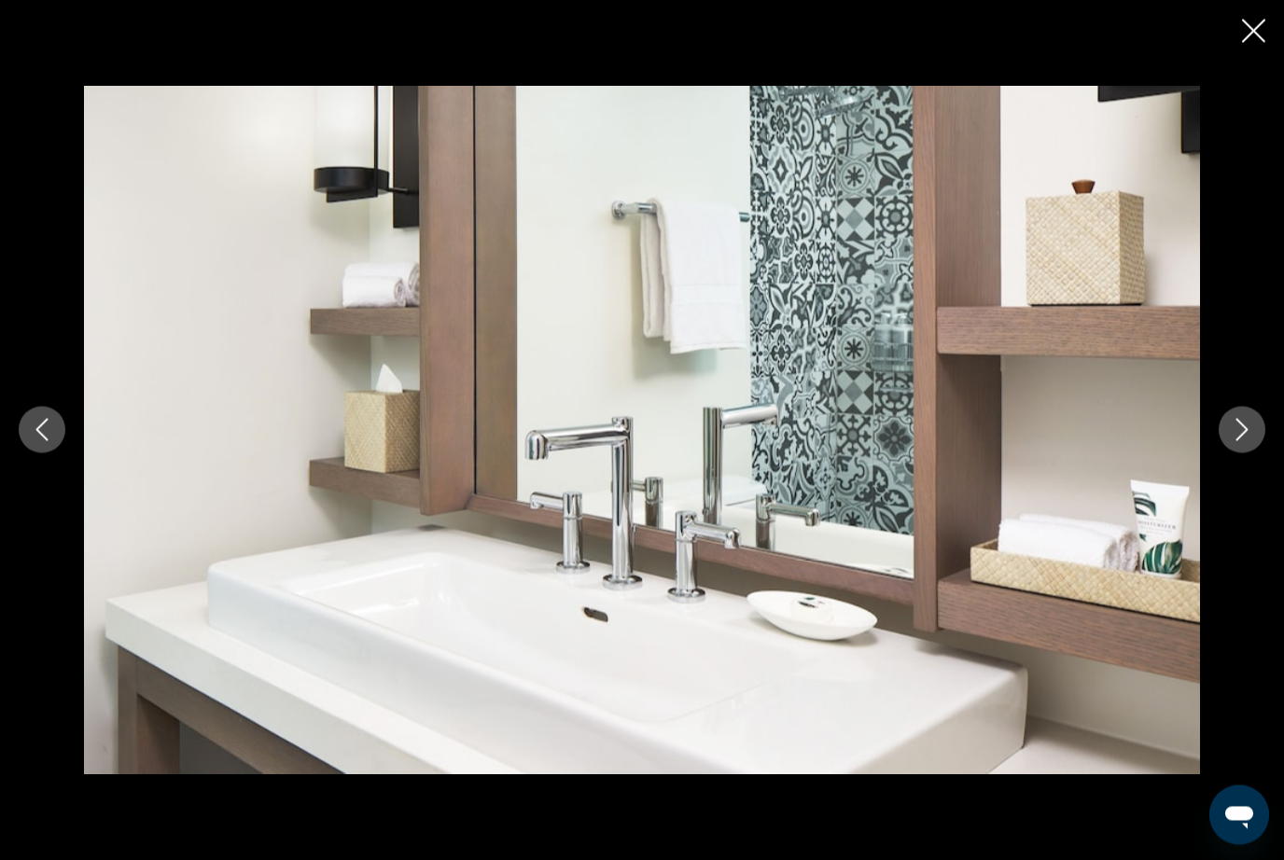
click at [1263, 454] on button "Next image" at bounding box center [1242, 430] width 47 height 47
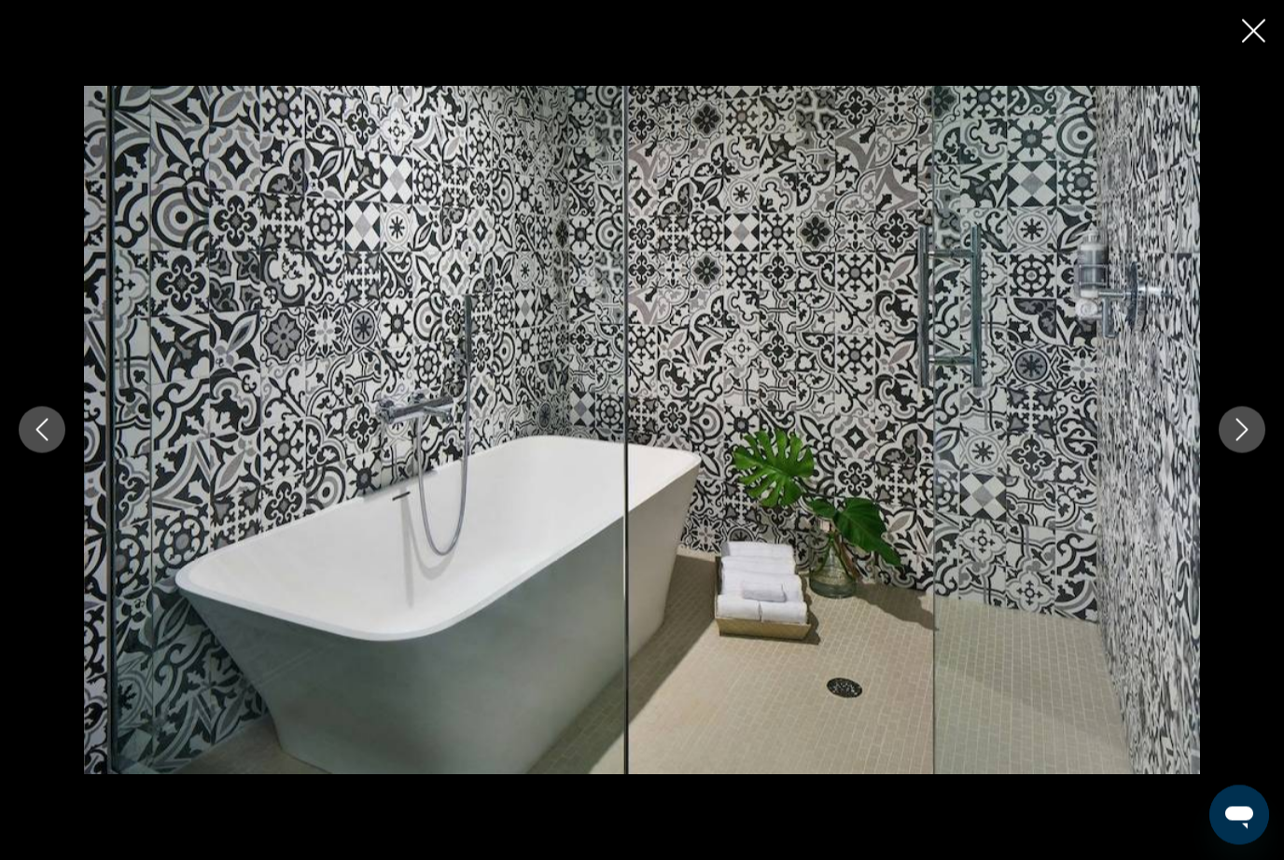
click at [1263, 454] on button "Next image" at bounding box center [1242, 430] width 47 height 47
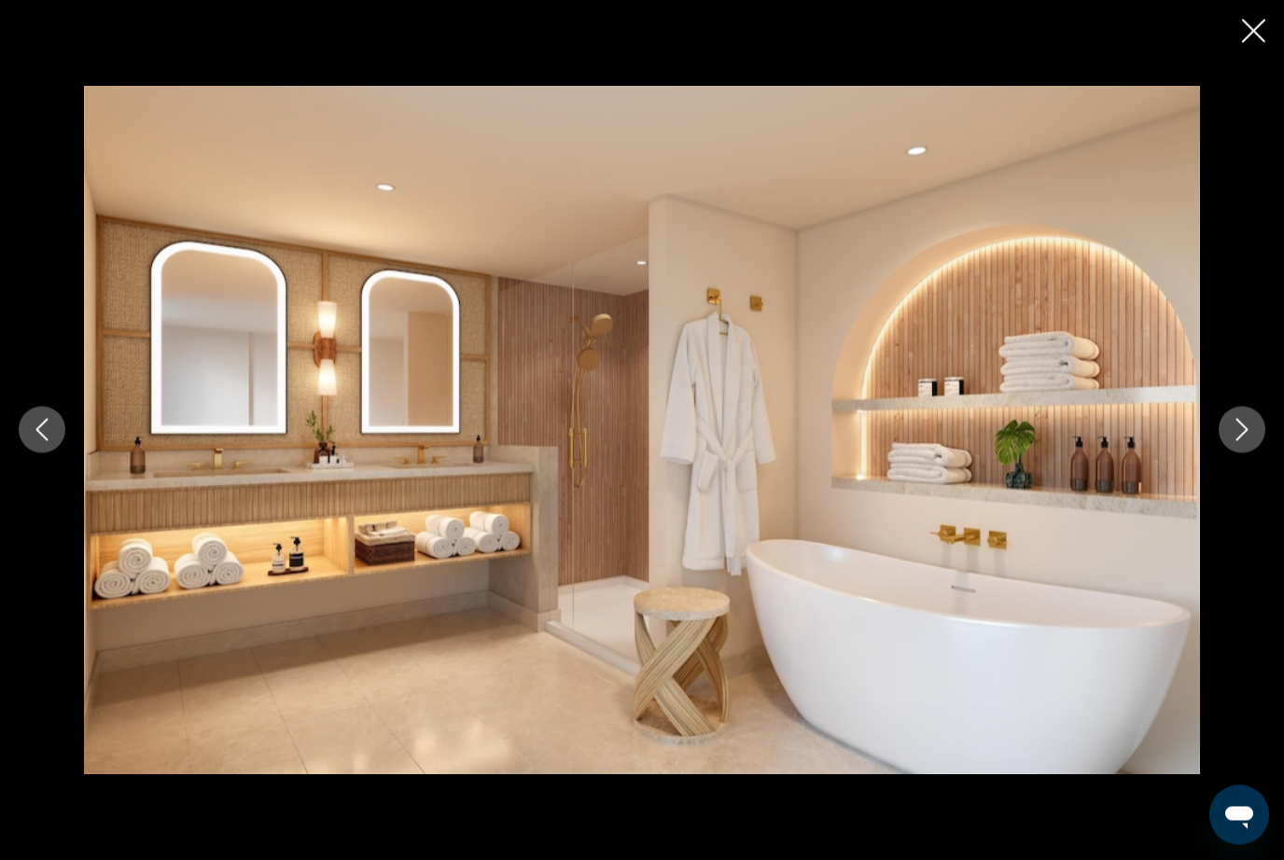
click at [1264, 454] on button "Next image" at bounding box center [1242, 430] width 47 height 47
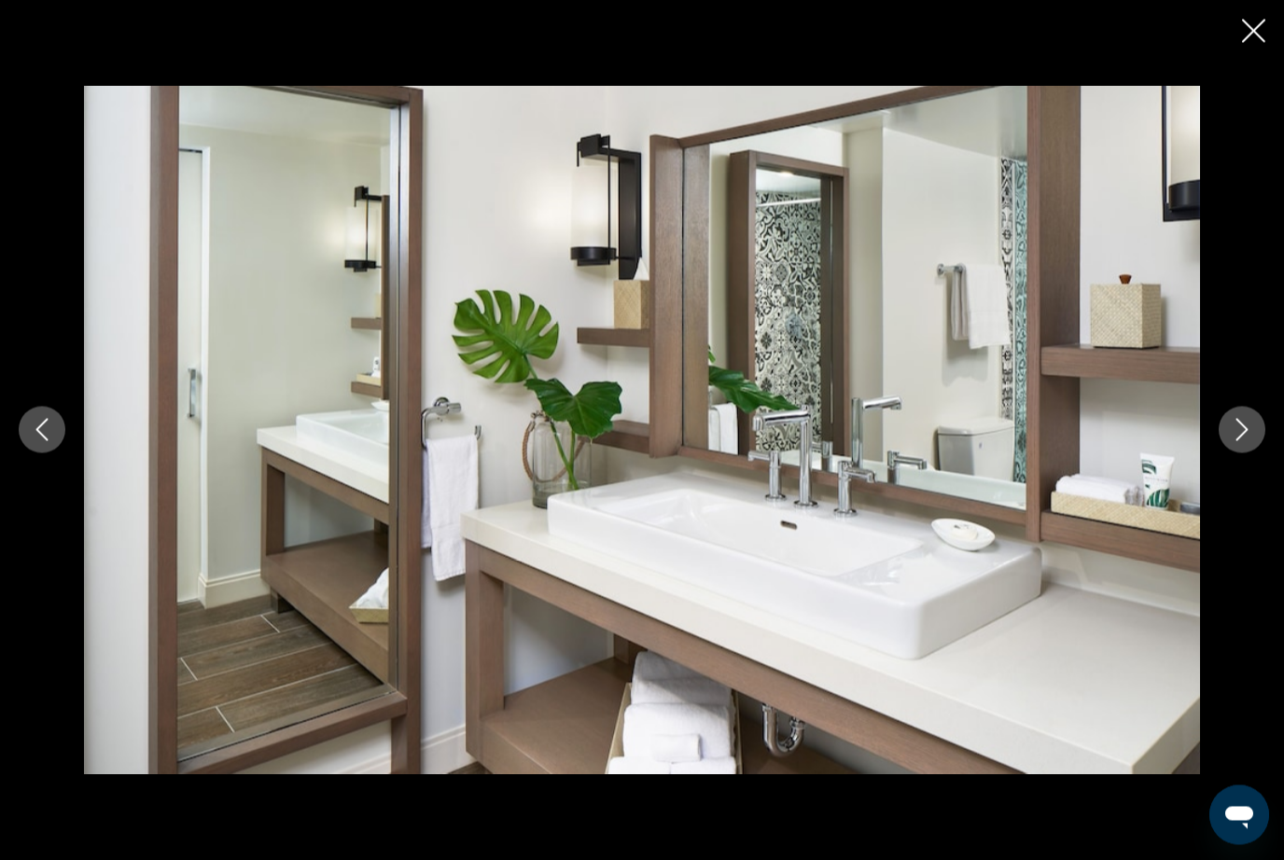
click at [1263, 454] on button "Next image" at bounding box center [1242, 430] width 47 height 47
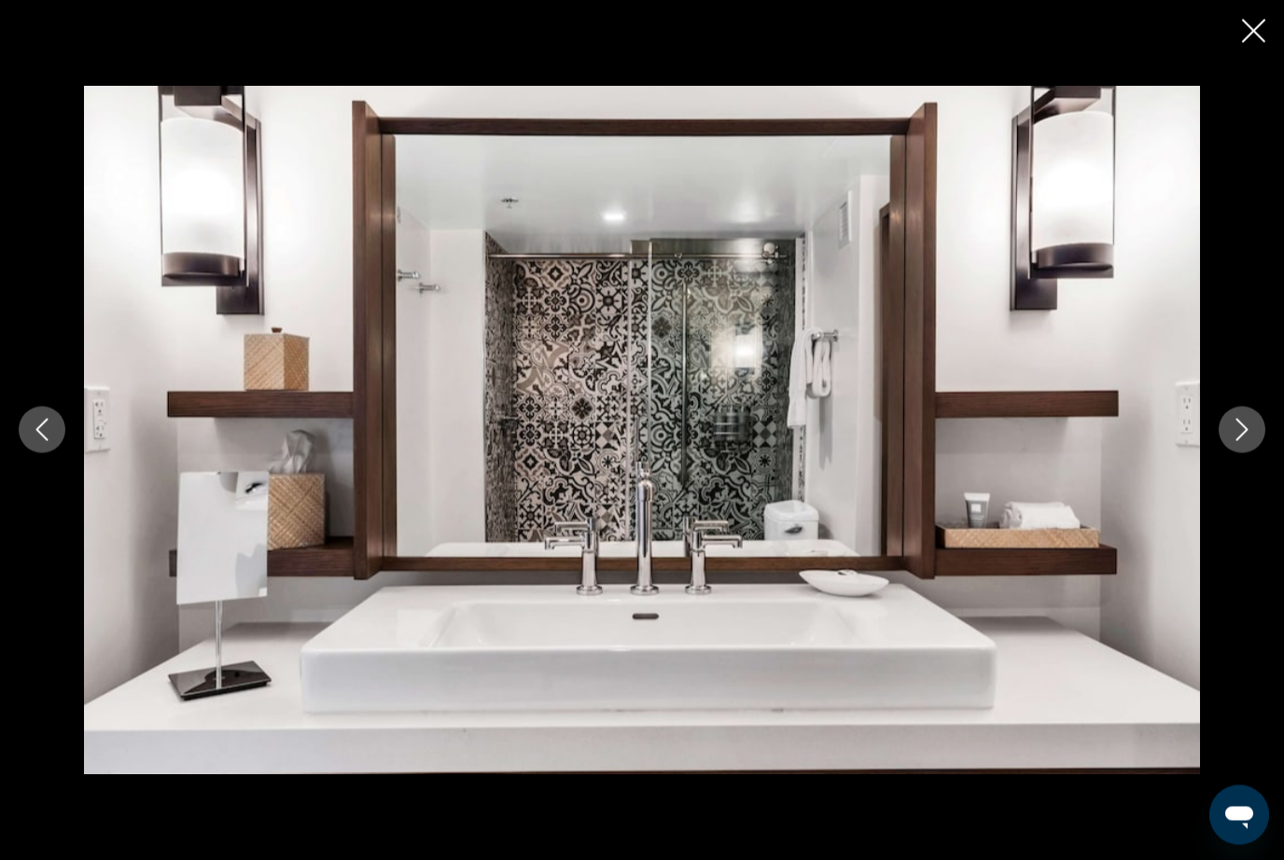
click at [1263, 454] on button "Next image" at bounding box center [1242, 430] width 47 height 47
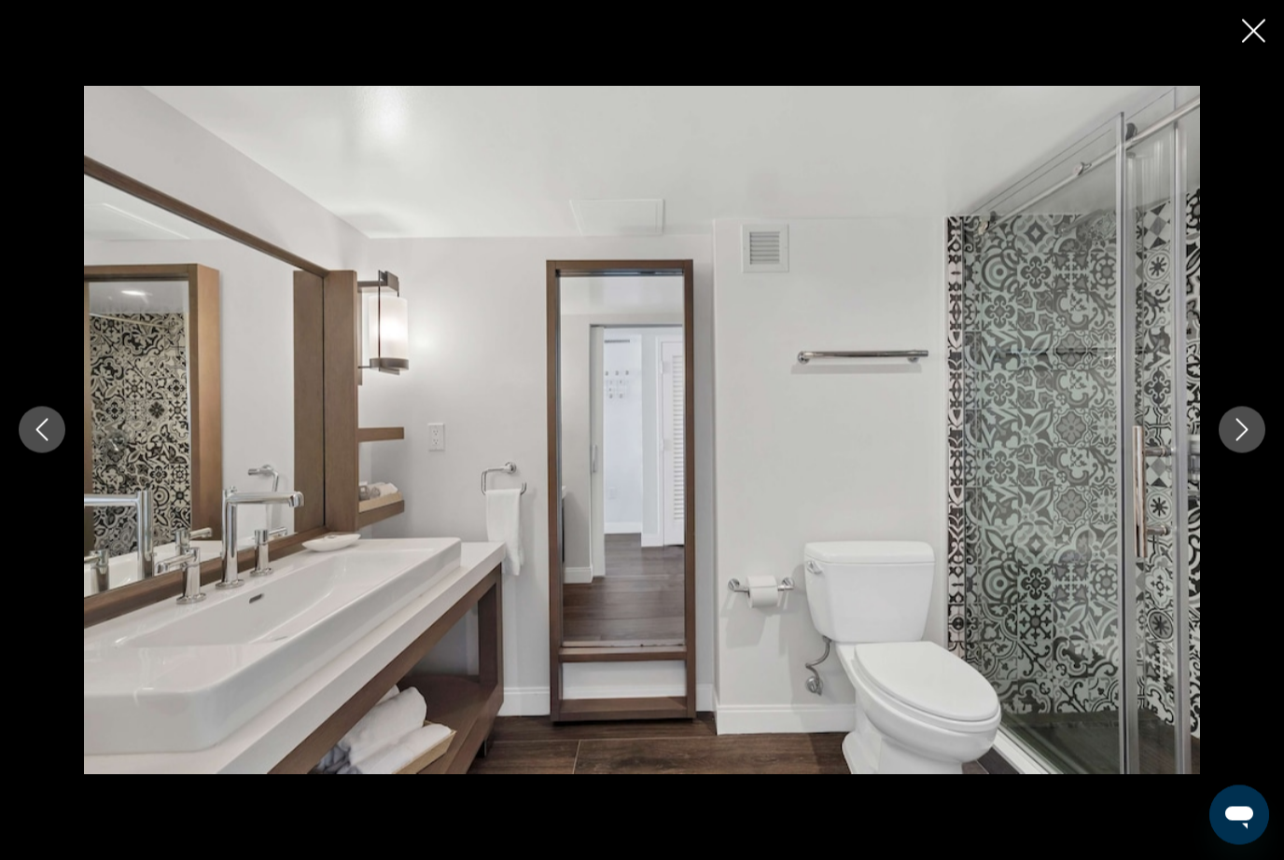
click at [1262, 454] on button "Next image" at bounding box center [1242, 430] width 47 height 47
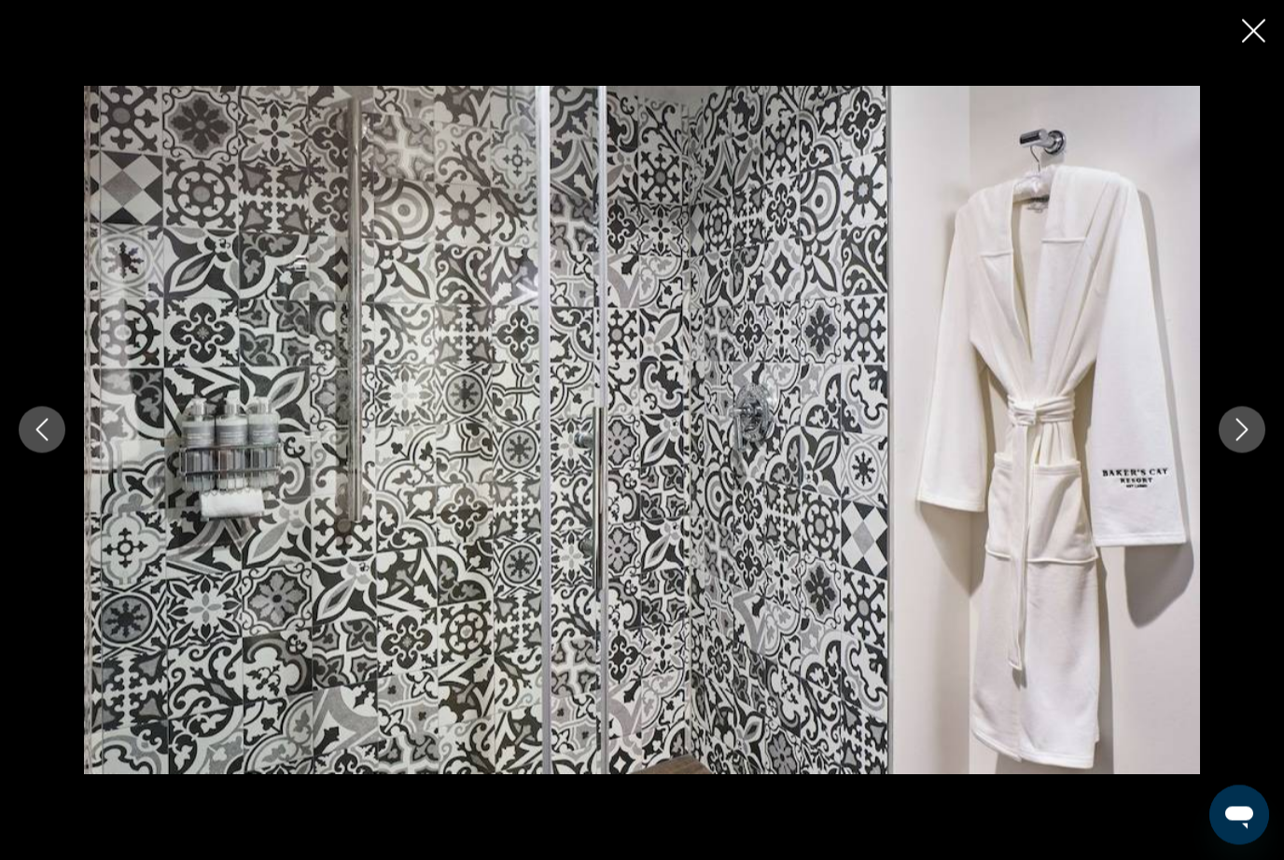
click at [1263, 454] on button "Next image" at bounding box center [1242, 430] width 47 height 47
click at [1262, 454] on button "Next image" at bounding box center [1242, 430] width 47 height 47
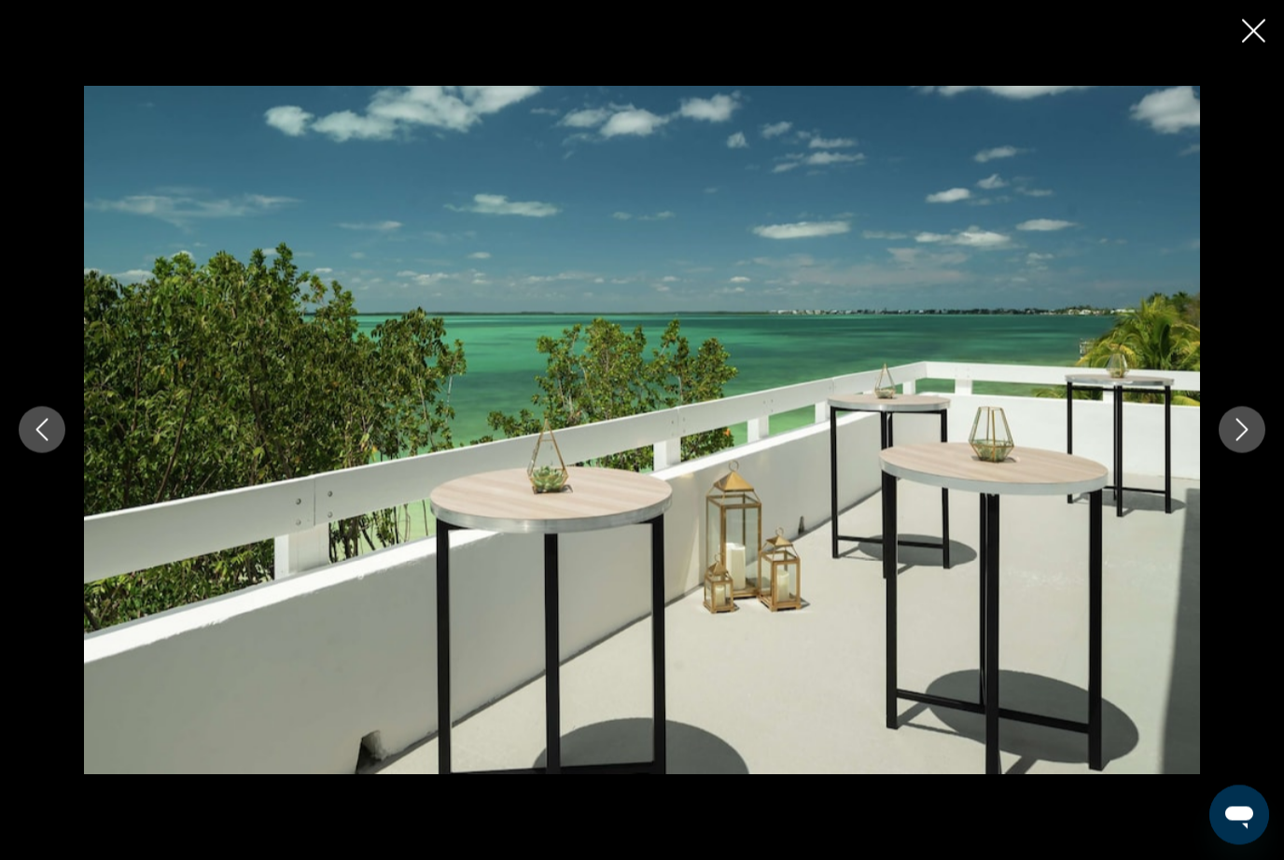
click at [1260, 454] on button "Next image" at bounding box center [1242, 430] width 47 height 47
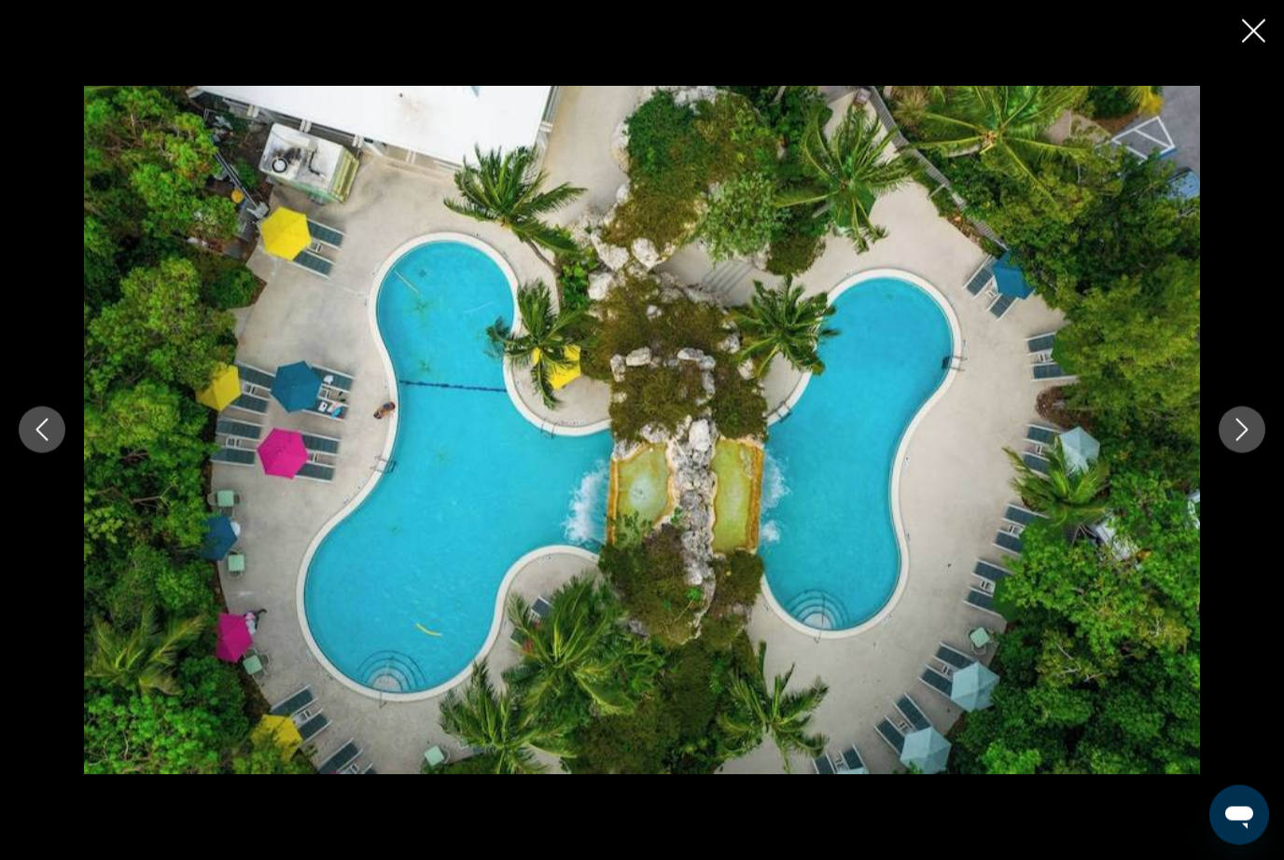
click at [1261, 454] on button "Next image" at bounding box center [1242, 430] width 47 height 47
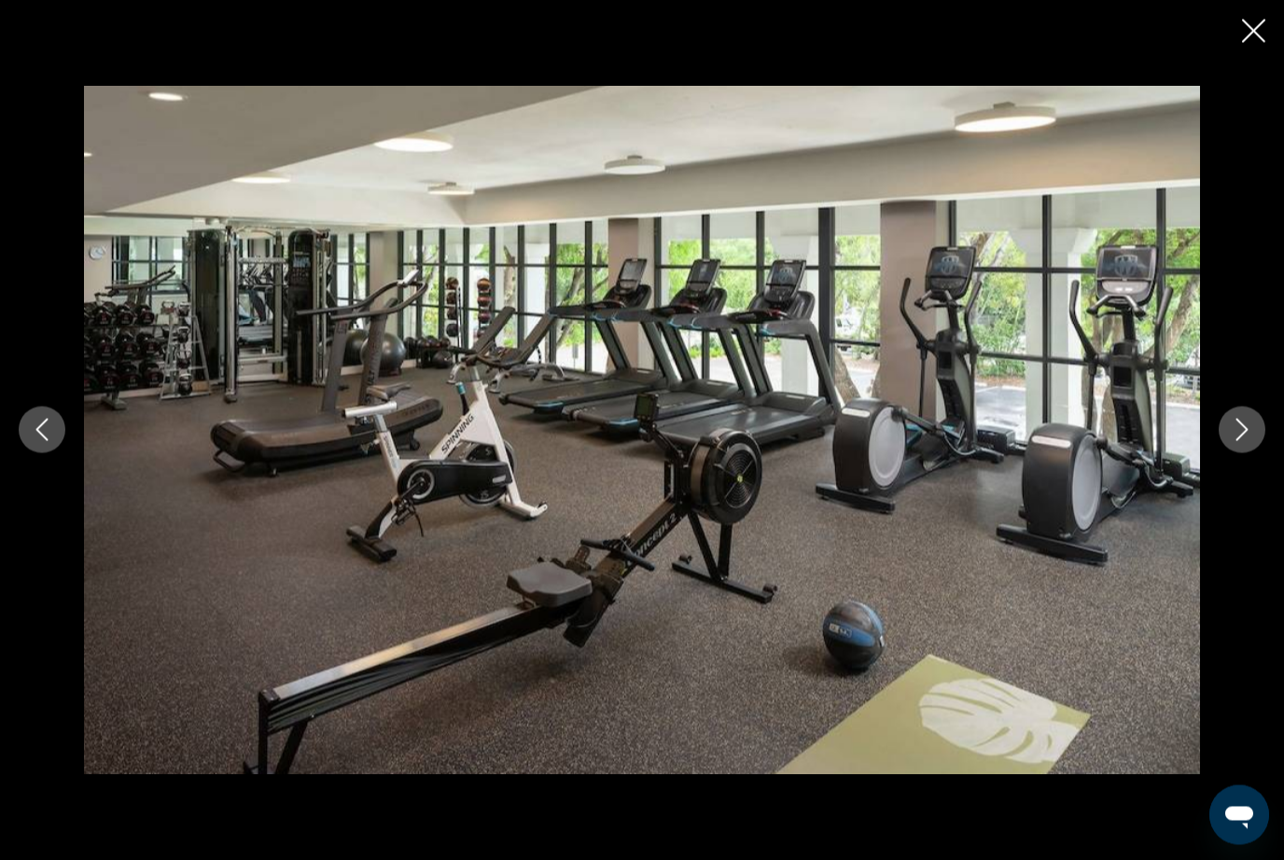
click at [1263, 454] on button "Next image" at bounding box center [1242, 430] width 47 height 47
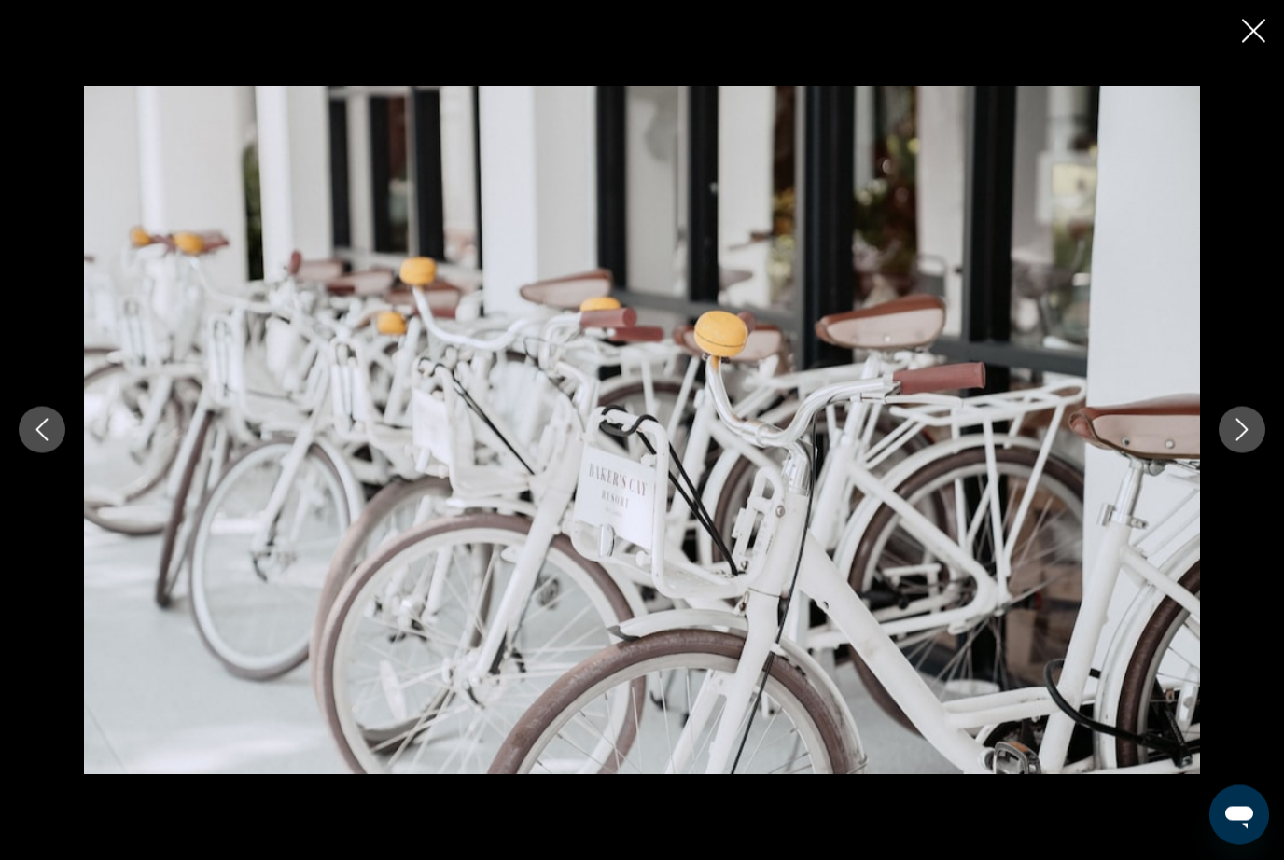
click at [1260, 454] on button "Next image" at bounding box center [1242, 430] width 47 height 47
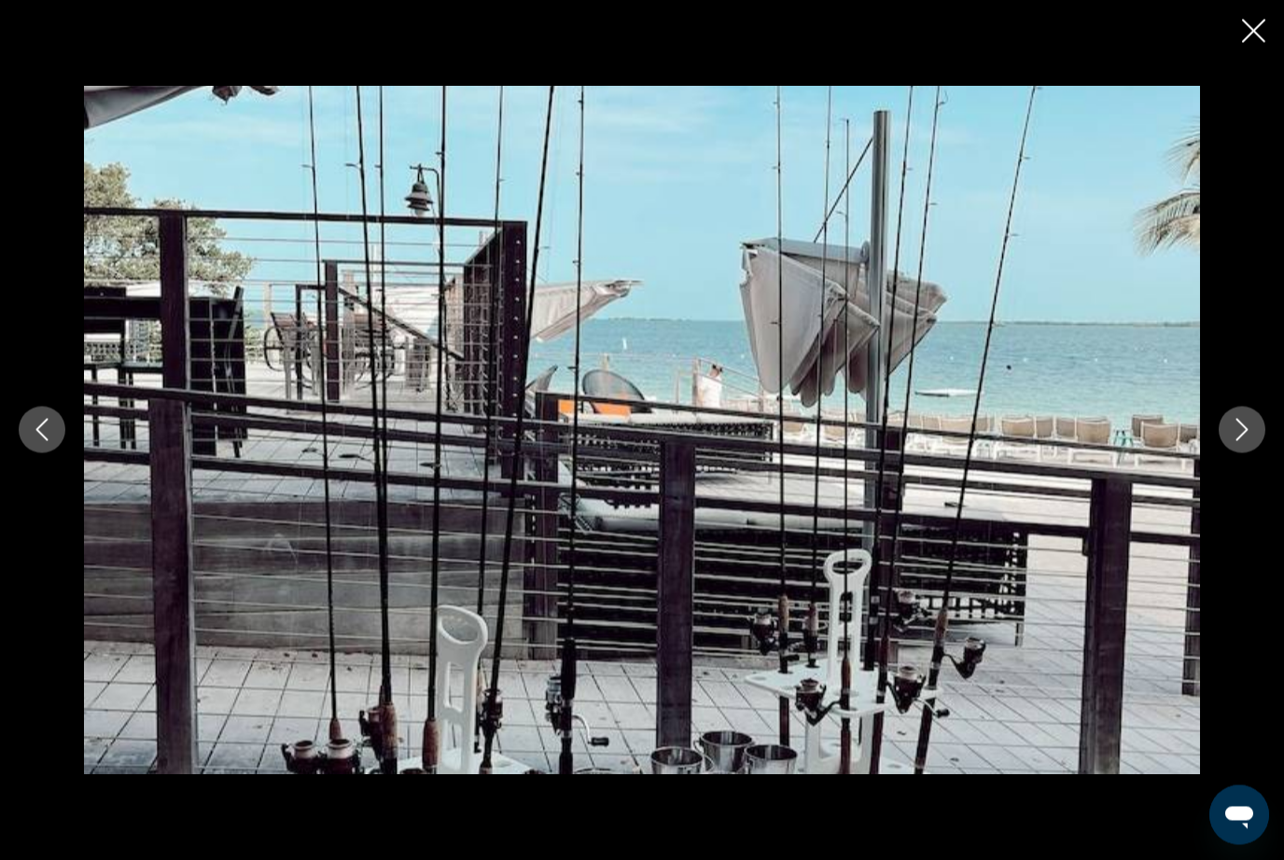
click at [1264, 454] on button "Next image" at bounding box center [1242, 430] width 47 height 47
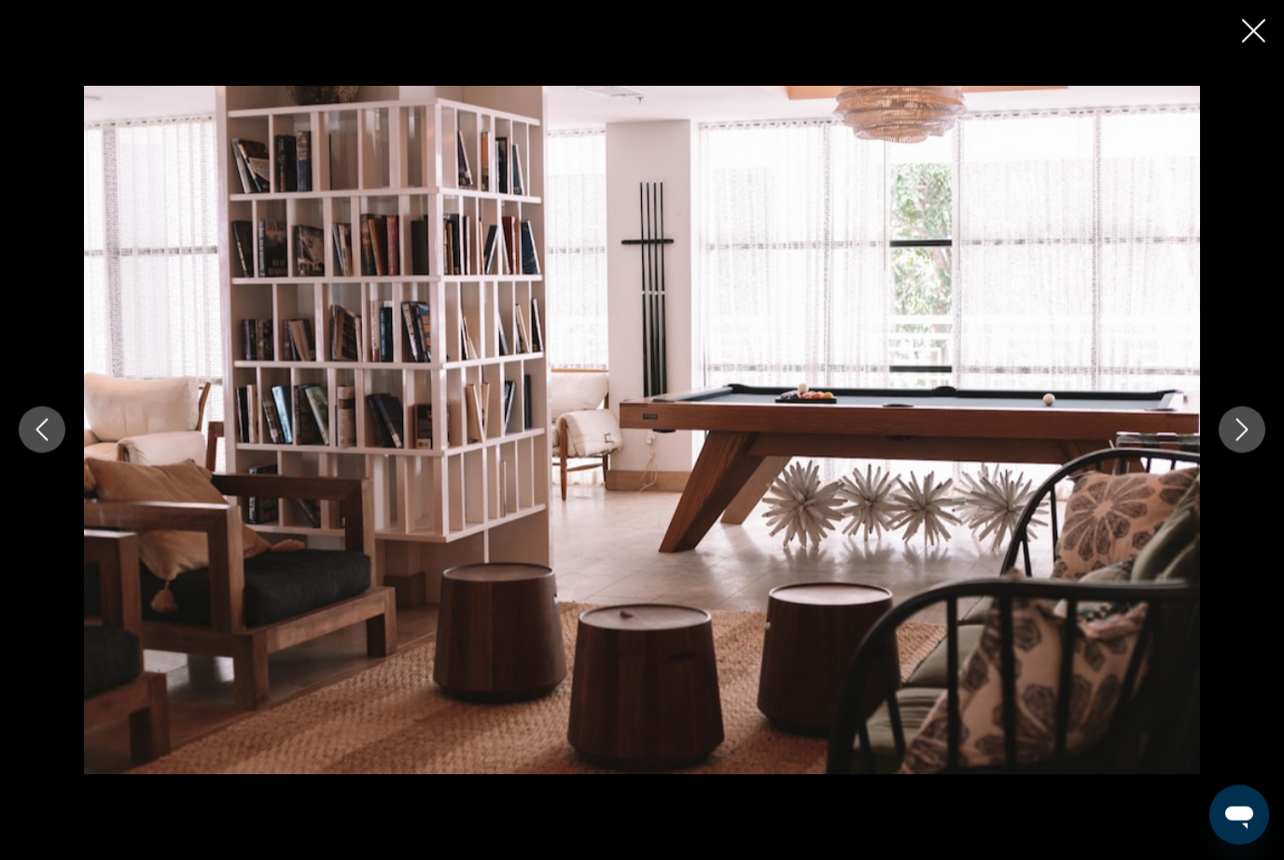
click at [1264, 454] on button "Next image" at bounding box center [1242, 430] width 47 height 47
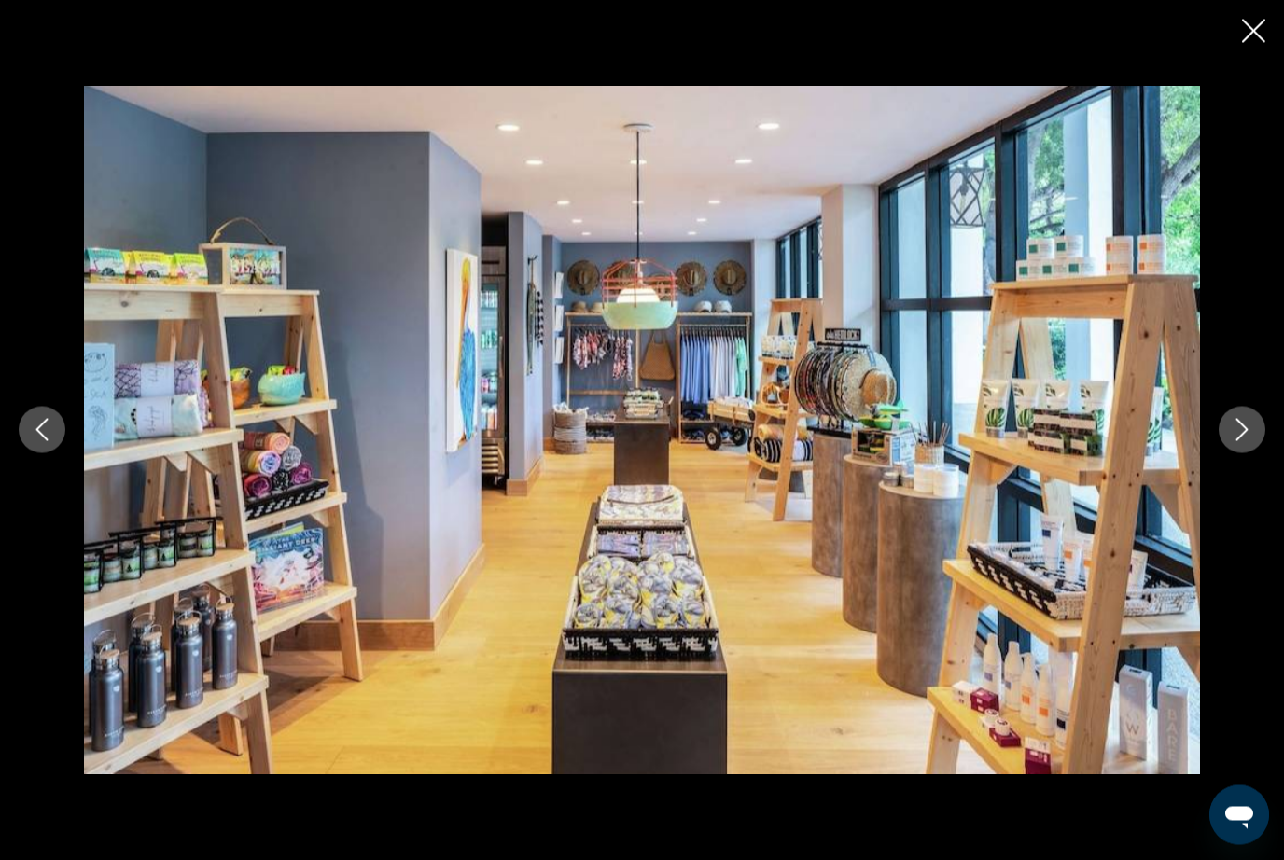
click at [1272, 450] on div "prev next" at bounding box center [642, 430] width 1284 height 689
click at [1274, 443] on div "prev next" at bounding box center [642, 430] width 1284 height 689
click at [1250, 454] on button "Next image" at bounding box center [1242, 430] width 47 height 47
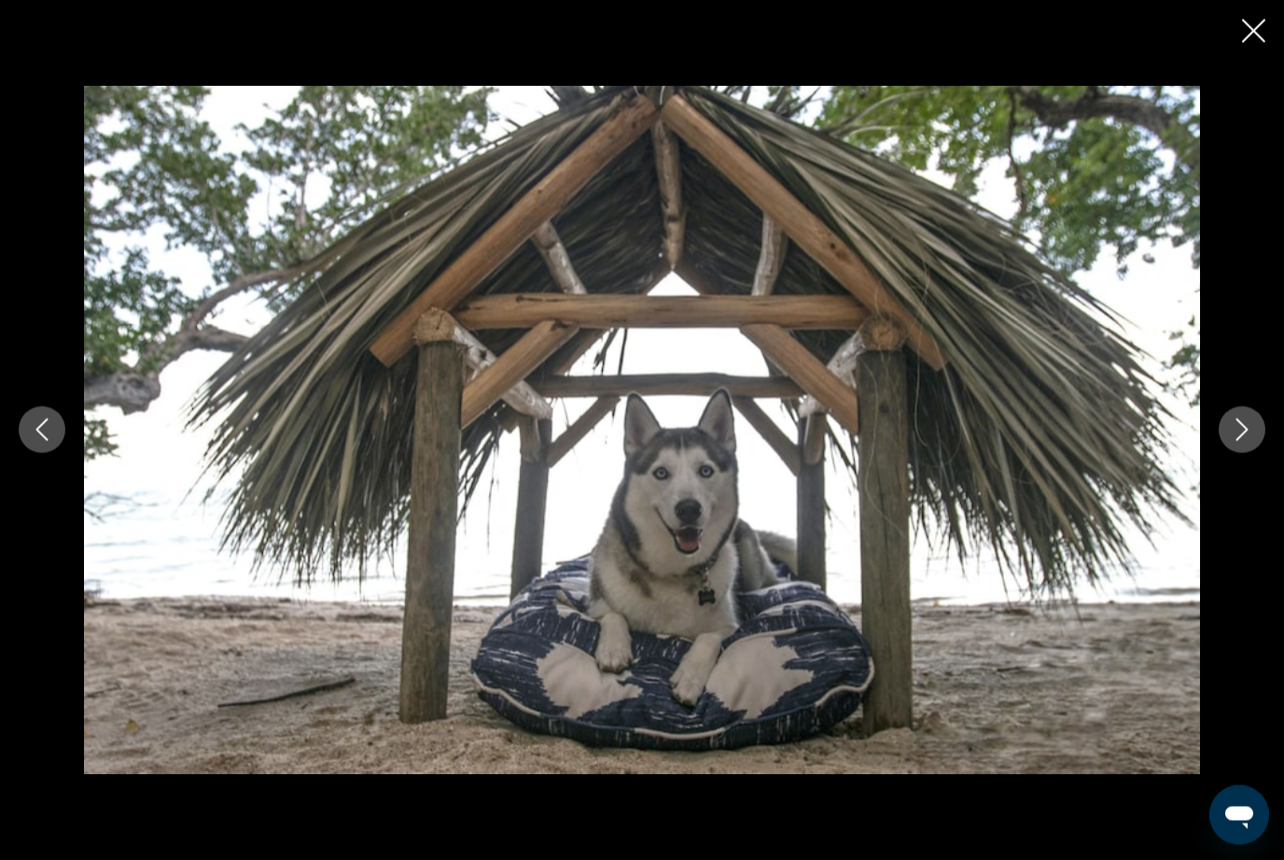
click at [1255, 454] on button "Next image" at bounding box center [1242, 430] width 47 height 47
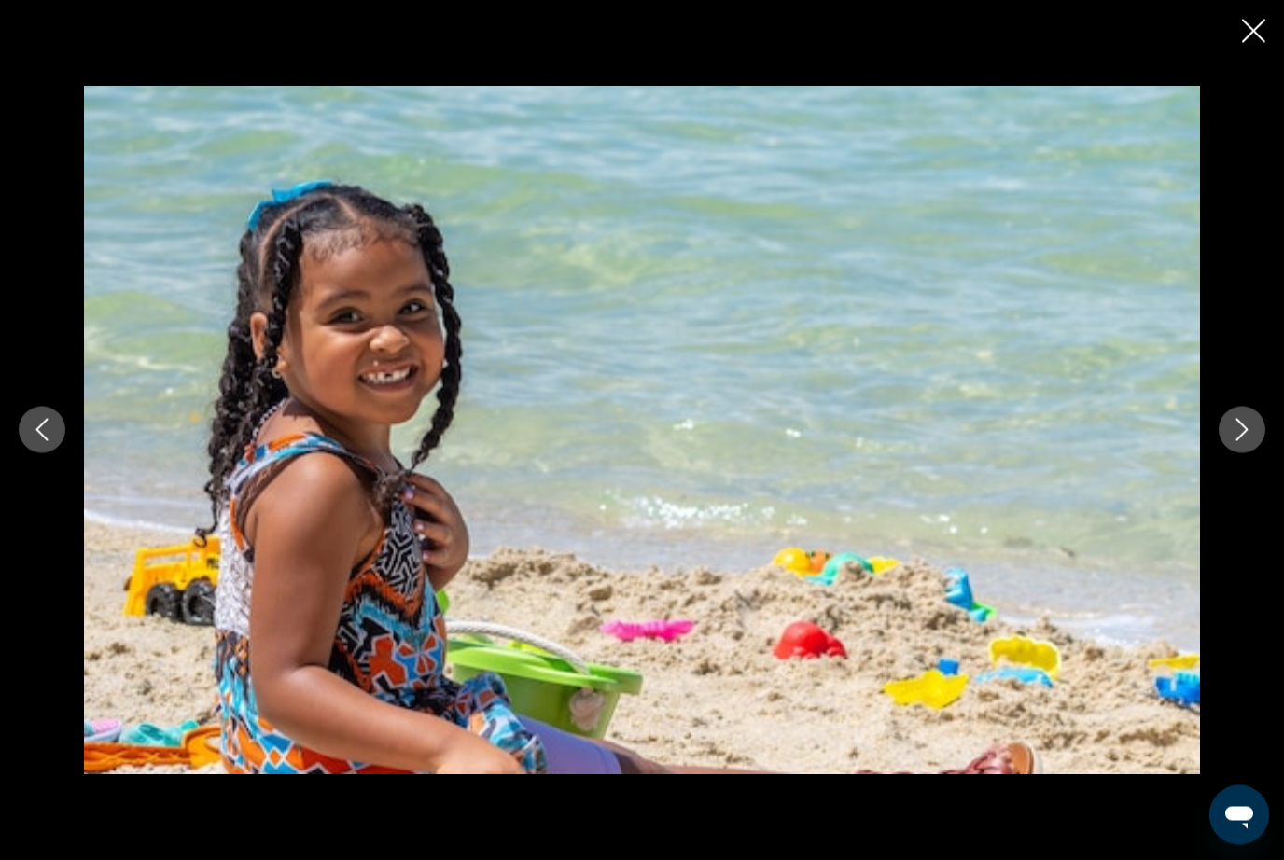
click at [1256, 454] on button "Next image" at bounding box center [1242, 430] width 47 height 47
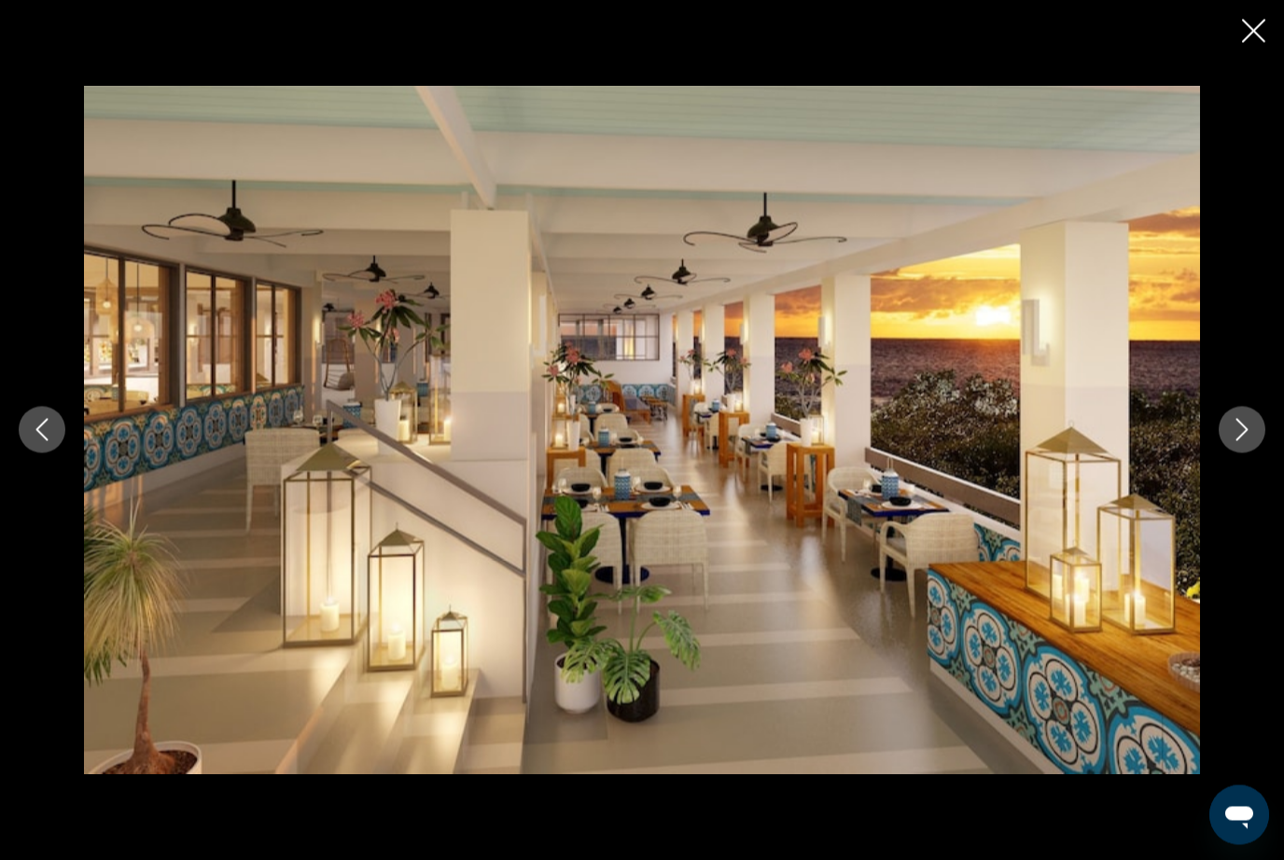
click at [1253, 454] on button "Next image" at bounding box center [1242, 430] width 47 height 47
